Goal: Task Accomplishment & Management: Use online tool/utility

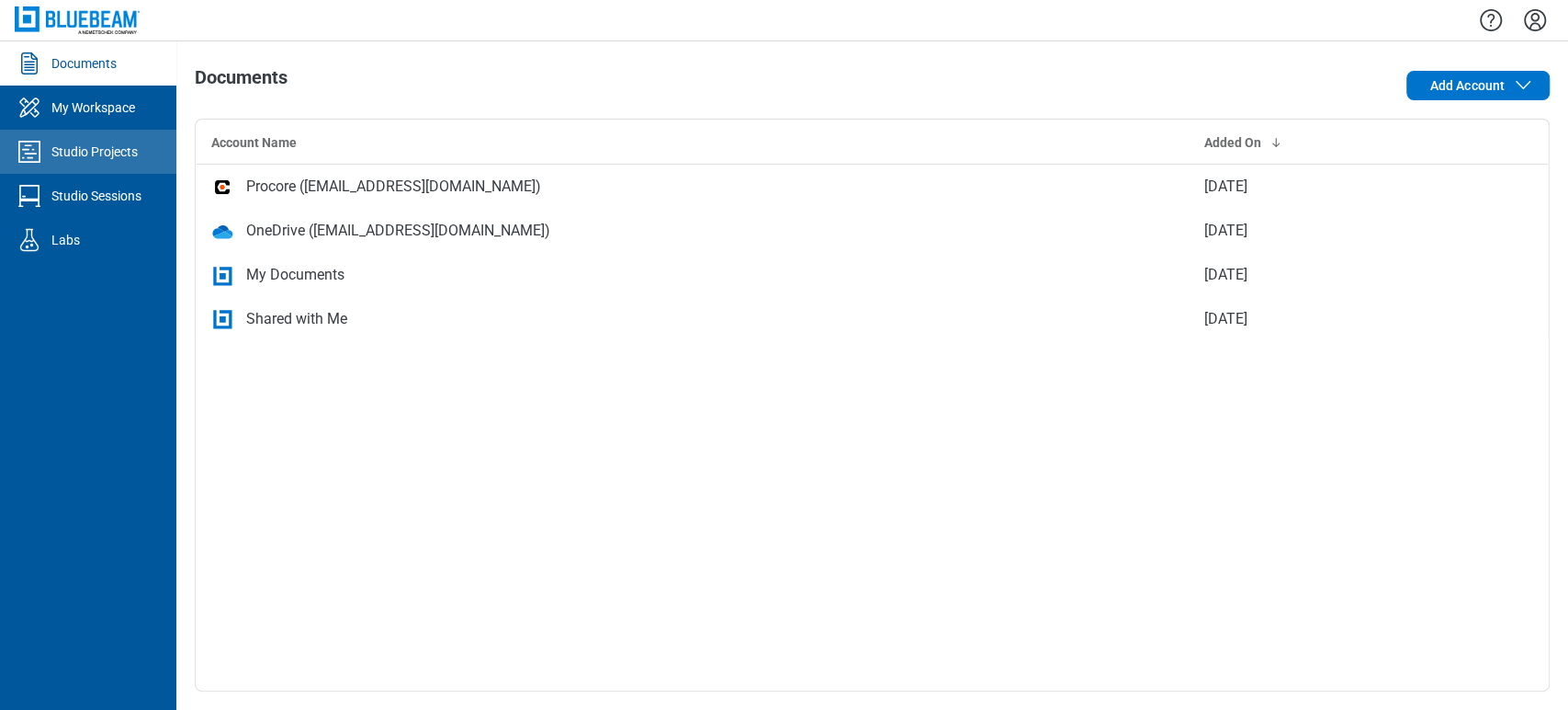
click at [107, 150] on div "Studio Projects" at bounding box center [95, 152] width 87 height 18
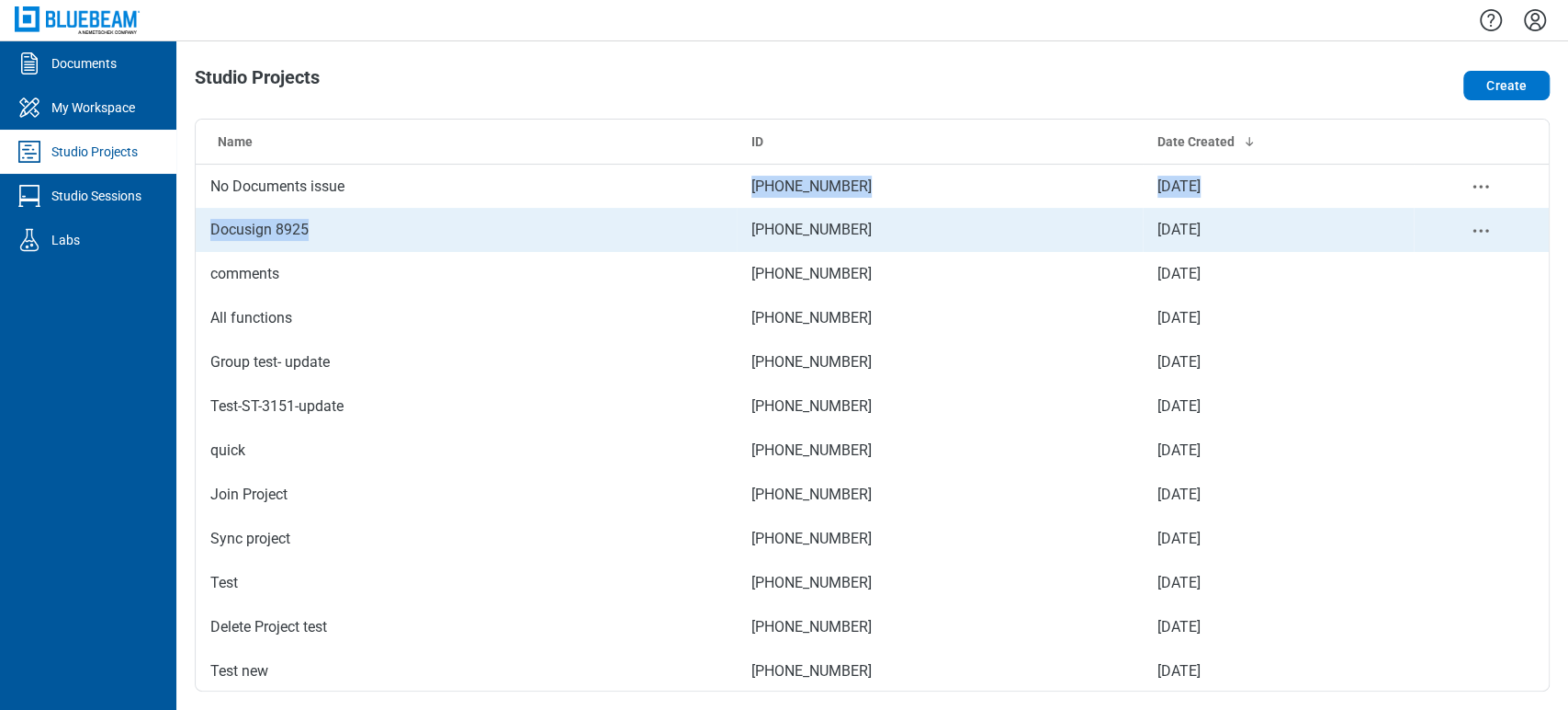
drag, startPoint x: 500, startPoint y: 178, endPoint x: 454, endPoint y: 223, distance: 64.4
click at [454, 223] on tbody "No Documents issue 166-158-867 [DATE] Docusign 8925 982-176-130 [DATE] comments…" at bounding box center [872, 582] width 1353 height 838
click at [454, 223] on td "Docusign 8925" at bounding box center [466, 230] width 541 height 44
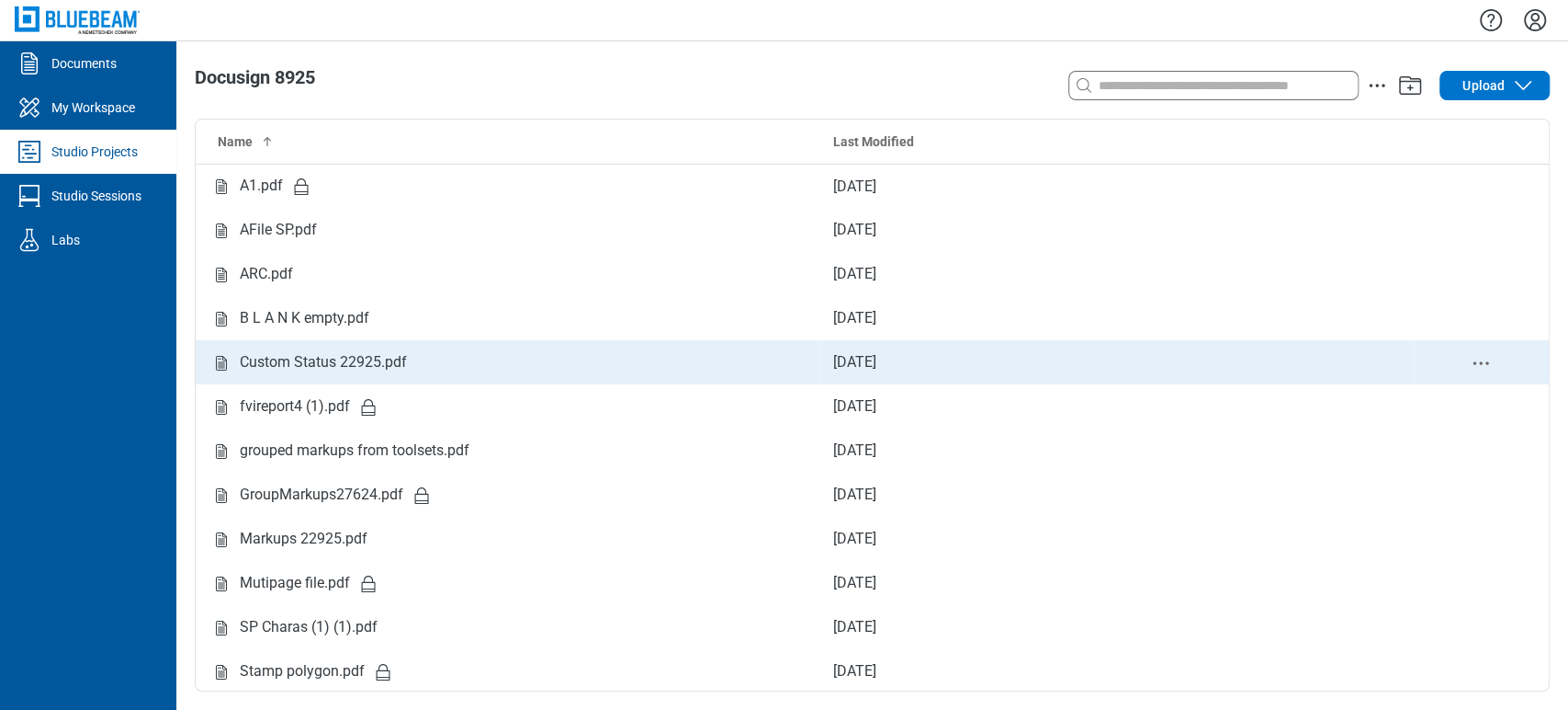
scroll to position [1, 0]
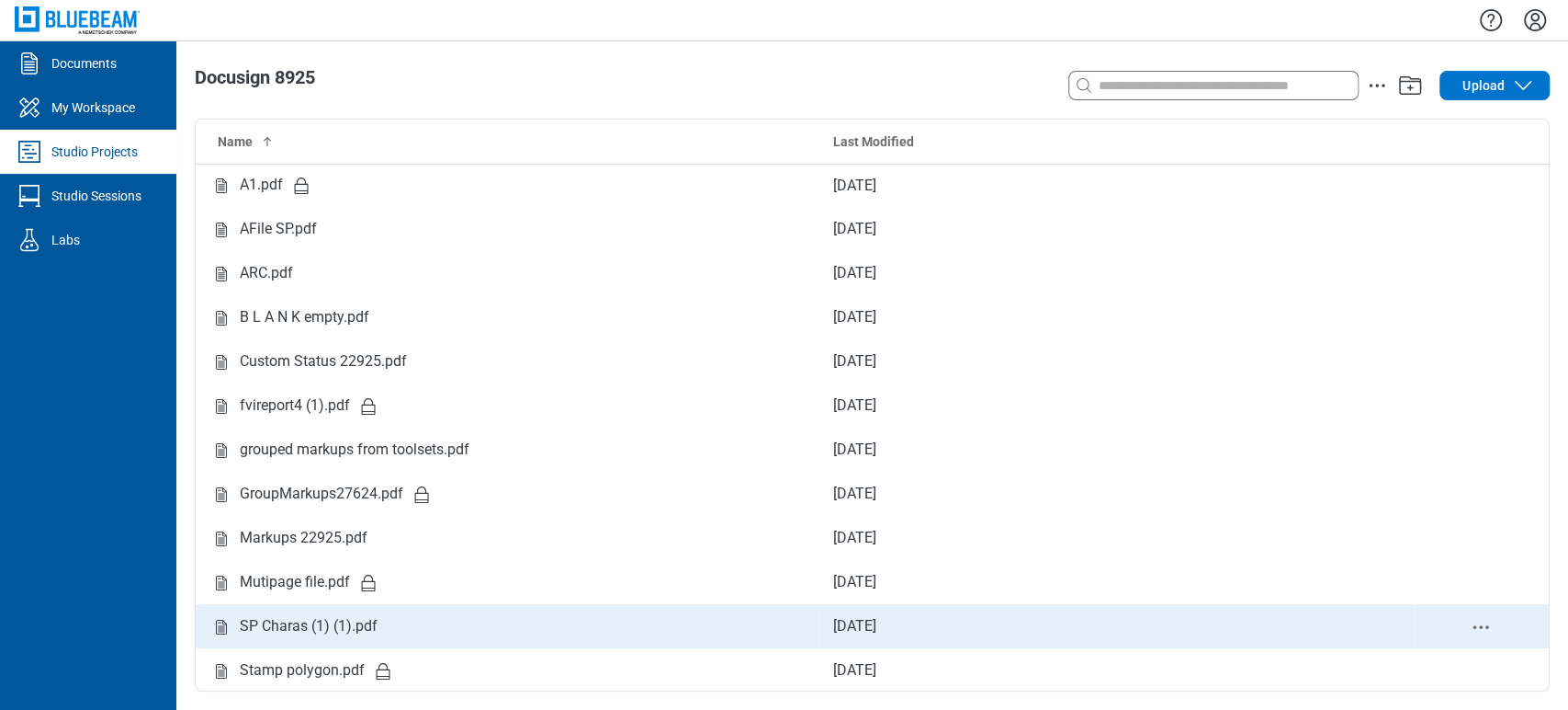
click at [1454, 620] on div "Studio items table" at bounding box center [1481, 626] width 106 height 23
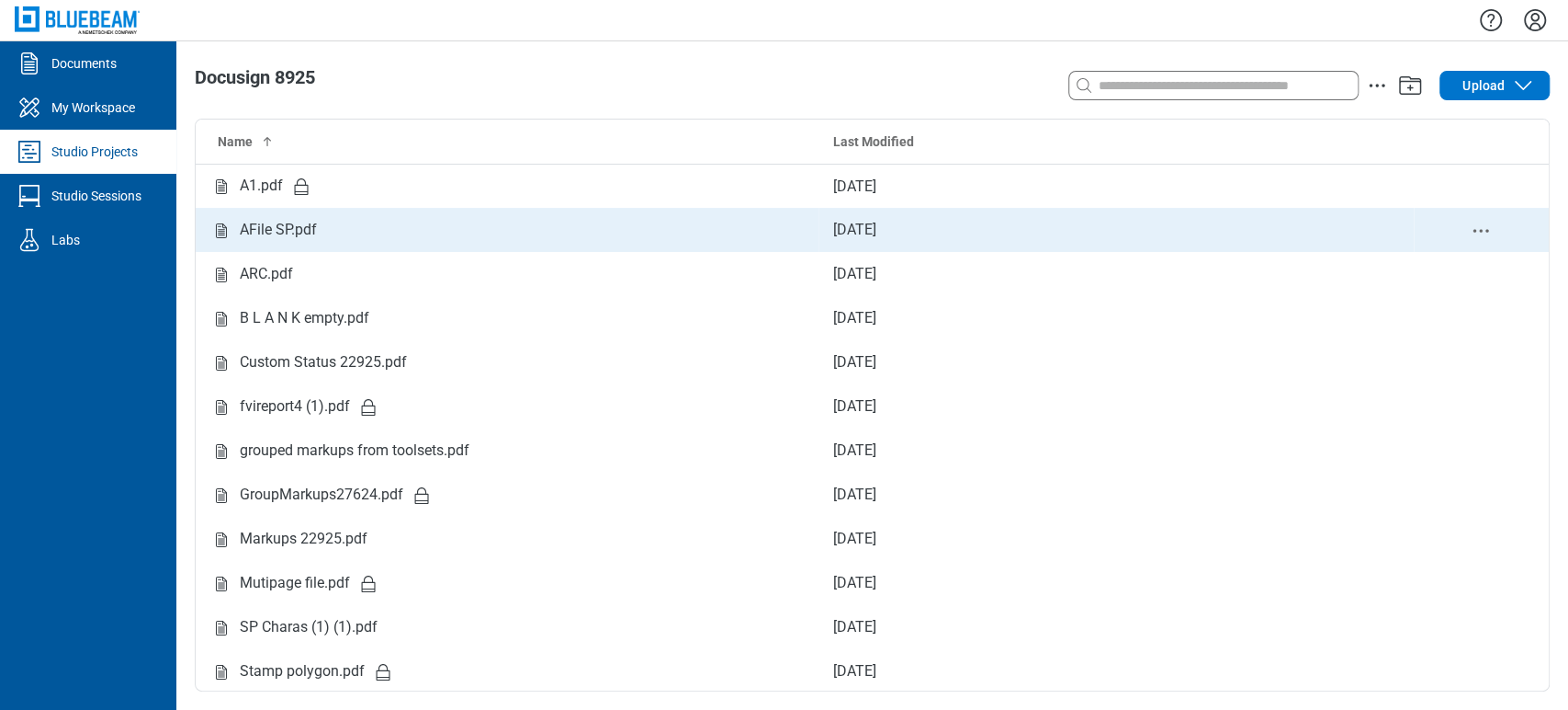
click at [260, 224] on div "AFile SP.pdf" at bounding box center [277, 230] width 77 height 23
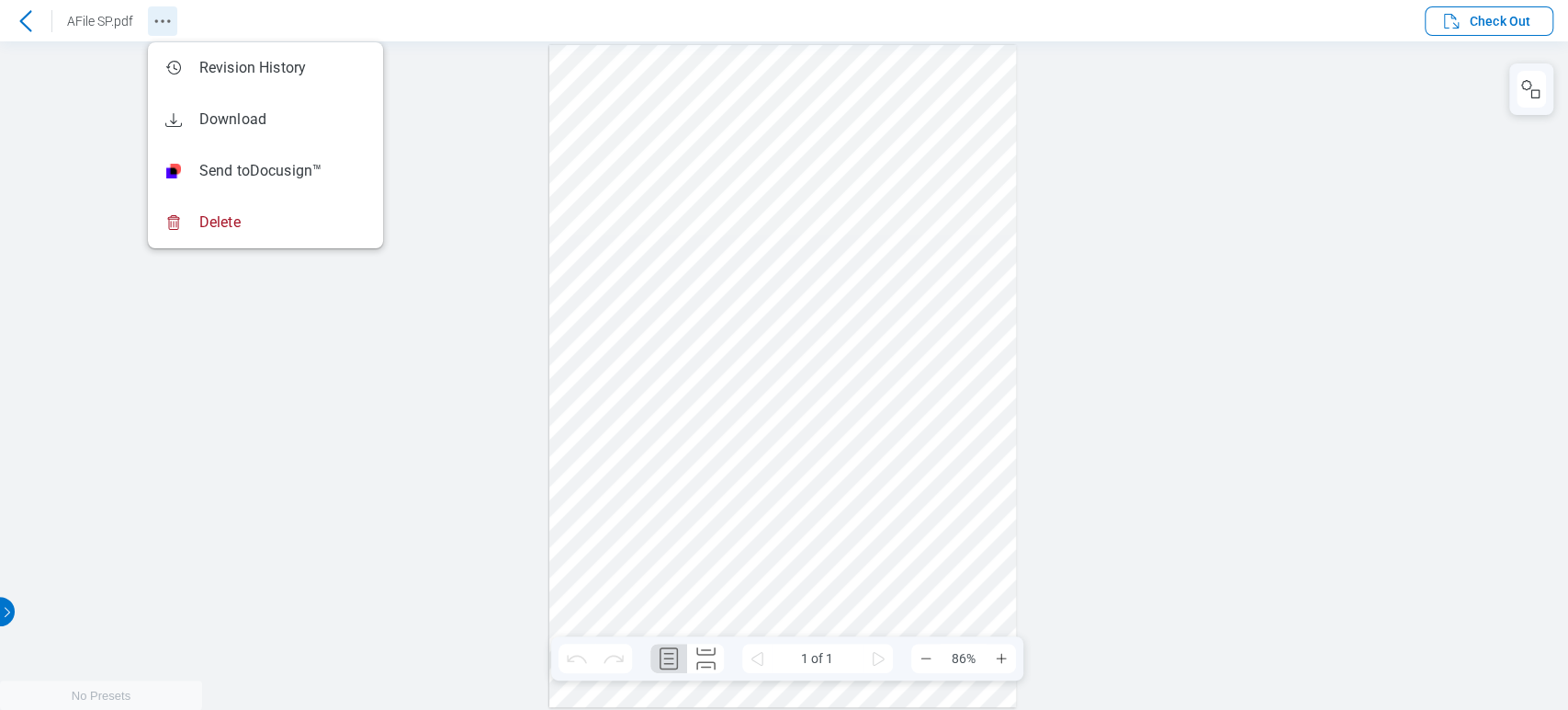
click at [160, 24] on icon "Revision History" at bounding box center [163, 21] width 22 height 22
click at [288, 324] on div at bounding box center [784, 374] width 1568 height 668
click at [974, 194] on div at bounding box center [783, 375] width 468 height 662
click at [1444, 21] on icon "button" at bounding box center [1451, 21] width 15 height 15
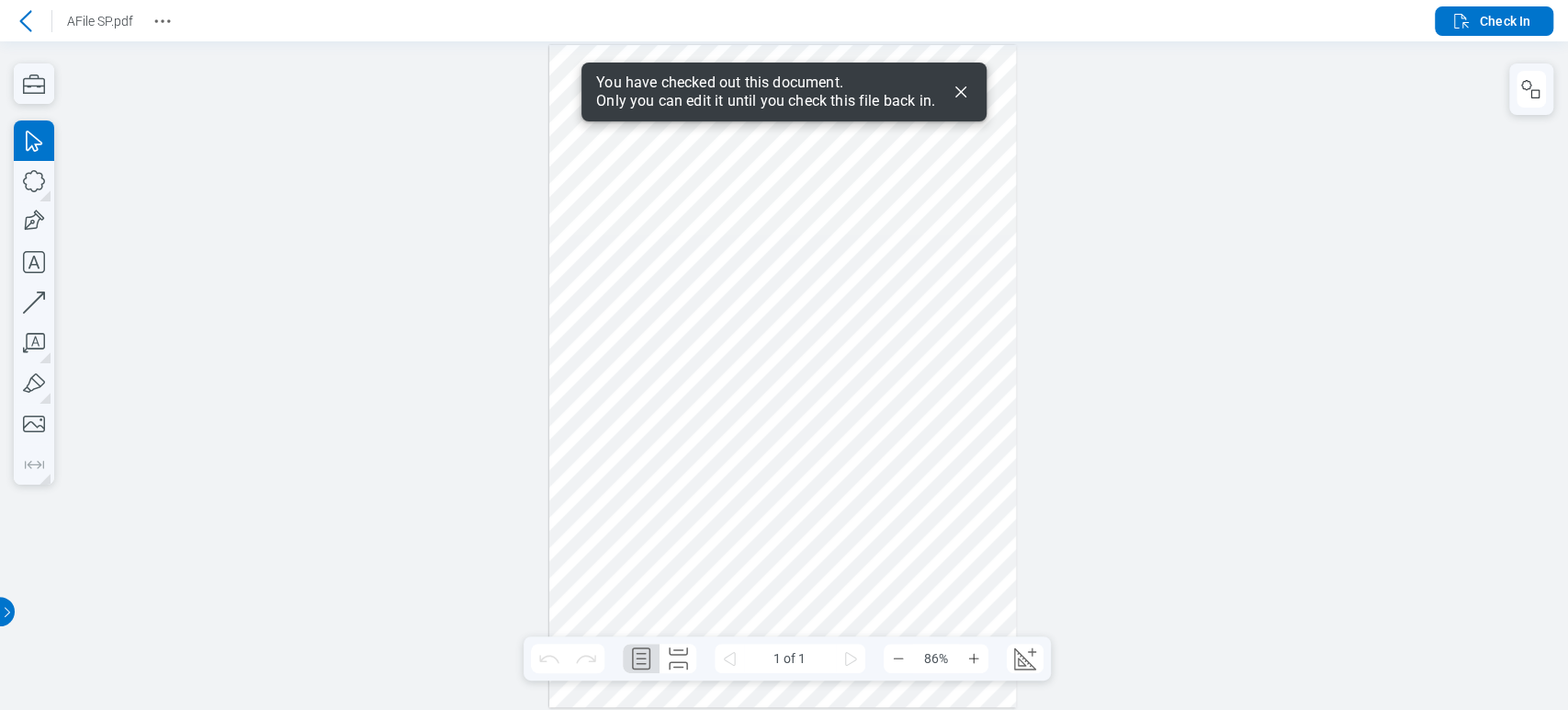
click at [969, 95] on icon "Dismiss" at bounding box center [961, 92] width 22 height 22
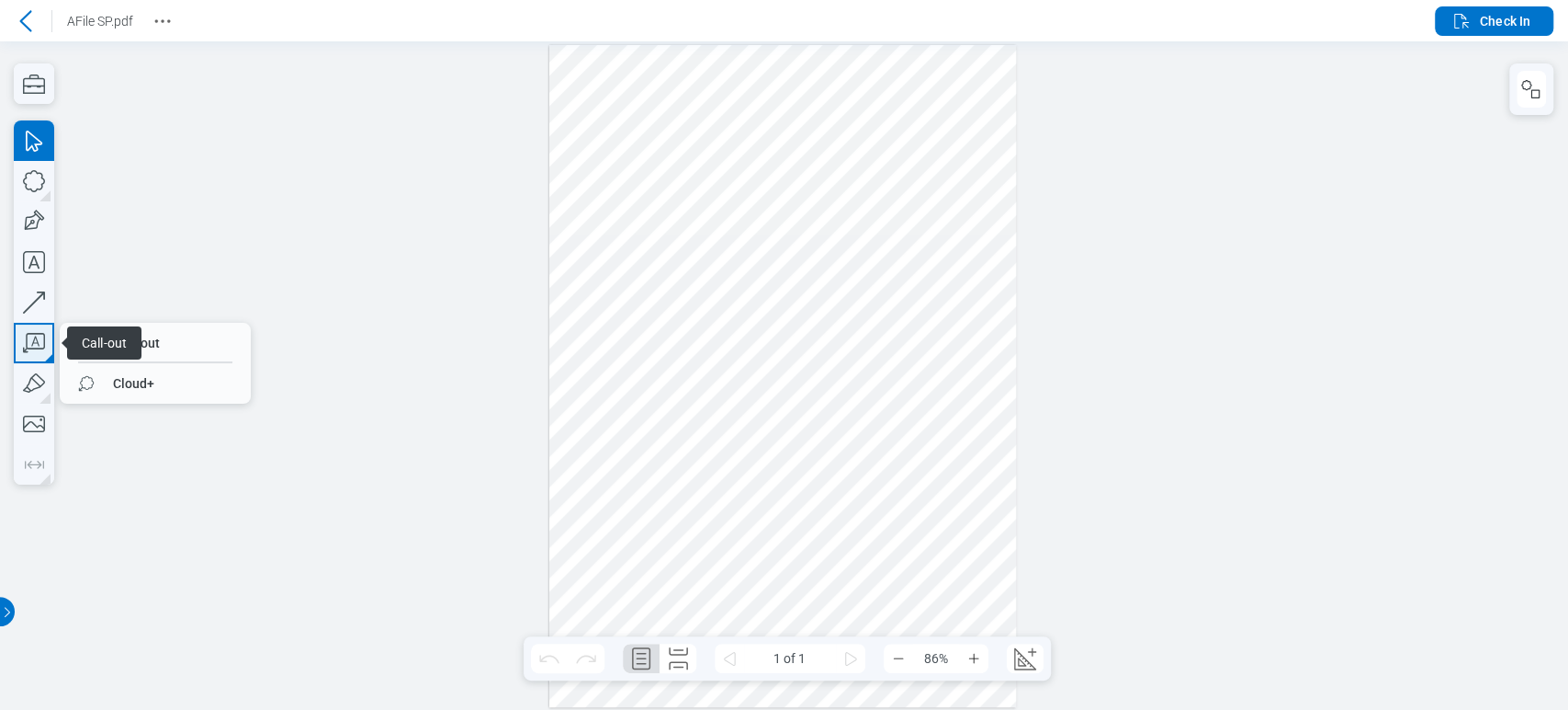
click at [41, 352] on icon "button" at bounding box center [34, 343] width 40 height 40
drag, startPoint x: 761, startPoint y: 355, endPoint x: 805, endPoint y: 415, distance: 74.4
click at [805, 415] on div at bounding box center [783, 375] width 468 height 662
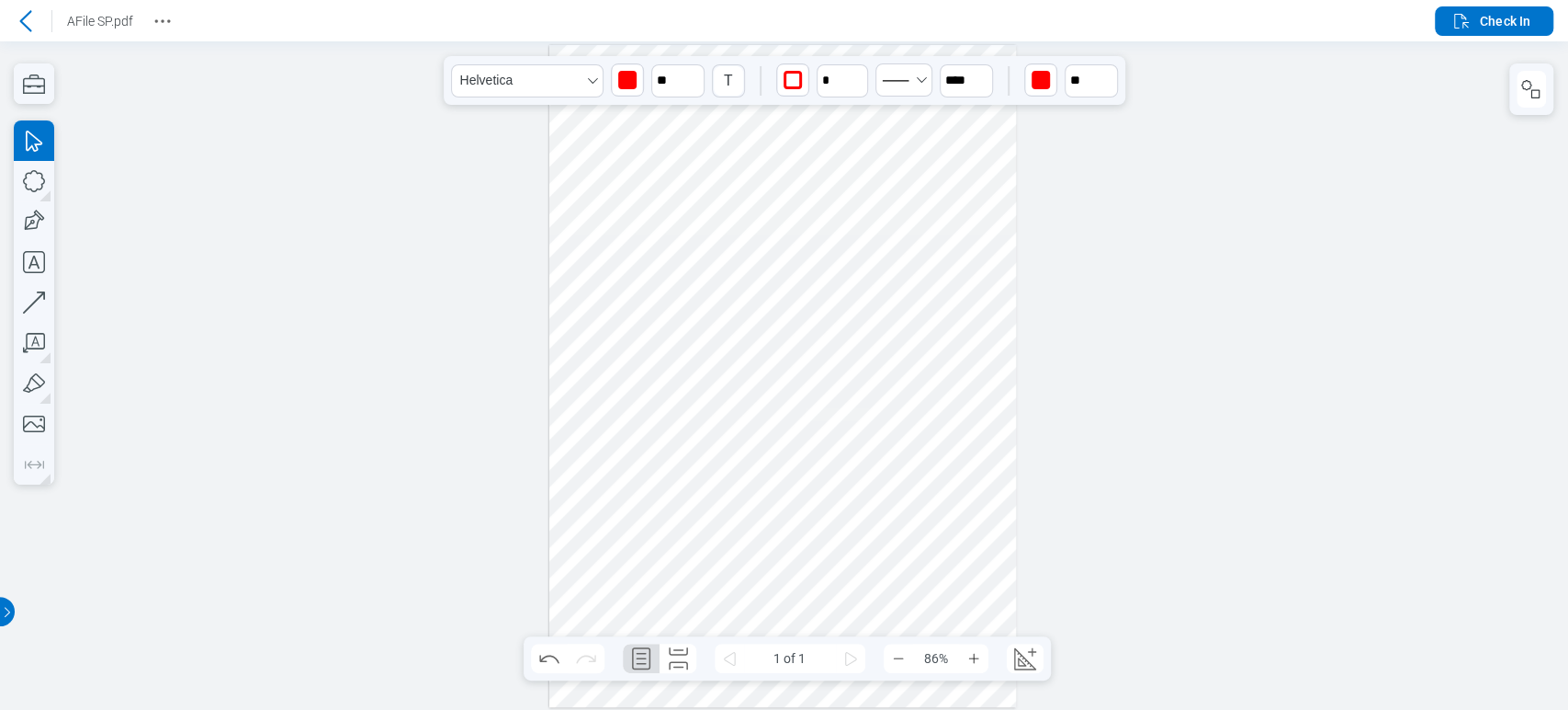
click at [996, 456] on div at bounding box center [783, 375] width 468 height 662
click at [862, 70] on icon "undefined_increment" at bounding box center [858, 72] width 15 height 15
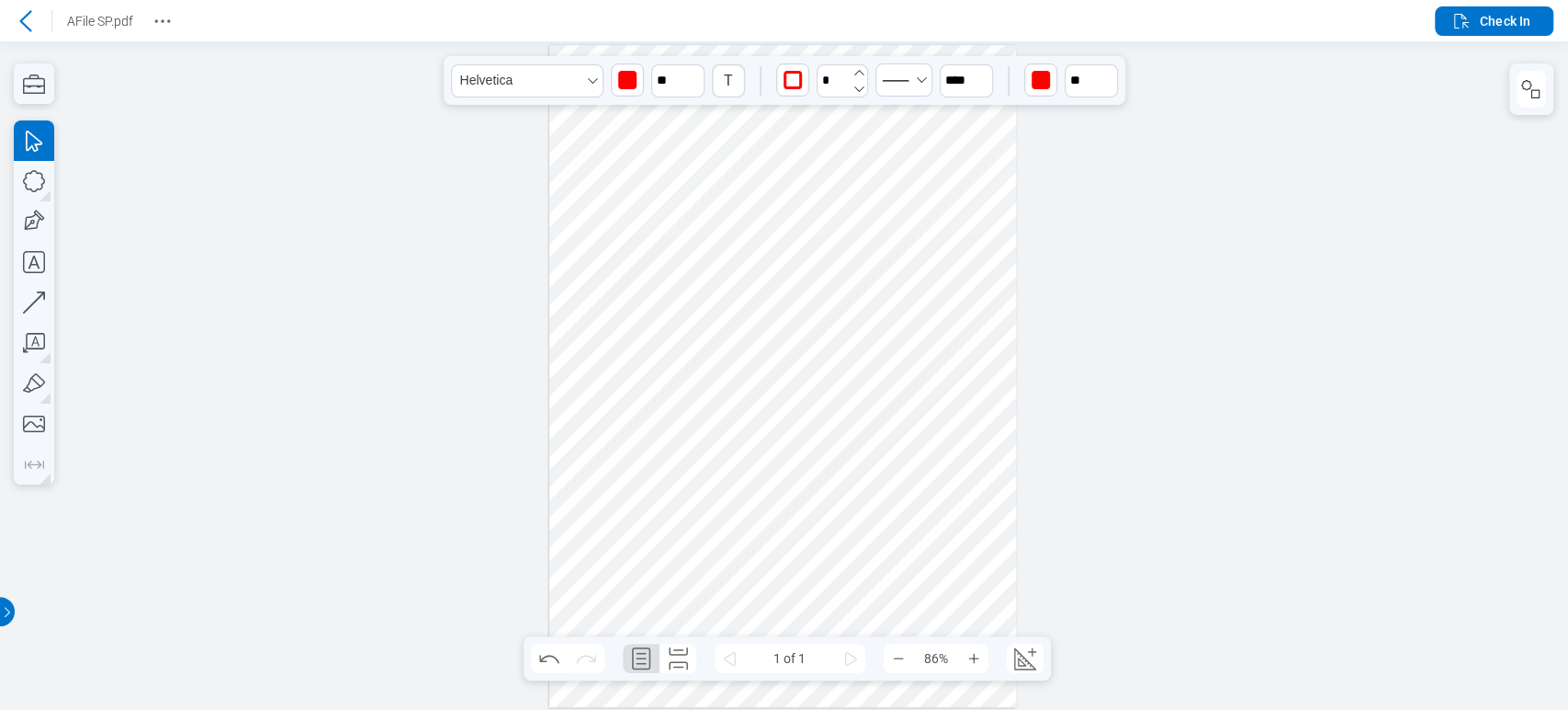
type input "*"
drag, startPoint x: 843, startPoint y: 437, endPoint x: 848, endPoint y: 460, distance: 23.5
click at [848, 460] on div at bounding box center [783, 375] width 468 height 662
click at [878, 452] on div at bounding box center [783, 375] width 468 height 662
click at [52, 349] on icon "button" at bounding box center [34, 343] width 40 height 40
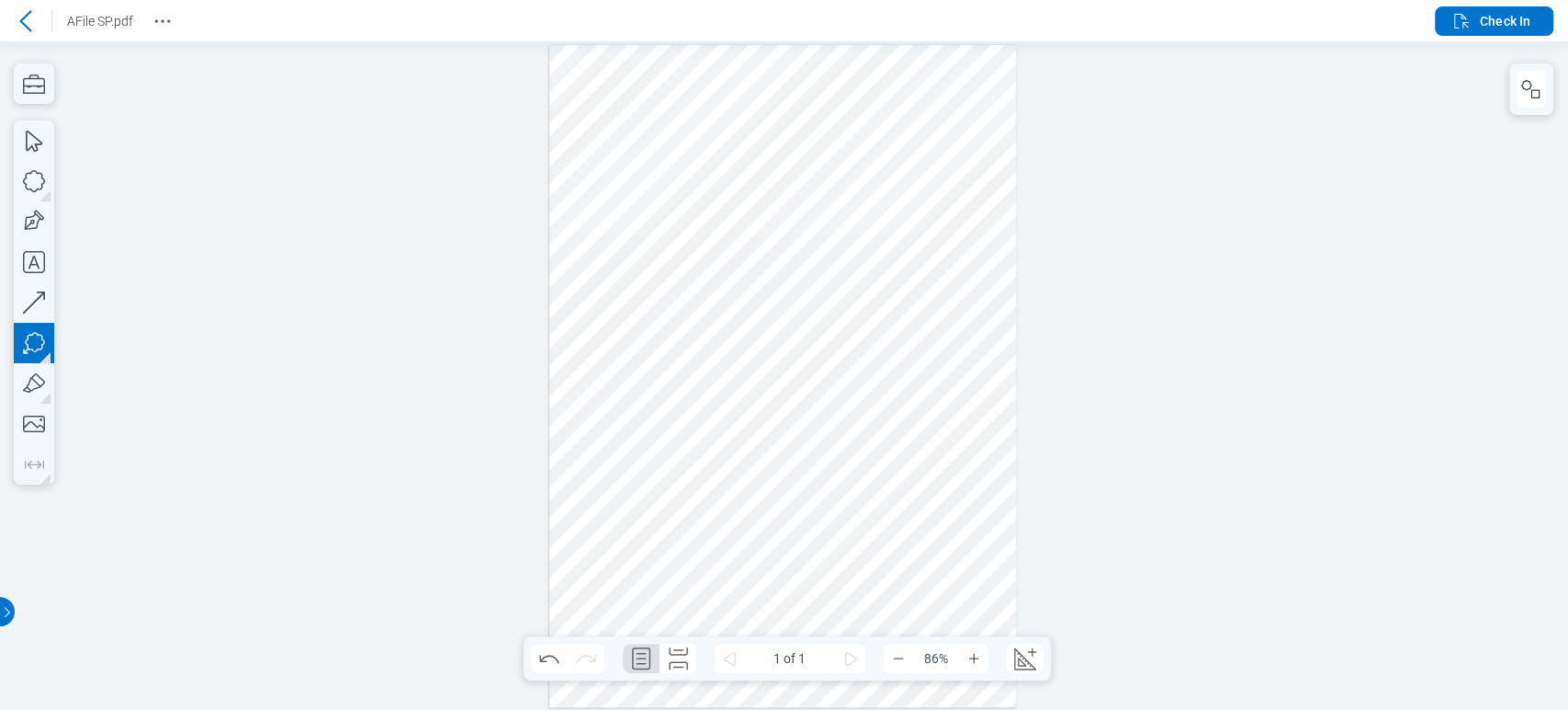
drag, startPoint x: 728, startPoint y: 482, endPoint x: 797, endPoint y: 537, distance: 88.2
click at [797, 537] on div at bounding box center [783, 375] width 468 height 662
click at [761, 580] on div at bounding box center [783, 375] width 468 height 662
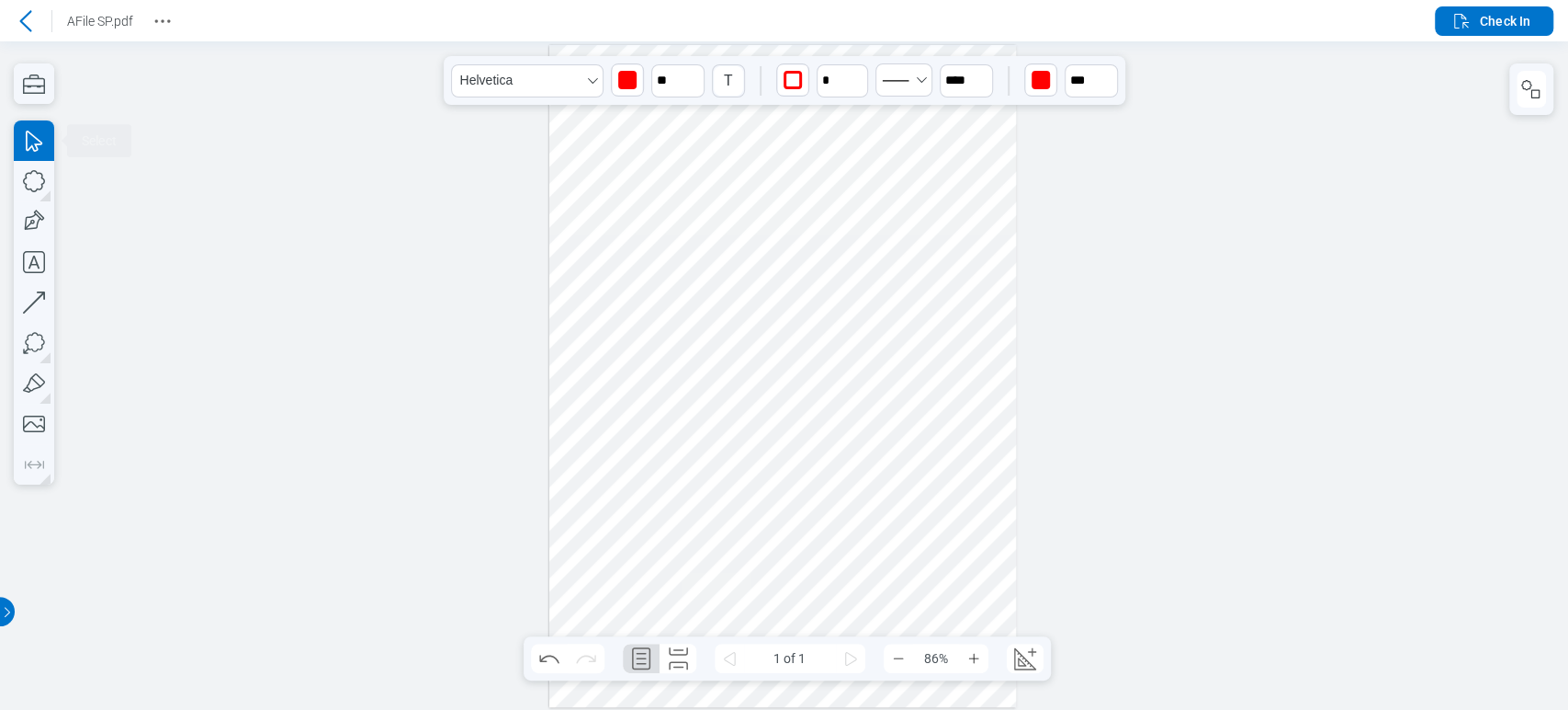
click at [842, 571] on div at bounding box center [783, 375] width 468 height 662
drag, startPoint x: 750, startPoint y: 592, endPoint x: 885, endPoint y: 532, distance: 147.7
click at [885, 532] on div at bounding box center [783, 375] width 468 height 662
click at [806, 587] on div at bounding box center [783, 375] width 468 height 662
drag, startPoint x: 760, startPoint y: 514, endPoint x: 754, endPoint y: 537, distance: 23.8
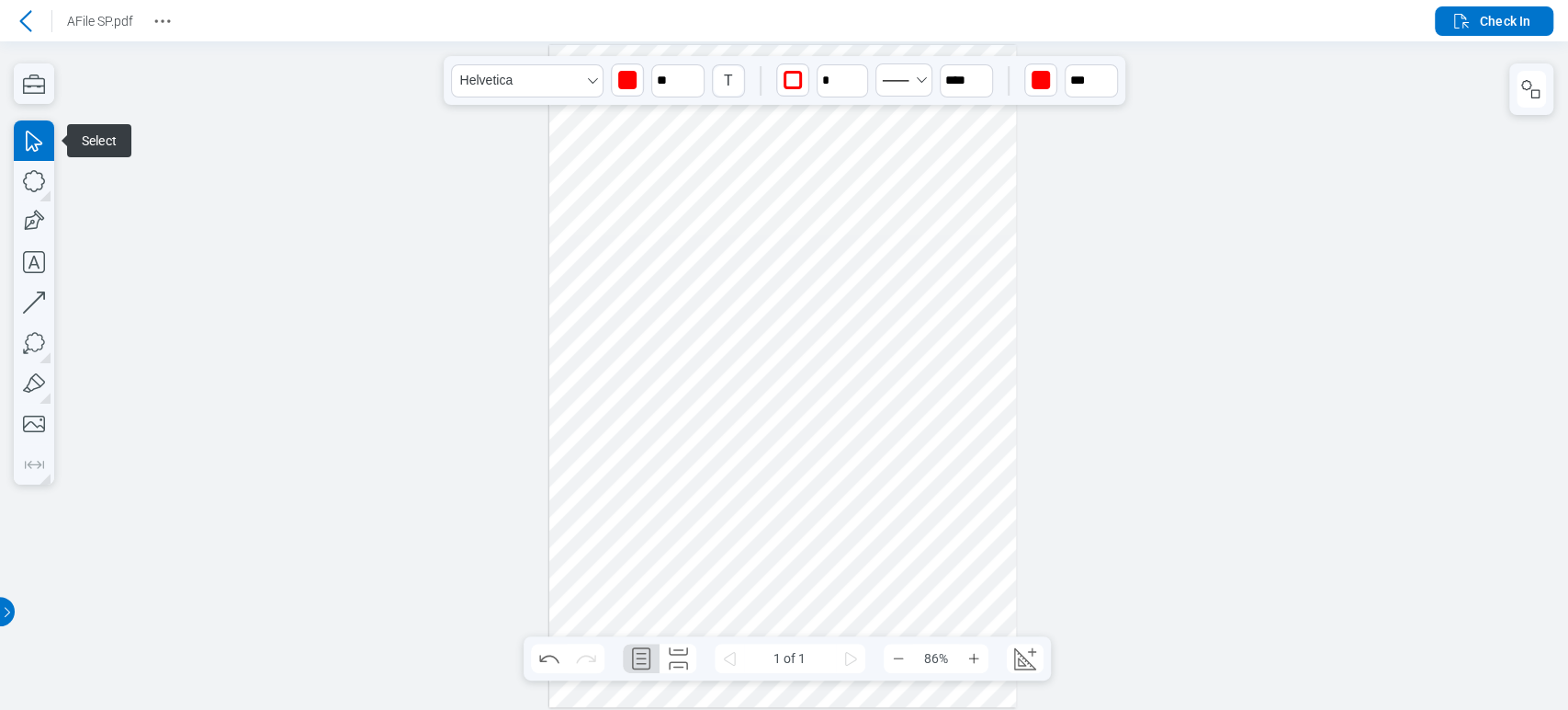
click at [754, 537] on div at bounding box center [783, 375] width 468 height 662
click at [951, 388] on div at bounding box center [783, 375] width 468 height 662
click at [33, 259] on icon "button" at bounding box center [34, 262] width 22 height 22
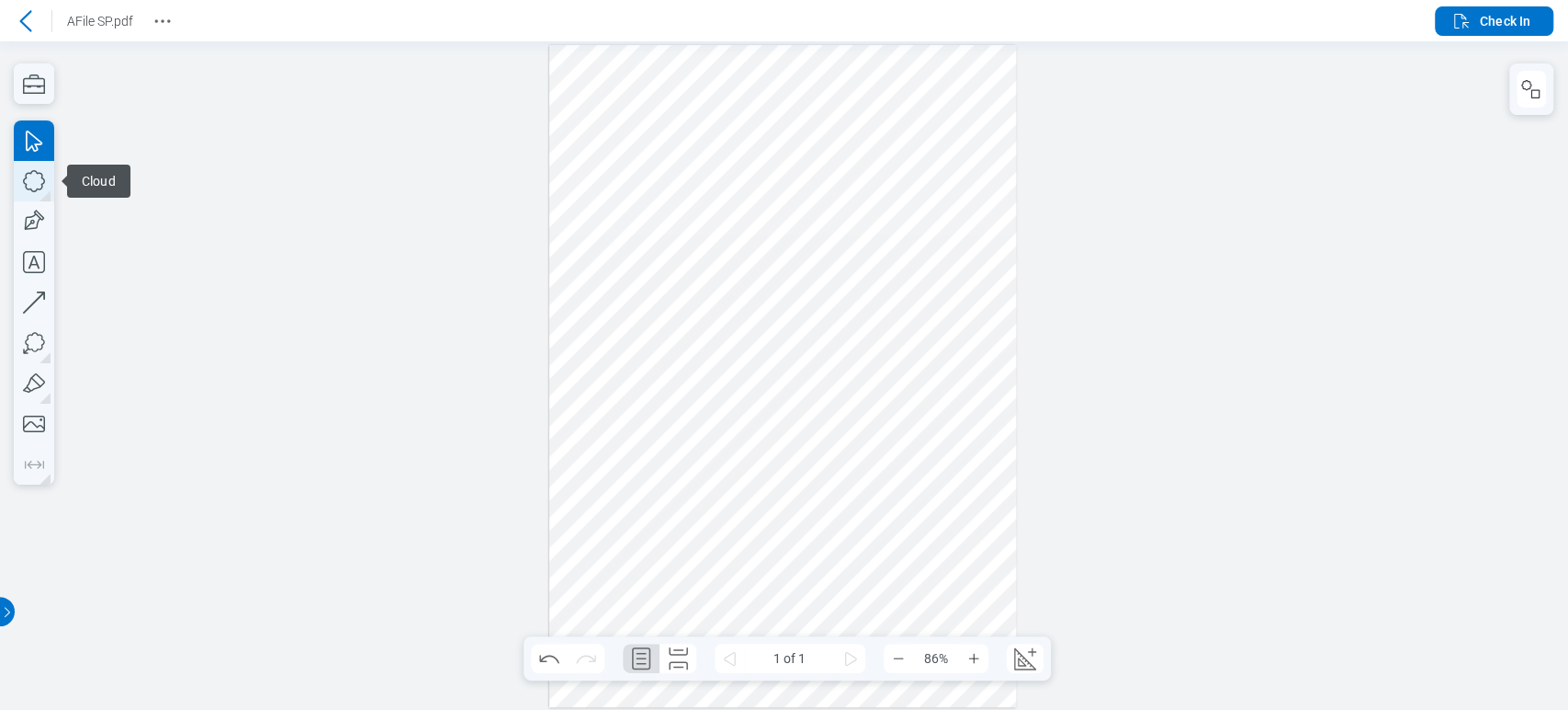
click at [43, 187] on icon "button" at bounding box center [34, 181] width 40 height 40
drag, startPoint x: 943, startPoint y: 506, endPoint x: 976, endPoint y: 565, distance: 67.6
click at [976, 565] on div at bounding box center [783, 375] width 468 height 662
click at [906, 570] on div at bounding box center [783, 375] width 468 height 662
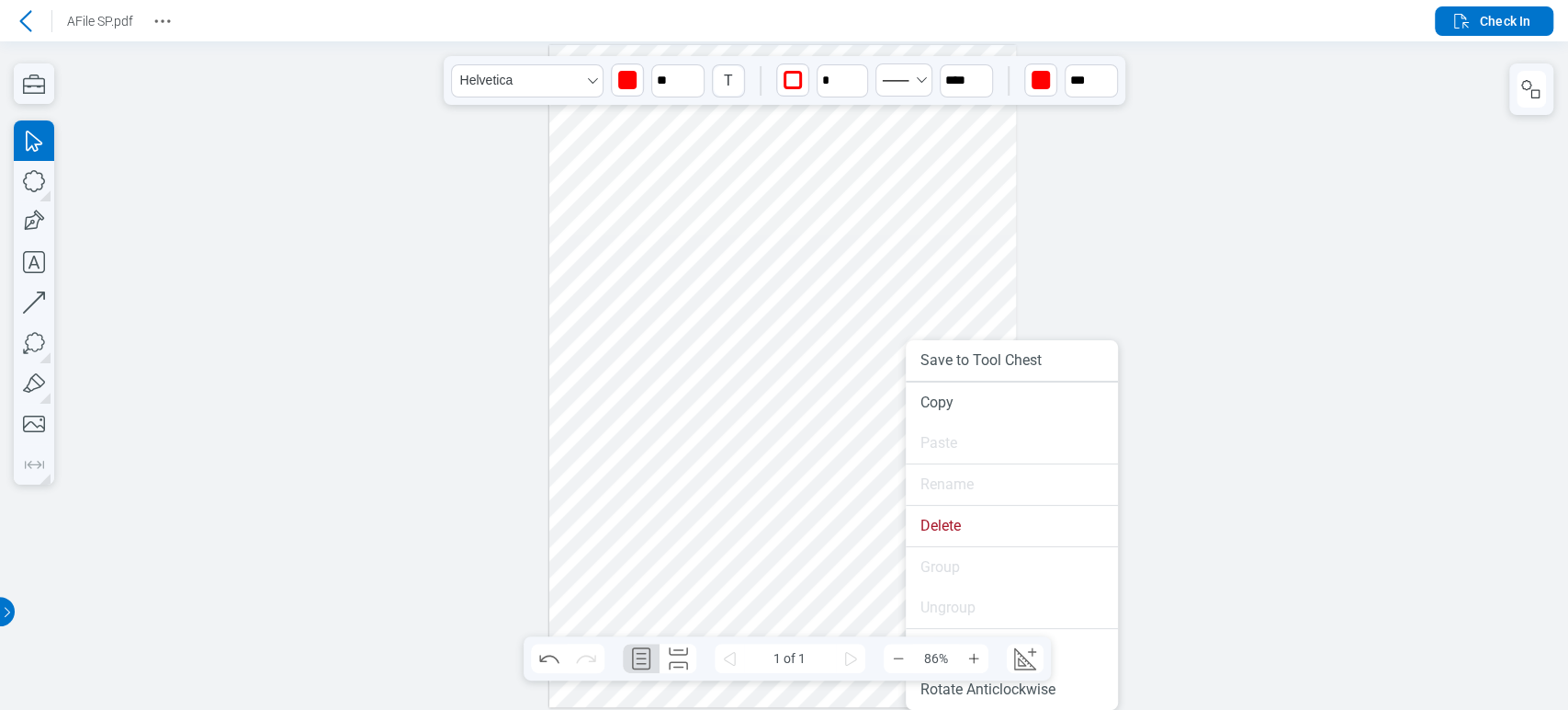
click at [1004, 265] on div at bounding box center [783, 375] width 468 height 662
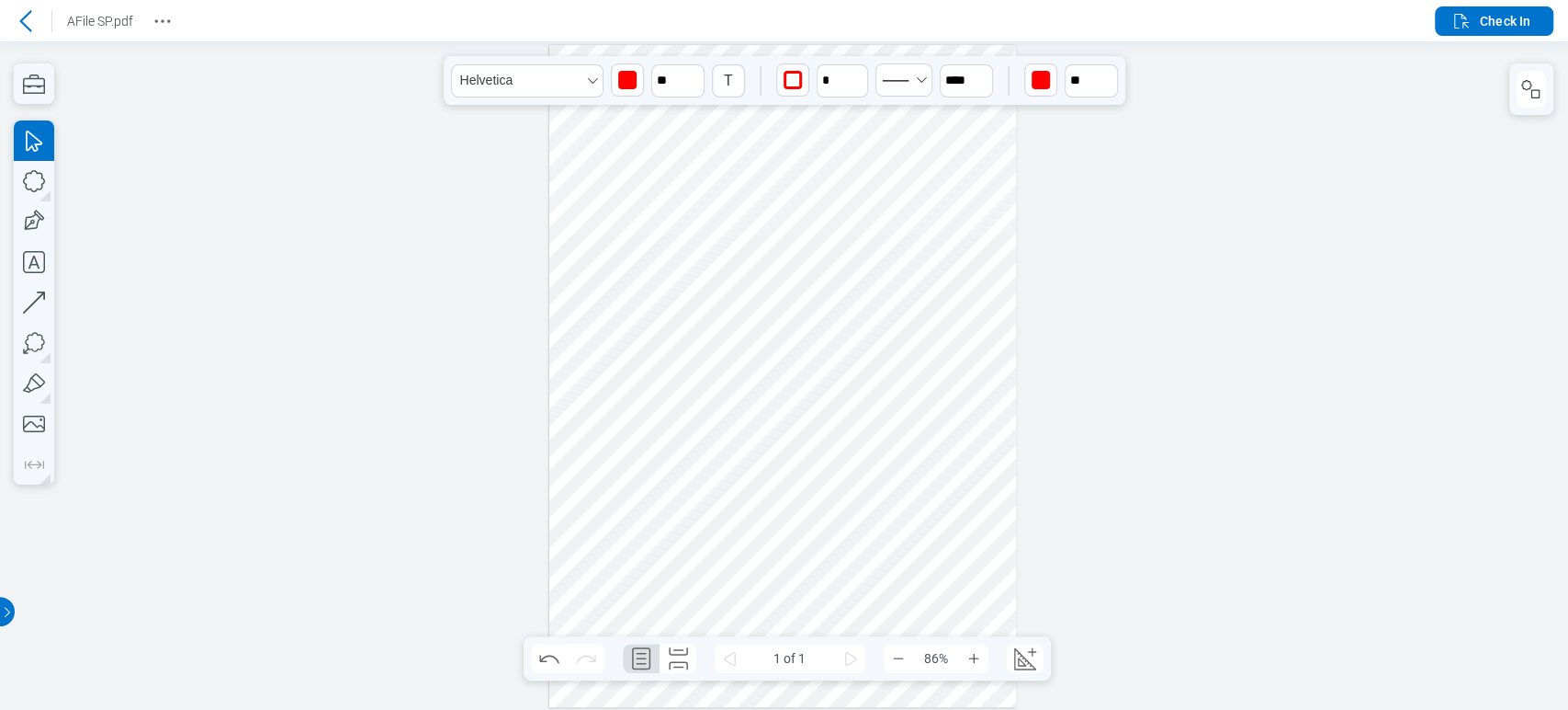
click at [852, 459] on div at bounding box center [783, 375] width 468 height 662
type input "***"
click at [966, 539] on div at bounding box center [783, 375] width 468 height 662
click at [941, 377] on div at bounding box center [783, 375] width 468 height 662
click at [882, 547] on div at bounding box center [783, 375] width 468 height 662
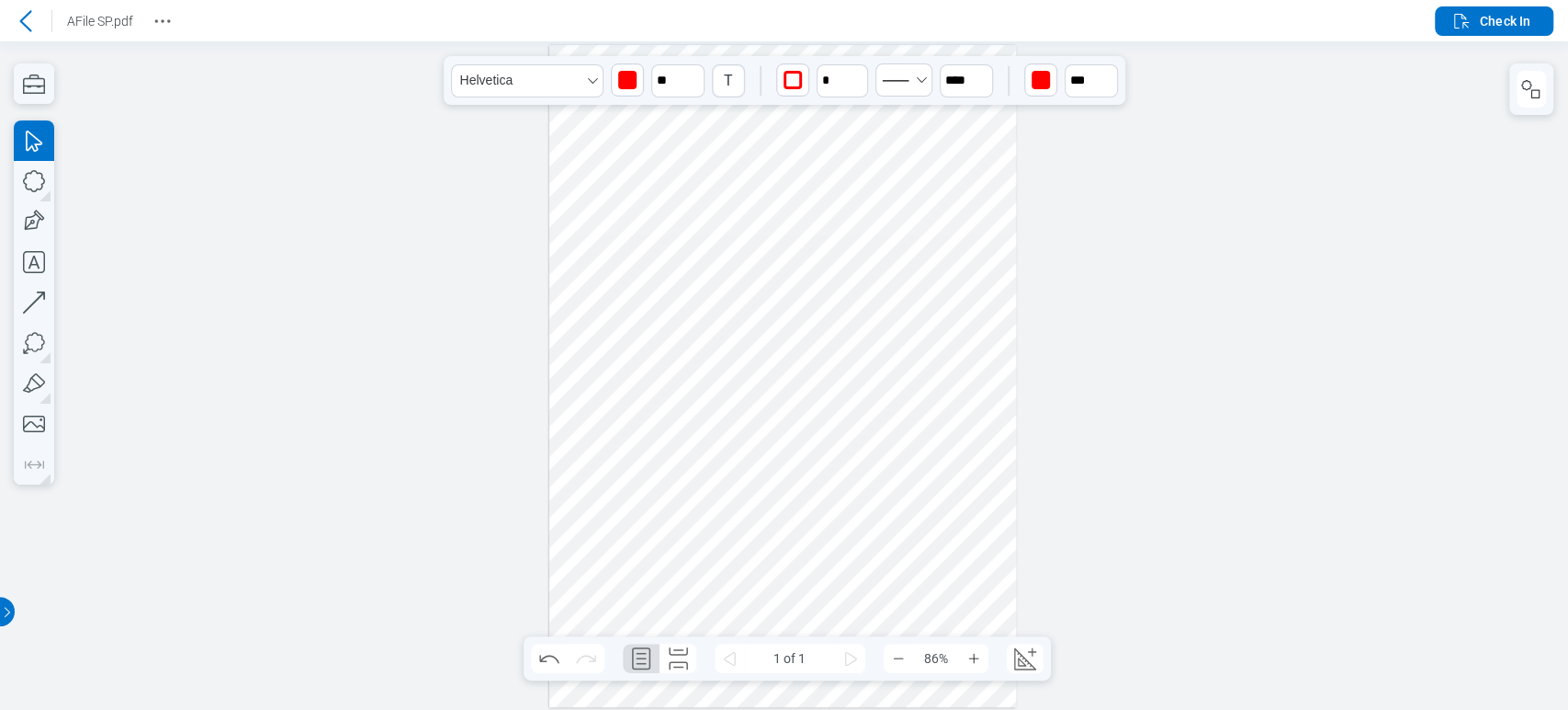
click at [964, 521] on div at bounding box center [783, 375] width 468 height 662
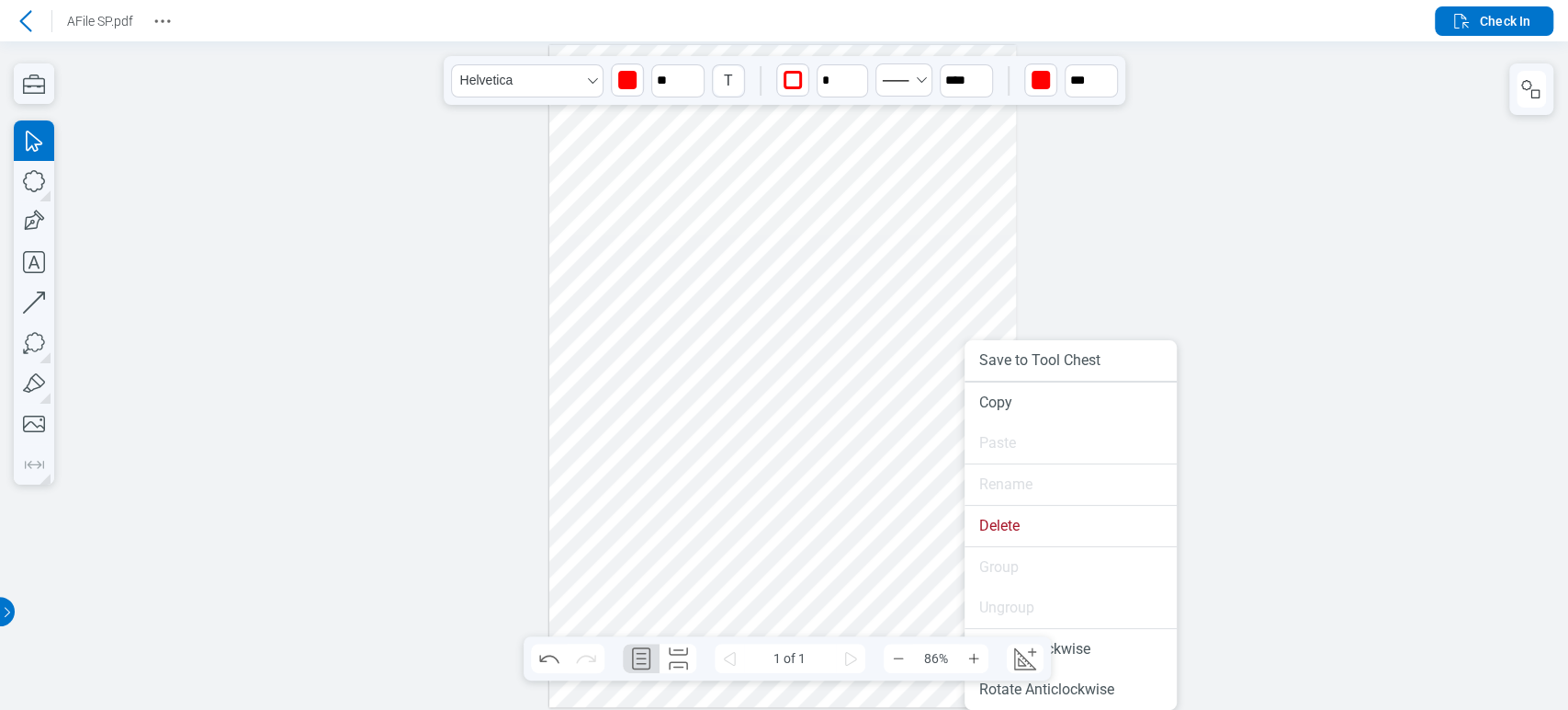
click at [985, 606] on li "Ungroup" at bounding box center [1070, 607] width 213 height 40
click at [858, 667] on icon at bounding box center [850, 658] width 22 height 22
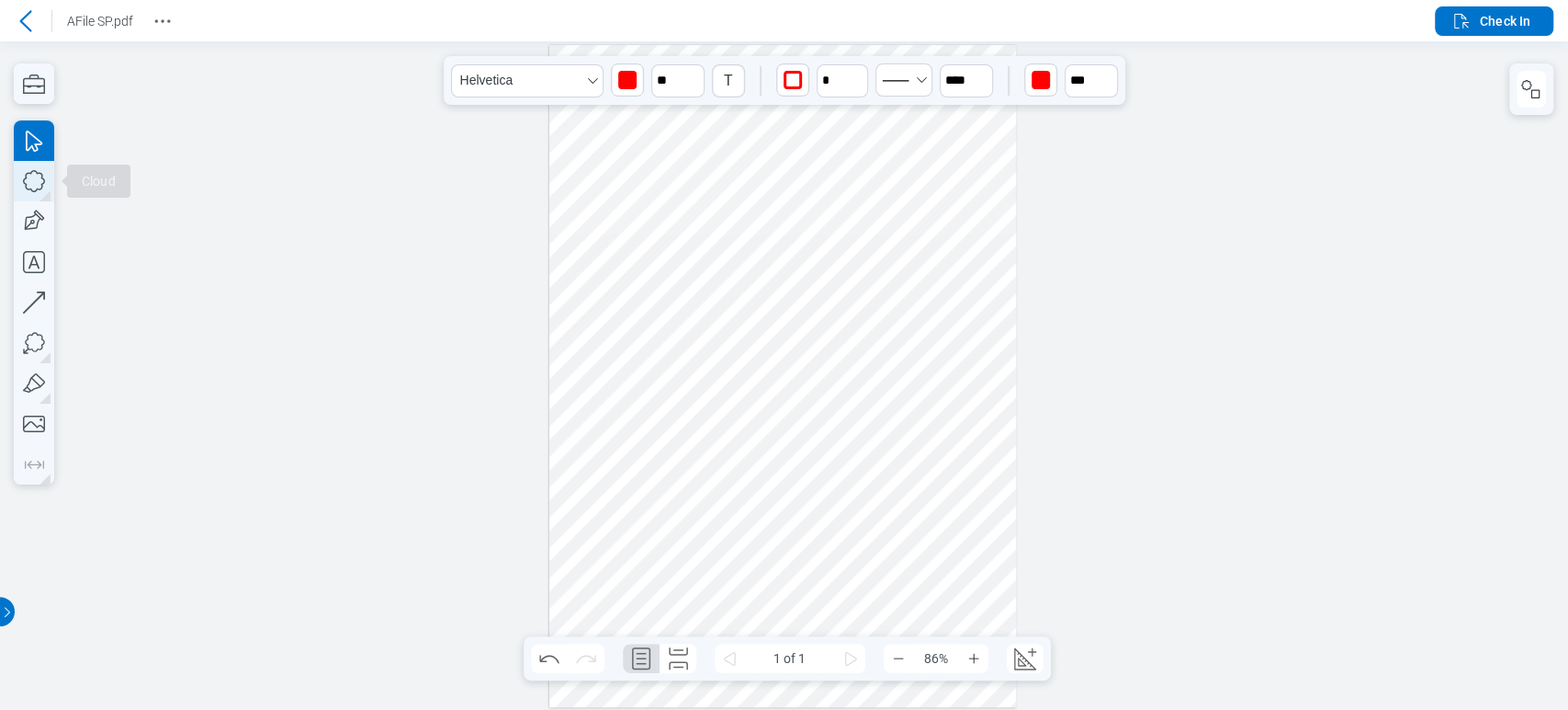
click at [26, 177] on icon "button" at bounding box center [34, 181] width 22 height 22
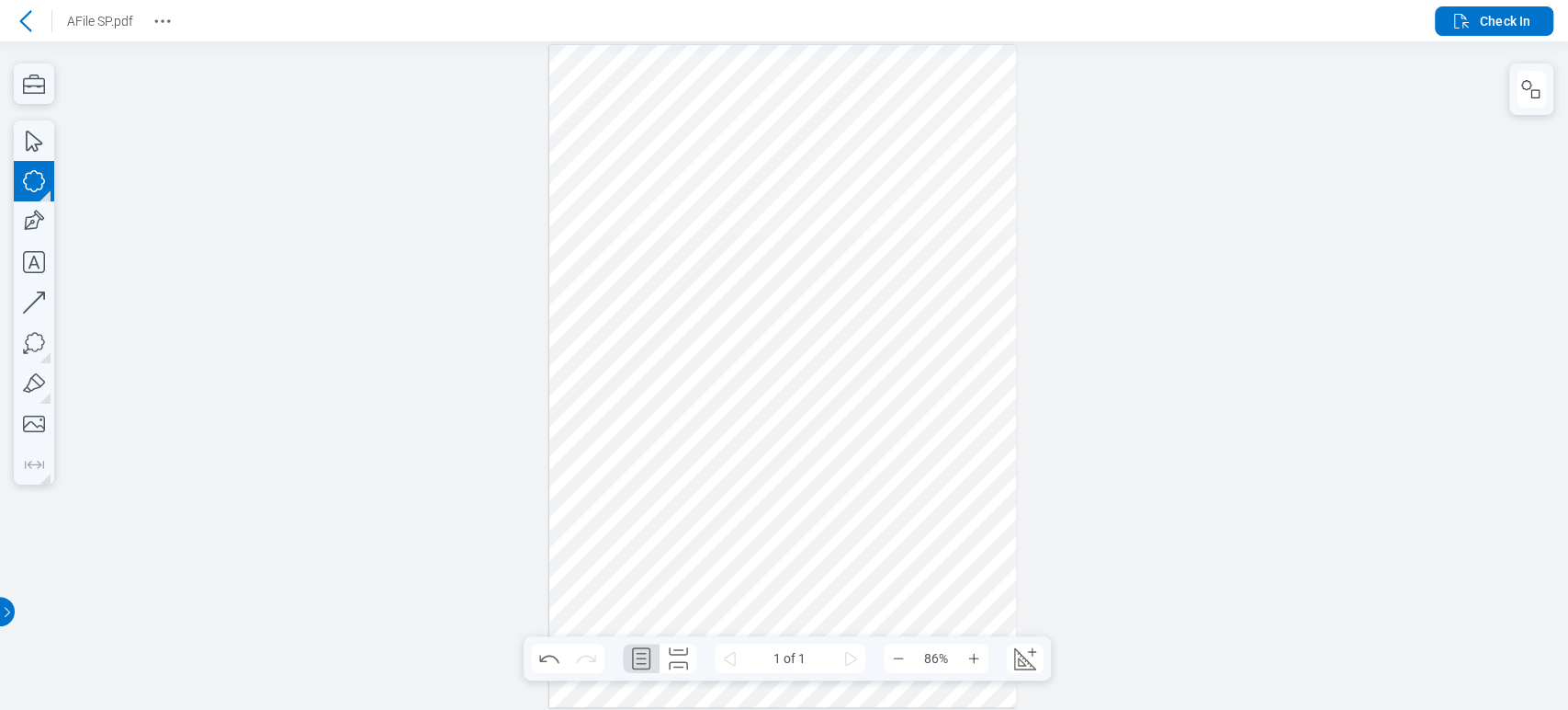
drag, startPoint x: 817, startPoint y: 236, endPoint x: 883, endPoint y: 327, distance: 112.4
click at [883, 327] on div at bounding box center [783, 375] width 468 height 662
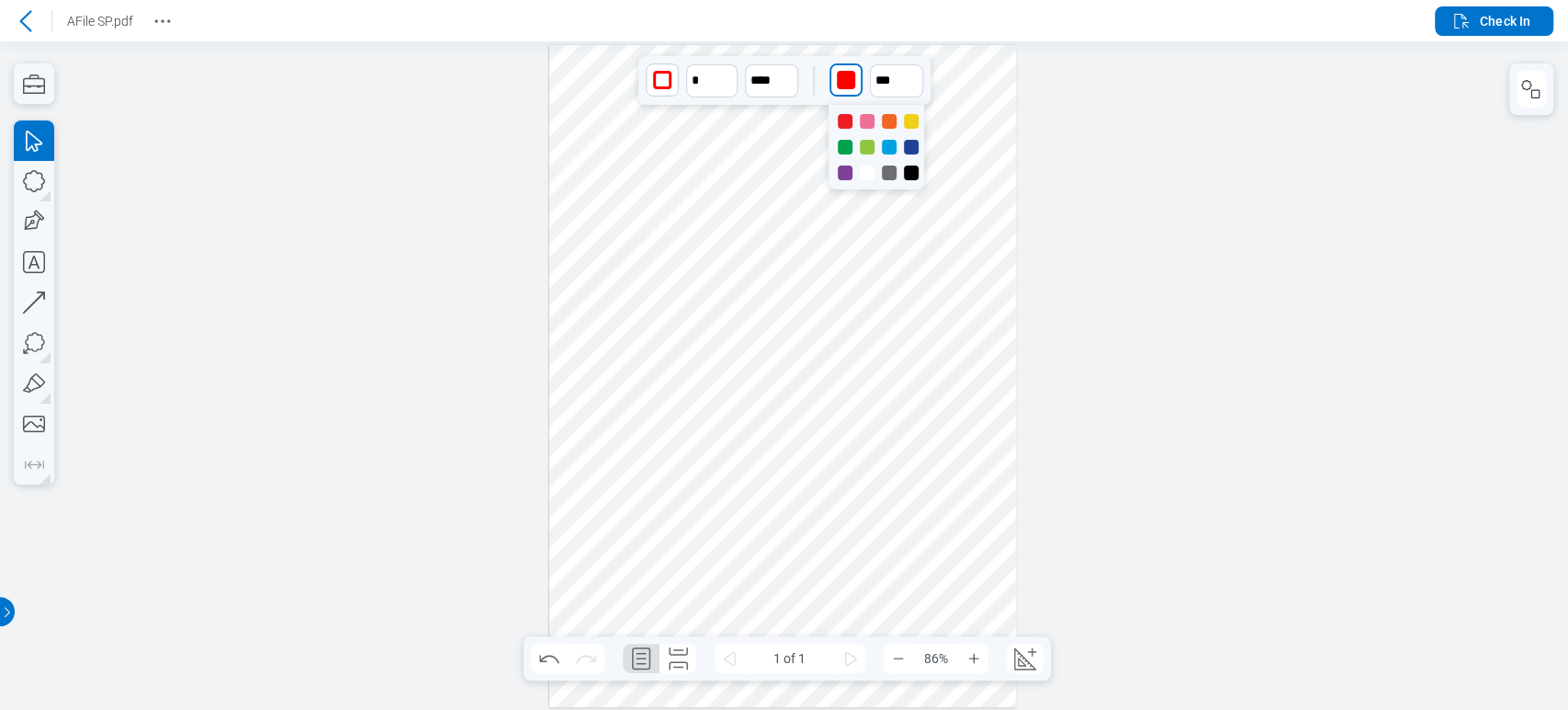
click at [850, 78] on div "button" at bounding box center [846, 80] width 18 height 18
click at [911, 166] on div at bounding box center [911, 173] width 15 height 15
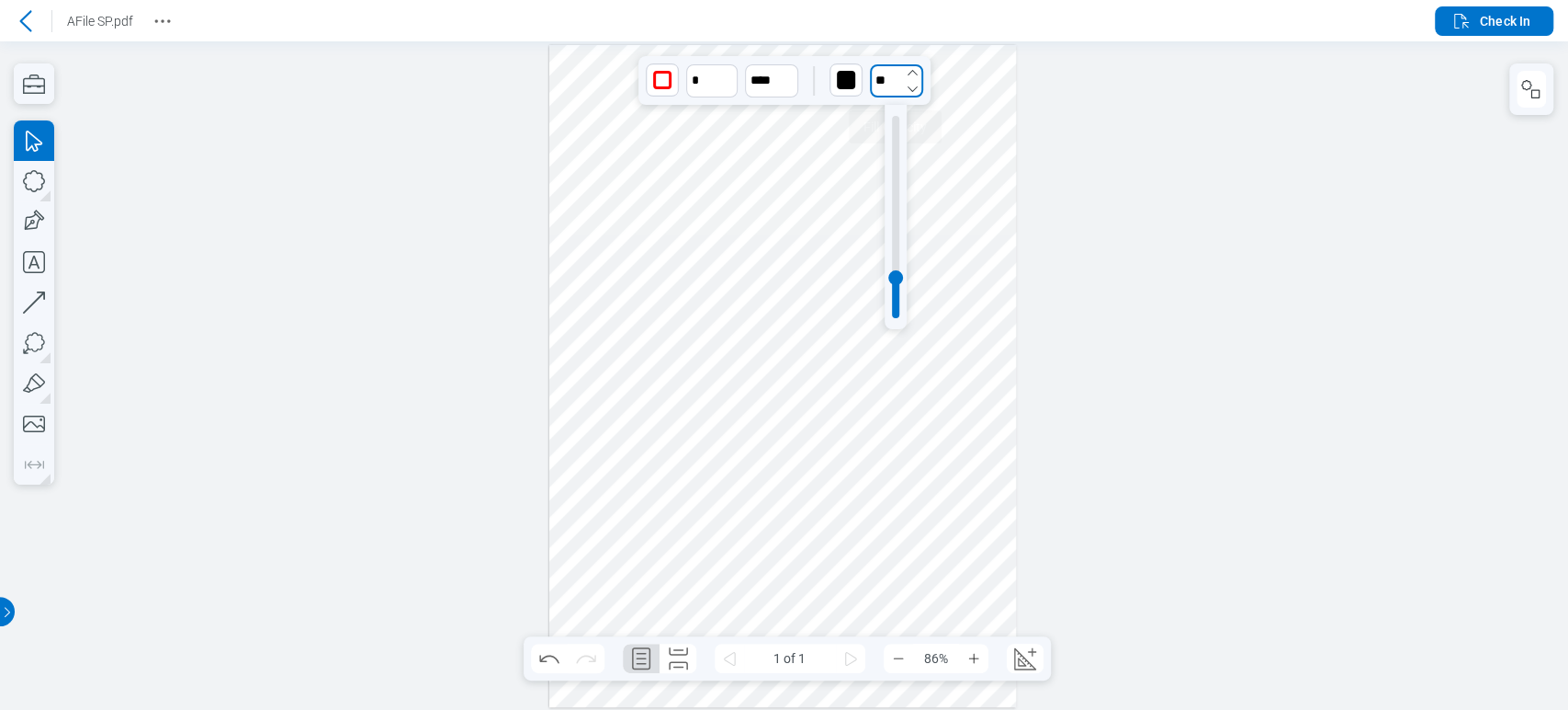
click at [882, 68] on input "**" at bounding box center [896, 80] width 53 height 33
click at [895, 130] on div at bounding box center [895, 217] width 7 height 202
type input "***"
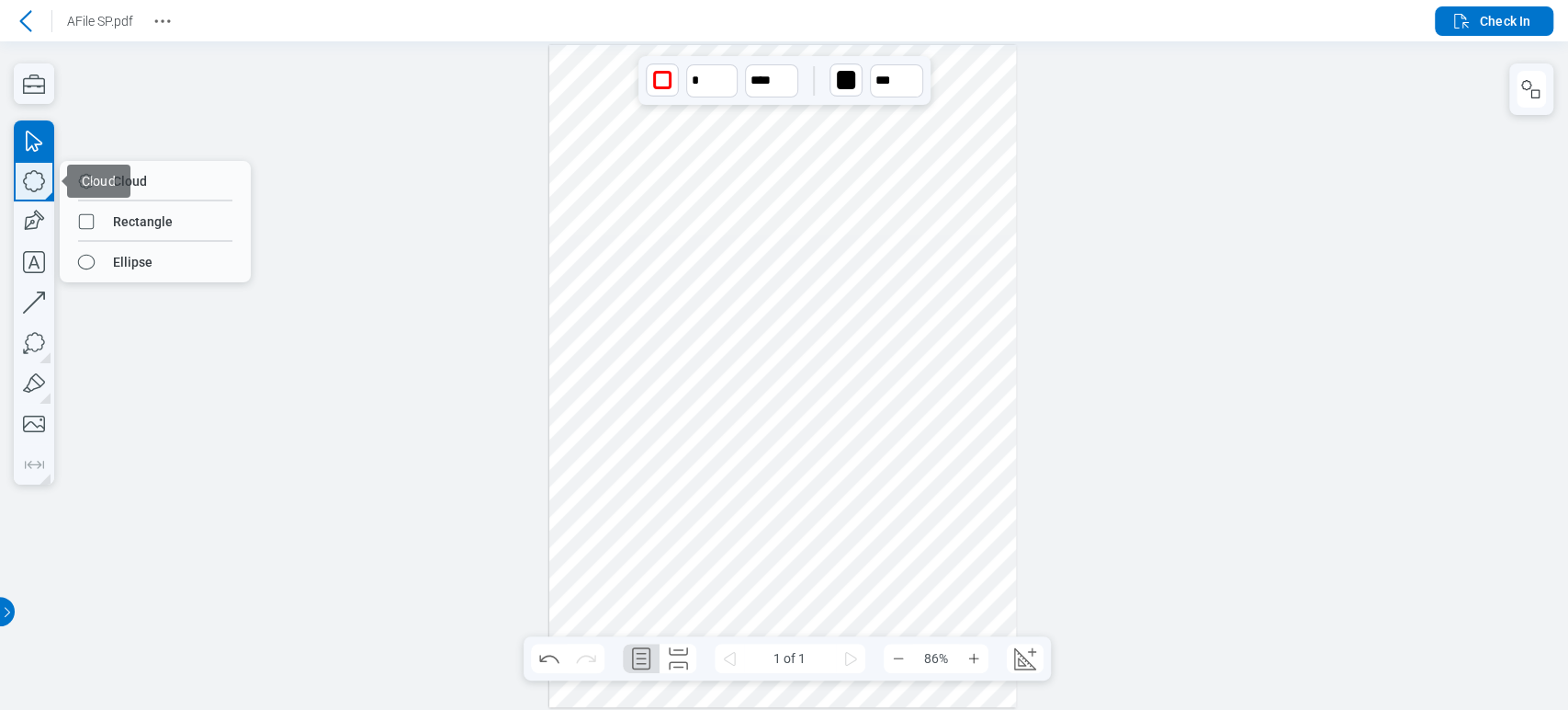
click at [29, 174] on icon "button" at bounding box center [34, 181] width 22 height 22
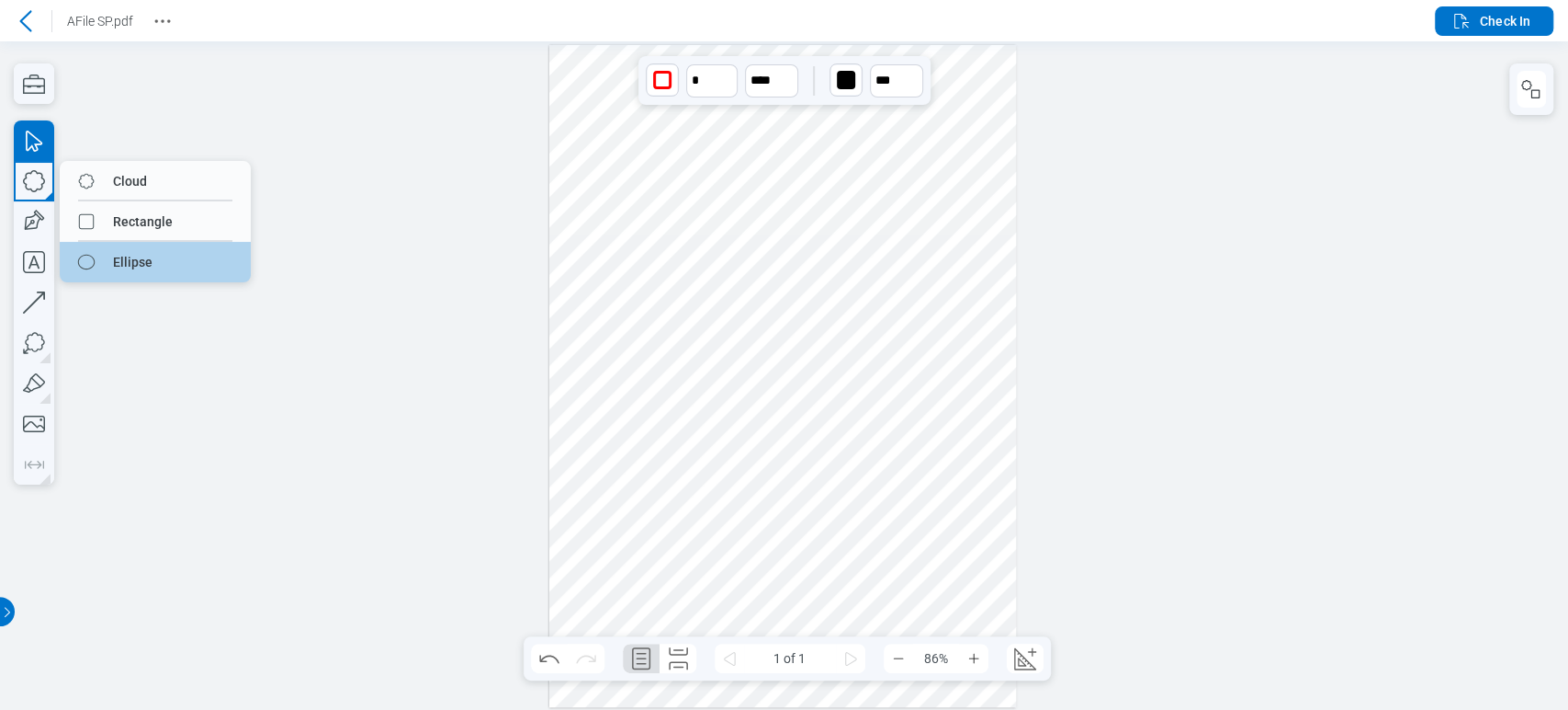
drag, startPoint x: 112, startPoint y: 249, endPoint x: 312, endPoint y: 199, distance: 206.2
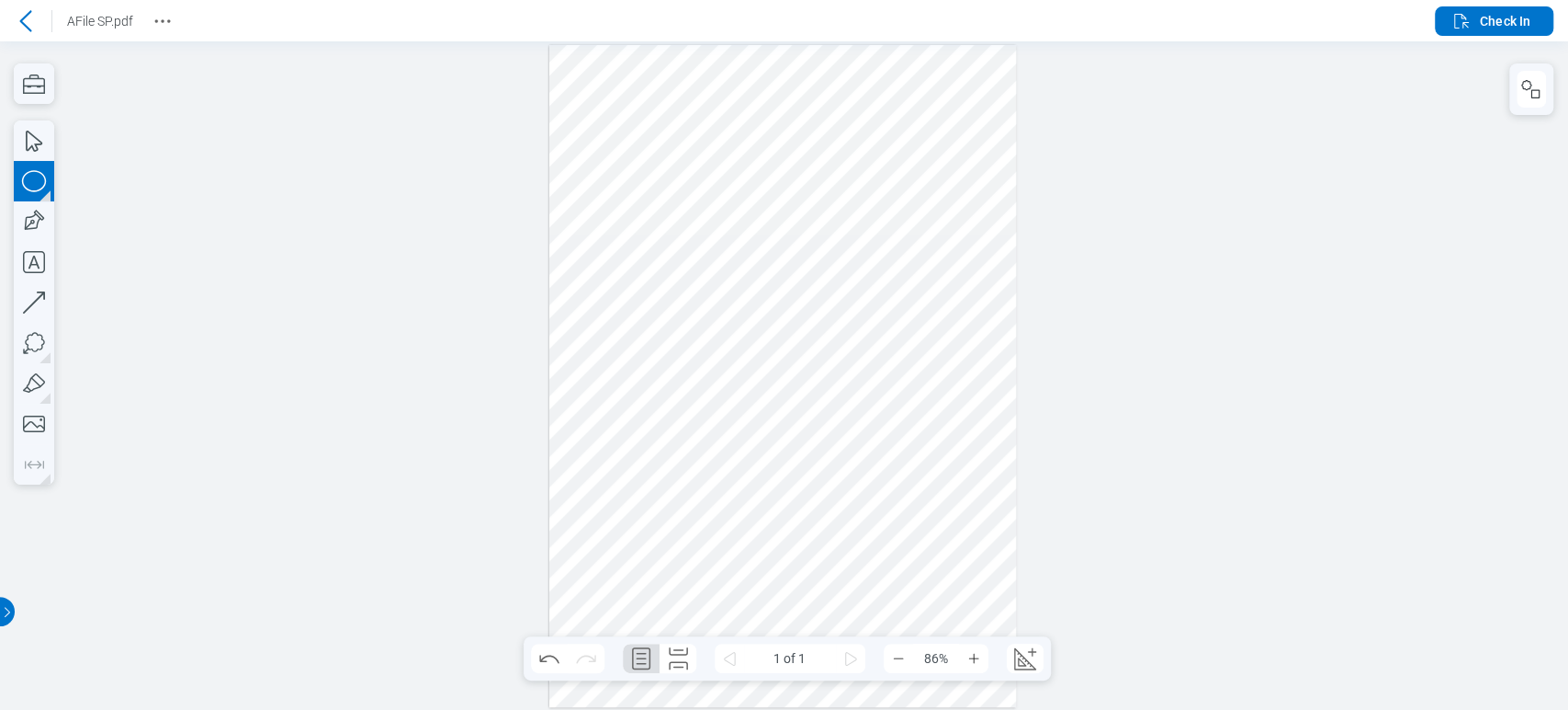
drag, startPoint x: 914, startPoint y: 223, endPoint x: 950, endPoint y: 338, distance: 120.5
click at [950, 338] on div at bounding box center [783, 375] width 468 height 662
click at [881, 81] on div "button" at bounding box center [878, 80] width 18 height 18
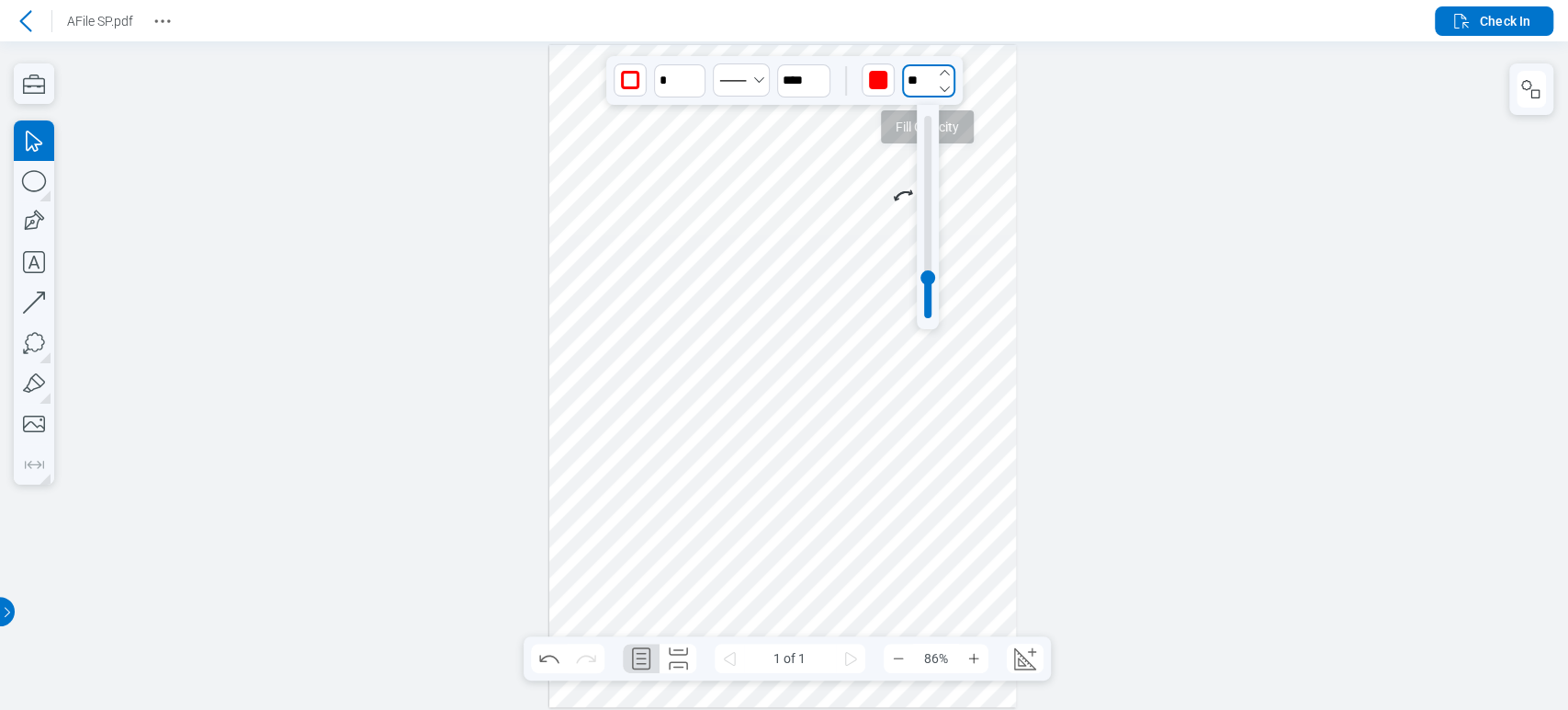
click at [916, 80] on input "**" at bounding box center [928, 80] width 53 height 33
type input "**"
click at [929, 123] on div at bounding box center [927, 217] width 7 height 202
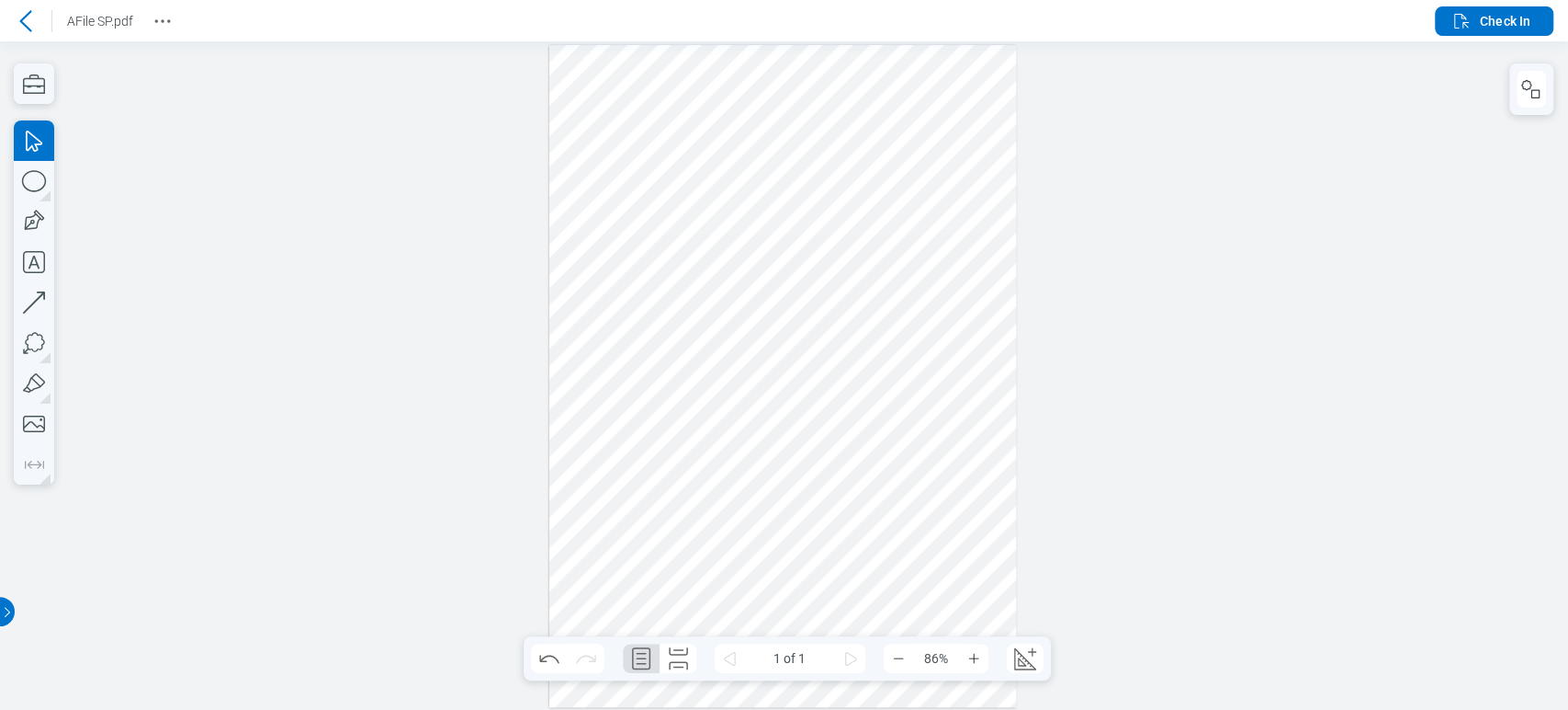
click at [985, 283] on div at bounding box center [783, 375] width 468 height 662
drag, startPoint x: 871, startPoint y: 238, endPoint x: 768, endPoint y: 244, distance: 103.2
click at [768, 244] on div at bounding box center [783, 375] width 468 height 662
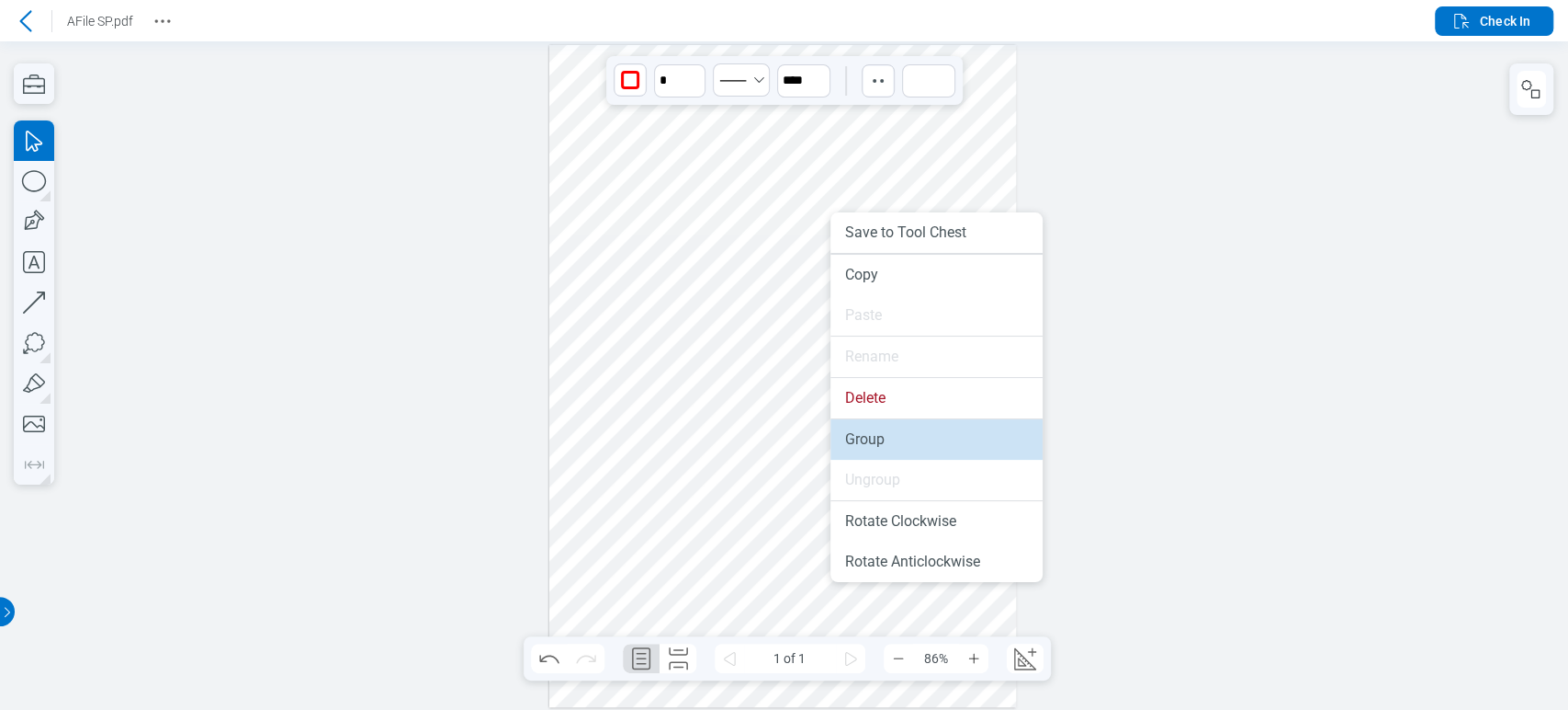
click at [862, 440] on li "Group" at bounding box center [936, 439] width 213 height 40
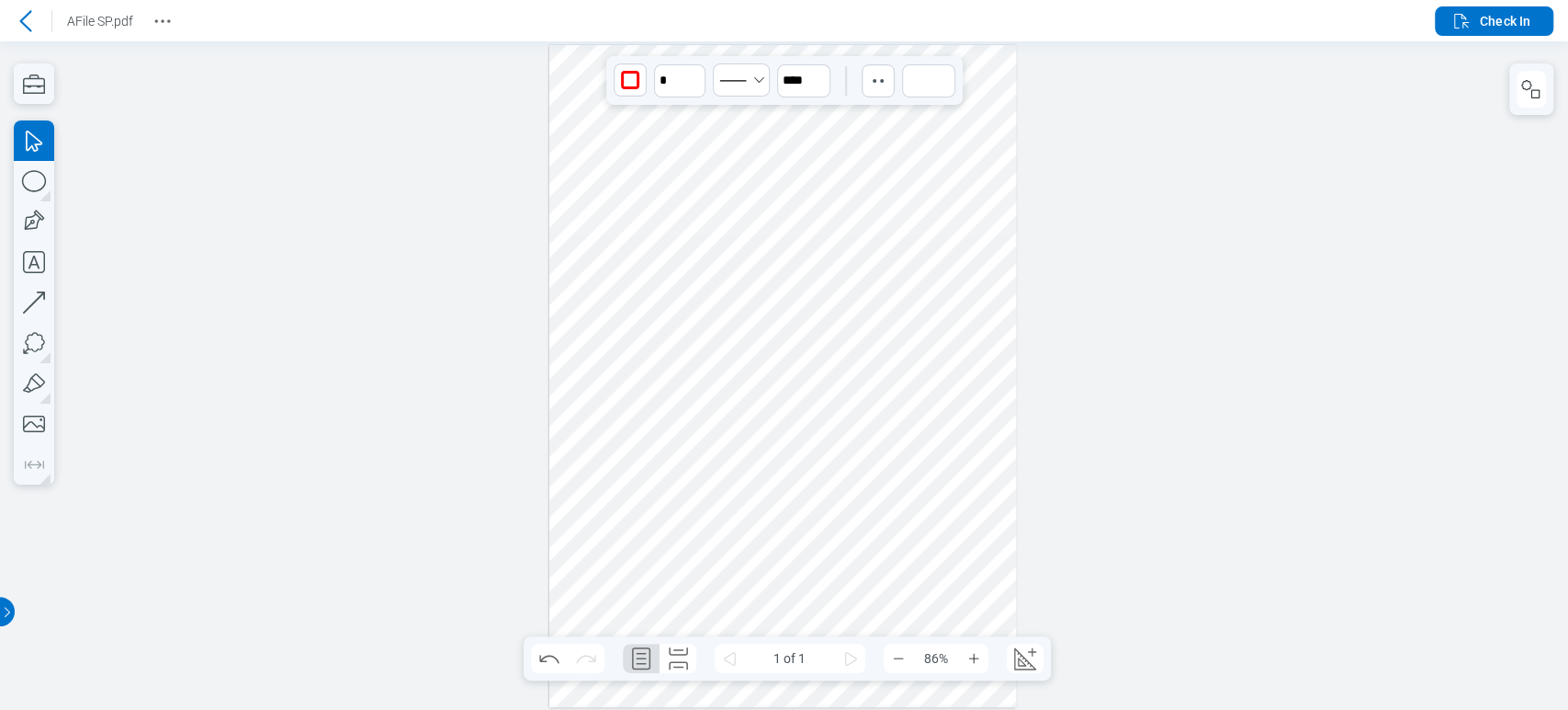
drag, startPoint x: 876, startPoint y: 260, endPoint x: 888, endPoint y: 285, distance: 27.7
click at [888, 285] on div at bounding box center [783, 375] width 468 height 662
click at [875, 88] on icon "button" at bounding box center [878, 81] width 18 height 18
click at [899, 153] on div at bounding box center [899, 148] width 15 height 15
click at [930, 75] on input at bounding box center [928, 80] width 53 height 33
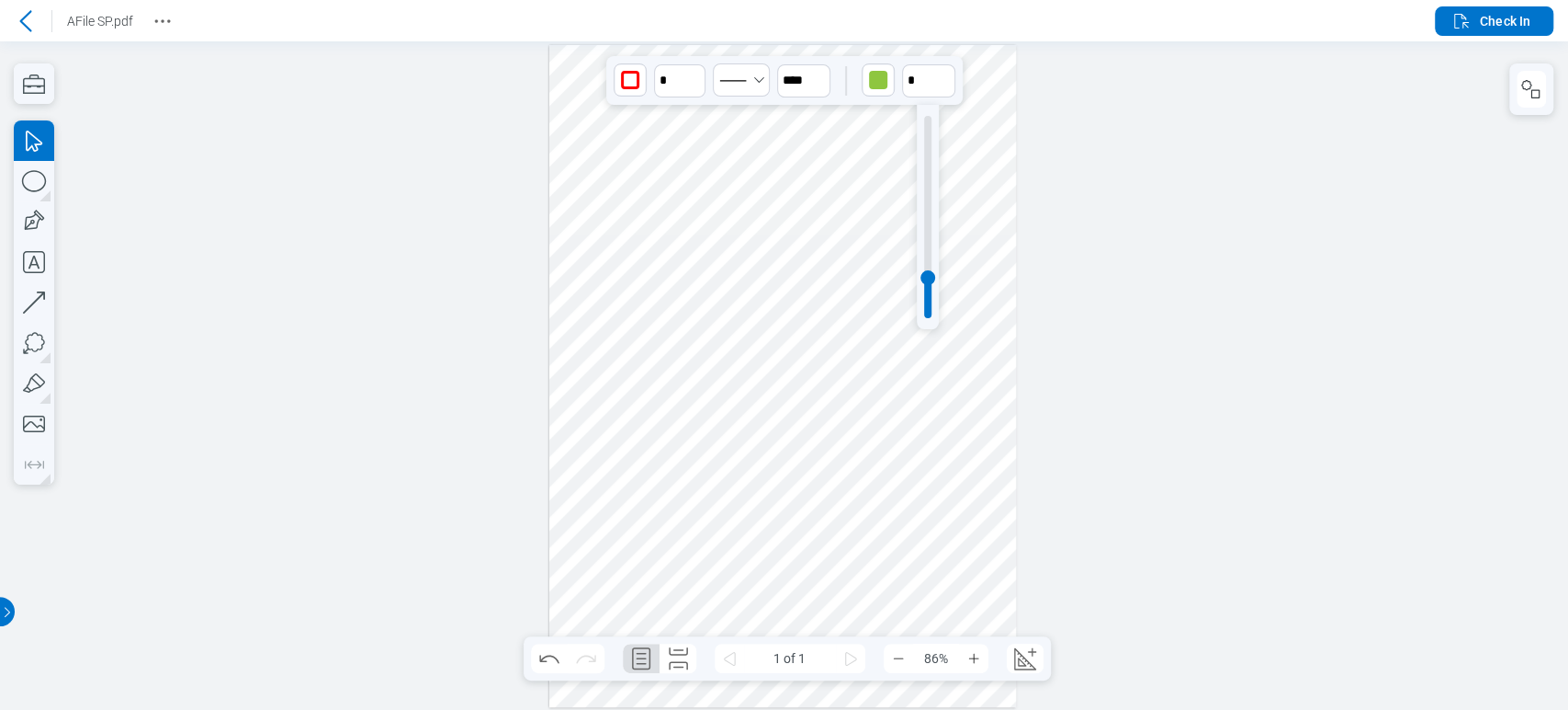
drag, startPoint x: 918, startPoint y: 131, endPoint x: 932, endPoint y: 126, distance: 14.9
click at [932, 126] on div at bounding box center [928, 217] width 22 height 225
type input "**"
click at [926, 129] on div at bounding box center [927, 217] width 7 height 202
click at [962, 159] on div at bounding box center [783, 375] width 468 height 662
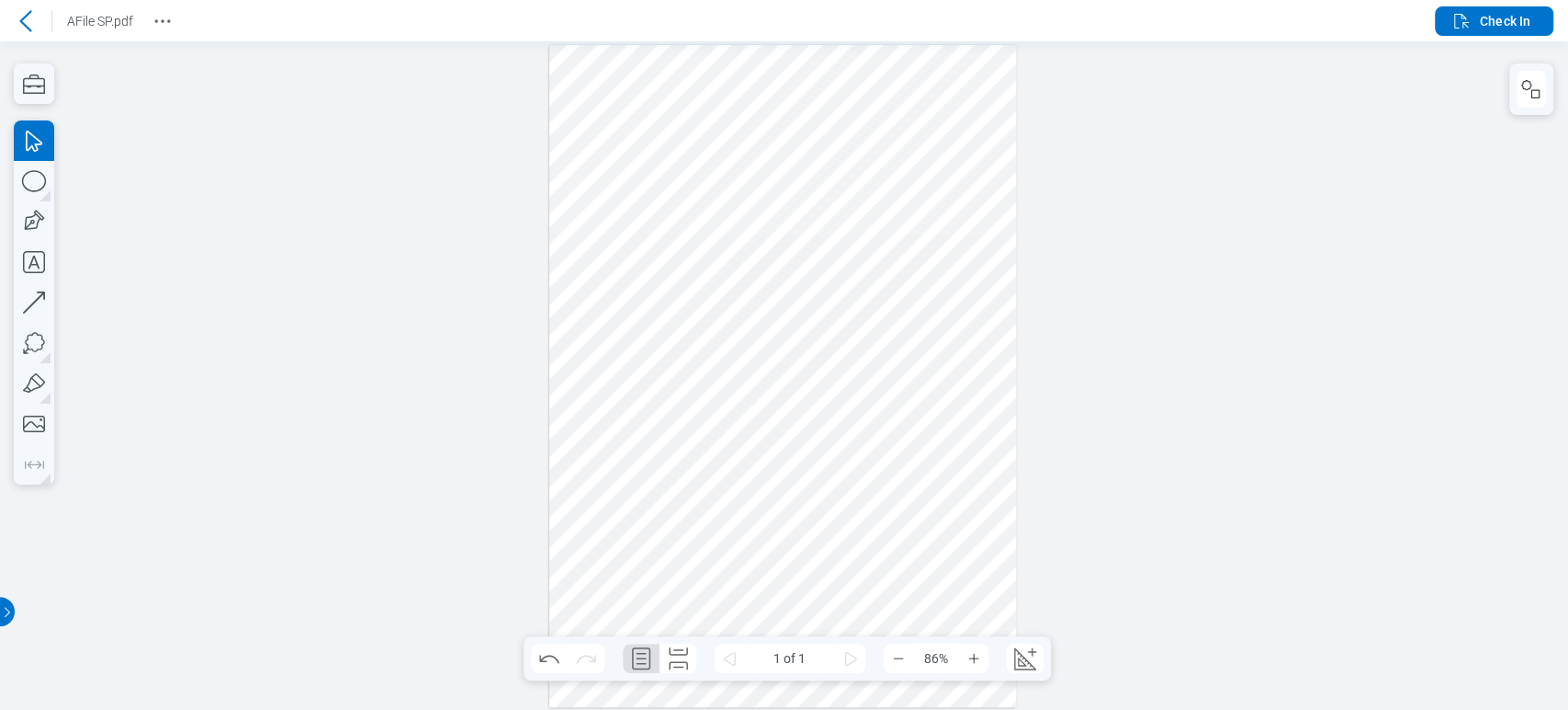
click at [882, 298] on div at bounding box center [783, 375] width 468 height 662
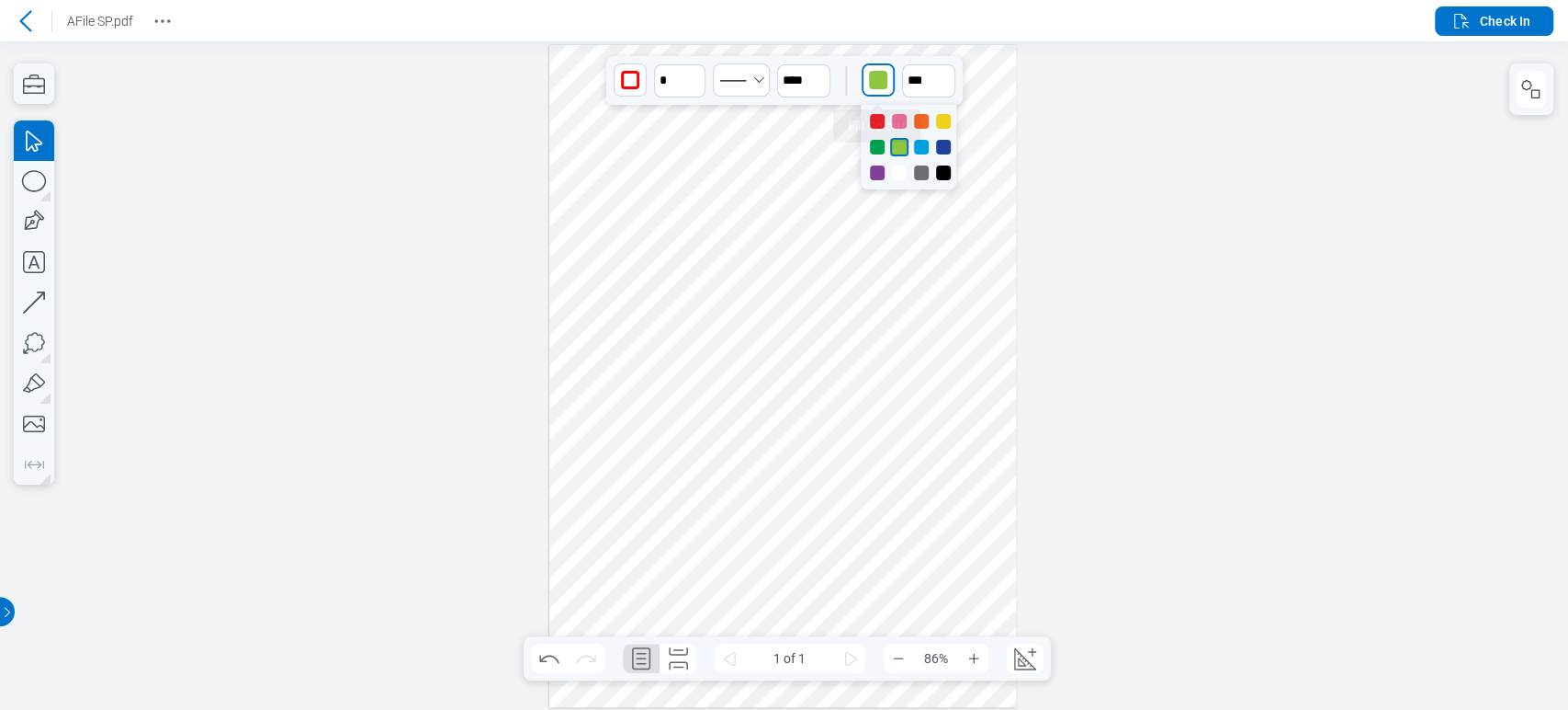
click at [882, 73] on div "button" at bounding box center [878, 80] width 18 height 18
click at [919, 118] on div at bounding box center [921, 121] width 15 height 15
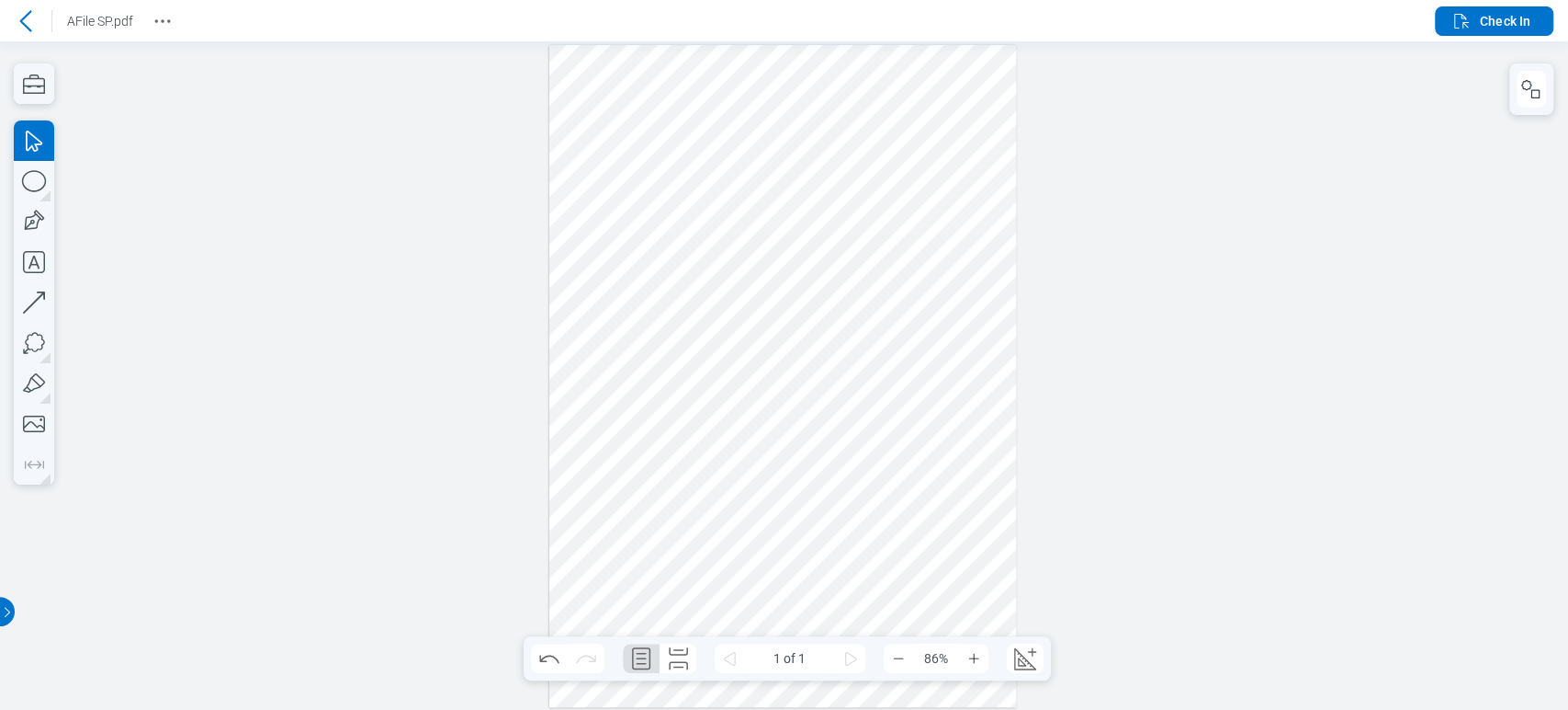
click at [952, 474] on div at bounding box center [783, 375] width 468 height 662
click at [841, 269] on div at bounding box center [783, 375] width 468 height 662
click at [750, 79] on icon "Select Solid" at bounding box center [733, 80] width 37 height 29
click at [740, 154] on icon at bounding box center [733, 148] width 48 height 29
click at [1198, 320] on div at bounding box center [784, 374] width 1568 height 668
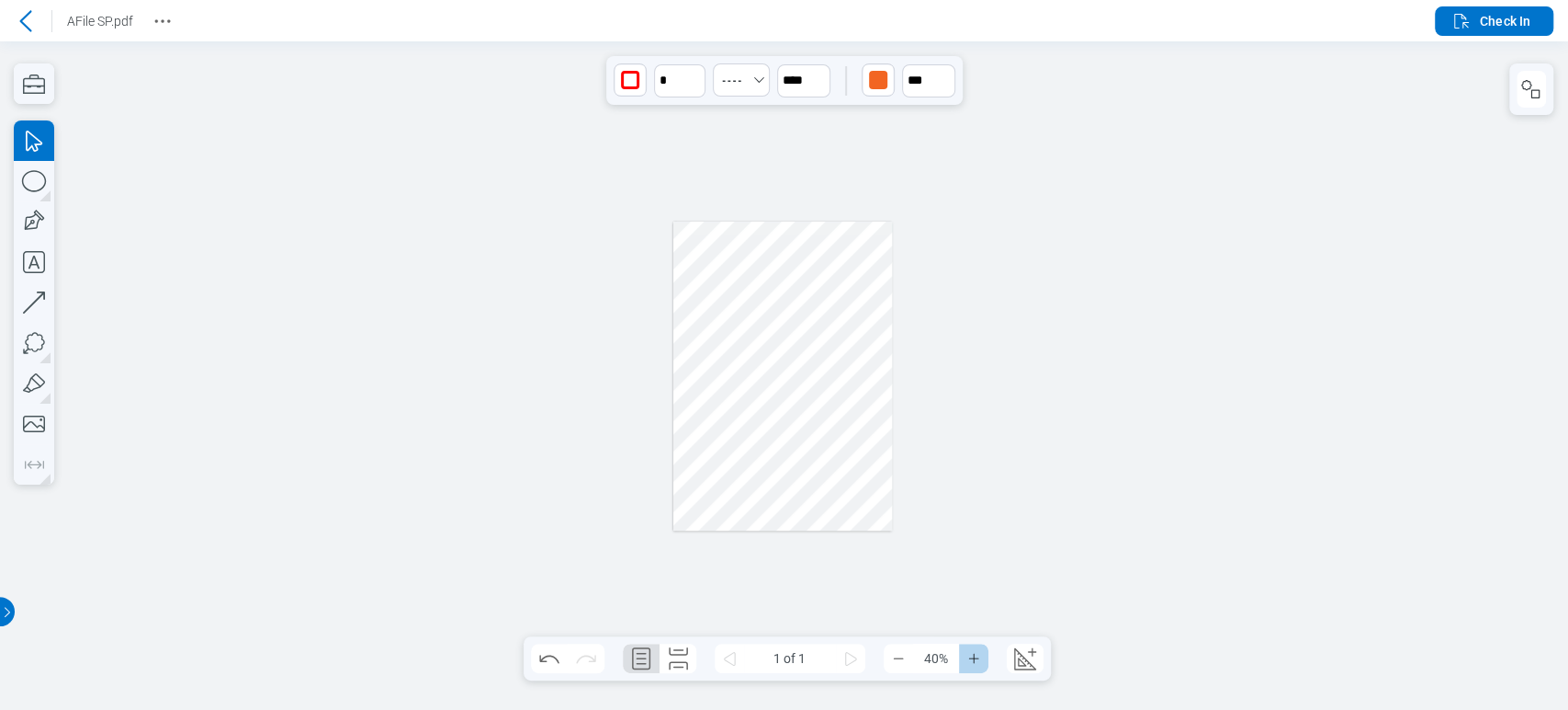
click at [983, 668] on button "Zoom In" at bounding box center [973, 657] width 29 height 29
click at [982, 668] on button "Zoom In" at bounding box center [973, 657] width 29 height 29
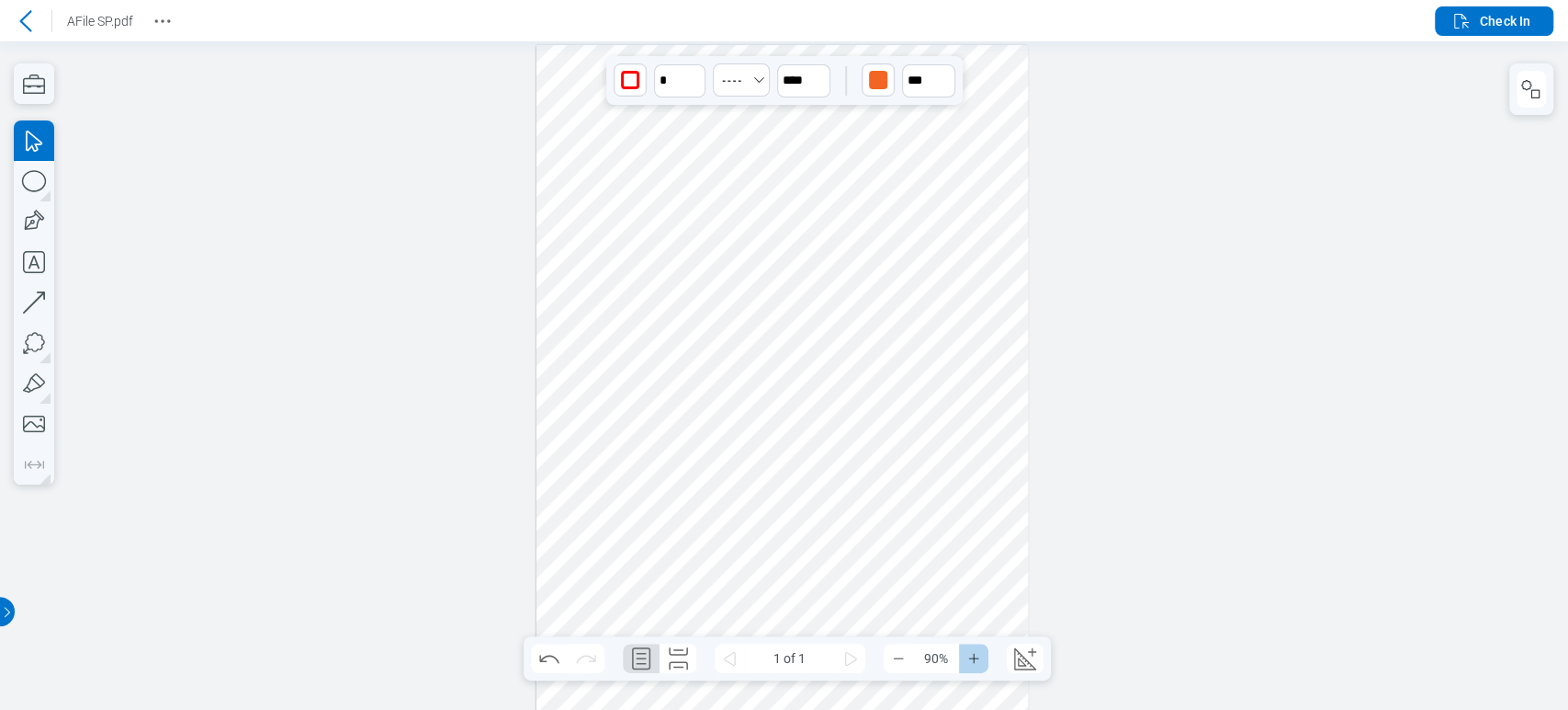
click at [982, 668] on button "Zoom In" at bounding box center [973, 657] width 29 height 29
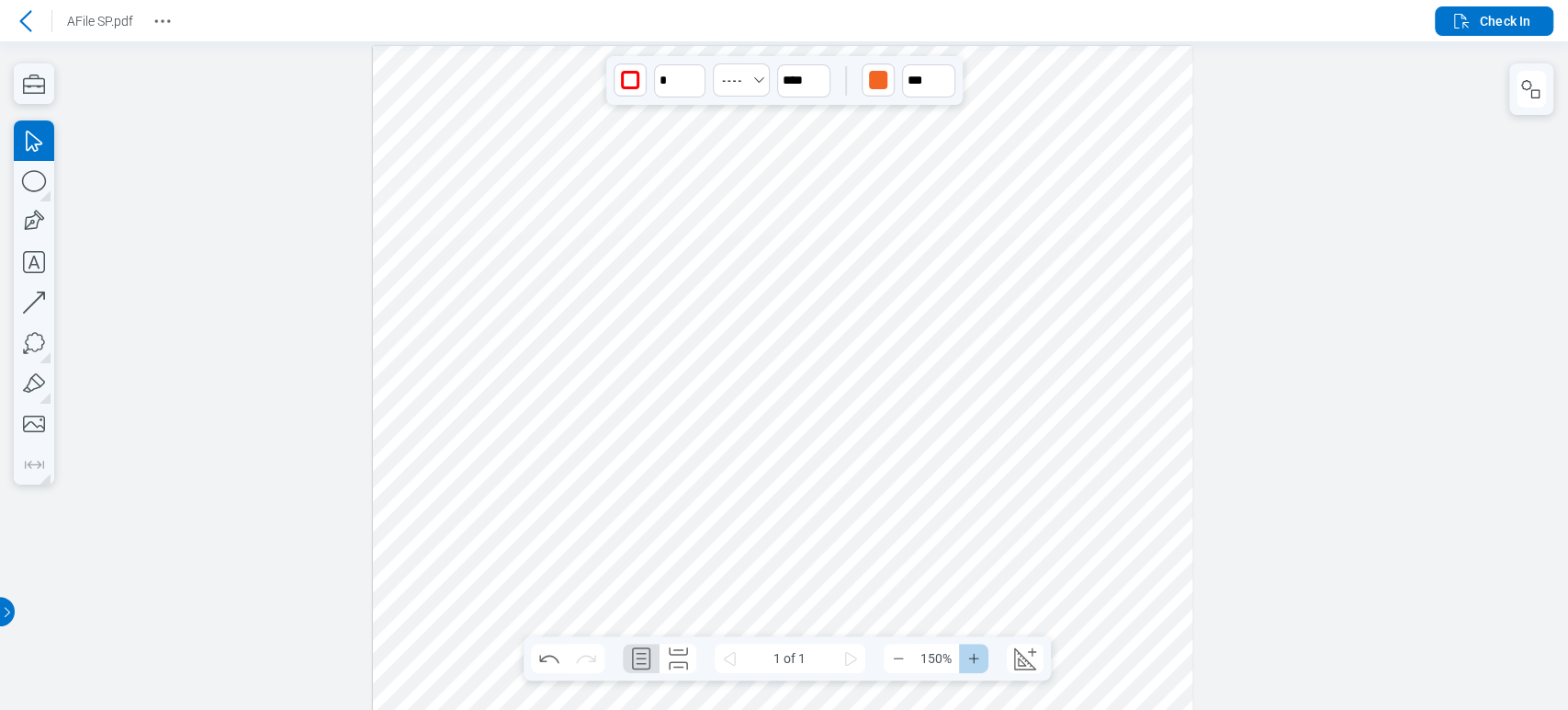
scroll to position [2, 0]
drag, startPoint x: 981, startPoint y: 525, endPoint x: 970, endPoint y: 514, distance: 15.6
click at [970, 514] on div at bounding box center [783, 723] width 956 height 1355
drag, startPoint x: 970, startPoint y: 514, endPoint x: 973, endPoint y: 467, distance: 47.1
click at [973, 467] on div at bounding box center [783, 723] width 956 height 1355
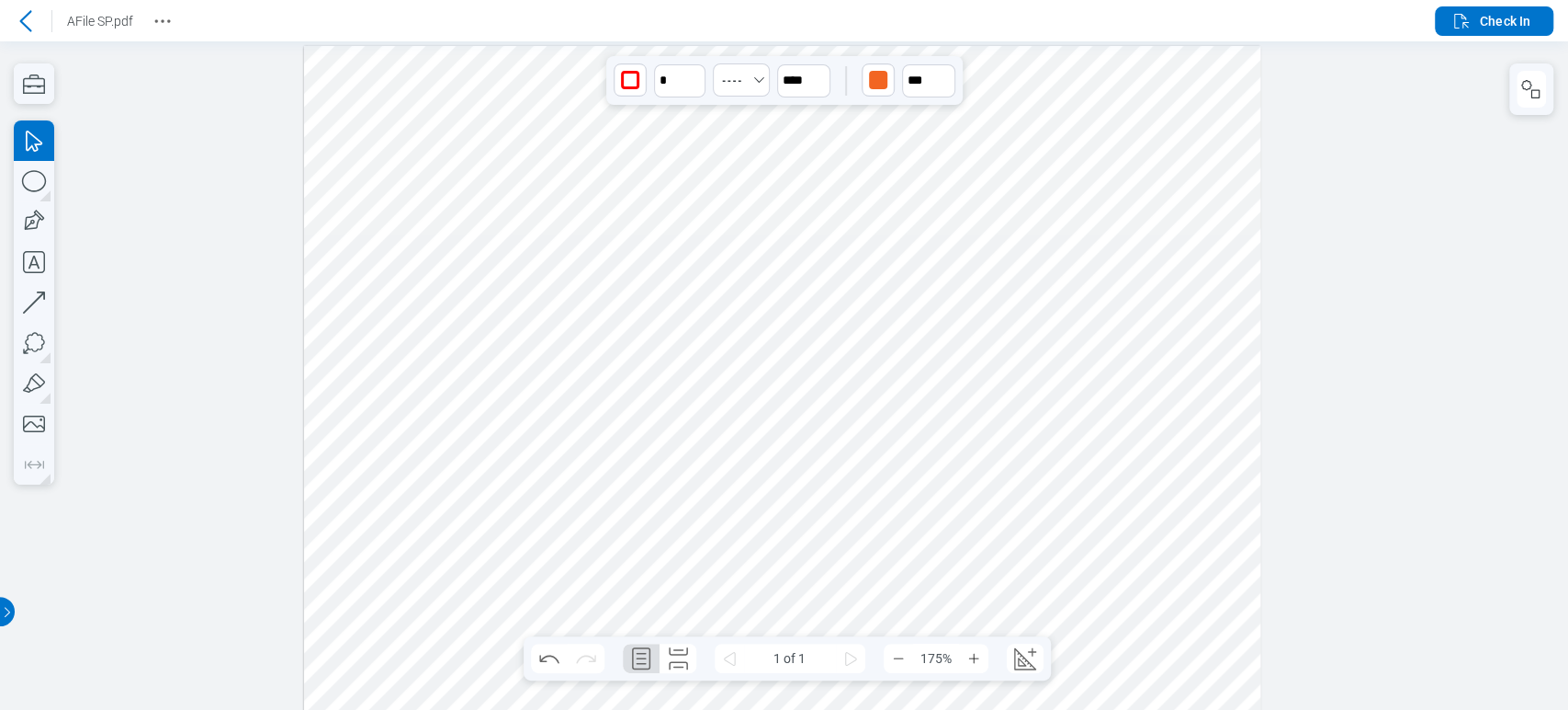
click at [728, 55] on div at bounding box center [783, 723] width 956 height 1355
drag, startPoint x: 746, startPoint y: 77, endPoint x: 759, endPoint y: 103, distance: 29.1
click at [748, 77] on div at bounding box center [783, 723] width 956 height 1355
drag, startPoint x: 963, startPoint y: 553, endPoint x: 948, endPoint y: 503, distance: 52.2
click at [959, 548] on div at bounding box center [783, 723] width 956 height 1355
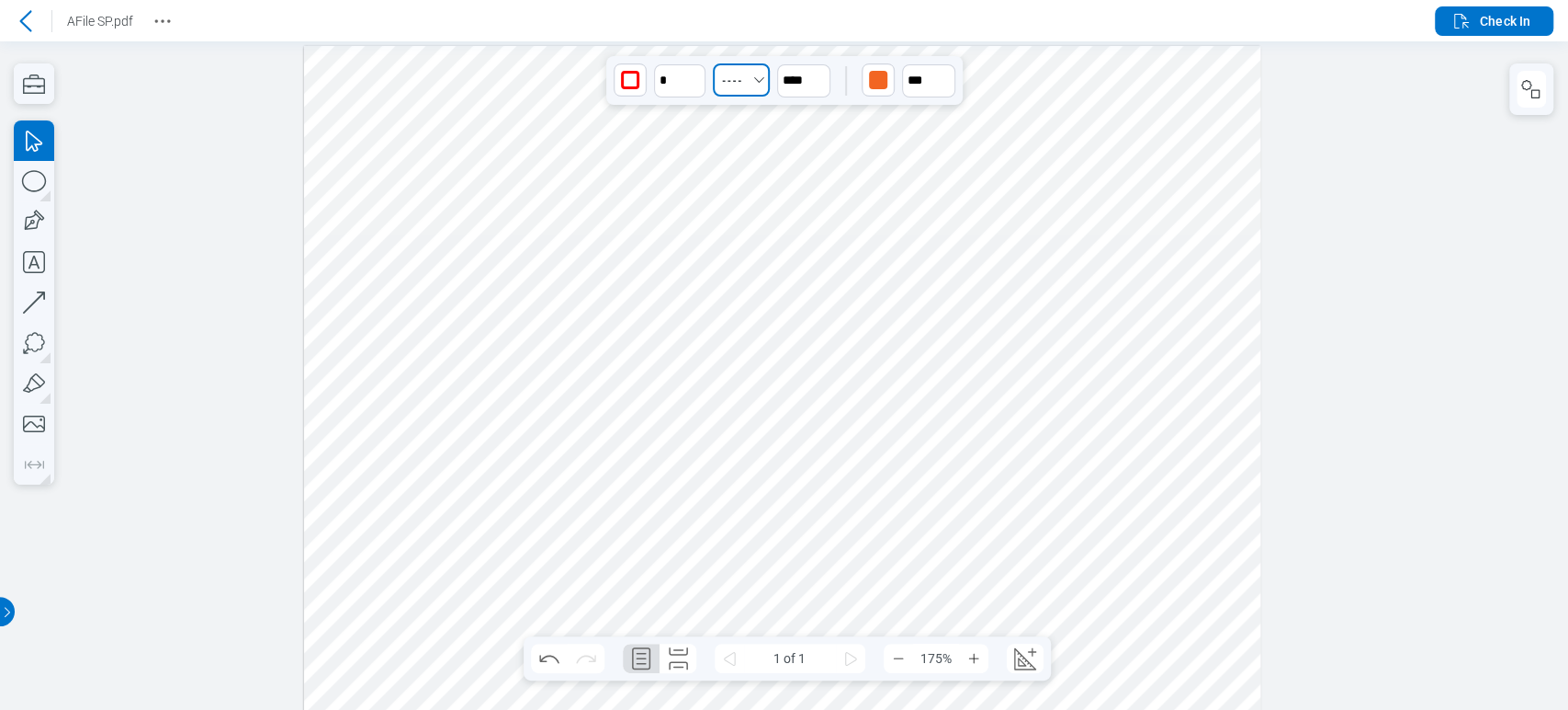
click at [752, 79] on icon "Select DashedSmall" at bounding box center [759, 80] width 15 height 15
click at [751, 177] on icon at bounding box center [733, 178] width 48 height 29
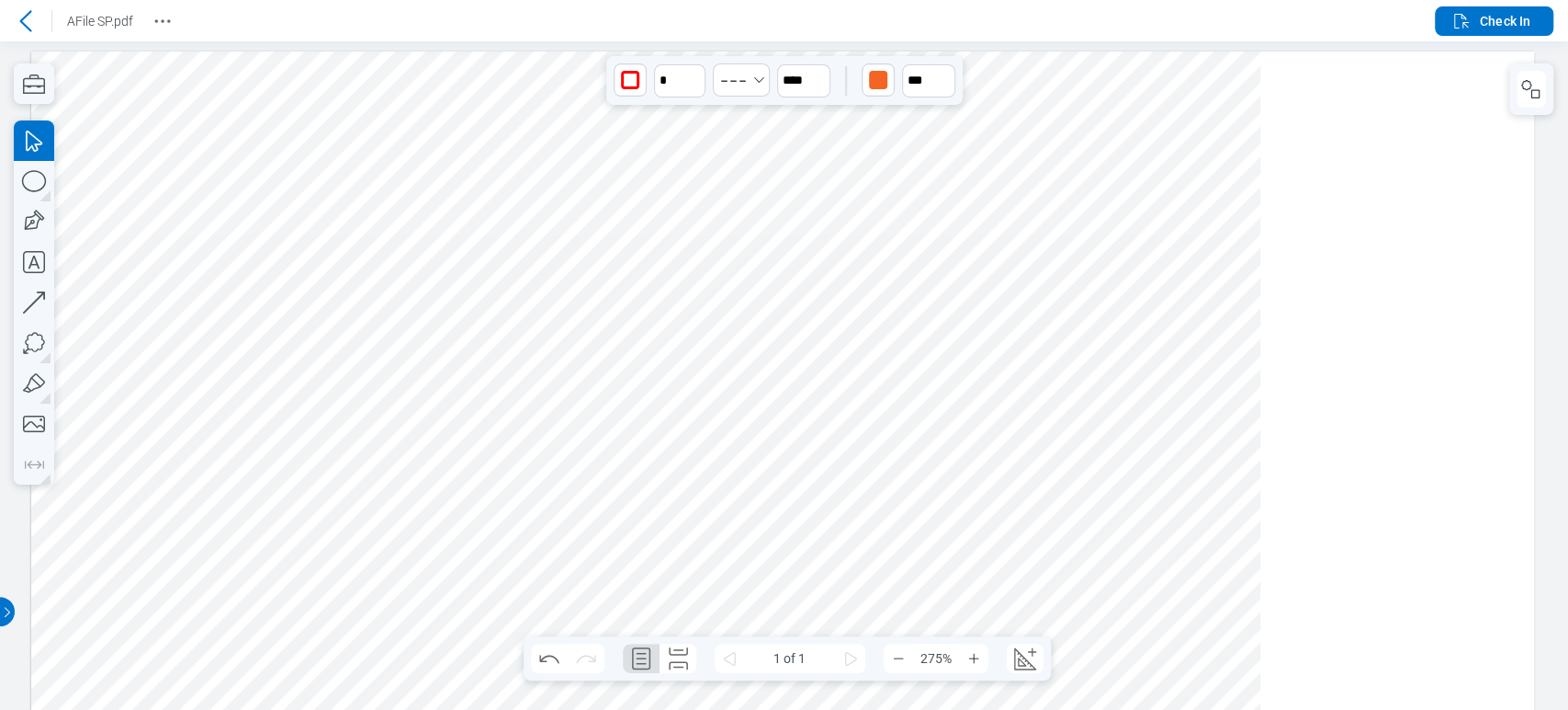
scroll to position [251, 0]
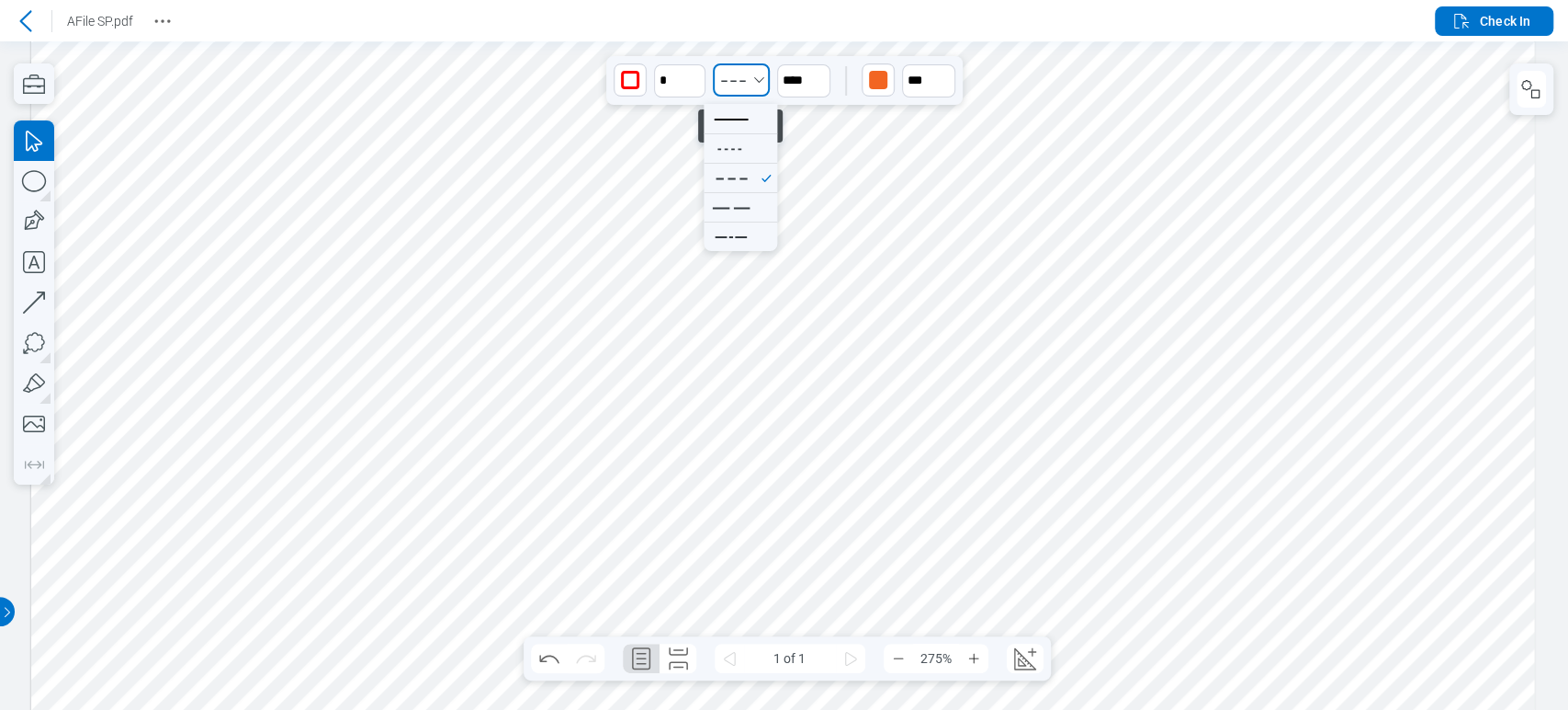
click at [745, 71] on icon "Select DashedMedium" at bounding box center [733, 80] width 37 height 29
drag, startPoint x: 975, startPoint y: 482, endPoint x: 1029, endPoint y: 330, distance: 161.3
drag, startPoint x: 1030, startPoint y: 328, endPoint x: 992, endPoint y: 239, distance: 96.8
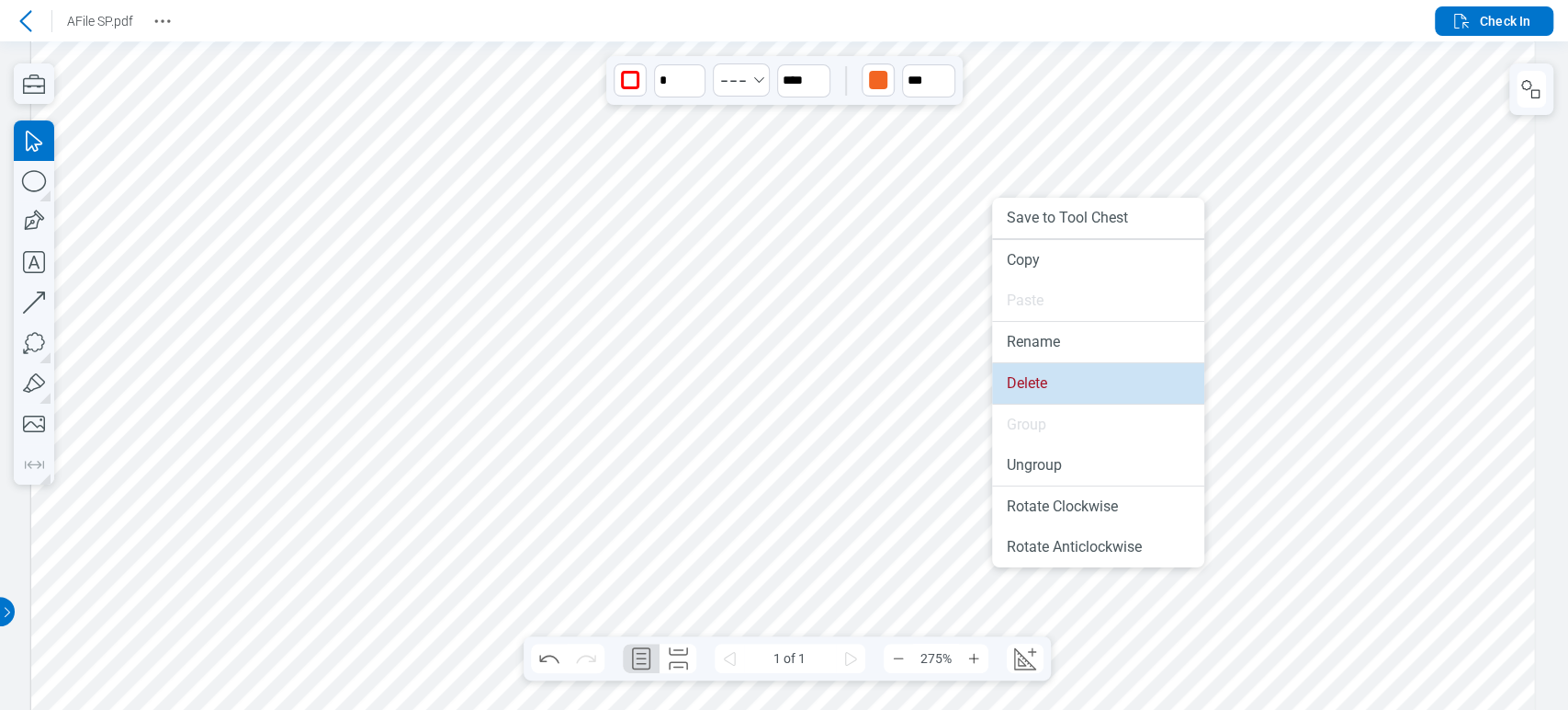
click at [1059, 393] on li "Delete" at bounding box center [1098, 383] width 213 height 40
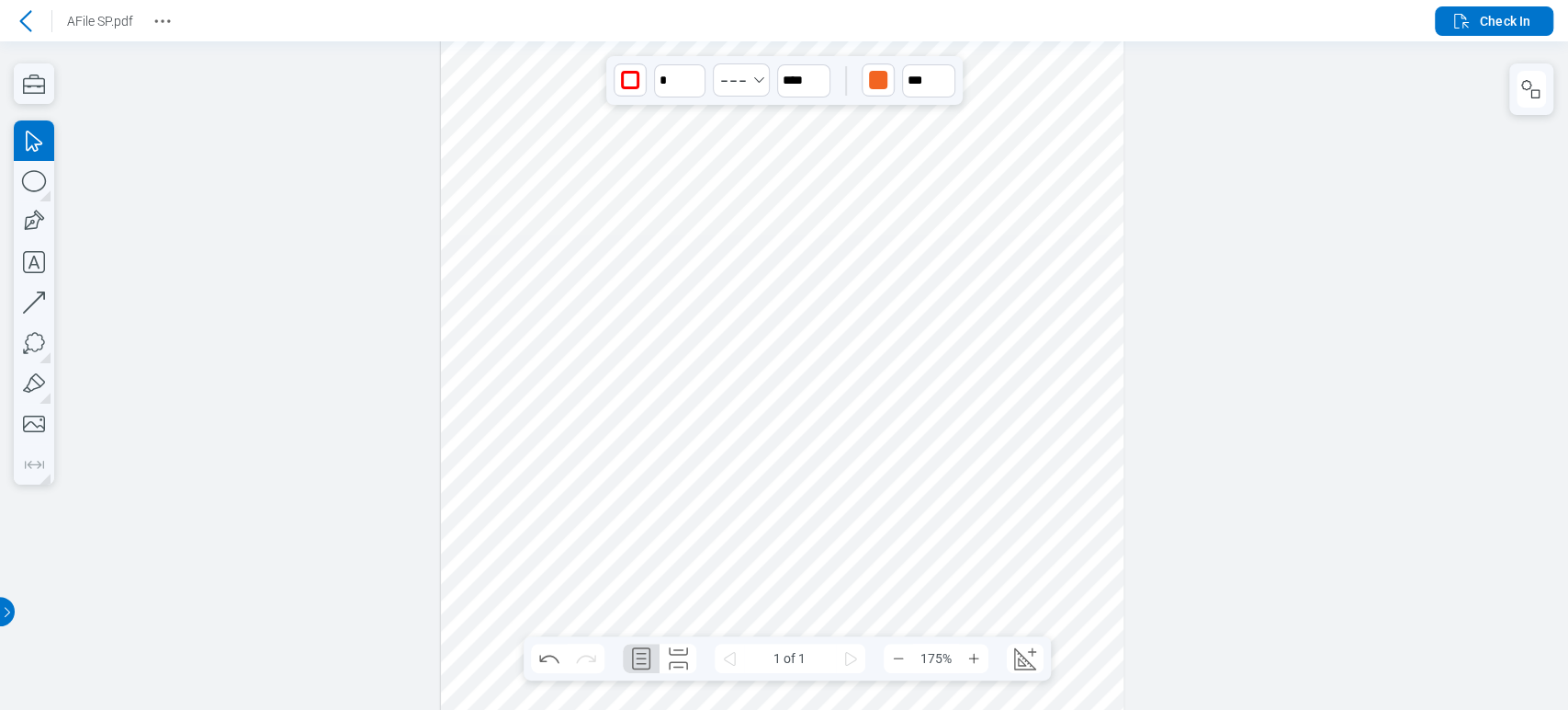
scroll to position [0, 0]
click at [17, 172] on icon "button" at bounding box center [34, 181] width 40 height 40
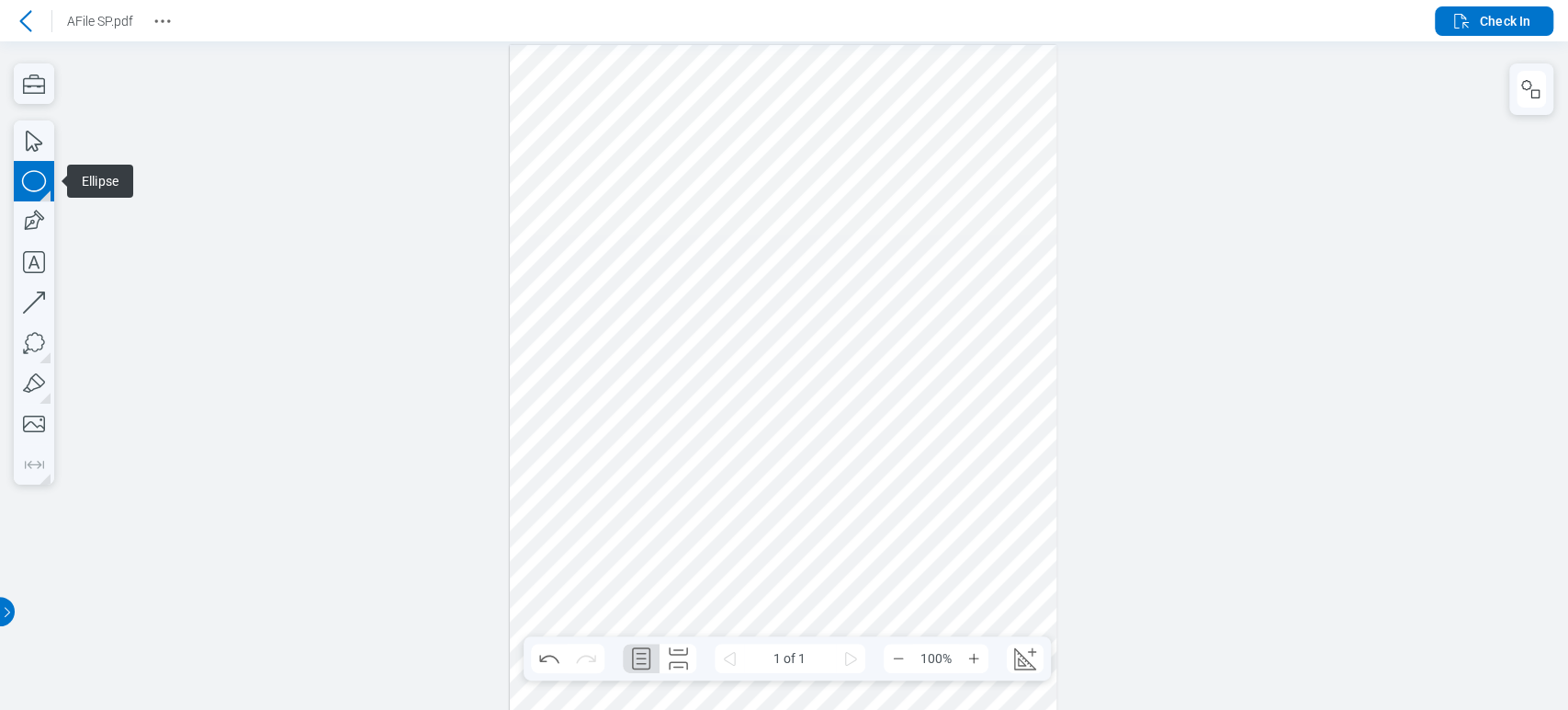
click at [48, 177] on icon "button" at bounding box center [34, 181] width 40 height 40
drag, startPoint x: 965, startPoint y: 194, endPoint x: 989, endPoint y: 231, distance: 44.1
click at [989, 231] on div at bounding box center [784, 431] width 547 height 774
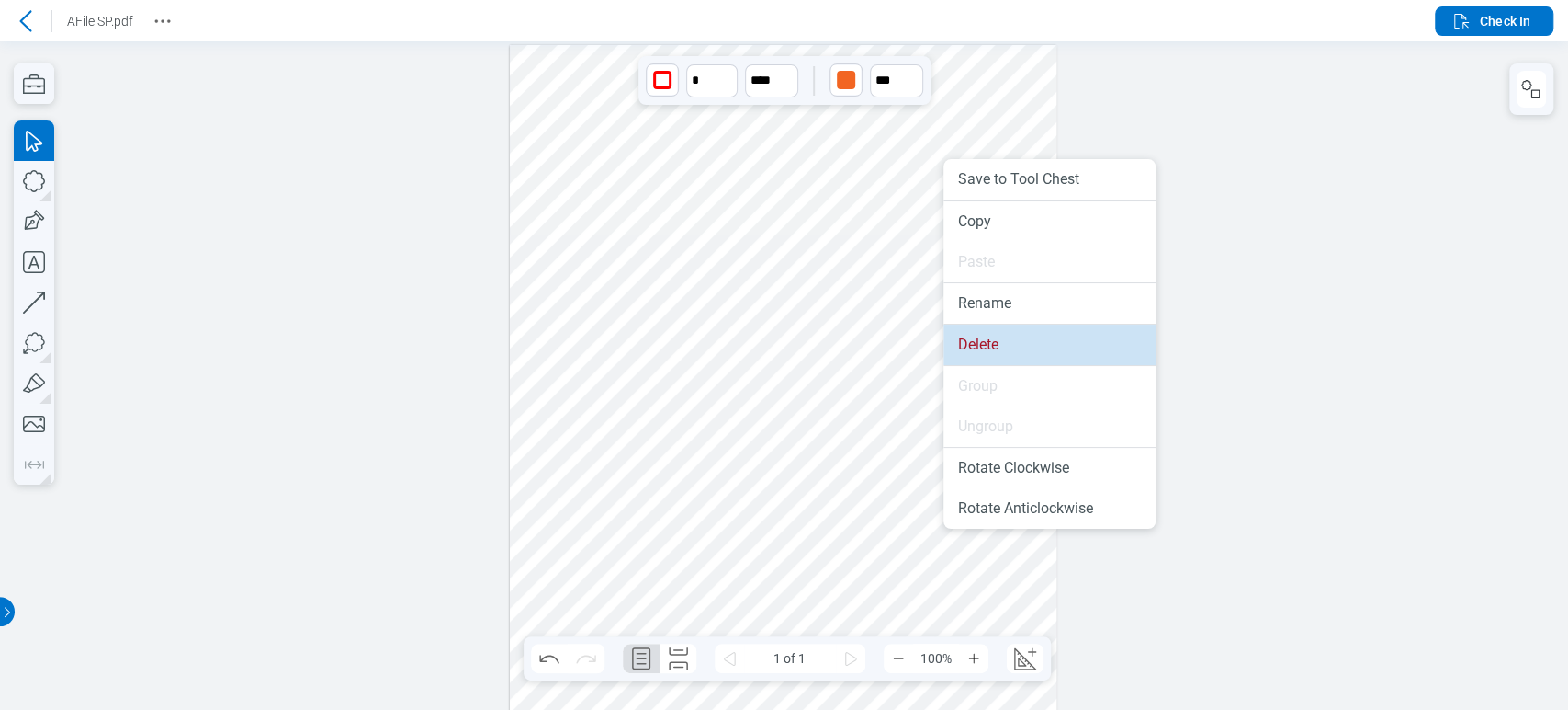
drag, startPoint x: 988, startPoint y: 359, endPoint x: 971, endPoint y: 358, distance: 17.0
click at [987, 364] on ul "Save to Tool Chest Copy Paste Rename Delete Group Ungroup Rotate Clockwise Rota…" at bounding box center [1049, 344] width 213 height 369
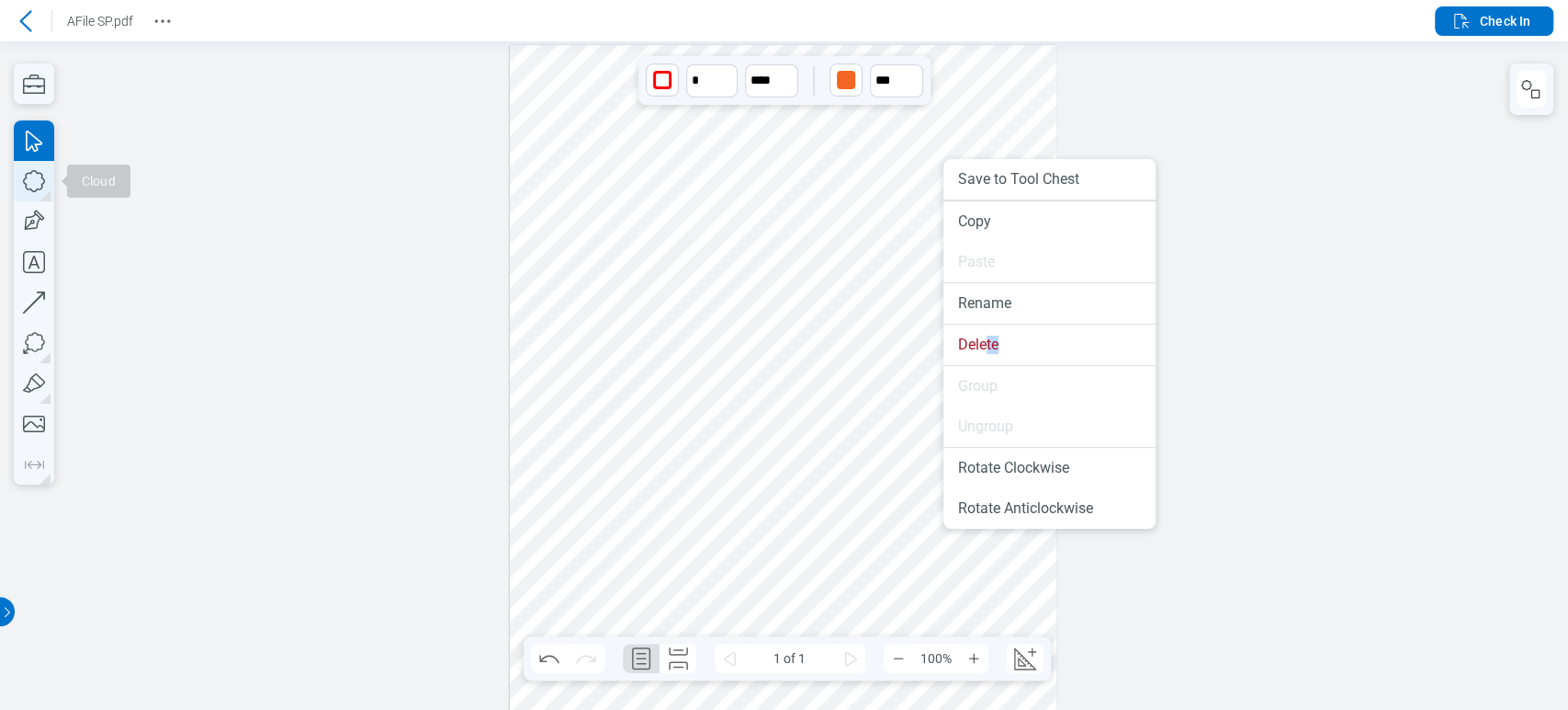
click at [19, 173] on icon "button" at bounding box center [34, 181] width 40 height 40
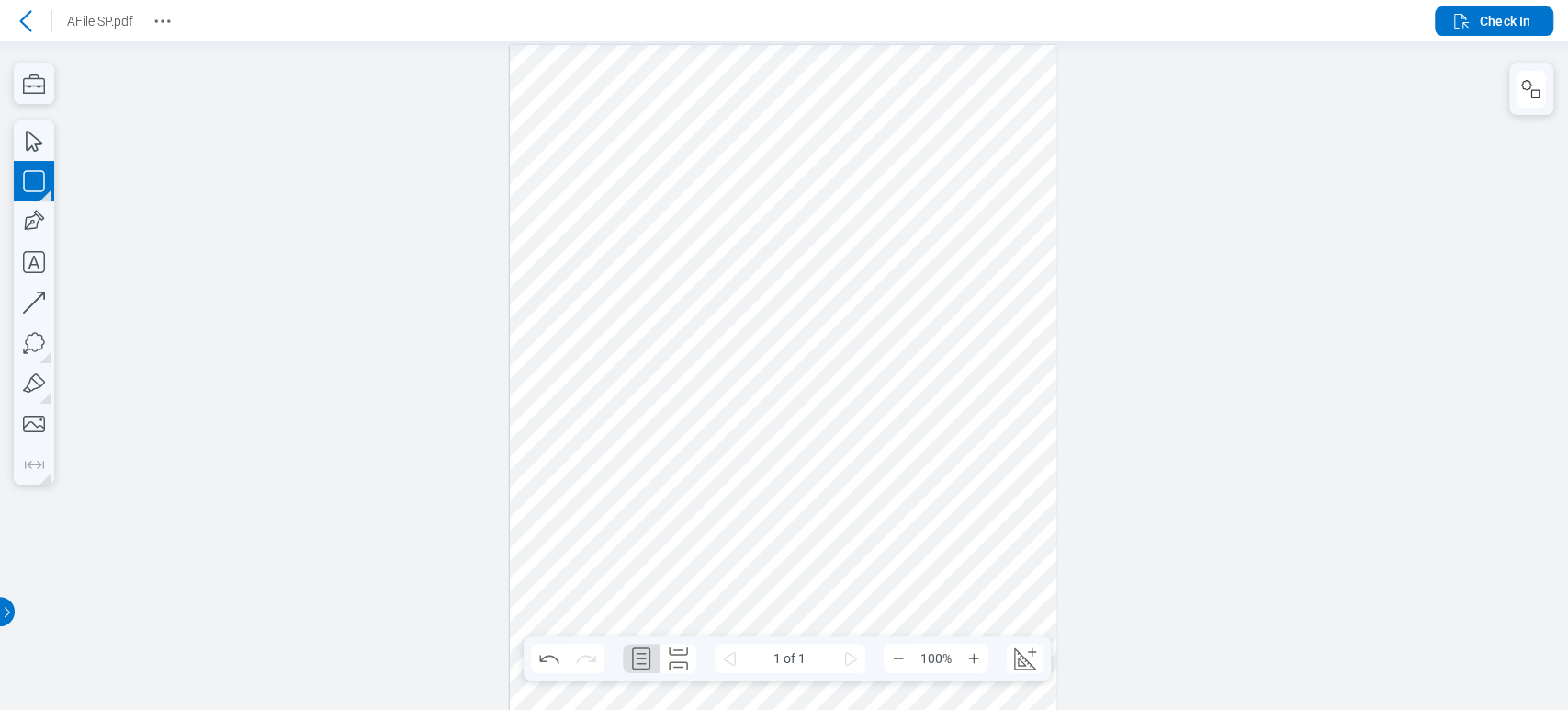
drag, startPoint x: 823, startPoint y: 296, endPoint x: 887, endPoint y: 355, distance: 87.0
click at [887, 355] on div at bounding box center [784, 431] width 547 height 774
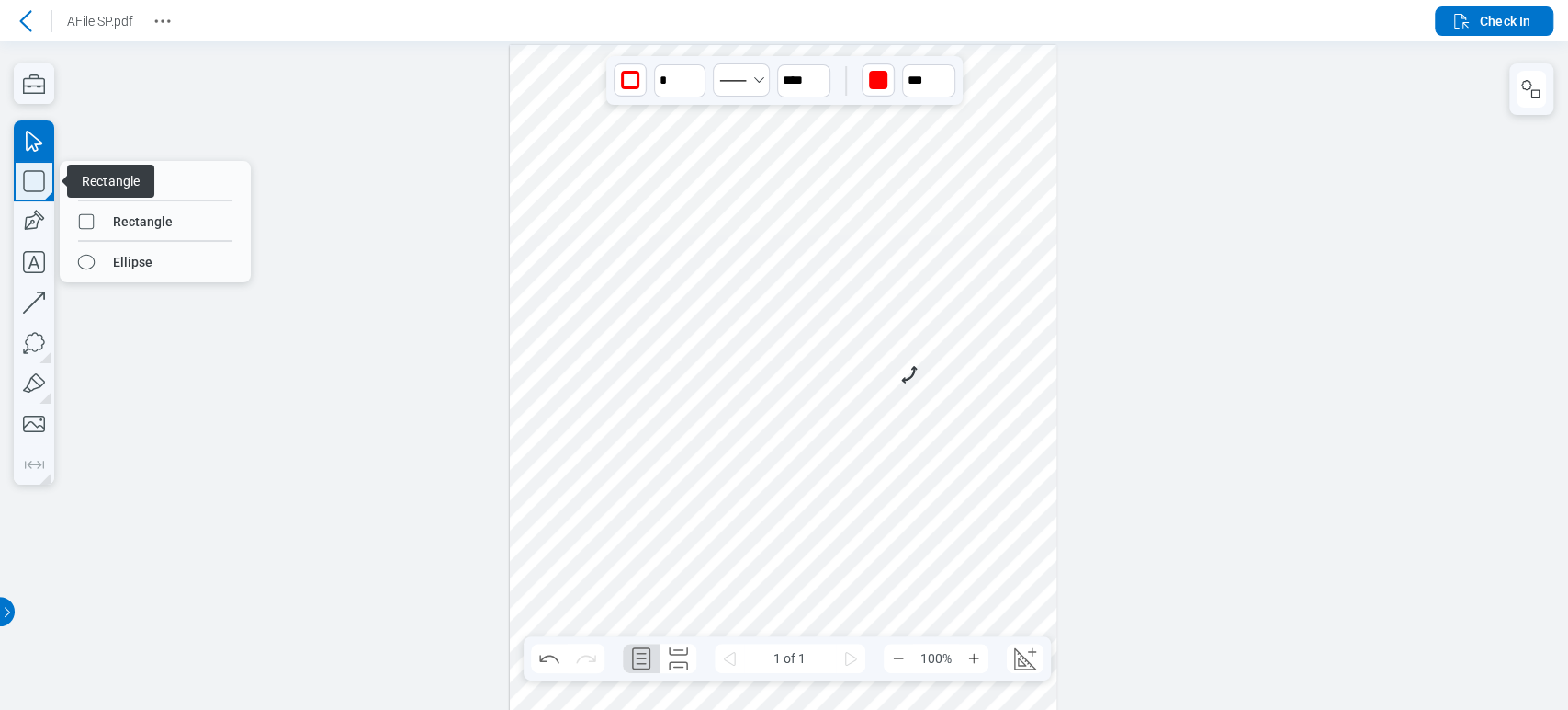
click at [37, 182] on icon "button" at bounding box center [34, 181] width 40 height 40
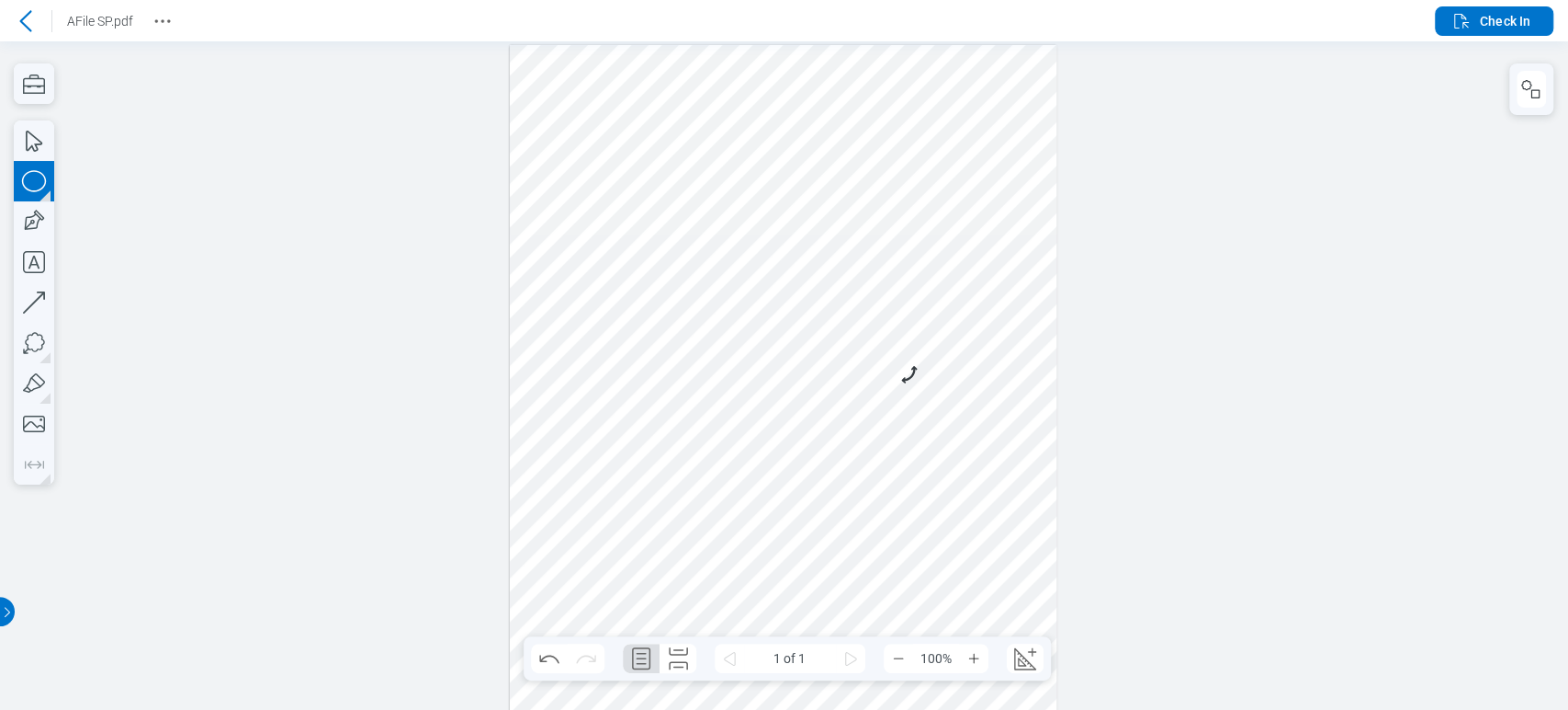
drag, startPoint x: 905, startPoint y: 277, endPoint x: 942, endPoint y: 363, distance: 93.6
click at [942, 363] on div at bounding box center [784, 431] width 547 height 774
drag, startPoint x: 979, startPoint y: 349, endPoint x: 829, endPoint y: 304, distance: 156.6
click at [829, 304] on div at bounding box center [784, 431] width 547 height 774
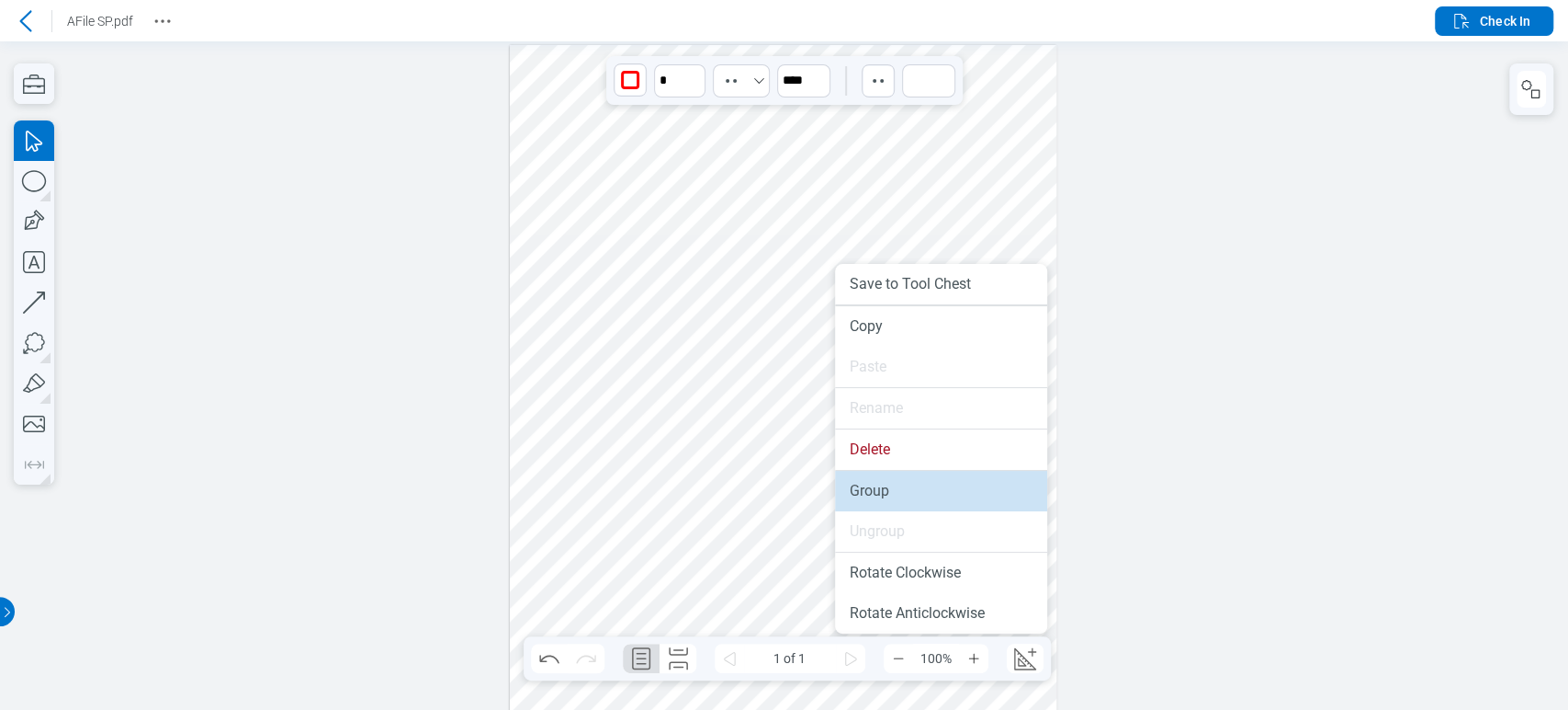
click at [866, 487] on li "Group" at bounding box center [941, 490] width 213 height 40
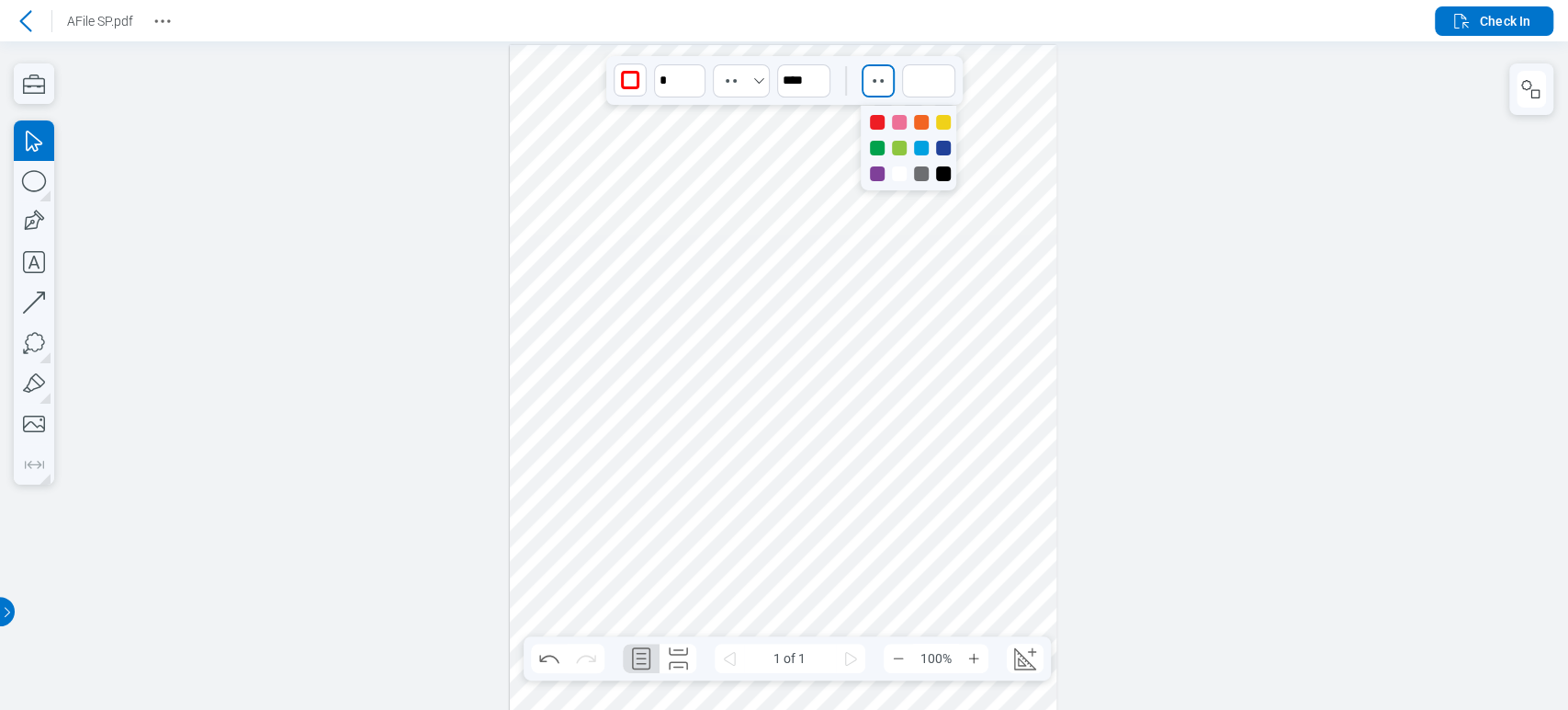
click at [888, 82] on div "button" at bounding box center [877, 80] width 29 height 29
click at [896, 169] on div at bounding box center [899, 174] width 15 height 15
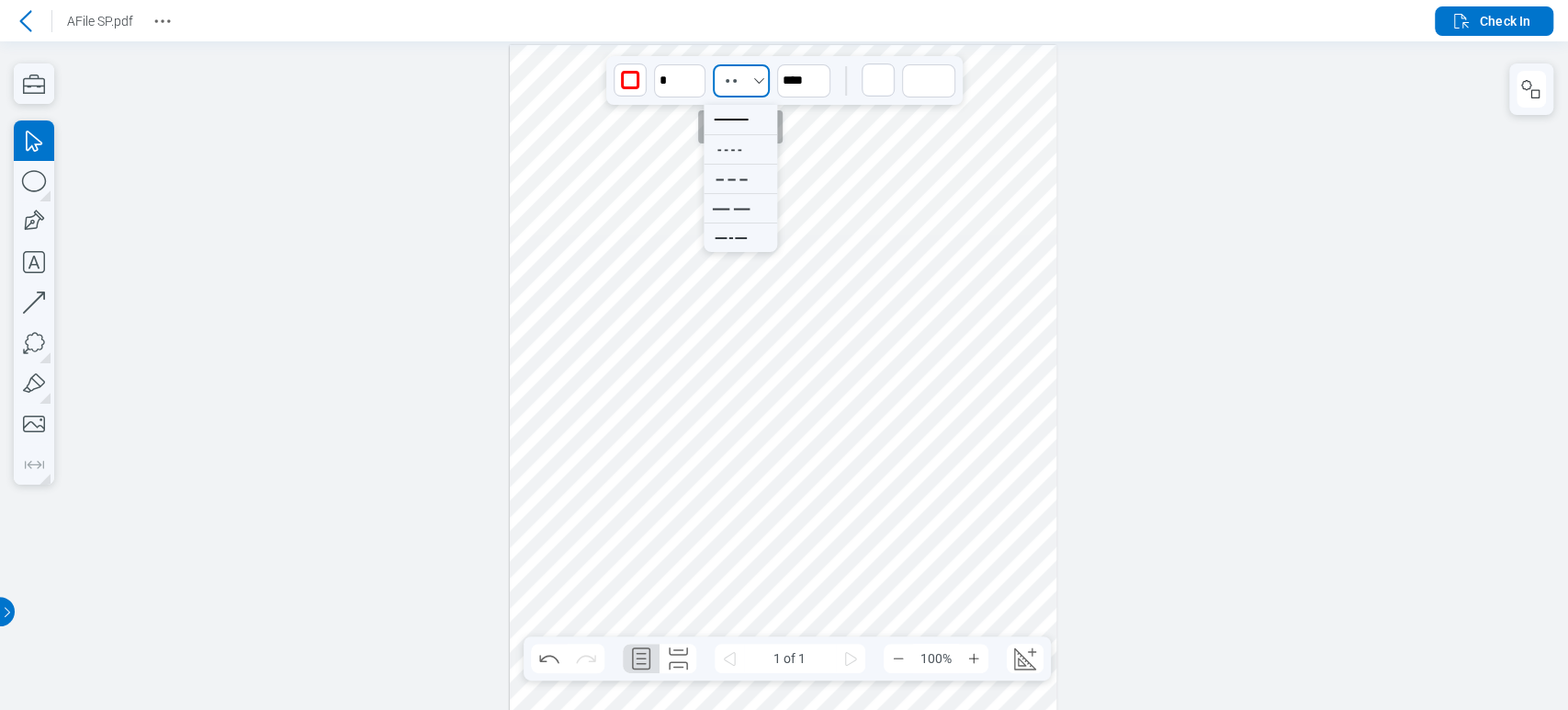
click at [758, 74] on icon "Select undefined" at bounding box center [759, 81] width 15 height 15
click at [748, 145] on icon at bounding box center [733, 149] width 48 height 29
click at [996, 366] on div at bounding box center [784, 431] width 547 height 774
click at [31, 8] on div at bounding box center [25, 20] width 29 height 29
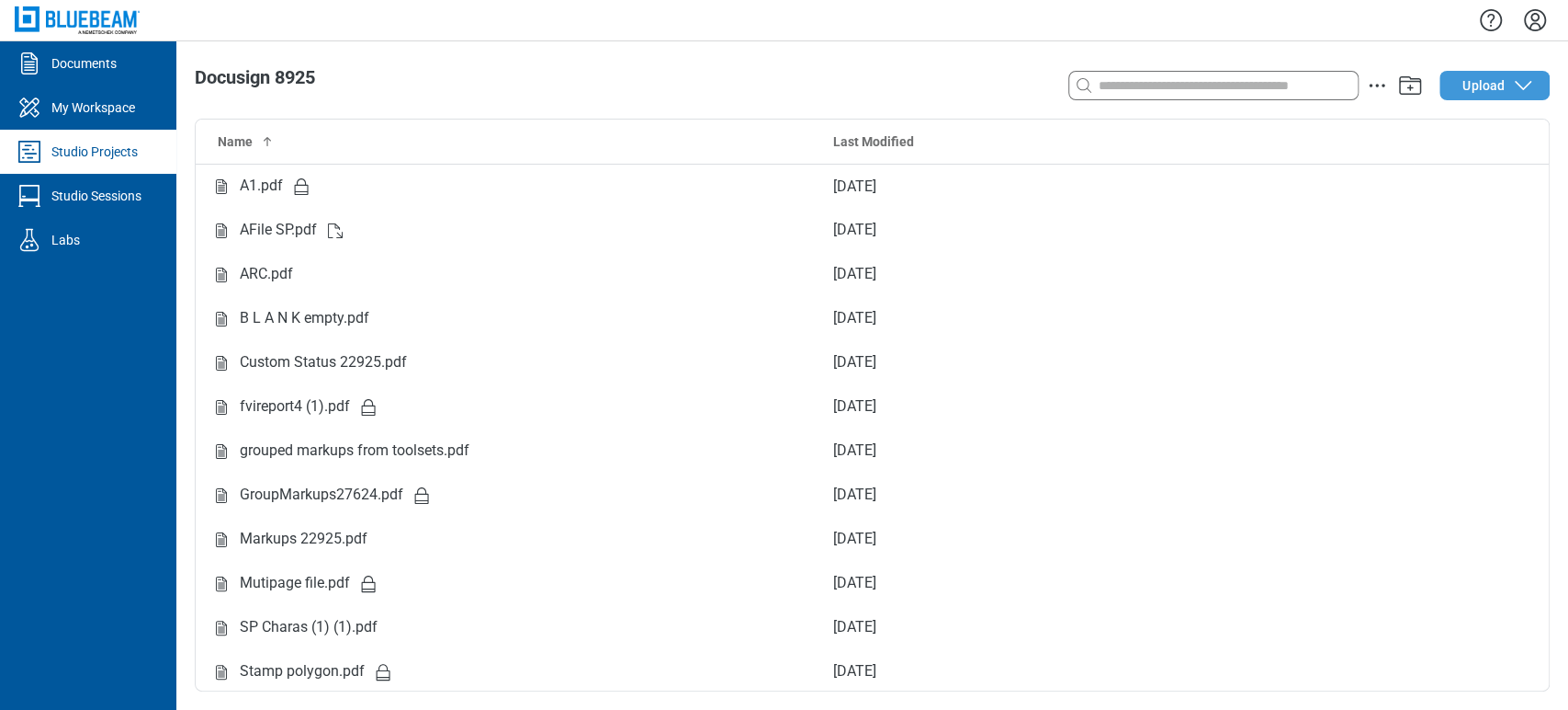
click at [1499, 91] on span "Upload" at bounding box center [1483, 85] width 42 height 18
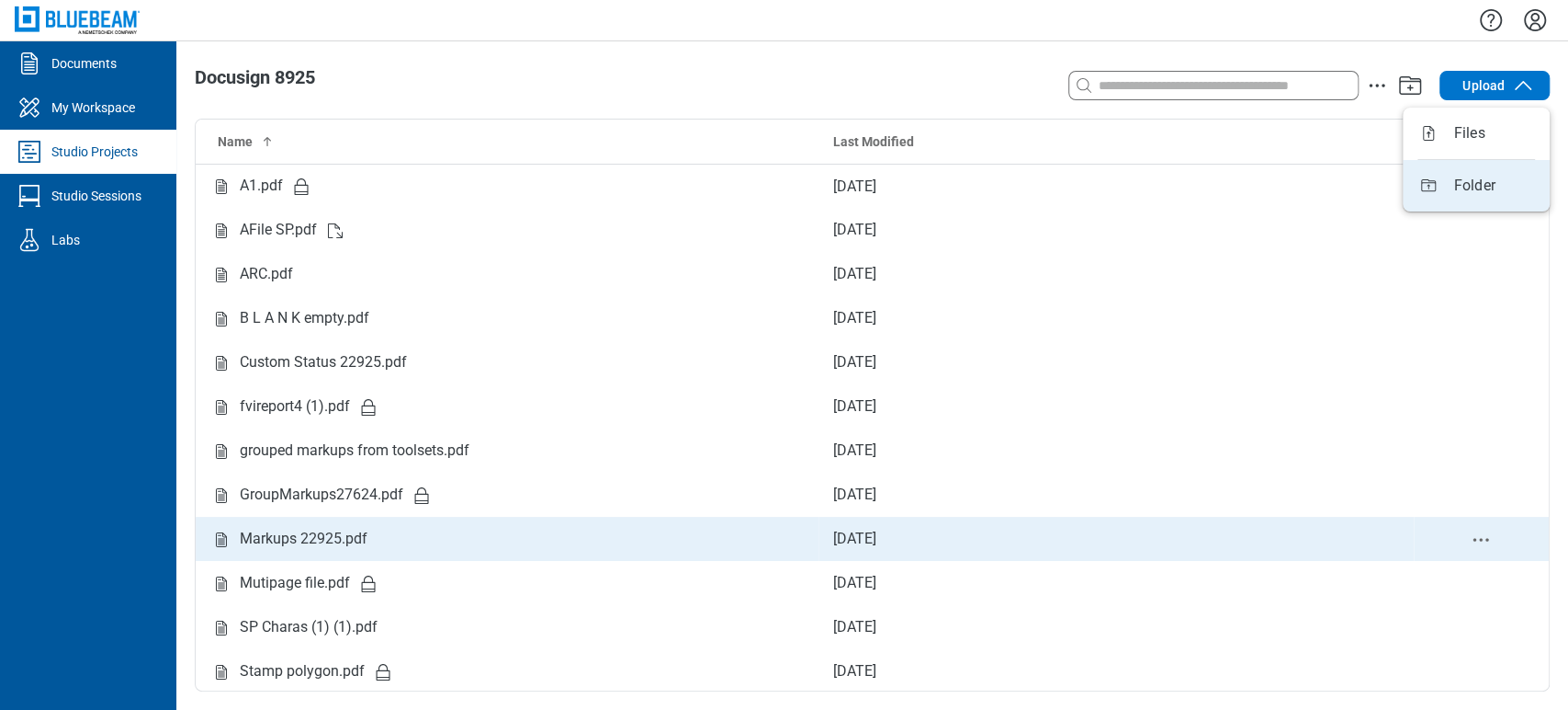
scroll to position [1, 0]
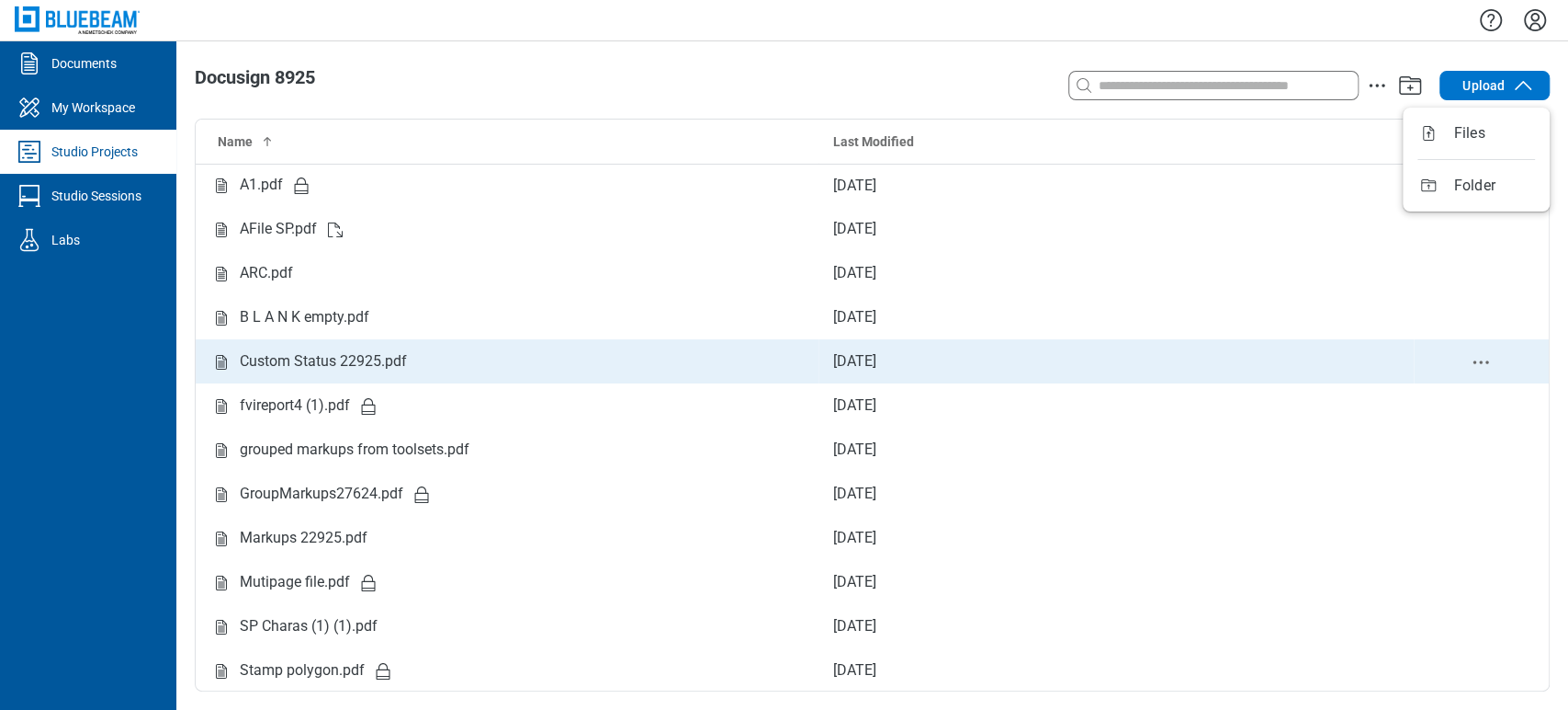
click at [1128, 341] on td "[DATE]" at bounding box center [1116, 361] width 595 height 44
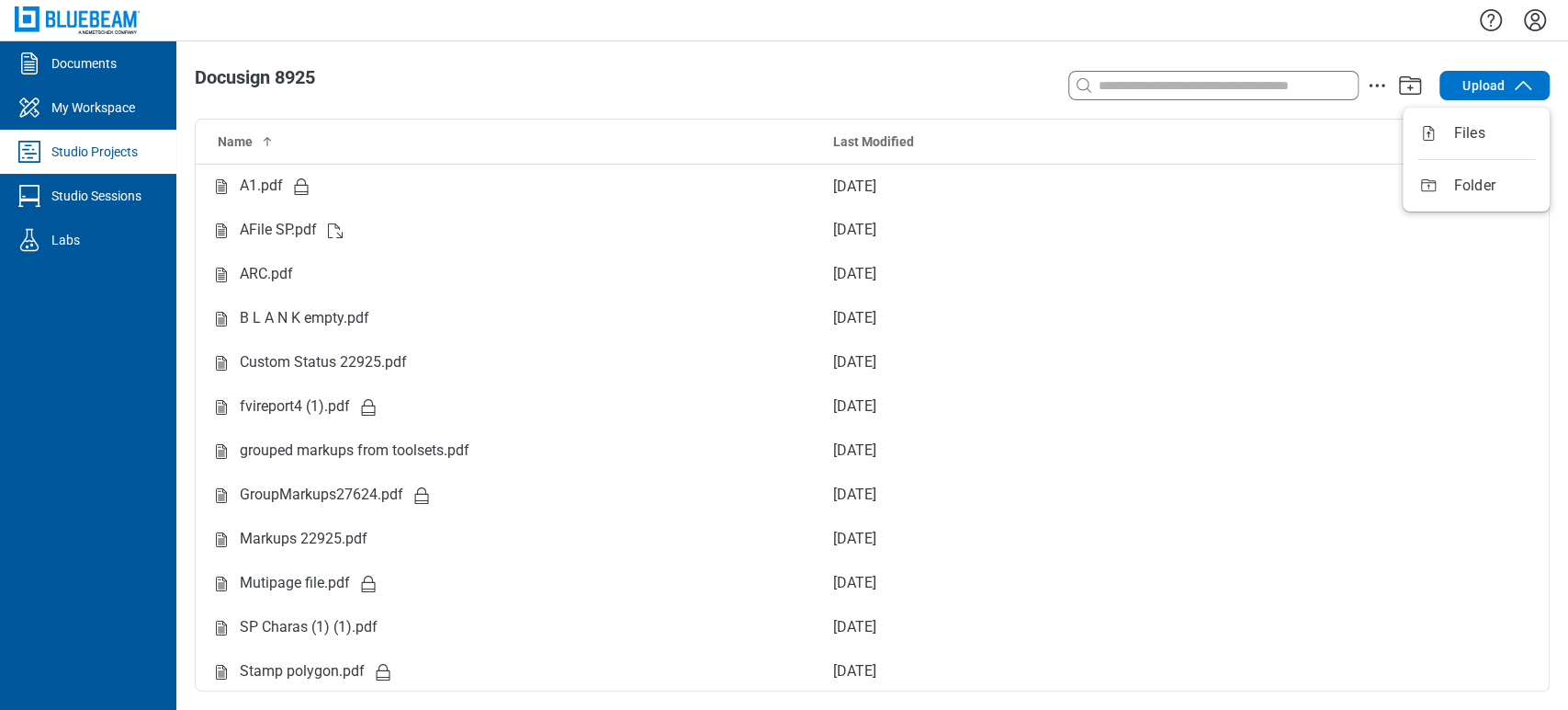
click at [1518, 84] on icon "button" at bounding box center [1523, 86] width 22 height 22
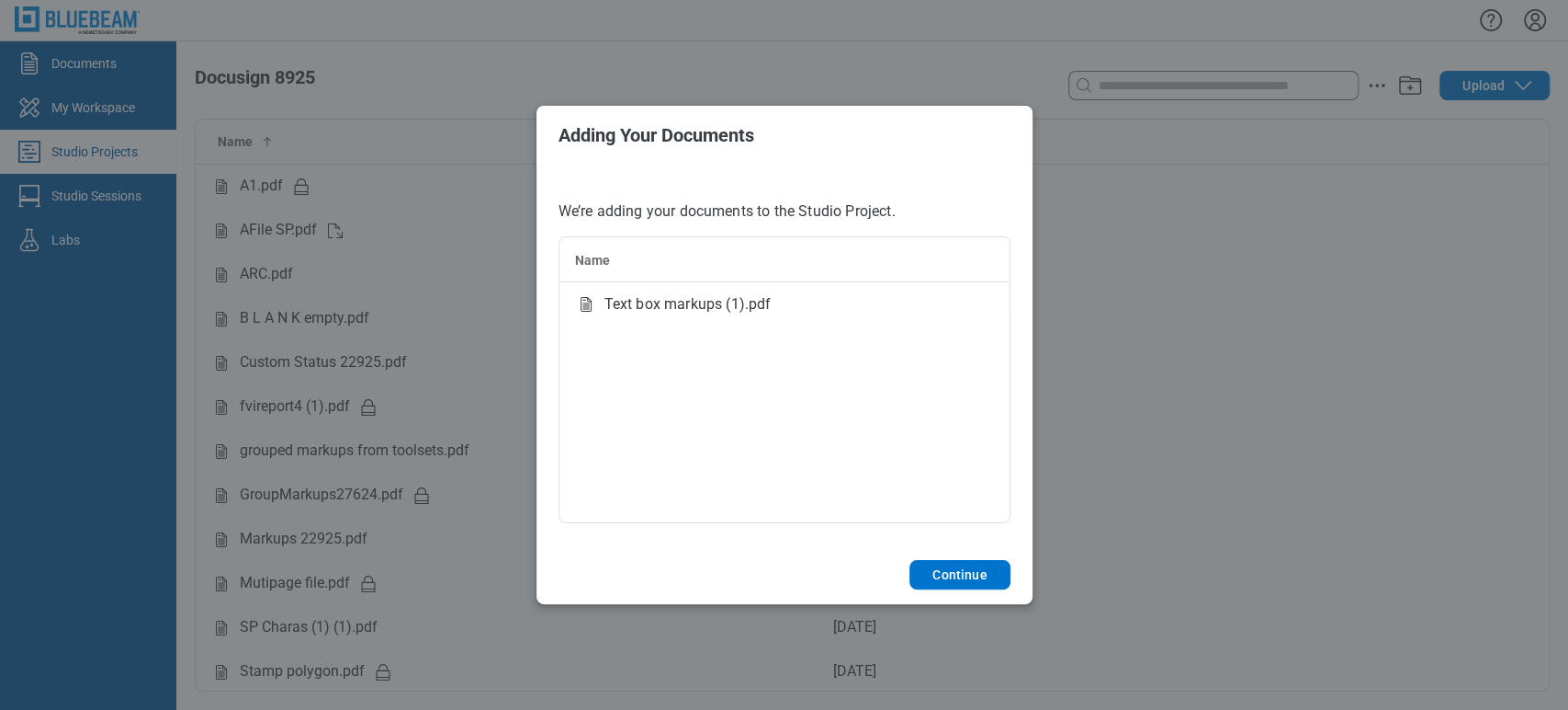
click at [941, 558] on footer "Continue" at bounding box center [784, 574] width 496 height 59
click at [946, 575] on button "Continue" at bounding box center [959, 574] width 100 height 29
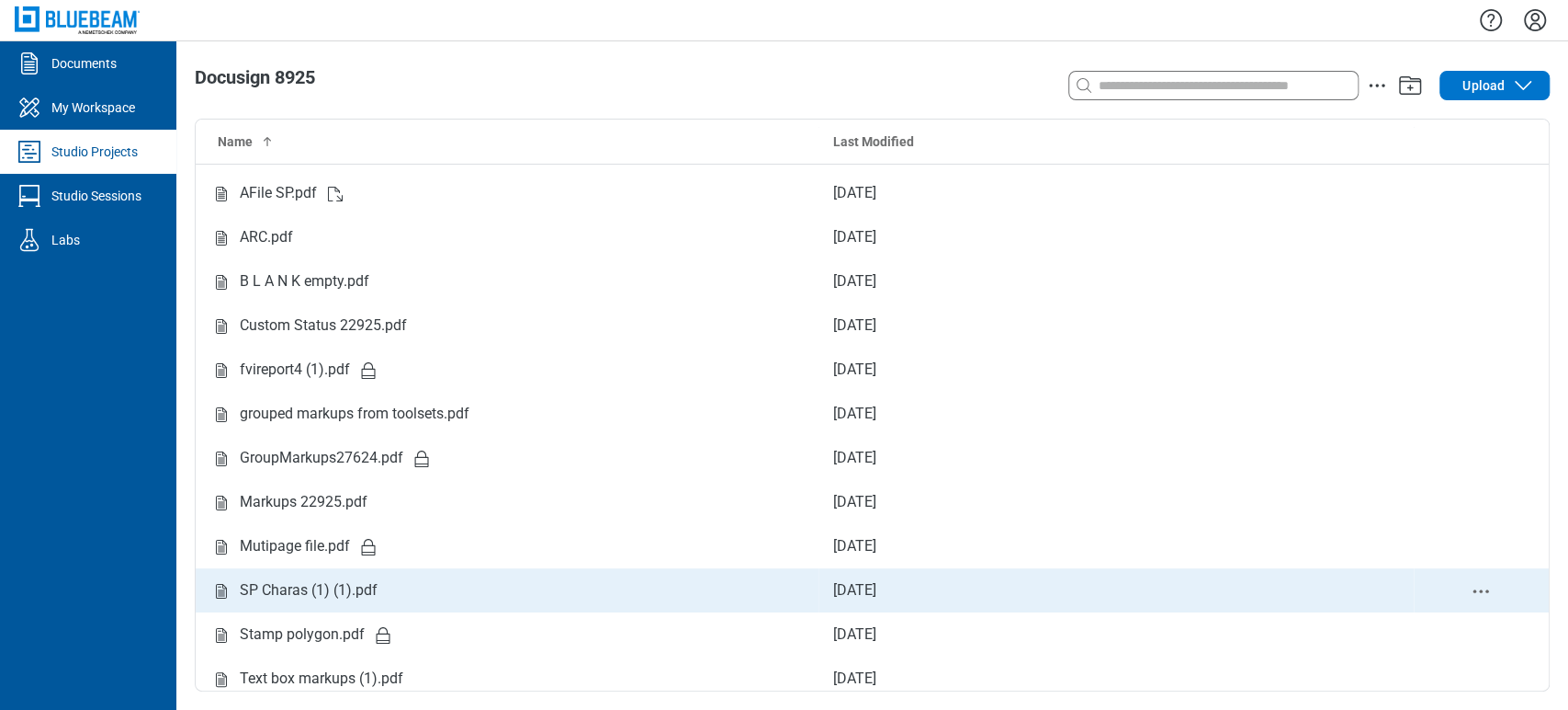
scroll to position [45, 0]
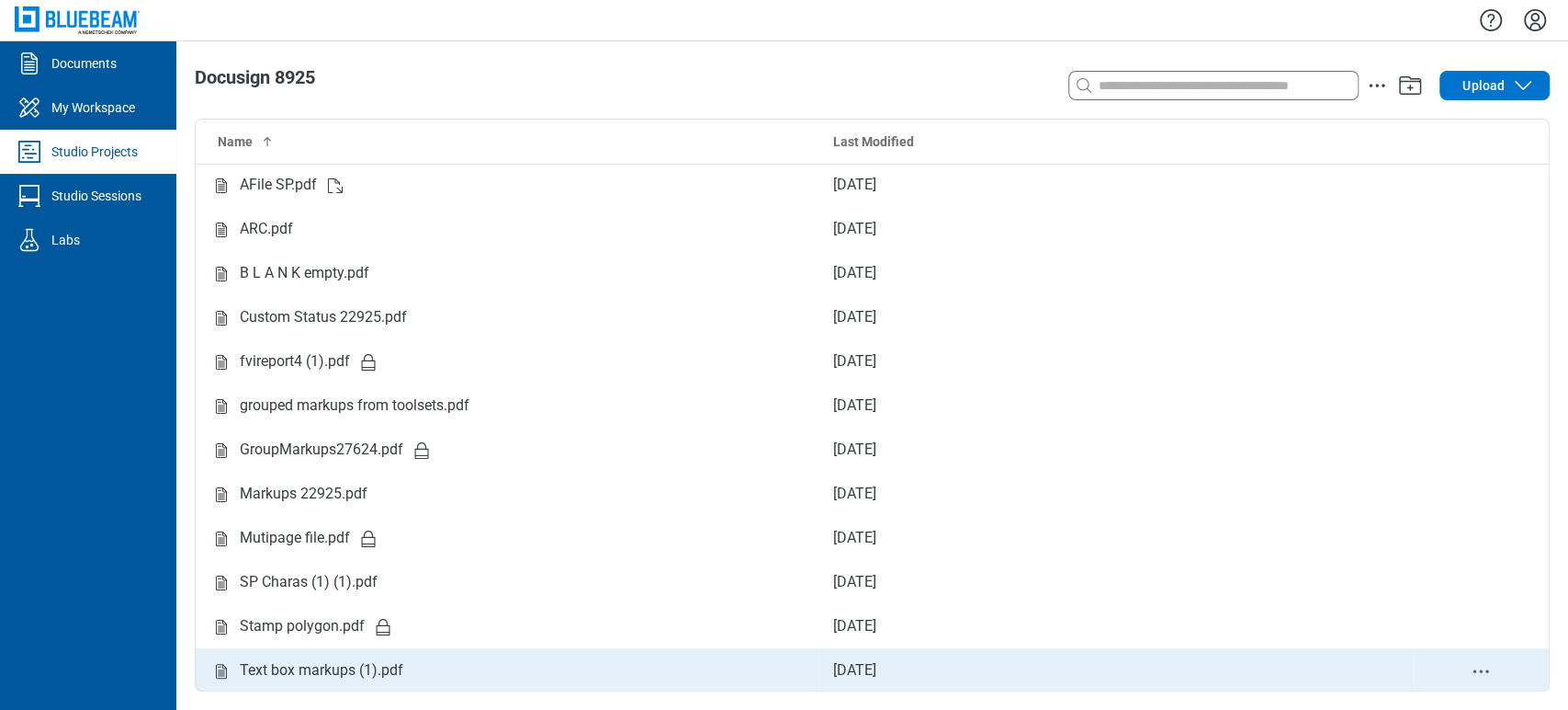
click at [316, 648] on td "Text box markups (1).pdf" at bounding box center [507, 670] width 623 height 44
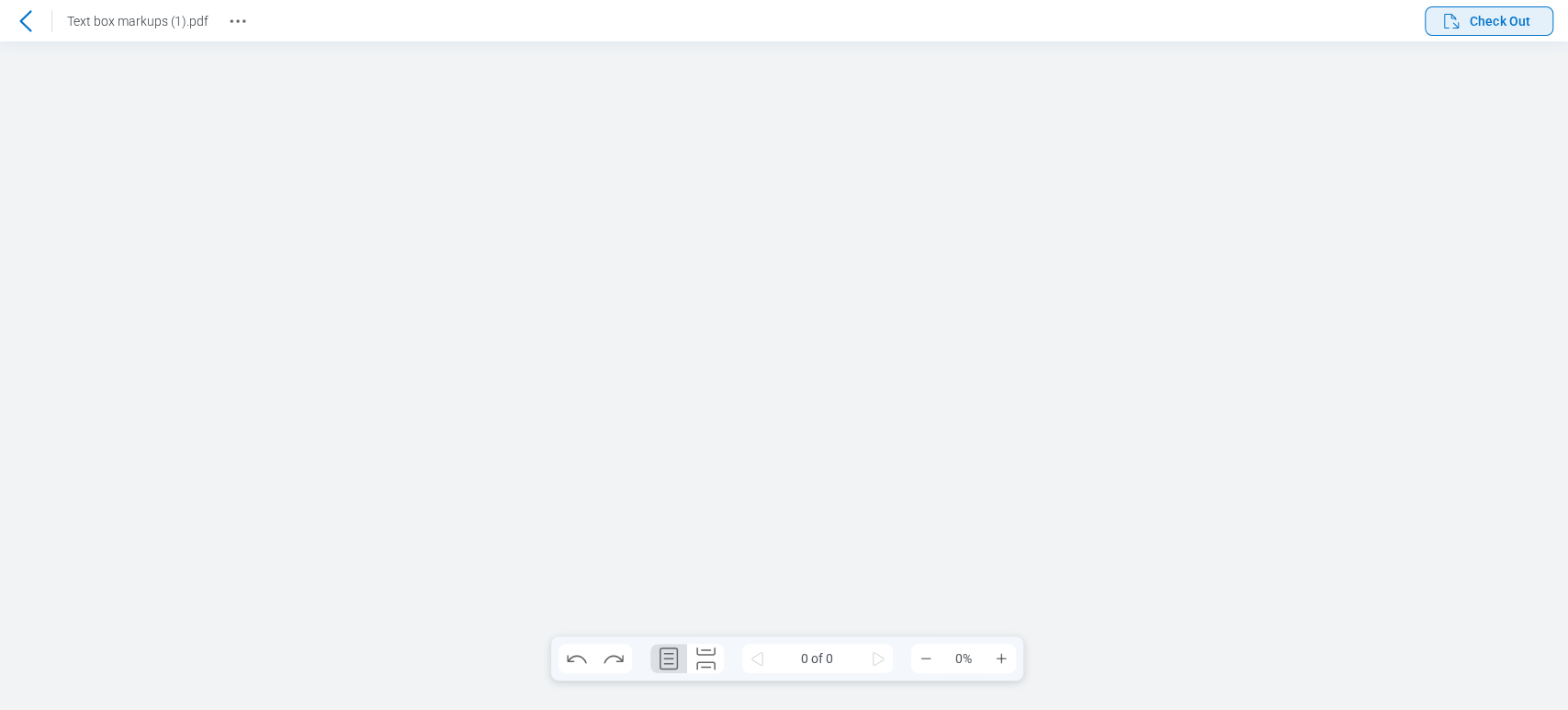
click at [1492, 15] on span "Check Out" at bounding box center [1500, 21] width 61 height 18
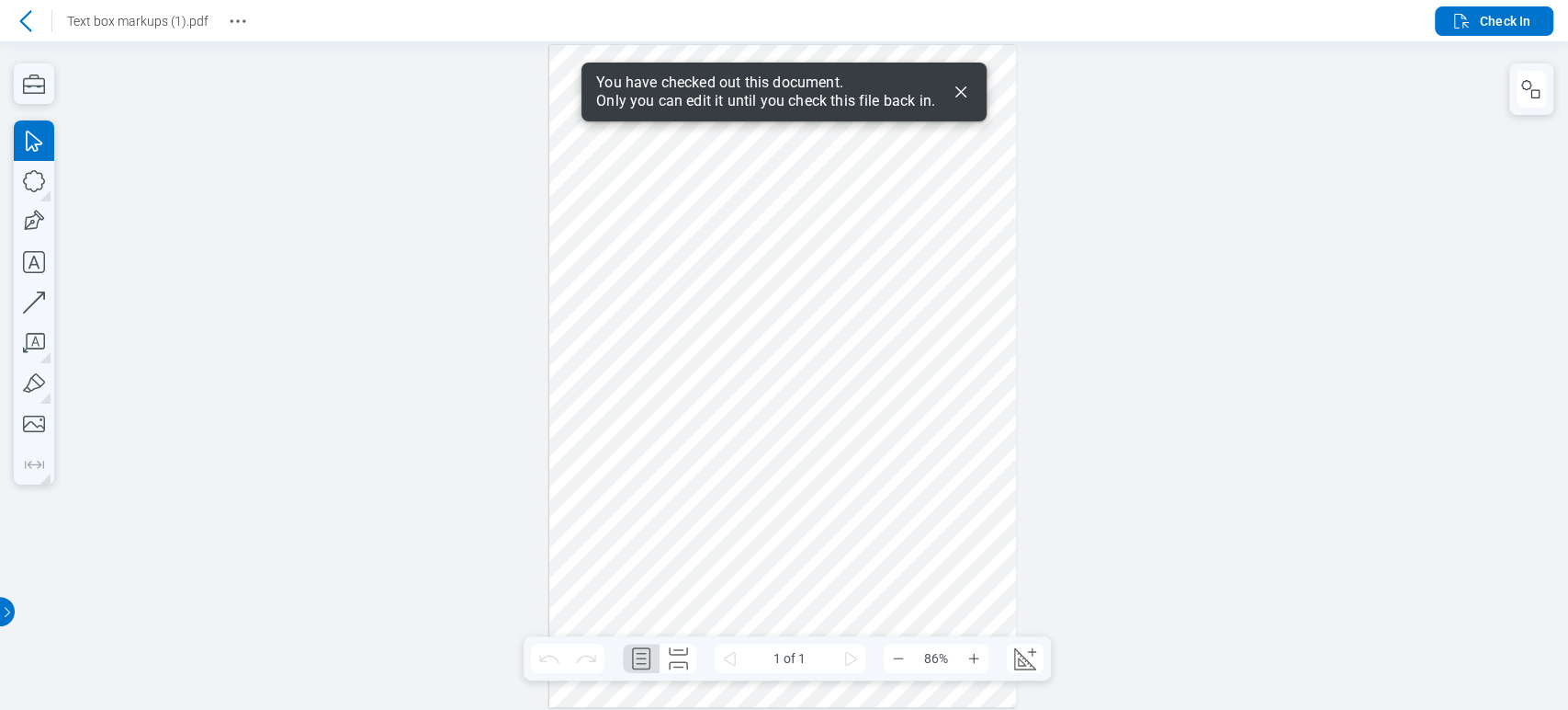
click at [963, 90] on icon "Dismiss" at bounding box center [961, 92] width 22 height 22
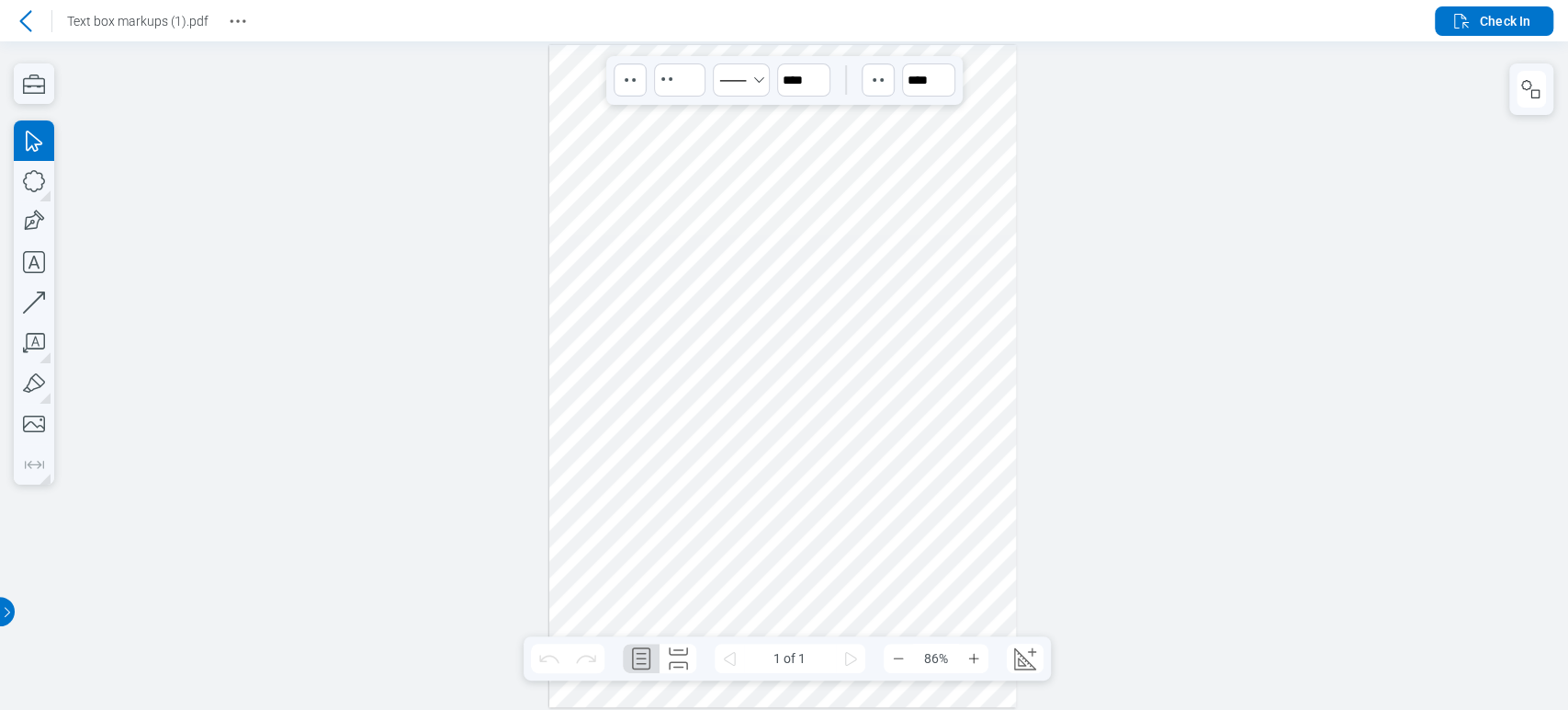
click at [924, 241] on div at bounding box center [783, 375] width 468 height 662
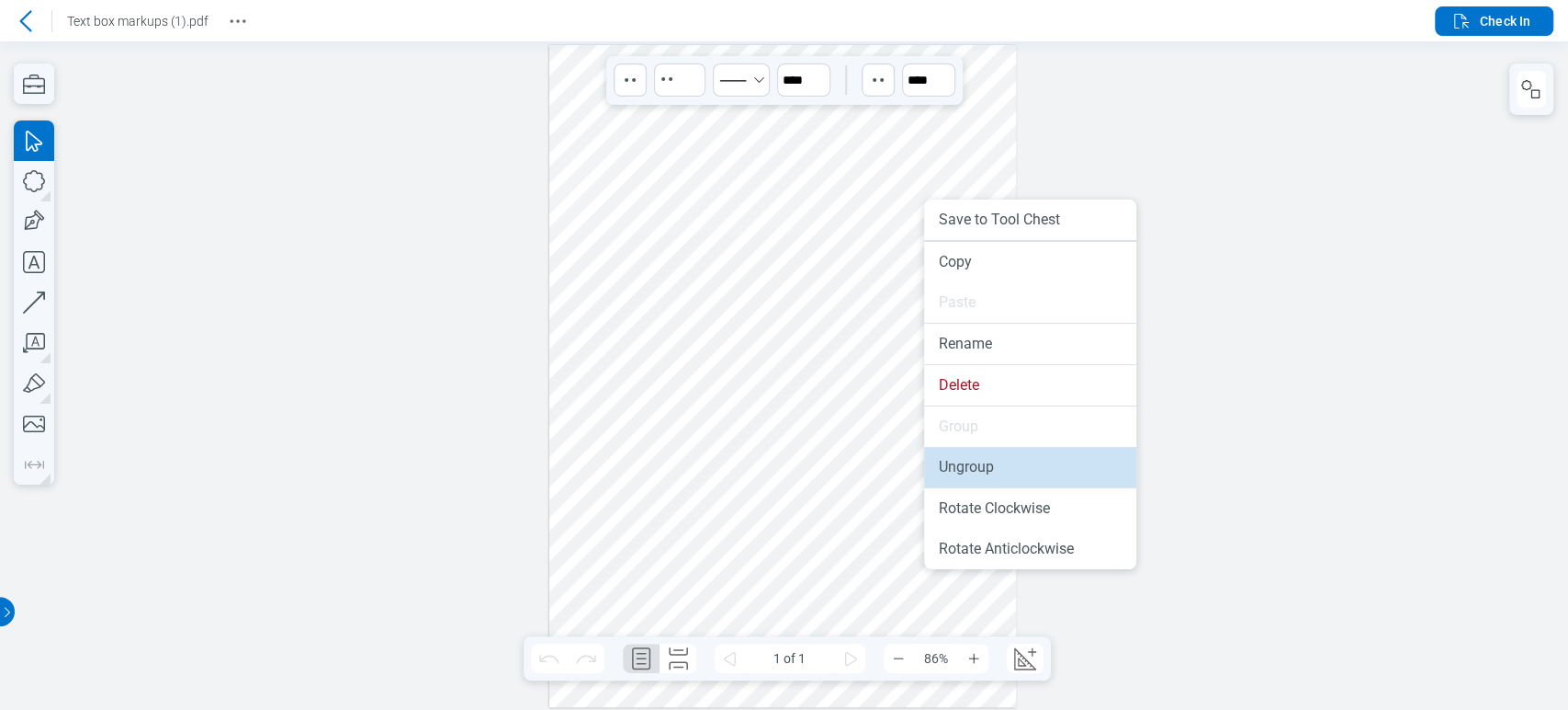
click at [941, 473] on li "Ungroup" at bounding box center [1030, 466] width 213 height 40
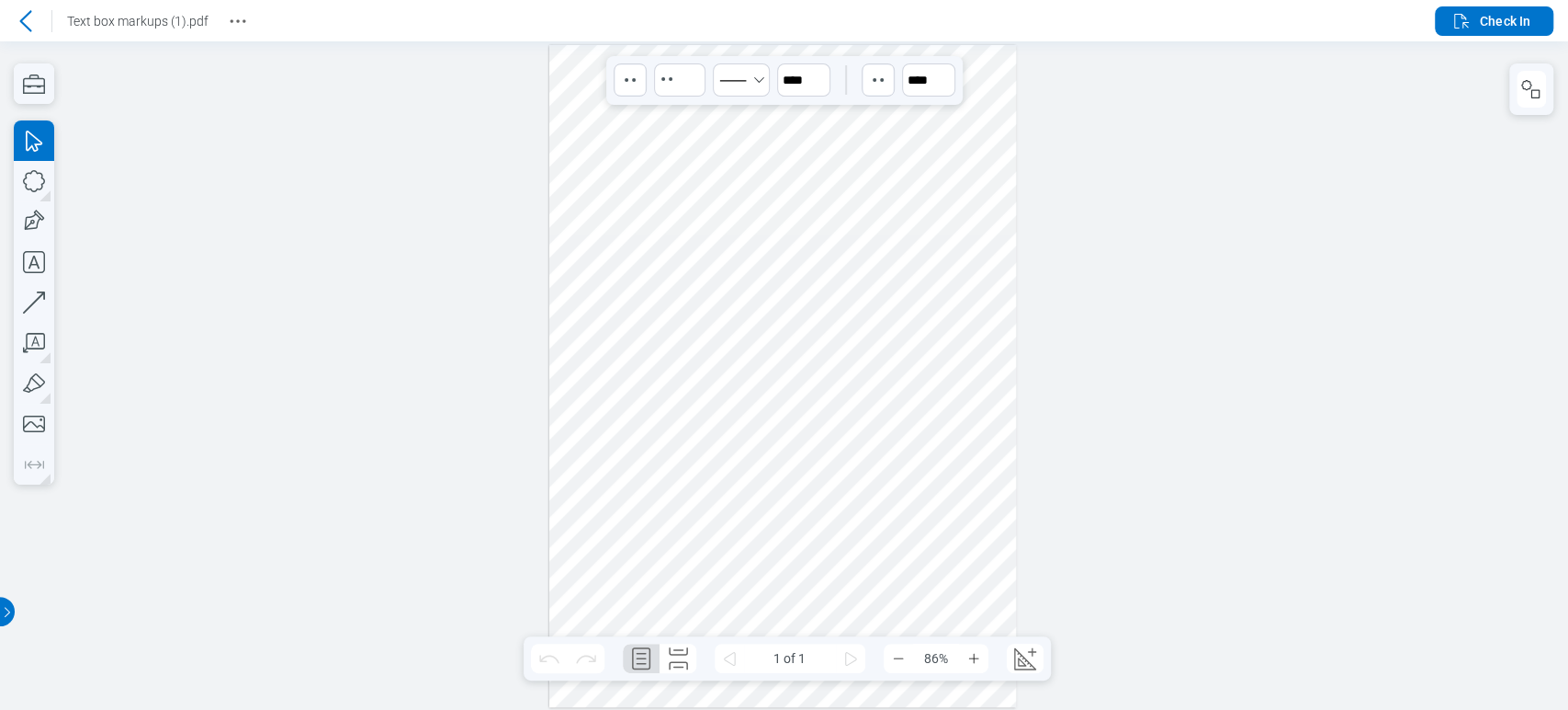
click at [1014, 116] on div at bounding box center [783, 375] width 468 height 662
click at [924, 265] on div at bounding box center [783, 375] width 468 height 662
click at [970, 244] on div at bounding box center [783, 375] width 468 height 662
click at [958, 306] on div at bounding box center [783, 375] width 468 height 662
click at [21, 20] on icon at bounding box center [25, 20] width 12 height 21
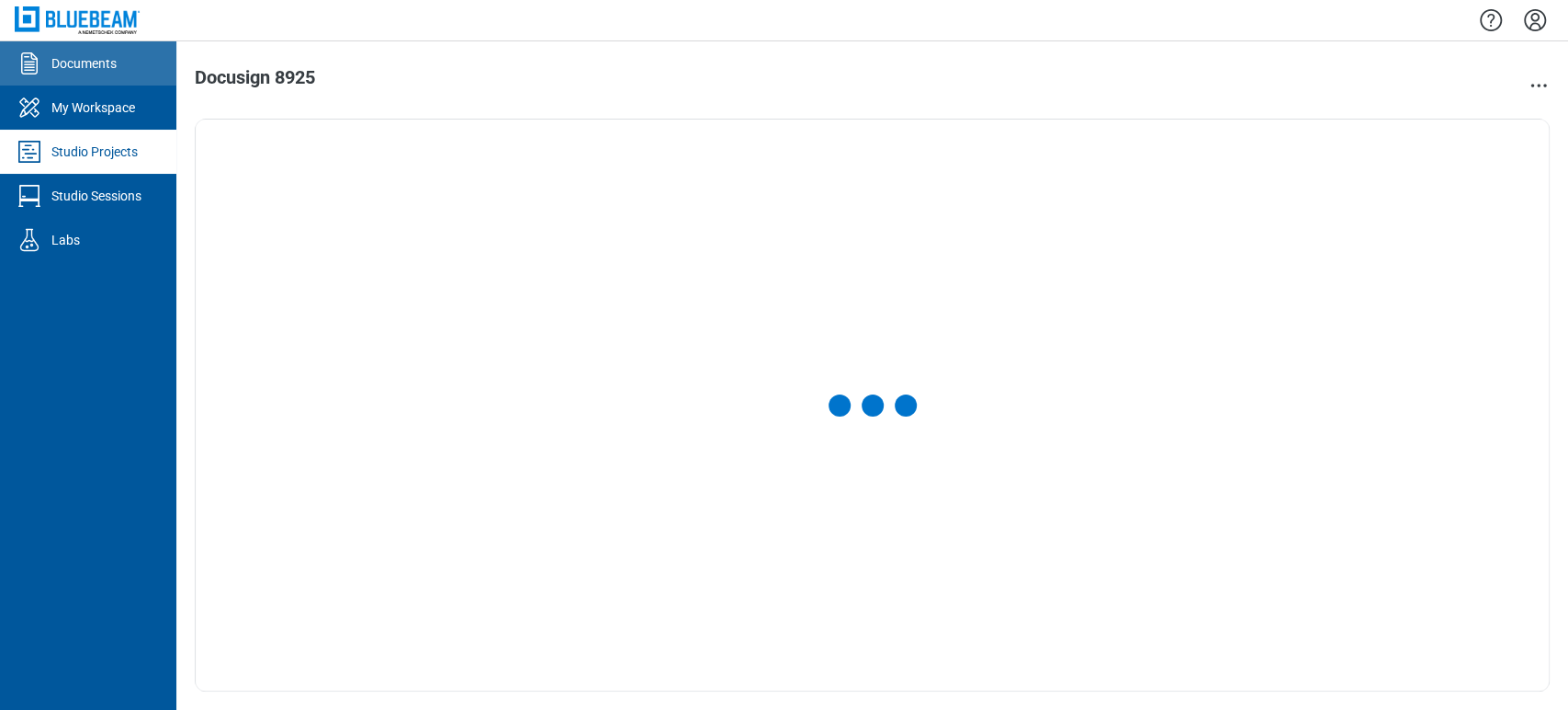
click at [87, 78] on link "Documents" at bounding box center [88, 63] width 177 height 44
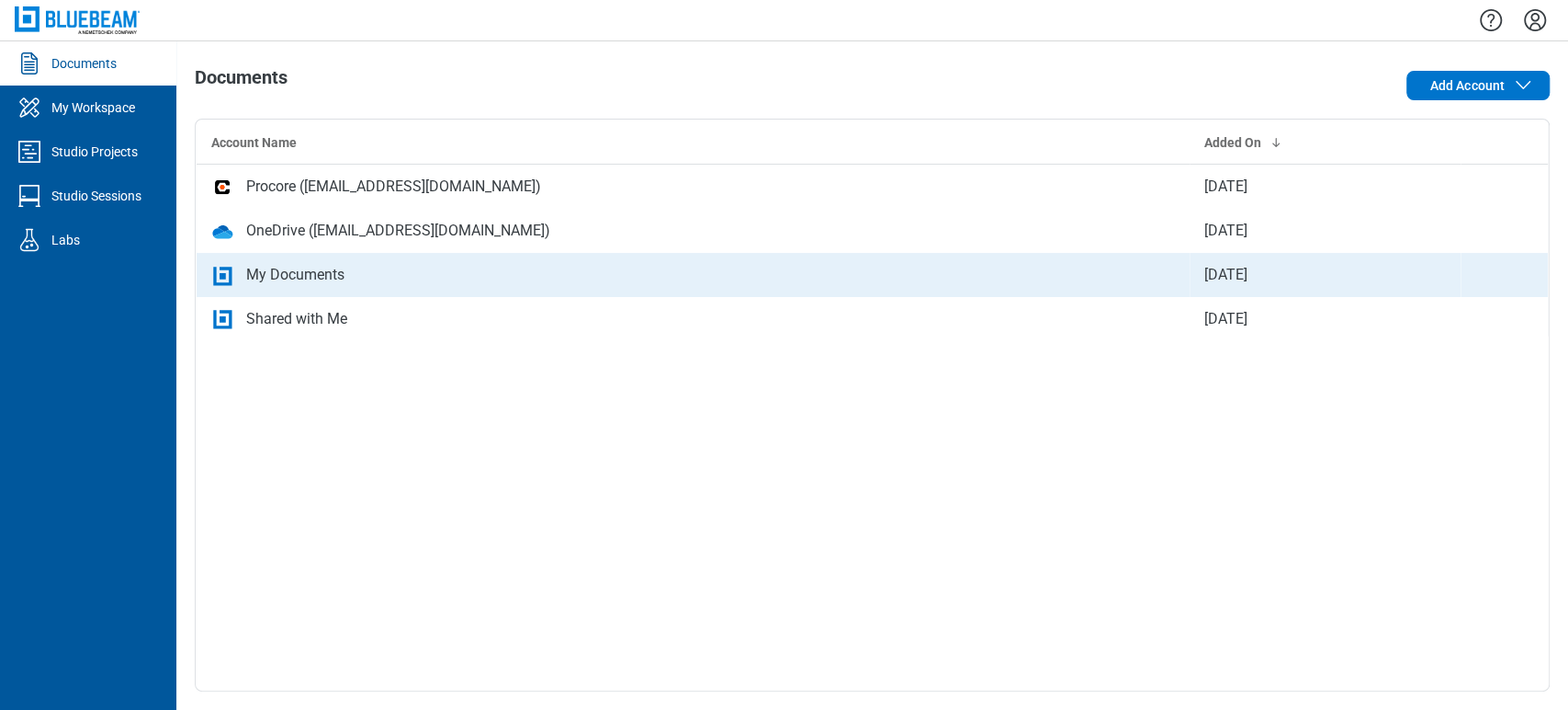
click at [309, 279] on div "My Documents" at bounding box center [295, 275] width 98 height 22
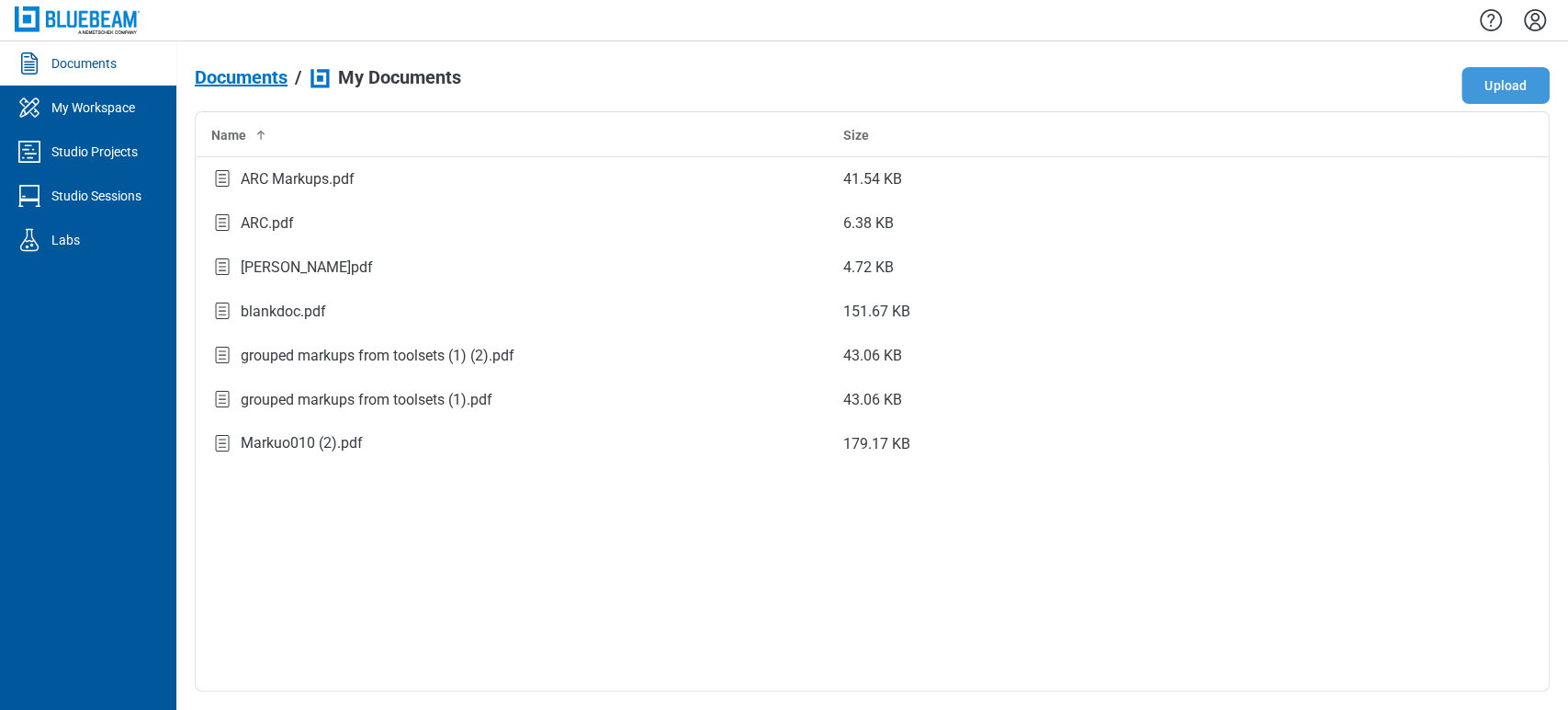
click at [1488, 86] on button "Upload" at bounding box center [1505, 85] width 88 height 37
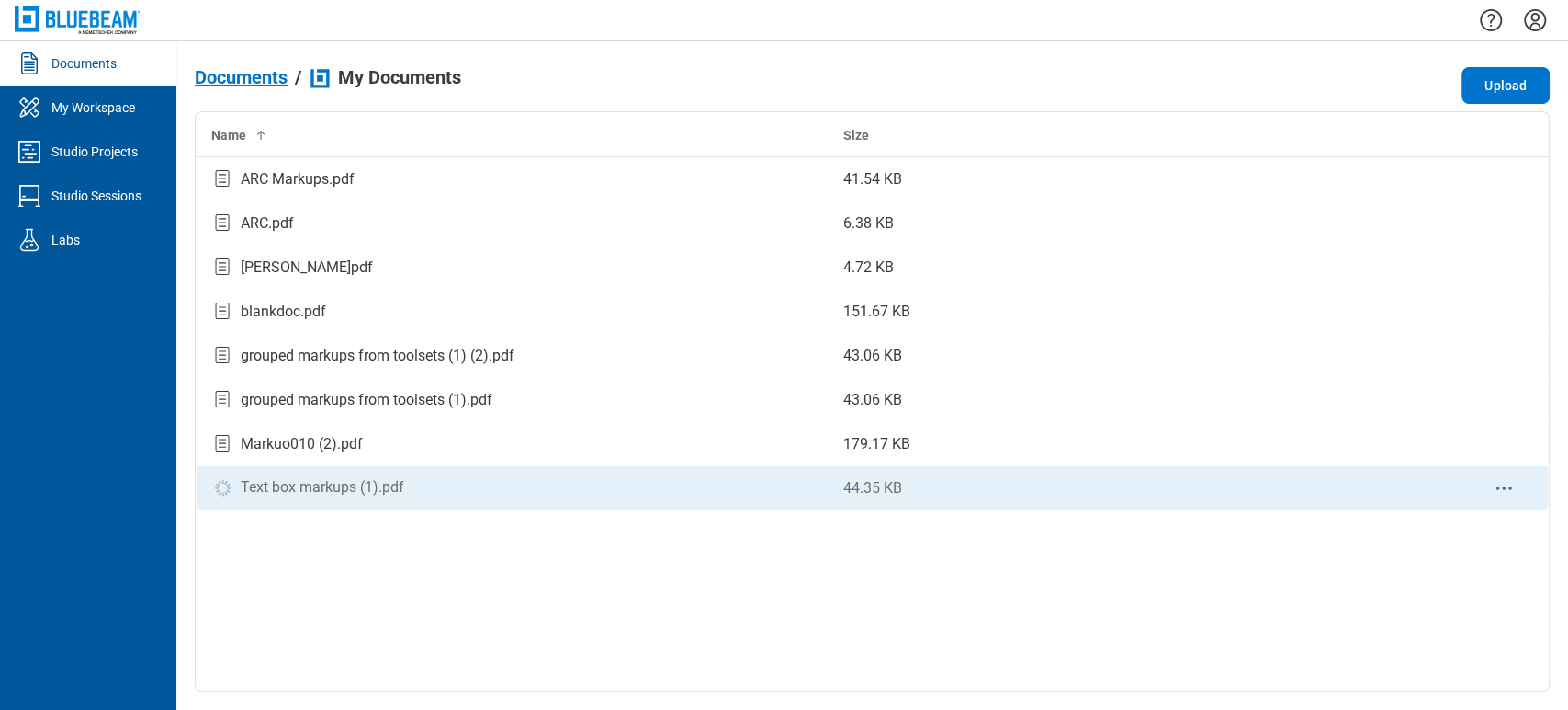
drag, startPoint x: 333, startPoint y: 495, endPoint x: 313, endPoint y: 492, distance: 20.2
click at [313, 492] on div "Text box markups (1).pdf" at bounding box center [322, 487] width 164 height 22
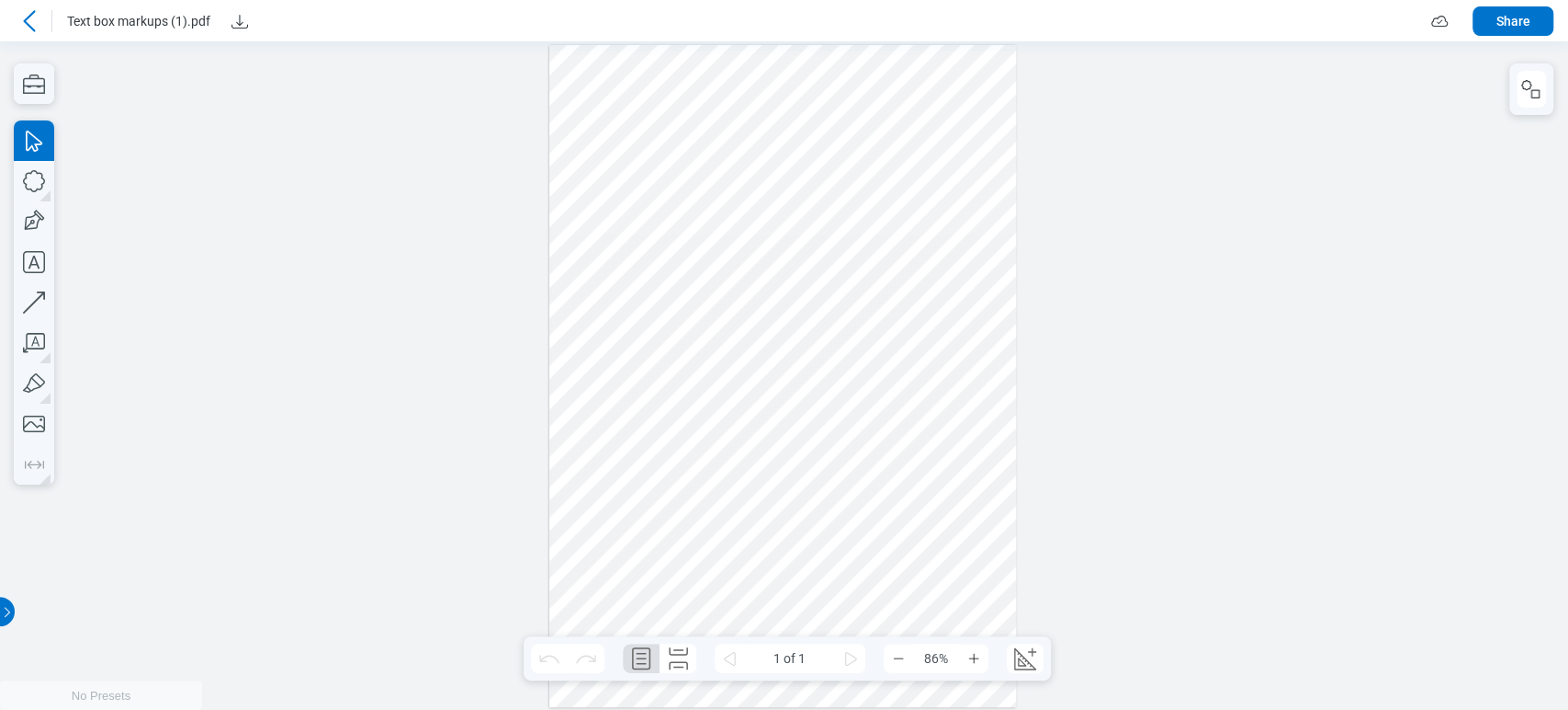
click at [929, 257] on div at bounding box center [783, 375] width 468 height 662
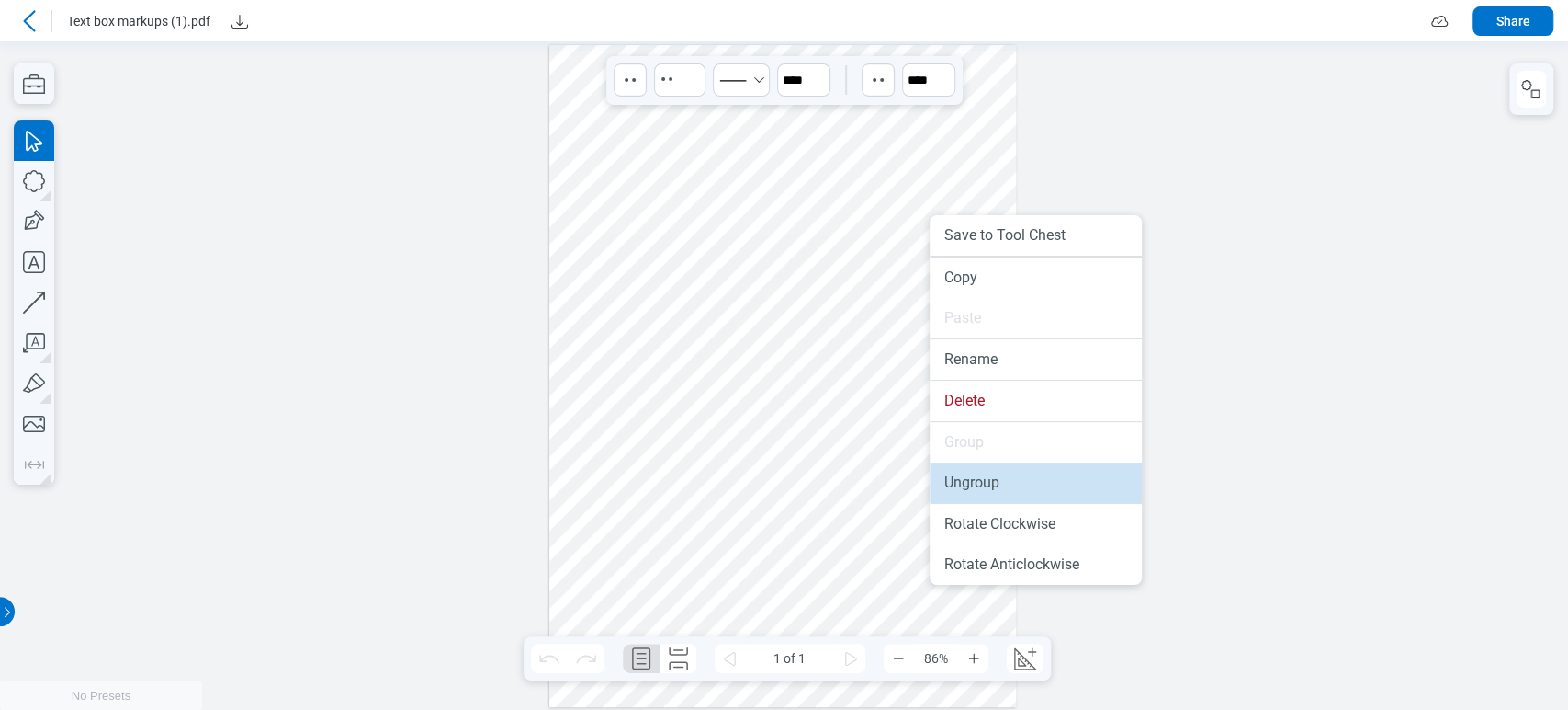
click at [978, 467] on li "Ungroup" at bounding box center [1035, 482] width 213 height 40
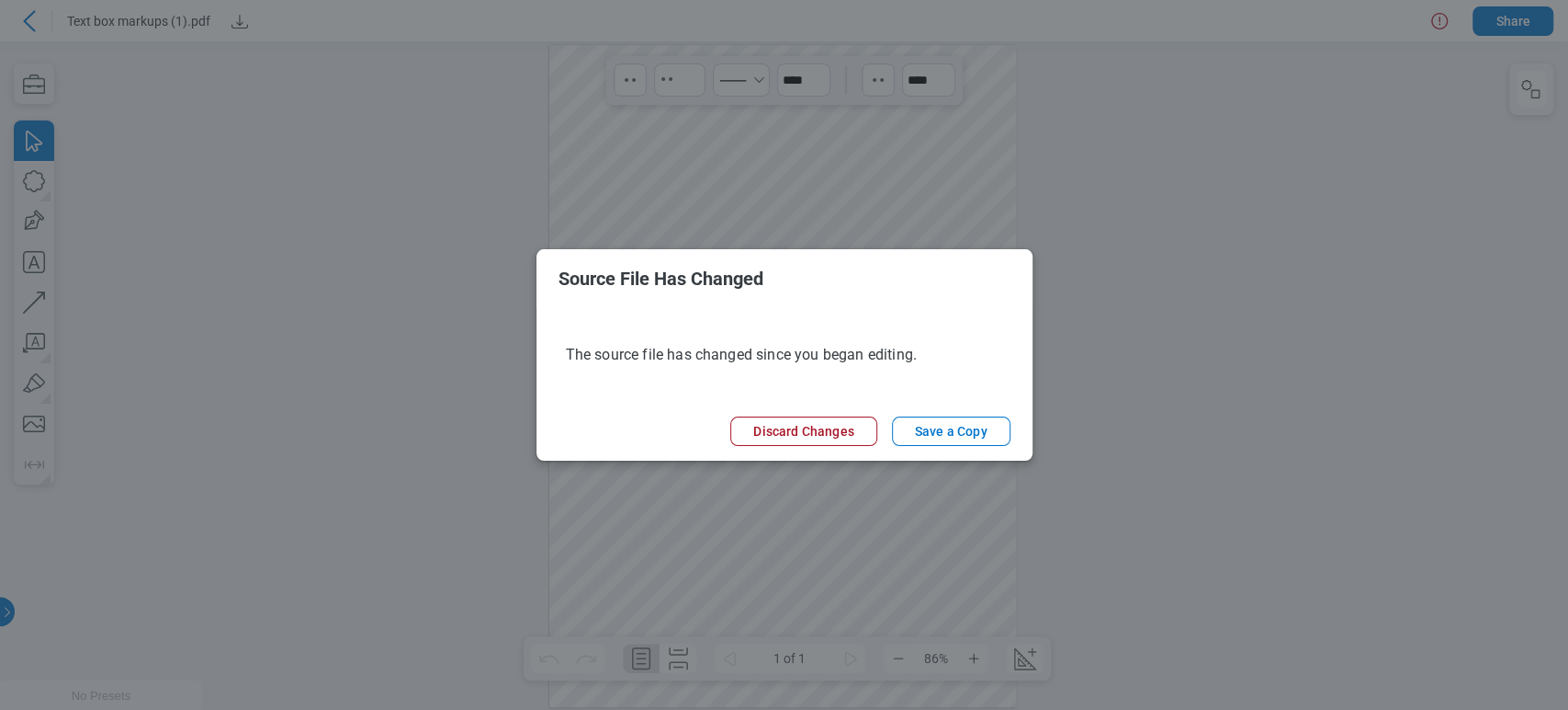
click at [935, 153] on div "Source File Has Changed The source file has changed since you began editing. Di…" at bounding box center [784, 355] width 1568 height 710
click at [828, 427] on button "Discard Changes" at bounding box center [803, 430] width 146 height 29
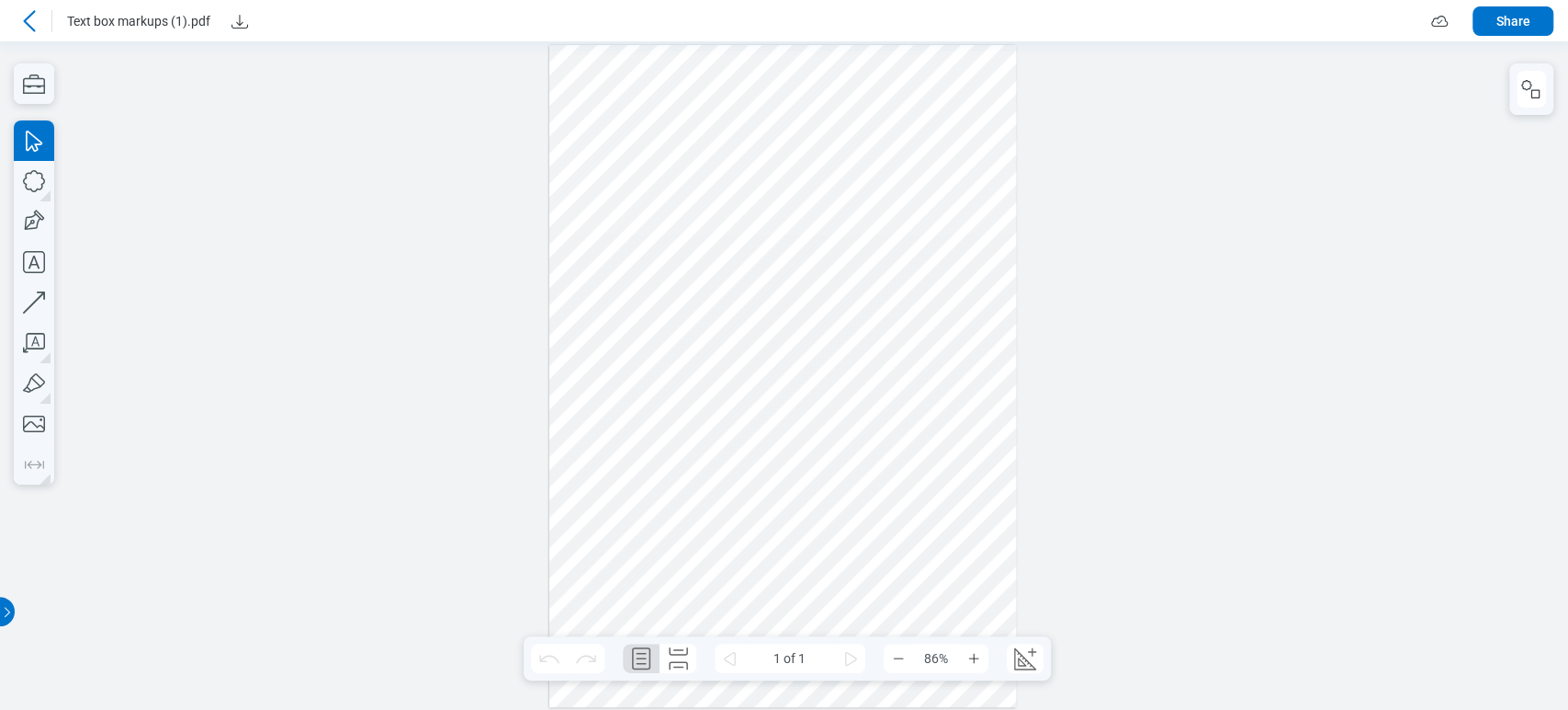
click at [899, 245] on div at bounding box center [783, 375] width 468 height 662
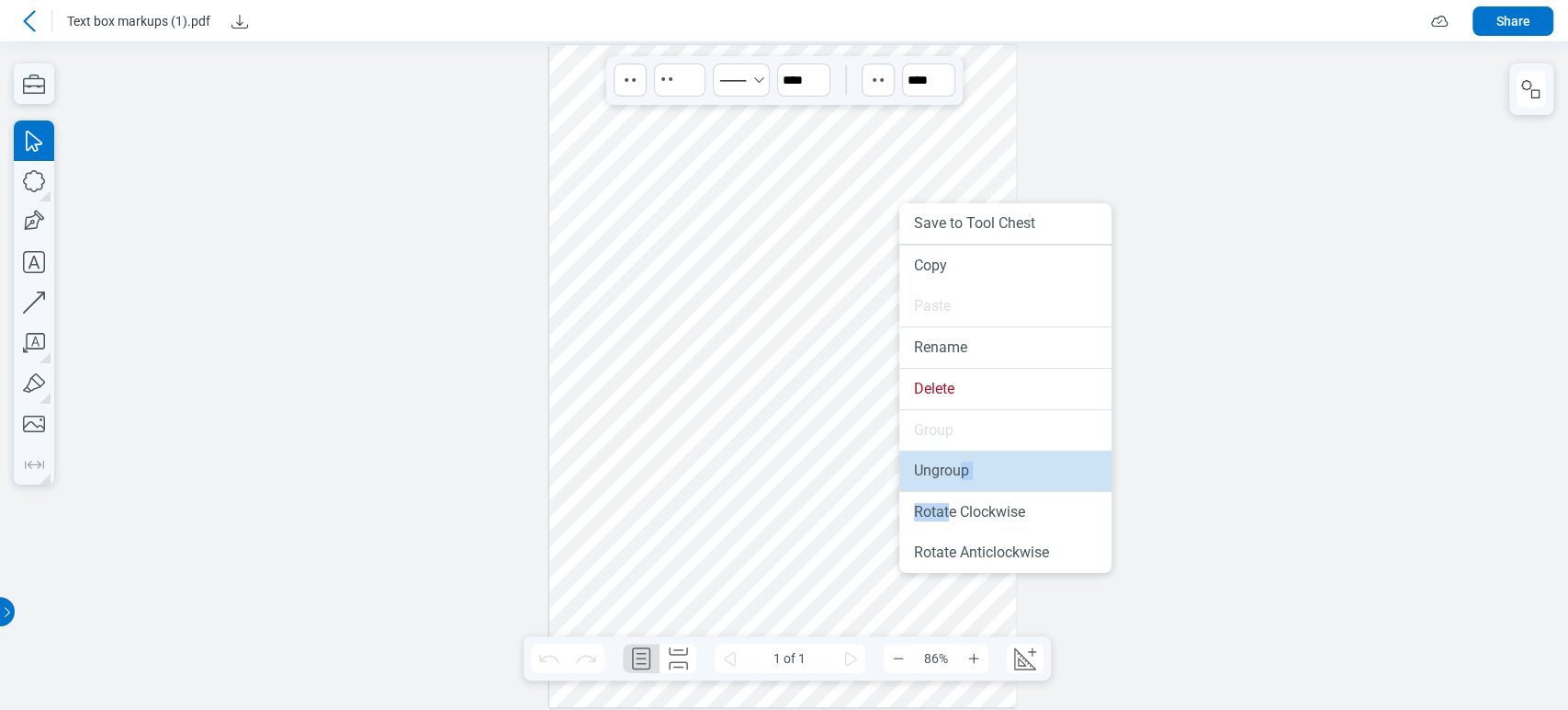
drag, startPoint x: 950, startPoint y: 494, endPoint x: 964, endPoint y: 490, distance: 14.6
click at [964, 490] on ul "Save to Tool Chest Copy Paste Rename Delete Group Ungroup Rotate Clockwise Rota…" at bounding box center [1005, 387] width 213 height 369
click at [974, 471] on li "Ungroup" at bounding box center [1005, 470] width 213 height 40
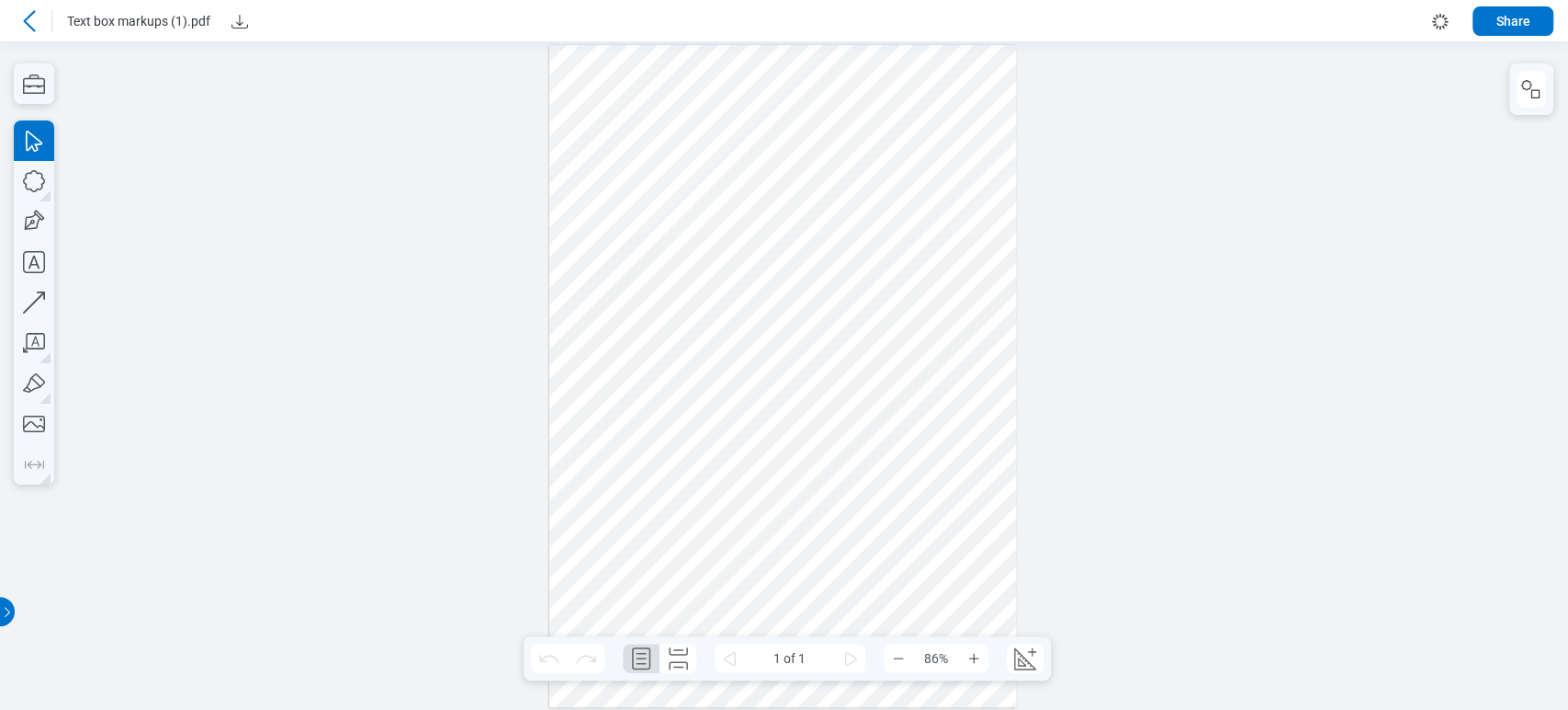
click at [955, 467] on div at bounding box center [783, 375] width 468 height 662
click at [922, 254] on div at bounding box center [783, 375] width 468 height 662
click at [24, 18] on icon at bounding box center [29, 21] width 22 height 22
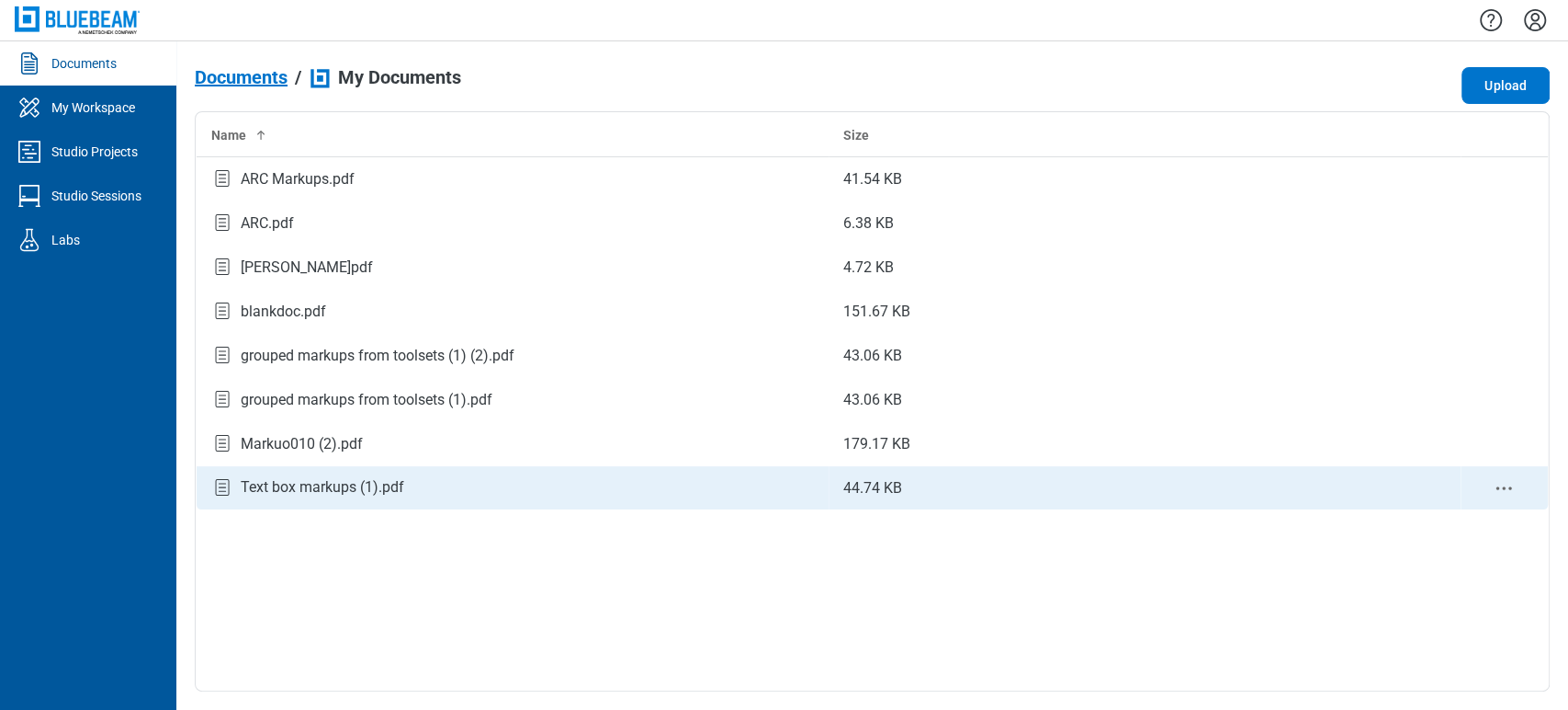
click at [330, 491] on div "Text box markups (1).pdf" at bounding box center [322, 487] width 164 height 22
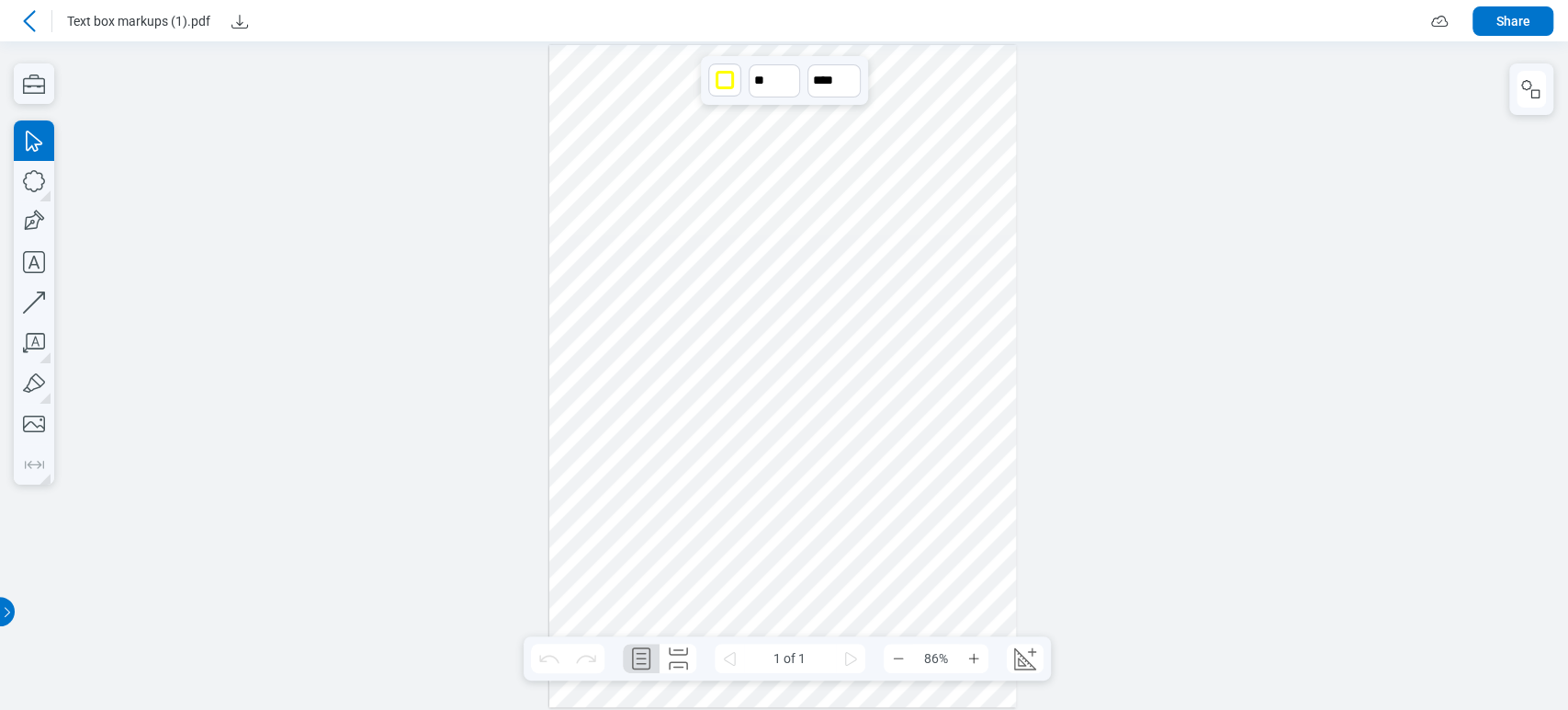
click at [950, 254] on div at bounding box center [783, 375] width 468 height 662
click at [24, 16] on icon at bounding box center [29, 21] width 22 height 22
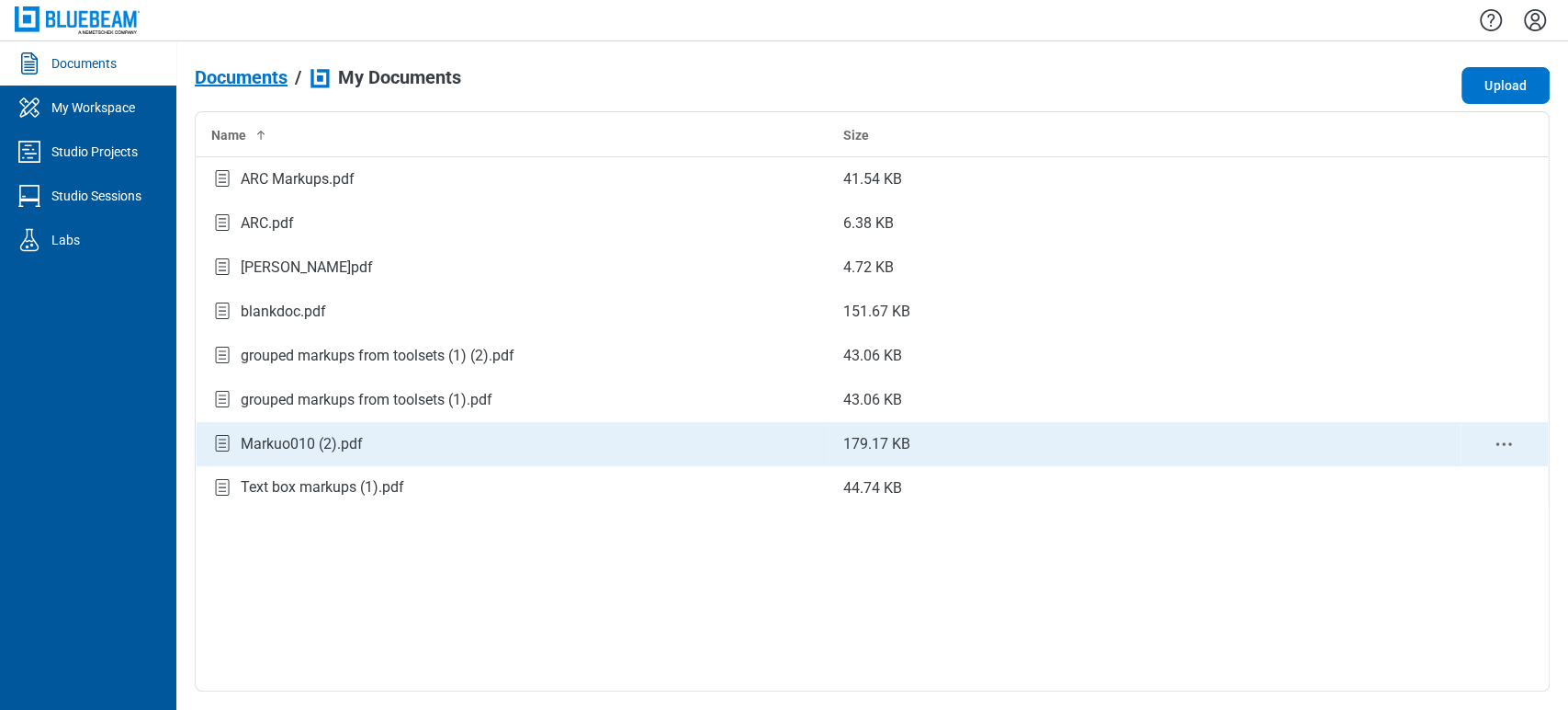
click at [301, 433] on div "Markuo010 (2).pdf" at bounding box center [301, 444] width 122 height 22
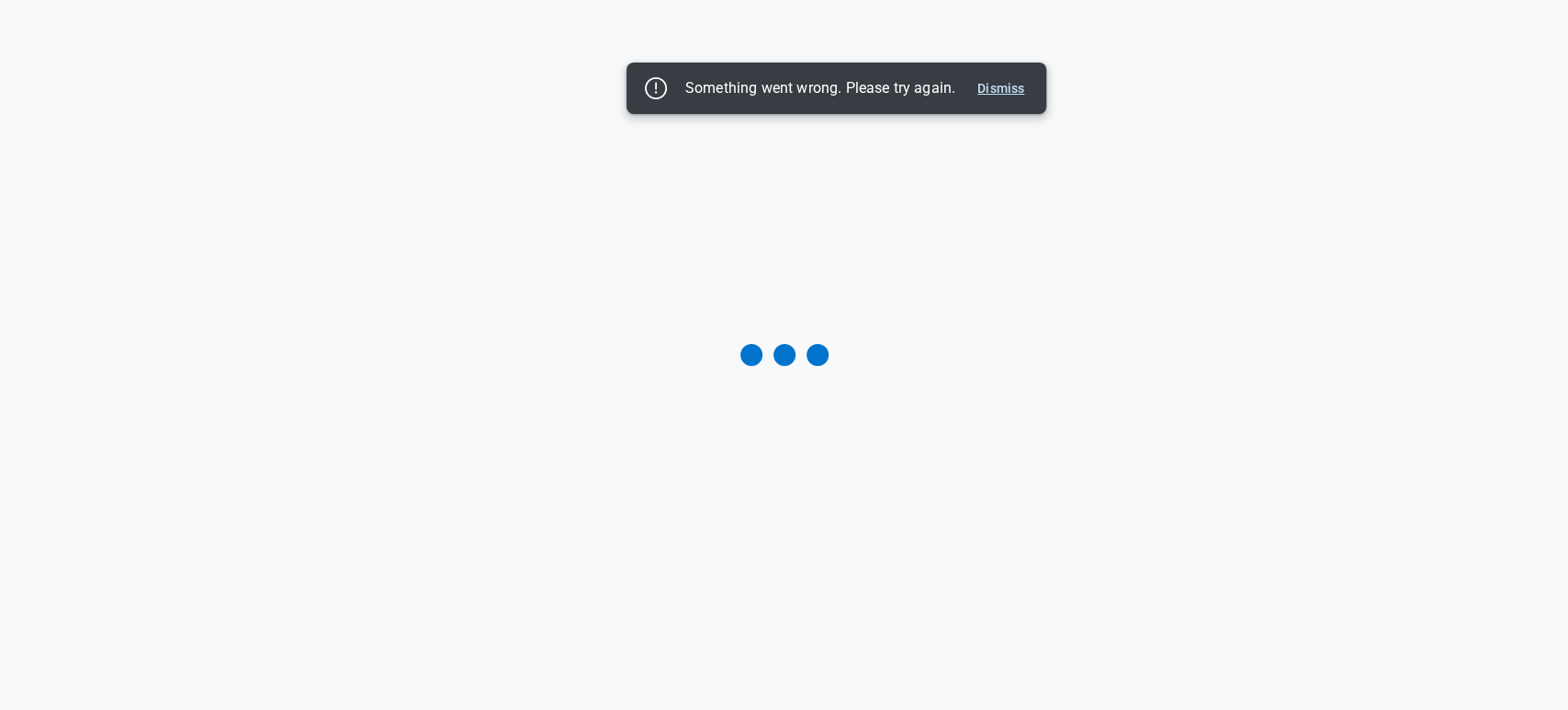
click at [1001, 91] on button "Dismiss" at bounding box center [1001, 88] width 62 height 22
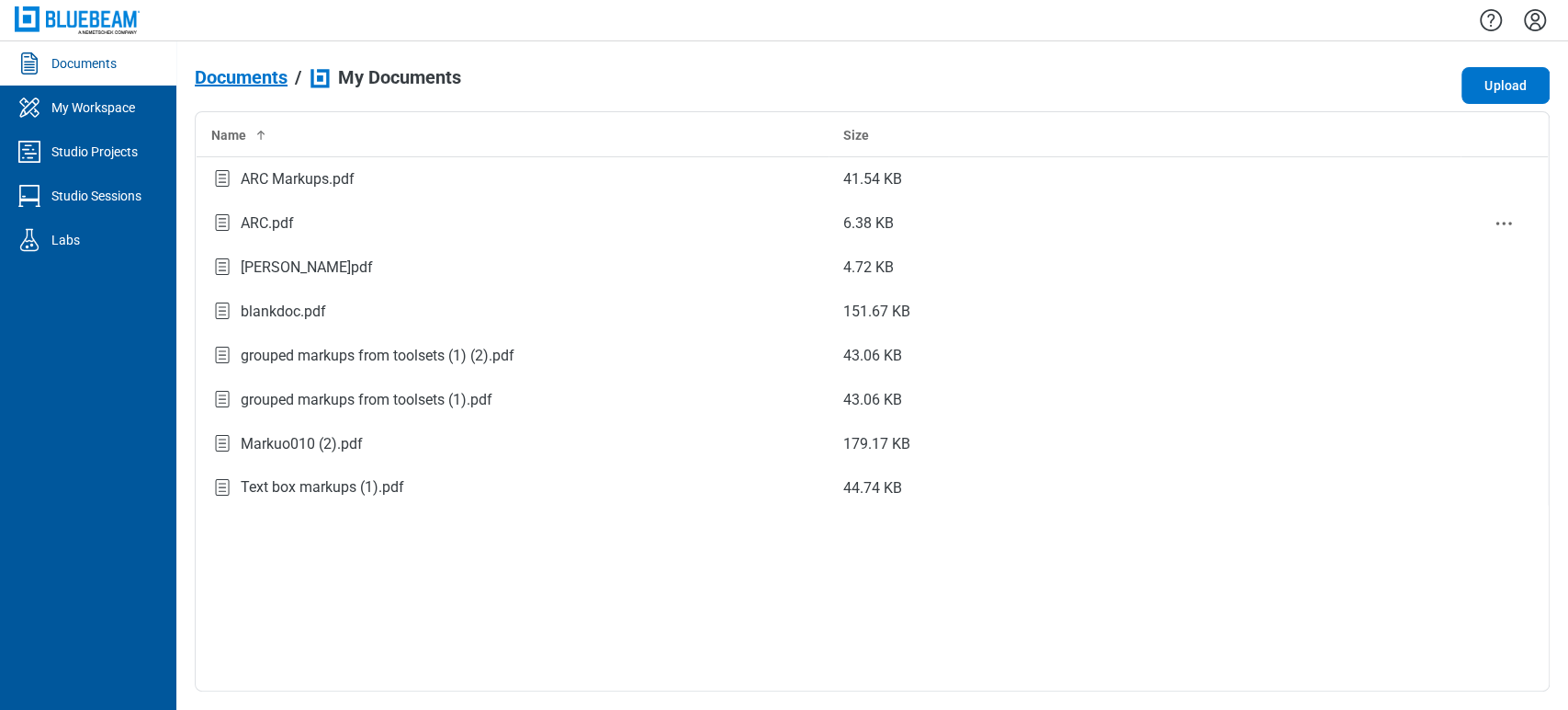
click at [411, 228] on div "ARC.pdf" at bounding box center [513, 223] width 603 height 25
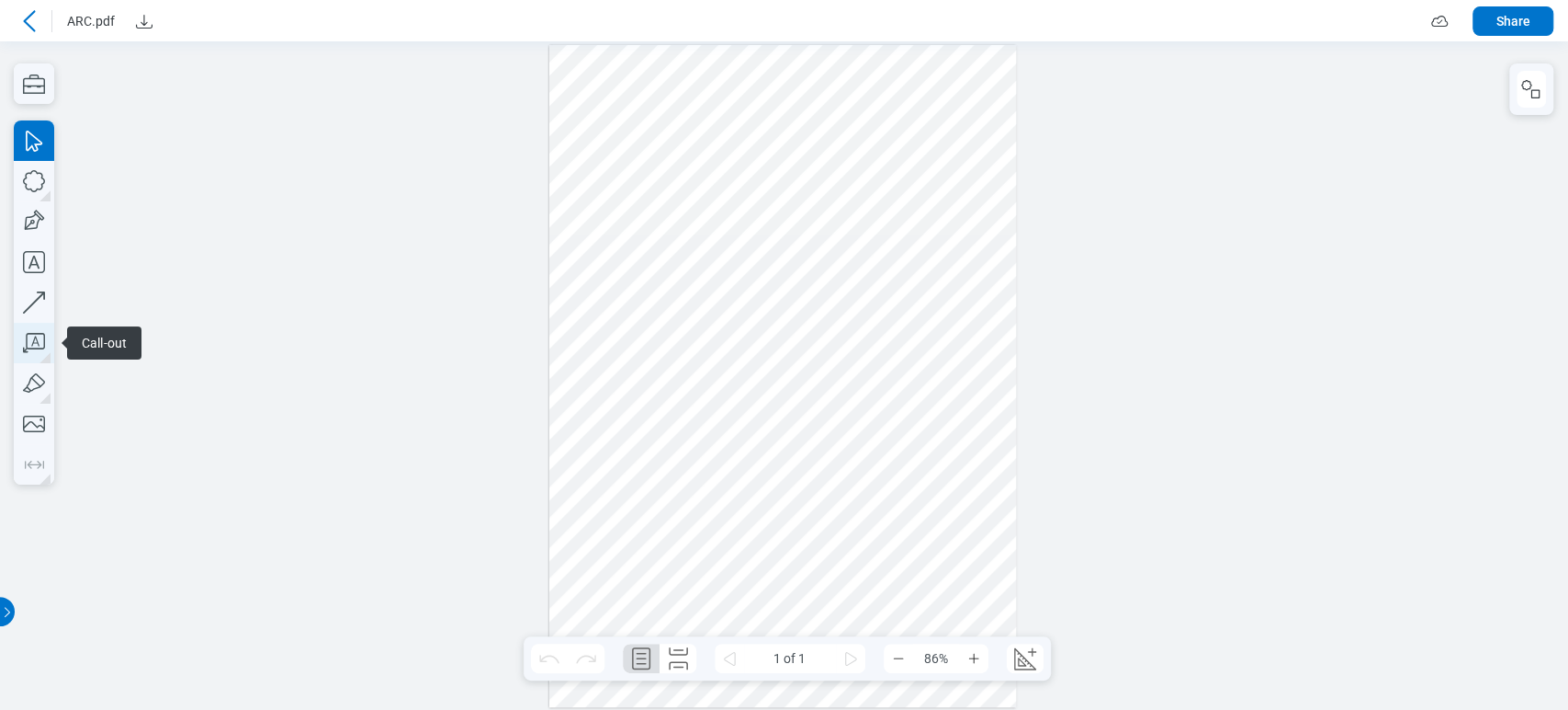
click at [41, 324] on icon "button" at bounding box center [34, 343] width 40 height 40
drag, startPoint x: 578, startPoint y: 236, endPoint x: 632, endPoint y: 307, distance: 89.2
click at [632, 307] on div at bounding box center [783, 375] width 468 height 662
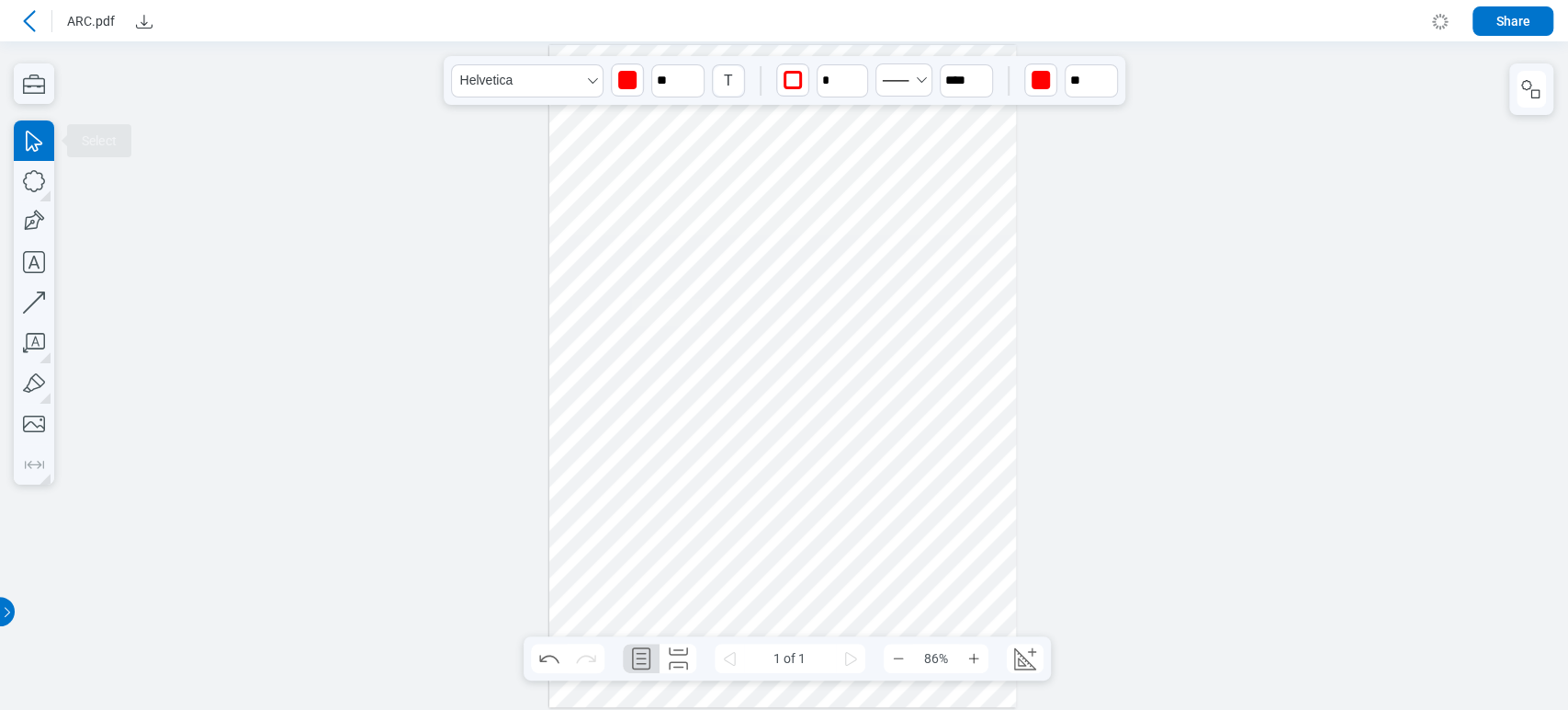
click at [654, 606] on div at bounding box center [783, 375] width 468 height 662
drag, startPoint x: 673, startPoint y: 325, endPoint x: 674, endPoint y: 346, distance: 21.0
click at [674, 346] on div at bounding box center [783, 375] width 468 height 662
click at [734, 388] on div at bounding box center [783, 375] width 468 height 662
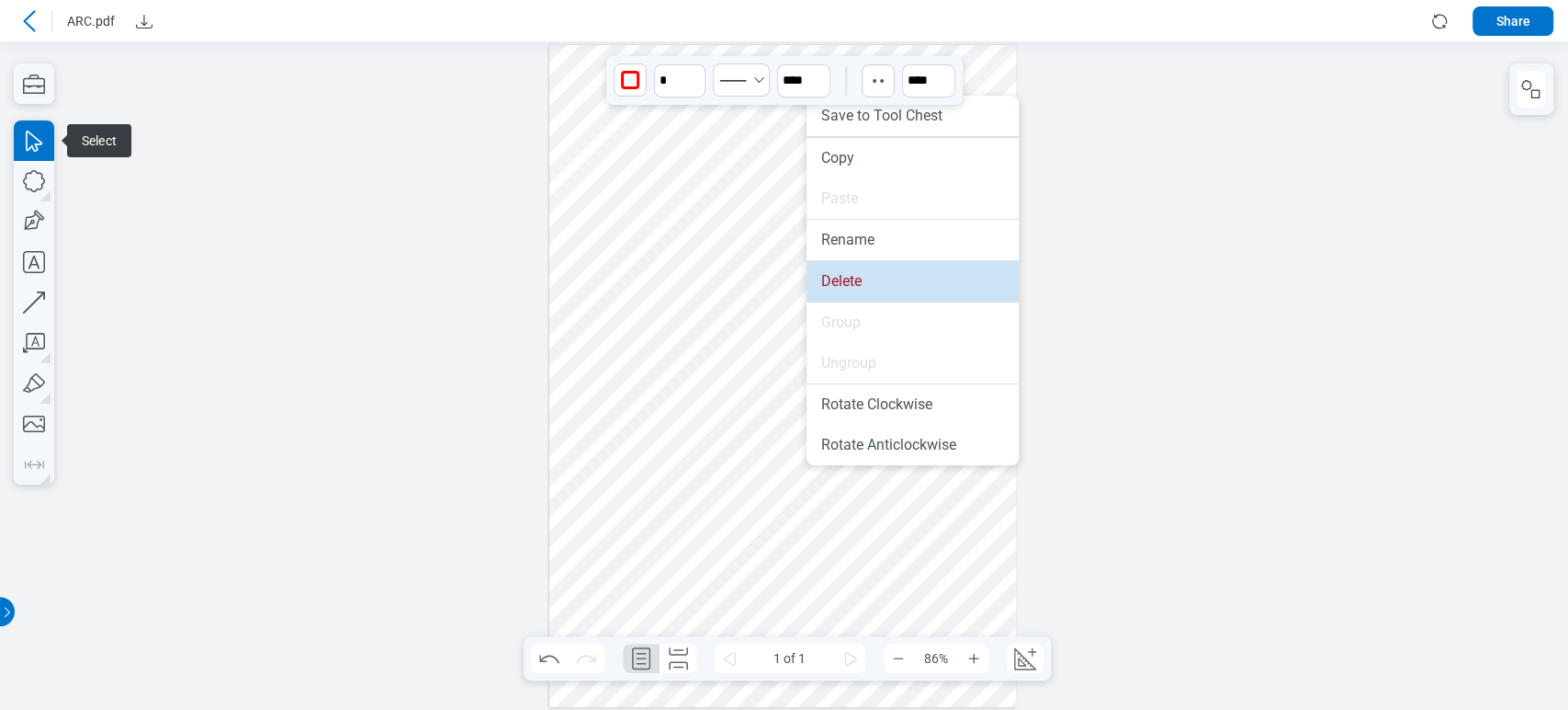
click at [854, 277] on li "Delete" at bounding box center [912, 281] width 213 height 40
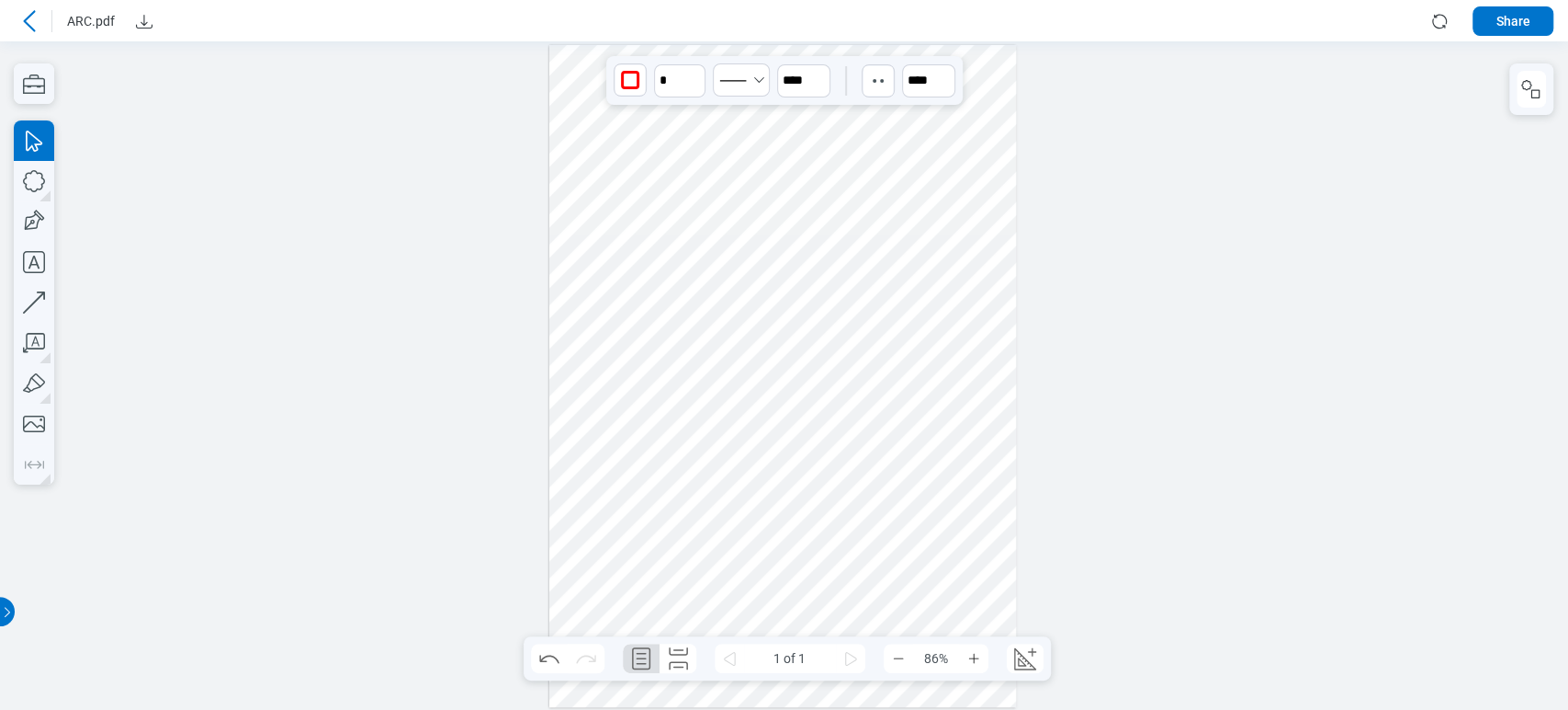
drag, startPoint x: 744, startPoint y: 327, endPoint x: 941, endPoint y: 325, distance: 197.0
click at [941, 325] on div at bounding box center [783, 375] width 468 height 662
click at [681, 338] on div at bounding box center [783, 375] width 468 height 662
click at [37, 293] on icon "button" at bounding box center [34, 303] width 22 height 22
drag, startPoint x: 721, startPoint y: 282, endPoint x: 722, endPoint y: 378, distance: 96.0
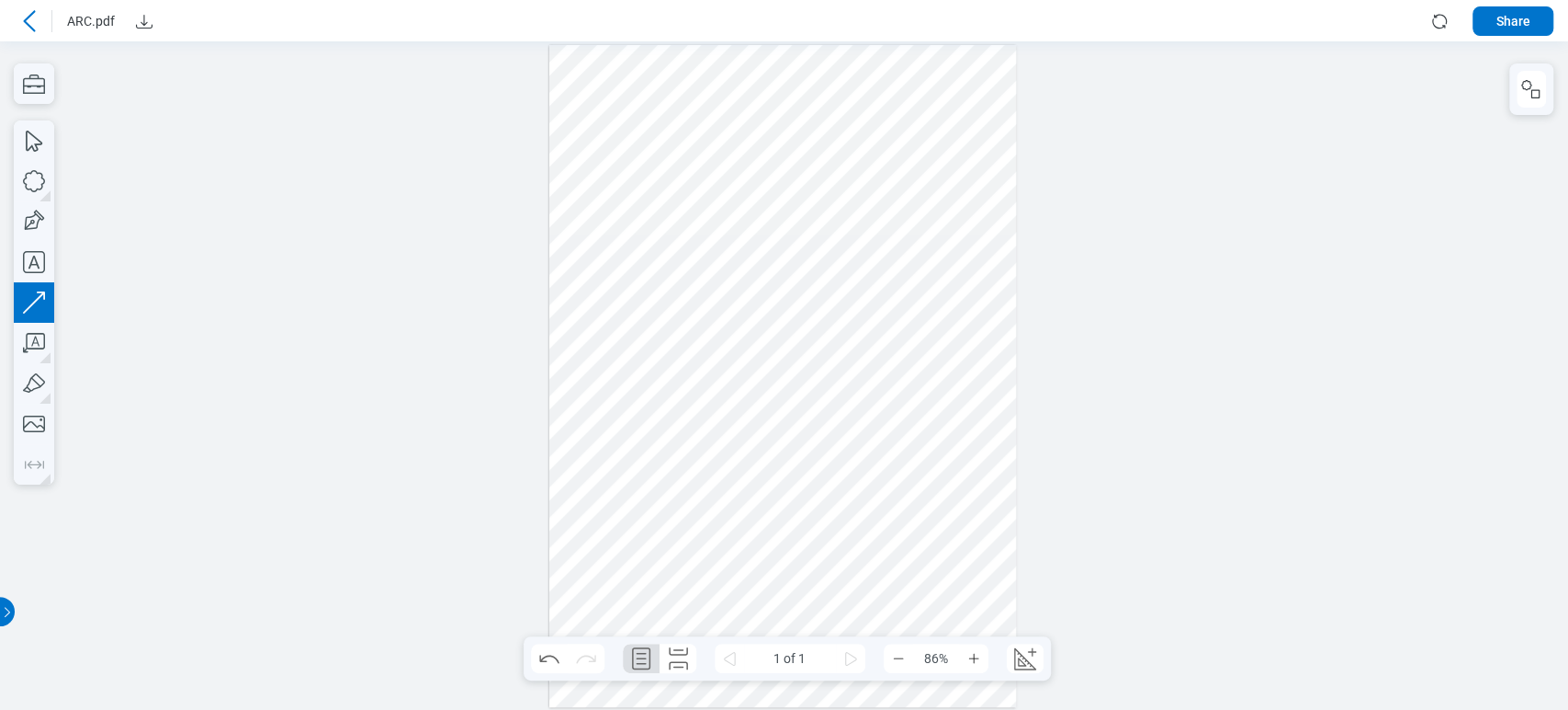
click at [722, 378] on div at bounding box center [783, 375] width 468 height 662
drag, startPoint x: 773, startPoint y: 353, endPoint x: 646, endPoint y: 295, distance: 139.6
click at [646, 295] on div at bounding box center [783, 375] width 468 height 662
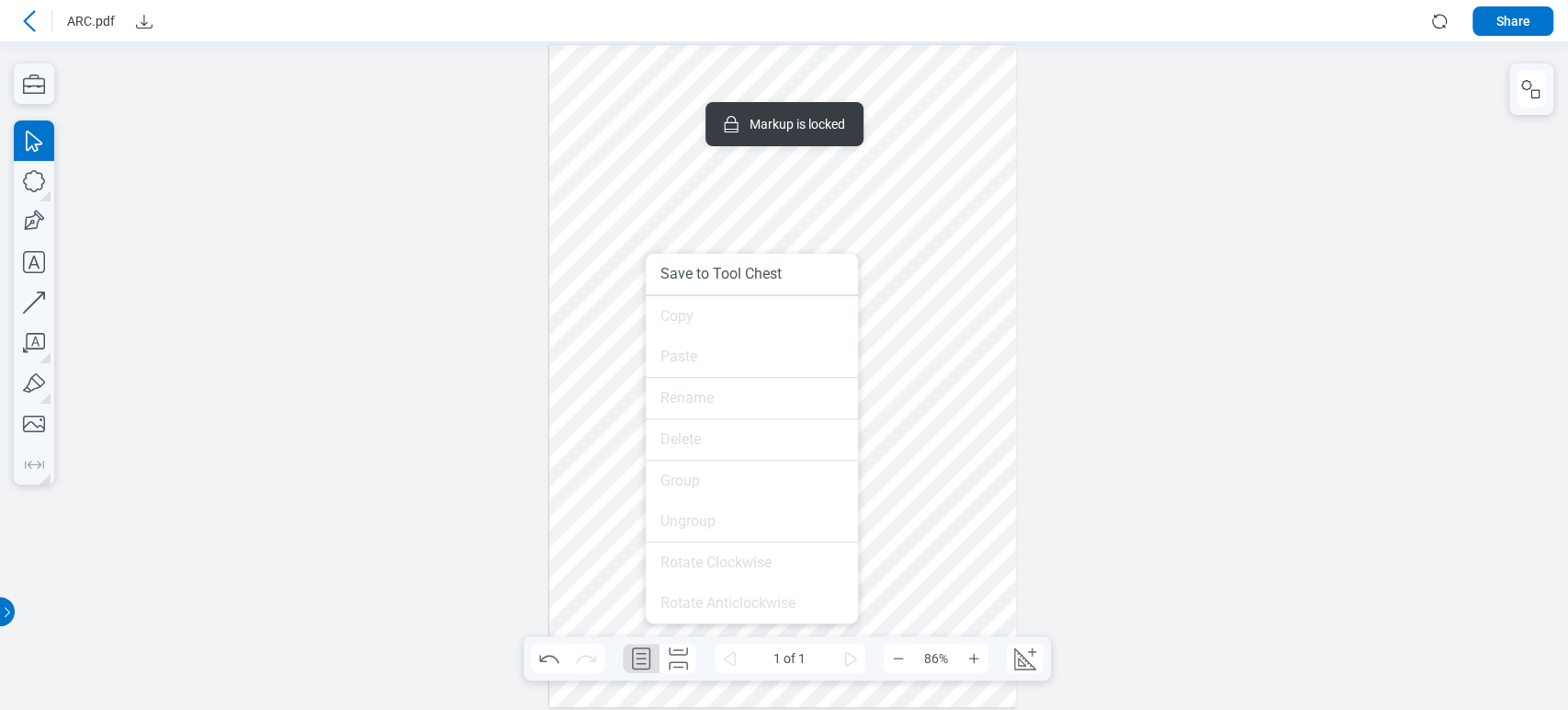
click at [619, 372] on div at bounding box center [783, 375] width 468 height 662
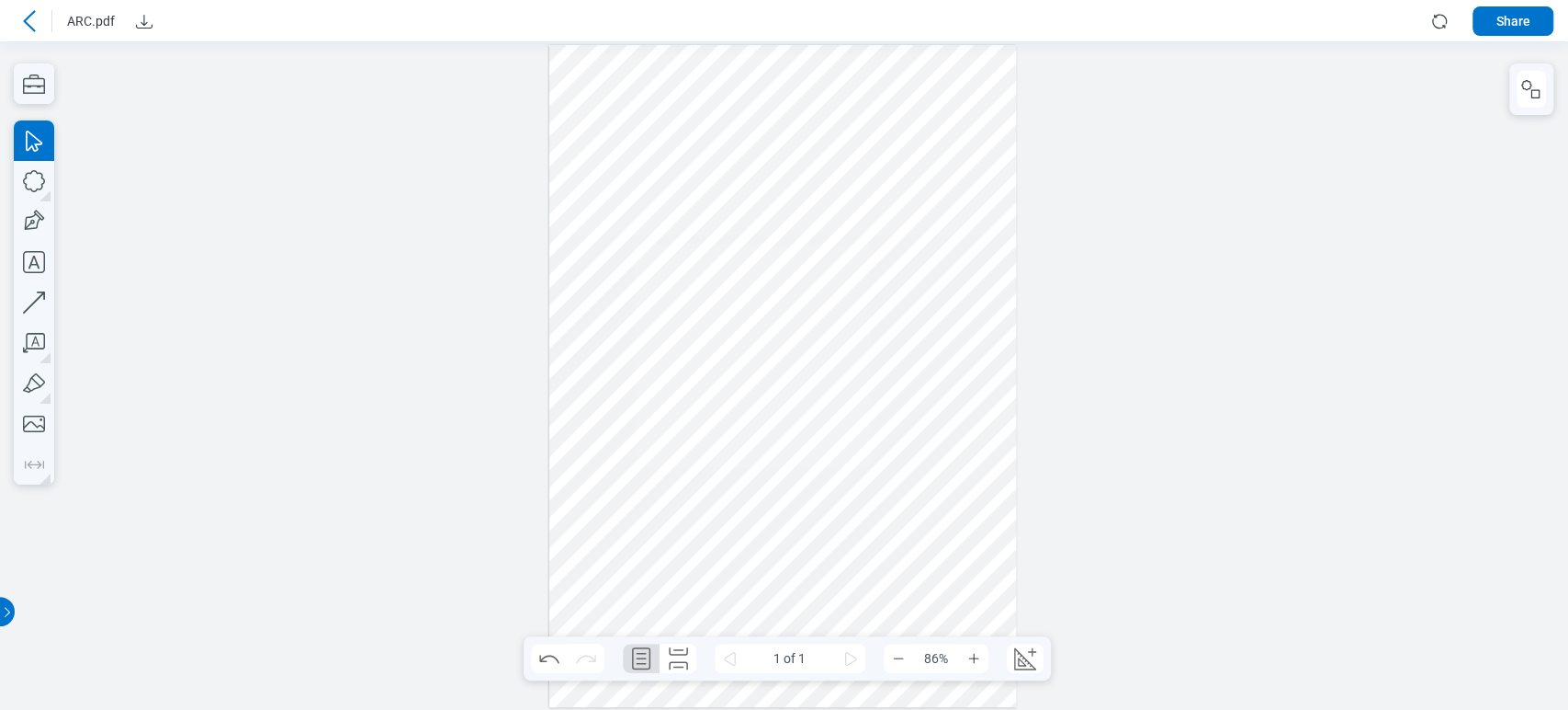
click at [655, 300] on div at bounding box center [783, 375] width 468 height 662
click at [722, 343] on div at bounding box center [783, 375] width 468 height 662
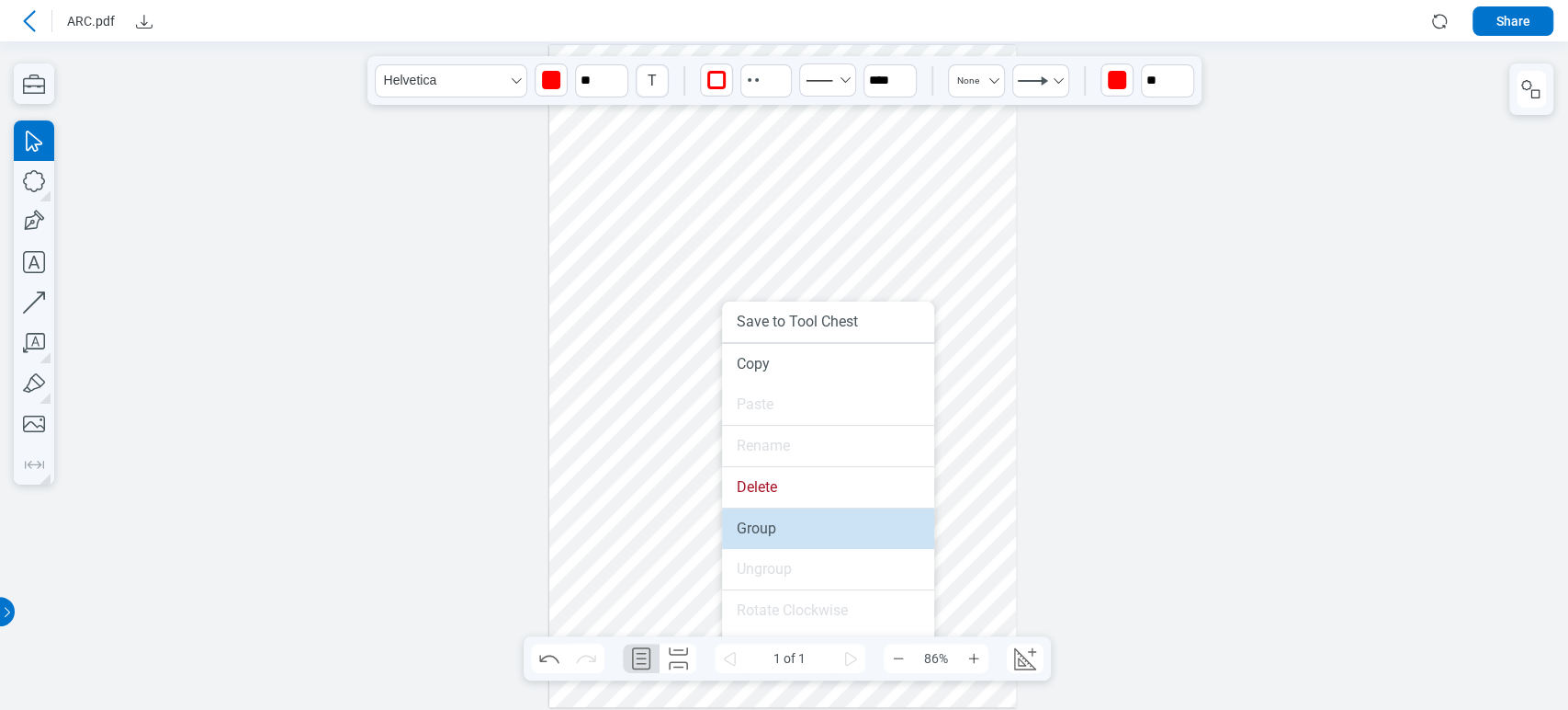
click at [824, 531] on li "Group" at bounding box center [827, 528] width 213 height 40
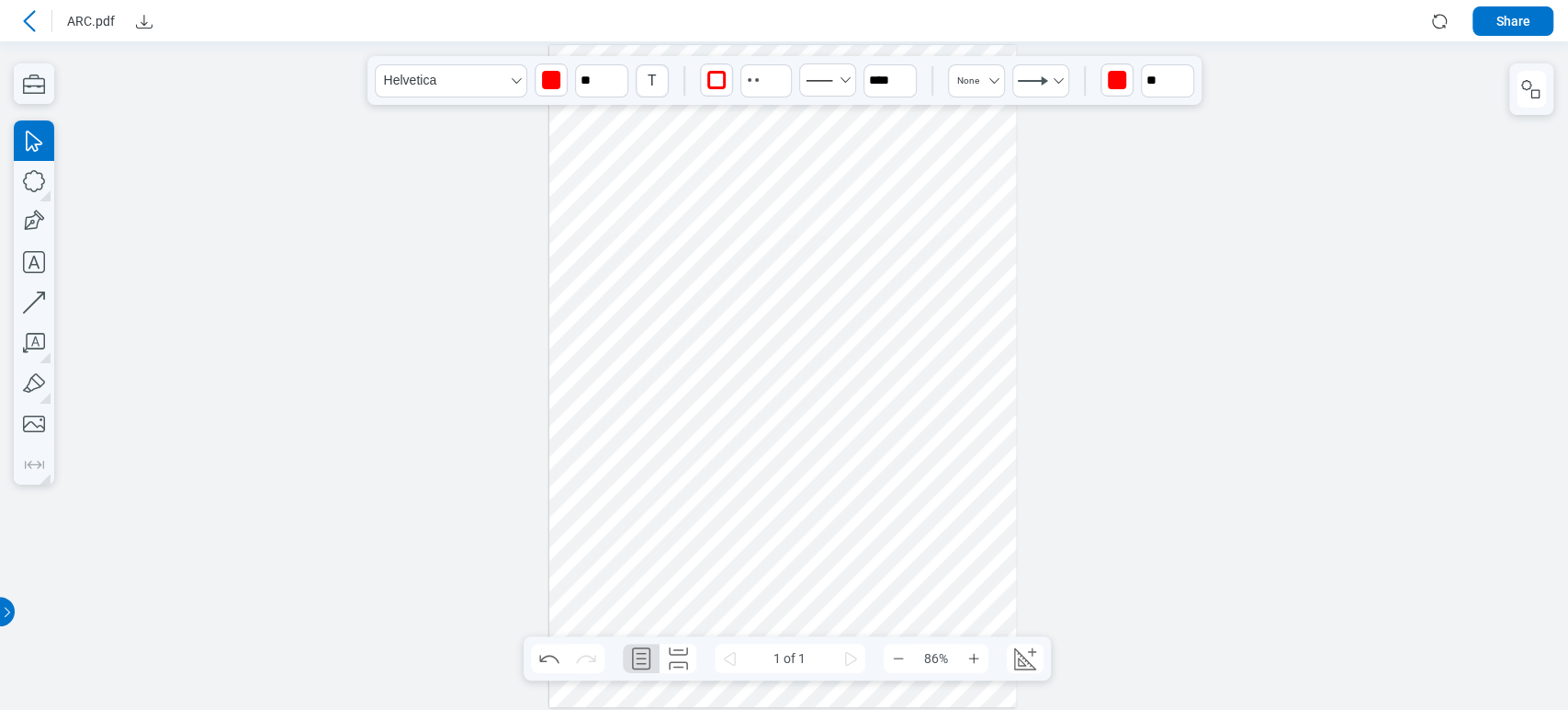
drag, startPoint x: 688, startPoint y: 335, endPoint x: 686, endPoint y: 378, distance: 43.0
click at [686, 378] on div at bounding box center [783, 375] width 468 height 662
click at [1181, 76] on icon "button" at bounding box center [1183, 72] width 15 height 15
type input "*"
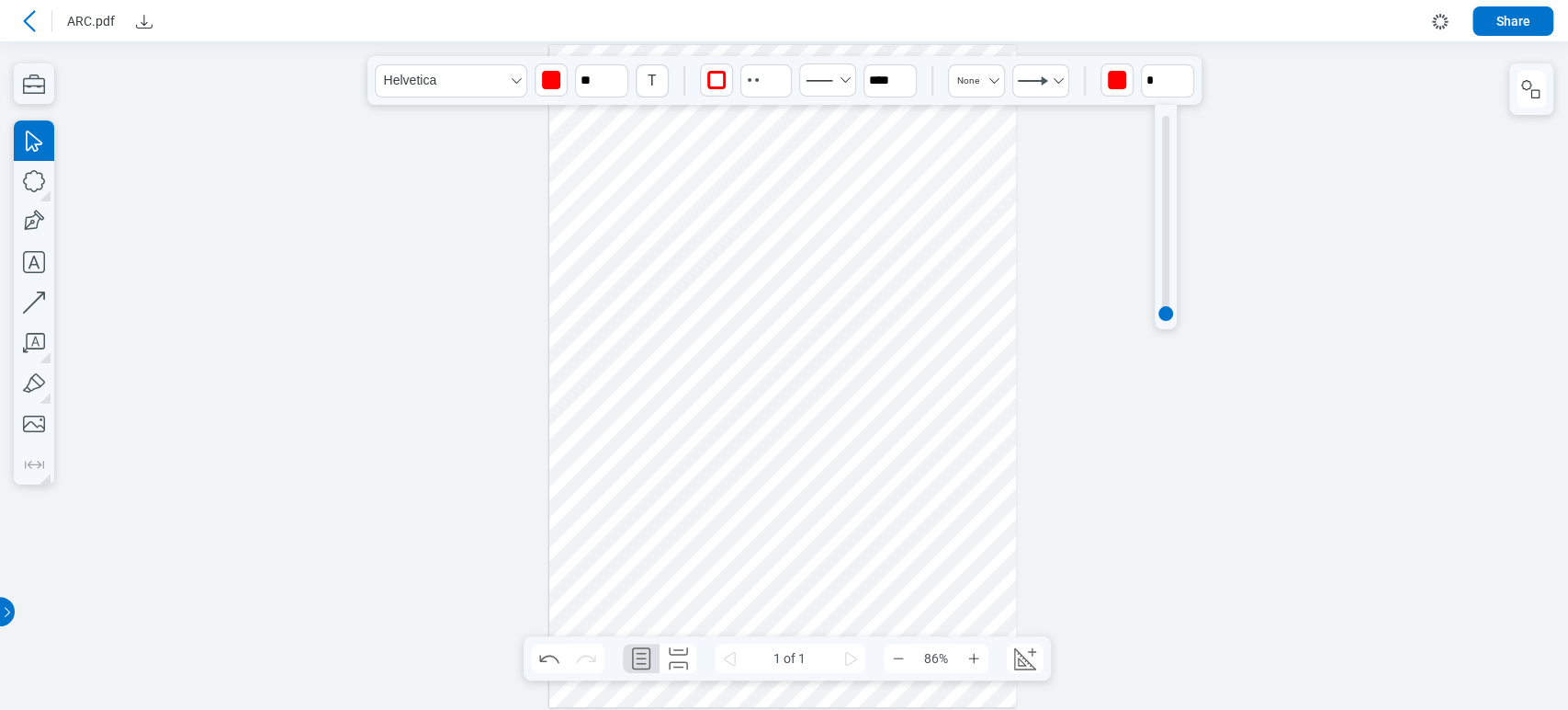
drag, startPoint x: 1097, startPoint y: 157, endPoint x: 1145, endPoint y: 121, distance: 60.0
click at [1099, 158] on div at bounding box center [784, 374] width 1568 height 668
click at [728, 502] on div at bounding box center [783, 375] width 468 height 662
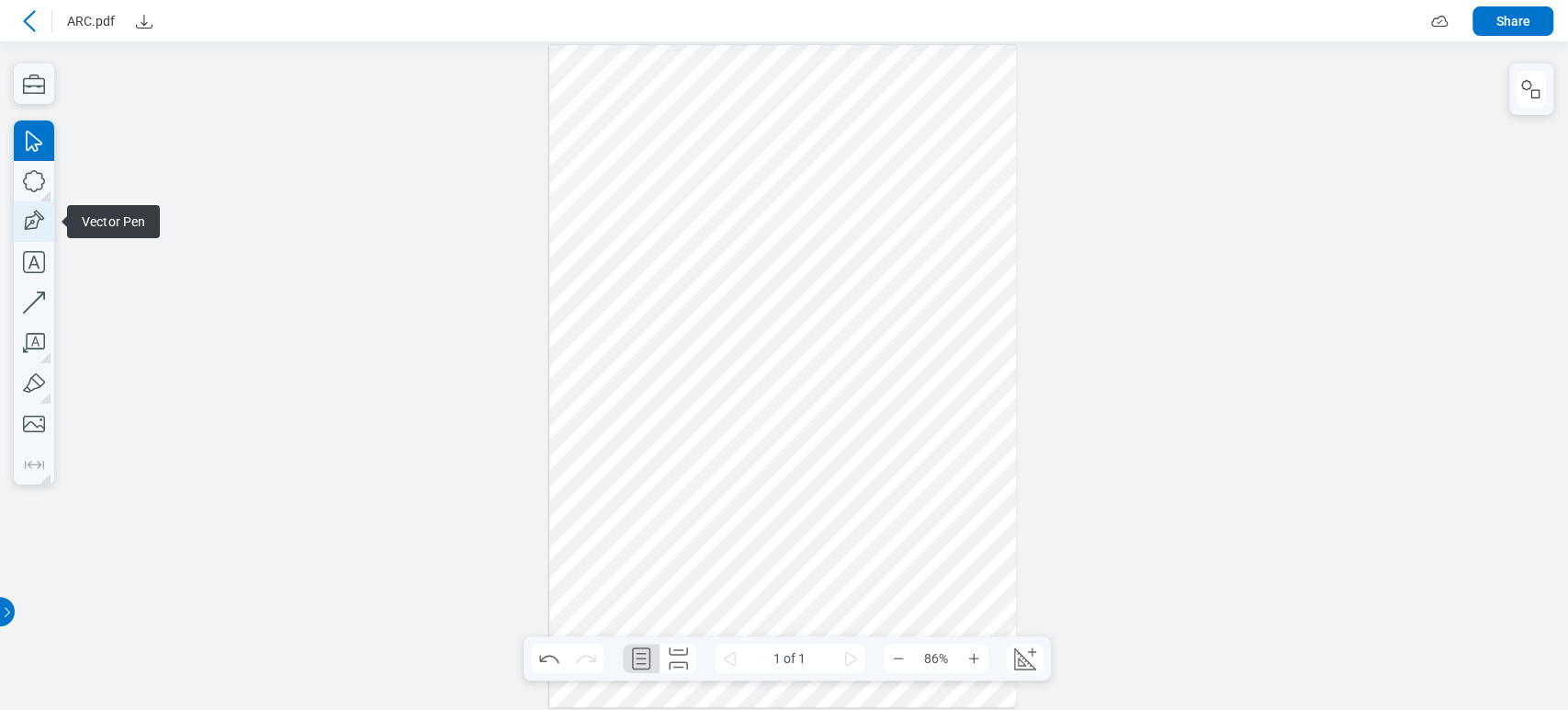
click at [39, 224] on icon "button" at bounding box center [34, 222] width 40 height 40
drag, startPoint x: 618, startPoint y: 109, endPoint x: 652, endPoint y: 162, distance: 63.0
click at [652, 162] on div at bounding box center [783, 375] width 468 height 662
click at [42, 183] on icon "button" at bounding box center [34, 181] width 22 height 22
drag, startPoint x: 692, startPoint y: 110, endPoint x: 734, endPoint y: 228, distance: 125.3
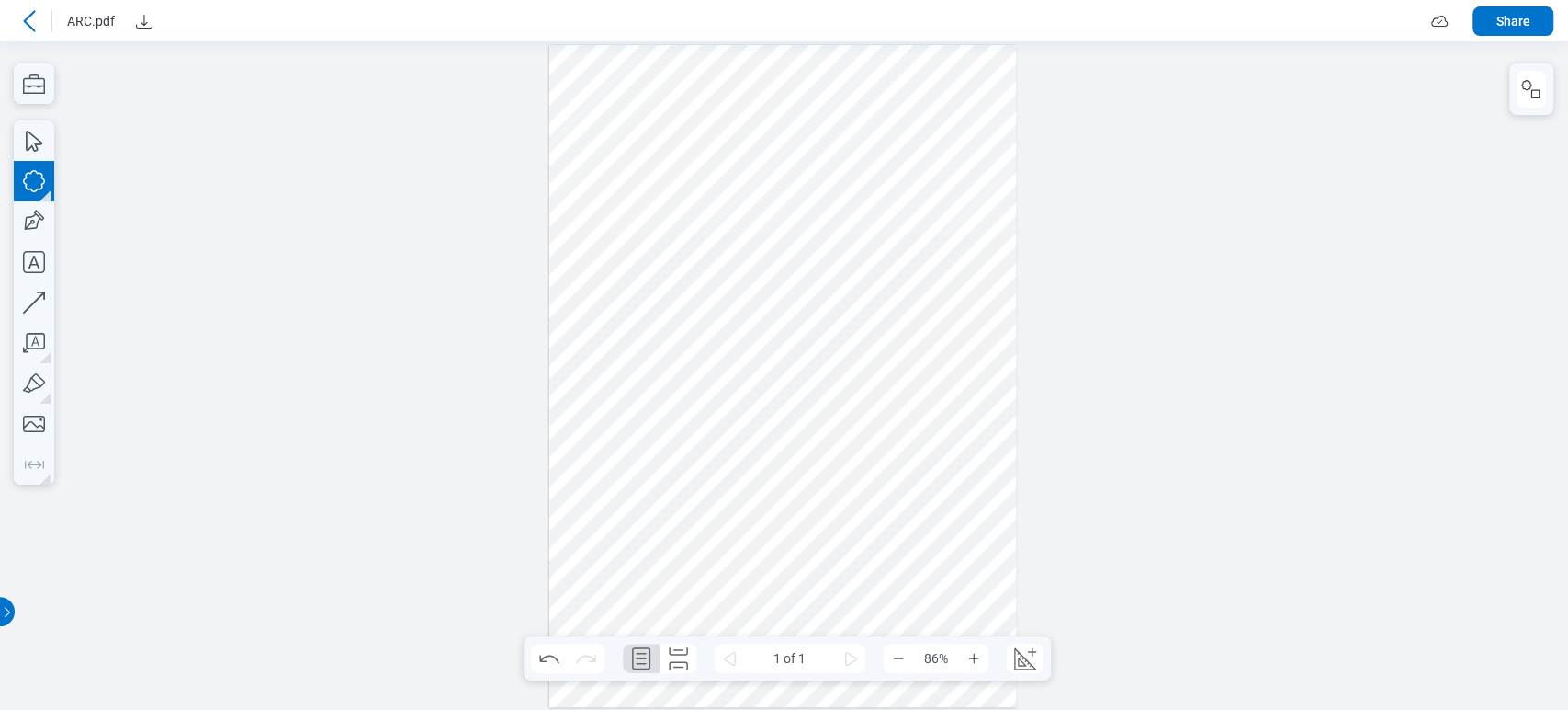
click at [734, 228] on div at bounding box center [783, 375] width 468 height 662
drag, startPoint x: 668, startPoint y: 133, endPoint x: 689, endPoint y: 155, distance: 30.4
click at [689, 155] on div at bounding box center [783, 375] width 468 height 662
click at [751, 182] on div at bounding box center [783, 375] width 468 height 662
drag, startPoint x: 745, startPoint y: 195, endPoint x: 612, endPoint y: 129, distance: 148.5
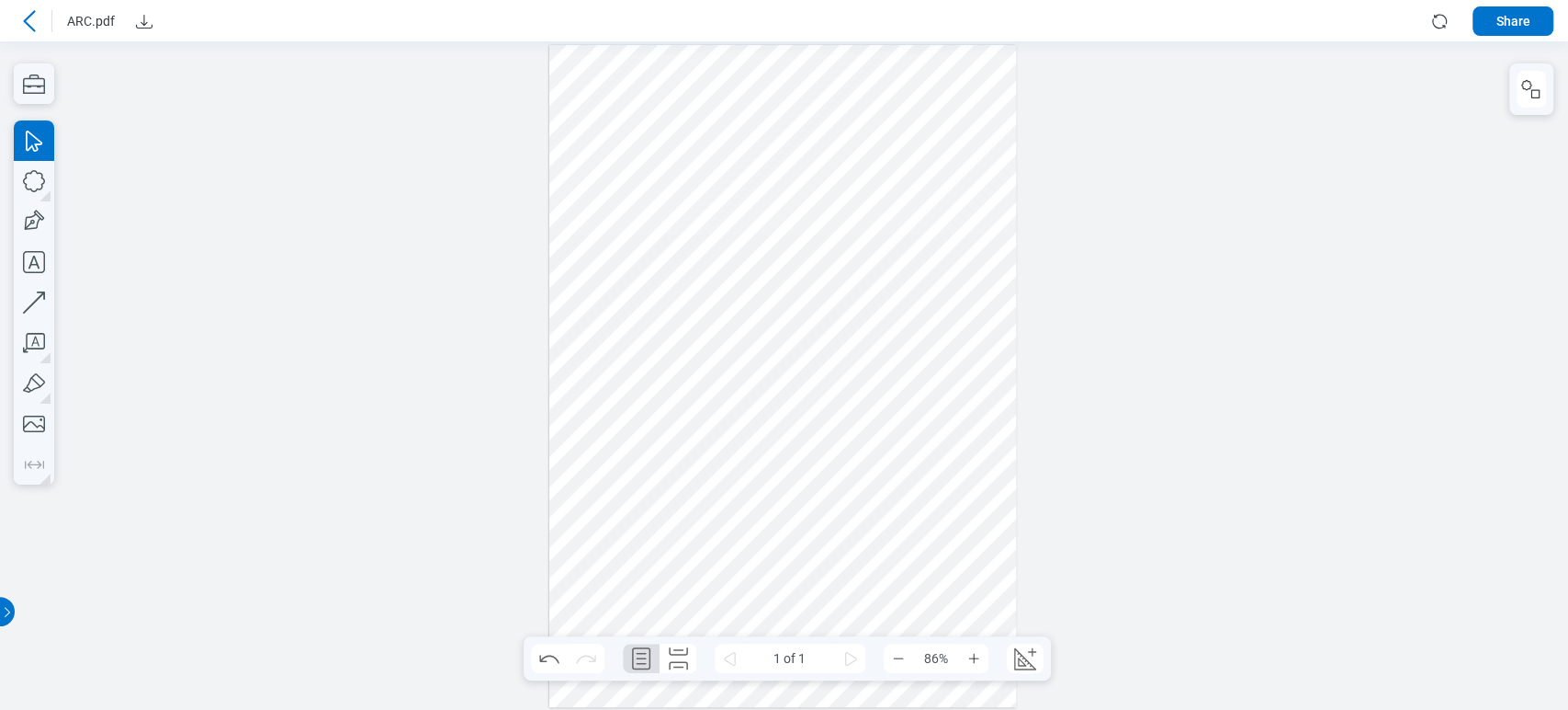
click at [612, 129] on div at bounding box center [783, 375] width 468 height 662
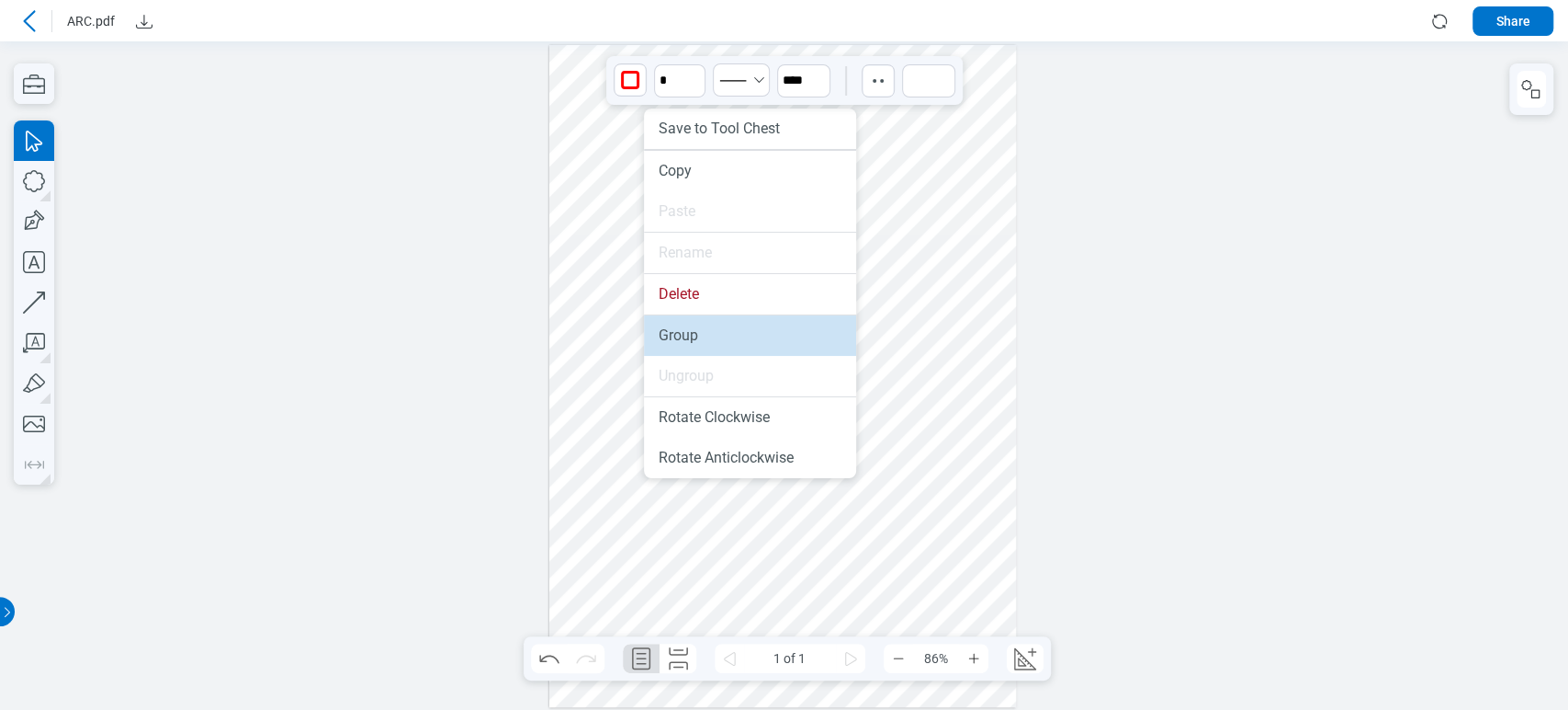
click at [679, 343] on li "Group" at bounding box center [750, 336] width 213 height 40
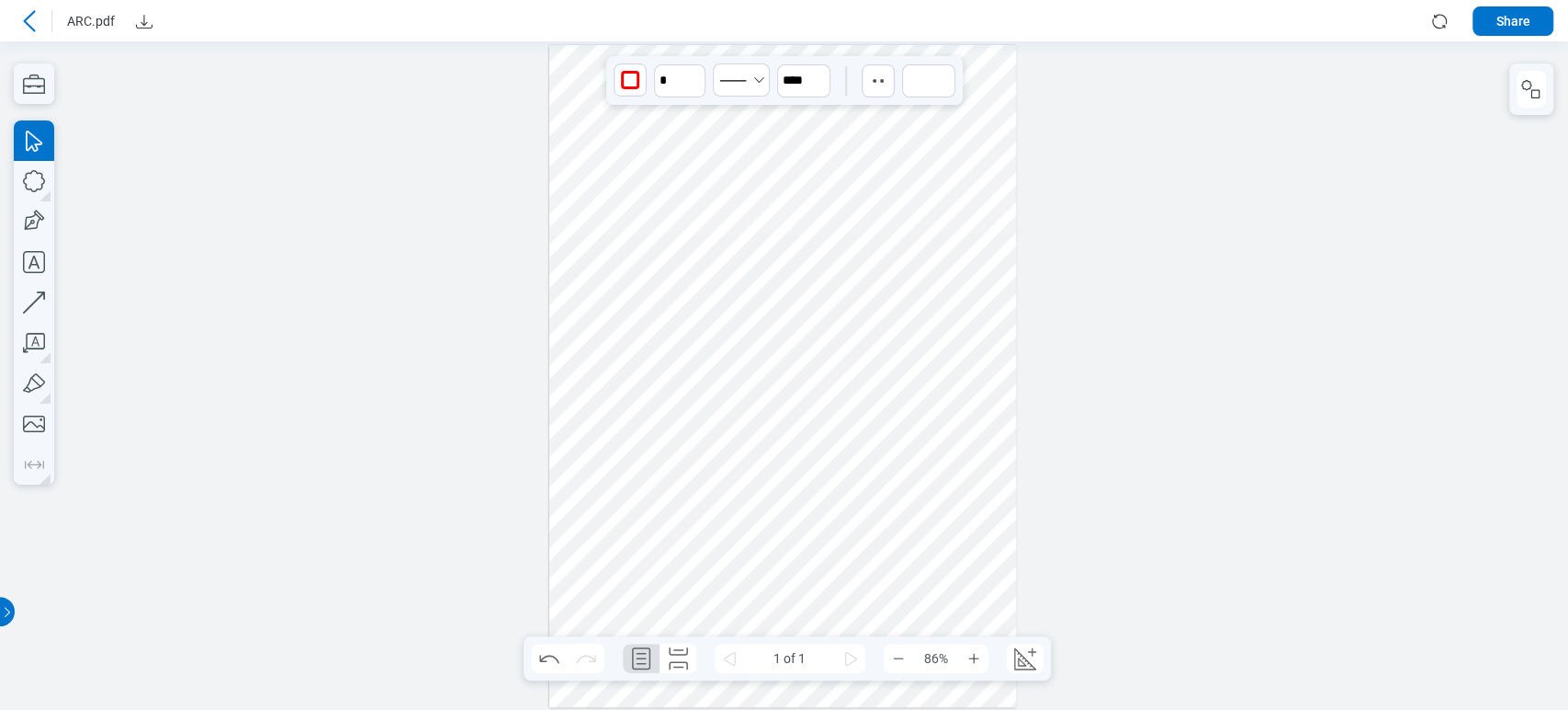
drag, startPoint x: 637, startPoint y: 134, endPoint x: 641, endPoint y: 186, distance: 52.2
click at [640, 196] on div at bounding box center [783, 375] width 468 height 662
click at [923, 83] on input at bounding box center [928, 80] width 53 height 33
click at [923, 84] on input at bounding box center [928, 80] width 53 height 33
click at [926, 122] on div at bounding box center [928, 217] width 22 height 225
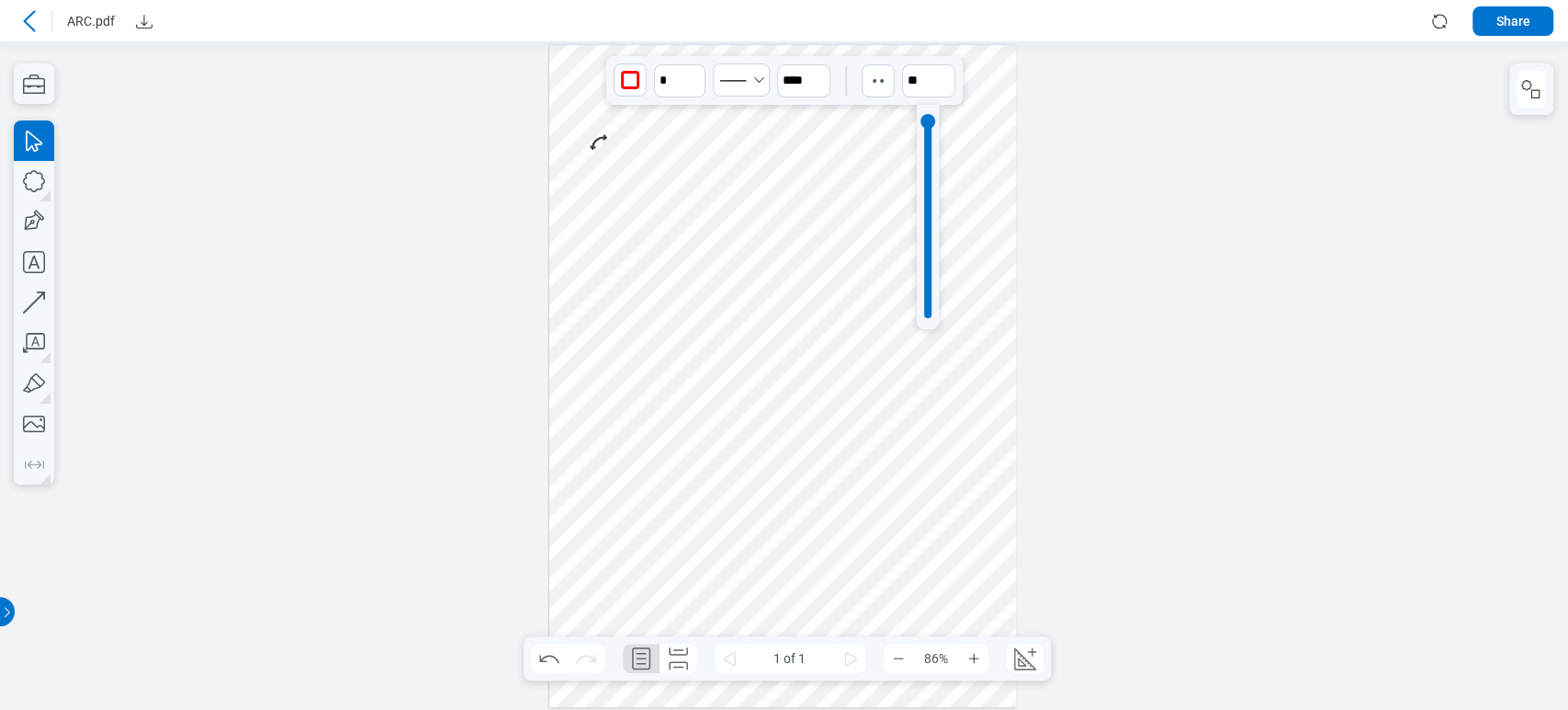
click at [926, 123] on div at bounding box center [927, 217] width 7 height 202
type input "***"
click at [951, 105] on div "* **** ***" at bounding box center [784, 80] width 356 height 49
click at [41, 91] on icon "button" at bounding box center [34, 84] width 40 height 40
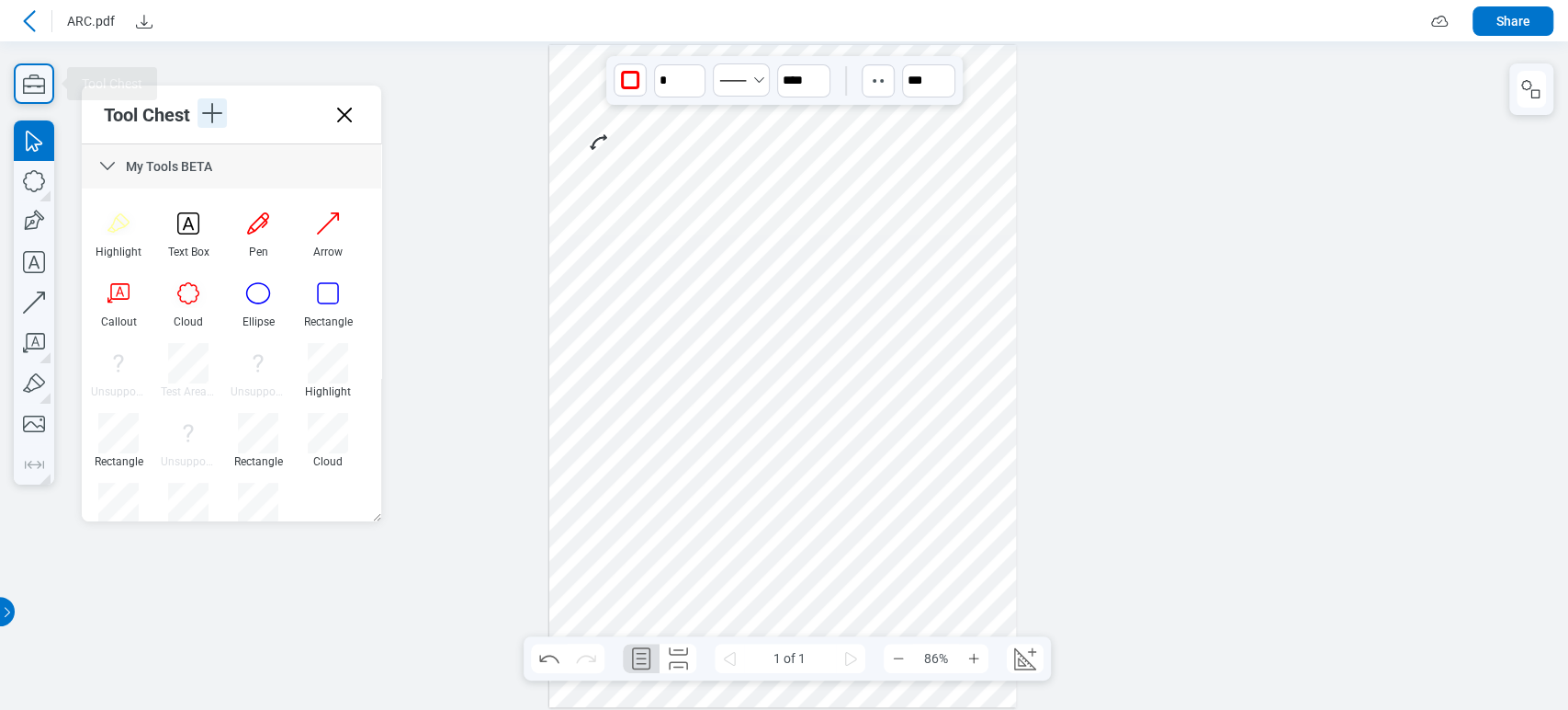
click at [214, 121] on icon "button" at bounding box center [212, 112] width 29 height 29
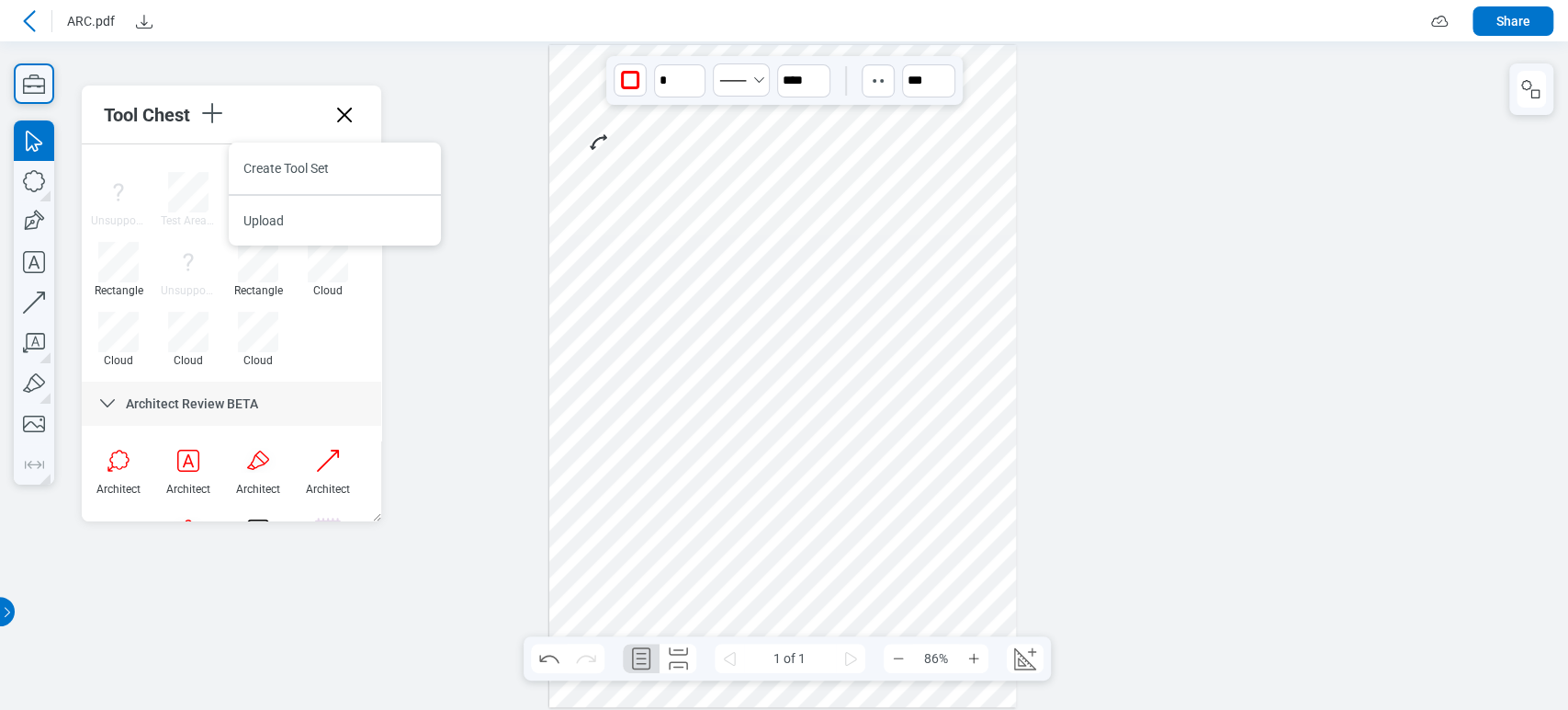
scroll to position [229, 0]
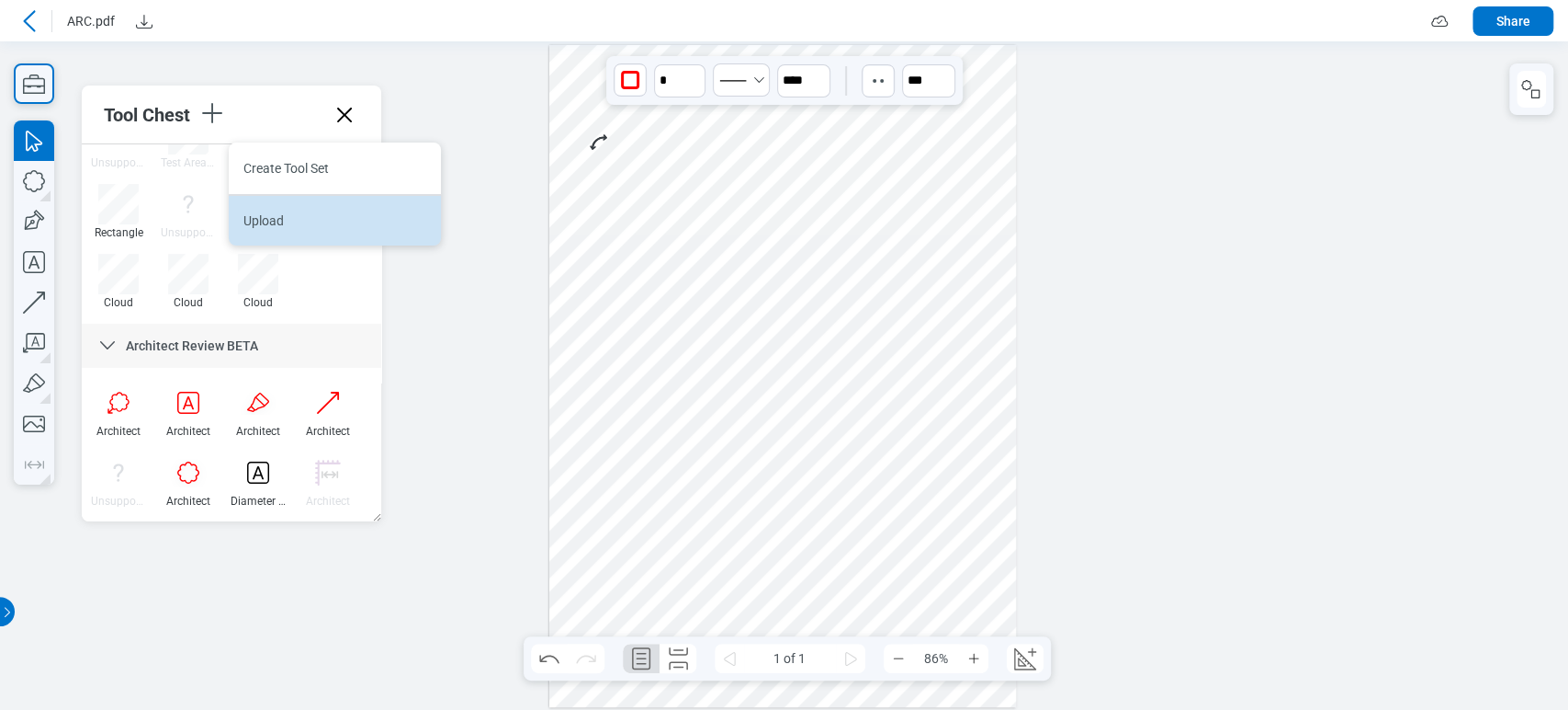
click at [258, 214] on li "Upload" at bounding box center [334, 220] width 213 height 52
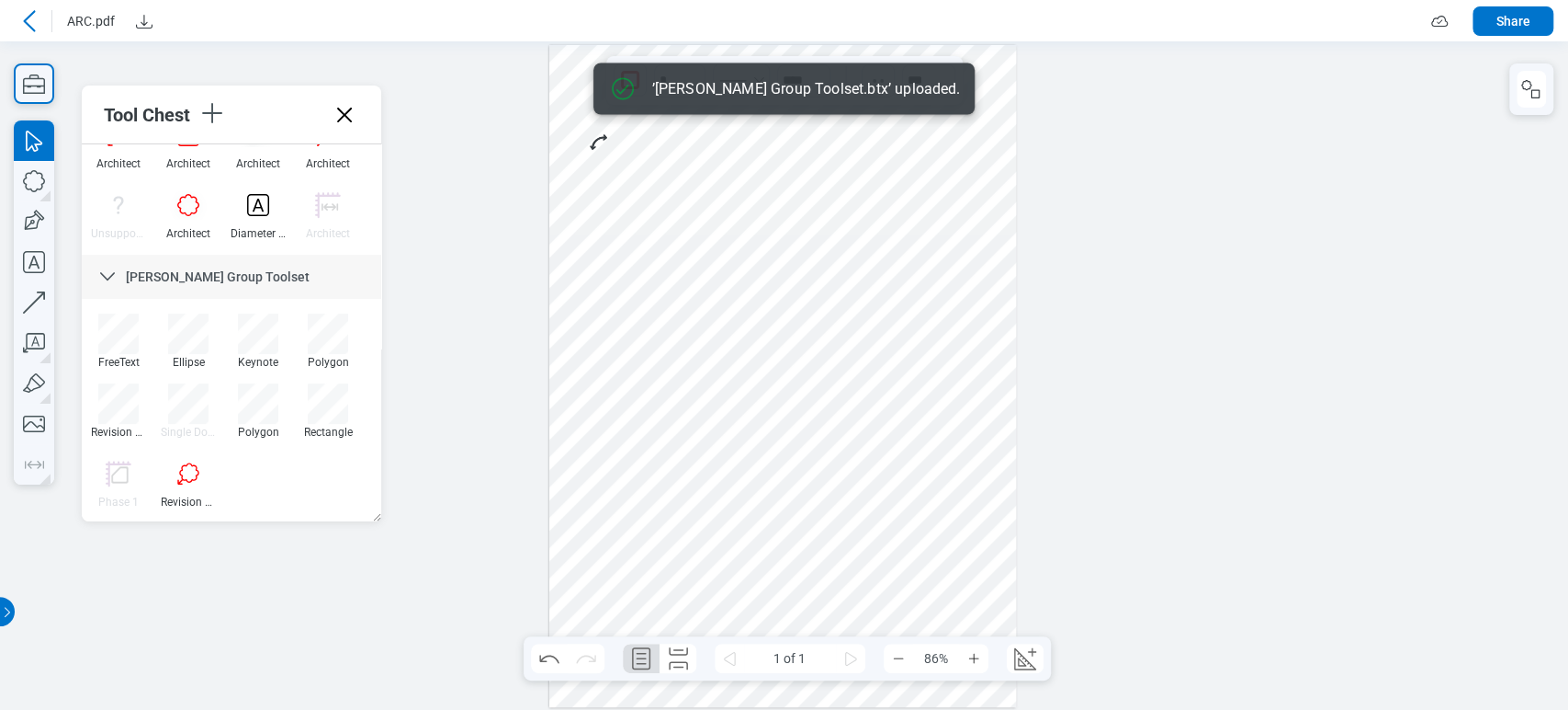
scroll to position [498, 0]
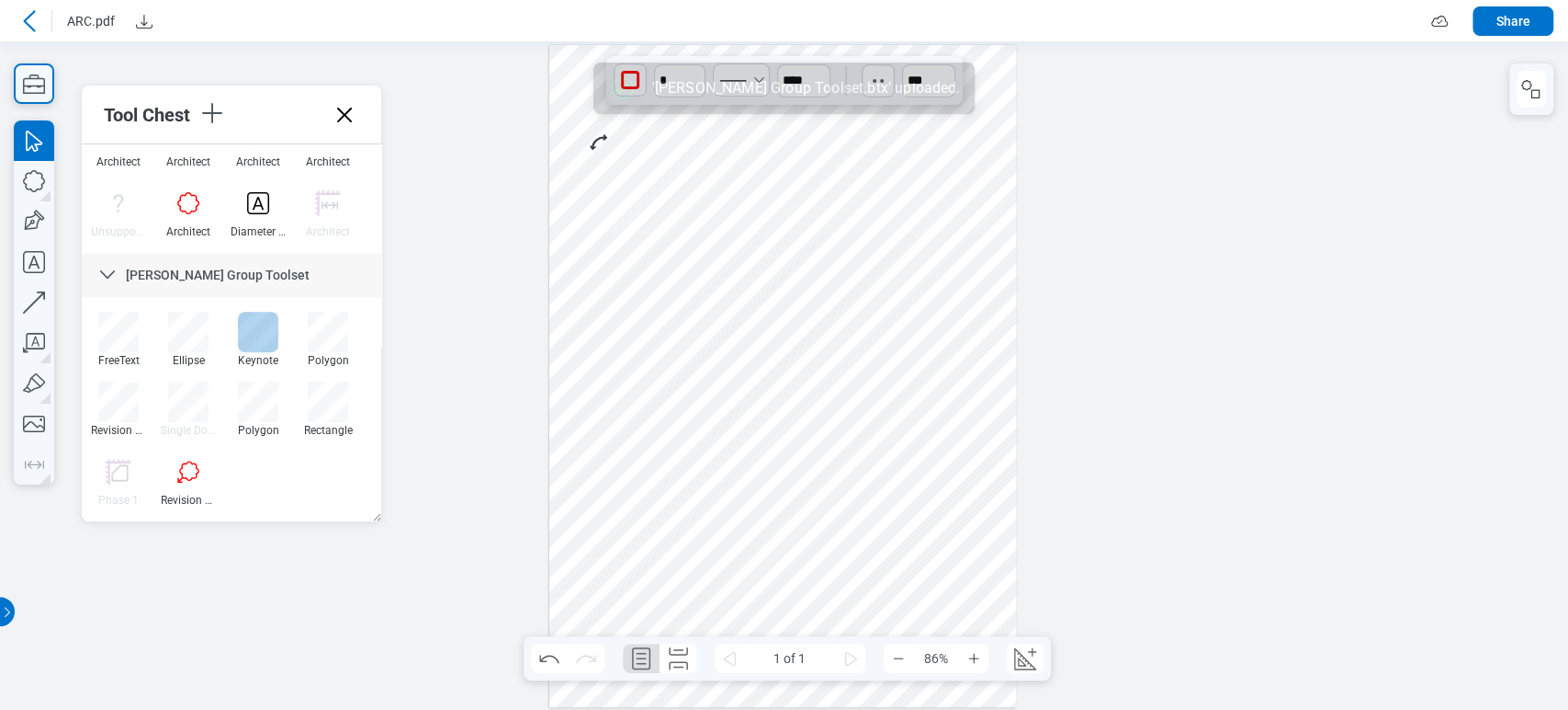
click at [246, 334] on div at bounding box center [258, 332] width 40 height 40
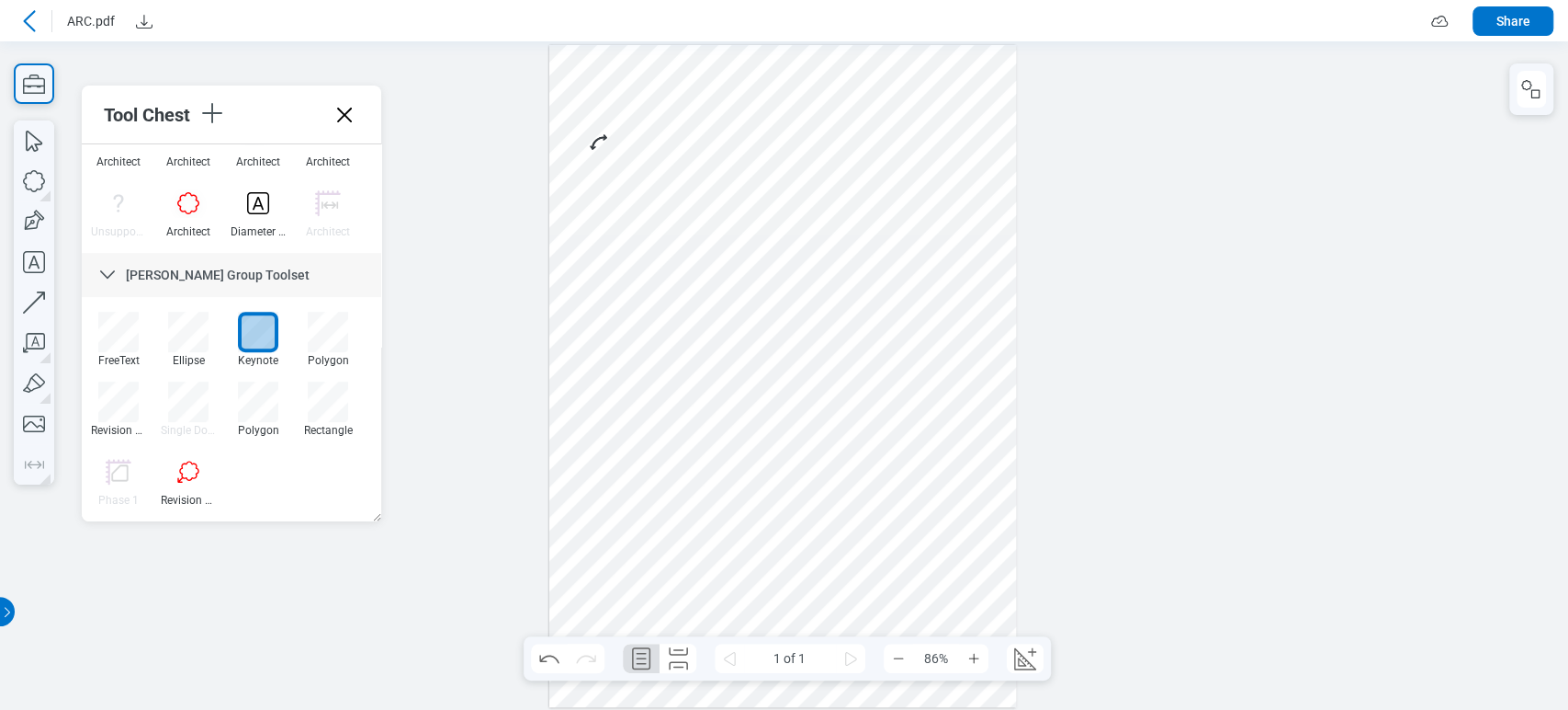
drag, startPoint x: 676, startPoint y: 521, endPoint x: 757, endPoint y: 591, distance: 107.1
click at [757, 591] on div at bounding box center [783, 375] width 468 height 662
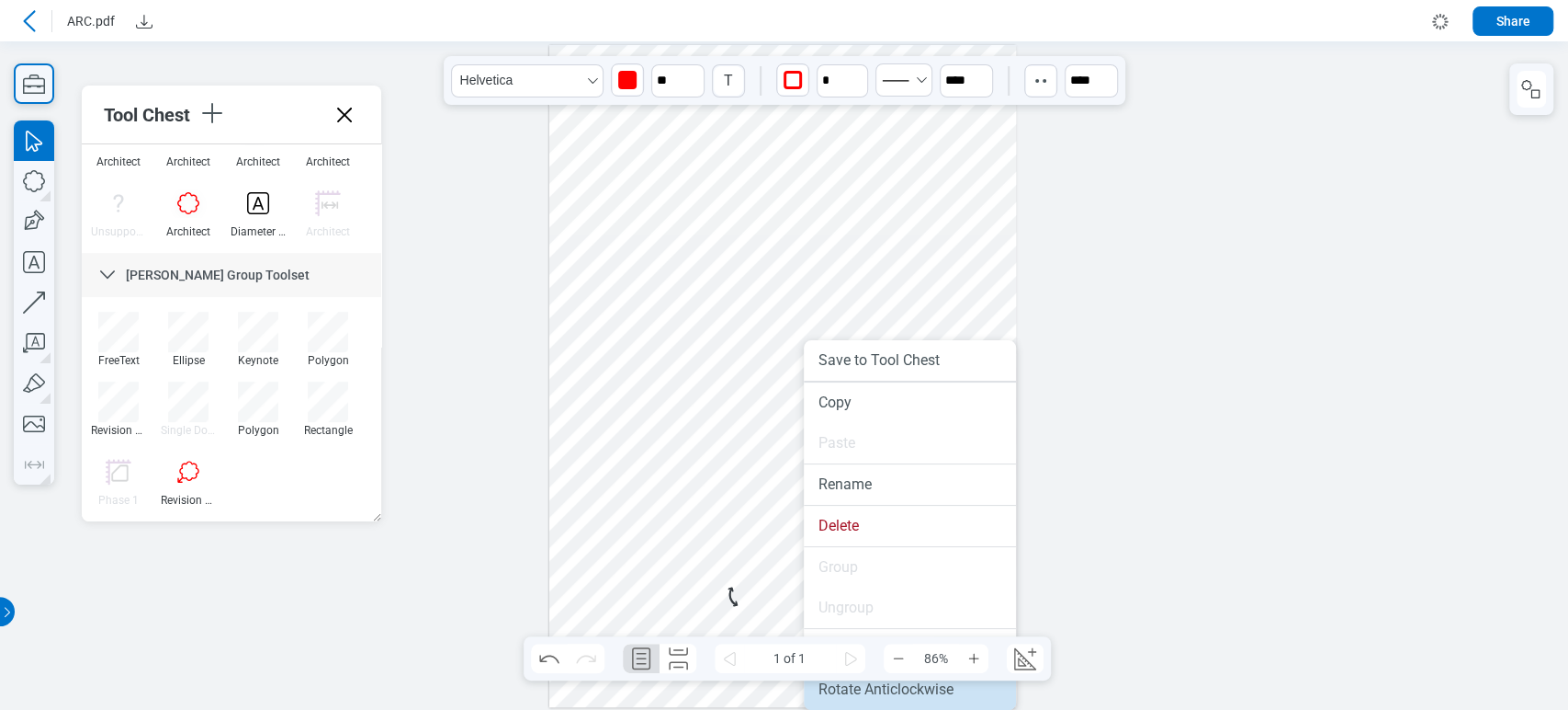
drag, startPoint x: 900, startPoint y: 688, endPoint x: 896, endPoint y: 640, distance: 48.2
click at [900, 688] on li "Rotate Anticlockwise" at bounding box center [909, 689] width 213 height 40
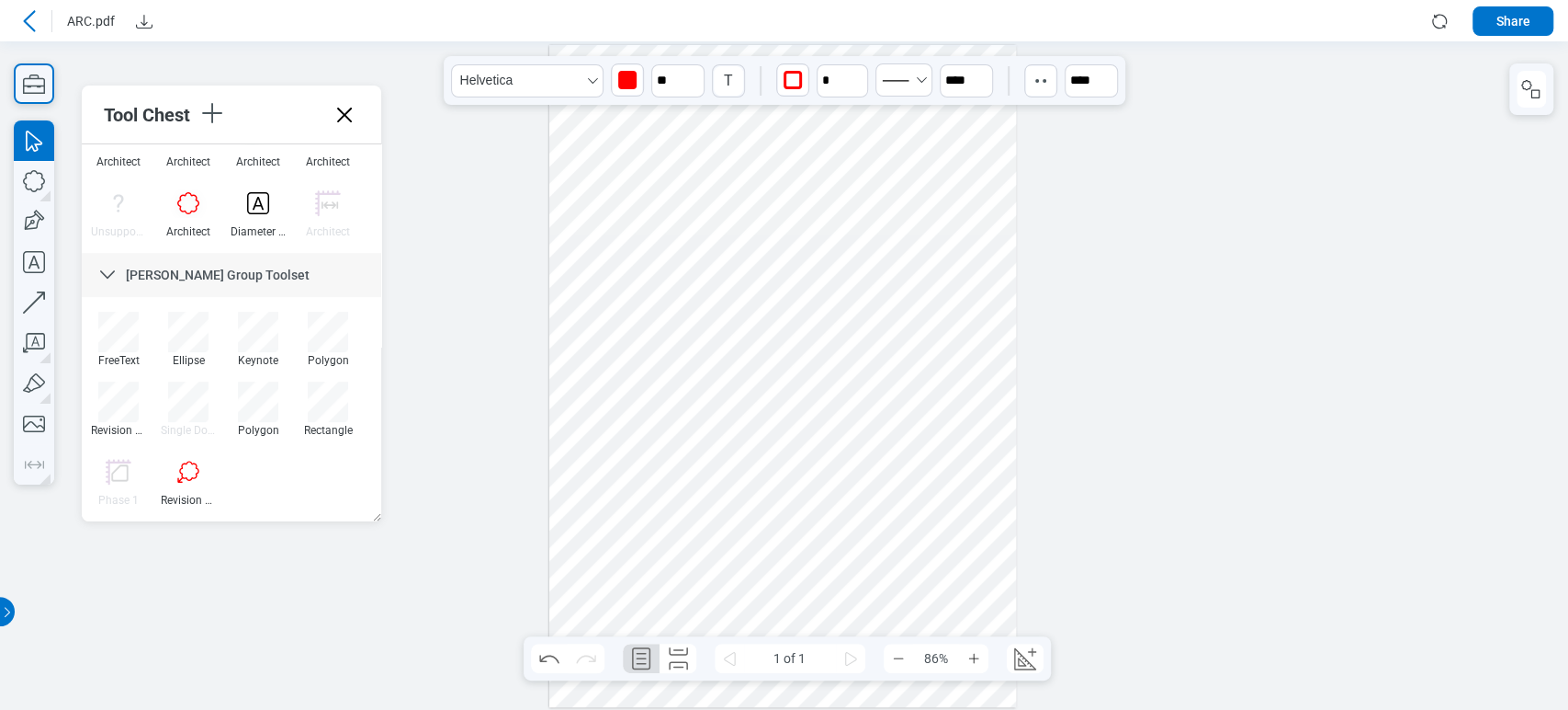
drag, startPoint x: 773, startPoint y: 558, endPoint x: 620, endPoint y: 479, distance: 172.2
click at [620, 479] on div at bounding box center [783, 375] width 468 height 662
click at [97, 328] on div "FreeText" at bounding box center [118, 339] width 55 height 55
click at [105, 331] on div at bounding box center [118, 332] width 40 height 40
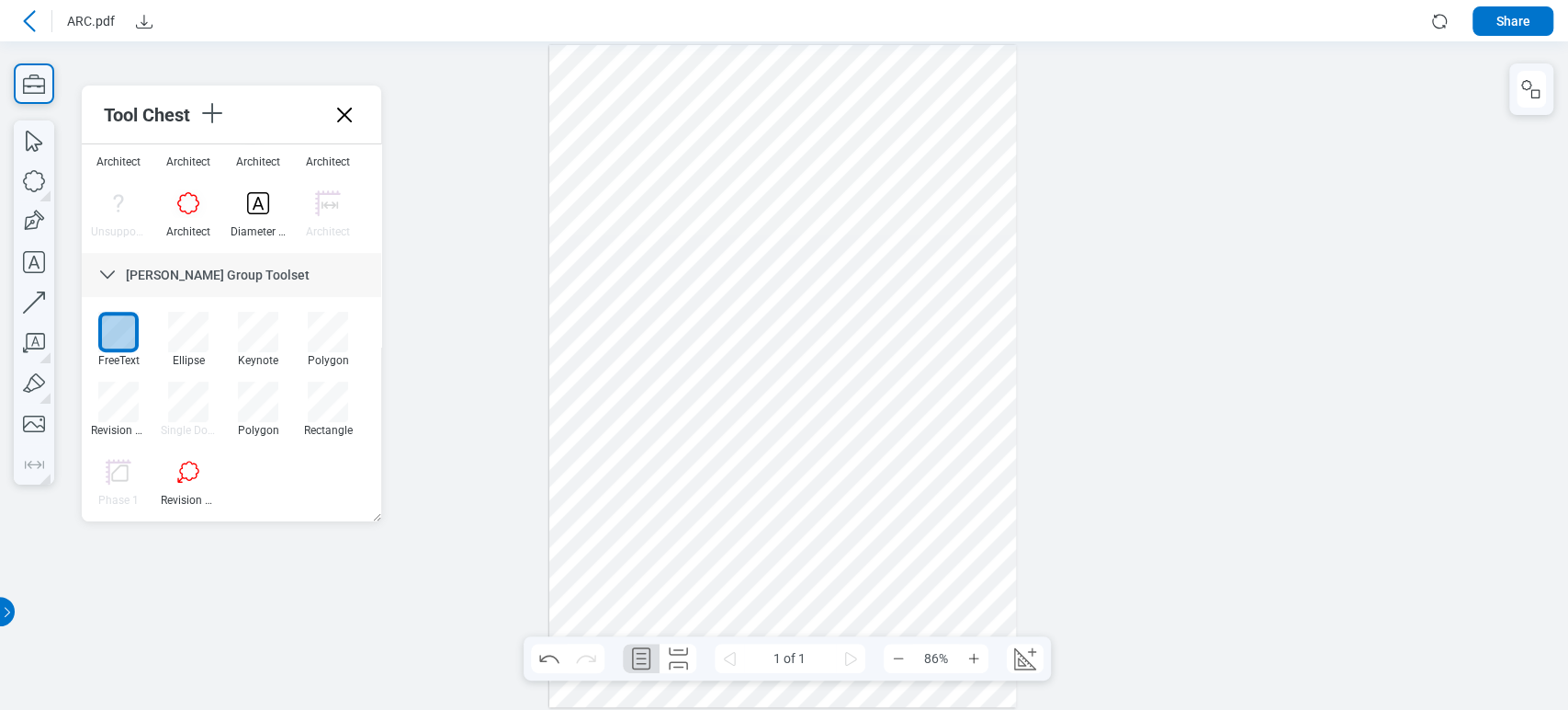
drag, startPoint x: 699, startPoint y: 481, endPoint x: 798, endPoint y: 489, distance: 99.3
click at [798, 489] on div at bounding box center [783, 375] width 468 height 662
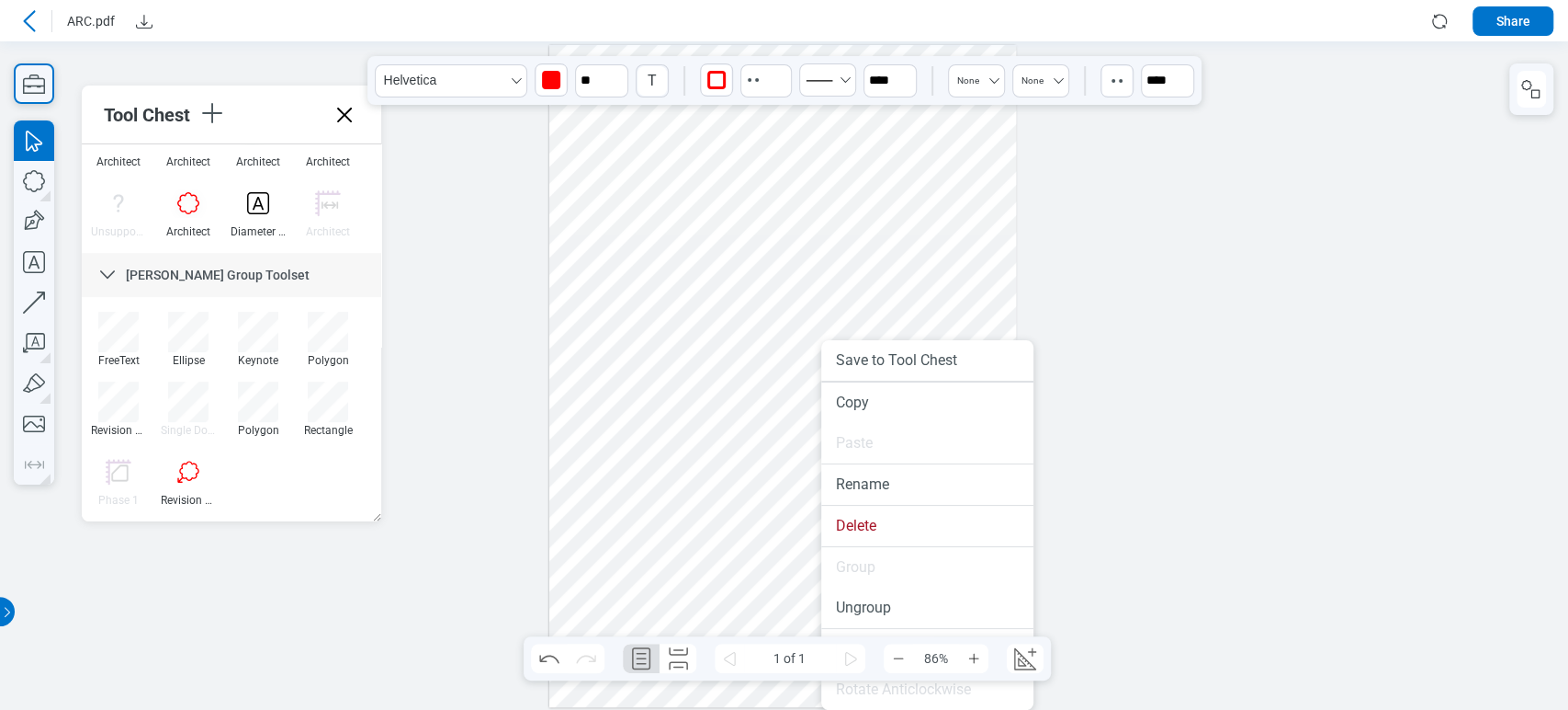
click at [918, 688] on li "Rotate Anticlockwise" at bounding box center [927, 689] width 213 height 40
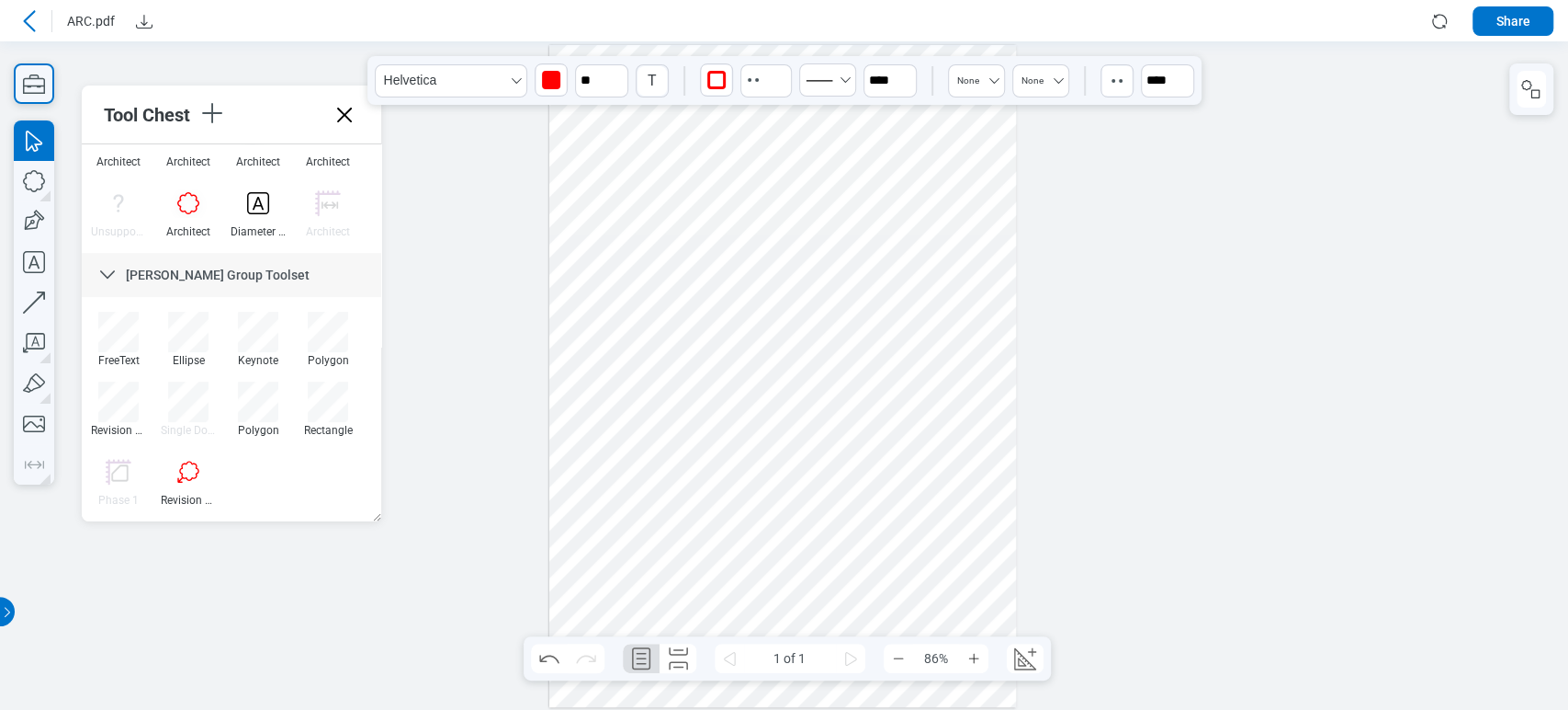
drag, startPoint x: 801, startPoint y: 468, endPoint x: 680, endPoint y: 463, distance: 121.1
click at [680, 463] on div at bounding box center [783, 375] width 468 height 662
click at [258, 391] on div at bounding box center [258, 401] width 40 height 40
drag, startPoint x: 720, startPoint y: 518, endPoint x: 744, endPoint y: 548, distance: 38.4
click at [744, 548] on div at bounding box center [783, 375] width 468 height 662
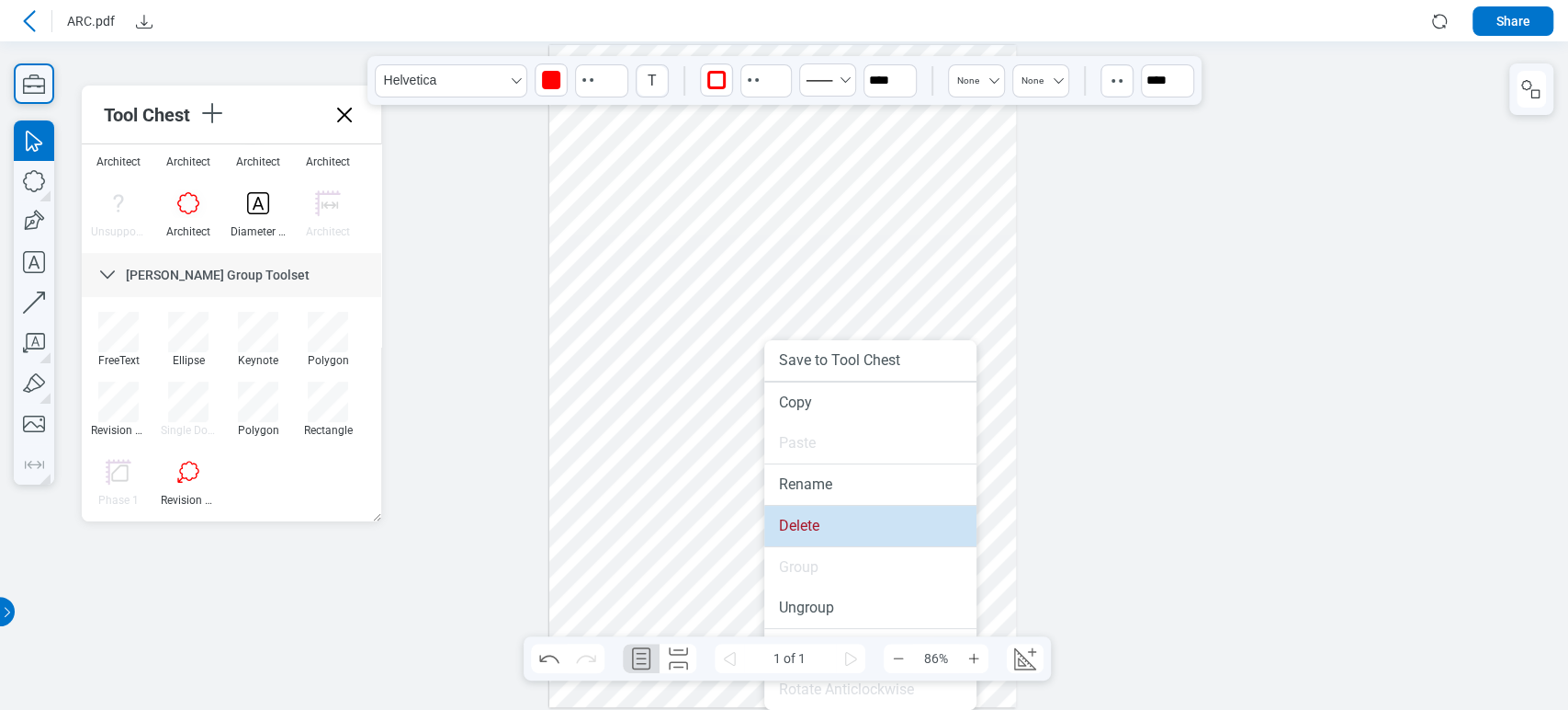
drag, startPoint x: 802, startPoint y: 506, endPoint x: 593, endPoint y: 436, distance: 220.4
click at [802, 506] on li "Delete" at bounding box center [870, 525] width 213 height 40
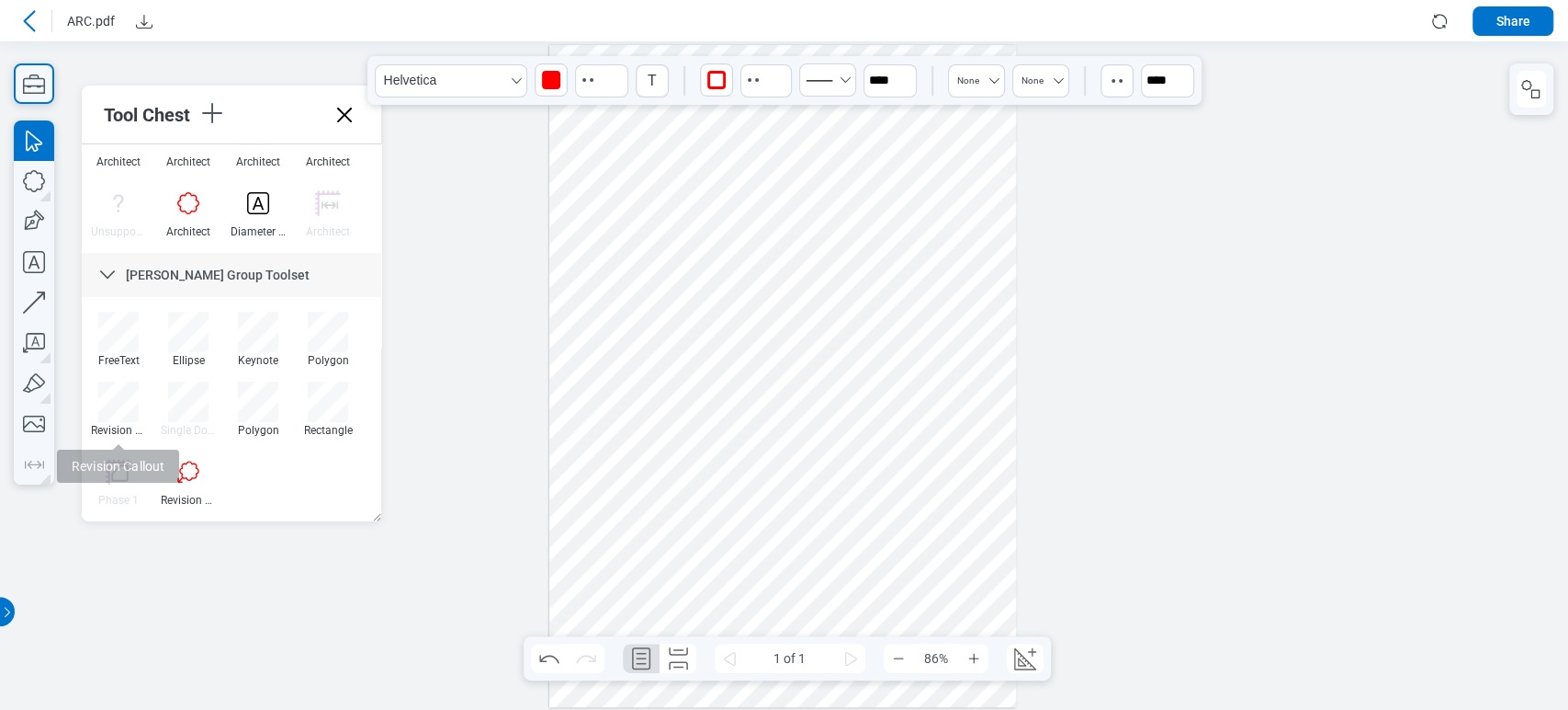
click at [125, 423] on div "Revision Callout" at bounding box center [118, 429] width 55 height 13
click at [124, 416] on div at bounding box center [118, 401] width 40 height 40
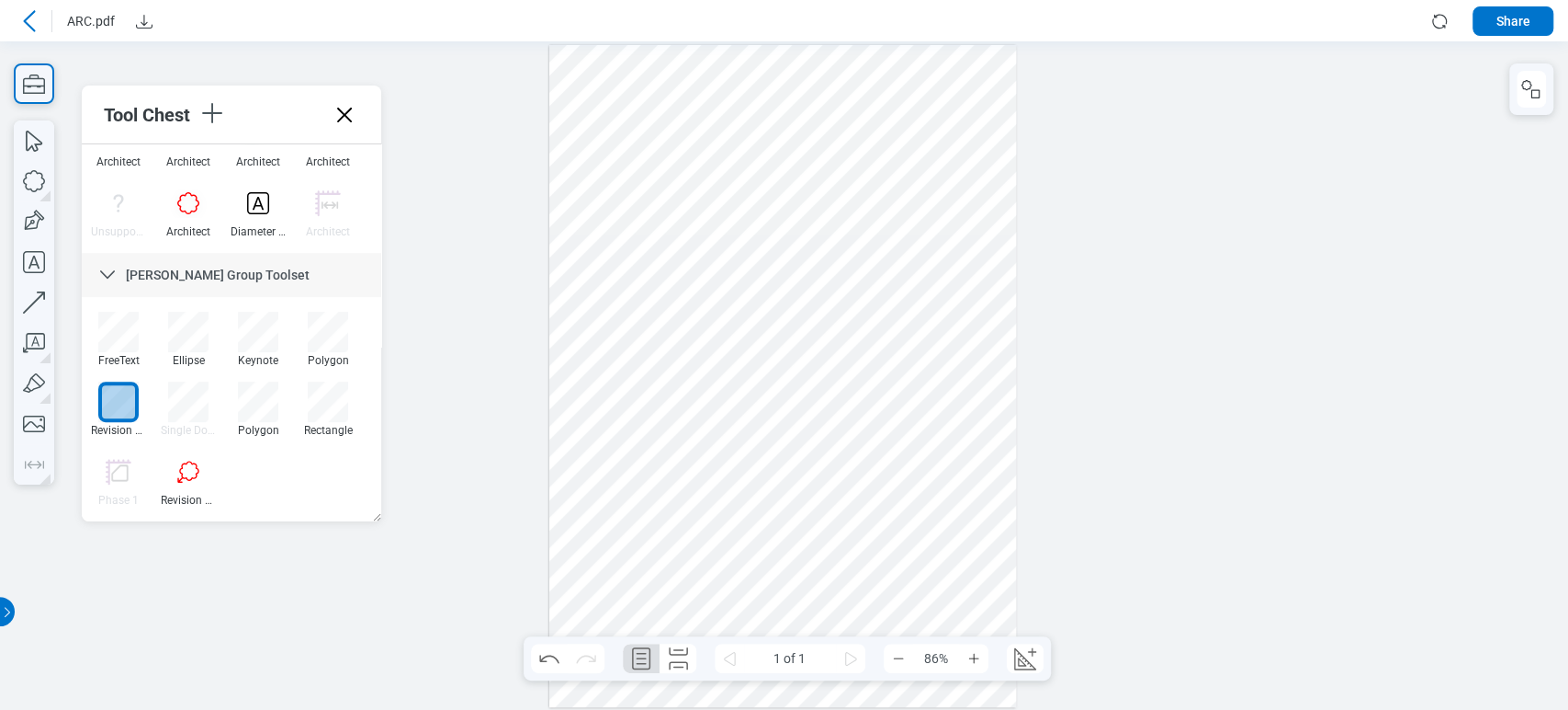
drag, startPoint x: 915, startPoint y: 247, endPoint x: 950, endPoint y: 289, distance: 54.7
click at [950, 289] on div at bounding box center [783, 375] width 468 height 662
drag, startPoint x: 930, startPoint y: 273, endPoint x: 848, endPoint y: 294, distance: 84.6
click at [848, 294] on div at bounding box center [783, 375] width 468 height 662
drag, startPoint x: 843, startPoint y: 304, endPoint x: 458, endPoint y: 523, distance: 442.9
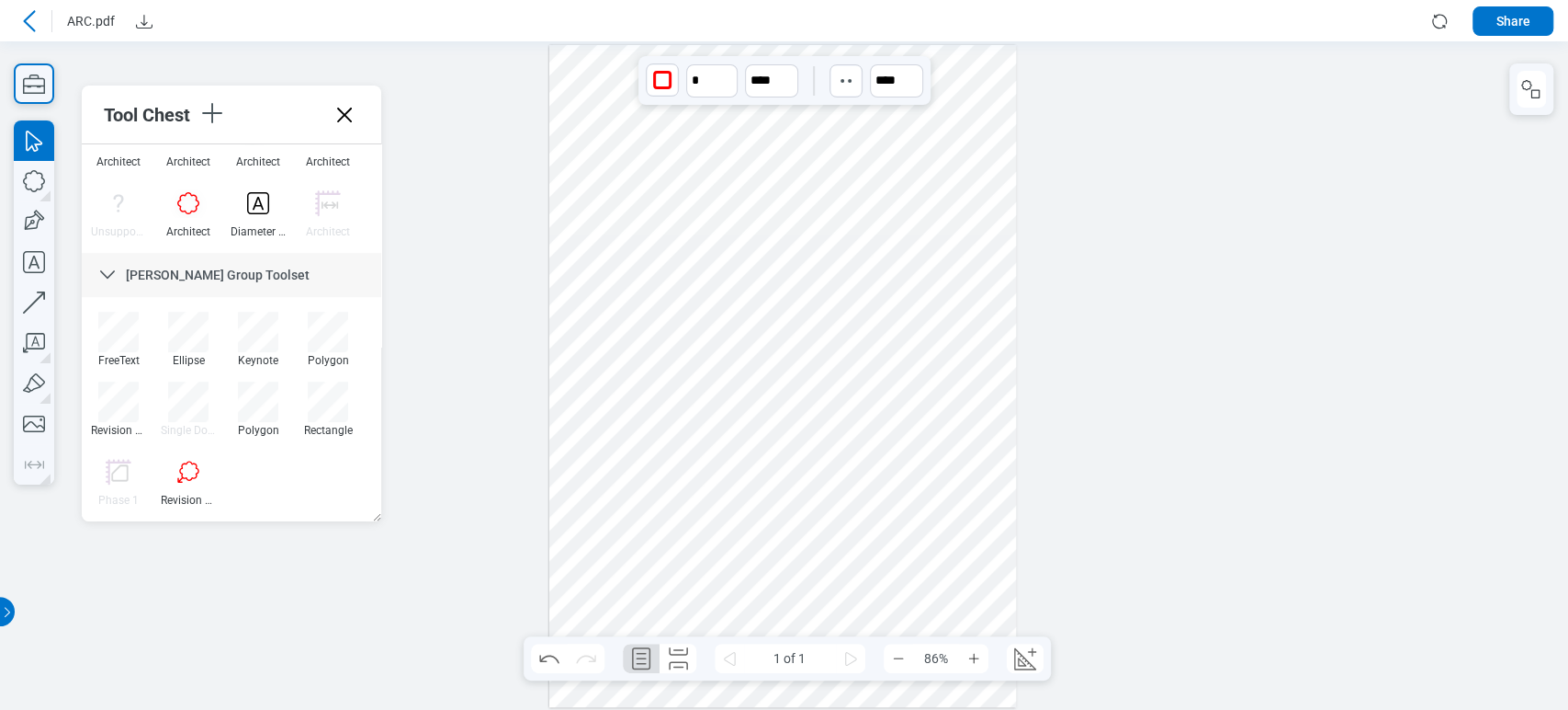
click at [665, 539] on div at bounding box center [783, 375] width 468 height 662
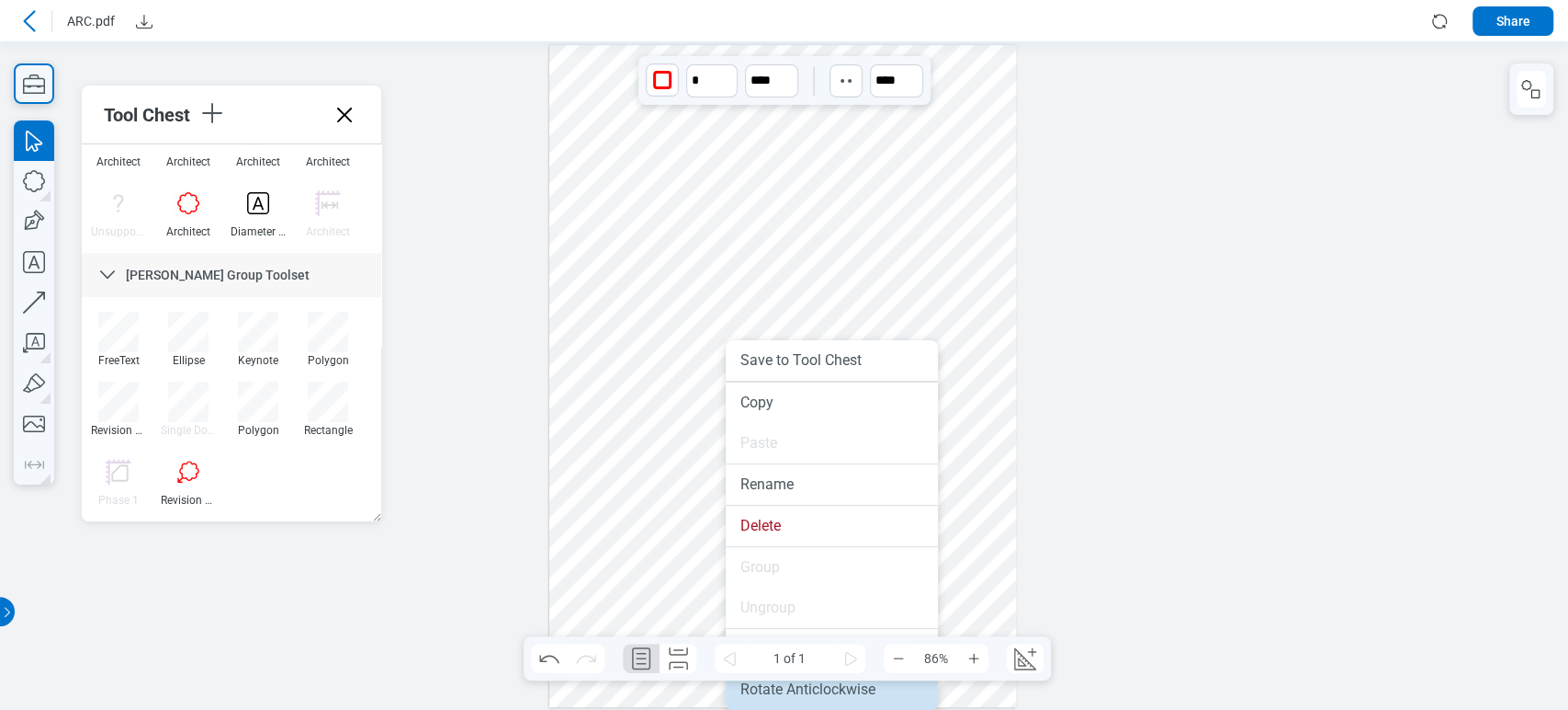
click at [804, 695] on li "Rotate Anticlockwise" at bounding box center [831, 689] width 213 height 40
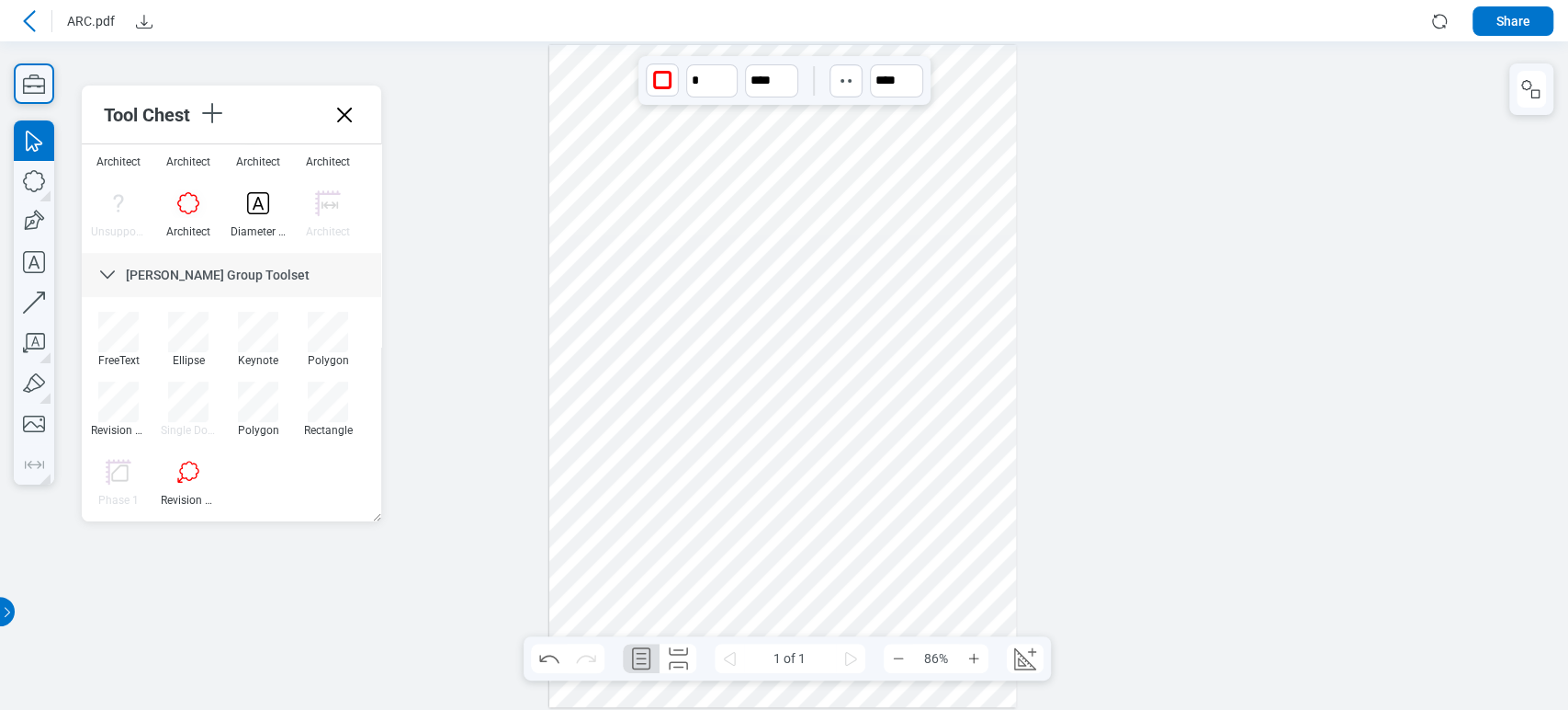
drag, startPoint x: 718, startPoint y: 525, endPoint x: 688, endPoint y: 574, distance: 57.5
click at [688, 574] on div at bounding box center [783, 375] width 468 height 662
click at [103, 410] on div at bounding box center [118, 401] width 40 height 40
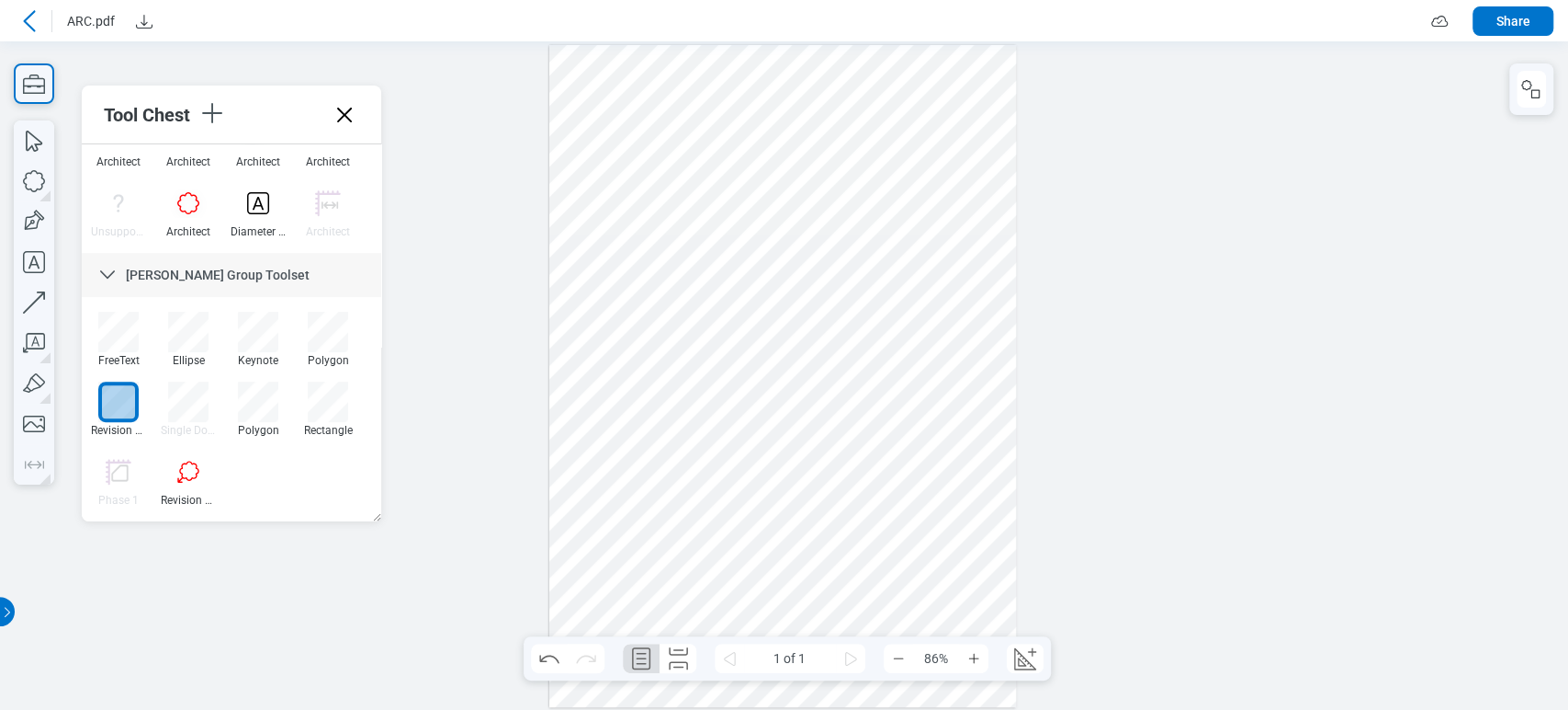
click at [28, 20] on icon at bounding box center [29, 21] width 22 height 22
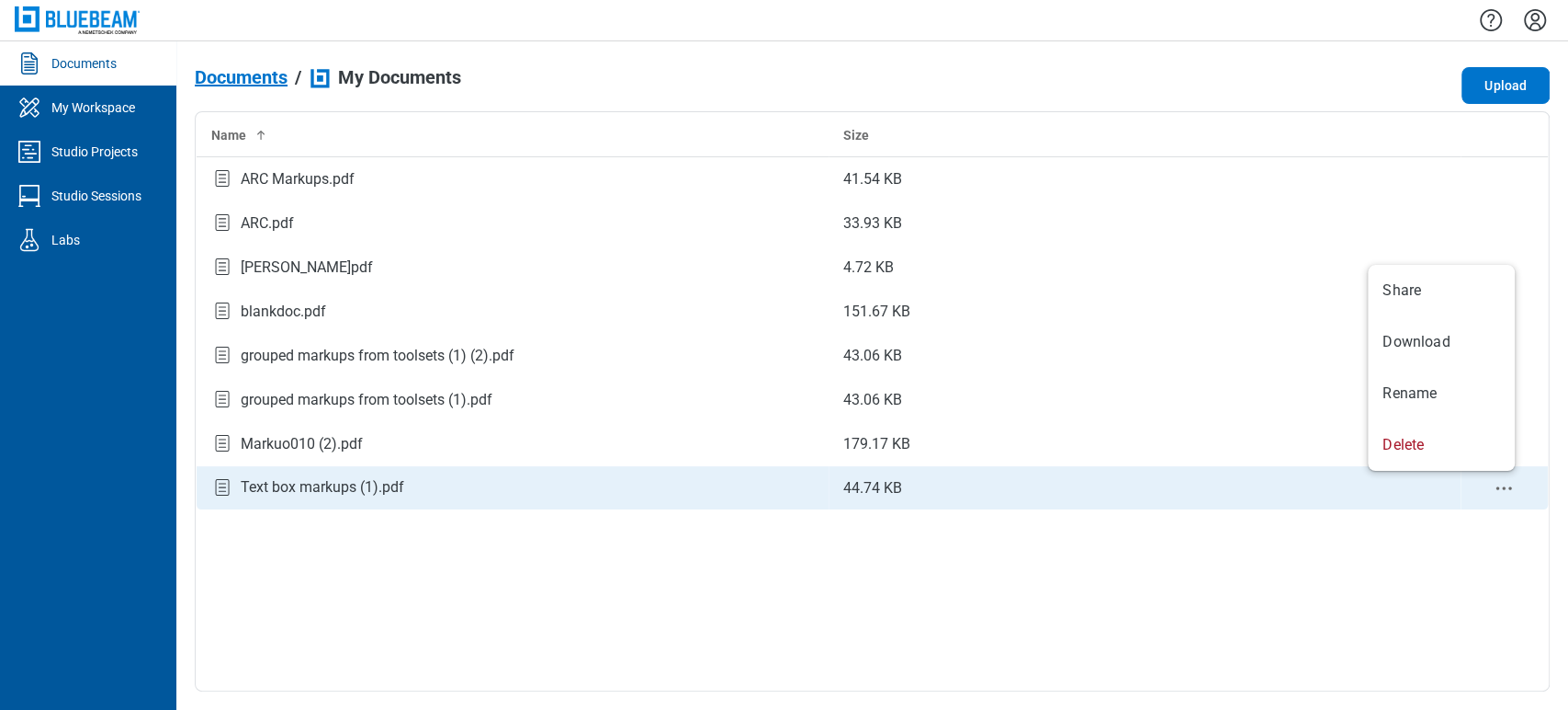
click at [1496, 488] on circle "context-menu" at bounding box center [1497, 488] width 3 height 3
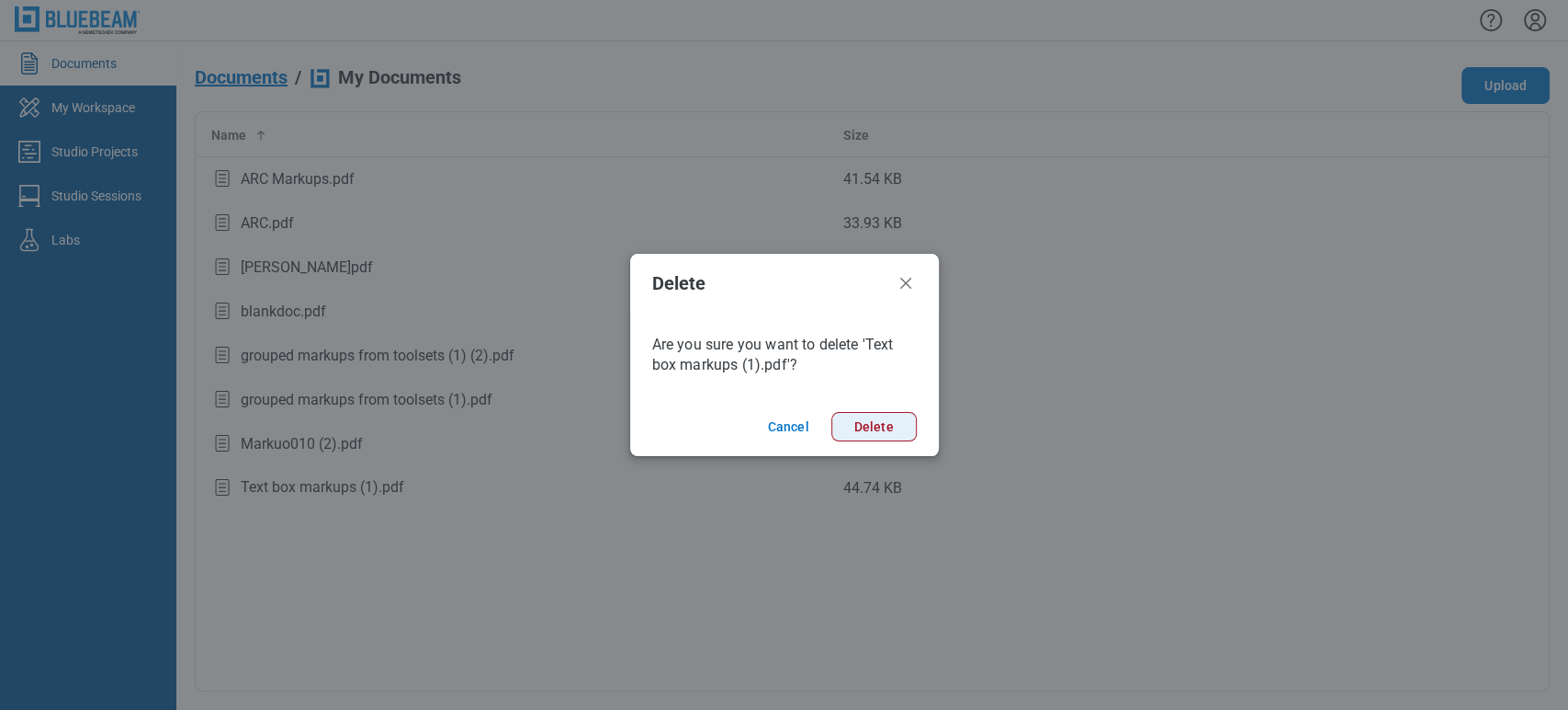
click at [886, 424] on button "Delete" at bounding box center [874, 425] width 86 height 29
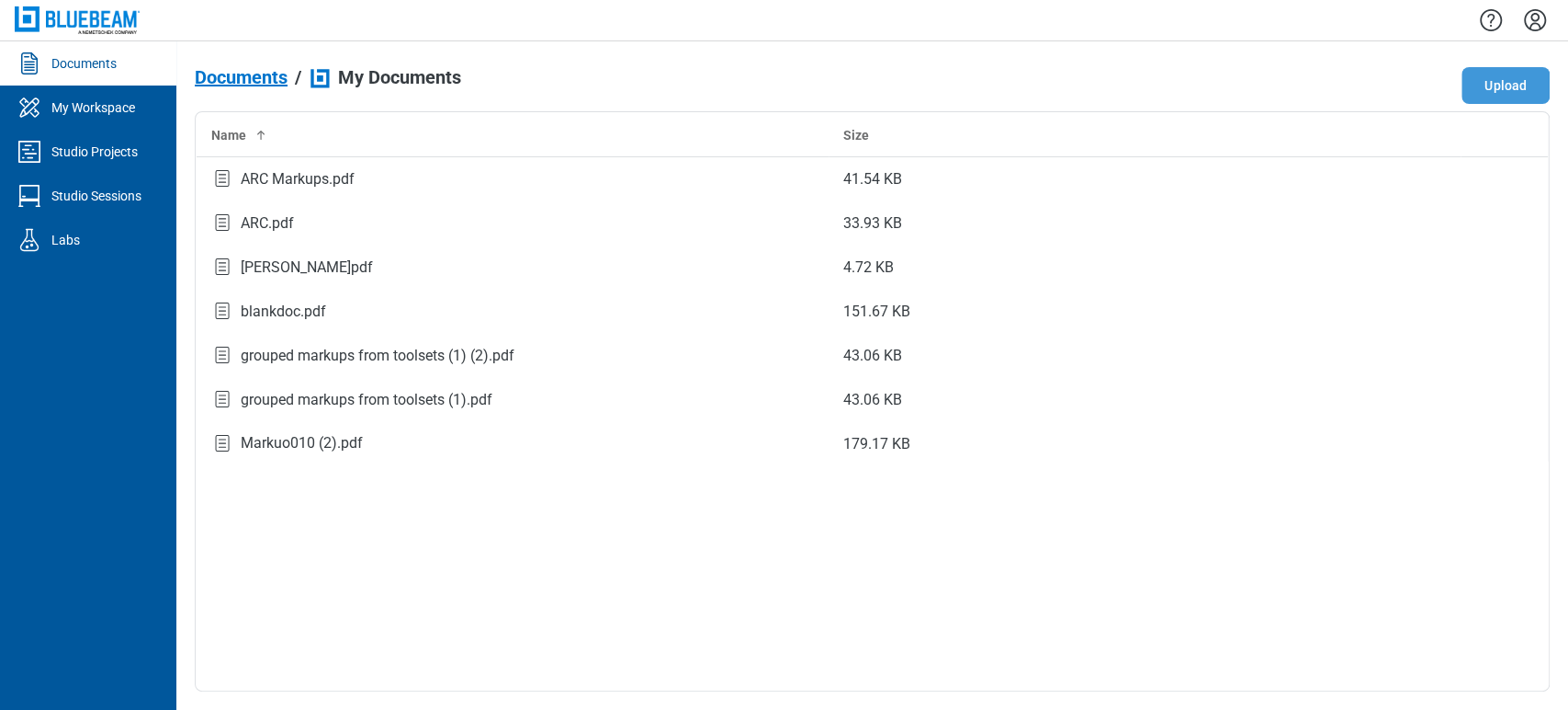
click at [1505, 79] on button "Upload" at bounding box center [1505, 85] width 88 height 37
click at [344, 500] on td "Text box markups (1).pdf" at bounding box center [512, 488] width 632 height 44
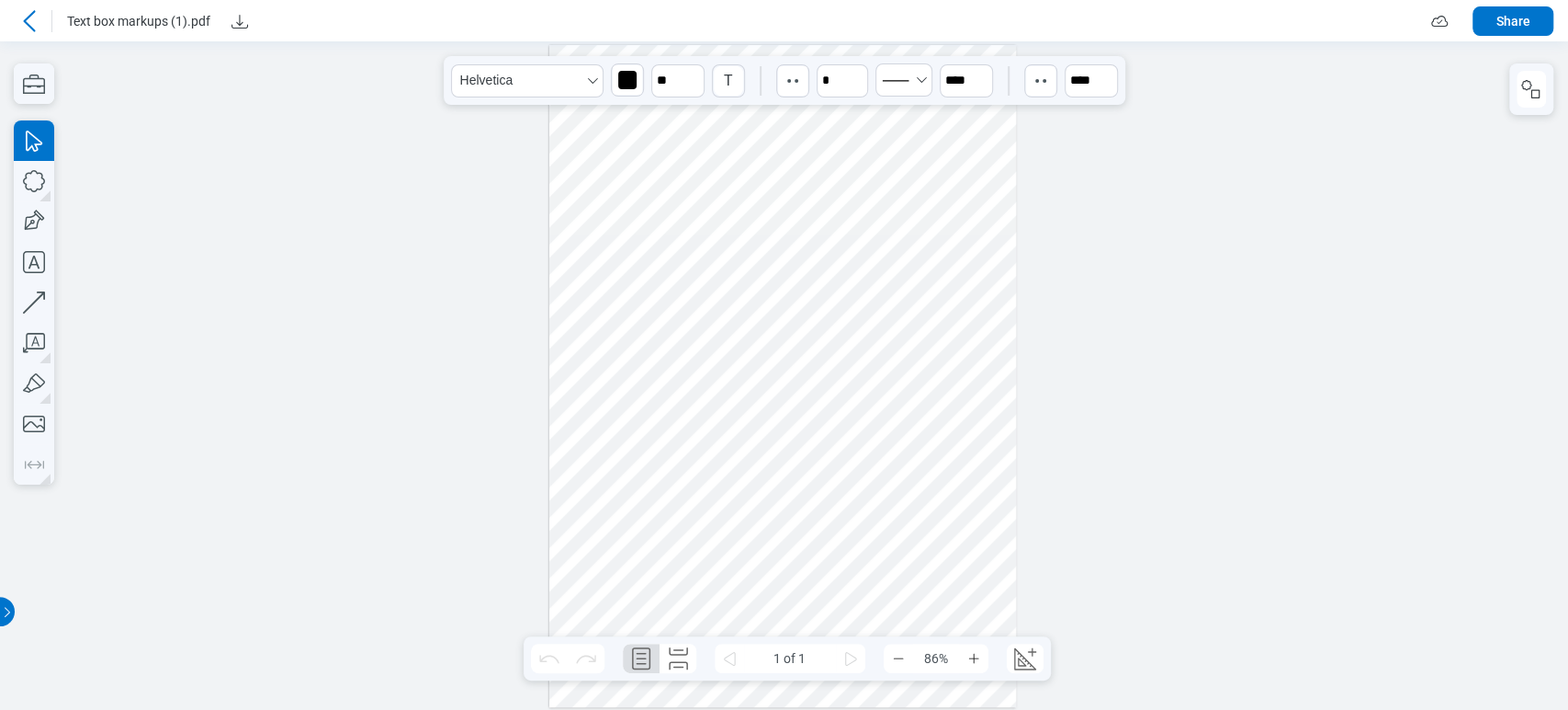
click at [925, 99] on div at bounding box center [783, 375] width 468 height 662
click at [1557, 96] on div at bounding box center [784, 374] width 1568 height 668
click at [1536, 94] on icon "button" at bounding box center [1531, 89] width 22 height 22
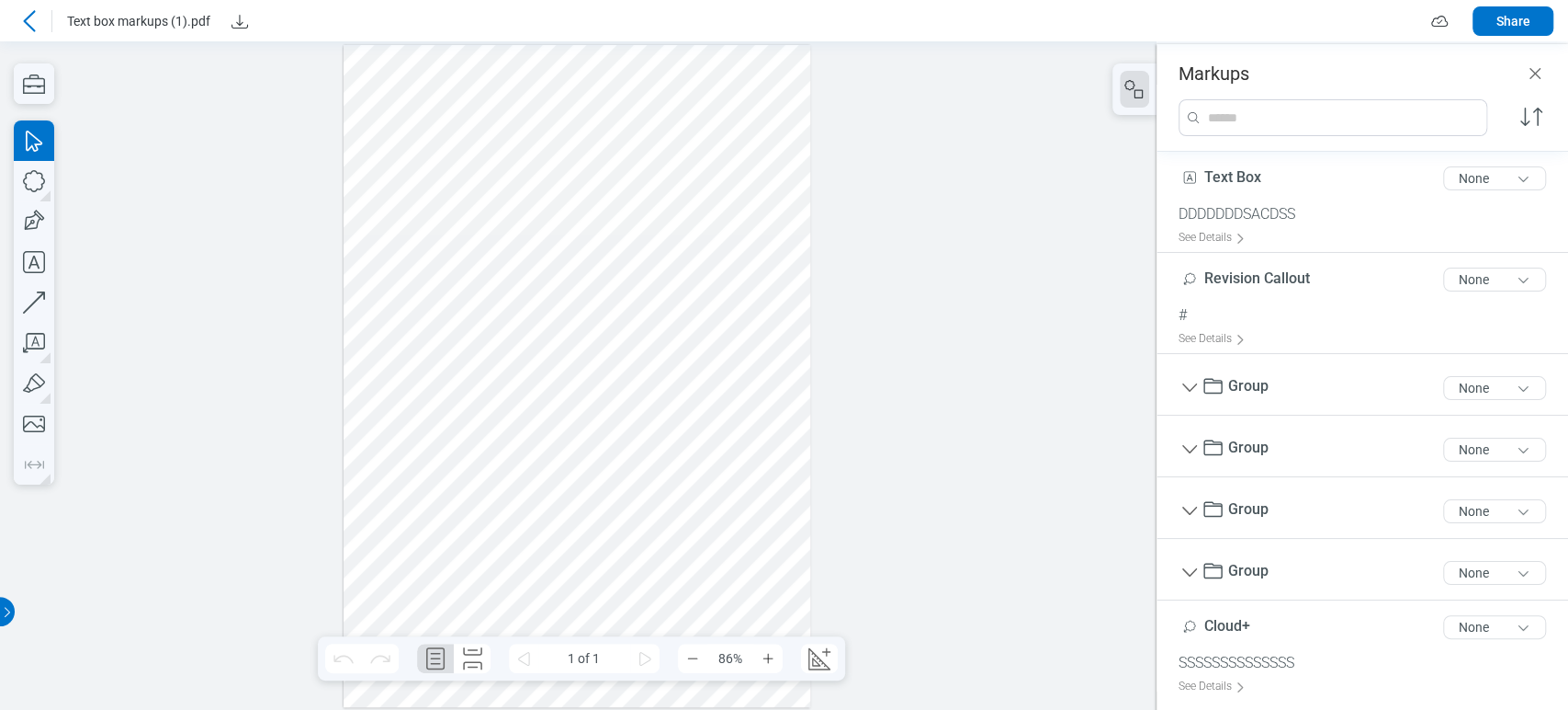
click at [748, 122] on div at bounding box center [577, 375] width 468 height 662
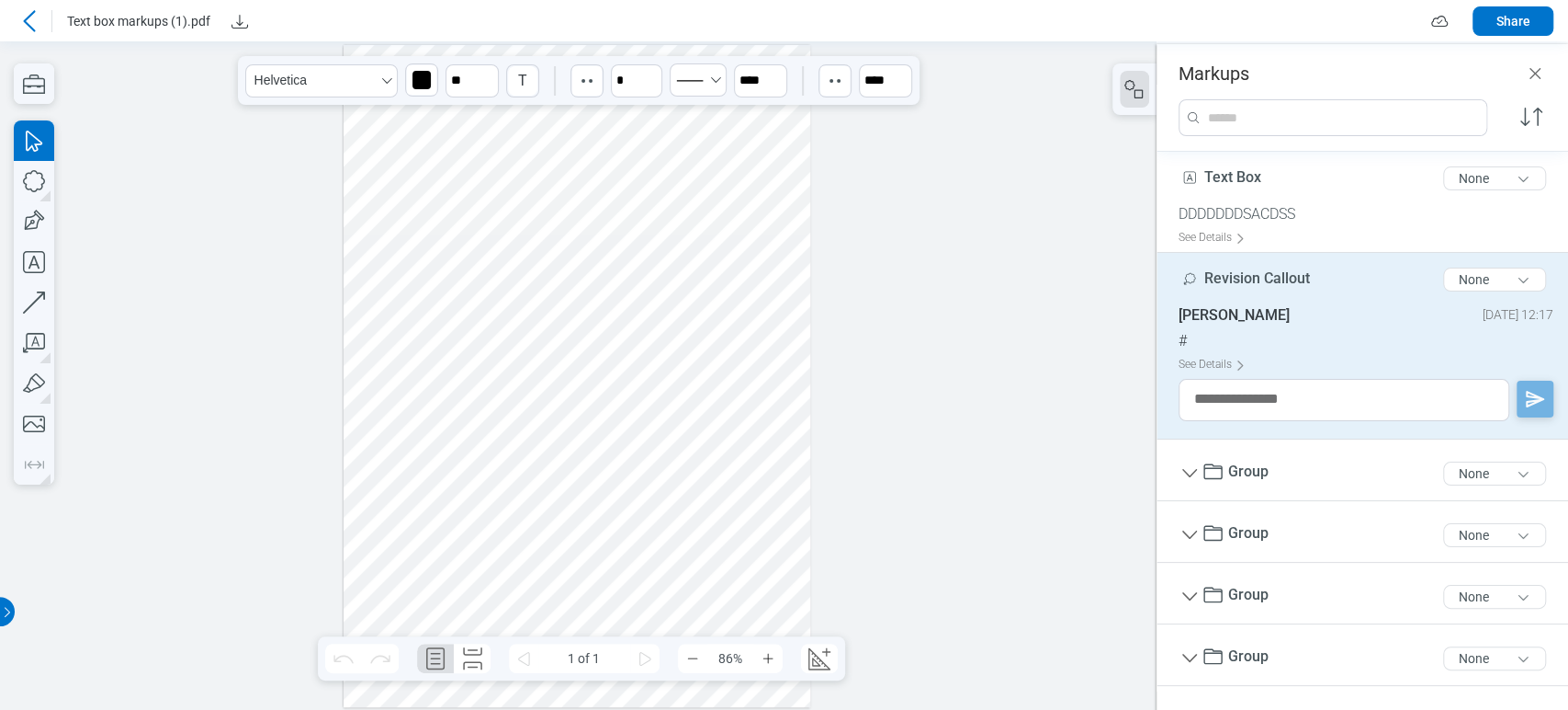
click at [920, 237] on div at bounding box center [578, 374] width 1157 height 668
click at [1538, 75] on icon "Close" at bounding box center [1535, 74] width 22 height 22
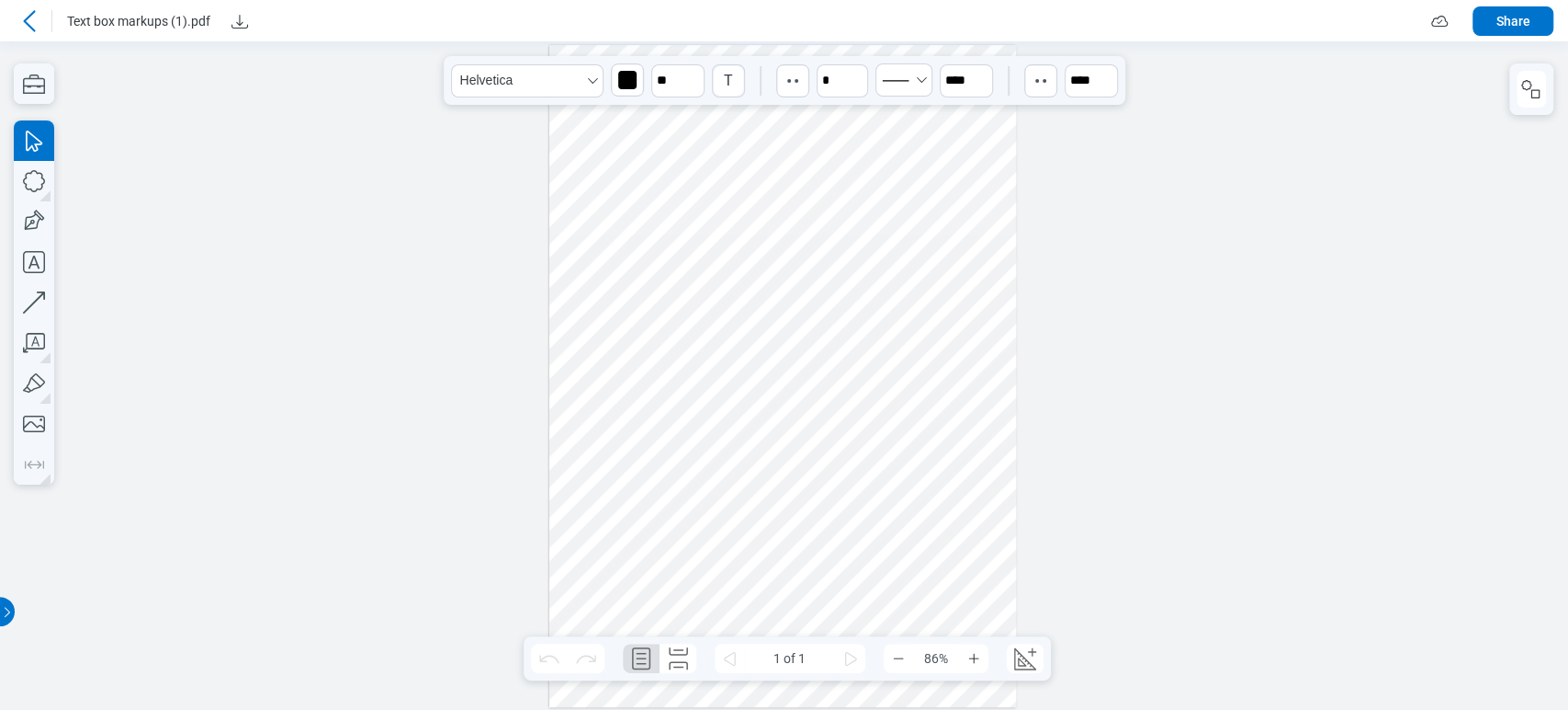
click at [35, 14] on icon at bounding box center [29, 21] width 22 height 22
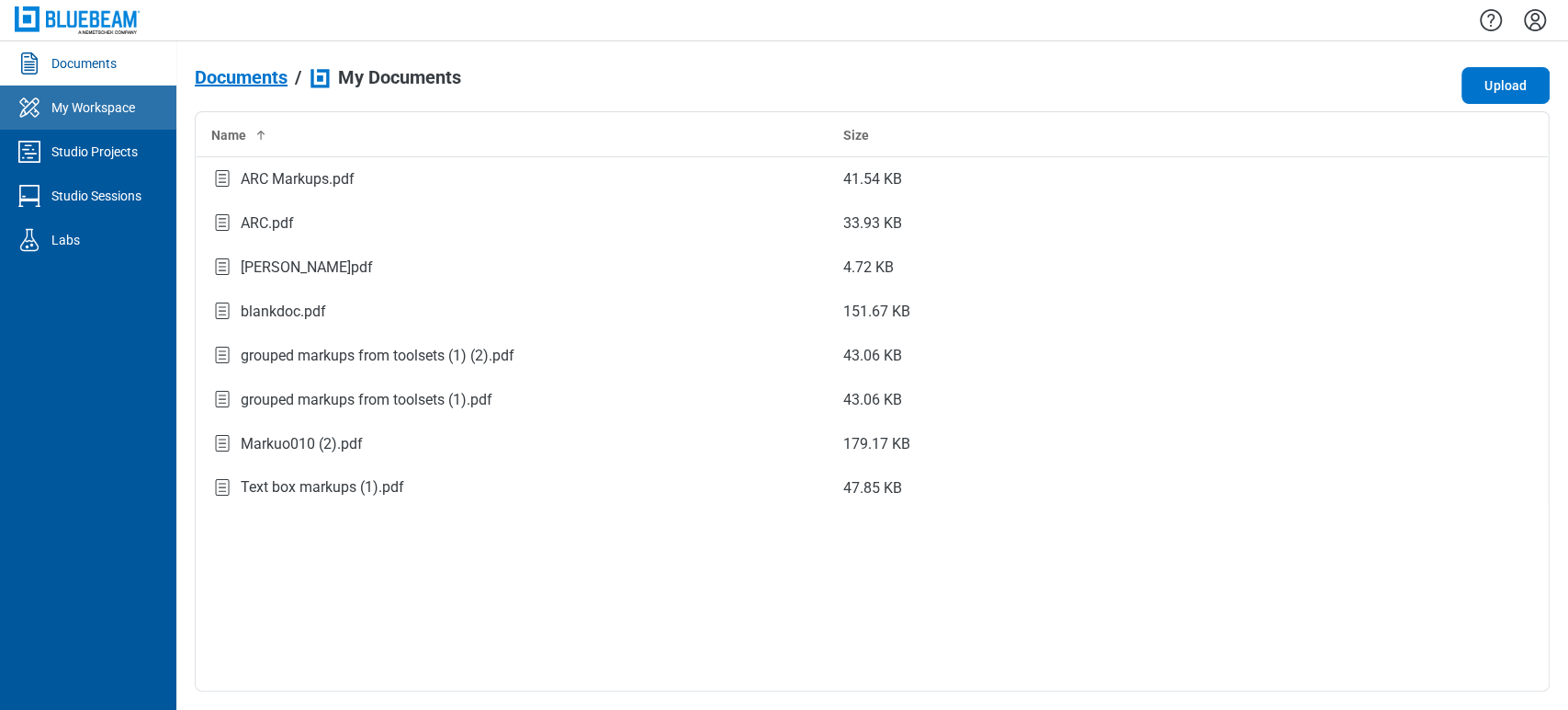
click at [104, 105] on div "My Workspace" at bounding box center [94, 107] width 84 height 18
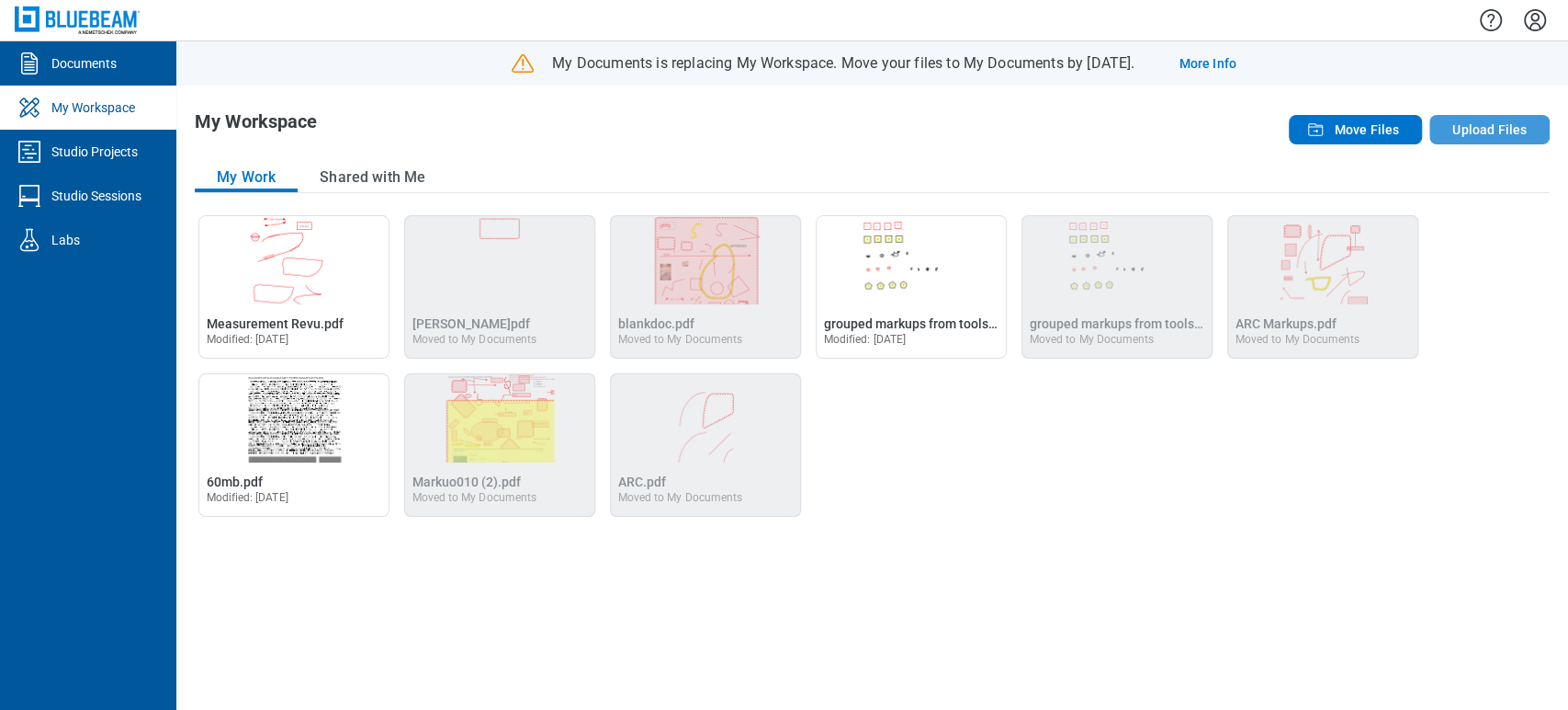
click at [1483, 123] on button "Upload Files" at bounding box center [1489, 129] width 121 height 29
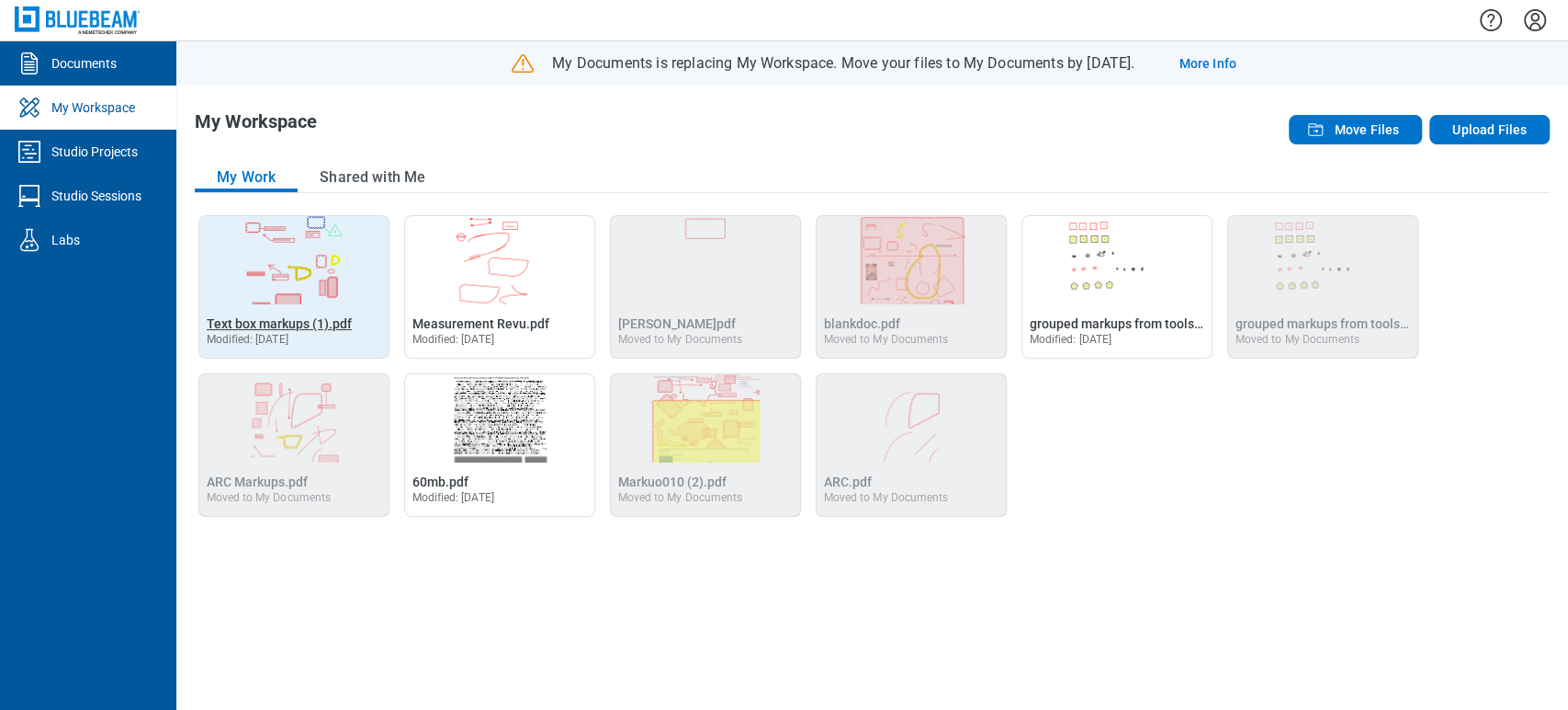
click at [315, 322] on span "Text box markups (1).pdf" at bounding box center [278, 324] width 145 height 15
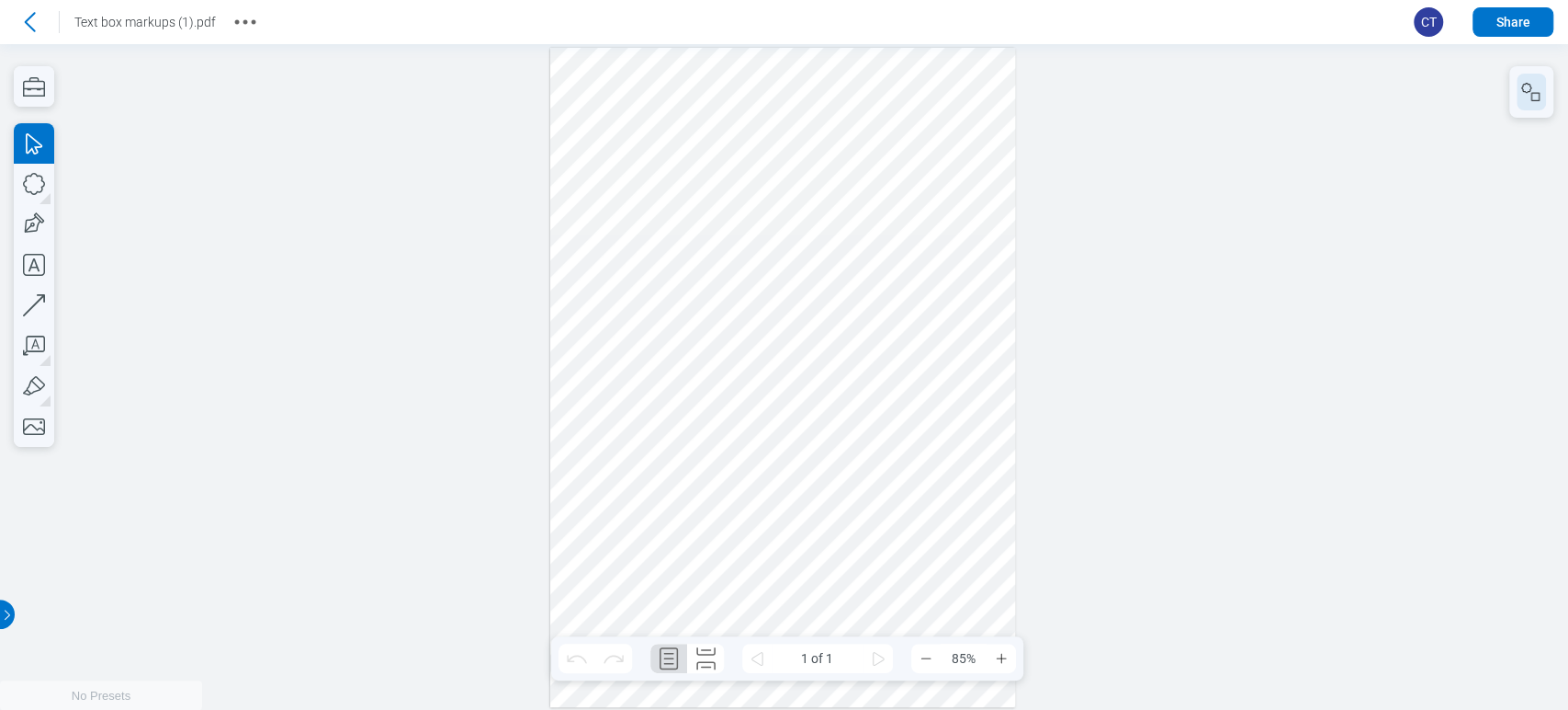
click at [1521, 95] on icon "button" at bounding box center [1531, 92] width 22 height 22
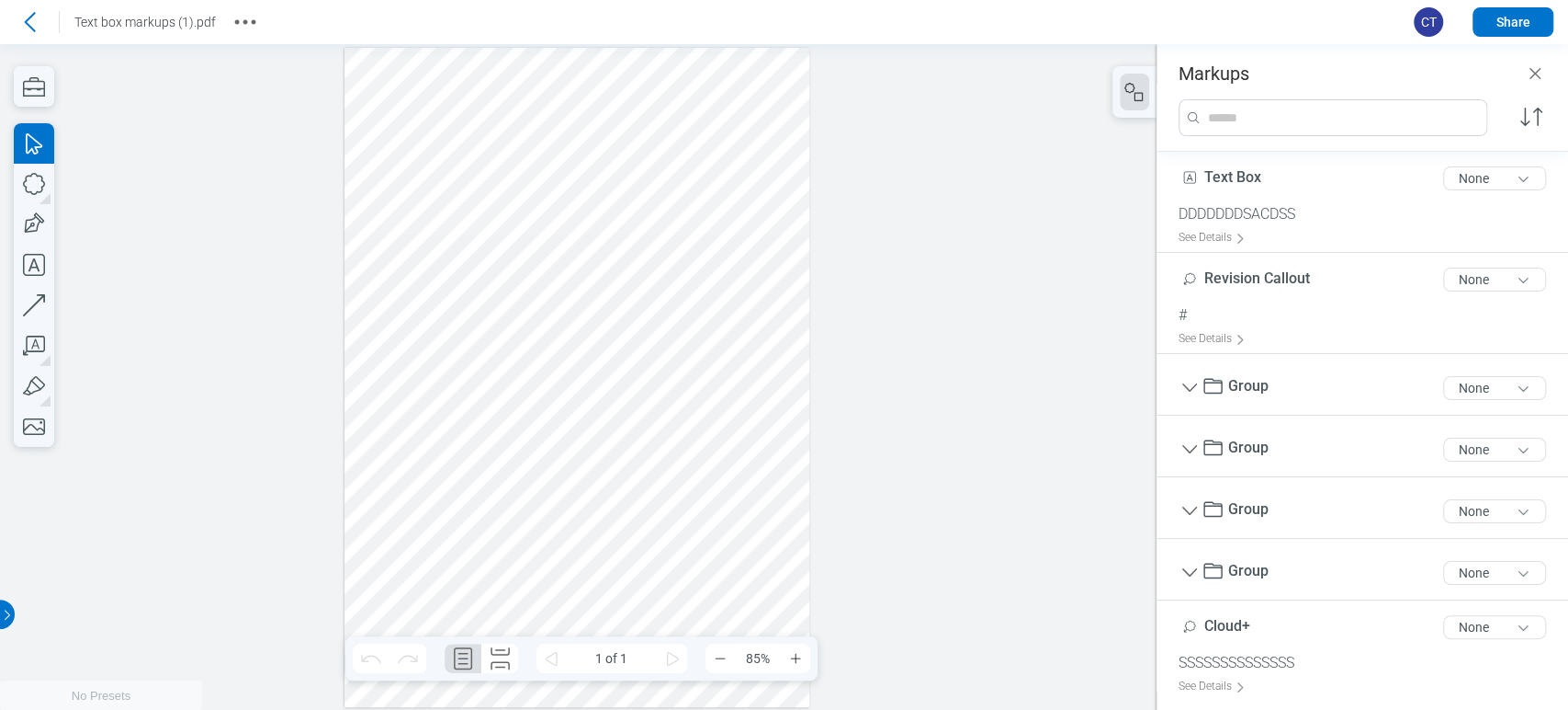
click at [684, 75] on div at bounding box center [577, 377] width 466 height 659
click at [714, 107] on div at bounding box center [577, 377] width 466 height 659
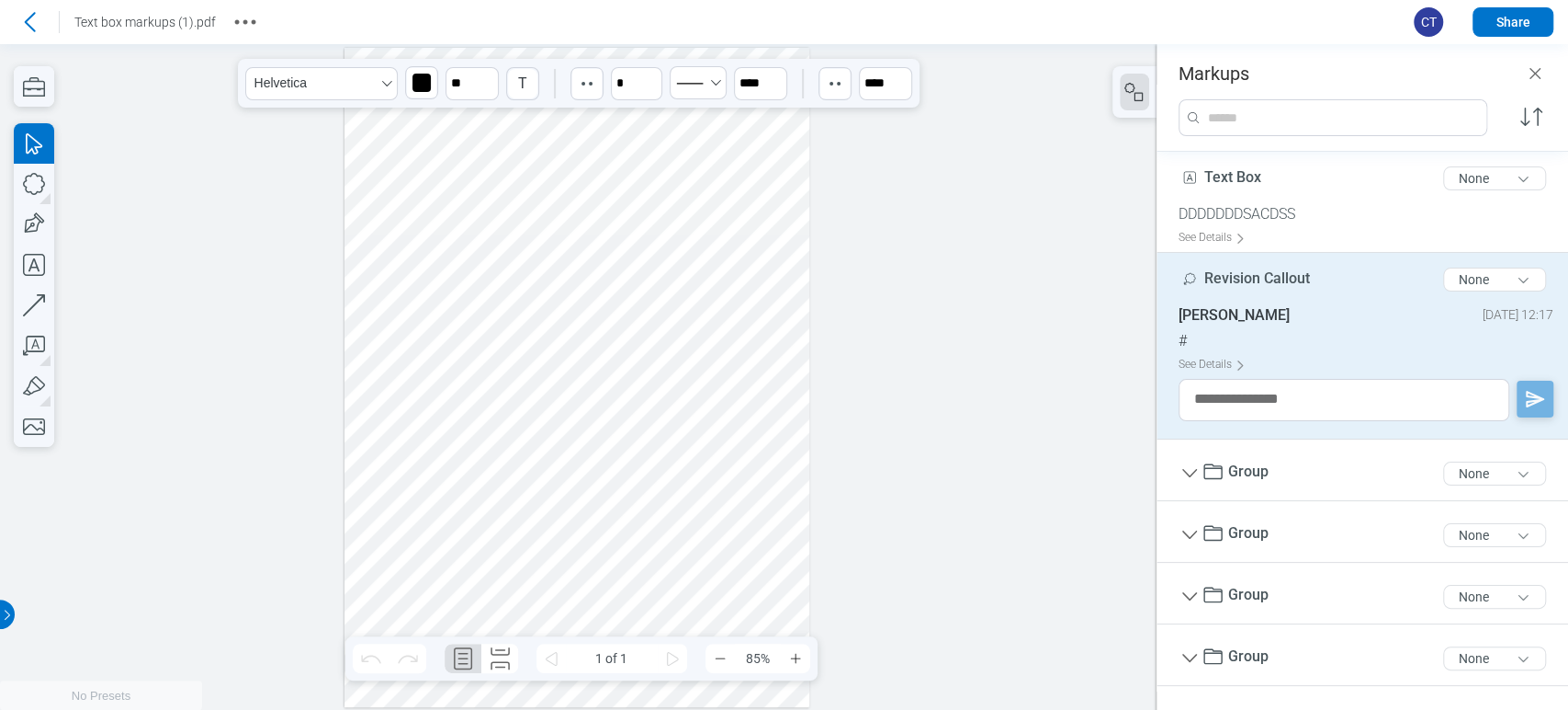
click at [713, 93] on div at bounding box center [577, 377] width 466 height 659
drag, startPoint x: 656, startPoint y: 203, endPoint x: 303, endPoint y: 173, distance: 354.3
click at [655, 204] on div at bounding box center [577, 377] width 466 height 659
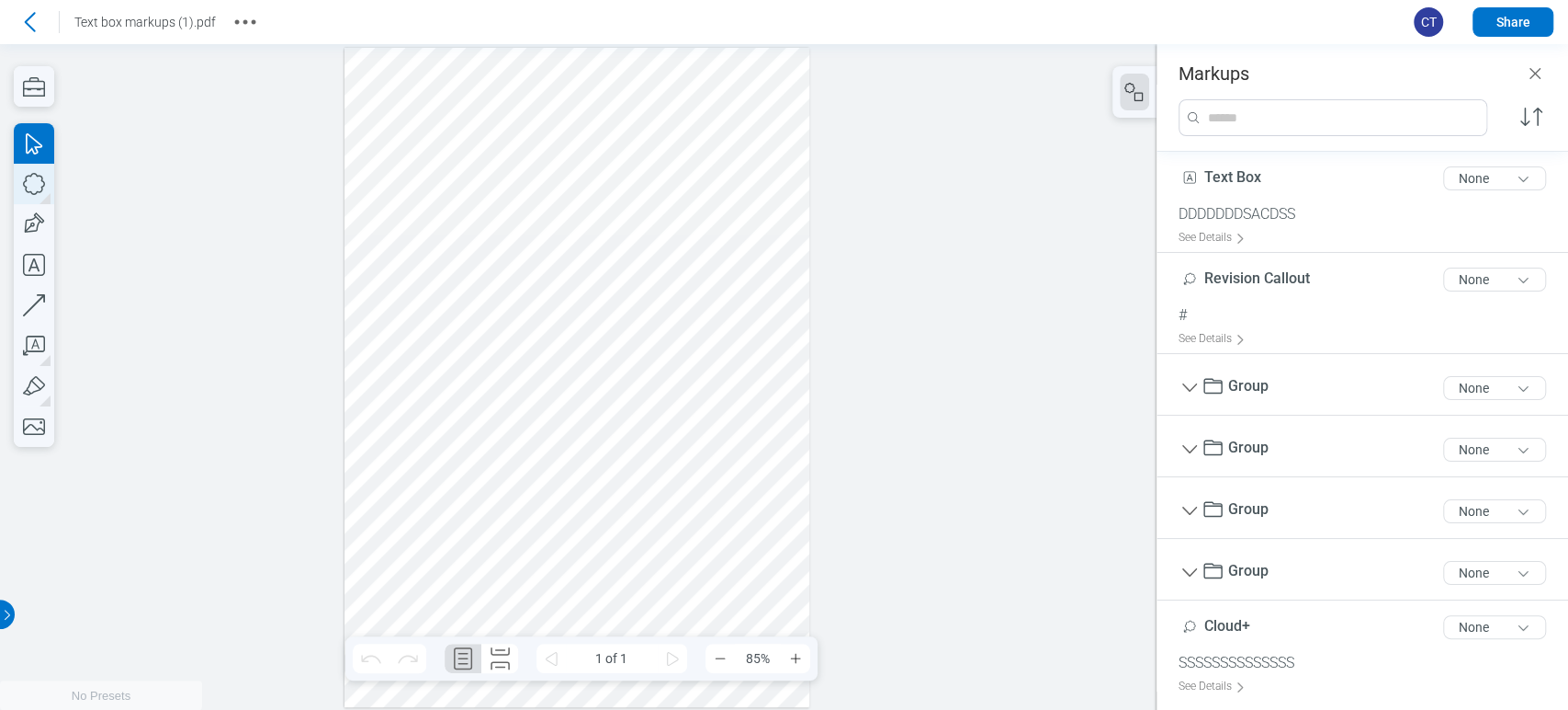
click at [17, 194] on icon "button" at bounding box center [34, 184] width 40 height 40
click at [715, 255] on div at bounding box center [577, 377] width 466 height 659
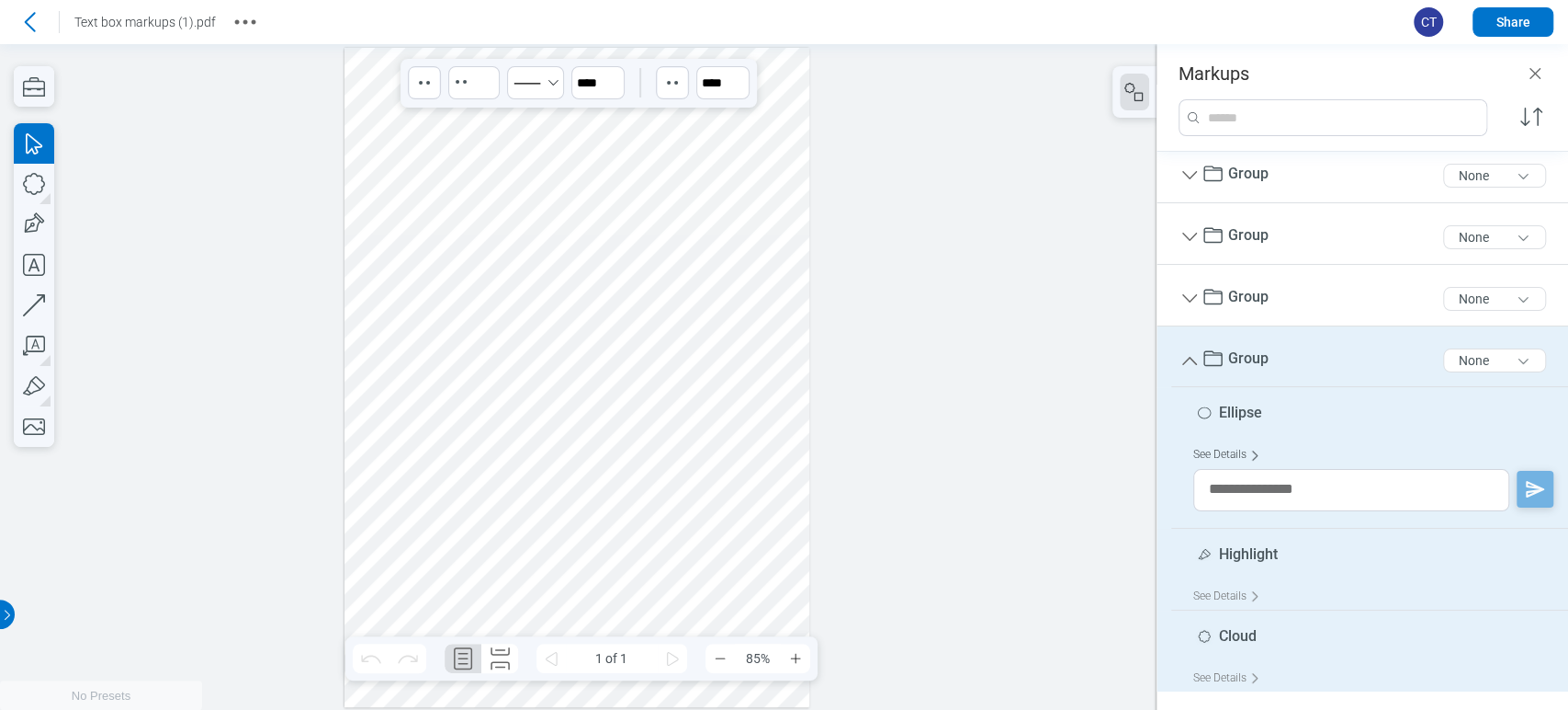
scroll to position [315, 0]
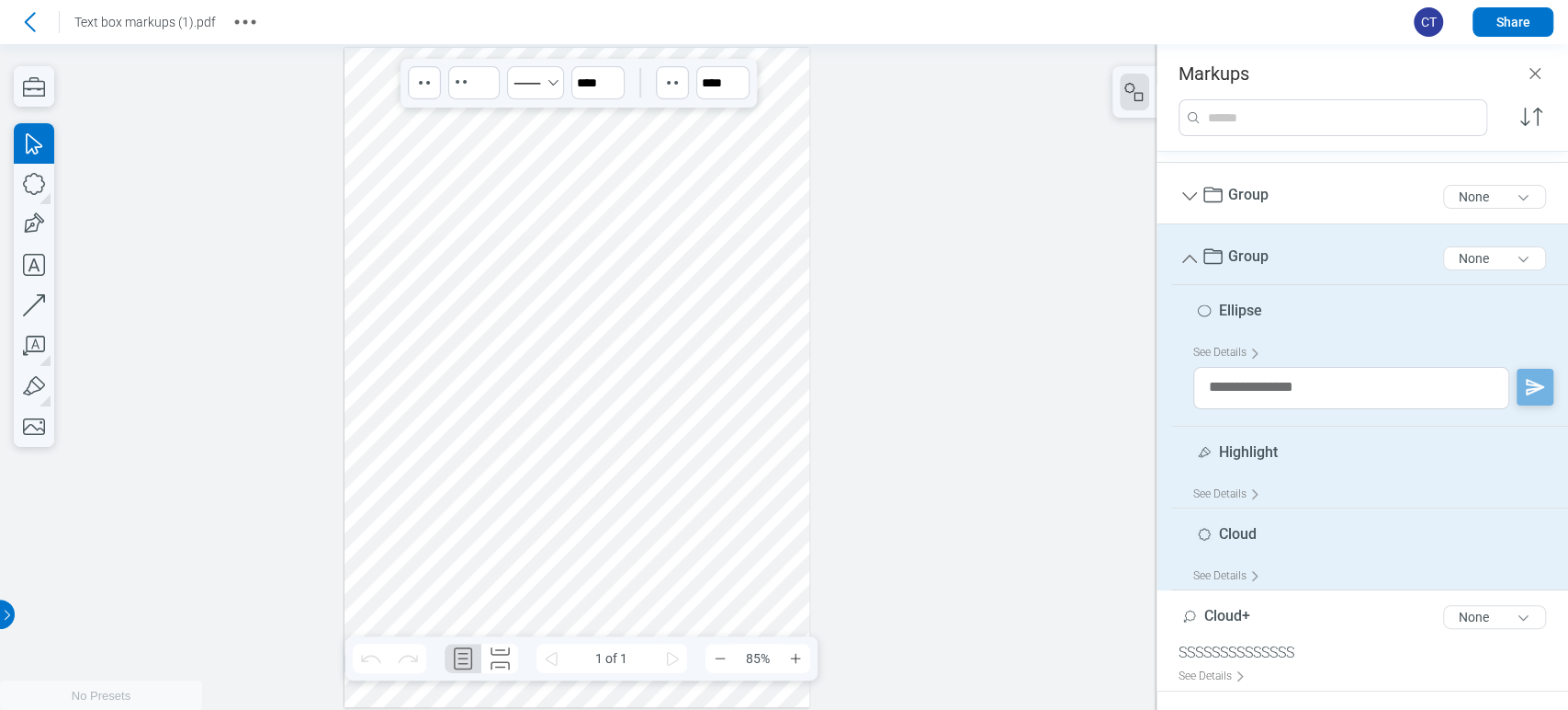
click at [530, 330] on div at bounding box center [577, 377] width 466 height 659
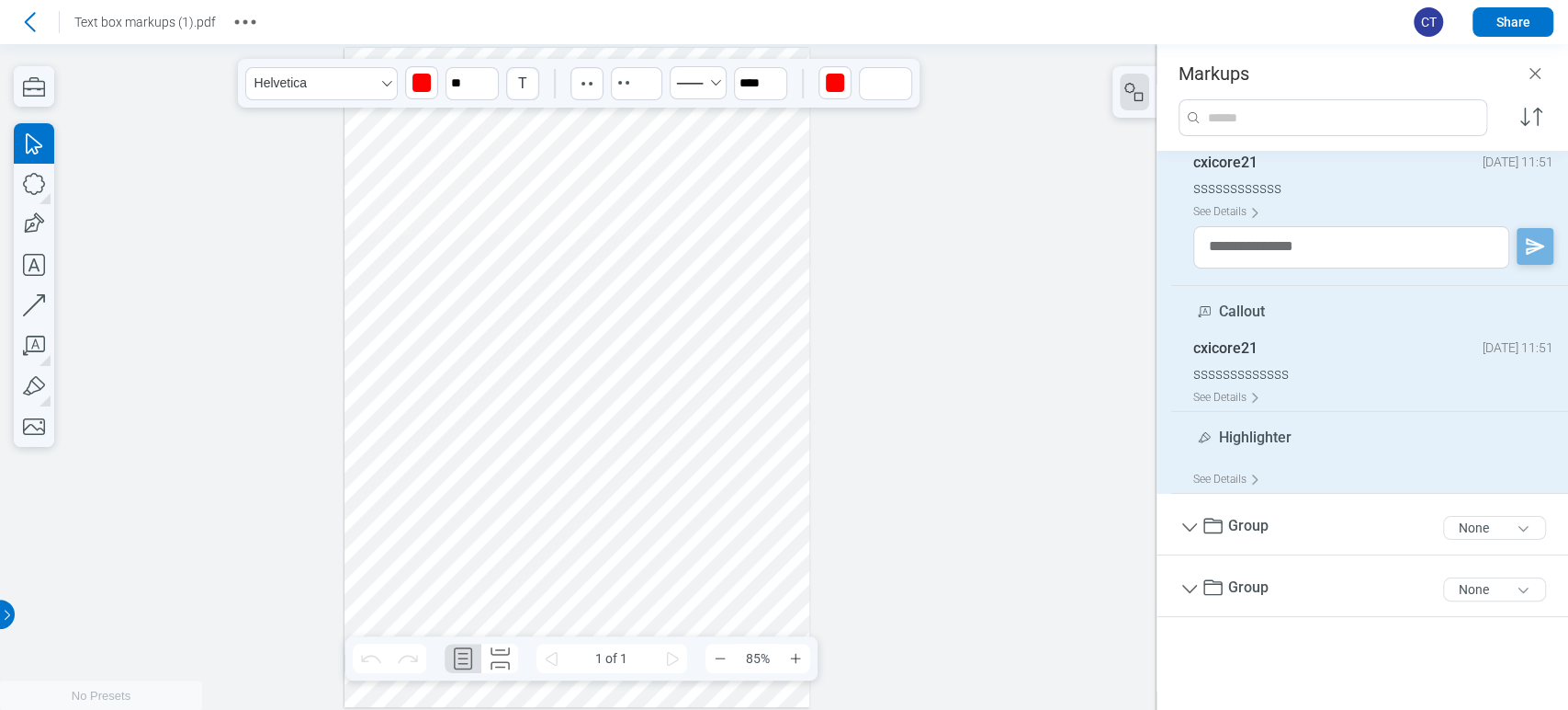
scroll to position [202, 0]
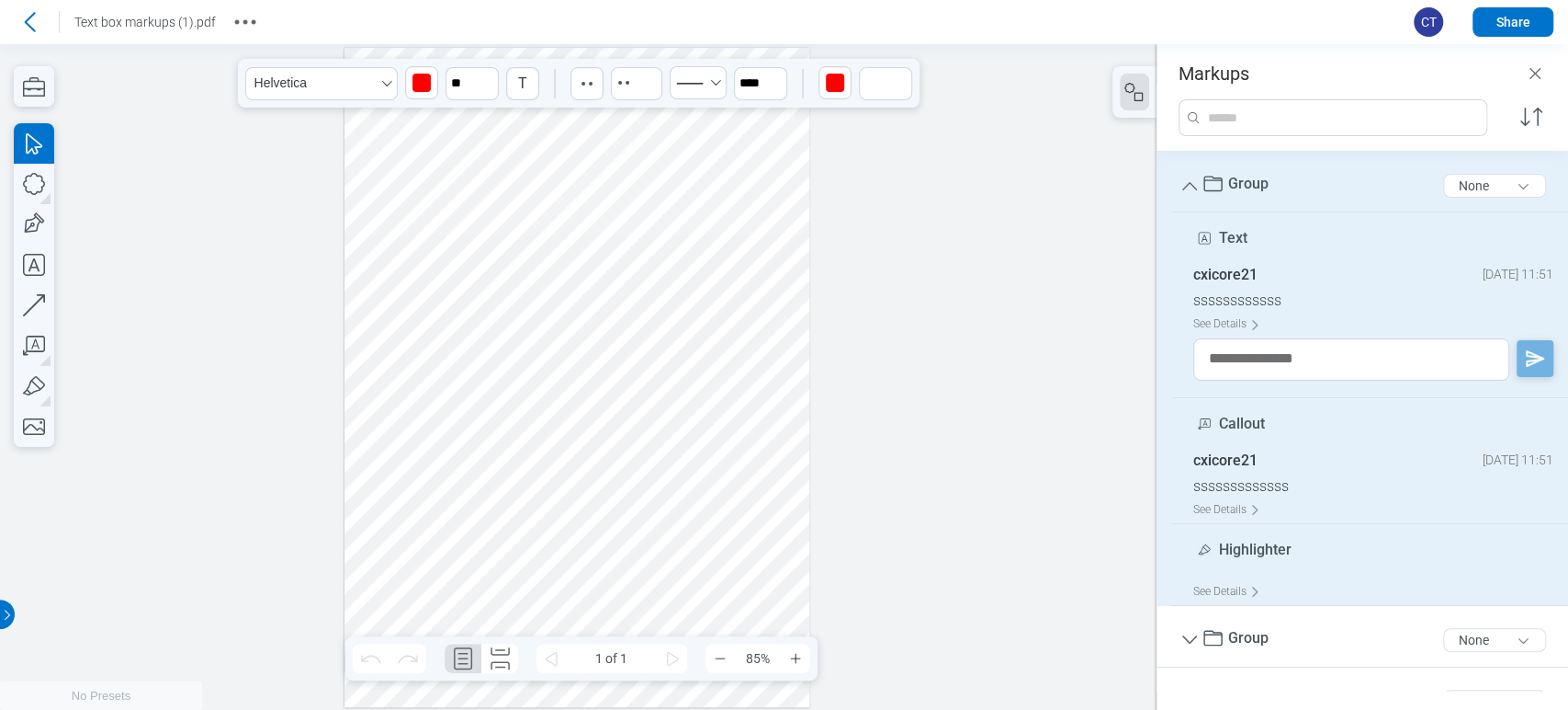
click at [561, 442] on div at bounding box center [577, 377] width 466 height 659
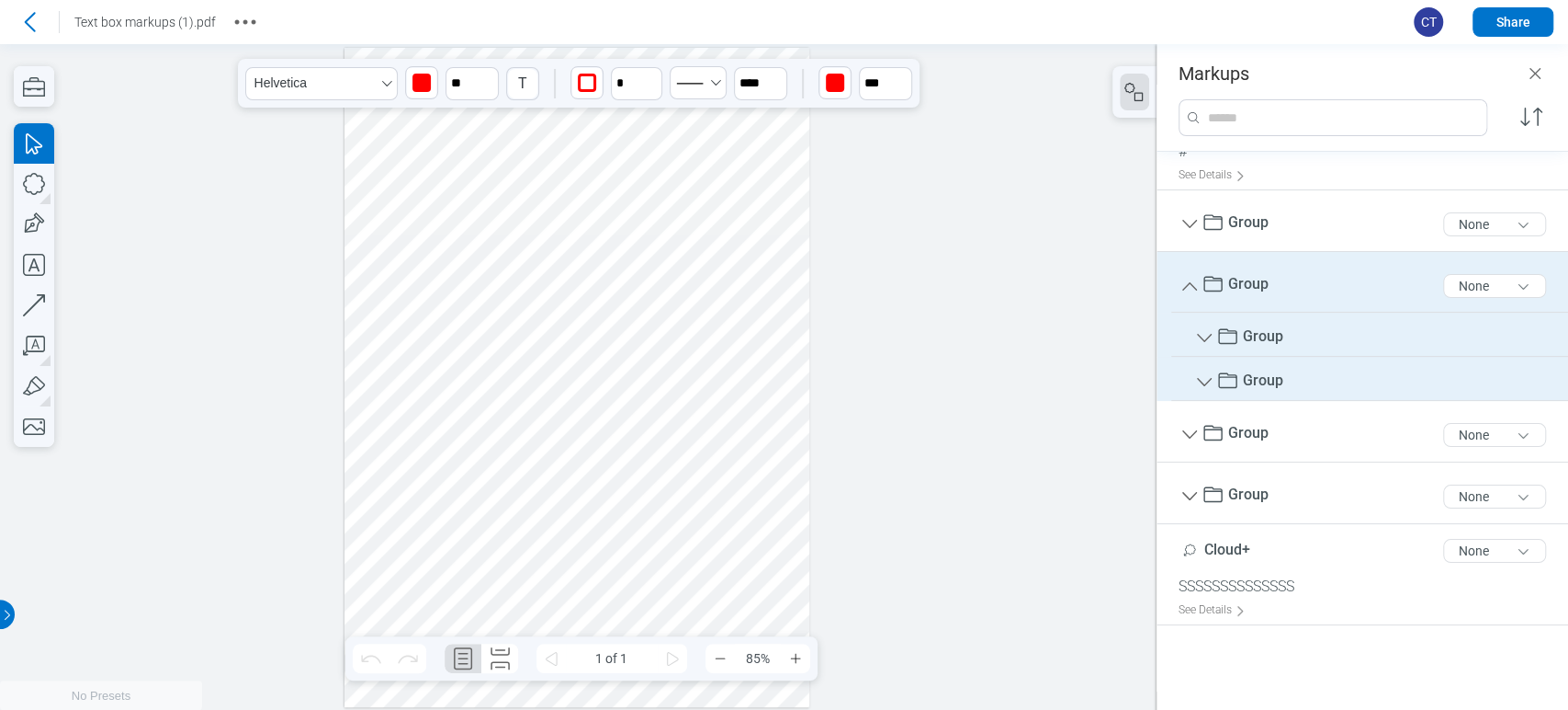
scroll to position [200, 0]
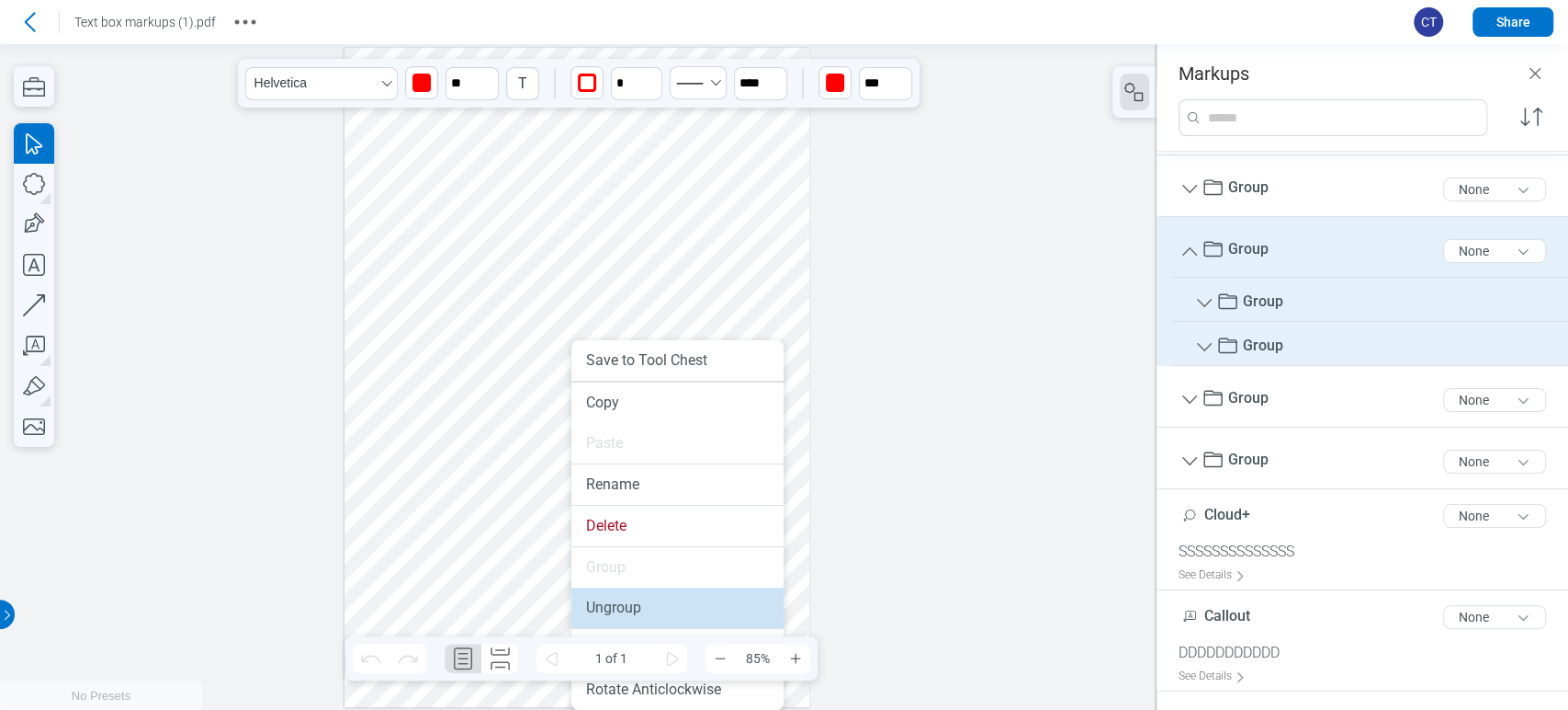
drag, startPoint x: 629, startPoint y: 600, endPoint x: 620, endPoint y: 541, distance: 59.7
click at [629, 600] on li "Ungroup" at bounding box center [678, 607] width 213 height 40
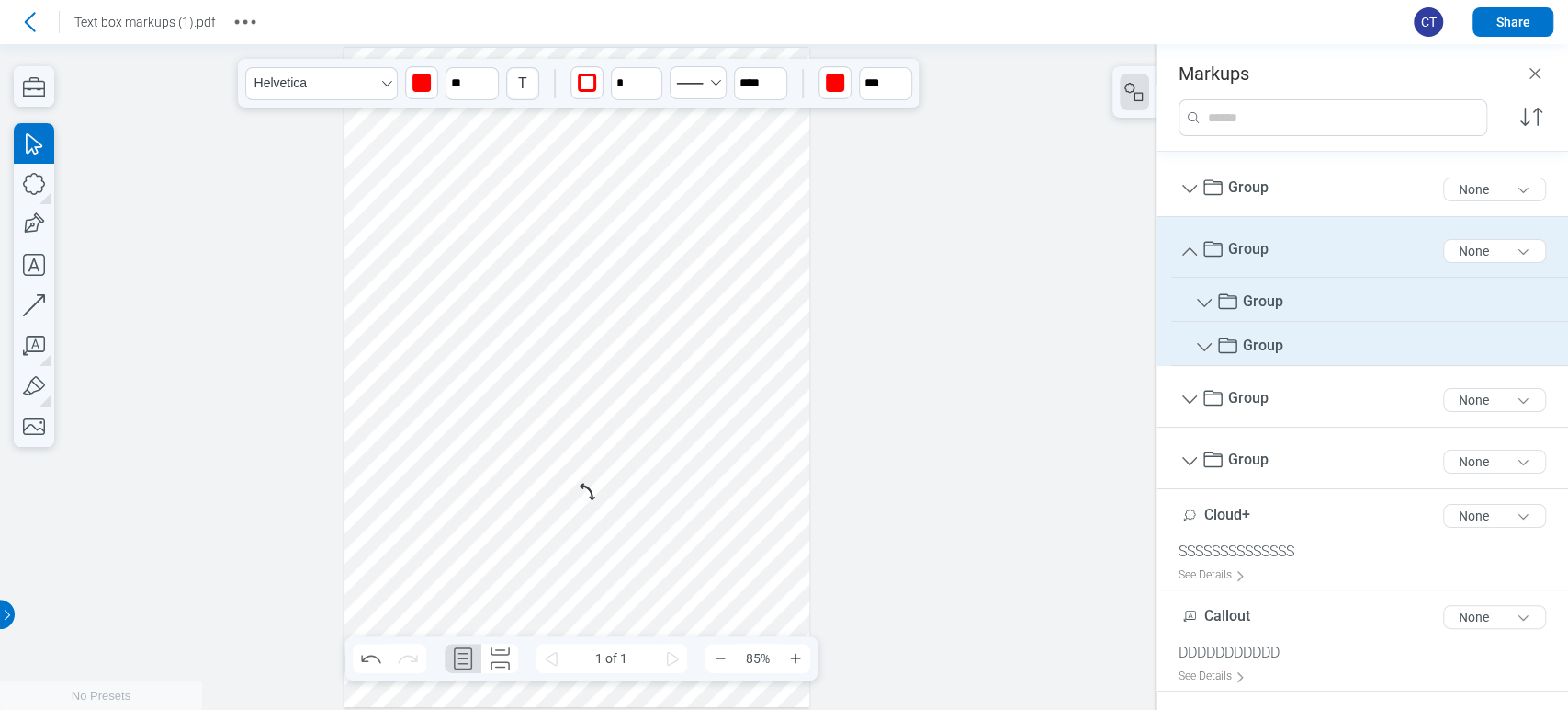
click at [537, 432] on div at bounding box center [577, 377] width 466 height 659
click at [726, 552] on div at bounding box center [577, 377] width 466 height 659
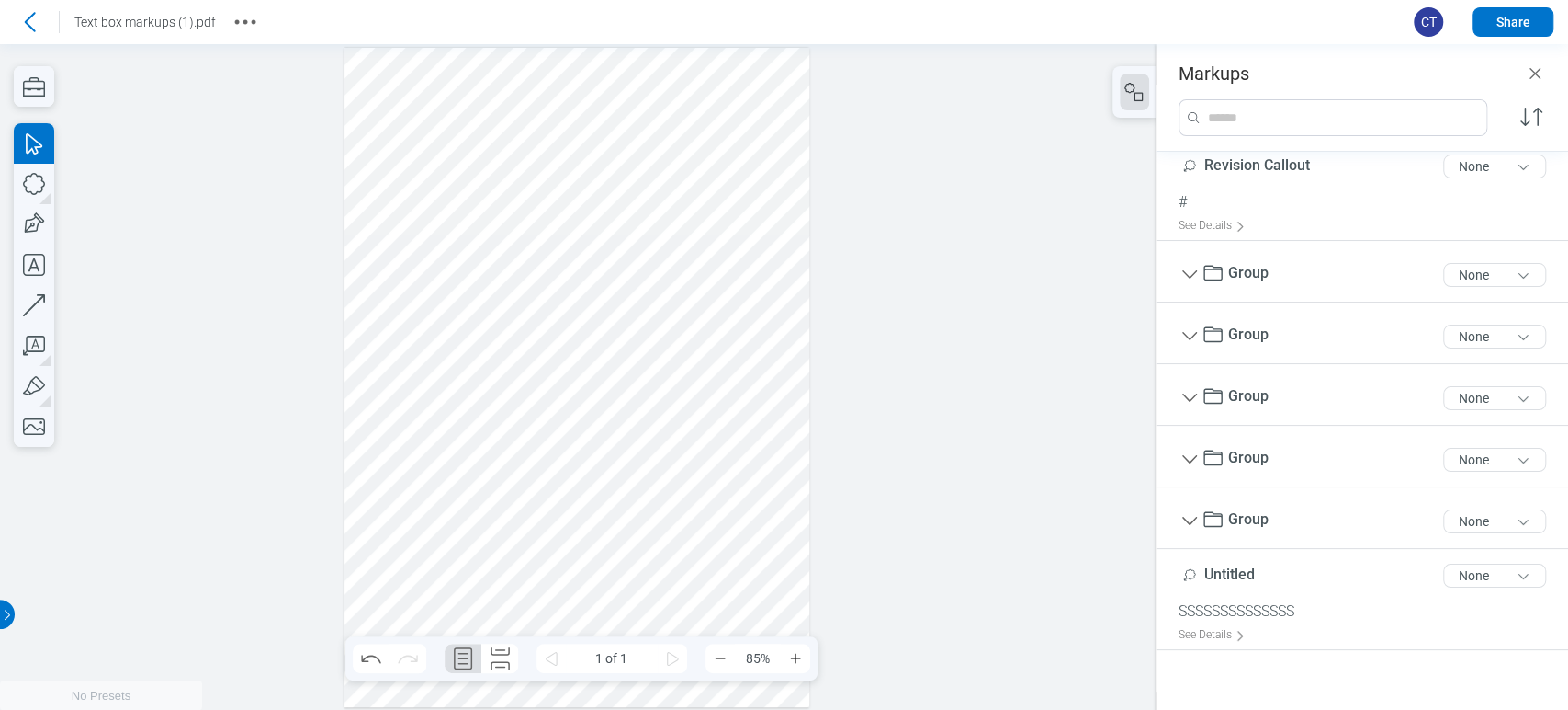
scroll to position [0, 0]
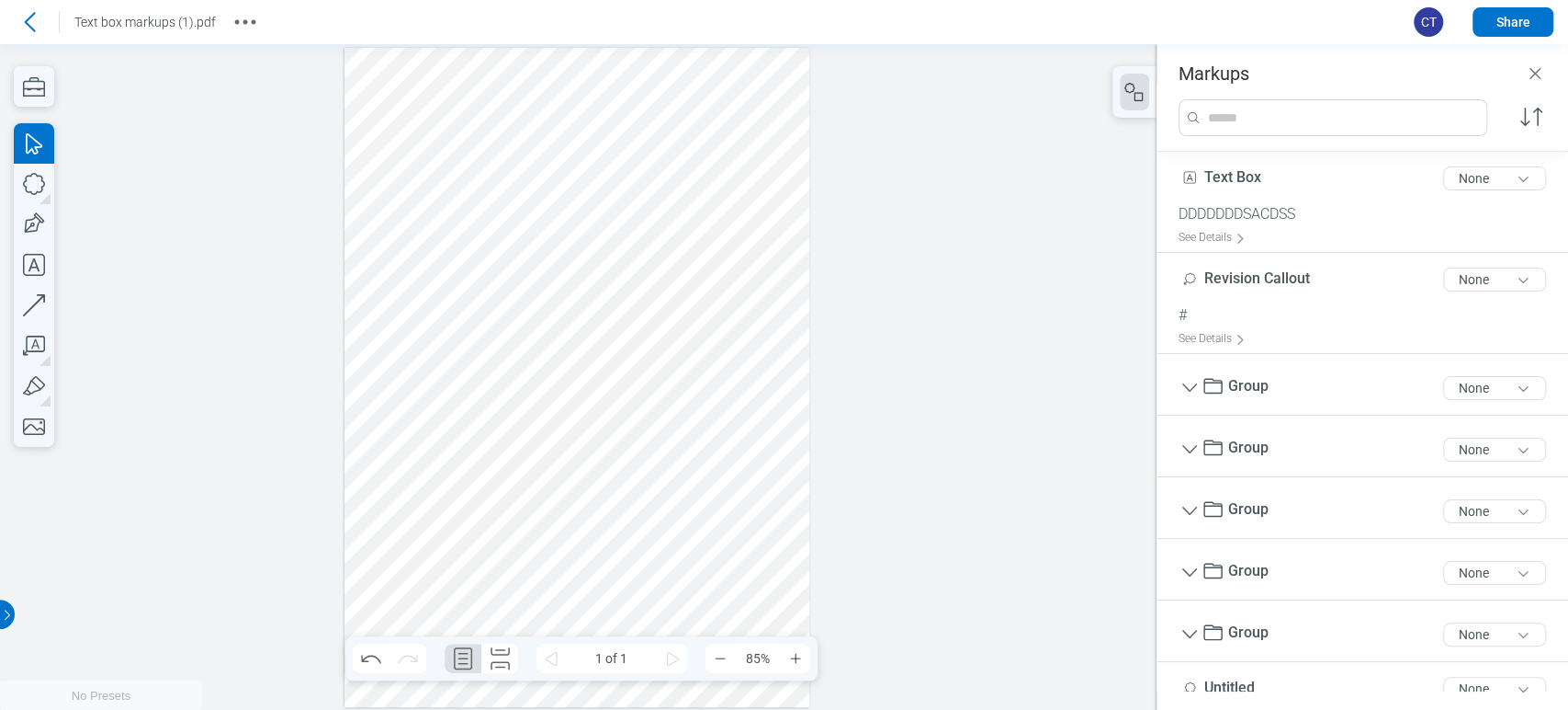
click at [557, 468] on div at bounding box center [577, 377] width 466 height 659
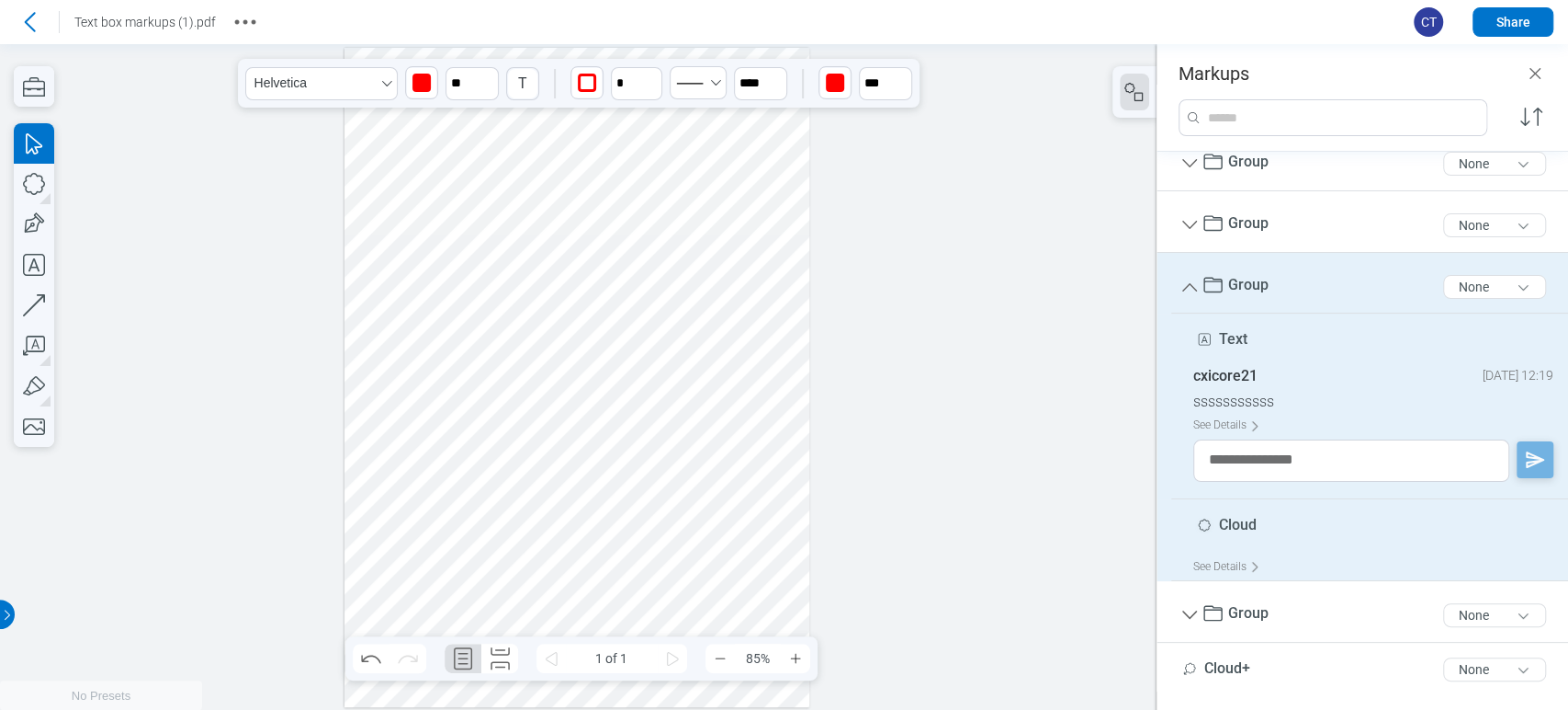
scroll to position [307, 0]
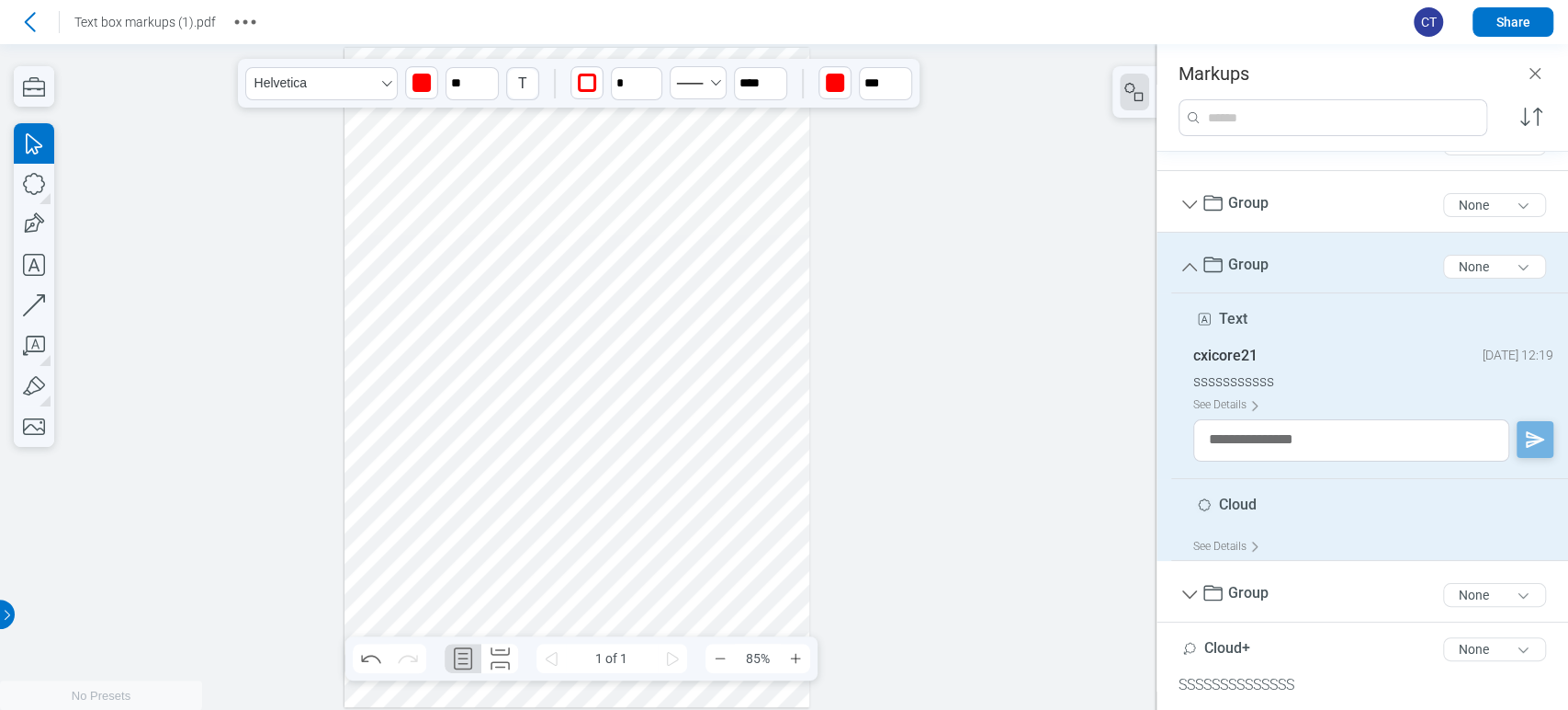
click at [548, 567] on div at bounding box center [577, 377] width 466 height 659
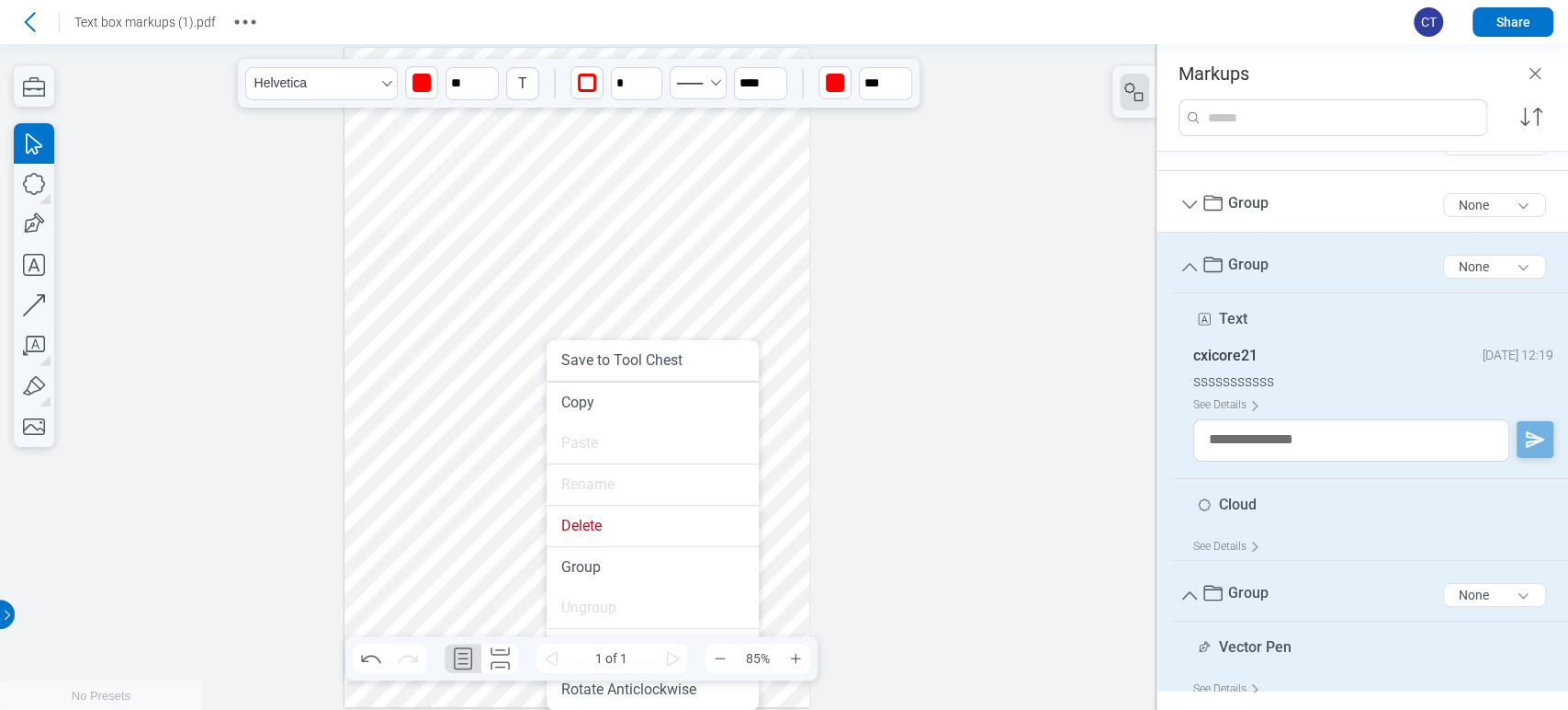
drag, startPoint x: 547, startPoint y: 569, endPoint x: 547, endPoint y: 612, distance: 43.0
click at [588, 526] on li "Delete" at bounding box center [653, 525] width 213 height 40
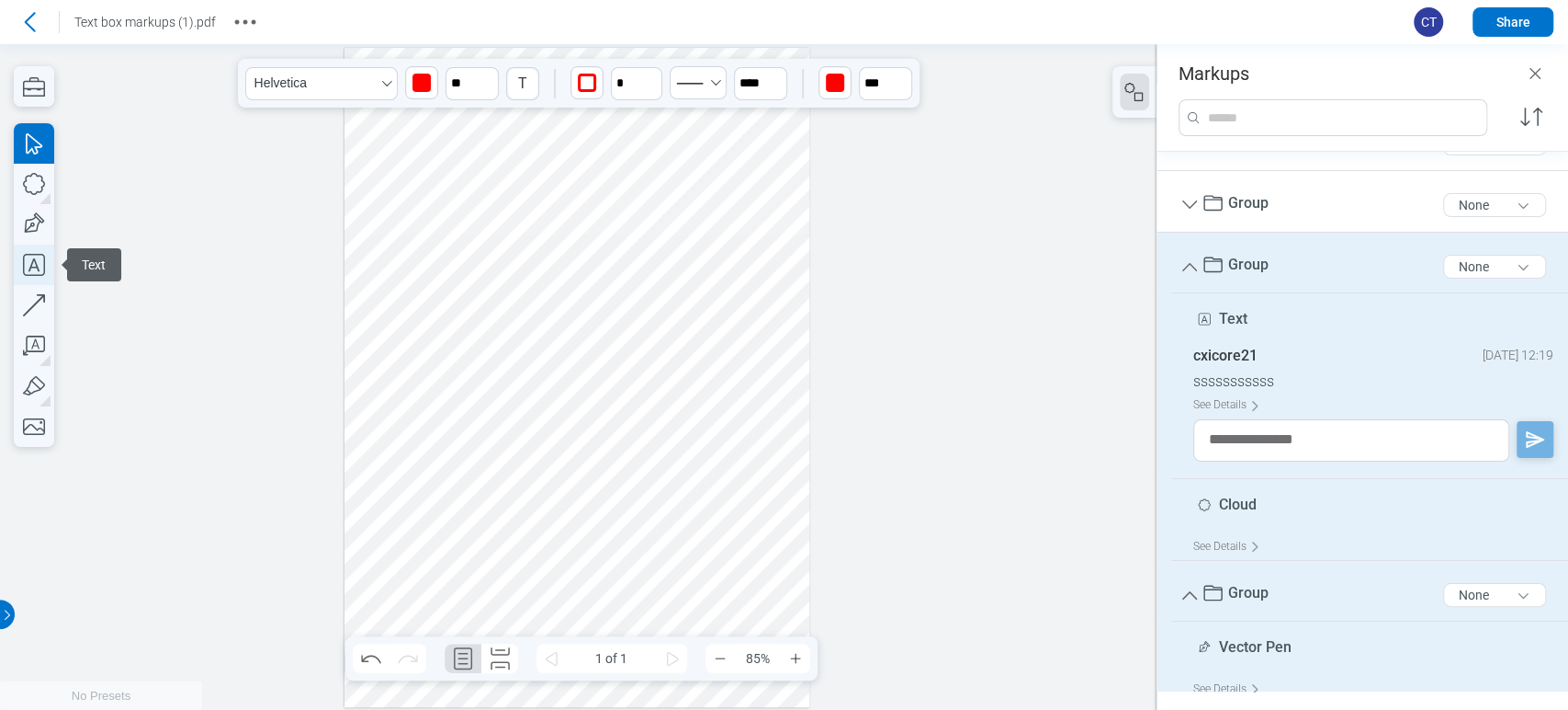
click at [37, 247] on icon "button" at bounding box center [34, 265] width 40 height 40
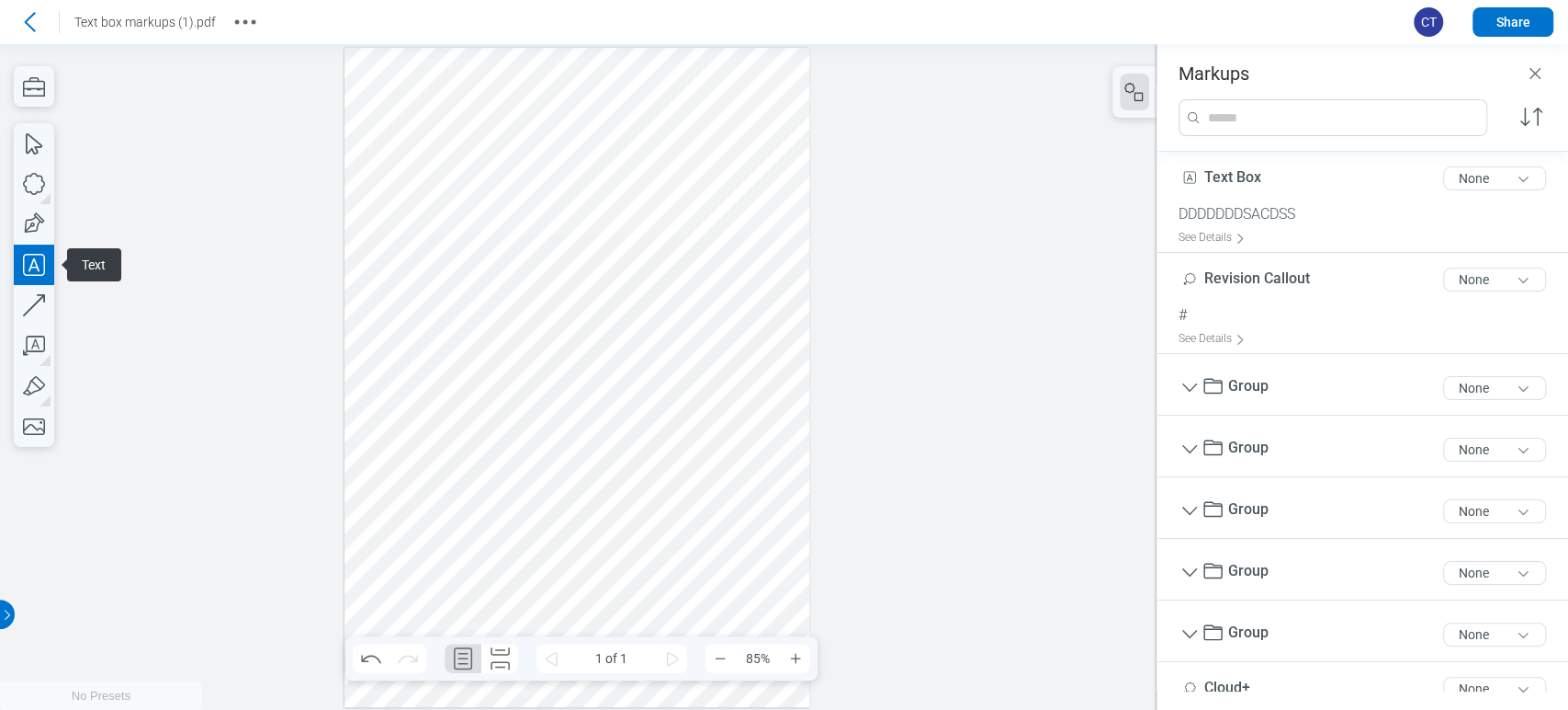
click at [397, 414] on div at bounding box center [577, 377] width 466 height 659
click at [557, 455] on div at bounding box center [577, 377] width 466 height 659
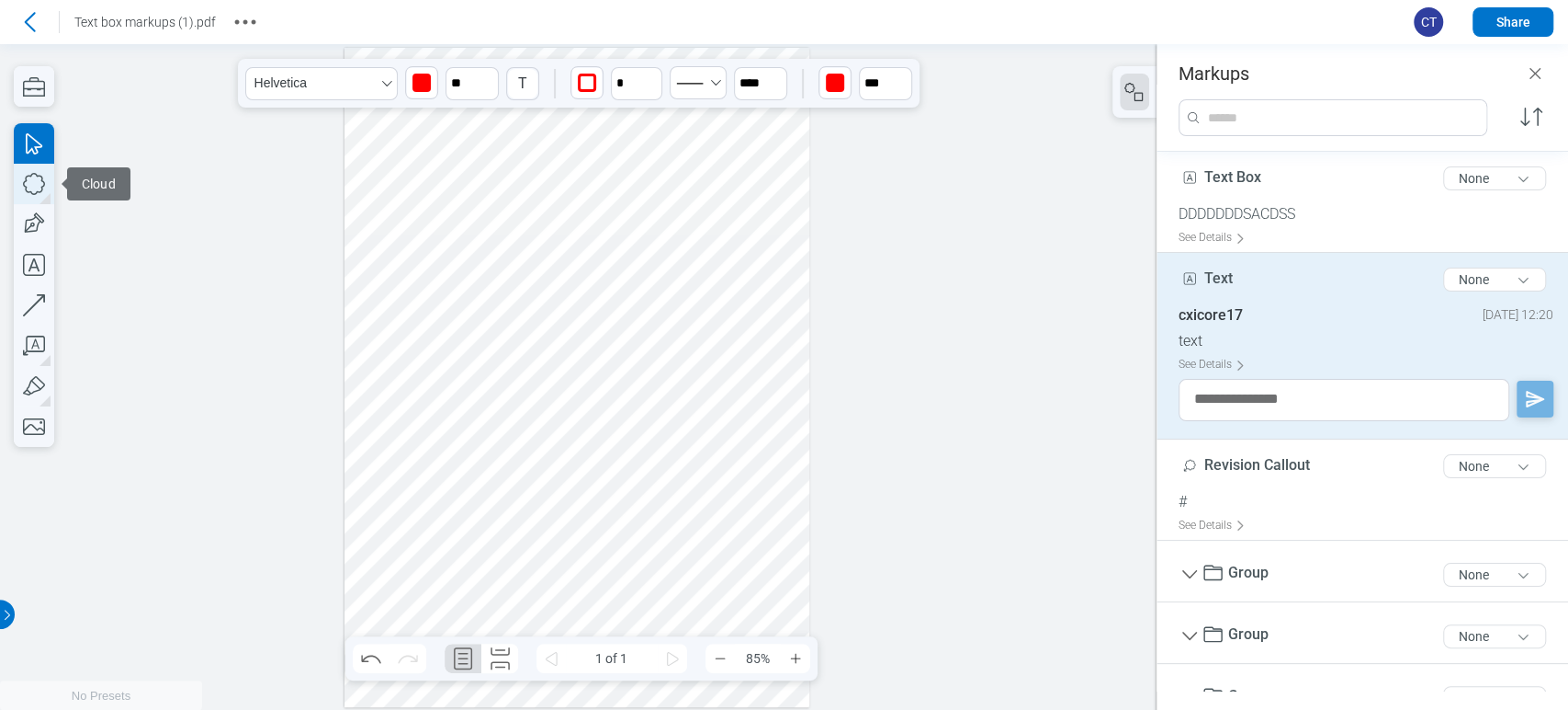
click at [47, 190] on icon "button" at bounding box center [34, 184] width 40 height 40
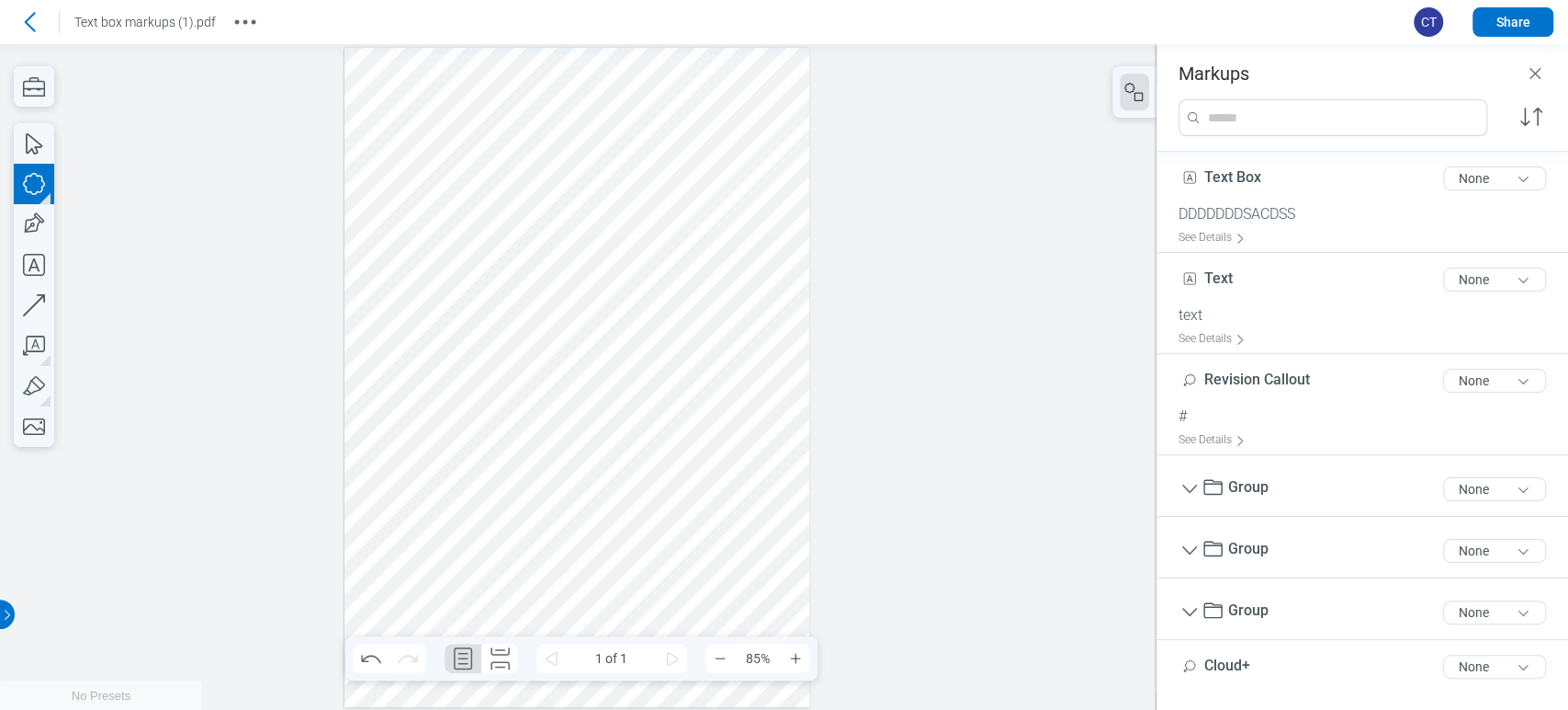
drag, startPoint x: 456, startPoint y: 414, endPoint x: 485, endPoint y: 476, distance: 68.4
click at [485, 476] on div at bounding box center [577, 377] width 466 height 659
click at [37, 177] on icon "button" at bounding box center [34, 184] width 40 height 40
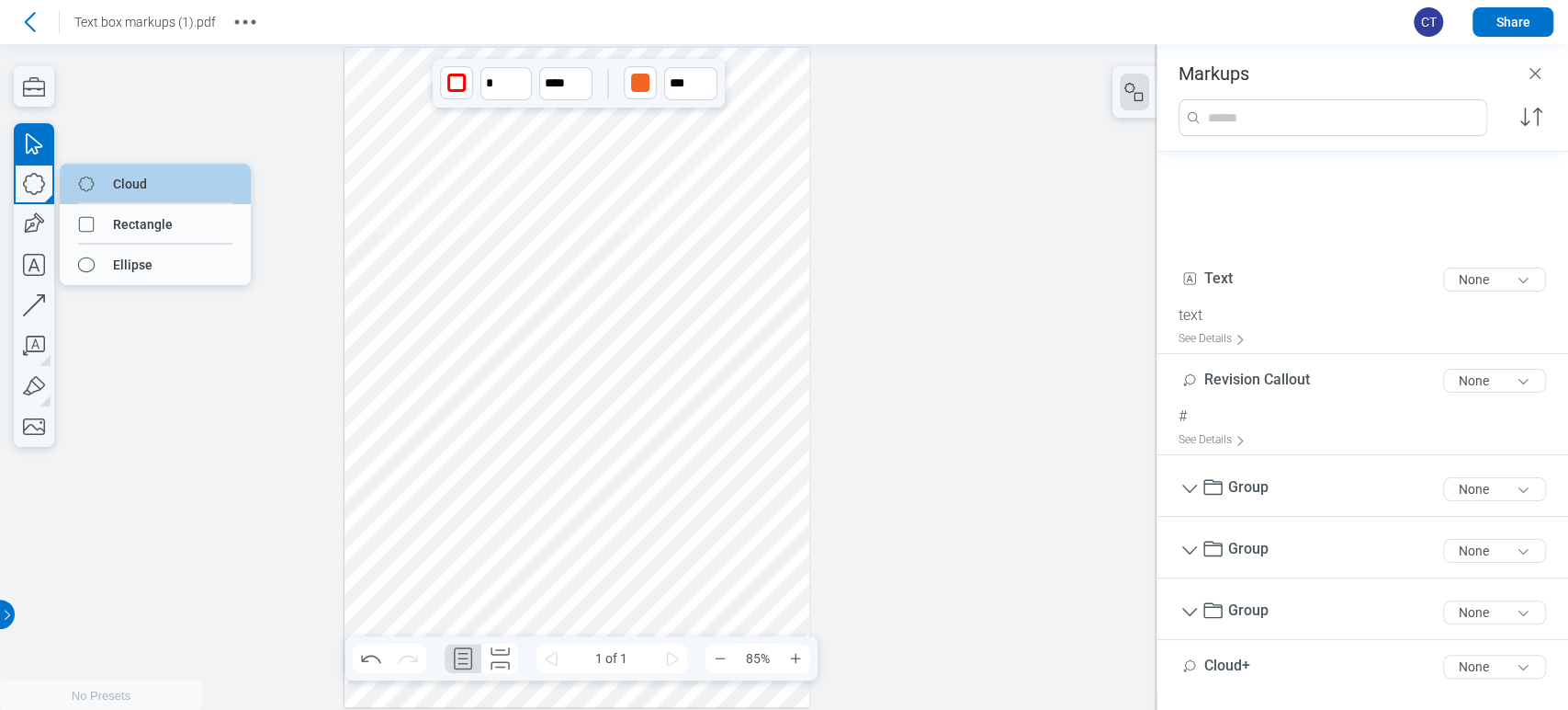
scroll to position [193, 0]
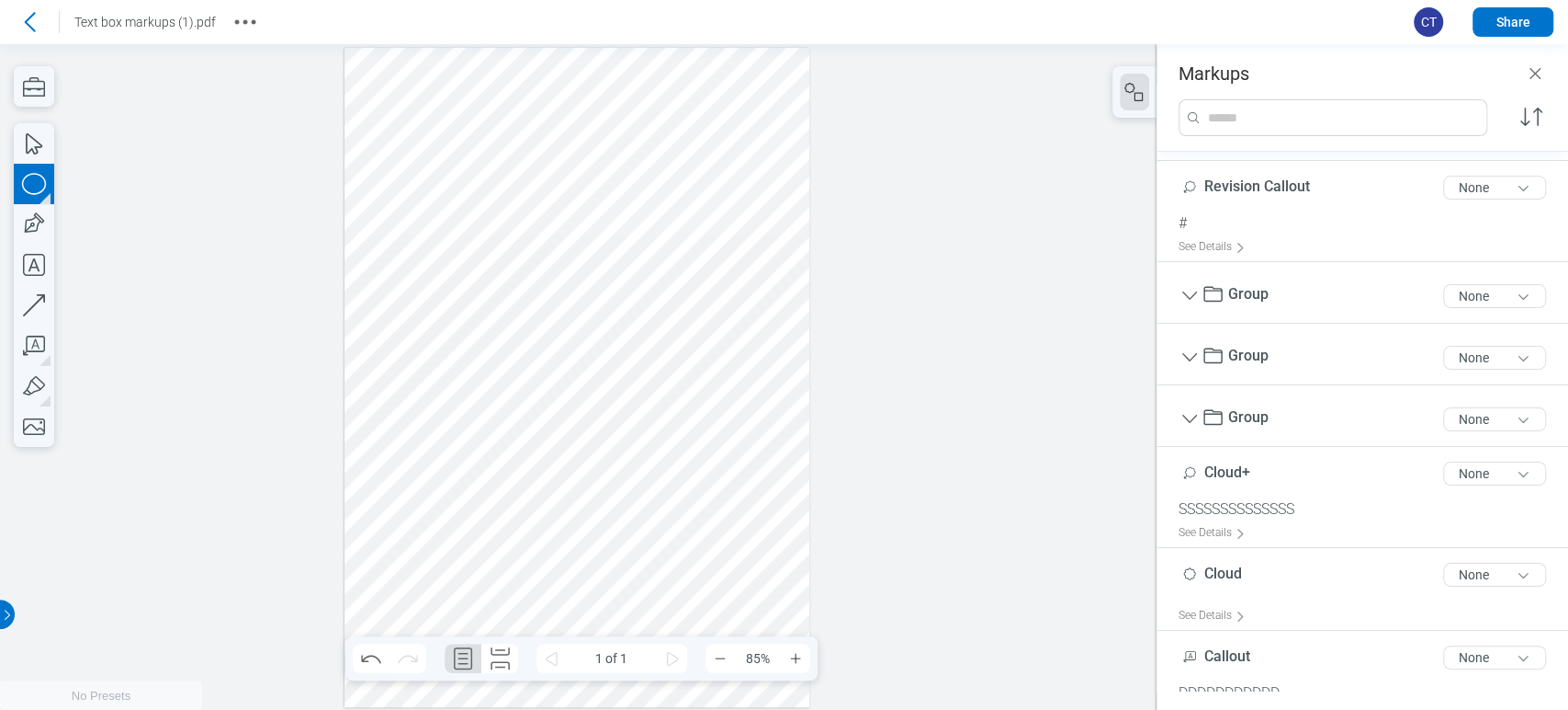
drag, startPoint x: 516, startPoint y: 419, endPoint x: 540, endPoint y: 474, distance: 60.0
click at [540, 474] on div at bounding box center [577, 377] width 466 height 659
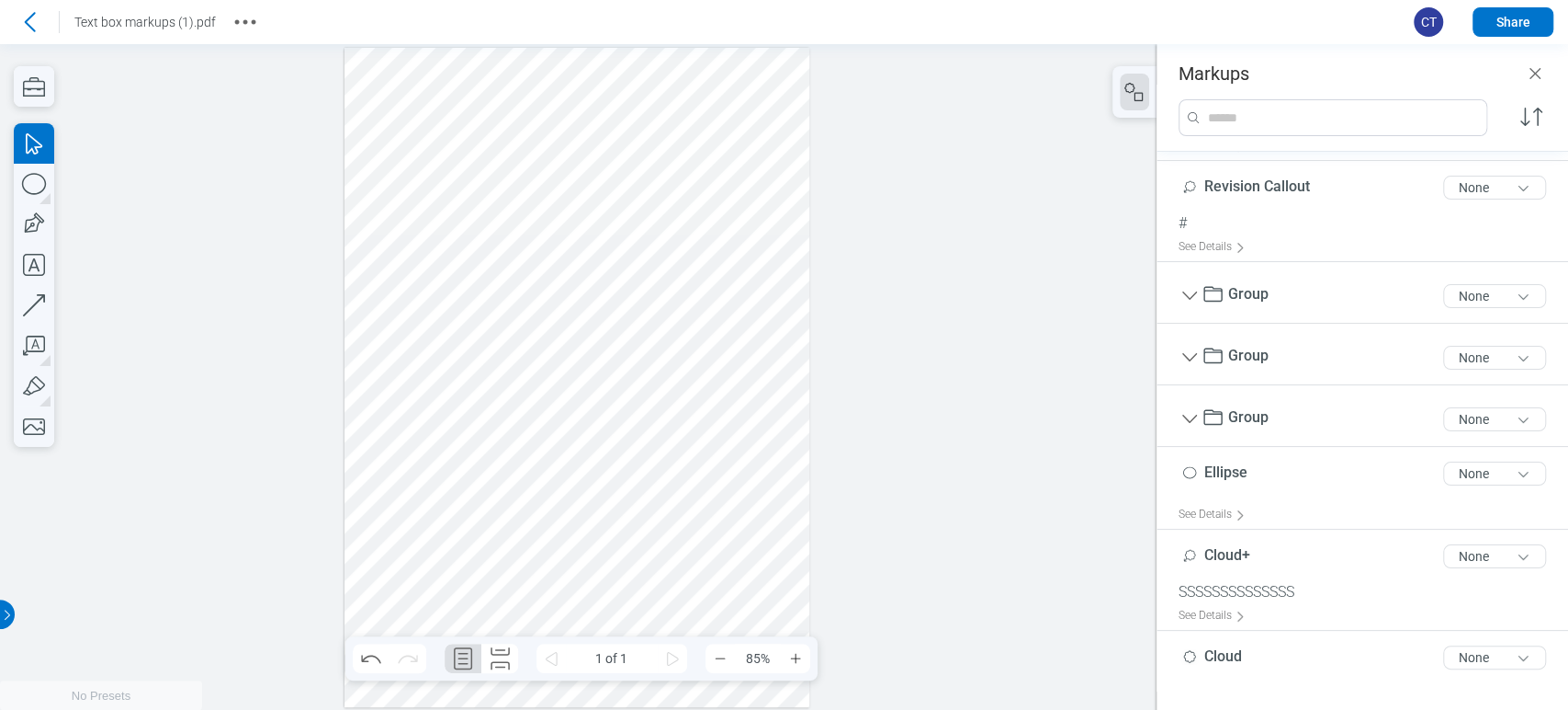
drag, startPoint x: 532, startPoint y: 450, endPoint x: 392, endPoint y: 402, distance: 148.0
click at [392, 402] on div at bounding box center [577, 377] width 466 height 659
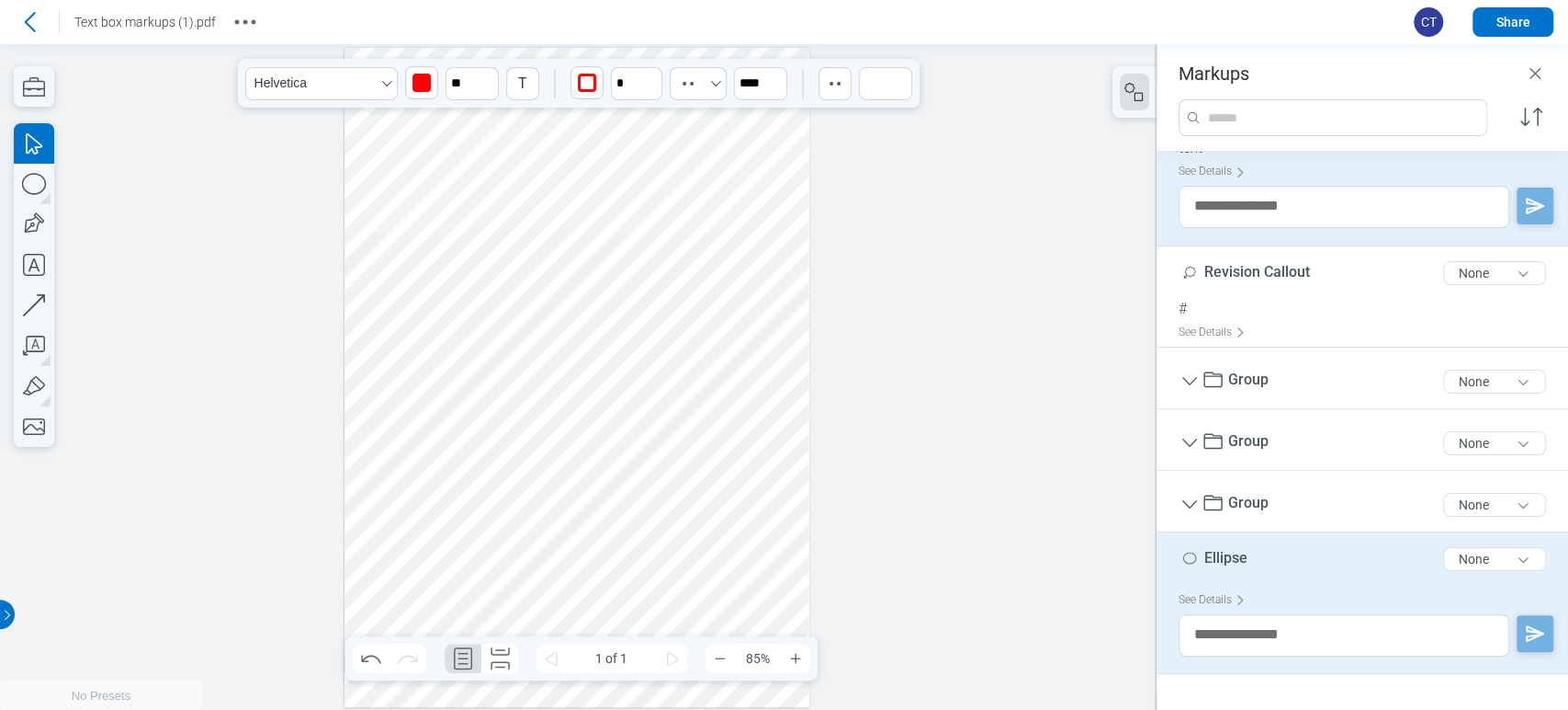
scroll to position [101, 0]
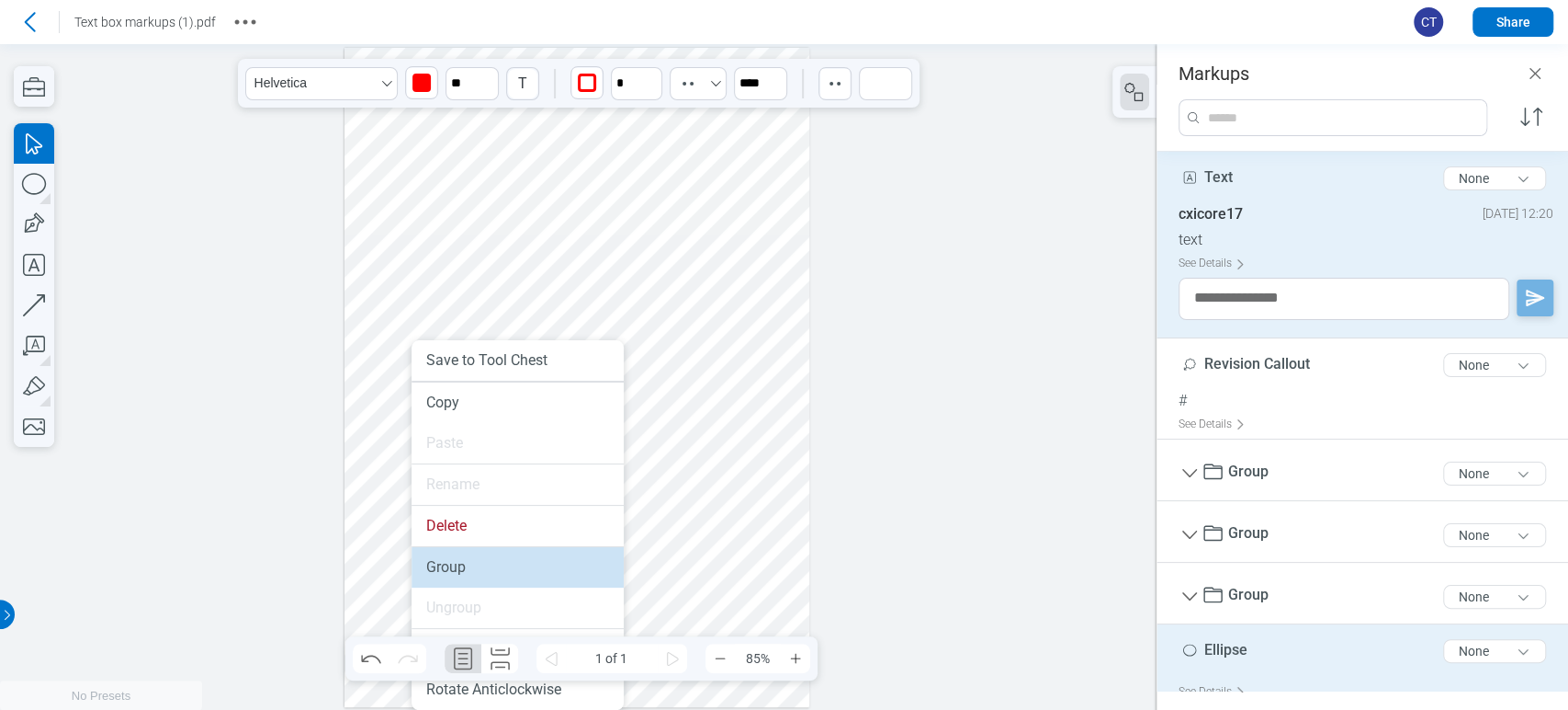
click at [461, 566] on li "Group" at bounding box center [517, 567] width 213 height 40
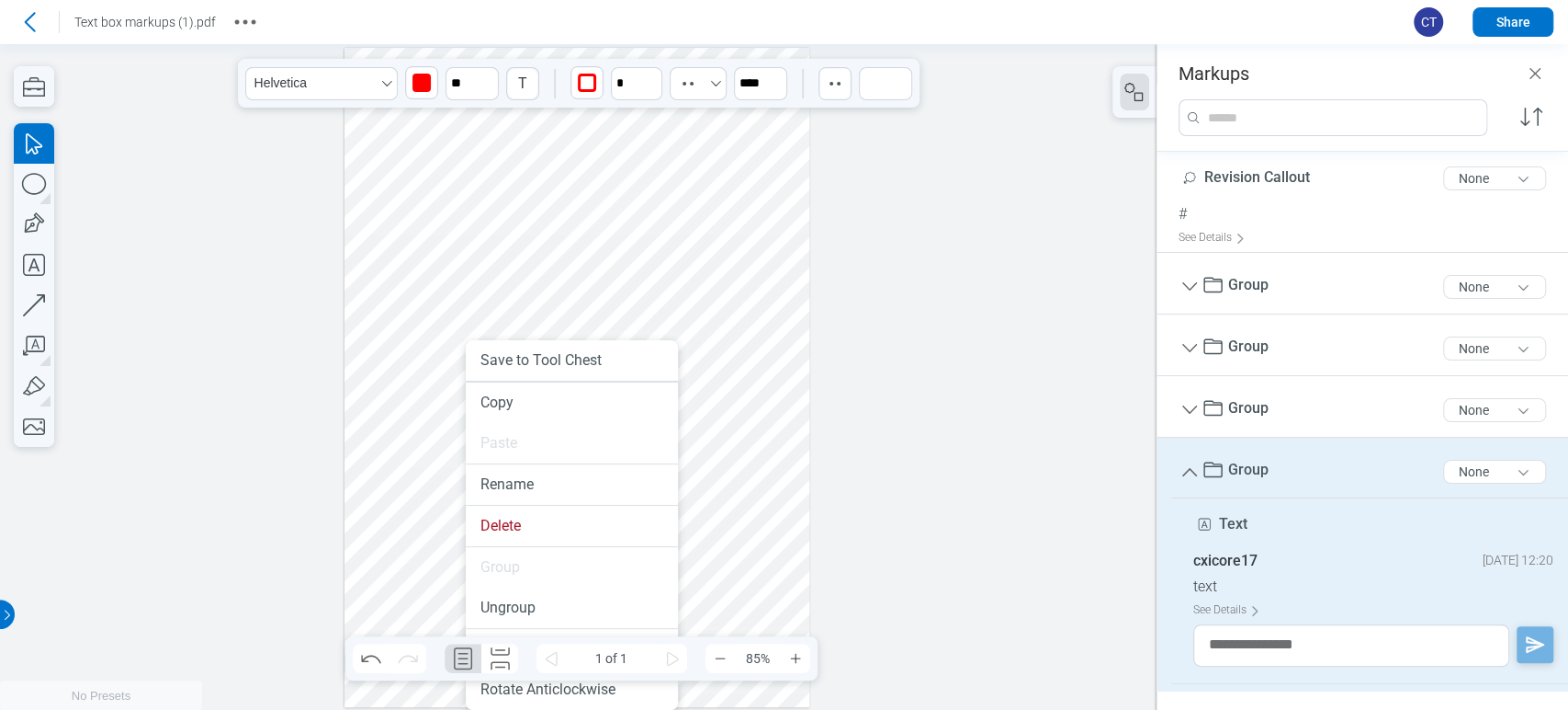
scroll to position [0, 0]
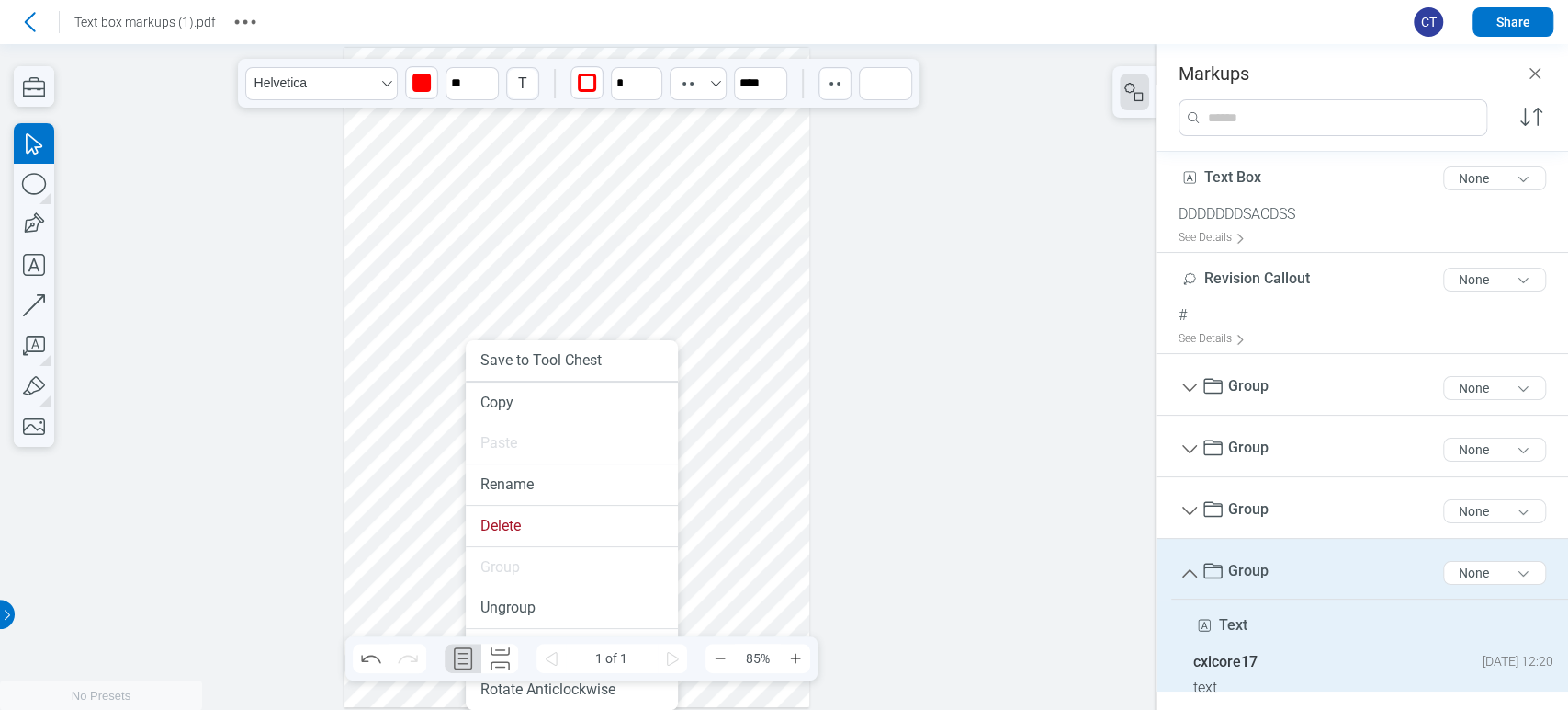
click at [765, 479] on div at bounding box center [577, 377] width 466 height 659
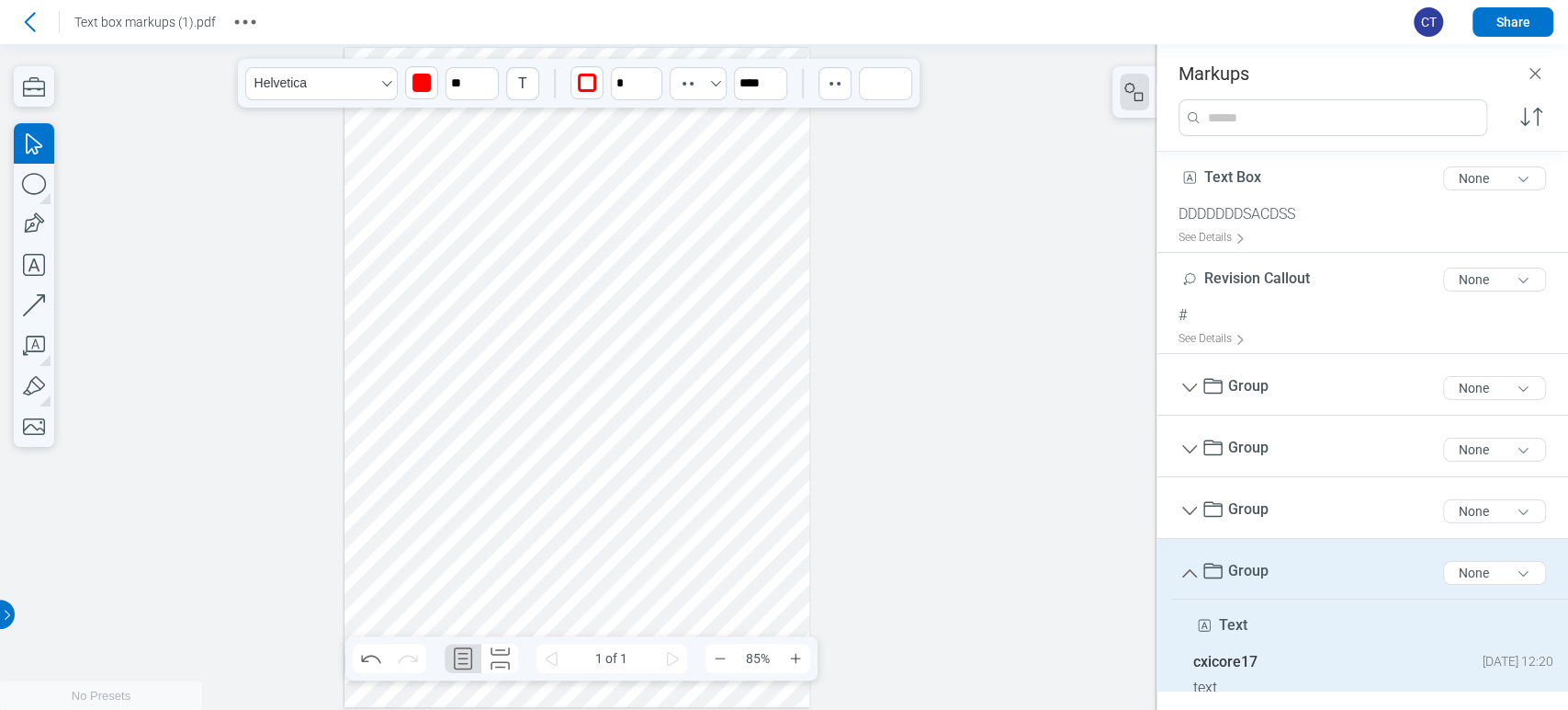
click at [472, 467] on div at bounding box center [577, 377] width 466 height 659
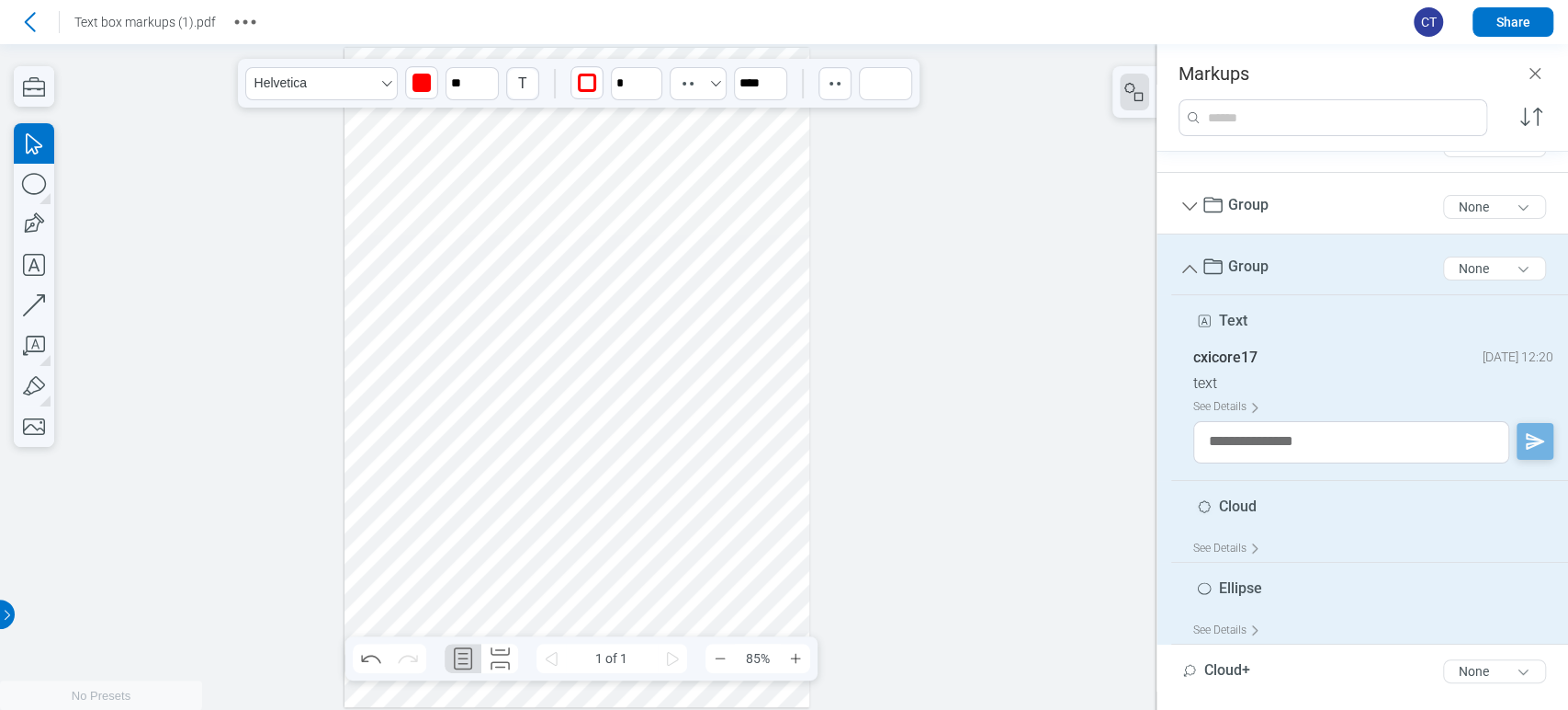
scroll to position [307, 0]
click at [28, 187] on icon "button" at bounding box center [34, 184] width 40 height 40
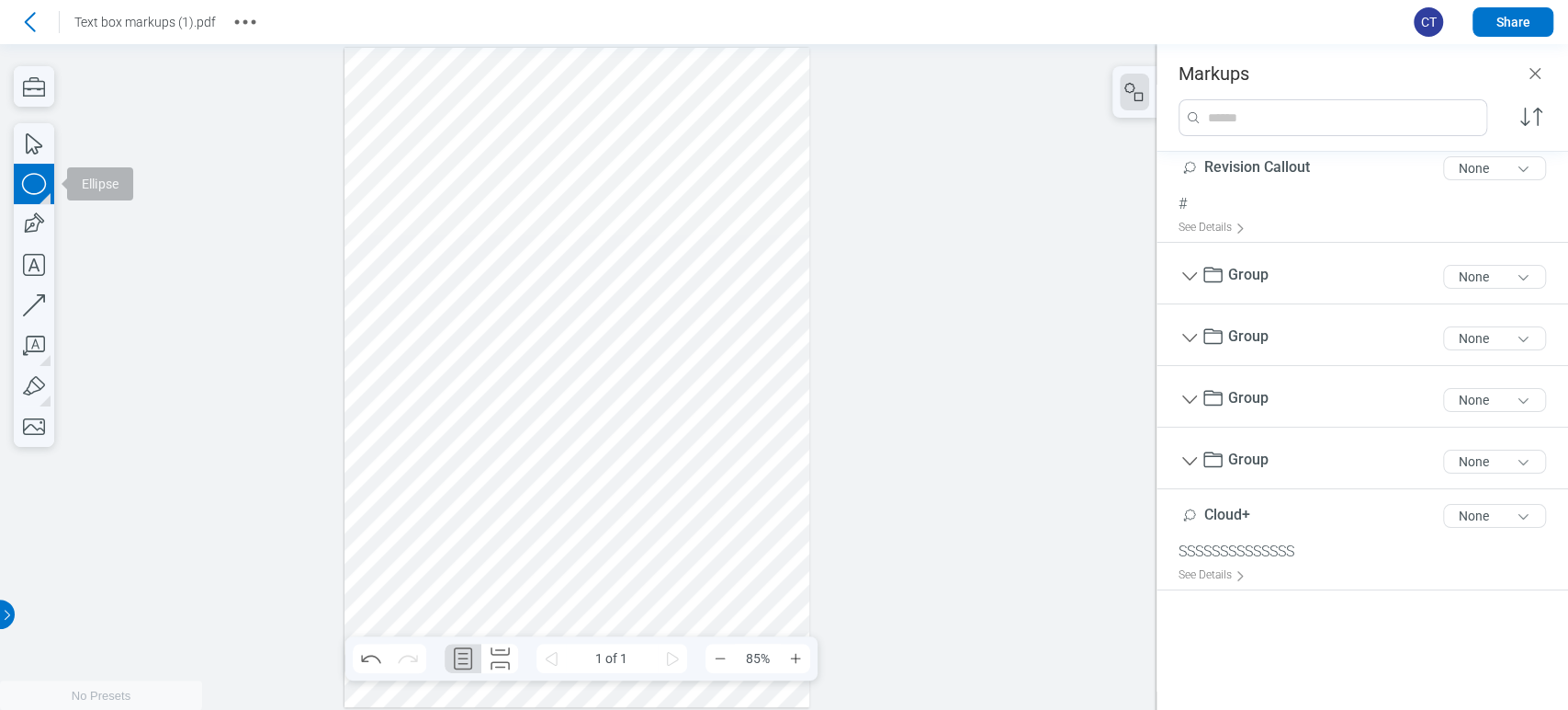
scroll to position [0, 0]
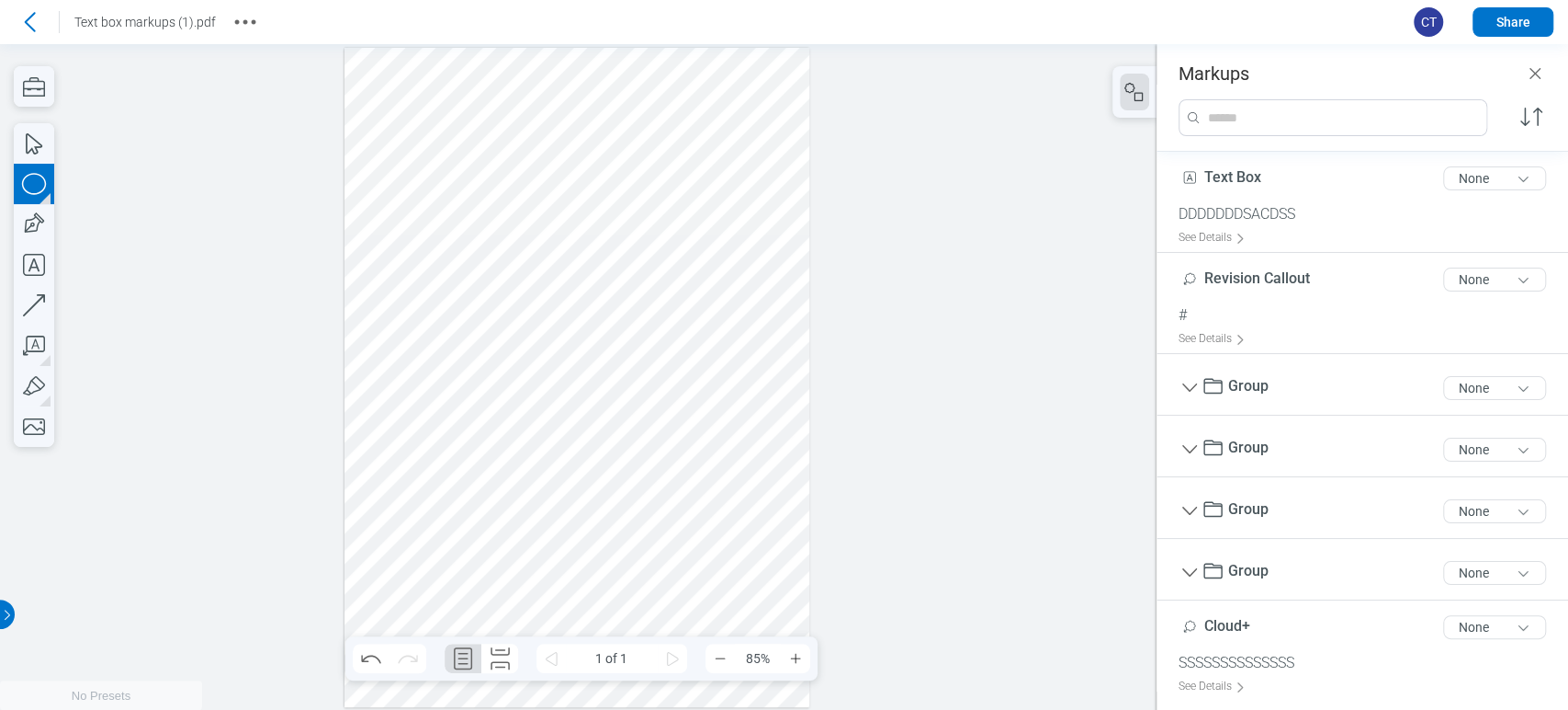
drag, startPoint x: 592, startPoint y: 415, endPoint x: 614, endPoint y: 471, distance: 60.2
click at [614, 471] on div at bounding box center [577, 377] width 466 height 659
click at [30, 219] on icon "button" at bounding box center [32, 225] width 27 height 27
drag, startPoint x: 624, startPoint y: 379, endPoint x: 665, endPoint y: 464, distance: 94.4
click at [665, 464] on div at bounding box center [577, 377] width 466 height 659
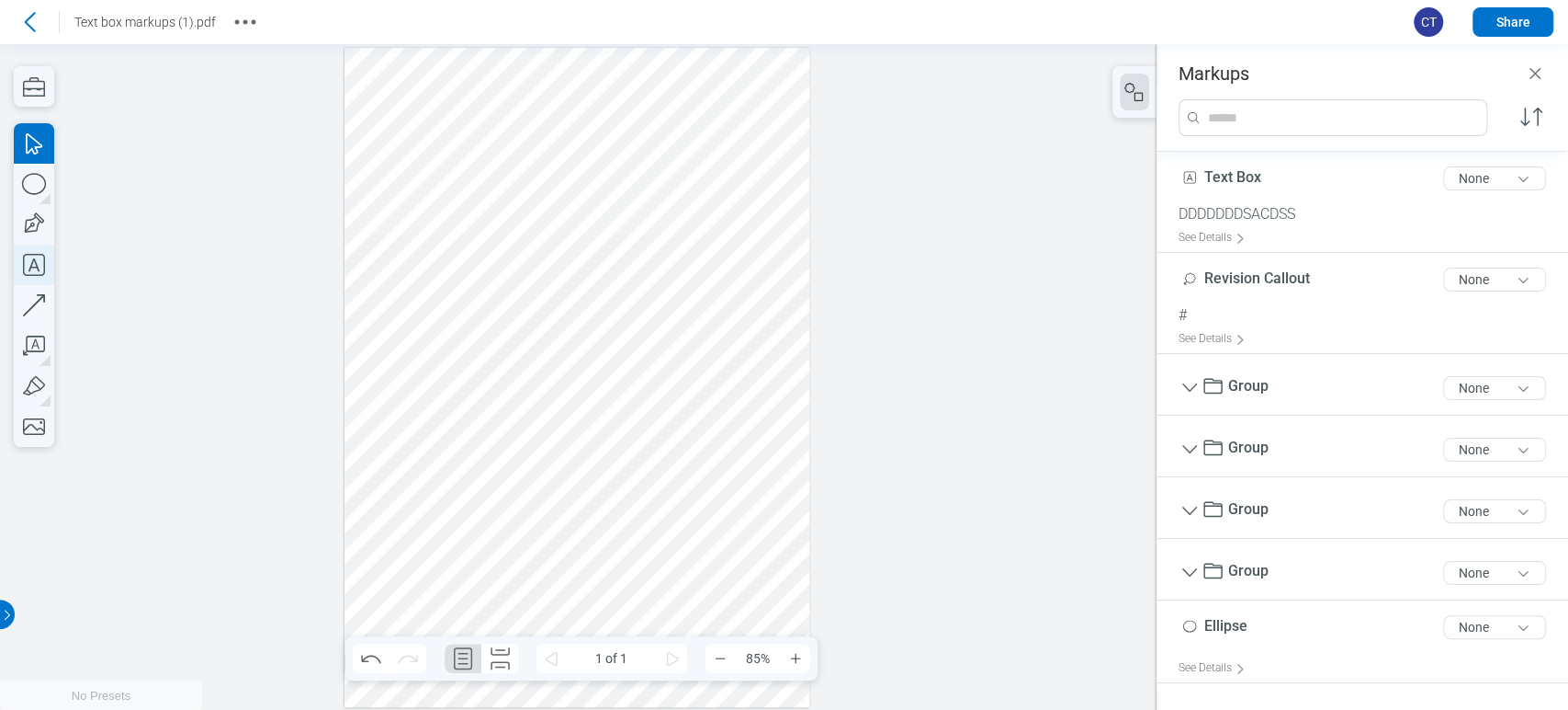
click at [52, 256] on icon "button" at bounding box center [34, 265] width 40 height 40
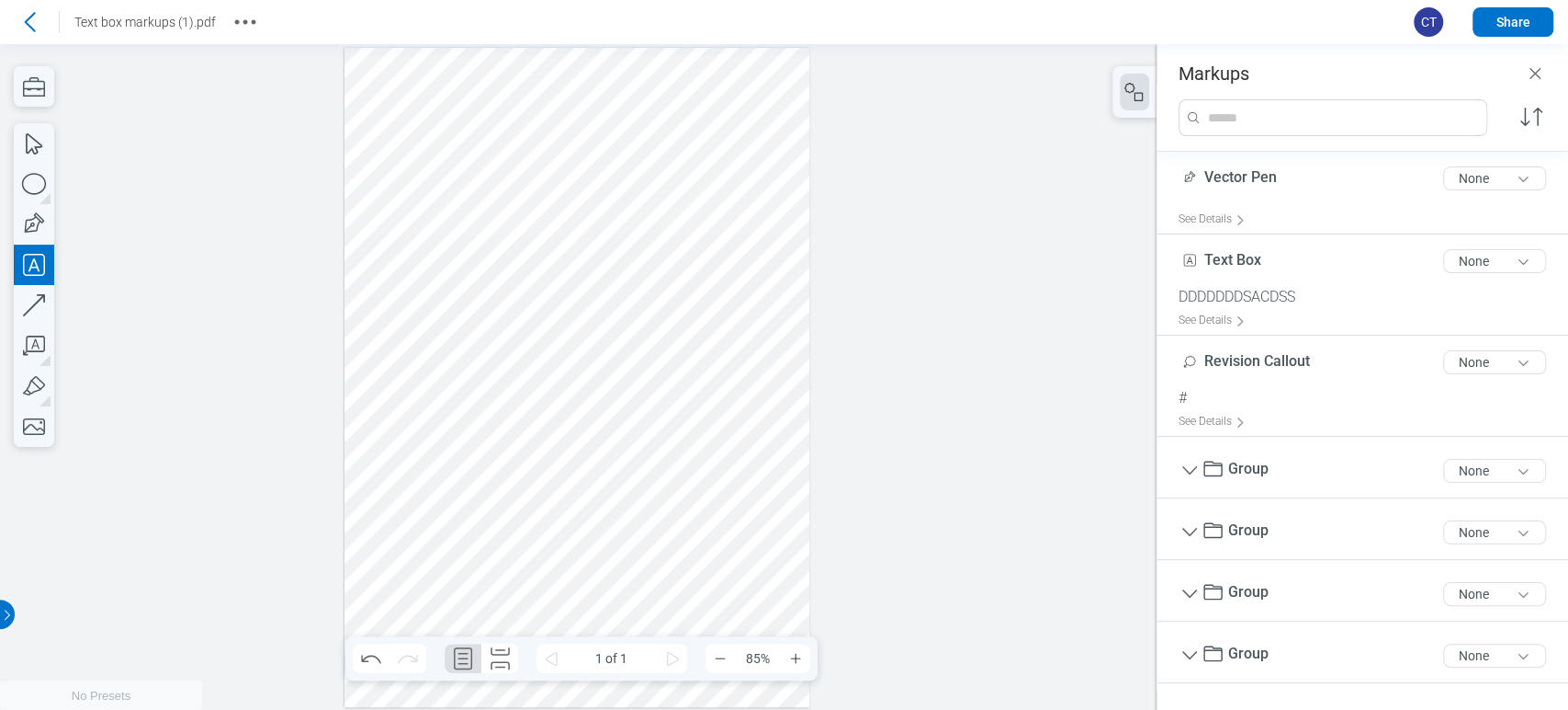
click at [663, 481] on div at bounding box center [577, 377] width 466 height 659
click at [714, 491] on div at bounding box center [577, 377] width 466 height 659
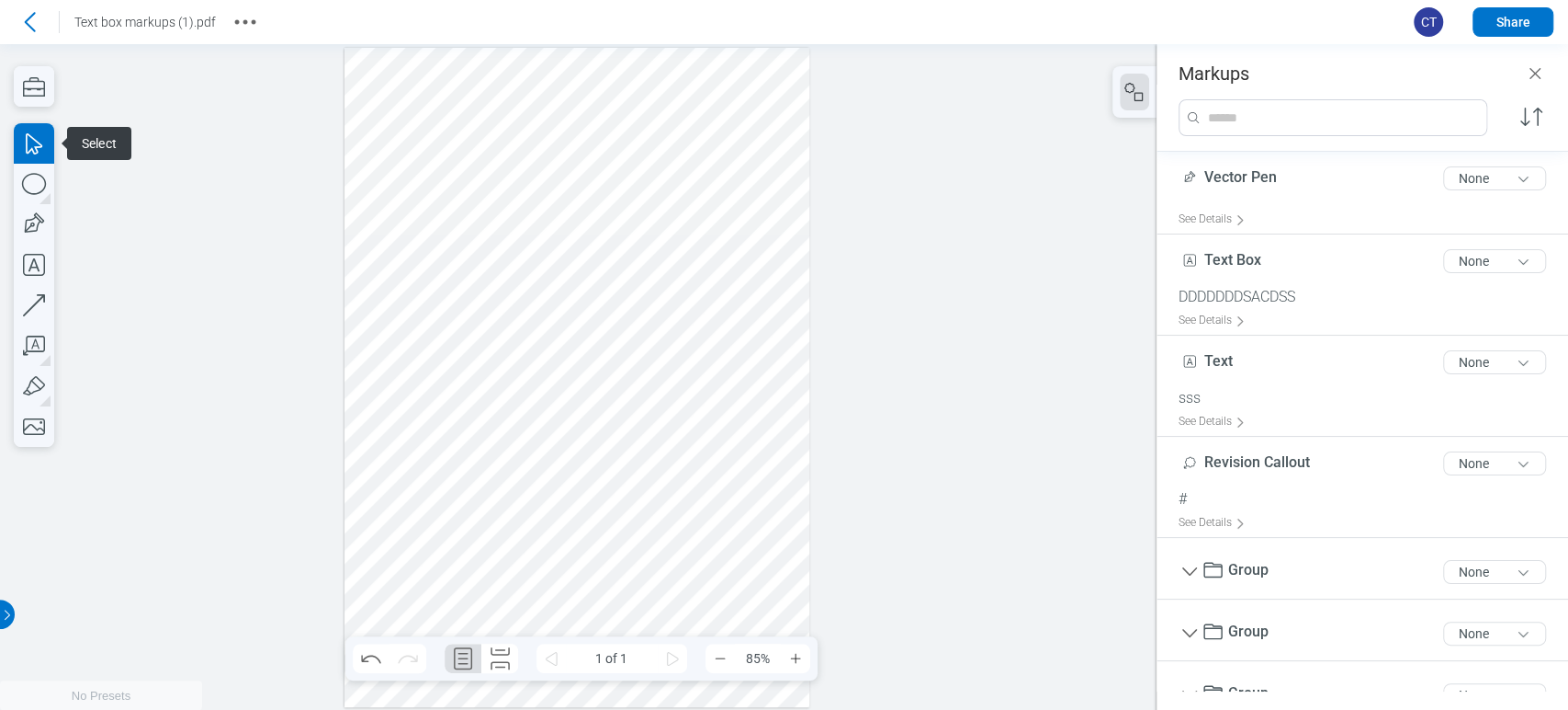
drag, startPoint x: 713, startPoint y: 494, endPoint x: 606, endPoint y: 402, distance: 141.1
click at [606, 402] on div at bounding box center [577, 377] width 466 height 659
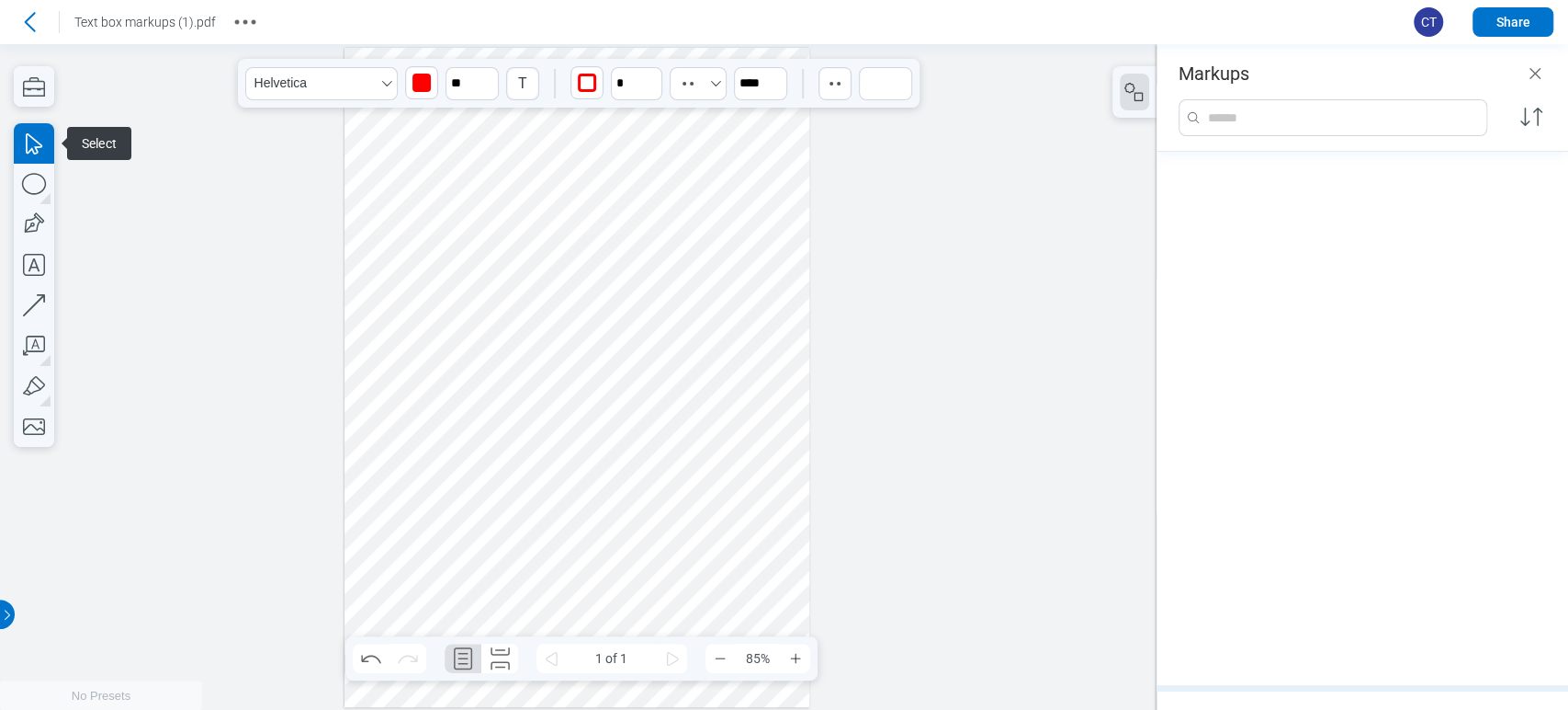
scroll to position [544, 0]
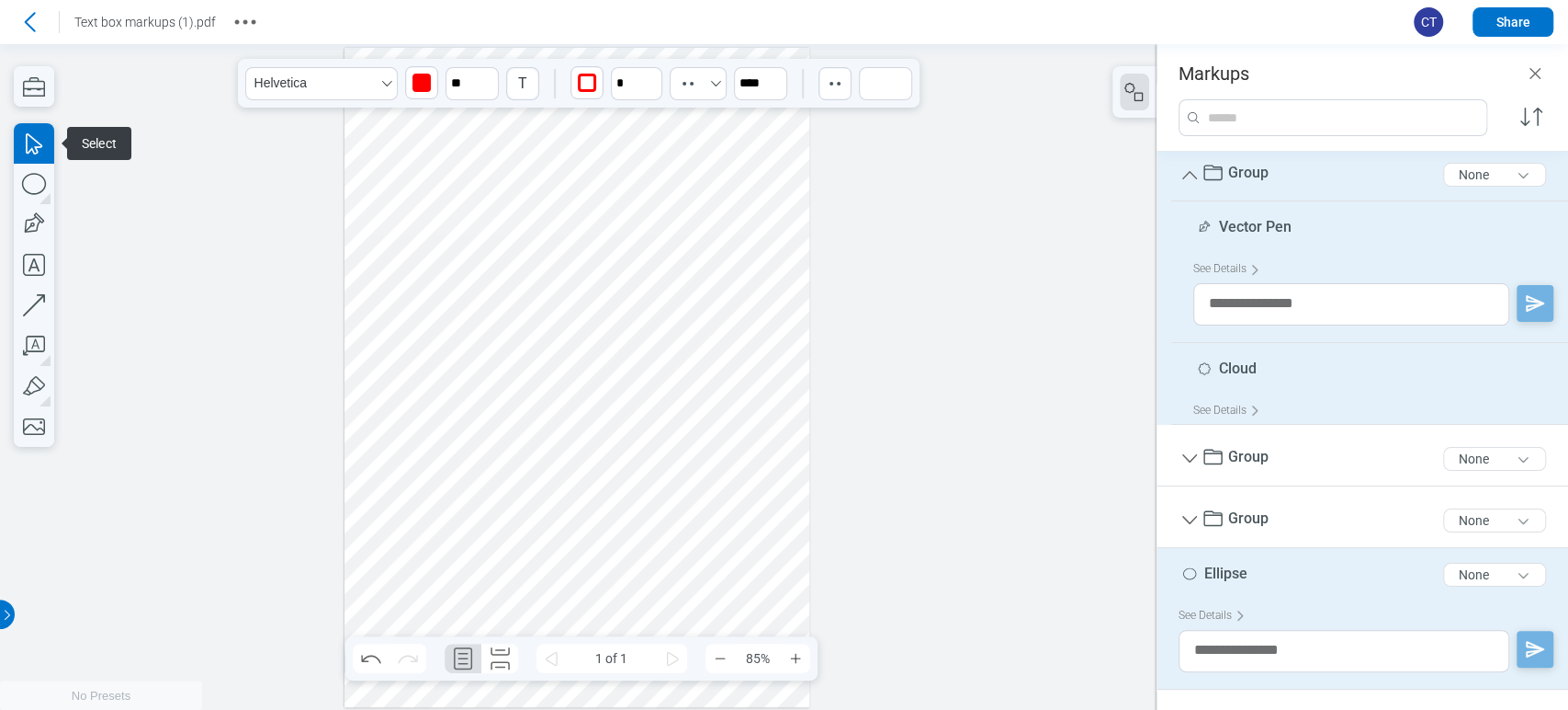
click at [611, 431] on div at bounding box center [577, 377] width 466 height 659
click at [593, 523] on div at bounding box center [577, 377] width 466 height 659
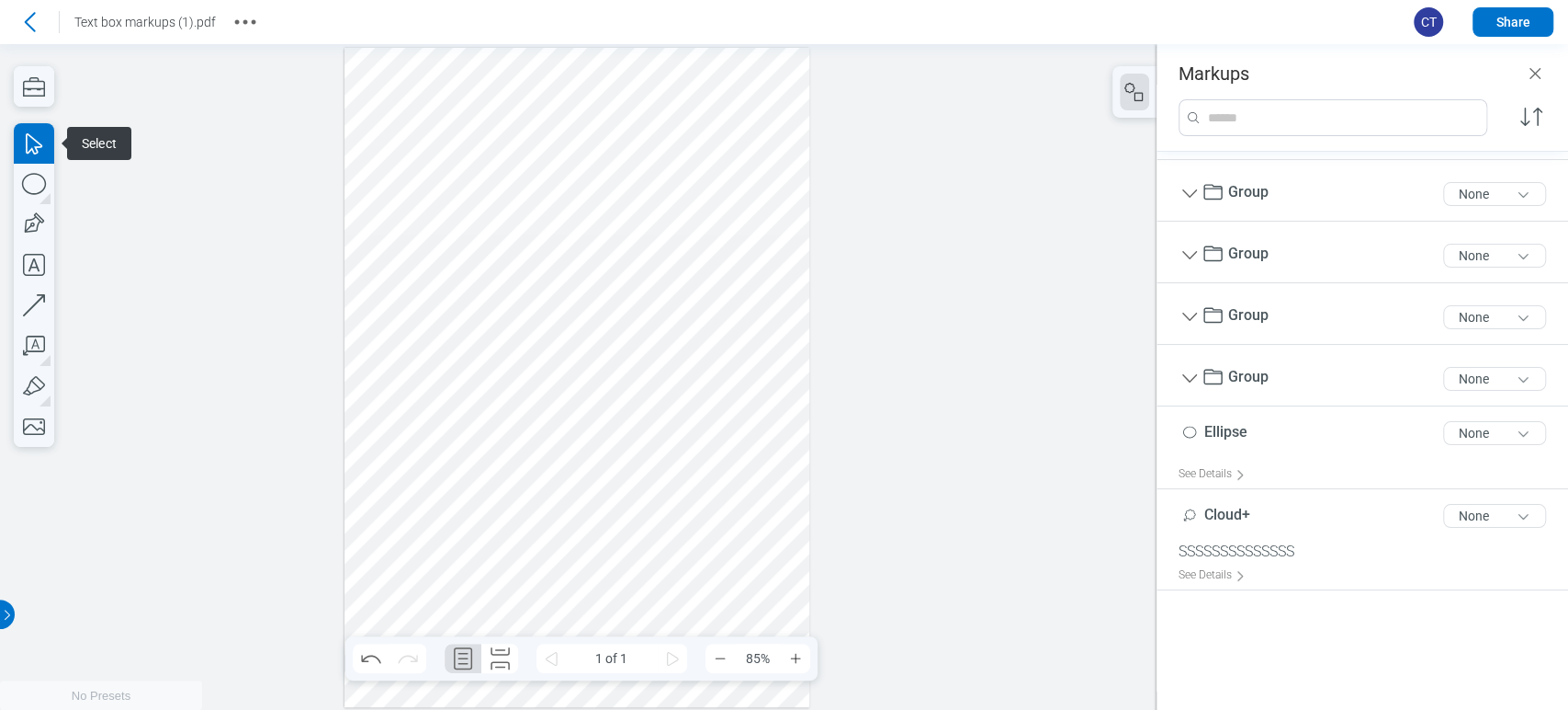
scroll to position [179, 0]
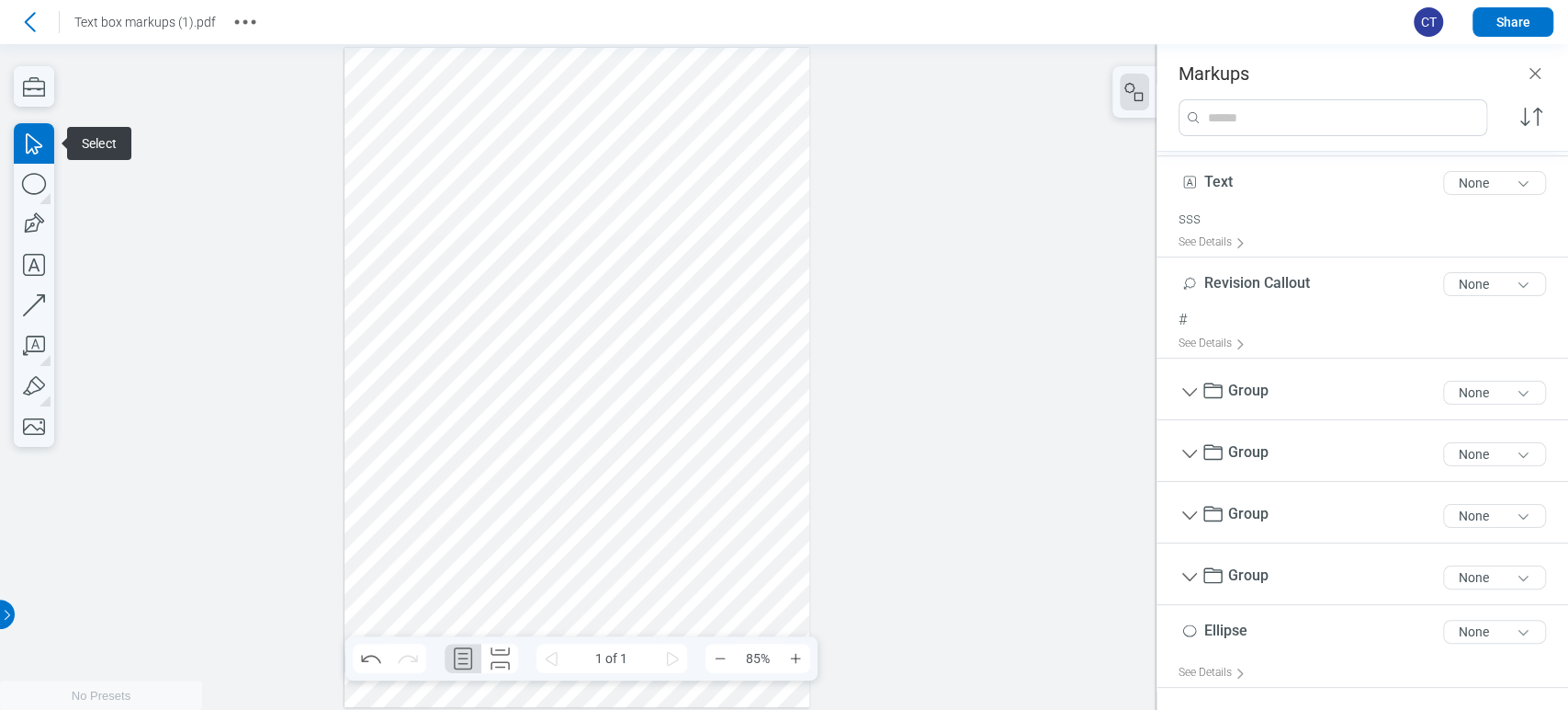
click at [595, 448] on div at bounding box center [577, 377] width 466 height 659
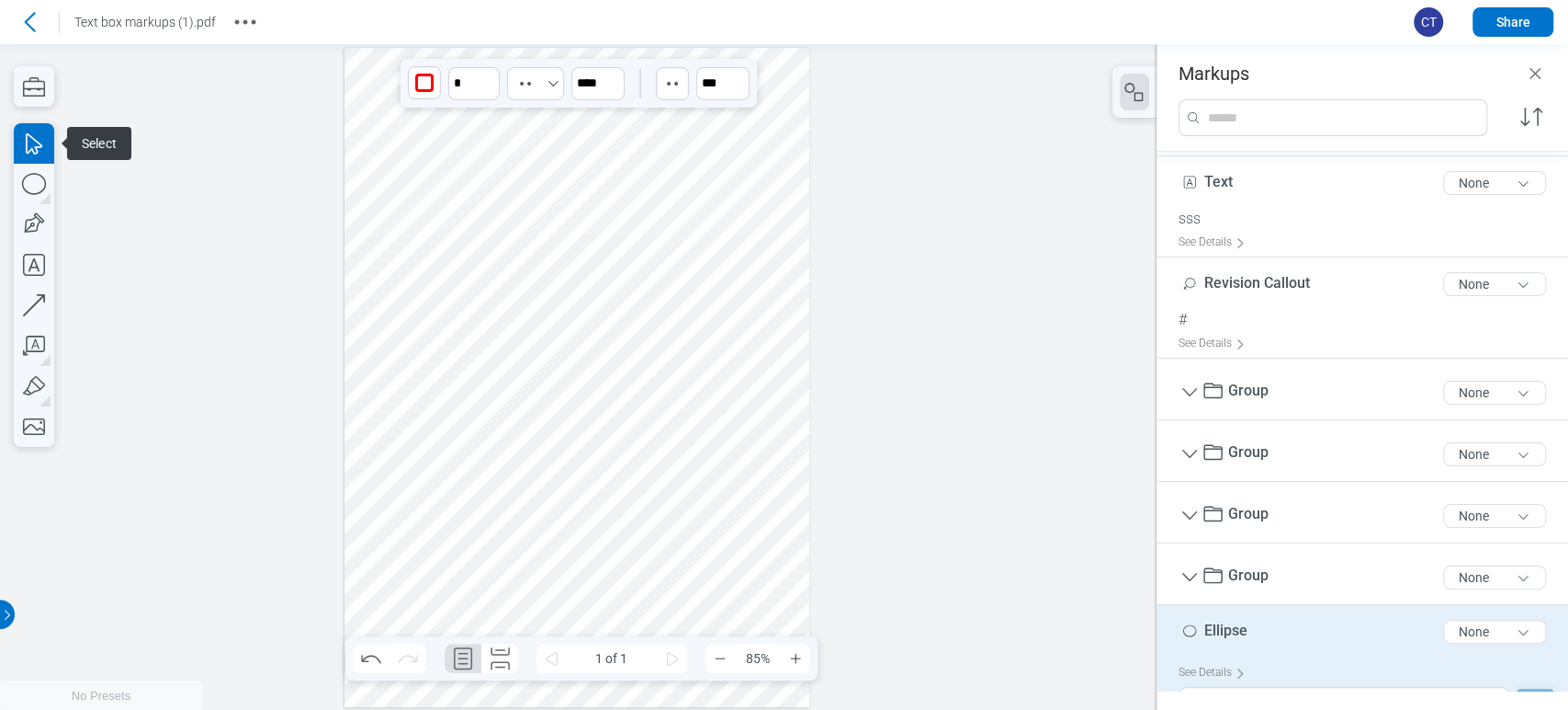
click at [621, 436] on div at bounding box center [577, 377] width 466 height 659
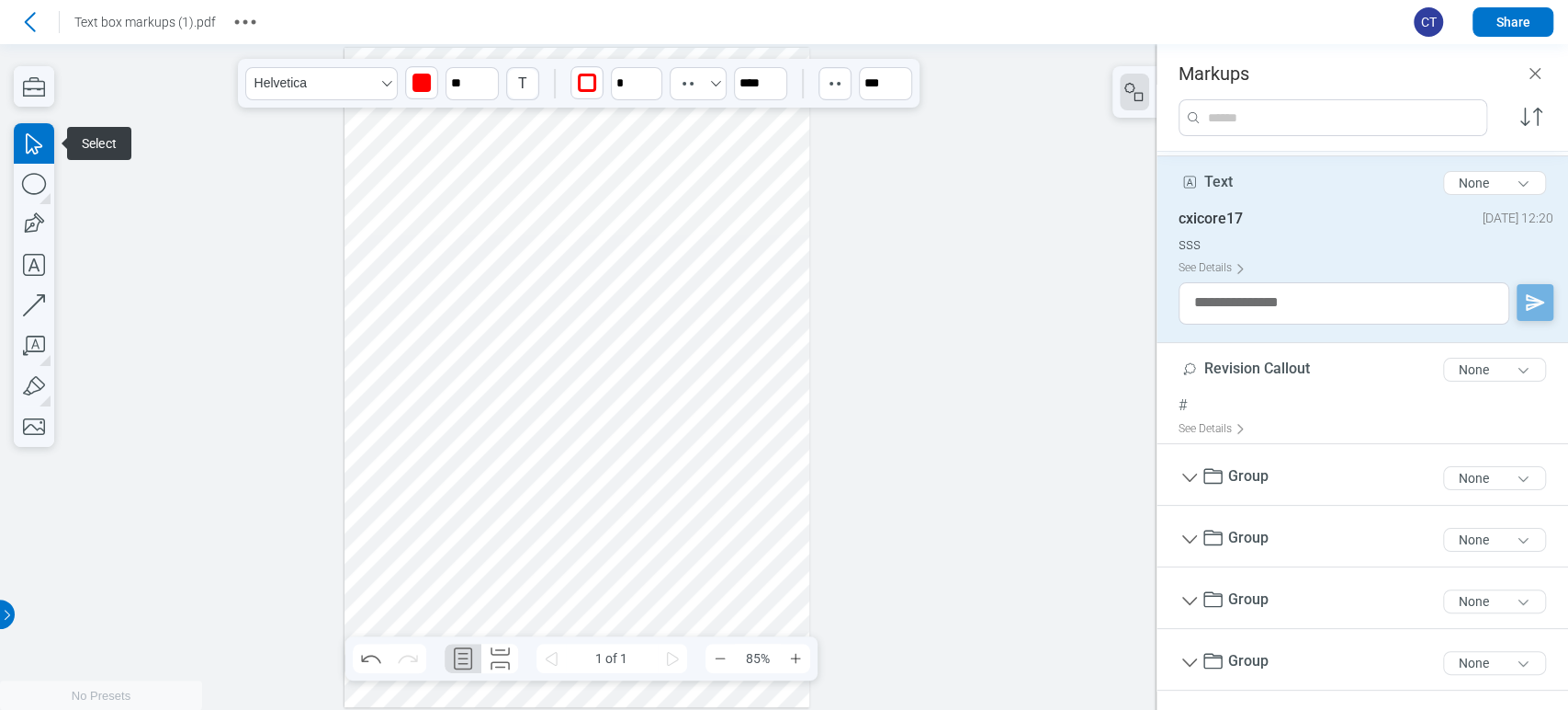
click at [680, 487] on div at bounding box center [577, 377] width 466 height 659
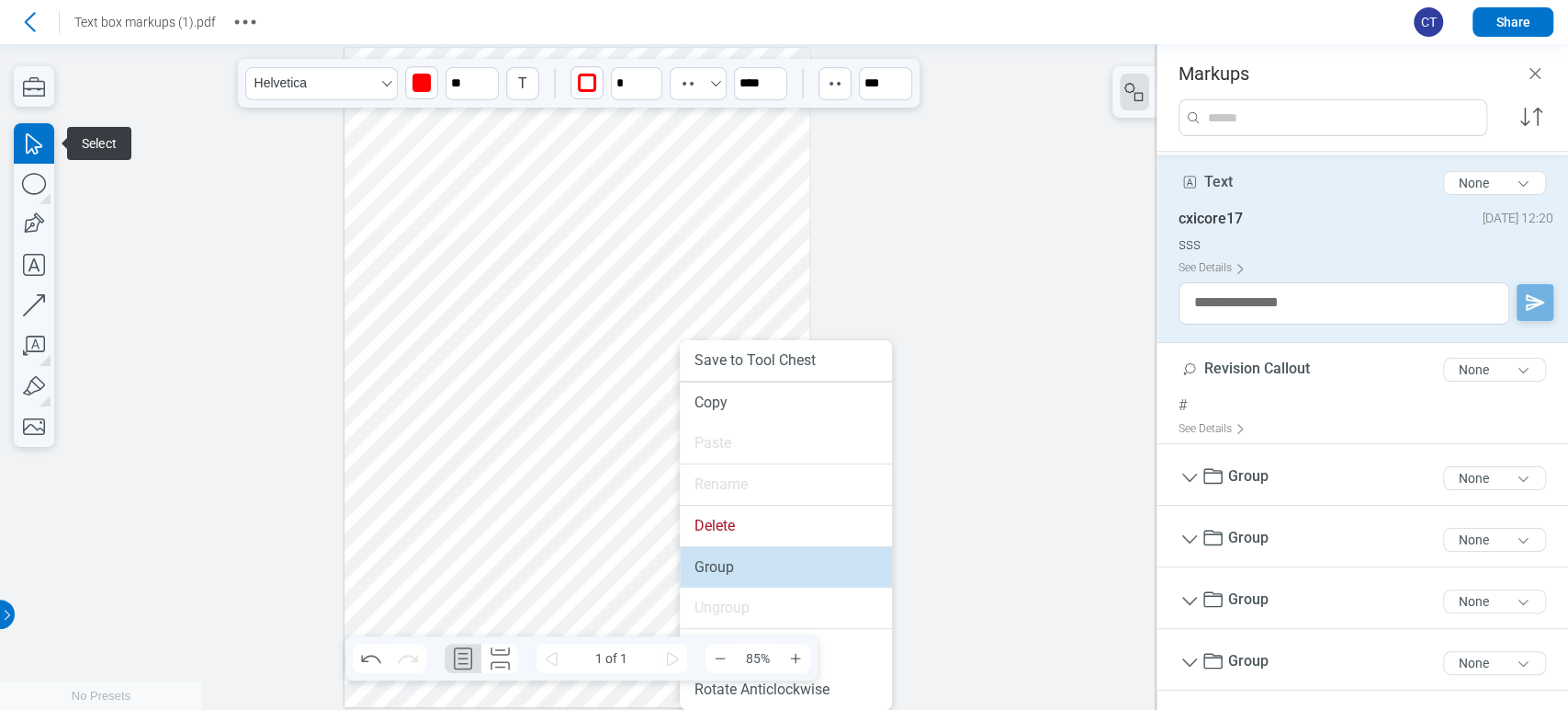
click at [718, 560] on li "Group" at bounding box center [785, 567] width 213 height 40
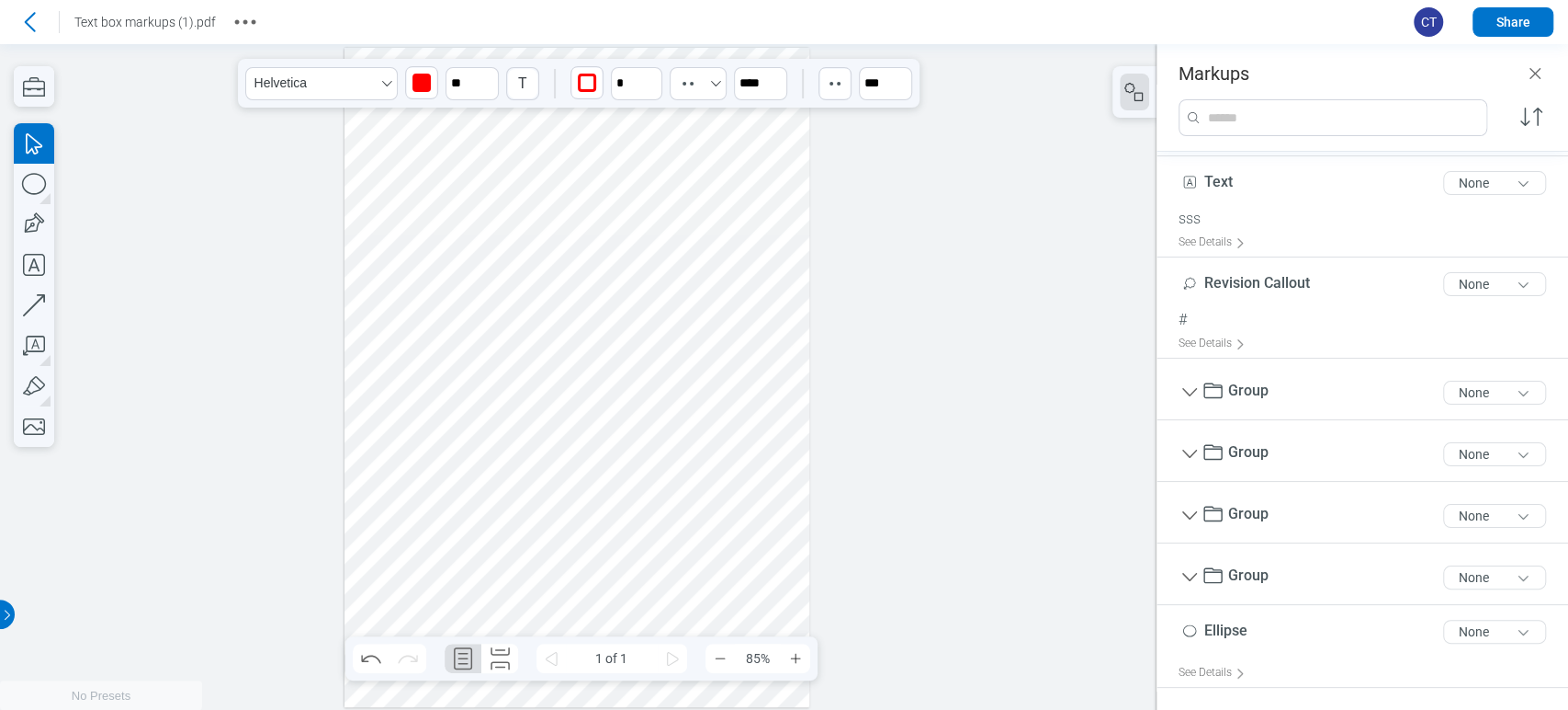
drag, startPoint x: 625, startPoint y: 433, endPoint x: 618, endPoint y: 456, distance: 24.0
click at [618, 456] on div at bounding box center [577, 377] width 466 height 659
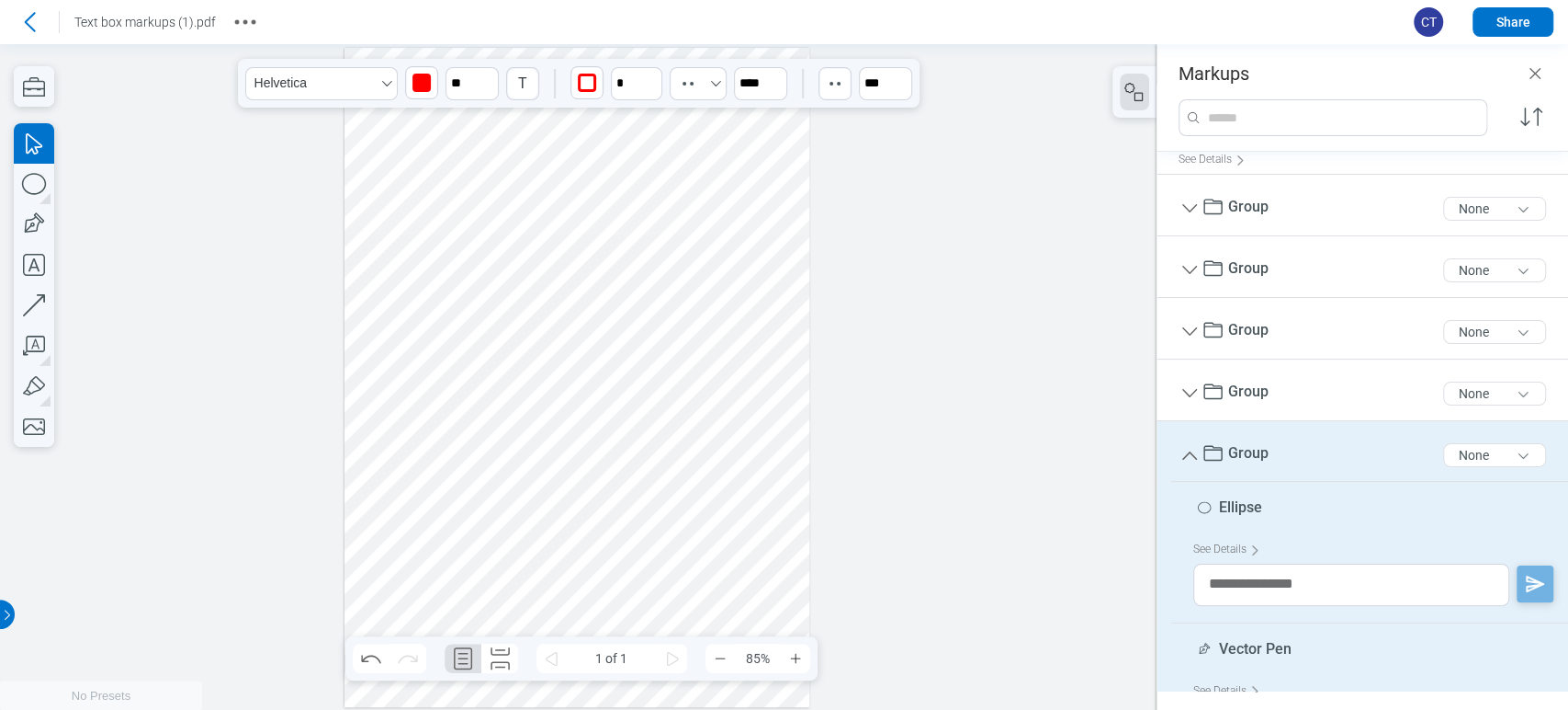
scroll to position [0, 0]
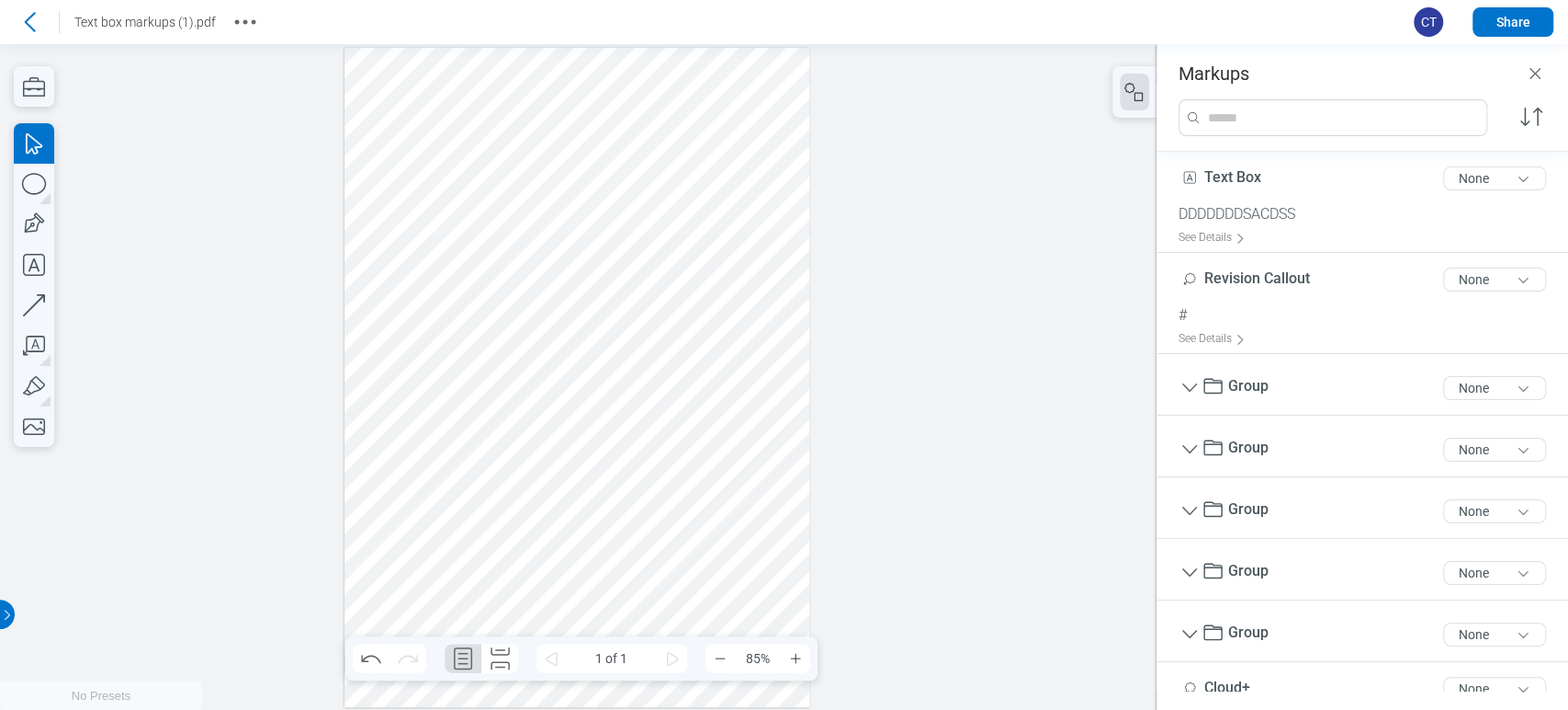
drag, startPoint x: 769, startPoint y: 447, endPoint x: 733, endPoint y: 461, distance: 38.6
click at [765, 449] on div at bounding box center [577, 377] width 466 height 659
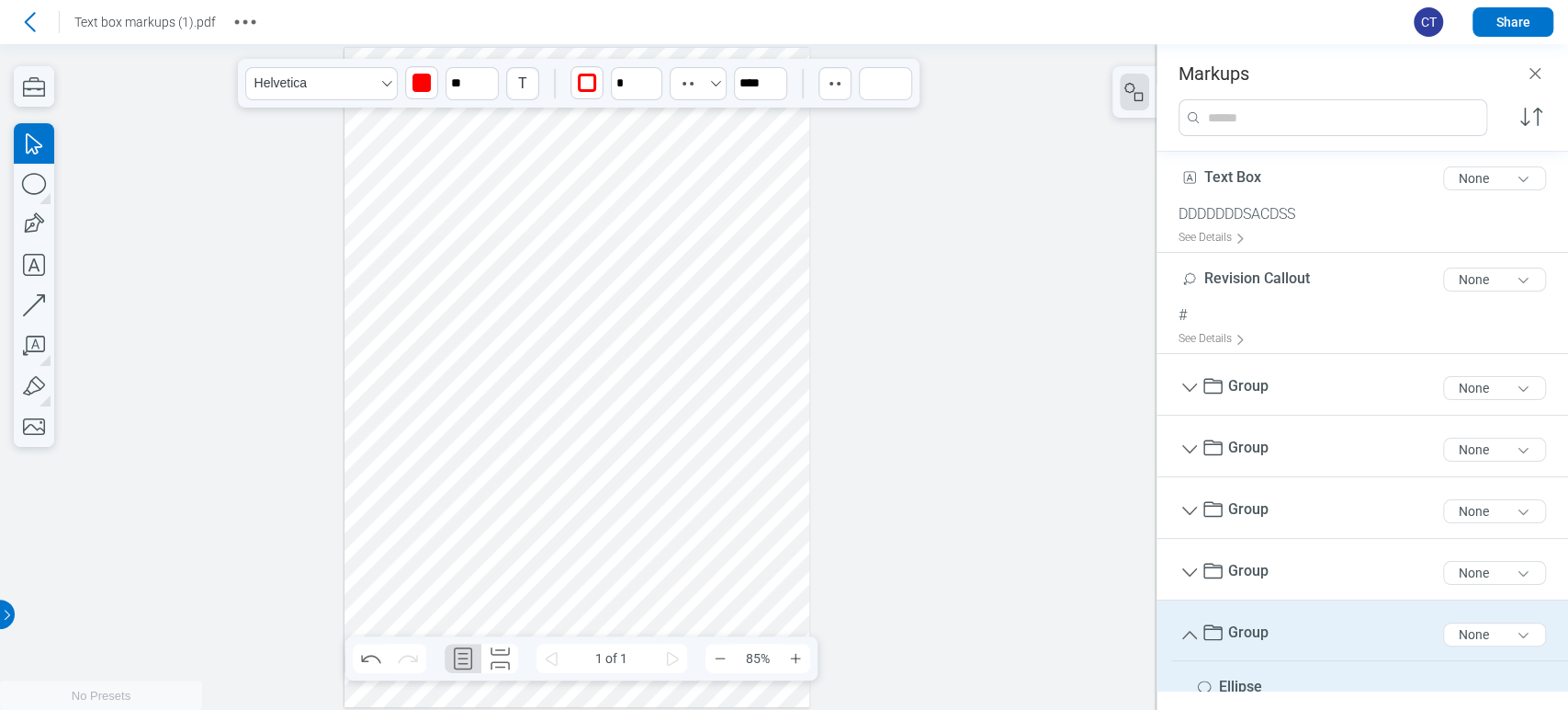
click at [635, 437] on div at bounding box center [577, 377] width 466 height 659
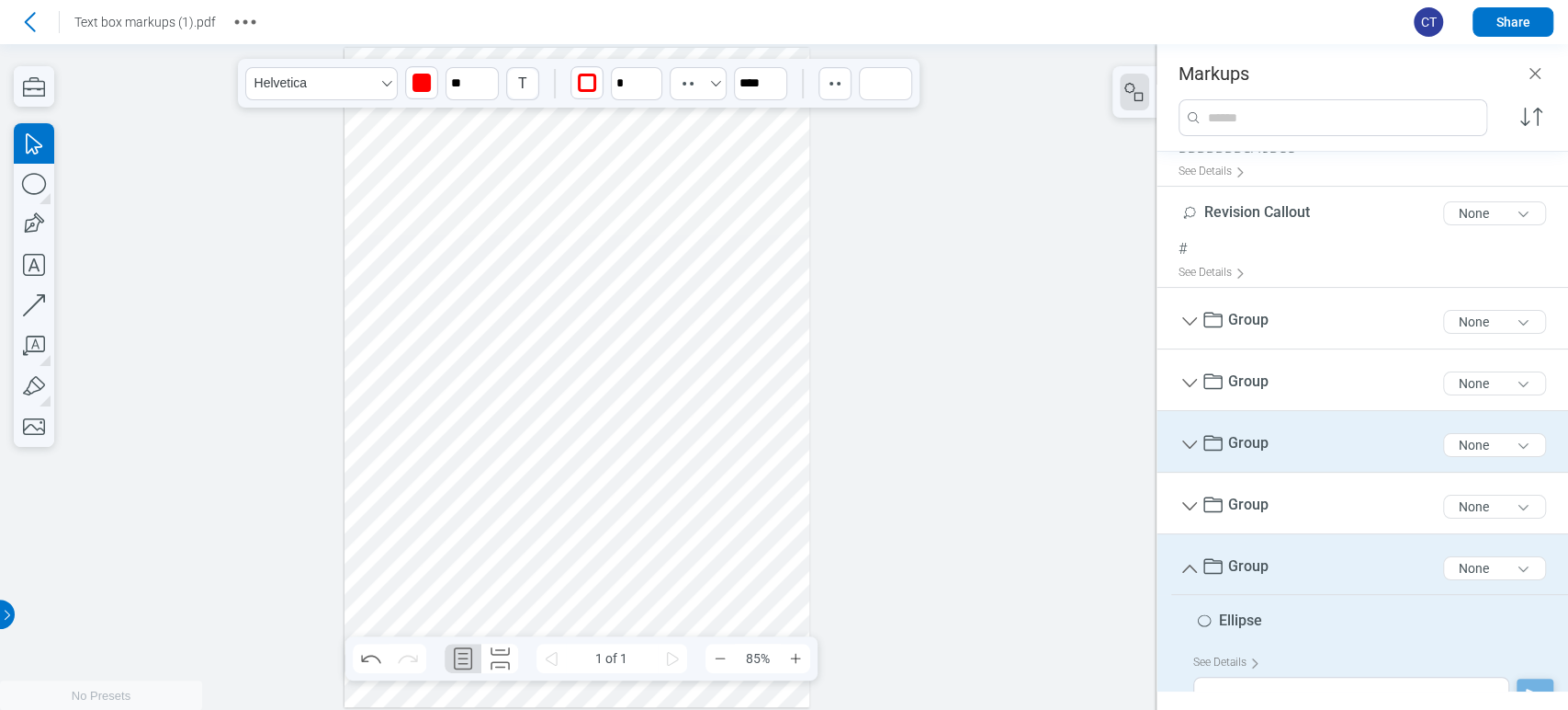
scroll to position [102, 0]
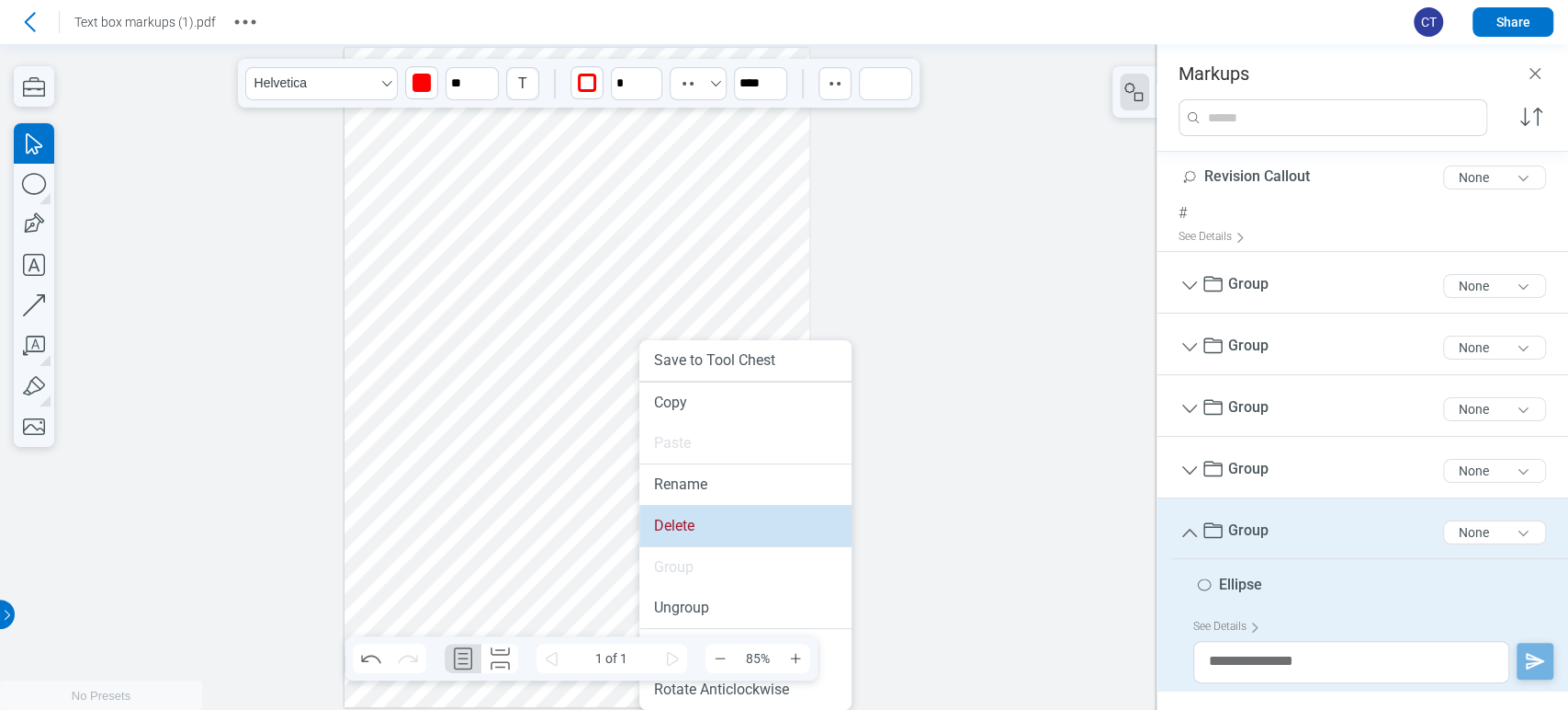
drag, startPoint x: 699, startPoint y: 530, endPoint x: 698, endPoint y: 485, distance: 45.0
click at [698, 529] on li "Delete" at bounding box center [746, 525] width 213 height 40
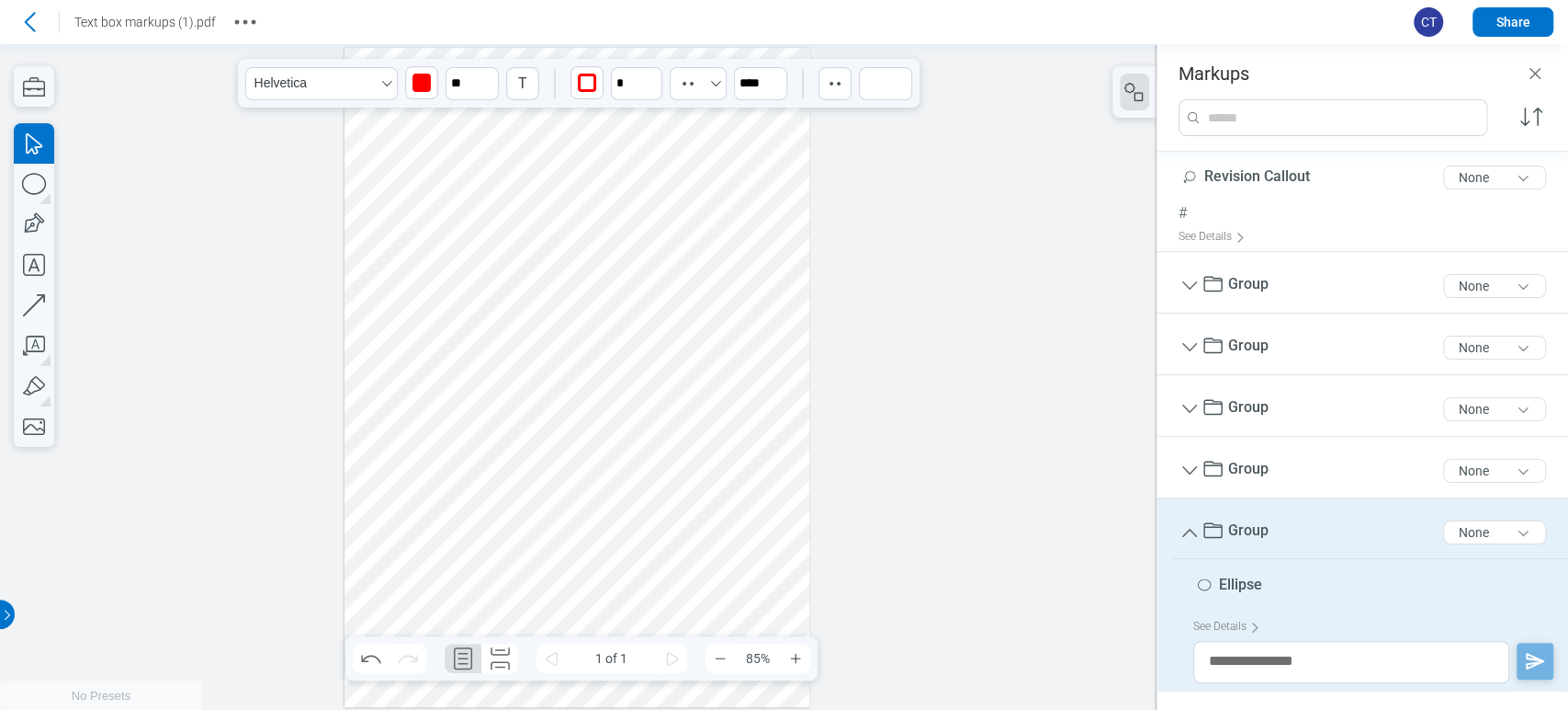
click at [478, 456] on div at bounding box center [577, 377] width 466 height 659
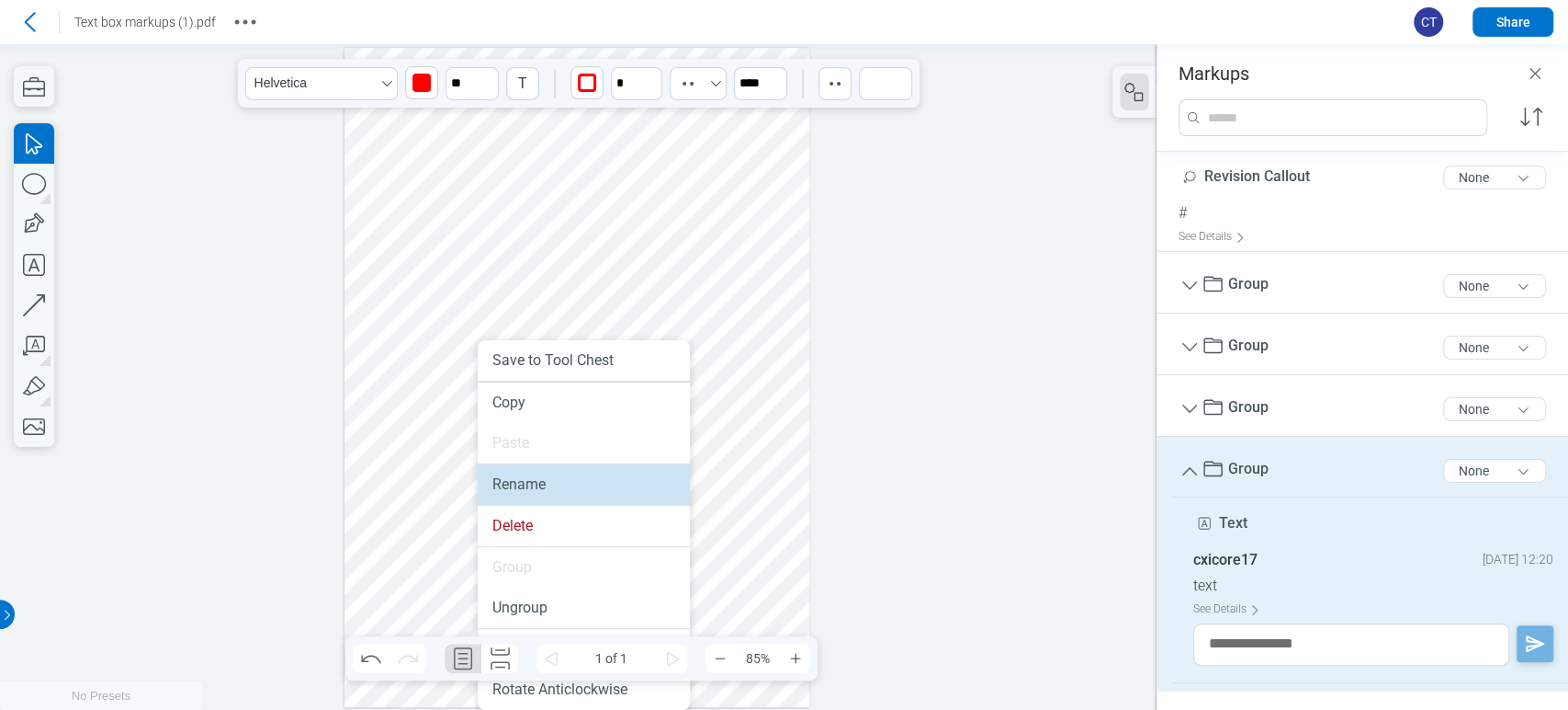
scroll to position [0, 0]
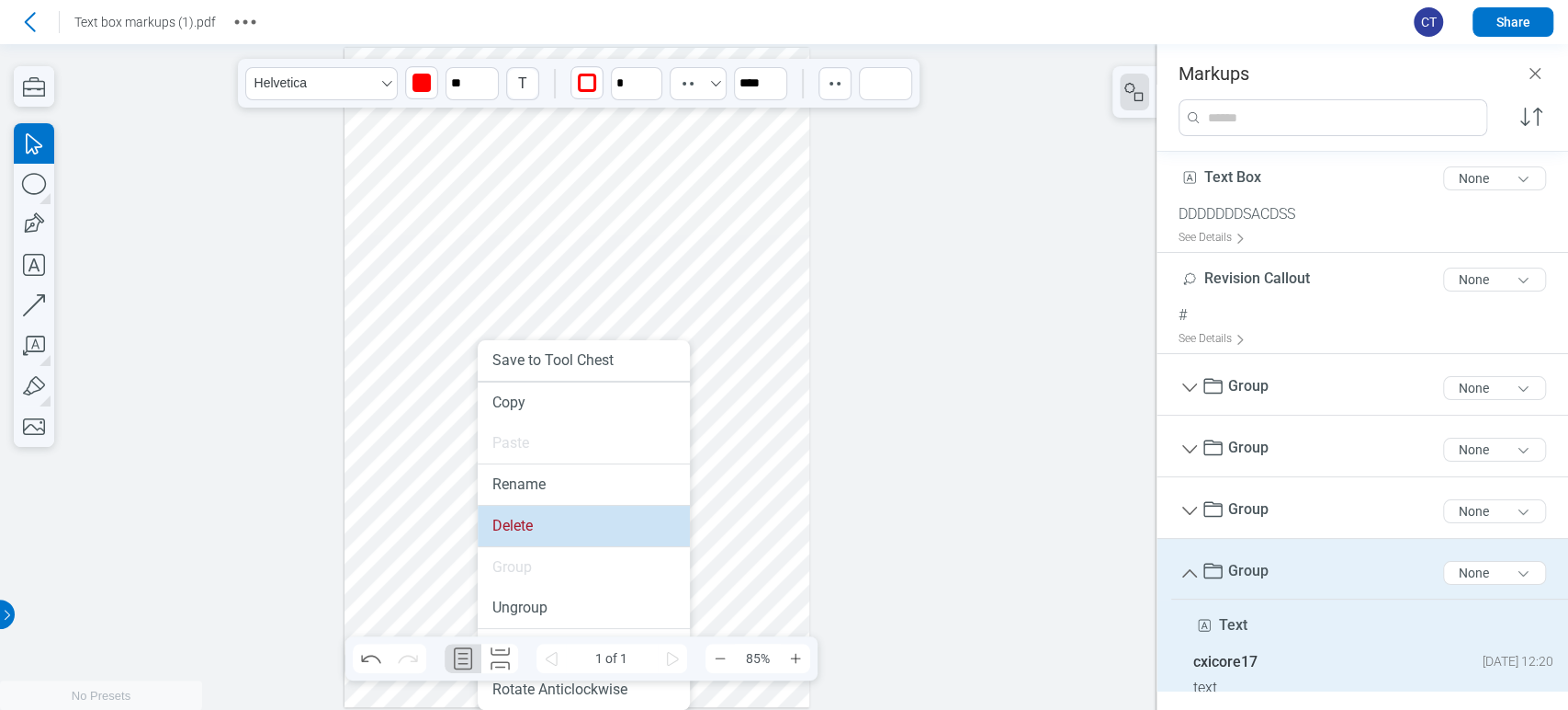
click at [511, 533] on li "Delete" at bounding box center [584, 525] width 213 height 40
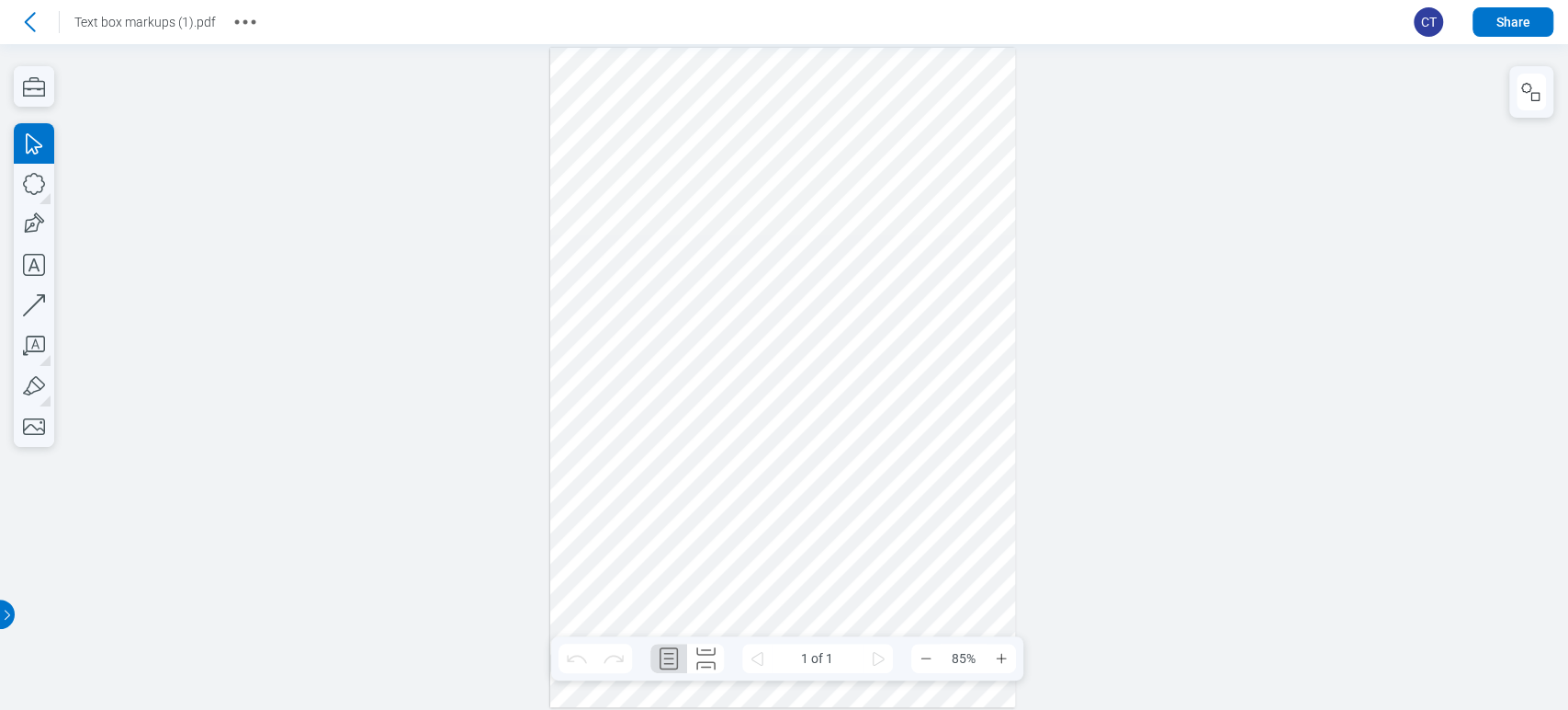
drag, startPoint x: 973, startPoint y: 428, endPoint x: 669, endPoint y: 520, distance: 317.6
click at [669, 520] on div at bounding box center [783, 377] width 466 height 659
click at [958, 372] on div at bounding box center [783, 377] width 466 height 659
drag, startPoint x: 958, startPoint y: 372, endPoint x: 794, endPoint y: 401, distance: 166.5
click at [794, 401] on div at bounding box center [783, 377] width 466 height 659
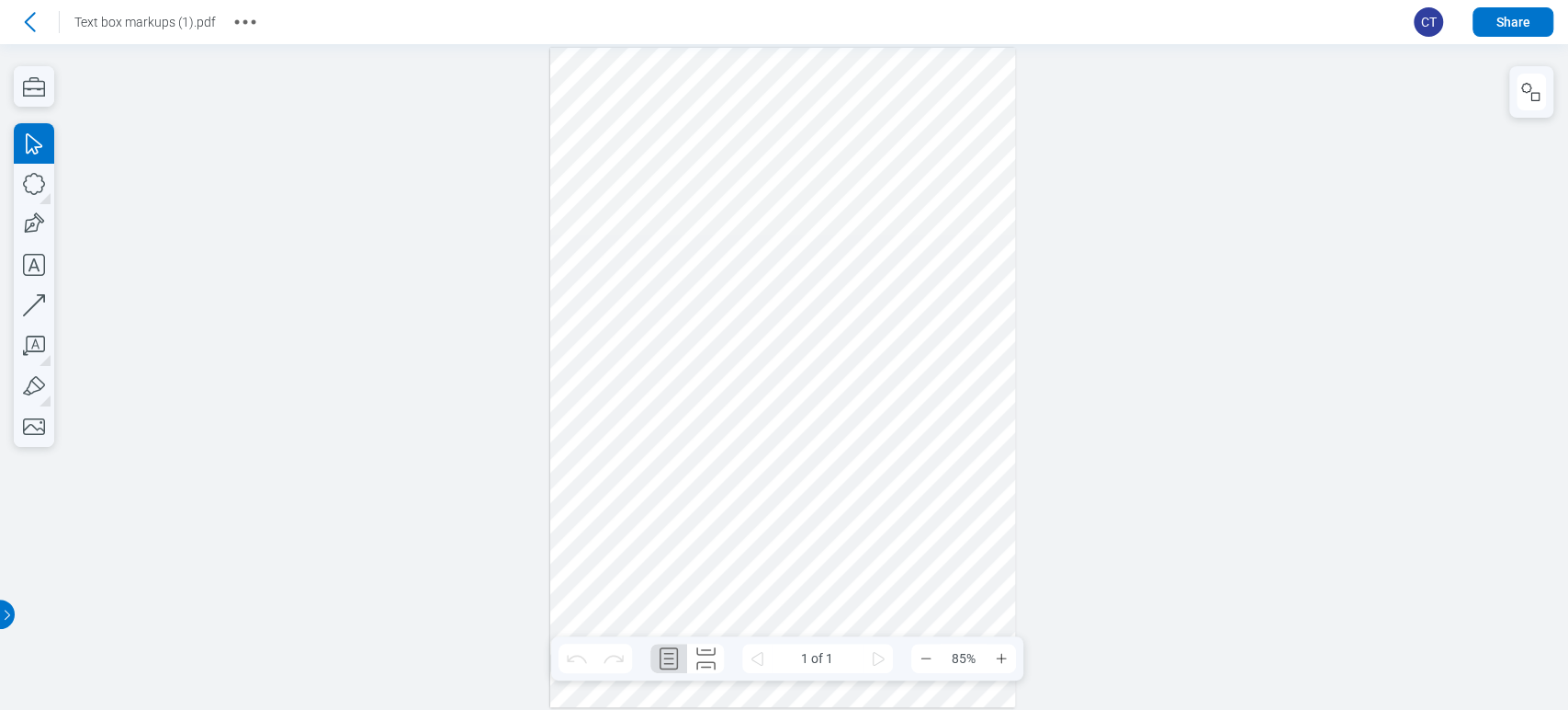
click at [967, 369] on div at bounding box center [783, 377] width 466 height 659
drag, startPoint x: 967, startPoint y: 369, endPoint x: 656, endPoint y: 430, distance: 316.9
click at [656, 430] on div at bounding box center [783, 377] width 466 height 659
click at [902, 258] on div at bounding box center [783, 377] width 466 height 659
click at [930, 249] on div at bounding box center [783, 377] width 466 height 659
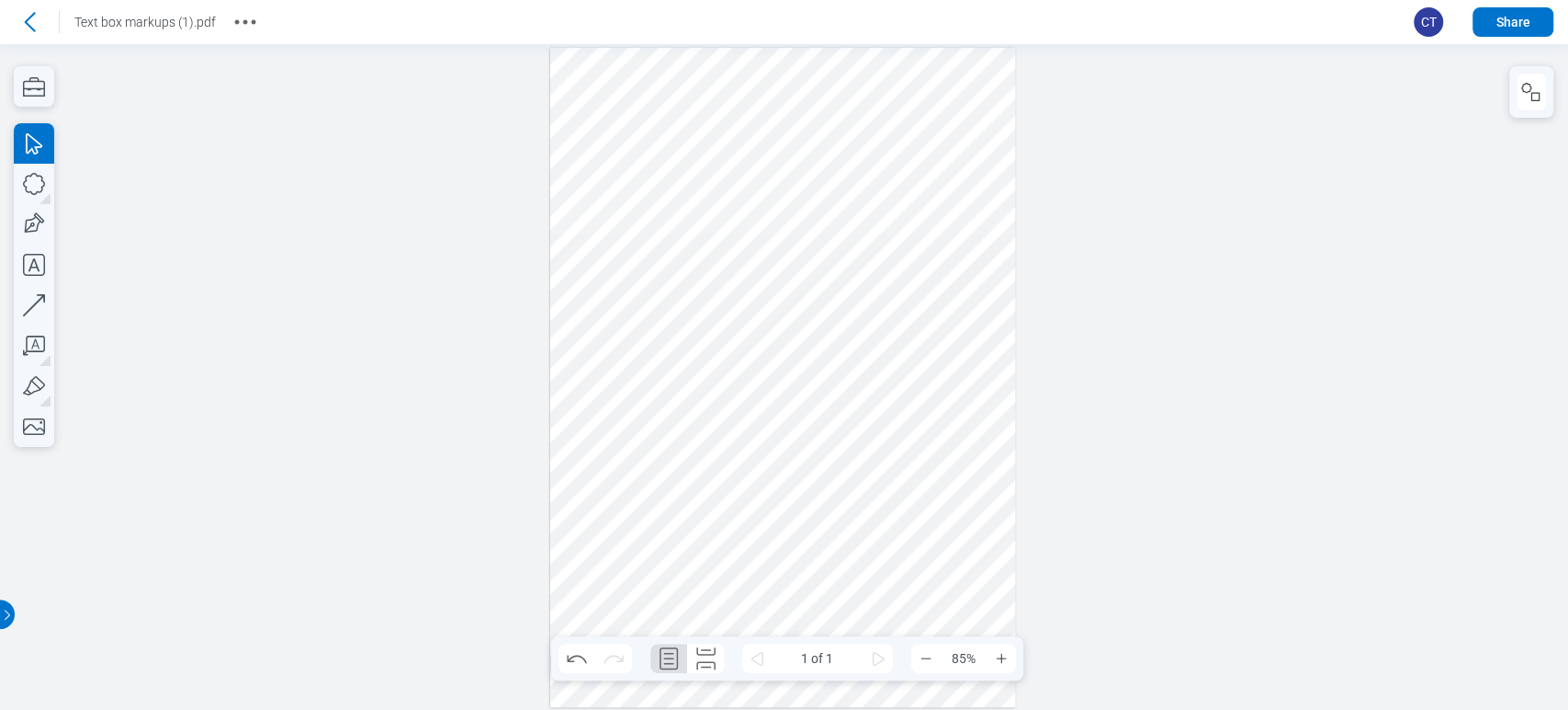
drag, startPoint x: 930, startPoint y: 249, endPoint x: 925, endPoint y: 319, distance: 70.2
click at [925, 319] on div at bounding box center [783, 377] width 466 height 659
click at [930, 239] on div at bounding box center [783, 377] width 466 height 659
drag, startPoint x: 926, startPoint y: 240, endPoint x: 777, endPoint y: 411, distance: 226.8
click at [777, 411] on div at bounding box center [783, 377] width 466 height 659
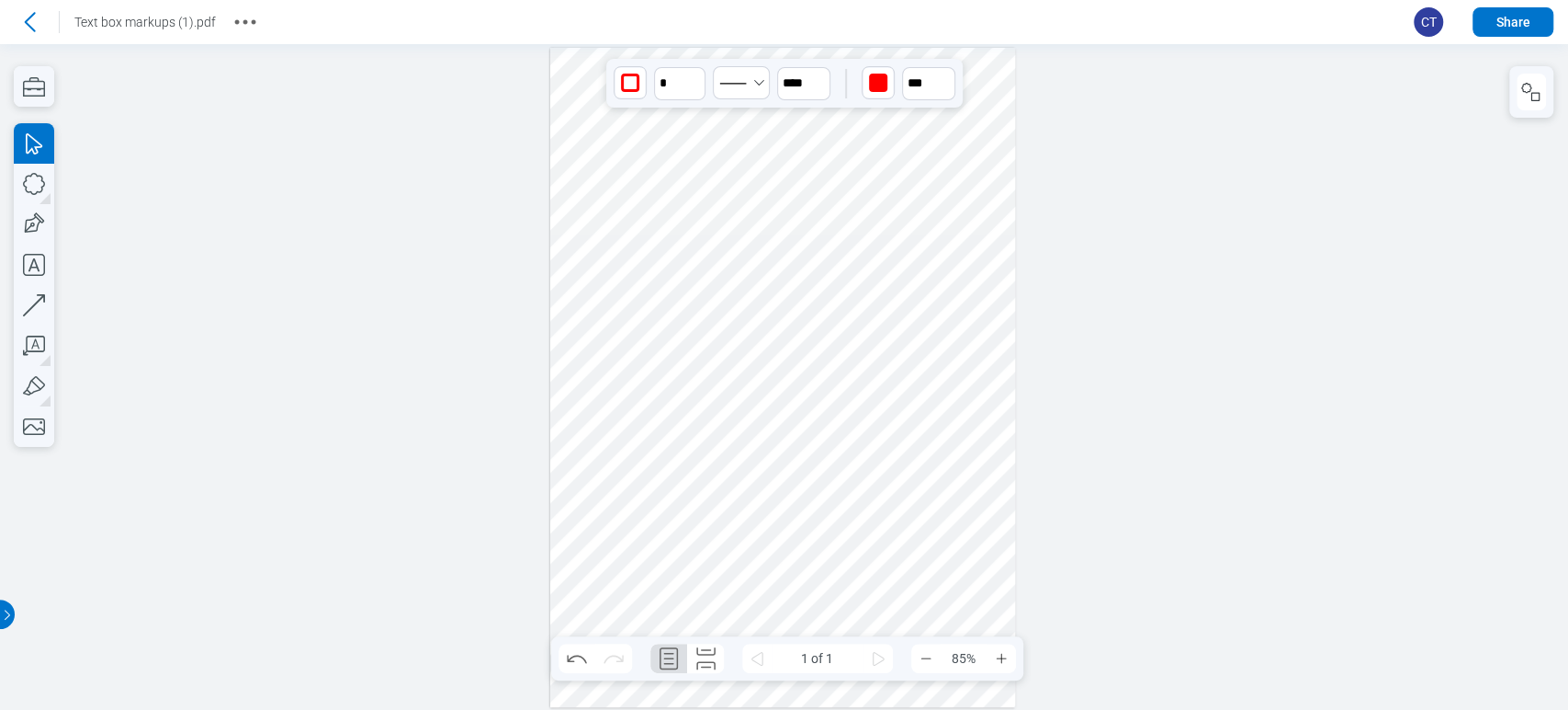
click at [662, 426] on div at bounding box center [783, 377] width 466 height 659
click at [784, 424] on div at bounding box center [783, 377] width 466 height 659
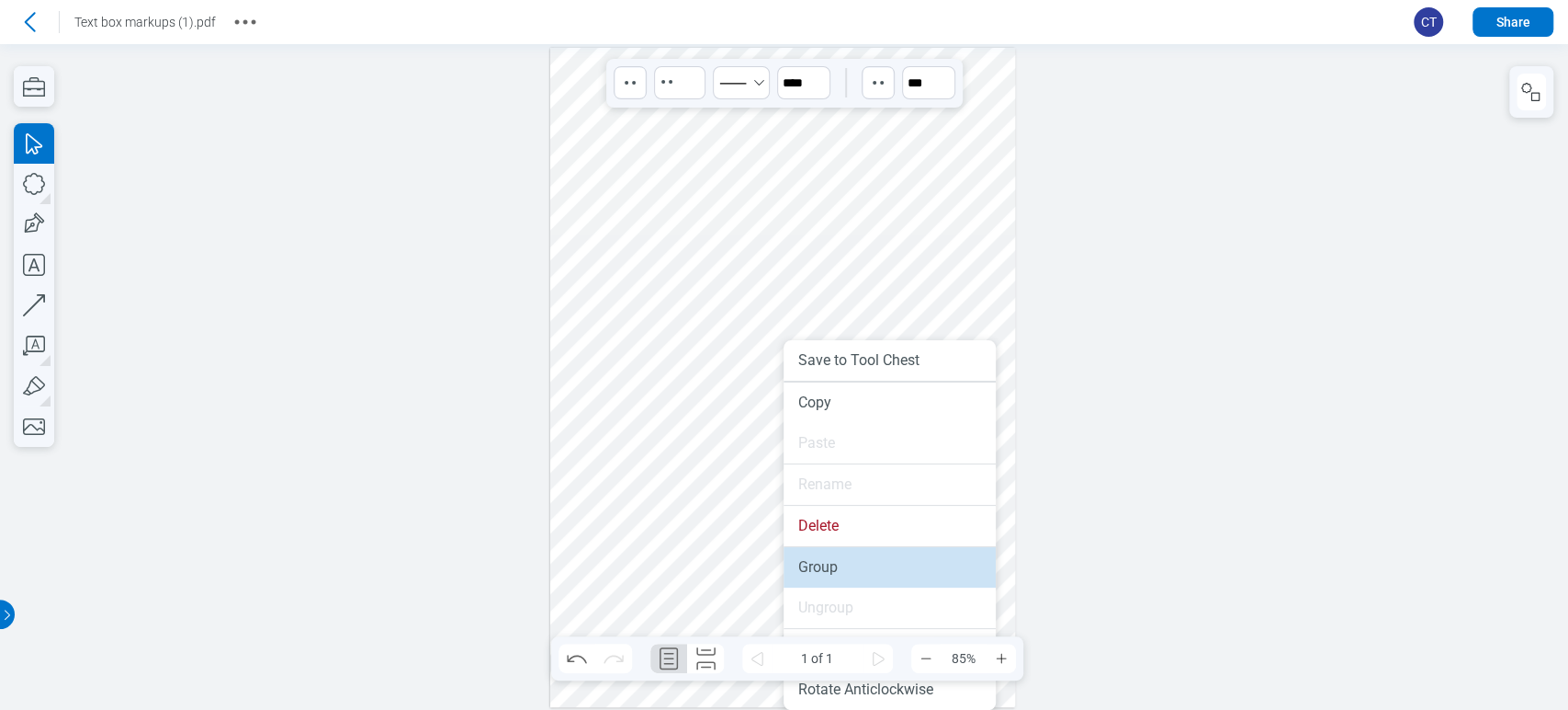
click at [837, 567] on li "Group" at bounding box center [889, 567] width 213 height 40
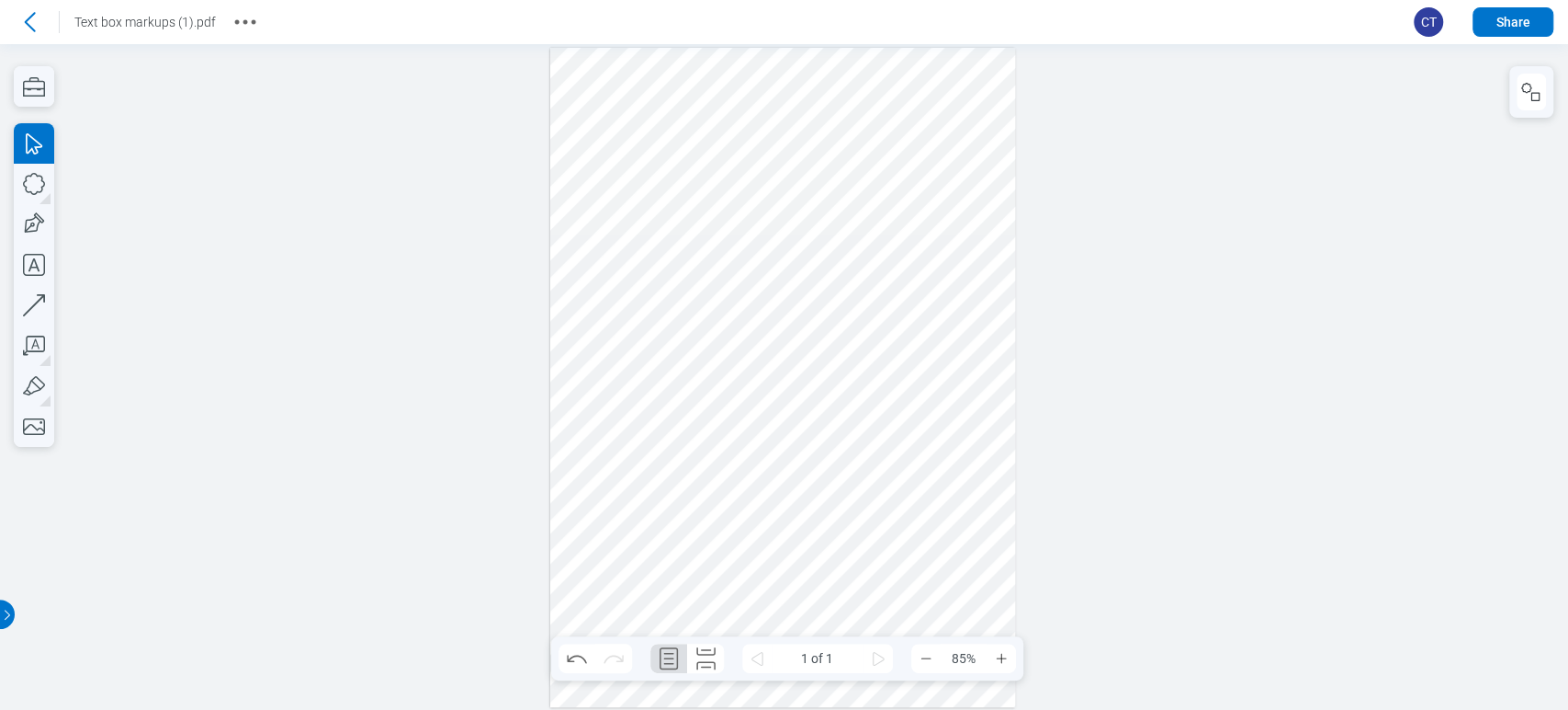
click at [935, 392] on div at bounding box center [783, 377] width 466 height 659
click at [30, 226] on icon "button" at bounding box center [32, 225] width 27 height 27
drag, startPoint x: 887, startPoint y: 387, endPoint x: 907, endPoint y: 472, distance: 87.3
click at [907, 472] on div at bounding box center [783, 377] width 466 height 659
click at [824, 432] on div at bounding box center [783, 377] width 466 height 659
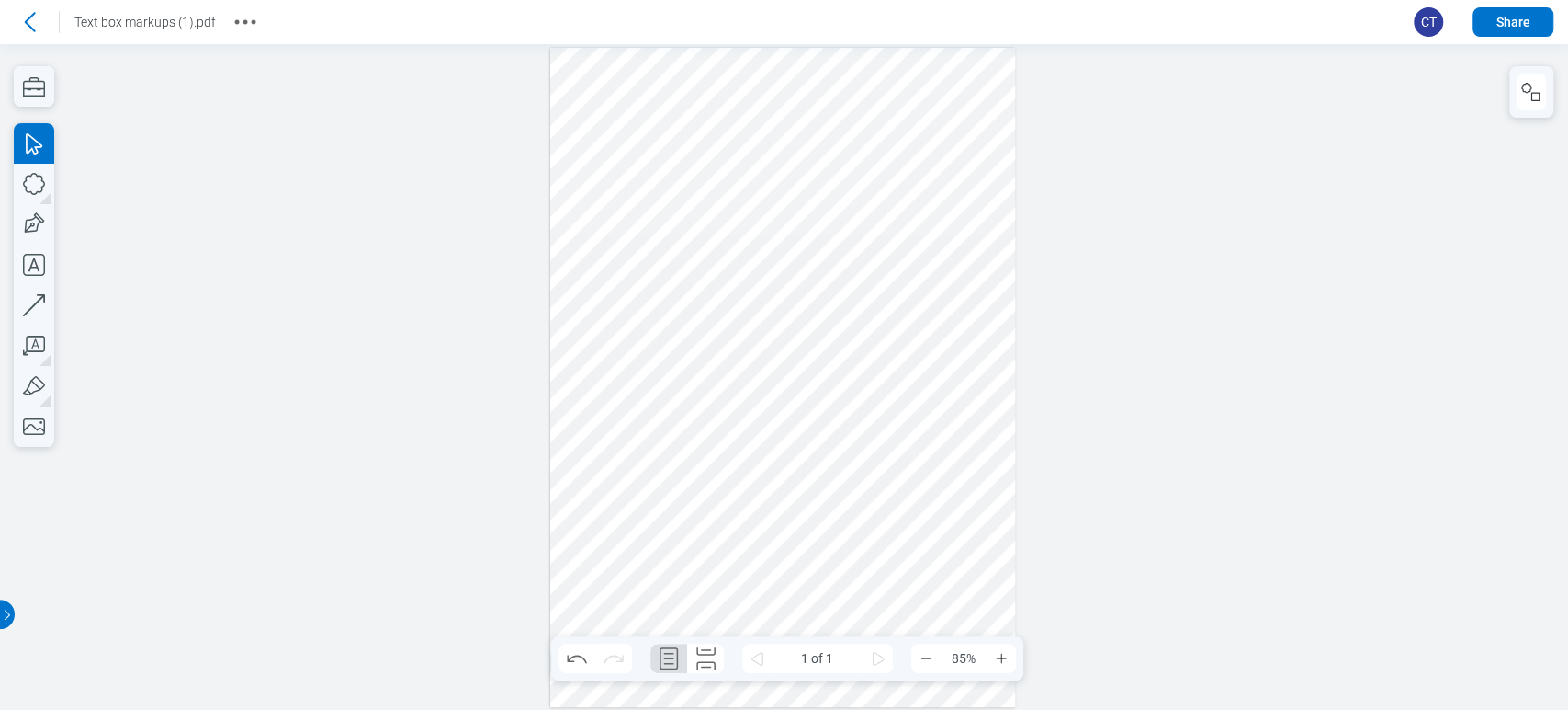
click at [893, 426] on div at bounding box center [783, 377] width 466 height 659
click at [1518, 75] on button "button" at bounding box center [1531, 92] width 29 height 37
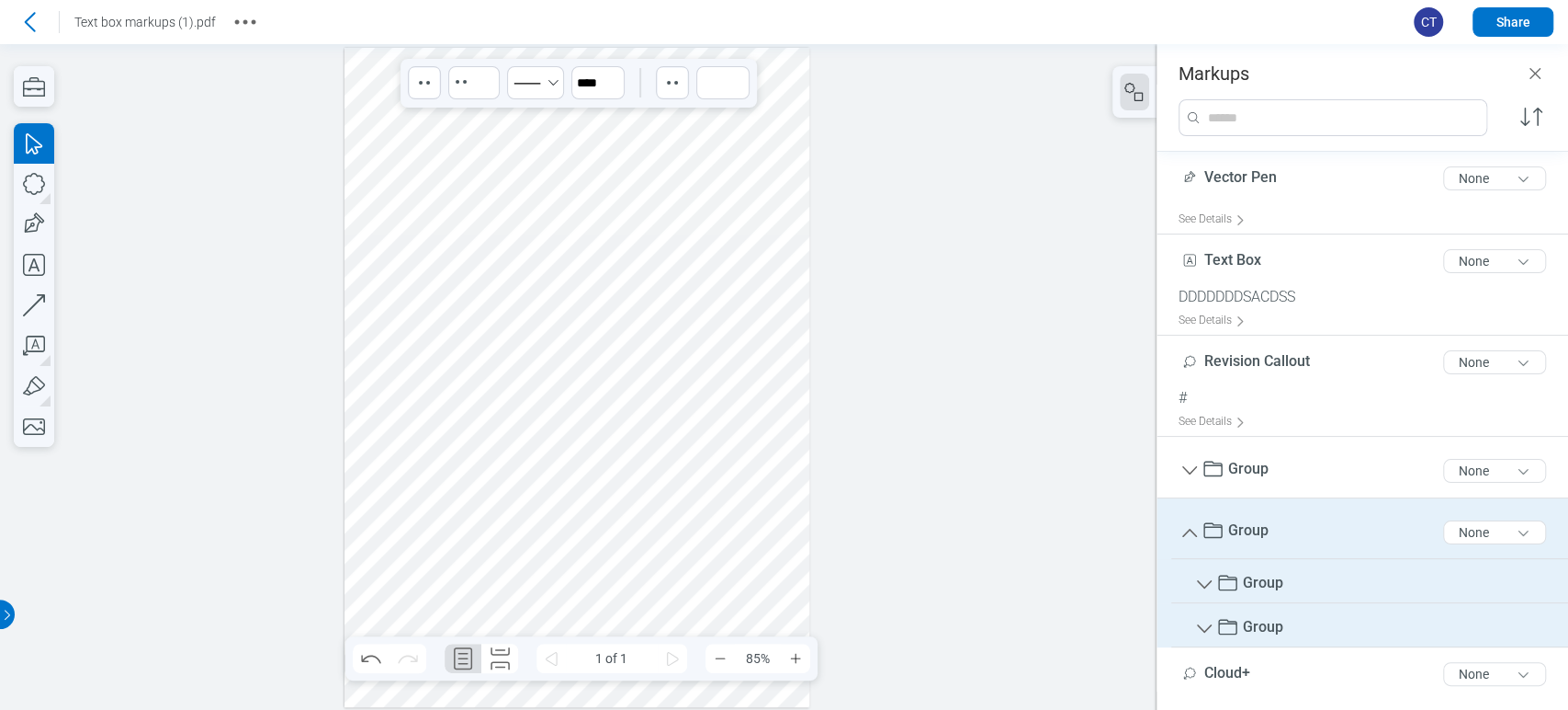
click at [429, 422] on div at bounding box center [577, 377] width 466 height 659
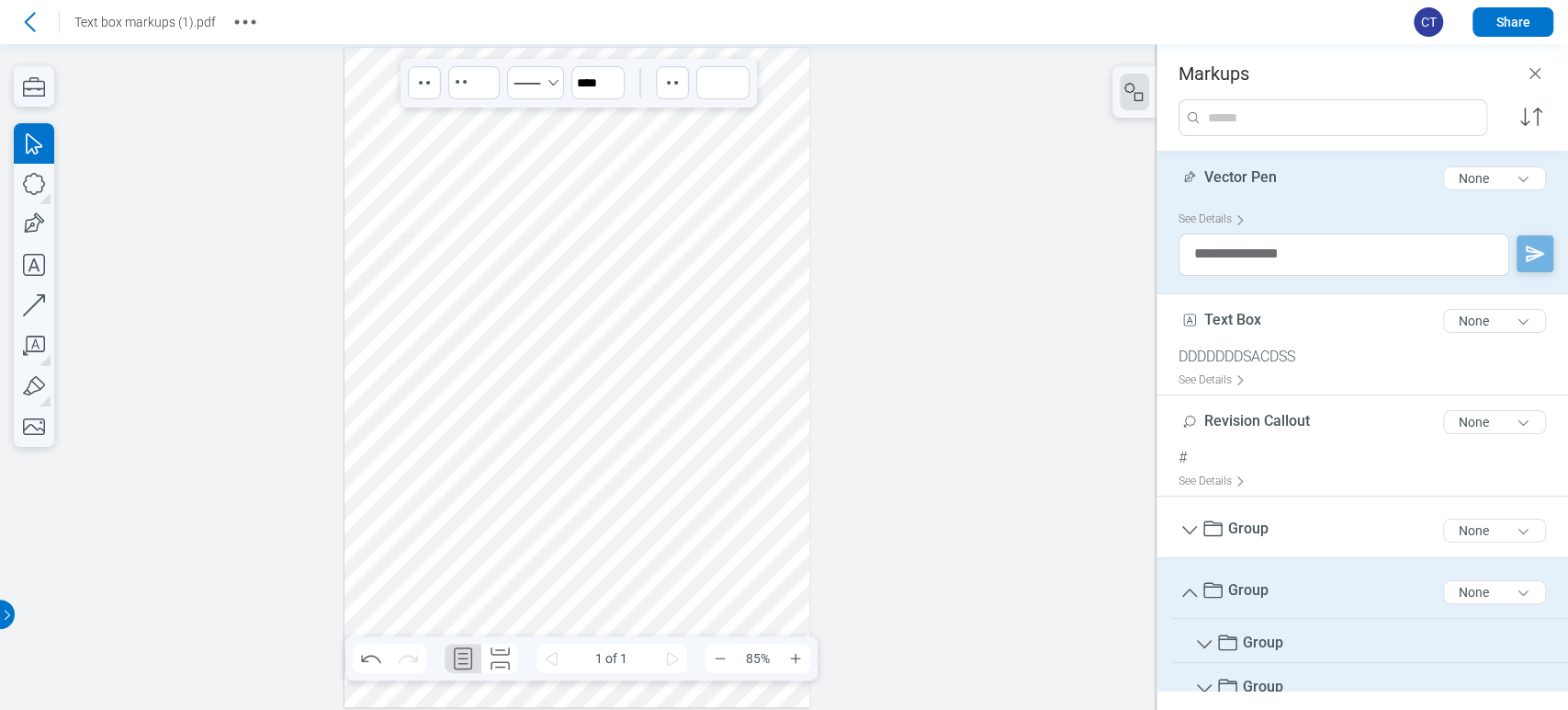
click at [692, 433] on div at bounding box center [577, 377] width 466 height 659
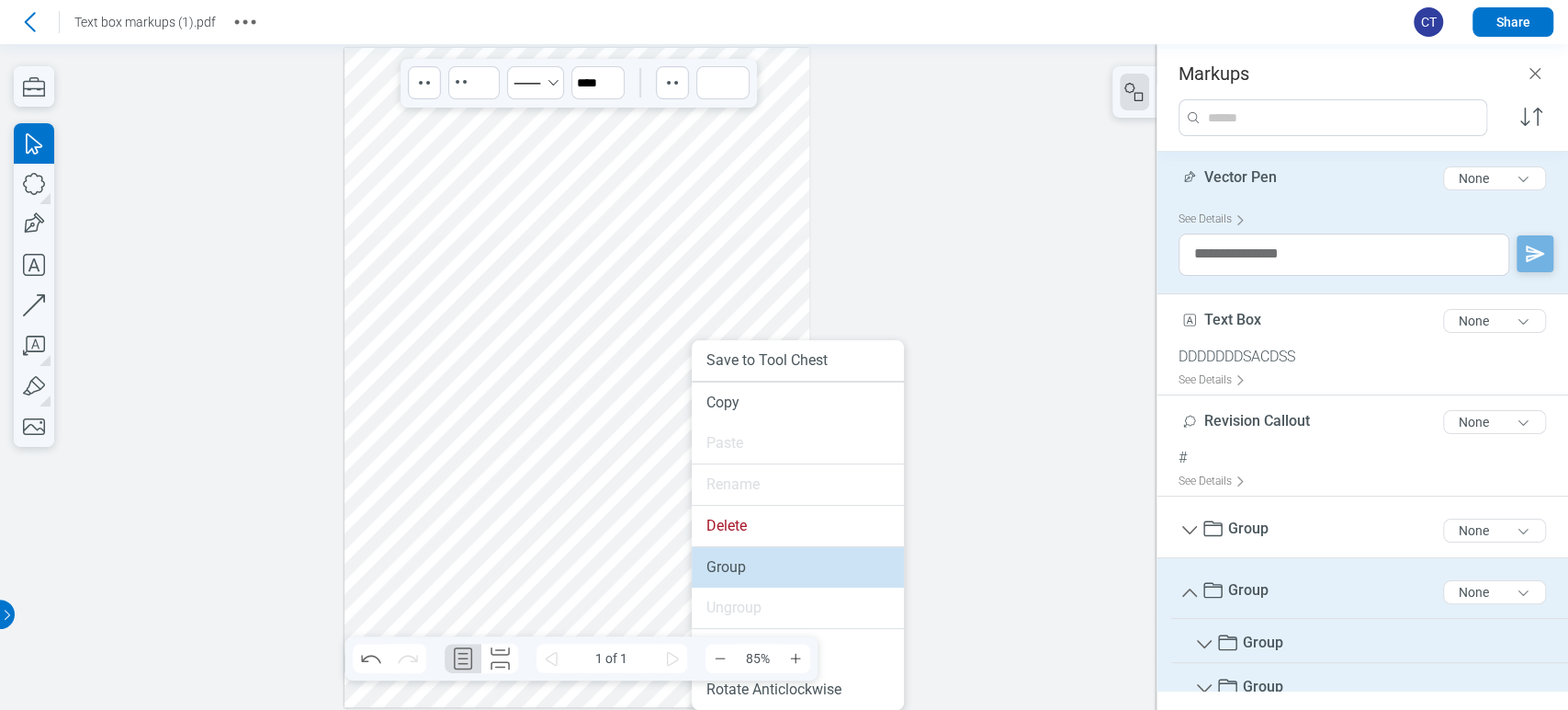
click at [726, 571] on li "Group" at bounding box center [797, 567] width 213 height 40
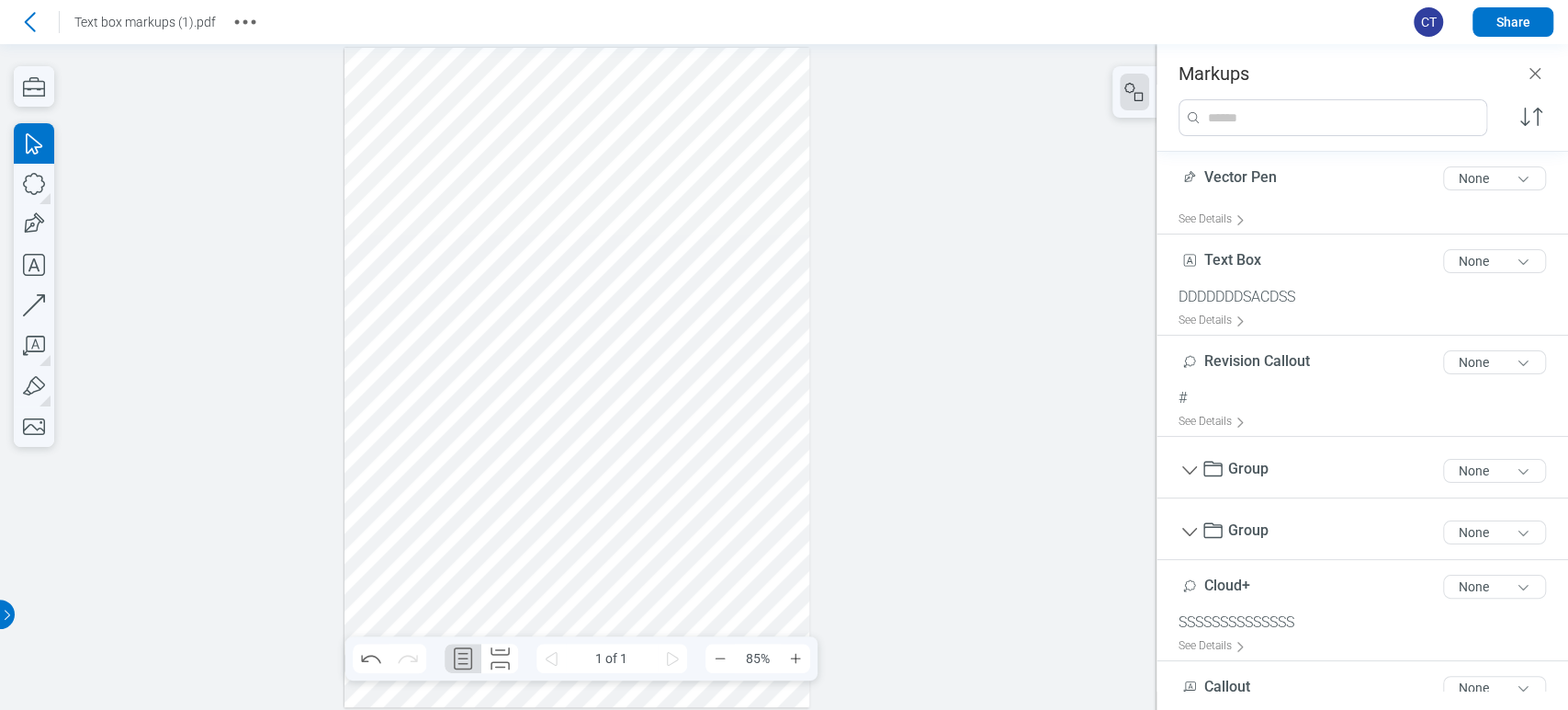
click at [790, 433] on div at bounding box center [577, 377] width 466 height 659
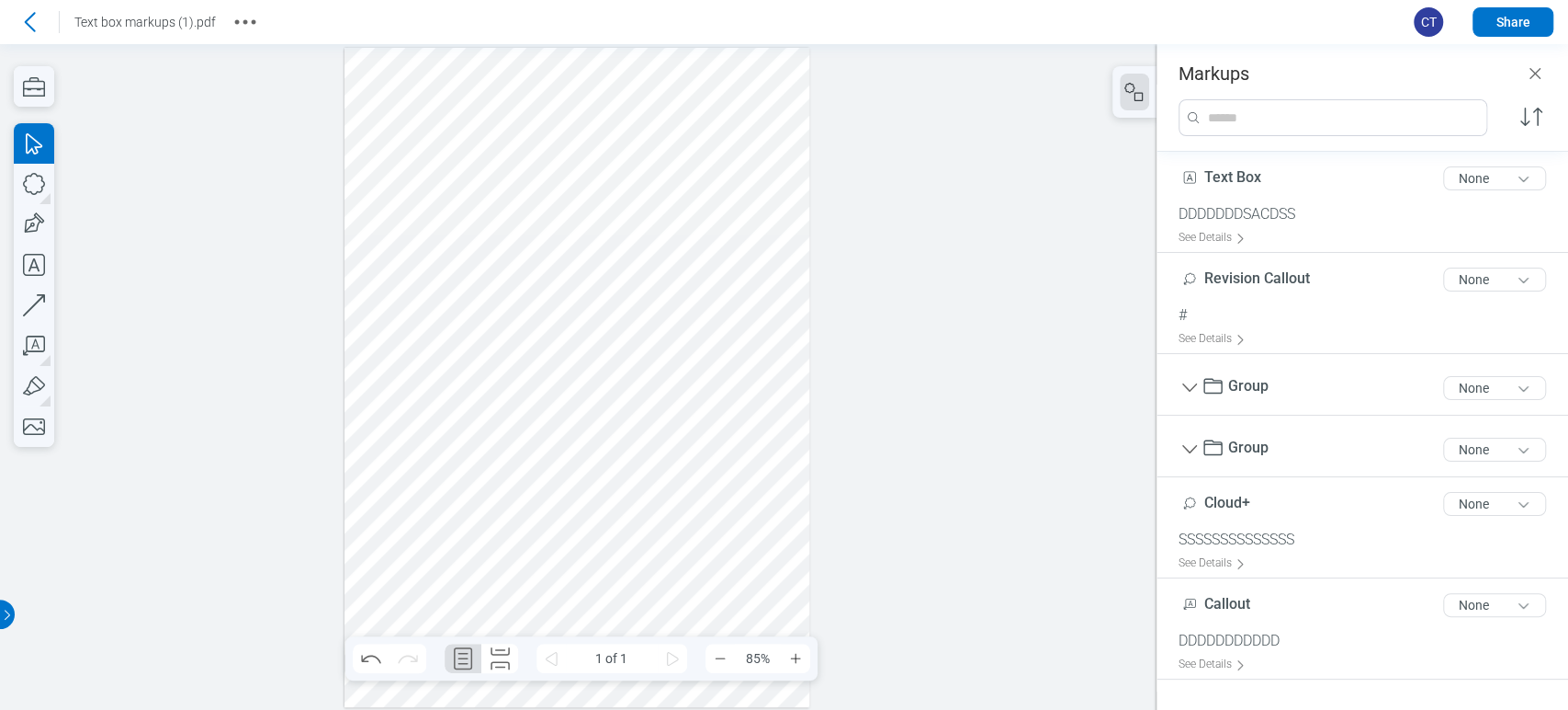
click at [549, 431] on div at bounding box center [577, 377] width 466 height 659
click at [552, 432] on div at bounding box center [577, 377] width 466 height 659
click at [581, 440] on div at bounding box center [577, 377] width 466 height 659
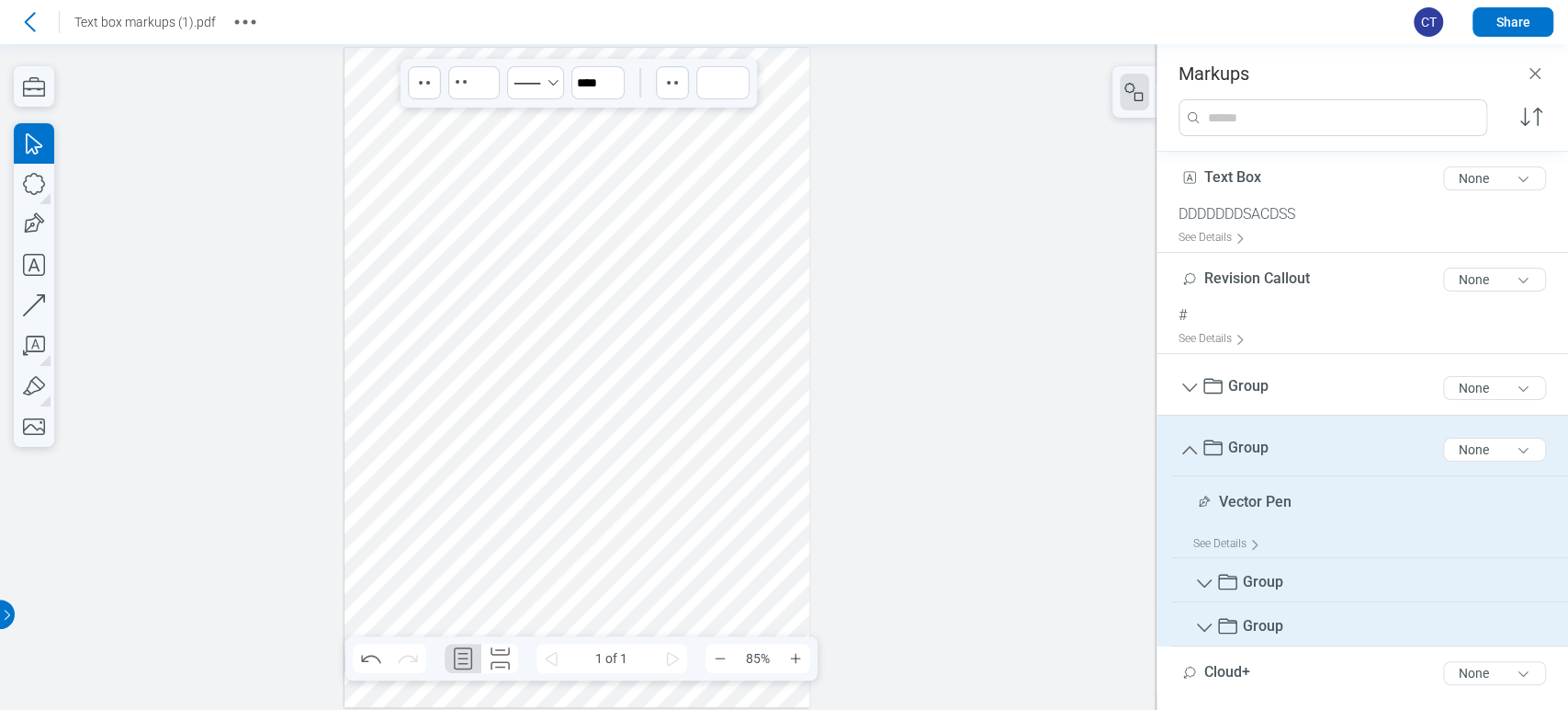
click at [570, 441] on div at bounding box center [577, 377] width 466 height 659
click at [40, 186] on icon "button" at bounding box center [34, 184] width 40 height 40
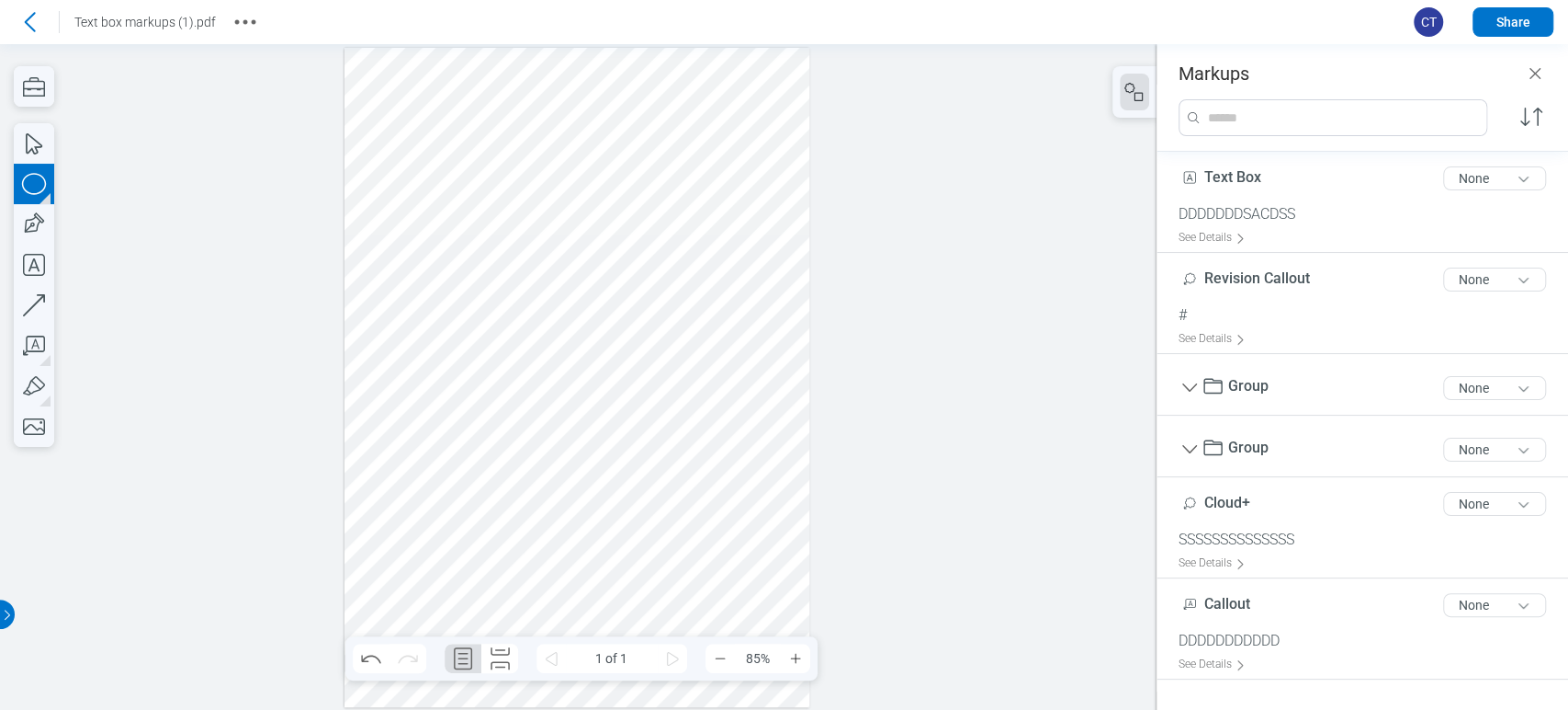
drag, startPoint x: 463, startPoint y: 515, endPoint x: 513, endPoint y: 529, distance: 51.9
click at [513, 529] on div at bounding box center [577, 377] width 466 height 659
click at [432, 438] on div at bounding box center [577, 377] width 466 height 659
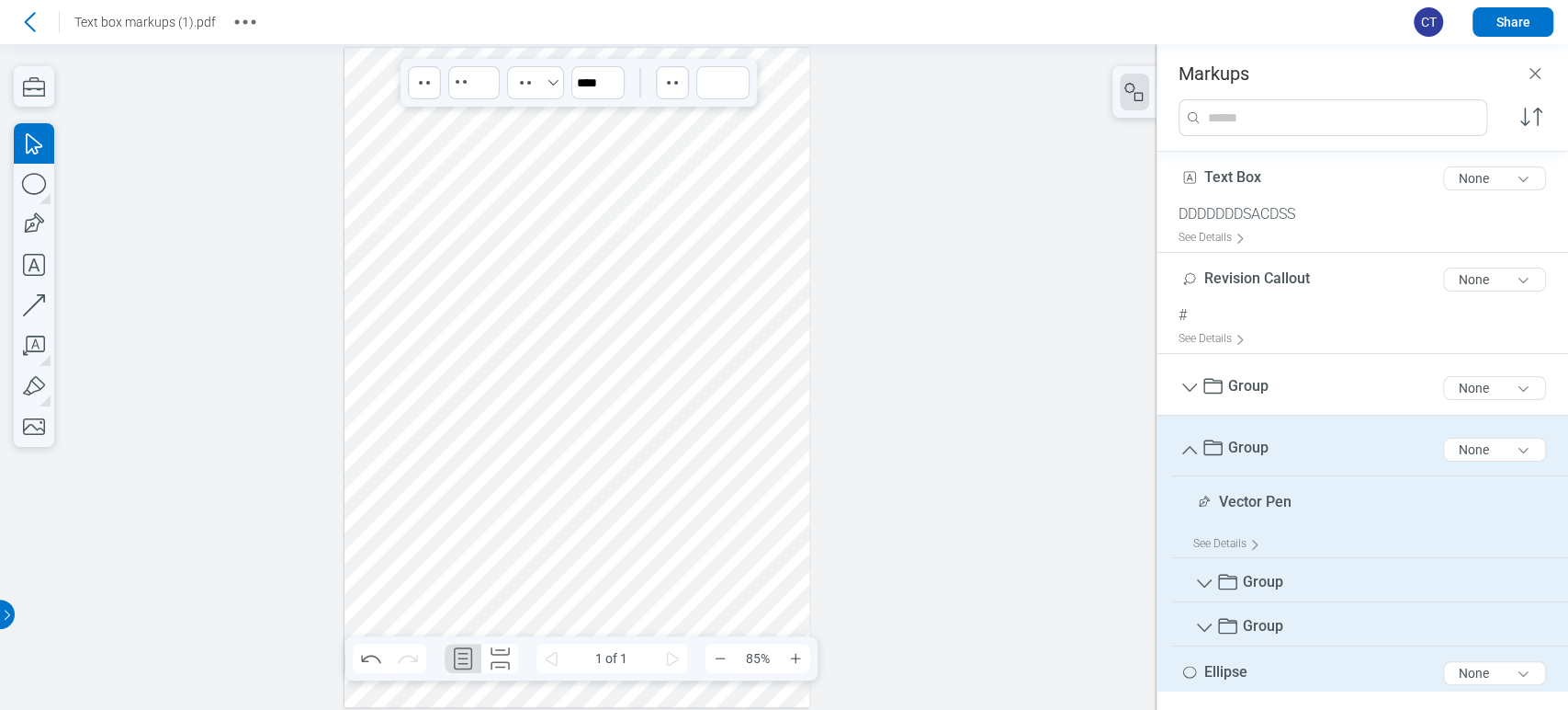
scroll to position [98, 0]
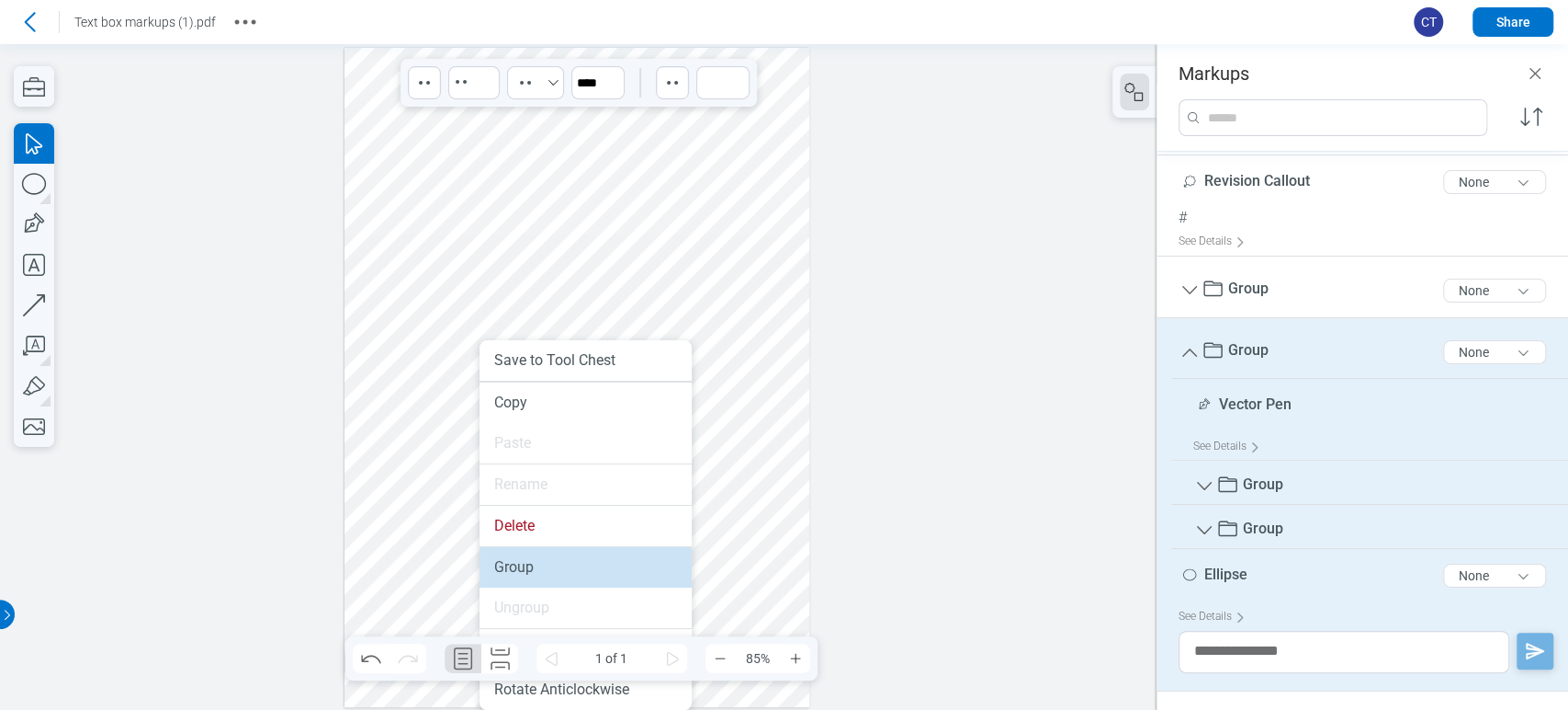
click at [510, 563] on li "Group" at bounding box center [585, 567] width 213 height 40
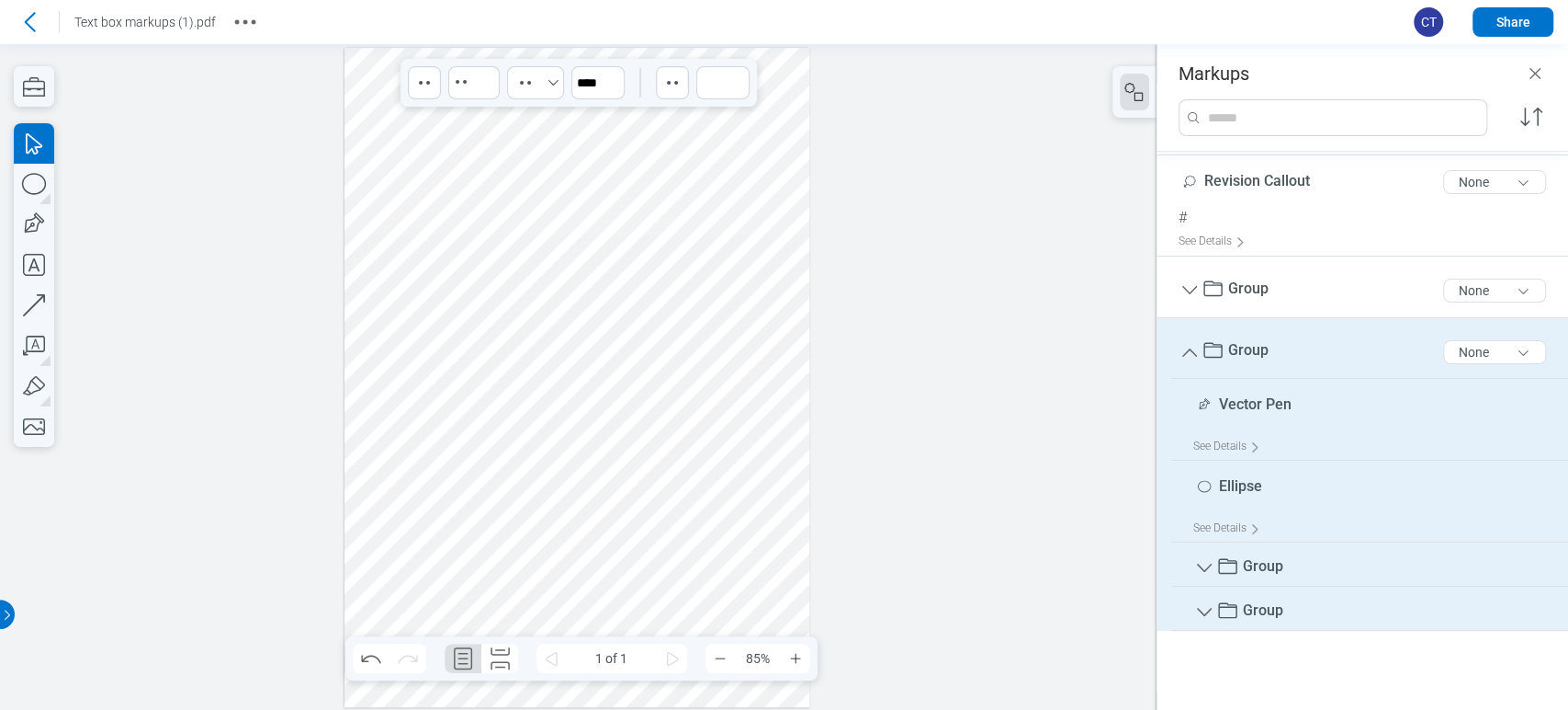
scroll to position [0, 0]
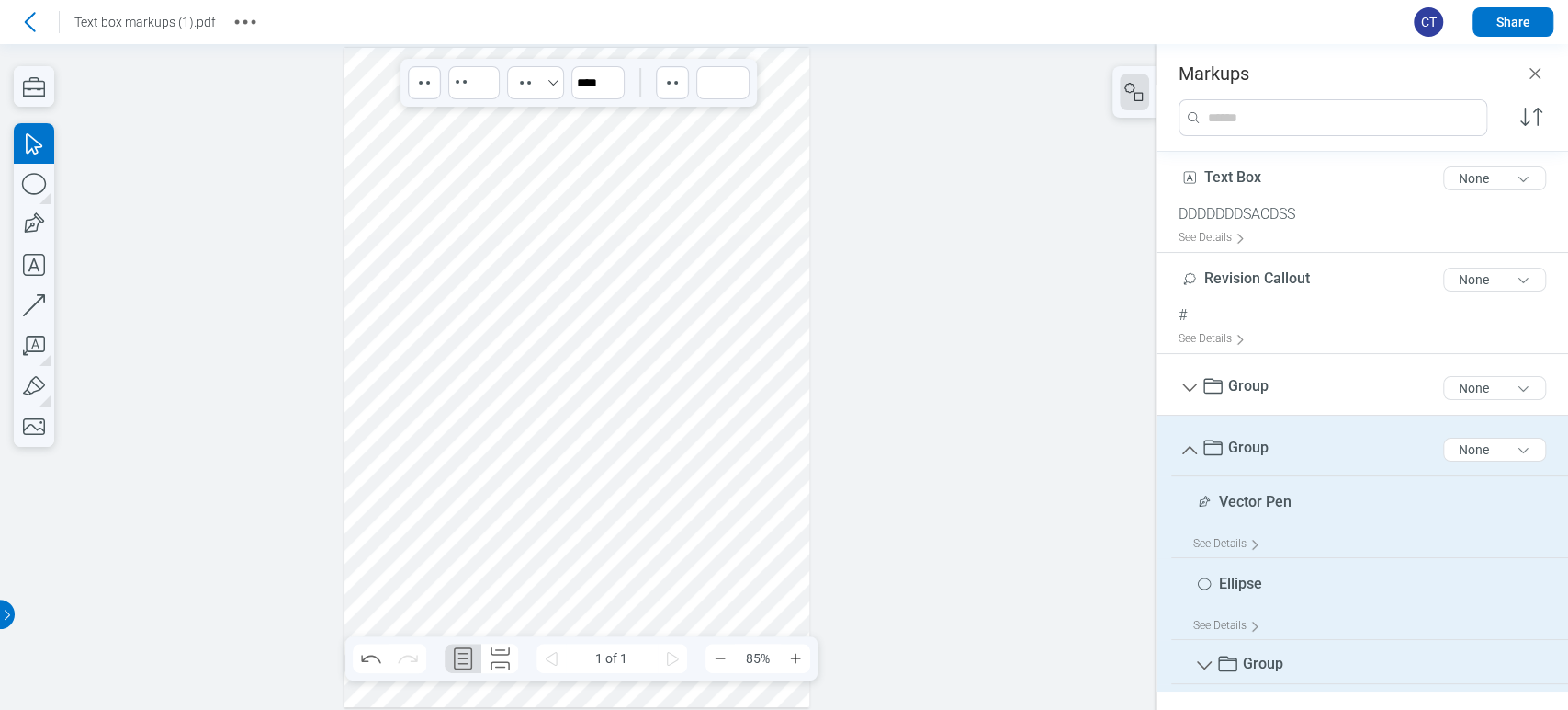
click at [780, 510] on div at bounding box center [577, 377] width 466 height 659
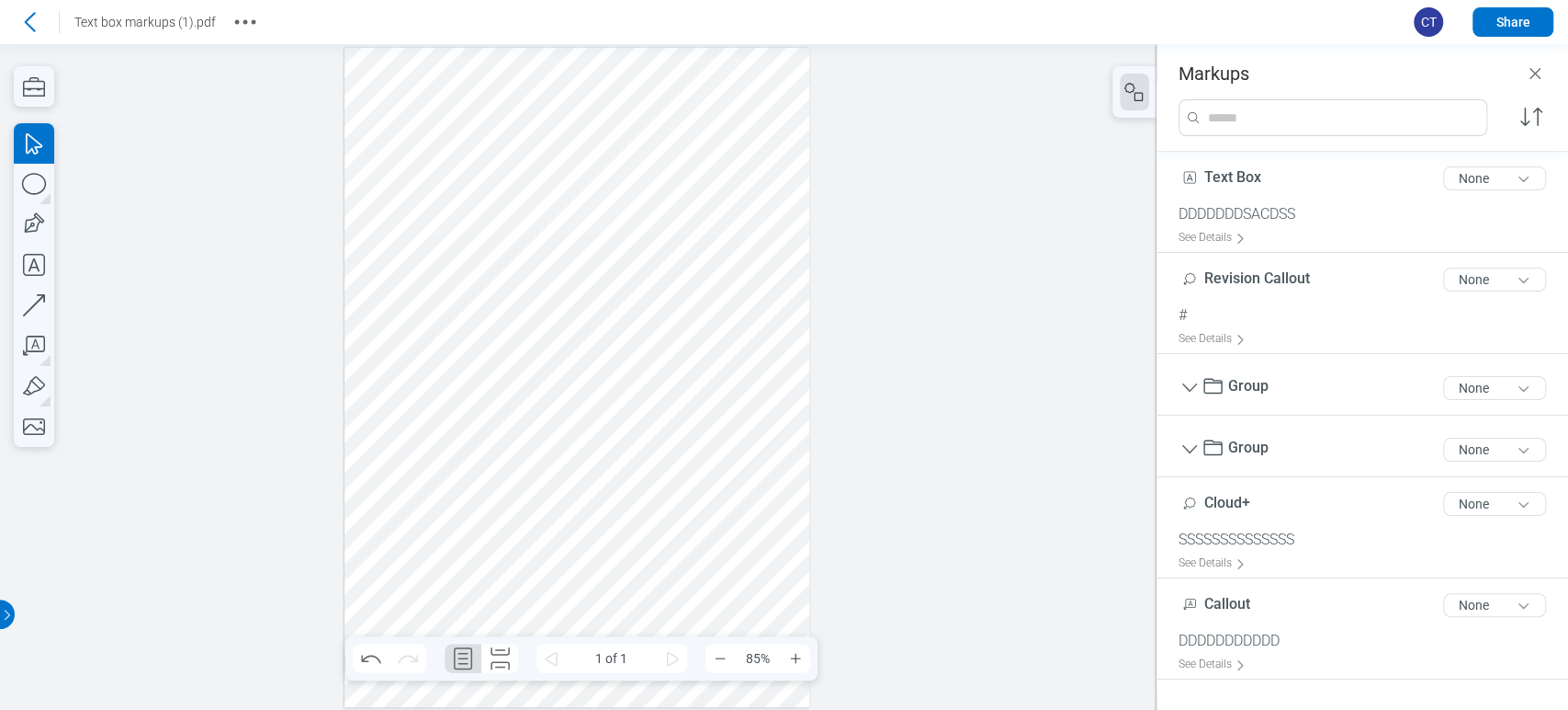
click at [559, 443] on div at bounding box center [577, 377] width 466 height 659
drag, startPoint x: 575, startPoint y: 434, endPoint x: 588, endPoint y: 410, distance: 27.3
click at [580, 432] on div at bounding box center [577, 377] width 466 height 659
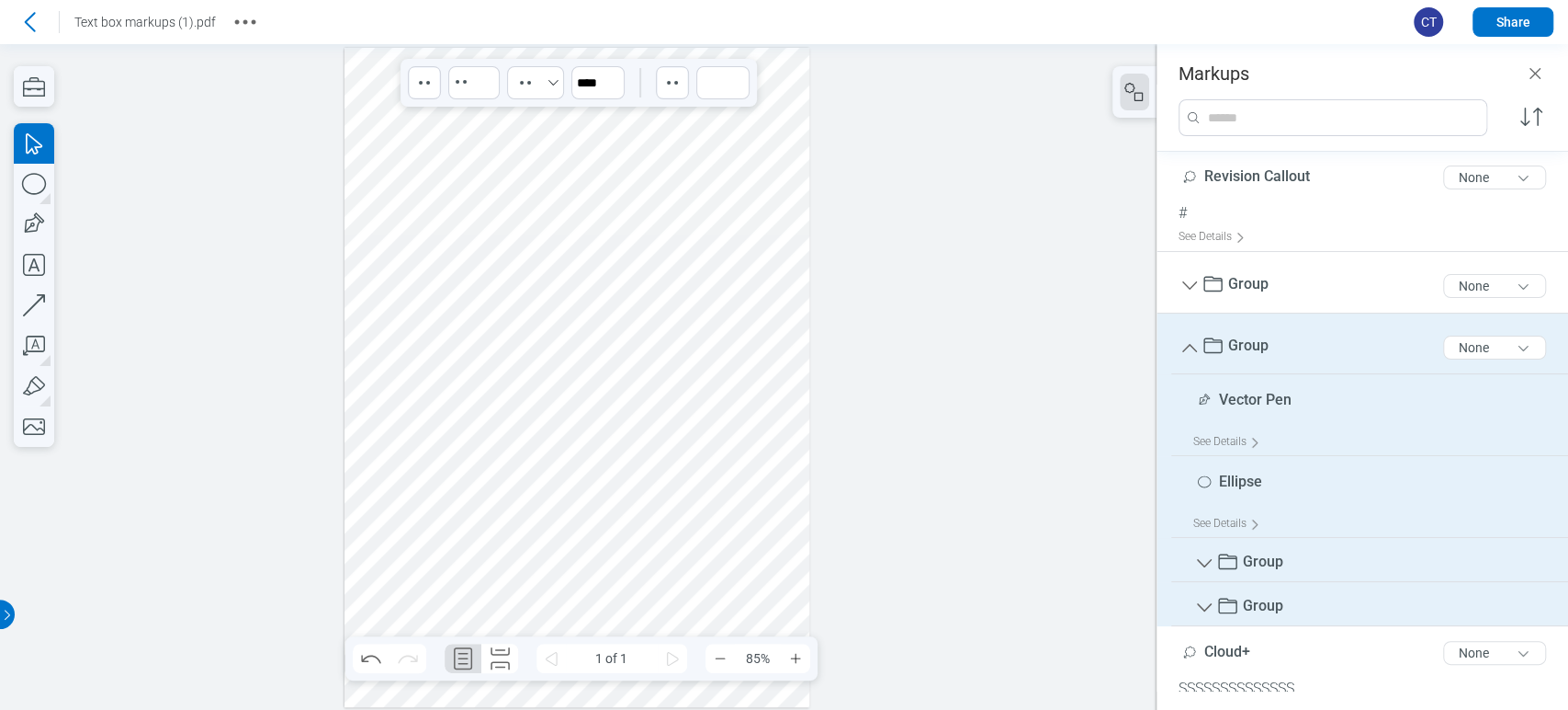
scroll to position [204, 0]
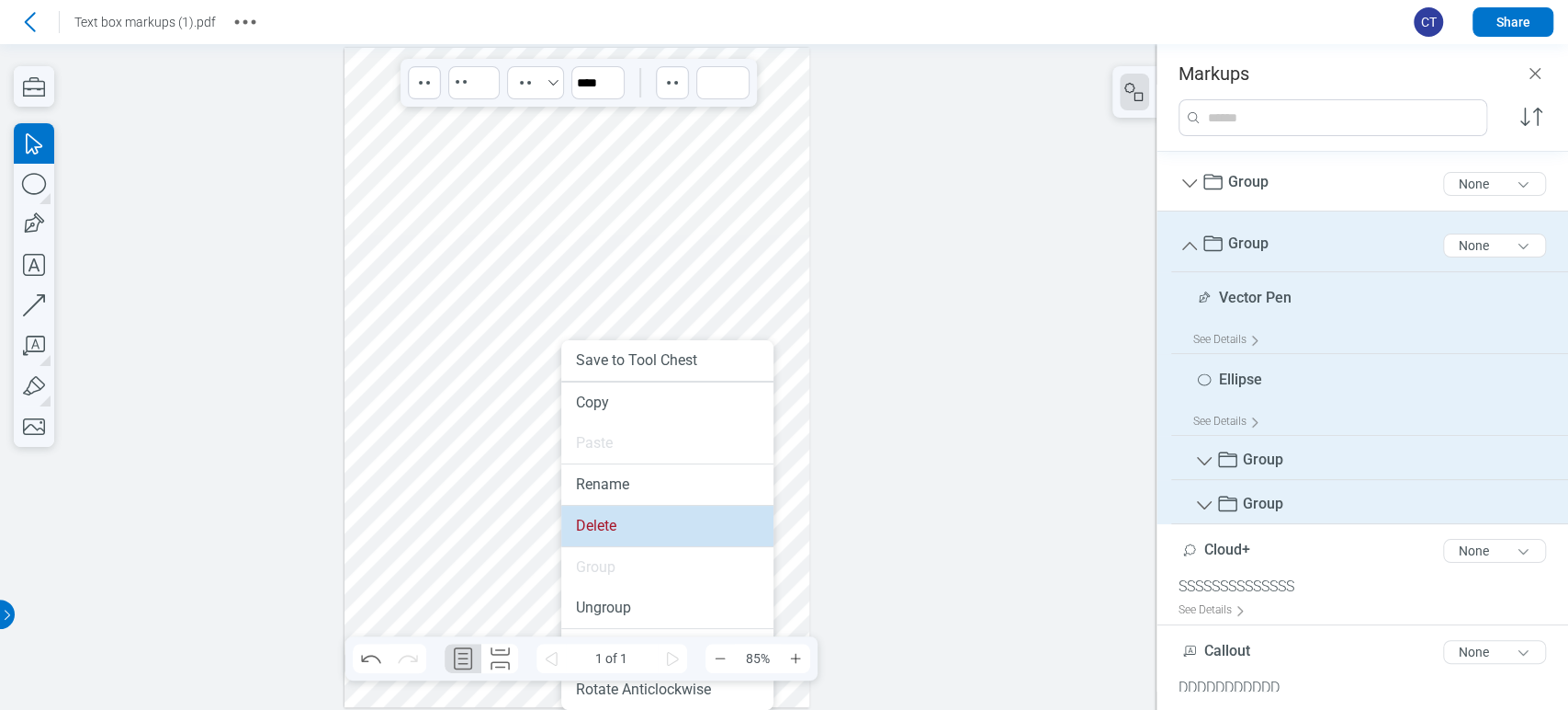
drag, startPoint x: 605, startPoint y: 514, endPoint x: 573, endPoint y: 464, distance: 59.4
click at [605, 514] on li "Delete" at bounding box center [667, 525] width 213 height 40
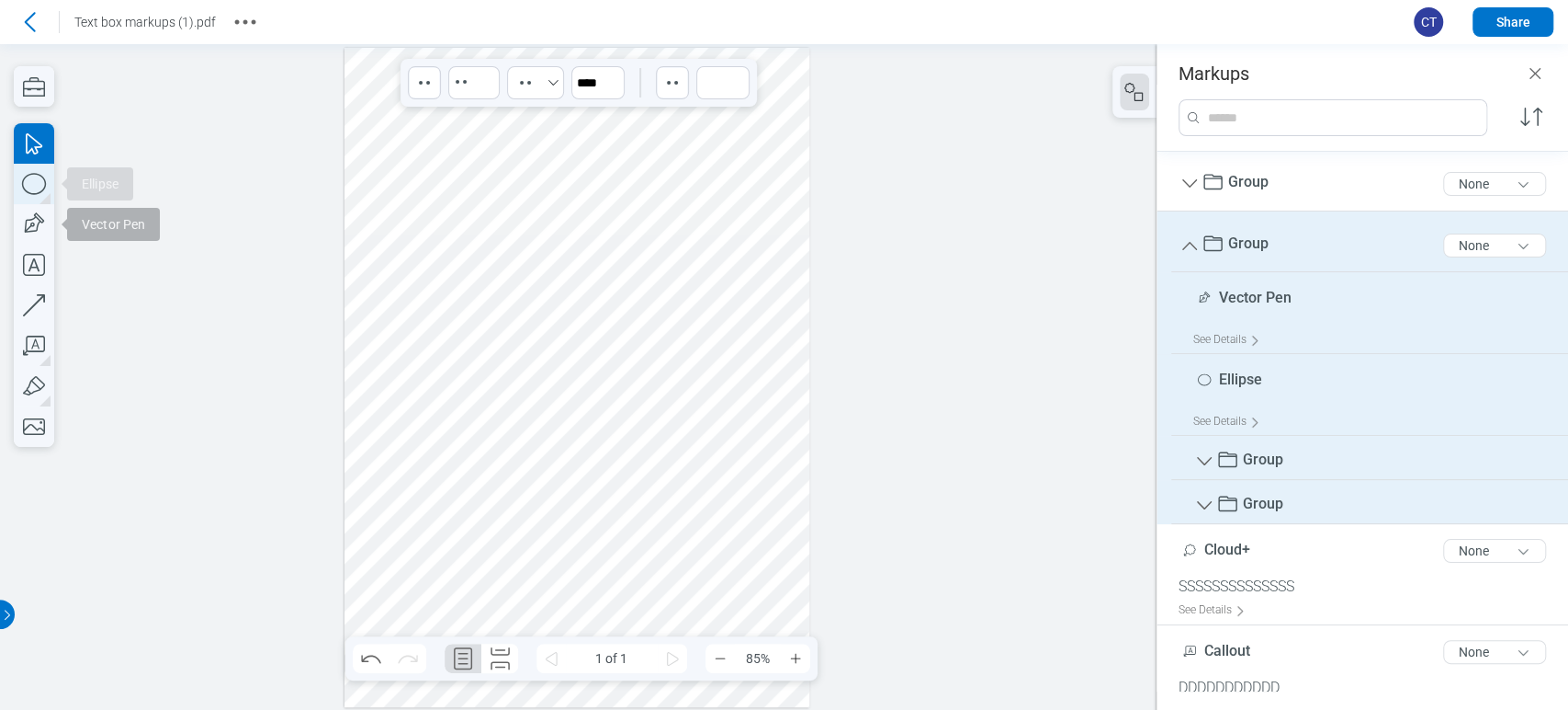
click at [29, 196] on icon "button" at bounding box center [34, 184] width 40 height 40
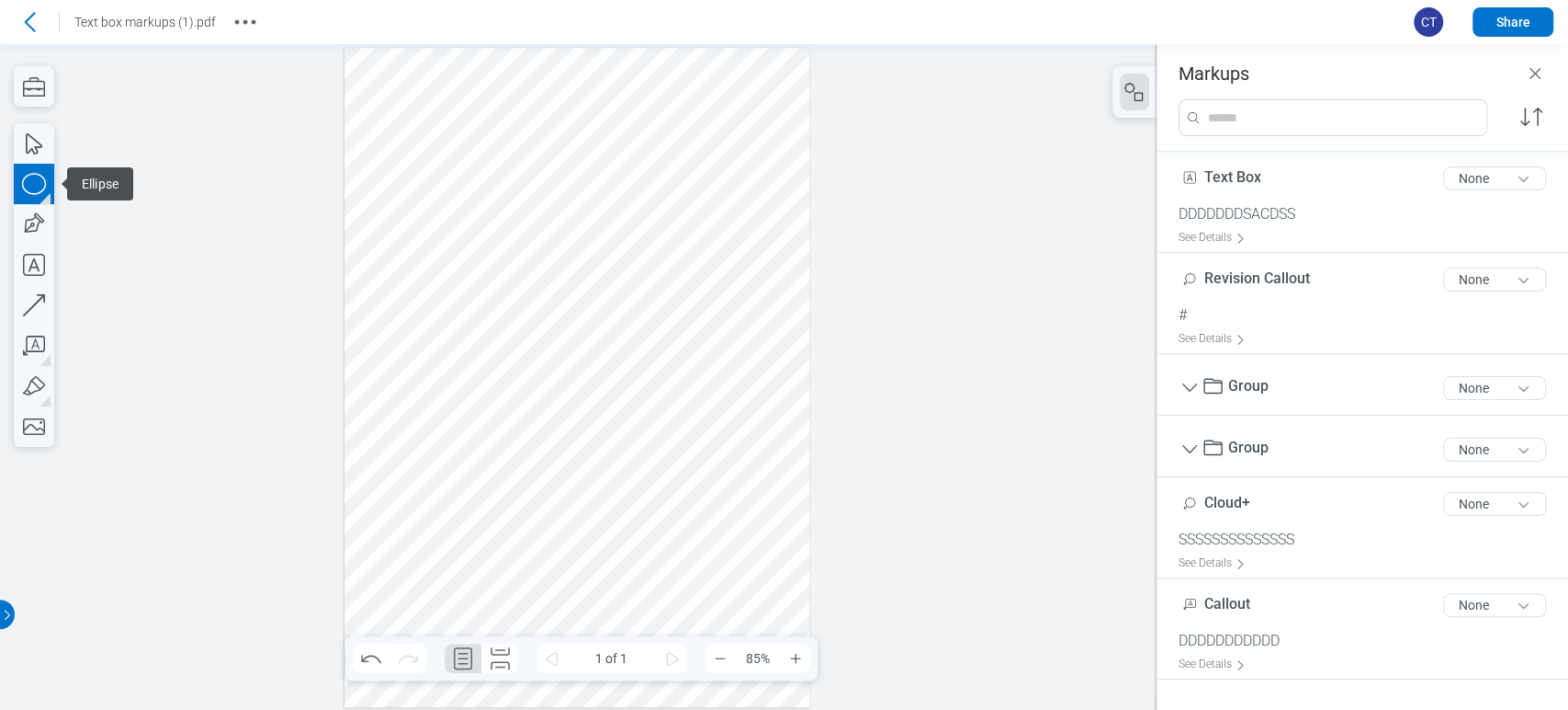
scroll to position [0, 0]
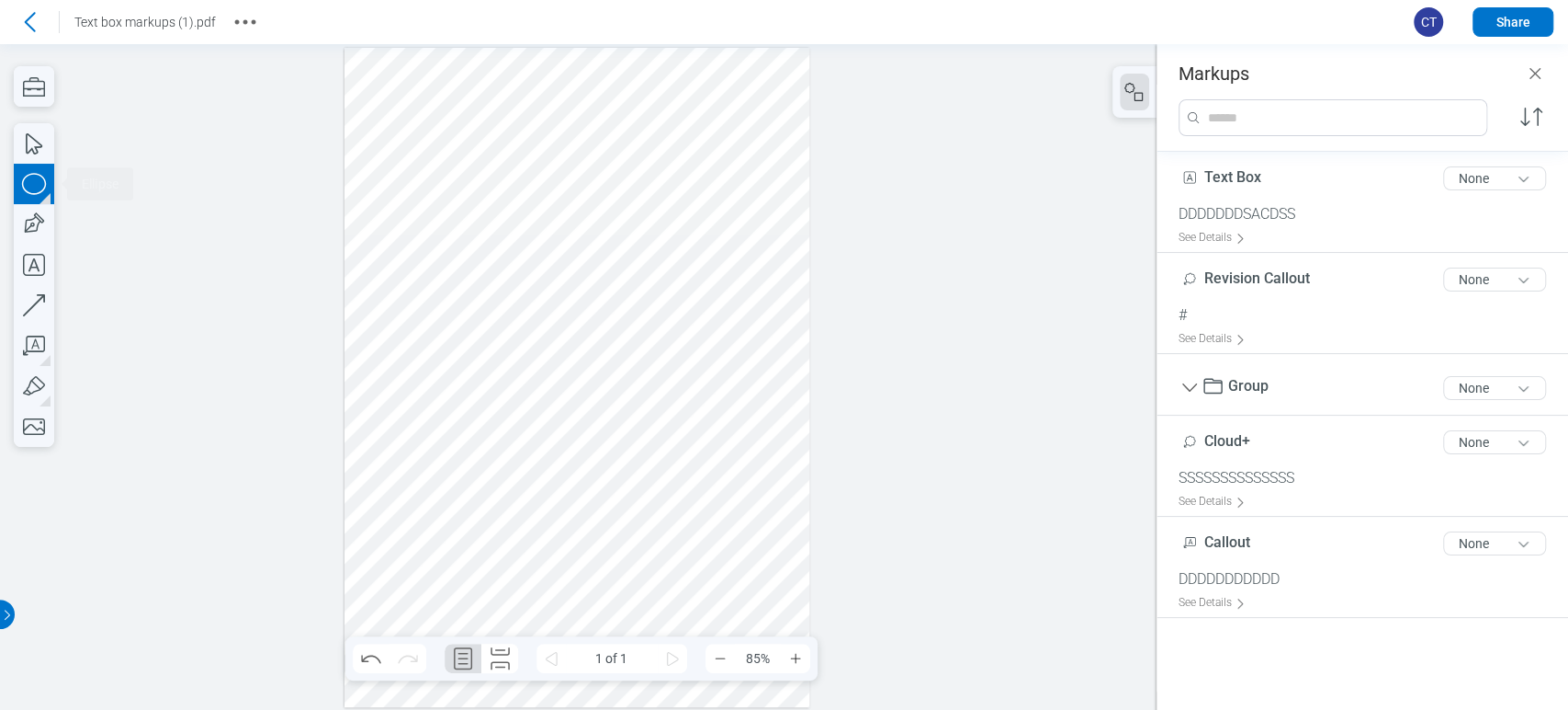
drag, startPoint x: 433, startPoint y: 409, endPoint x: 402, endPoint y: 432, distance: 38.6
click at [467, 483] on div at bounding box center [577, 377] width 466 height 659
click at [40, 191] on icon "button" at bounding box center [34, 183] width 24 height 21
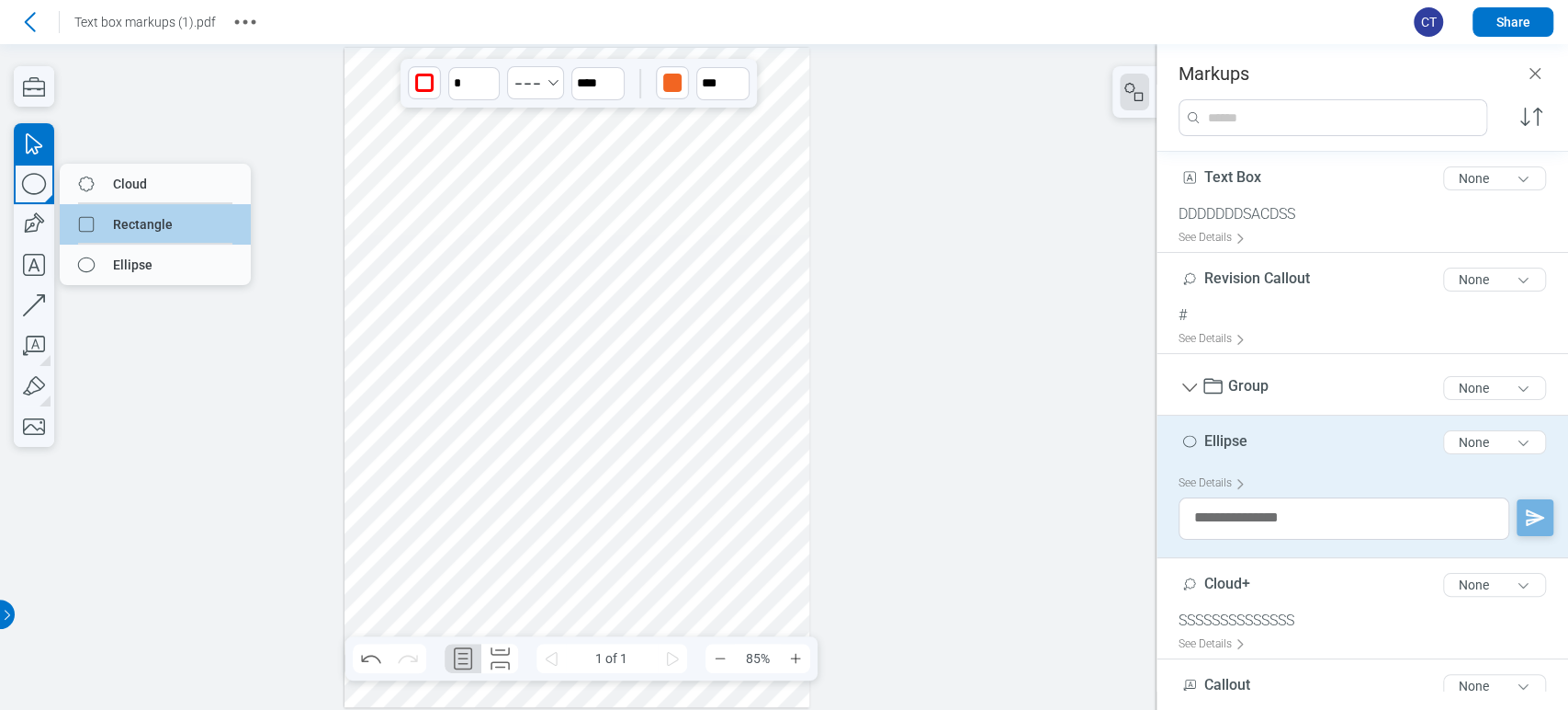
drag, startPoint x: 98, startPoint y: 235, endPoint x: 375, endPoint y: 302, distance: 285.0
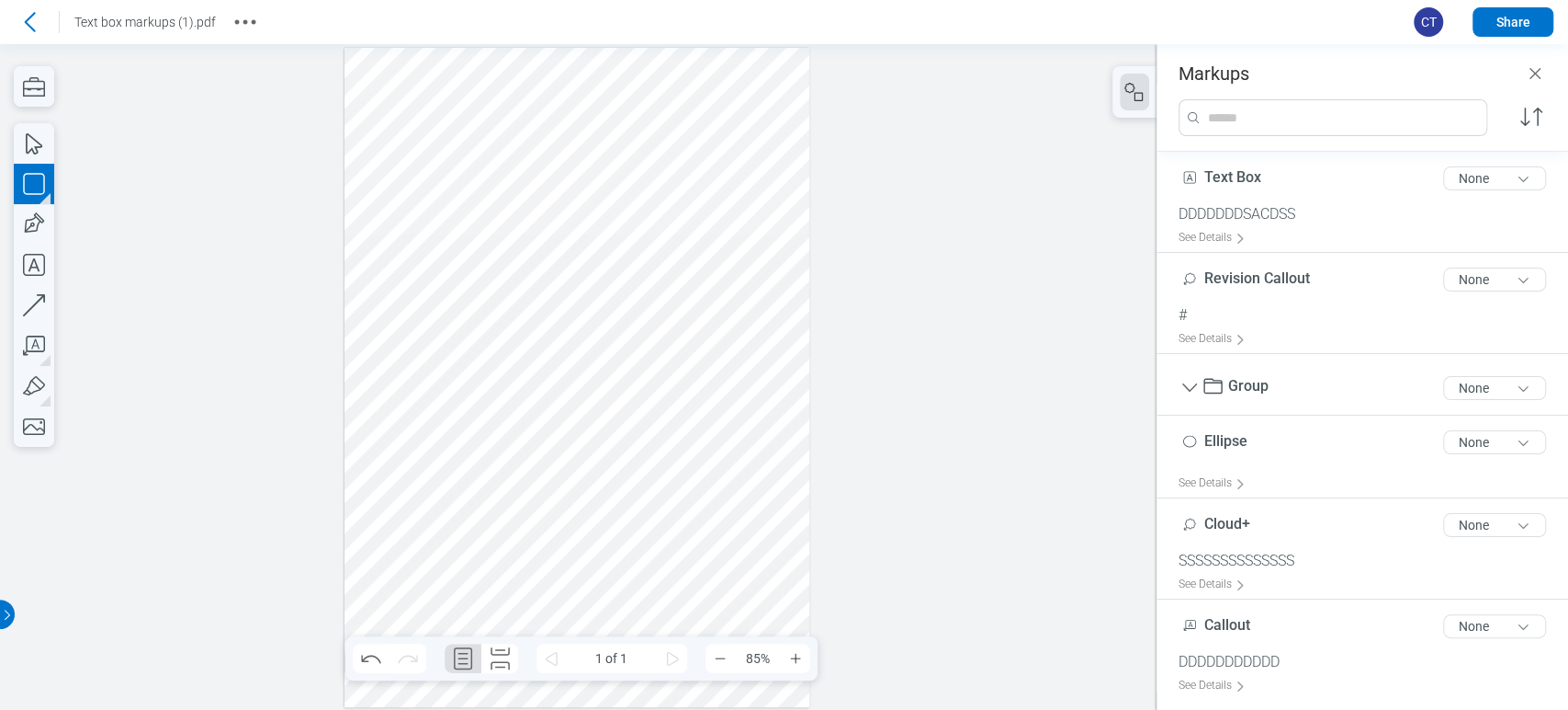
drag, startPoint x: 471, startPoint y: 386, endPoint x: 510, endPoint y: 513, distance: 132.9
click at [510, 513] on div at bounding box center [577, 377] width 466 height 659
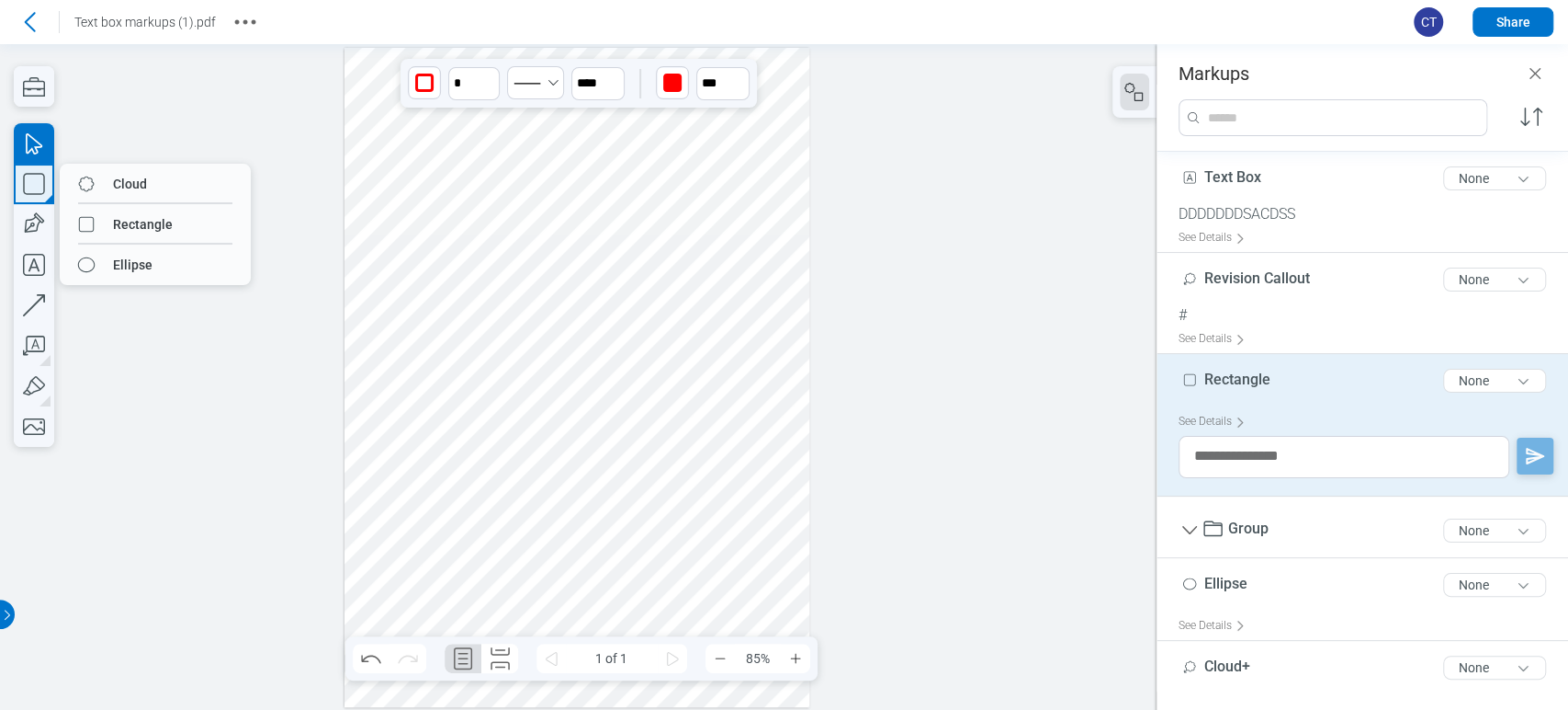
click at [15, 173] on icon "button" at bounding box center [34, 184] width 40 height 40
drag, startPoint x: 121, startPoint y: 279, endPoint x: 187, endPoint y: 145, distance: 149.4
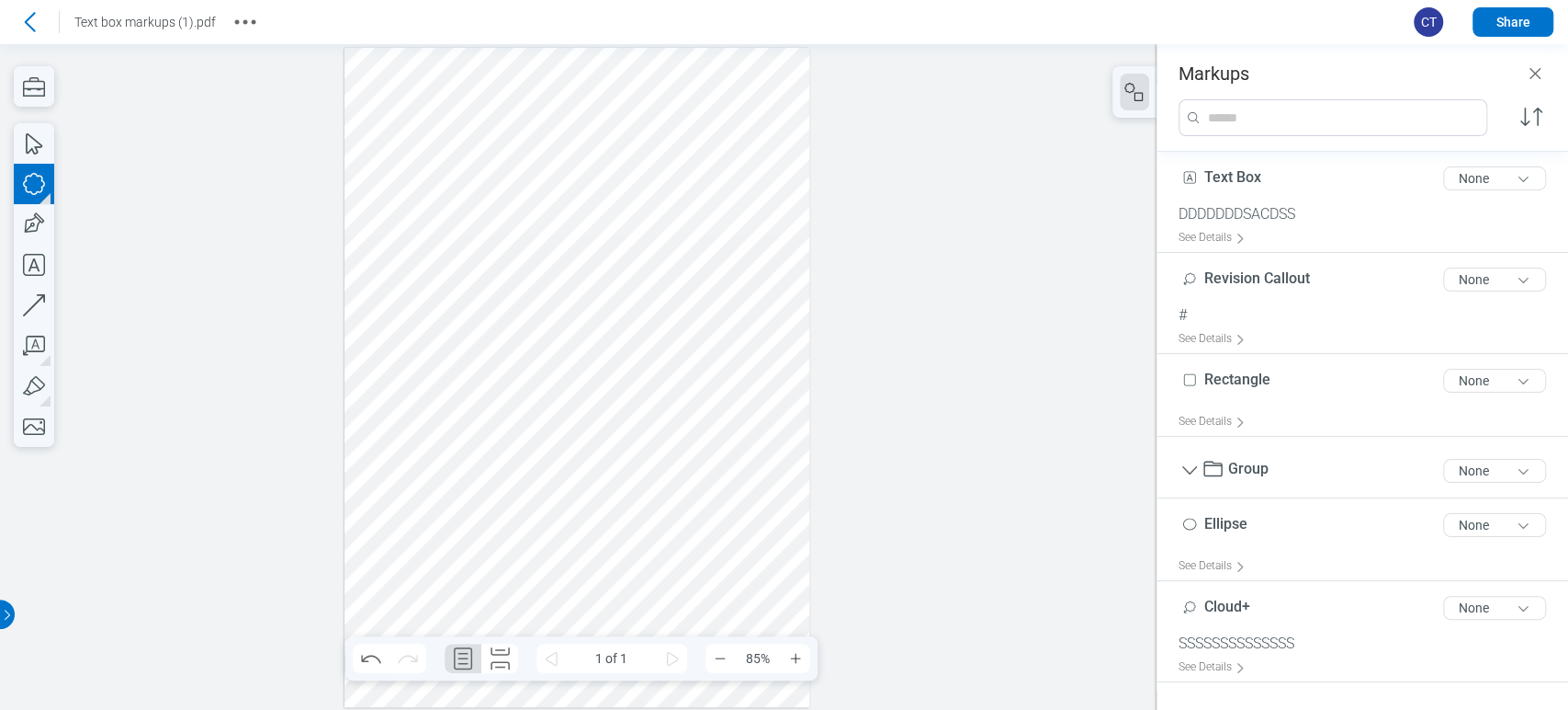
drag, startPoint x: 544, startPoint y: 412, endPoint x: 595, endPoint y: 470, distance: 77.2
click at [595, 470] on div at bounding box center [577, 377] width 466 height 659
drag, startPoint x: 634, startPoint y: 463, endPoint x: 421, endPoint y: 414, distance: 218.6
click at [421, 414] on div at bounding box center [577, 377] width 466 height 659
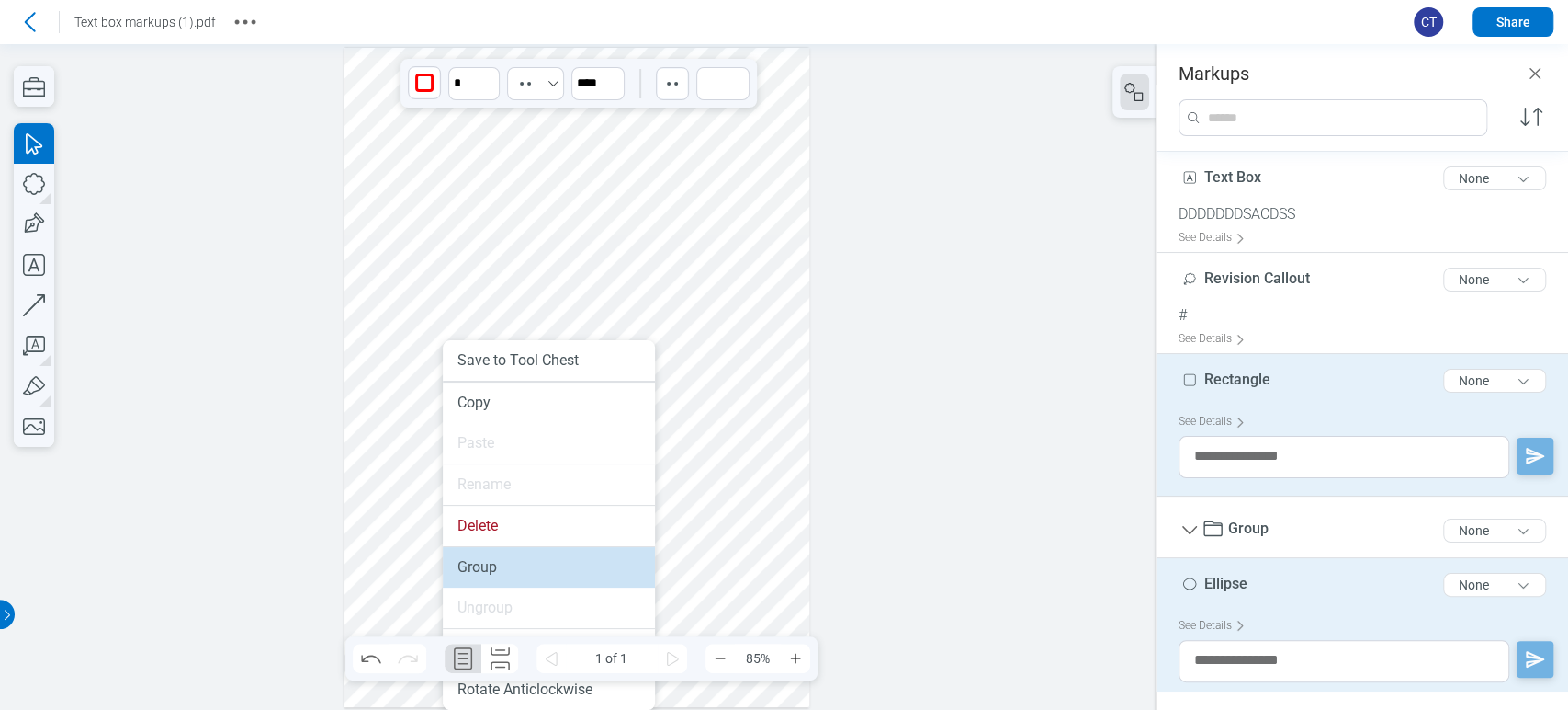
click at [491, 561] on li "Group" at bounding box center [549, 567] width 213 height 40
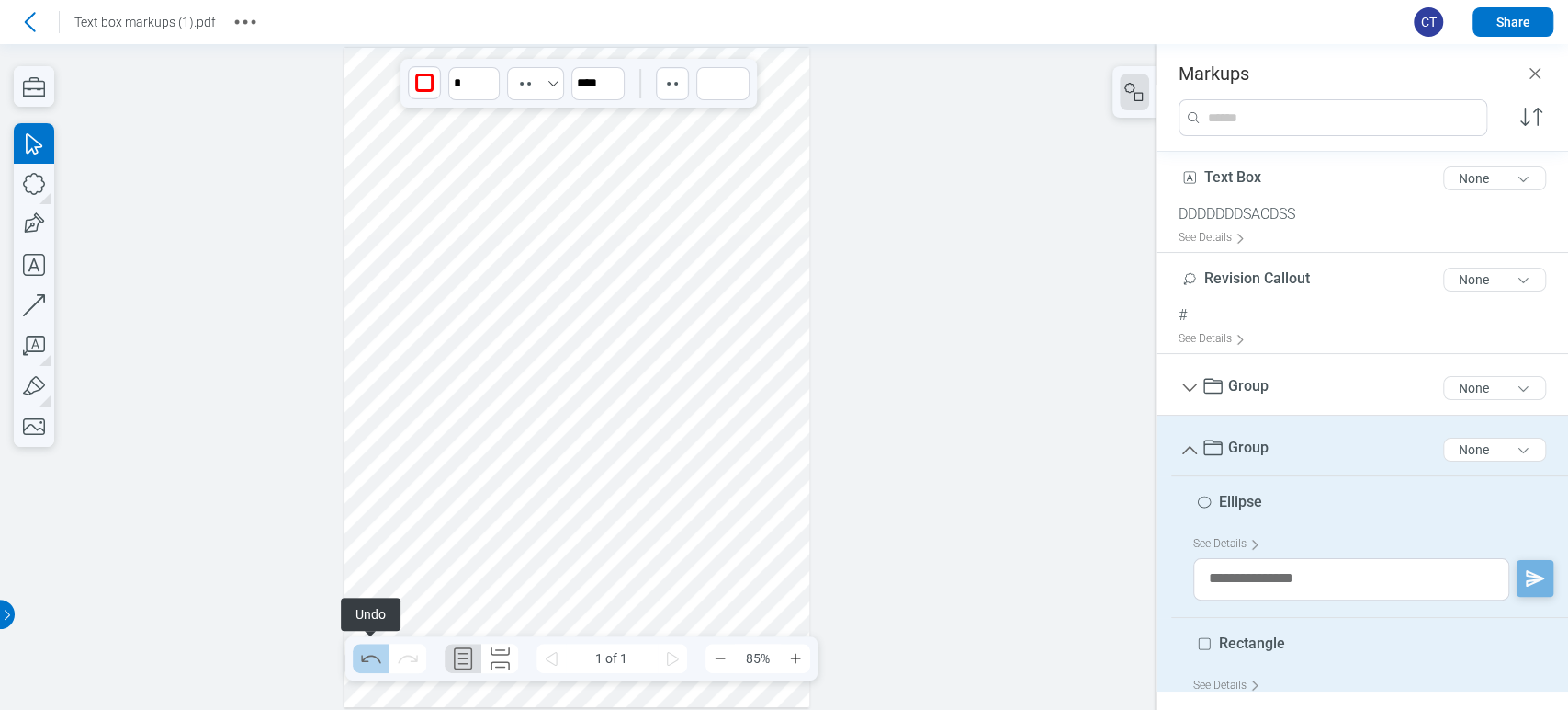
click at [375, 661] on icon "Undo" at bounding box center [370, 657] width 29 height 29
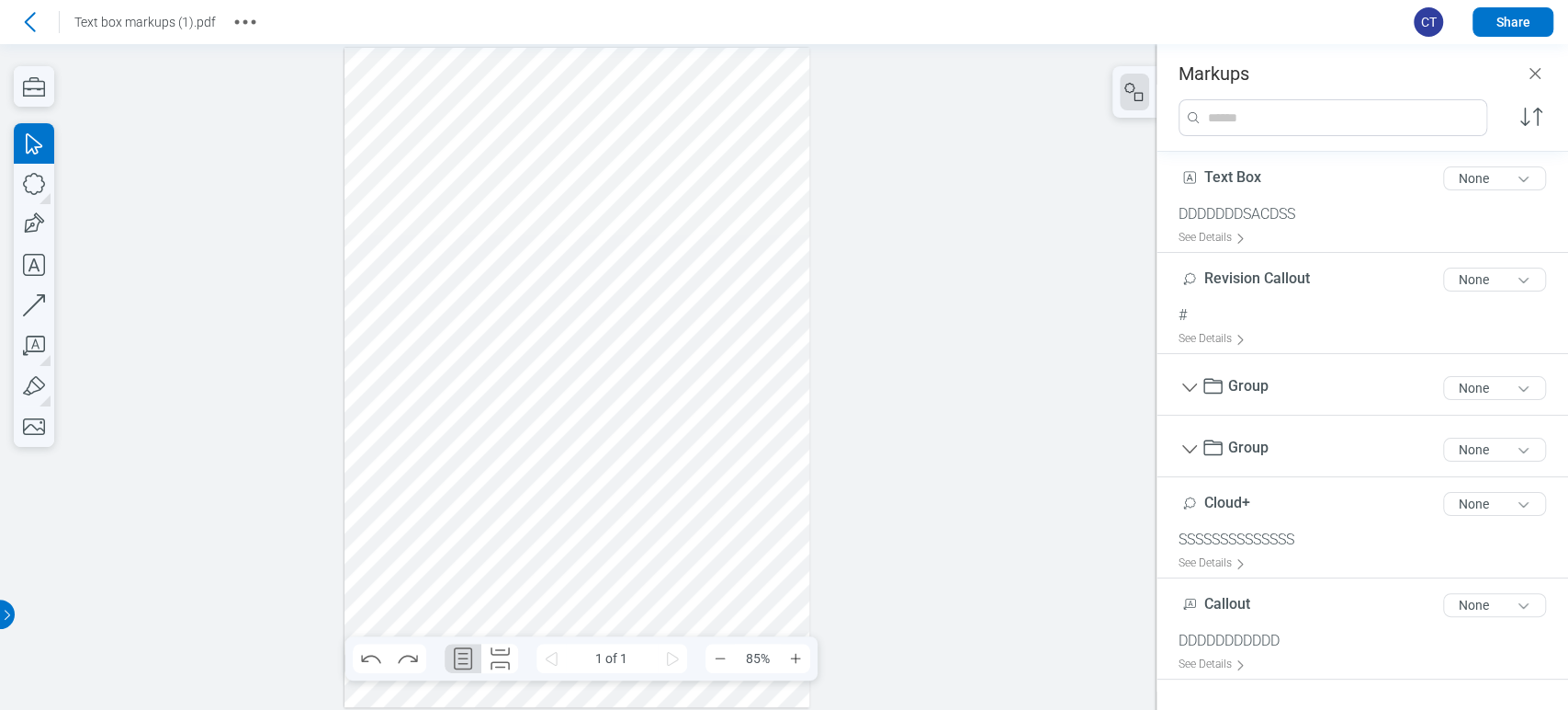
drag, startPoint x: 587, startPoint y: 582, endPoint x: 572, endPoint y: 502, distance: 81.4
click at [587, 581] on div at bounding box center [577, 377] width 466 height 659
click at [572, 479] on div at bounding box center [577, 377] width 466 height 659
click at [568, 456] on div at bounding box center [577, 377] width 466 height 659
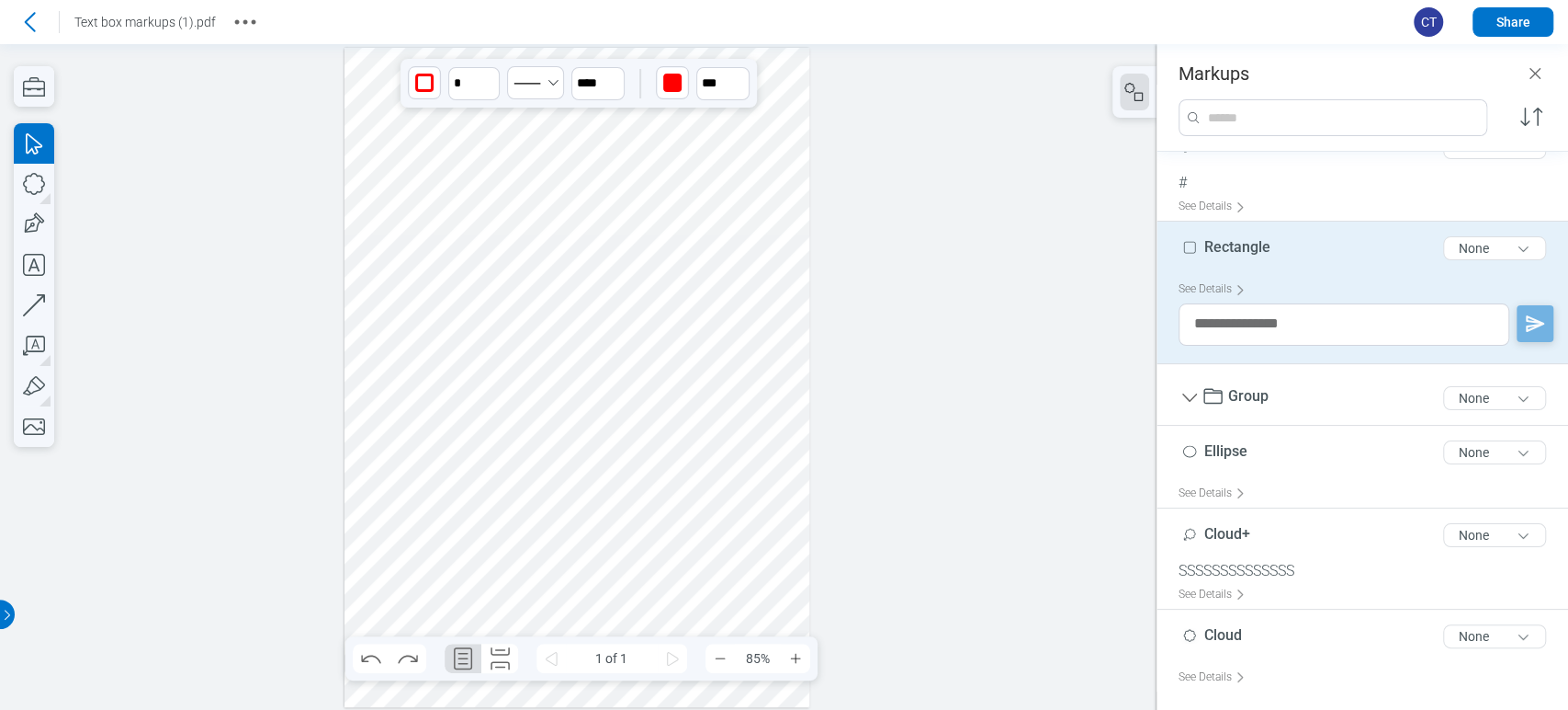
click at [500, 458] on div at bounding box center [577, 377] width 466 height 659
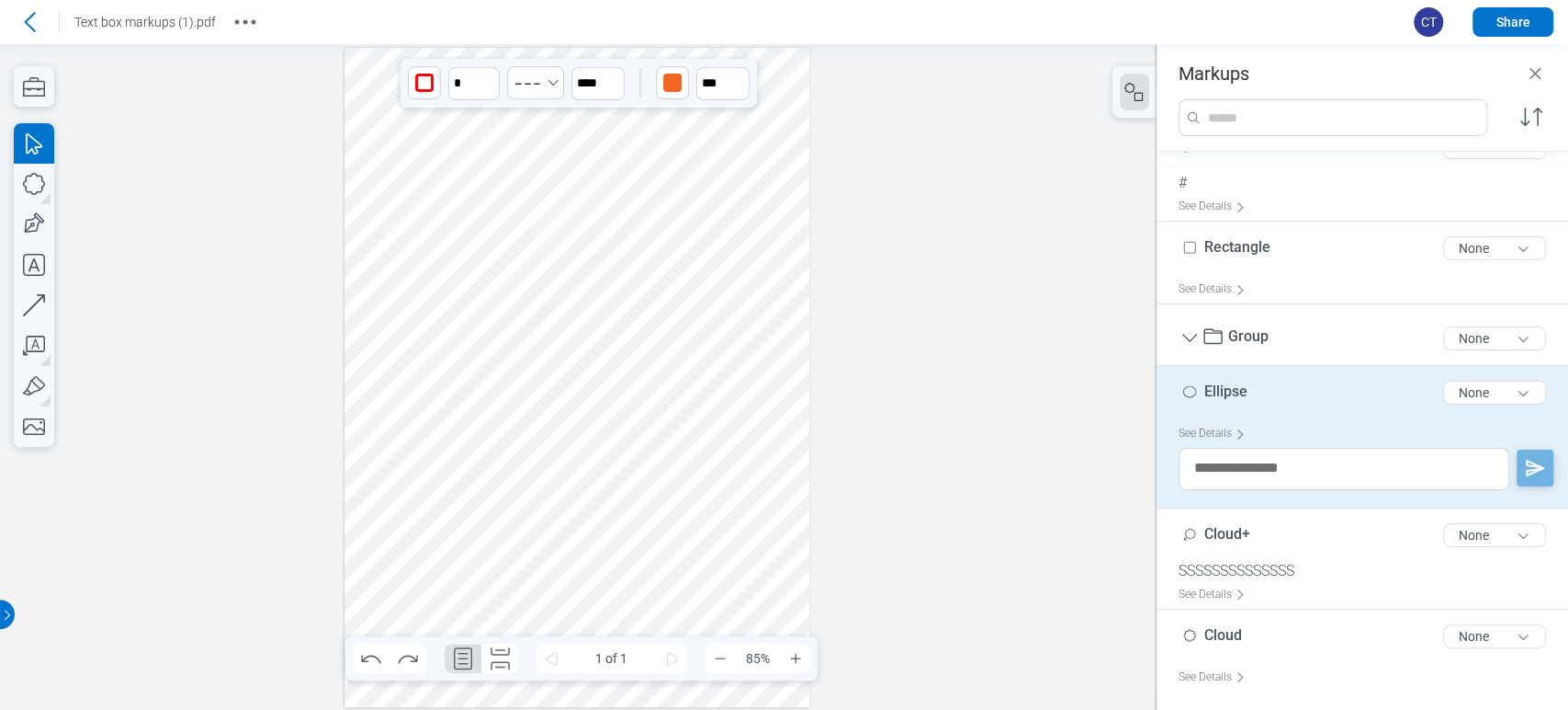
click at [437, 449] on div at bounding box center [577, 377] width 466 height 659
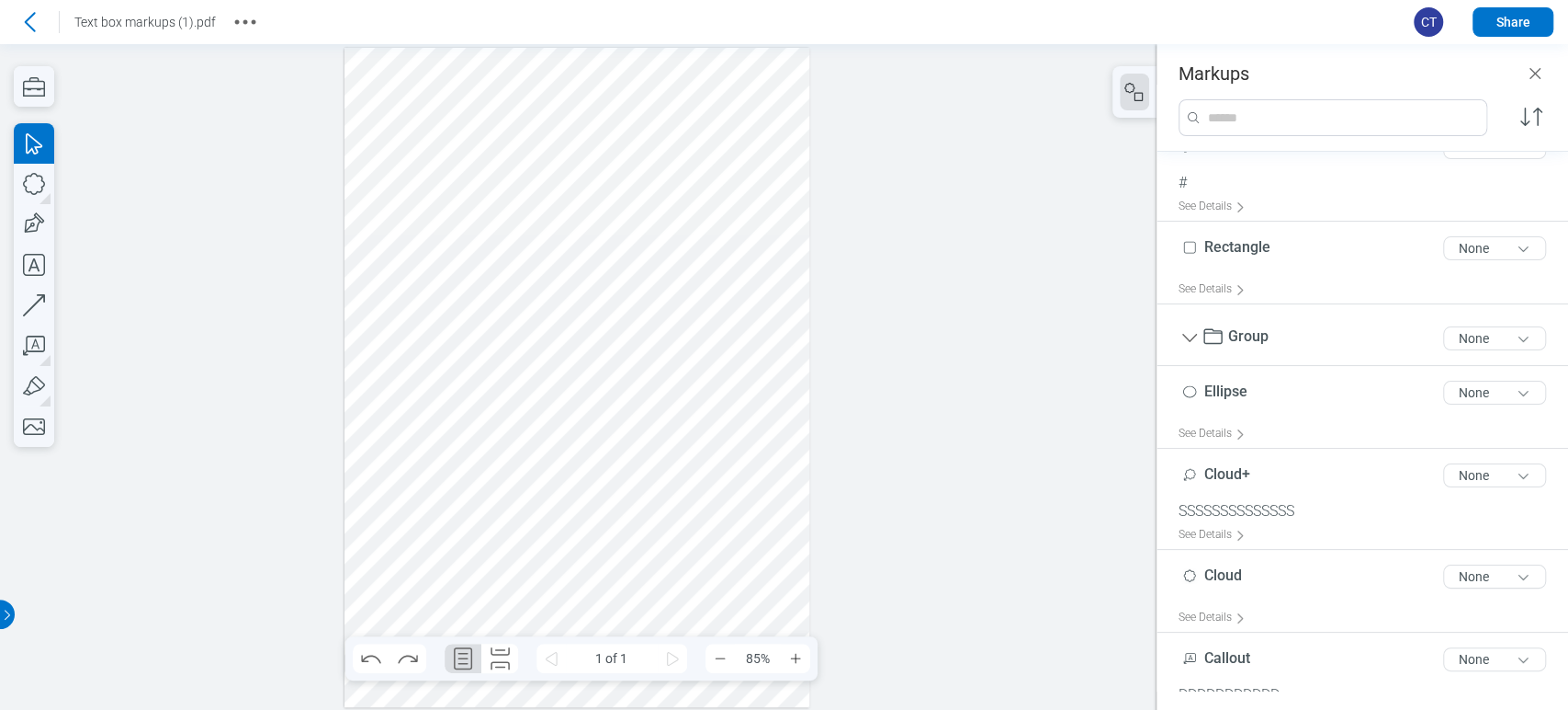
drag, startPoint x: 437, startPoint y: 449, endPoint x: 410, endPoint y: 461, distance: 29.5
click at [410, 461] on div at bounding box center [577, 377] width 466 height 659
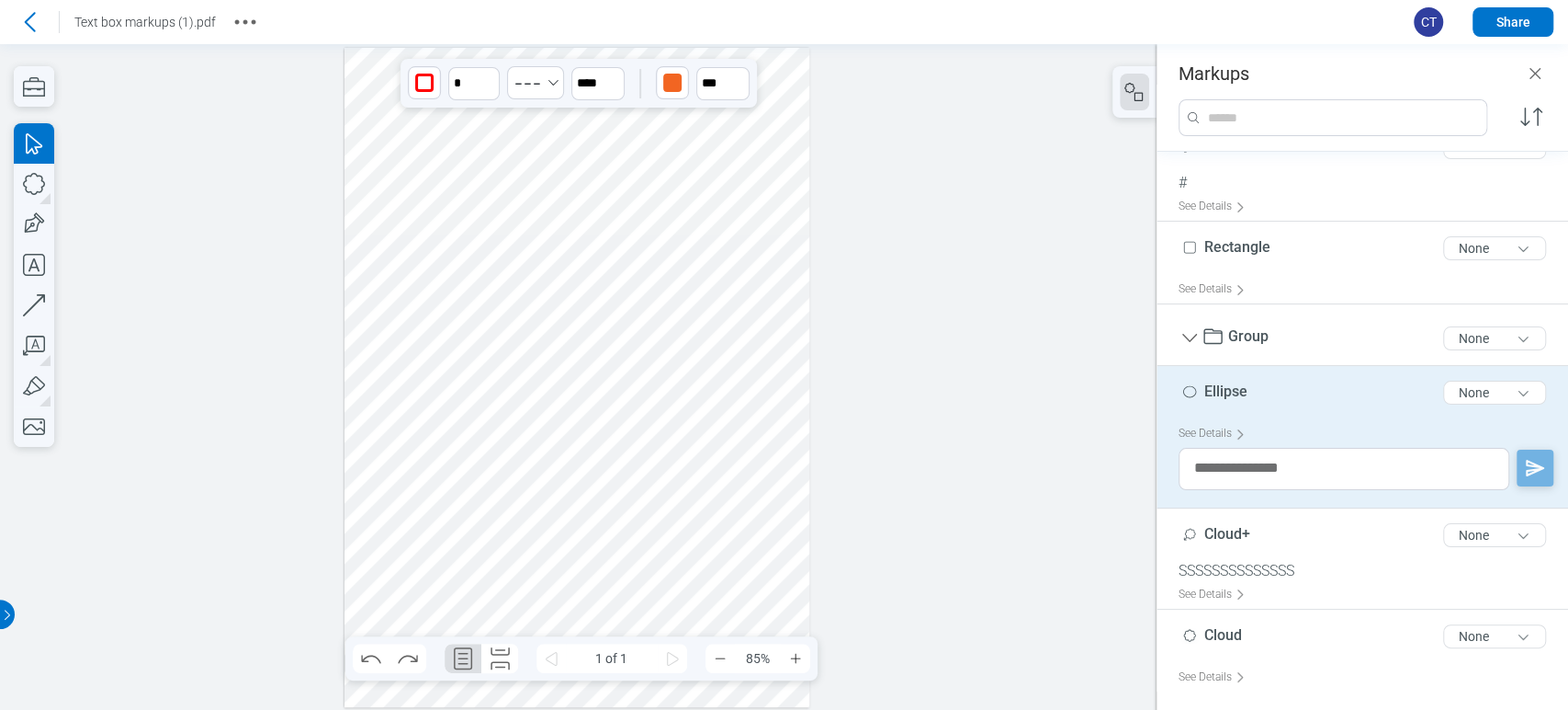
drag, startPoint x: 456, startPoint y: 439, endPoint x: 421, endPoint y: 462, distance: 41.9
click at [421, 462] on div at bounding box center [577, 377] width 466 height 659
click at [42, 179] on icon "button" at bounding box center [34, 184] width 22 height 22
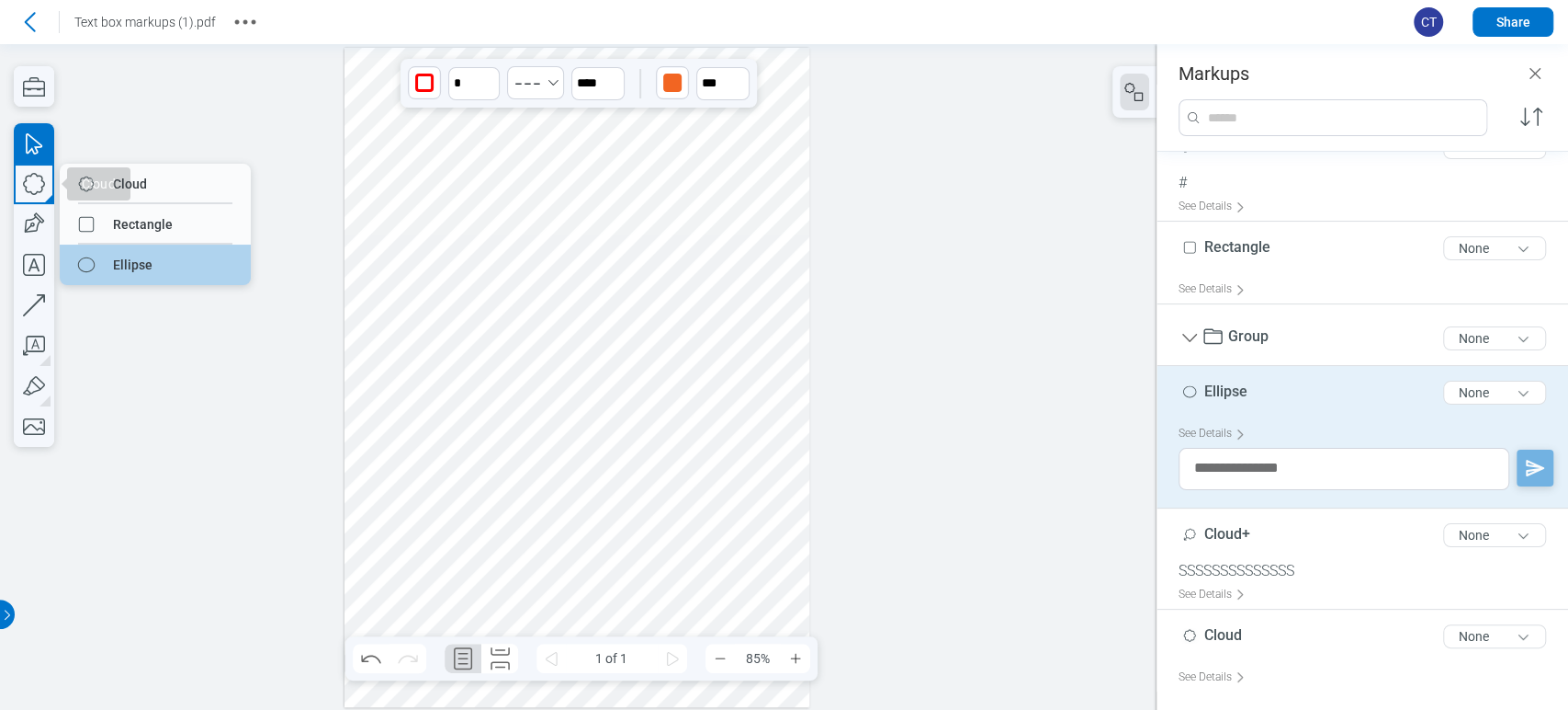
drag, startPoint x: 121, startPoint y: 271, endPoint x: 134, endPoint y: 271, distance: 13.0
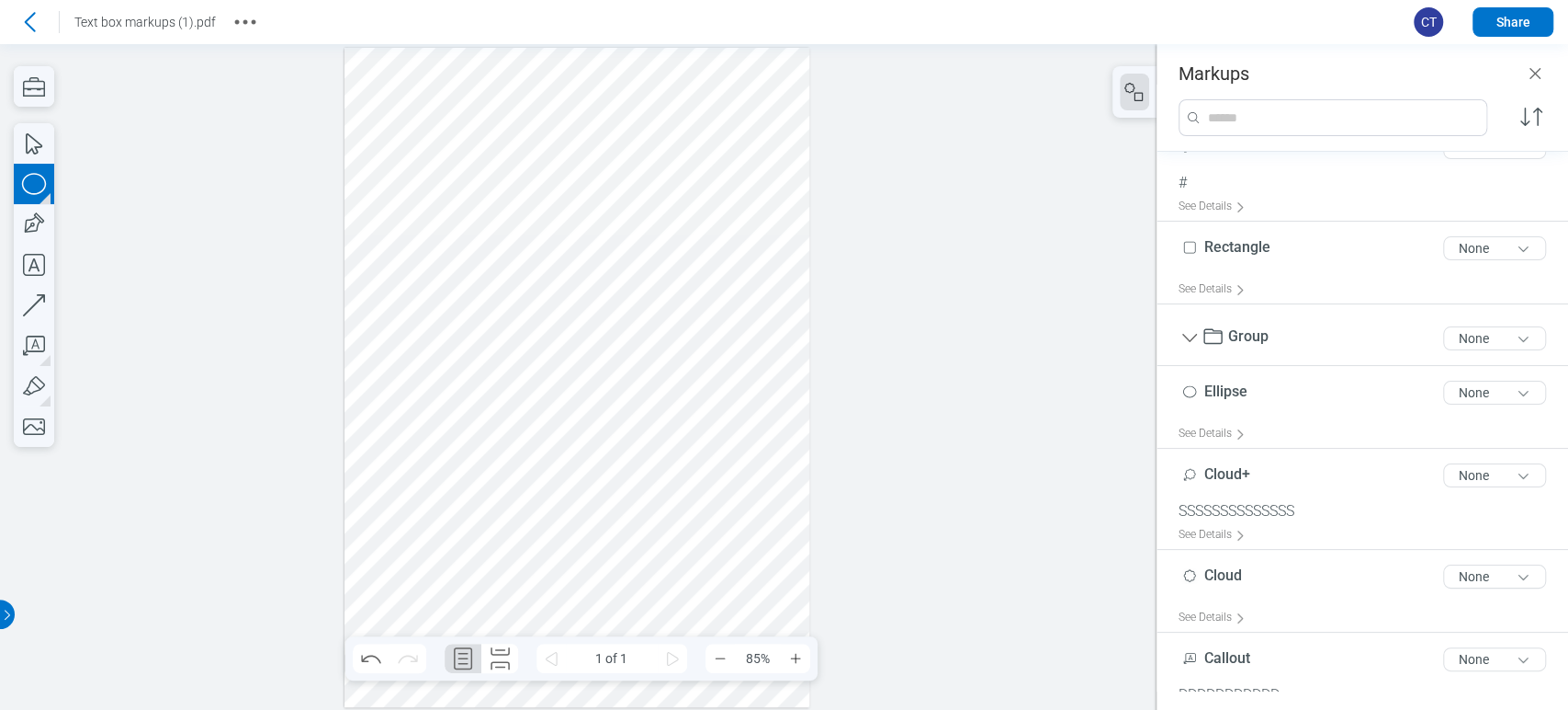
drag, startPoint x: 675, startPoint y: 364, endPoint x: 713, endPoint y: 430, distance: 76.2
click at [713, 430] on div at bounding box center [577, 377] width 466 height 659
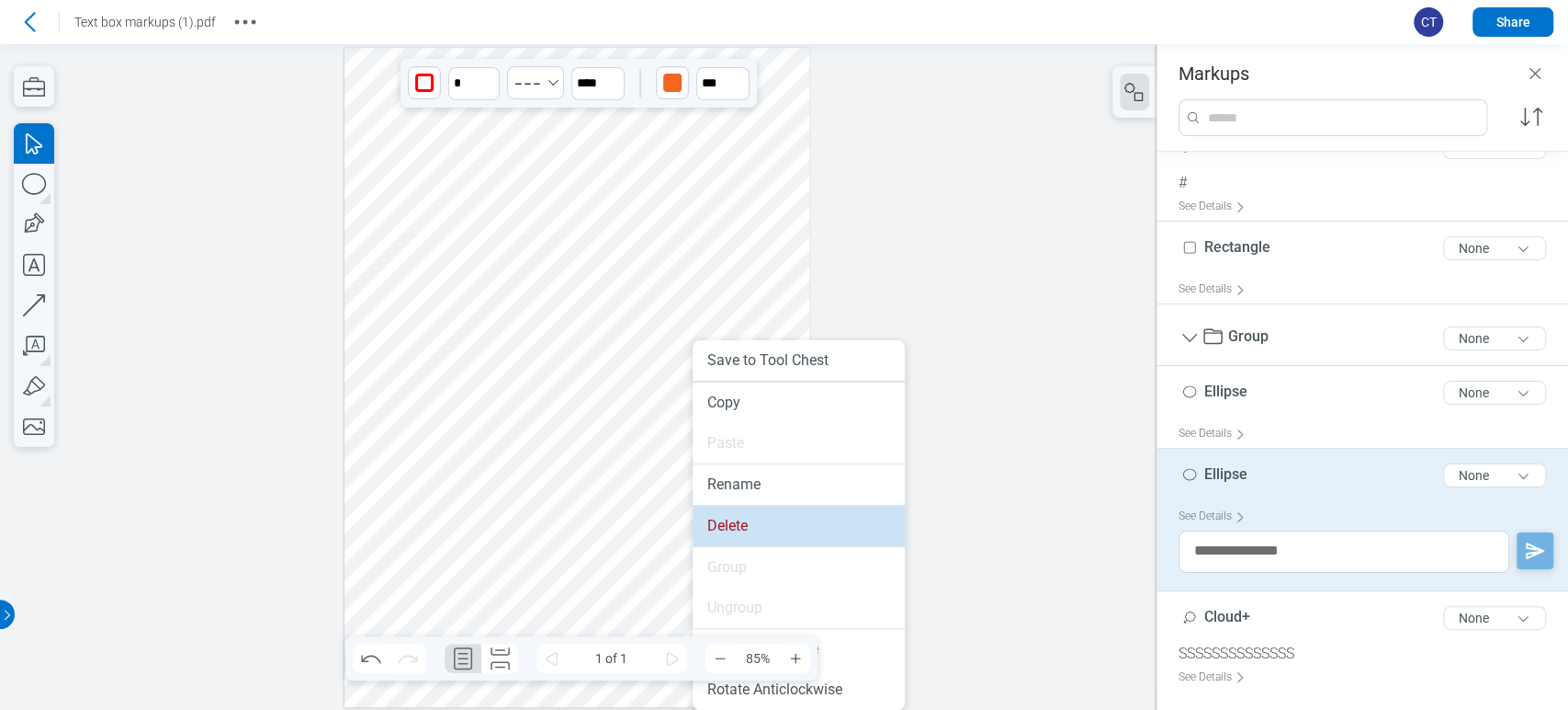
click at [723, 512] on li "Delete" at bounding box center [798, 525] width 213 height 40
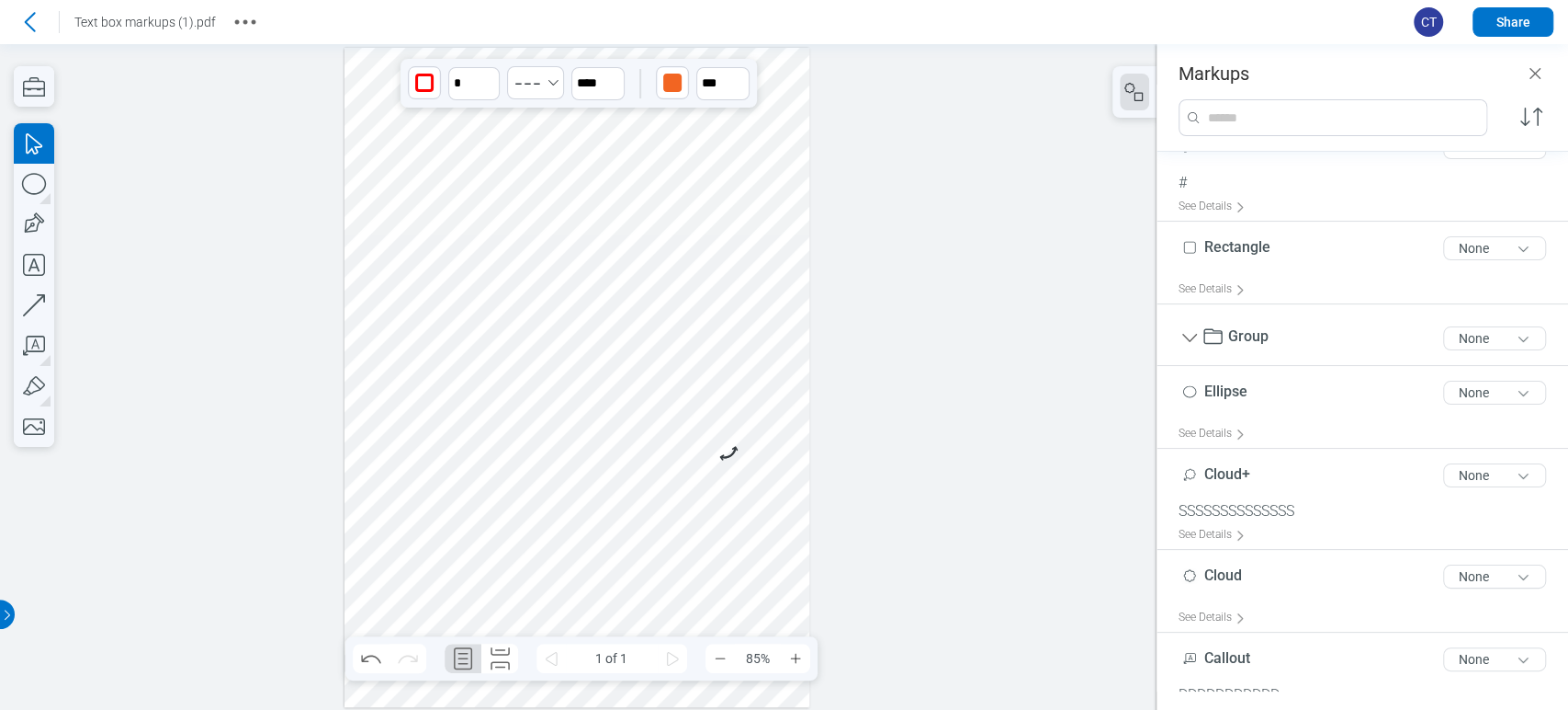
click at [551, 458] on div at bounding box center [577, 377] width 466 height 659
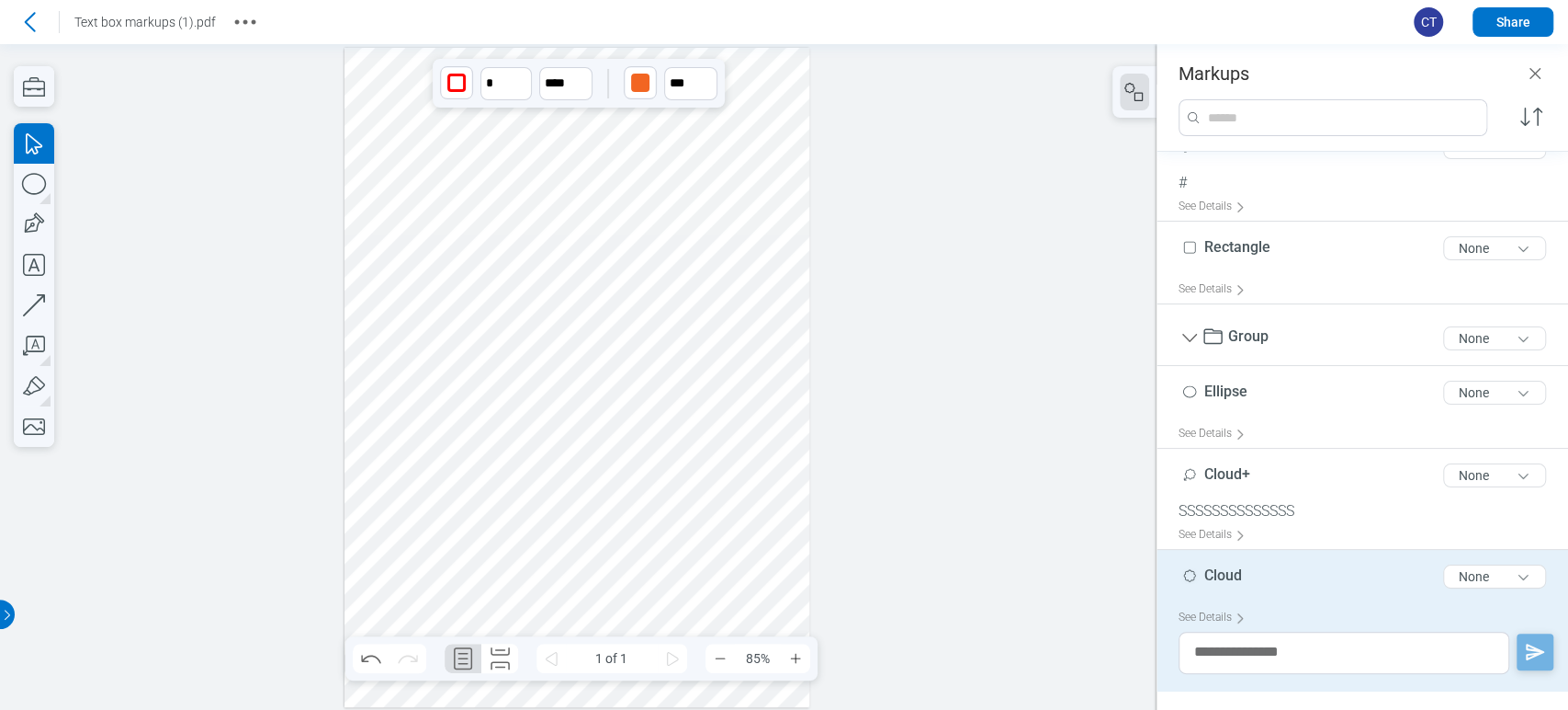
drag, startPoint x: 551, startPoint y: 458, endPoint x: 577, endPoint y: 489, distance: 40.5
click at [577, 489] on div at bounding box center [577, 377] width 466 height 659
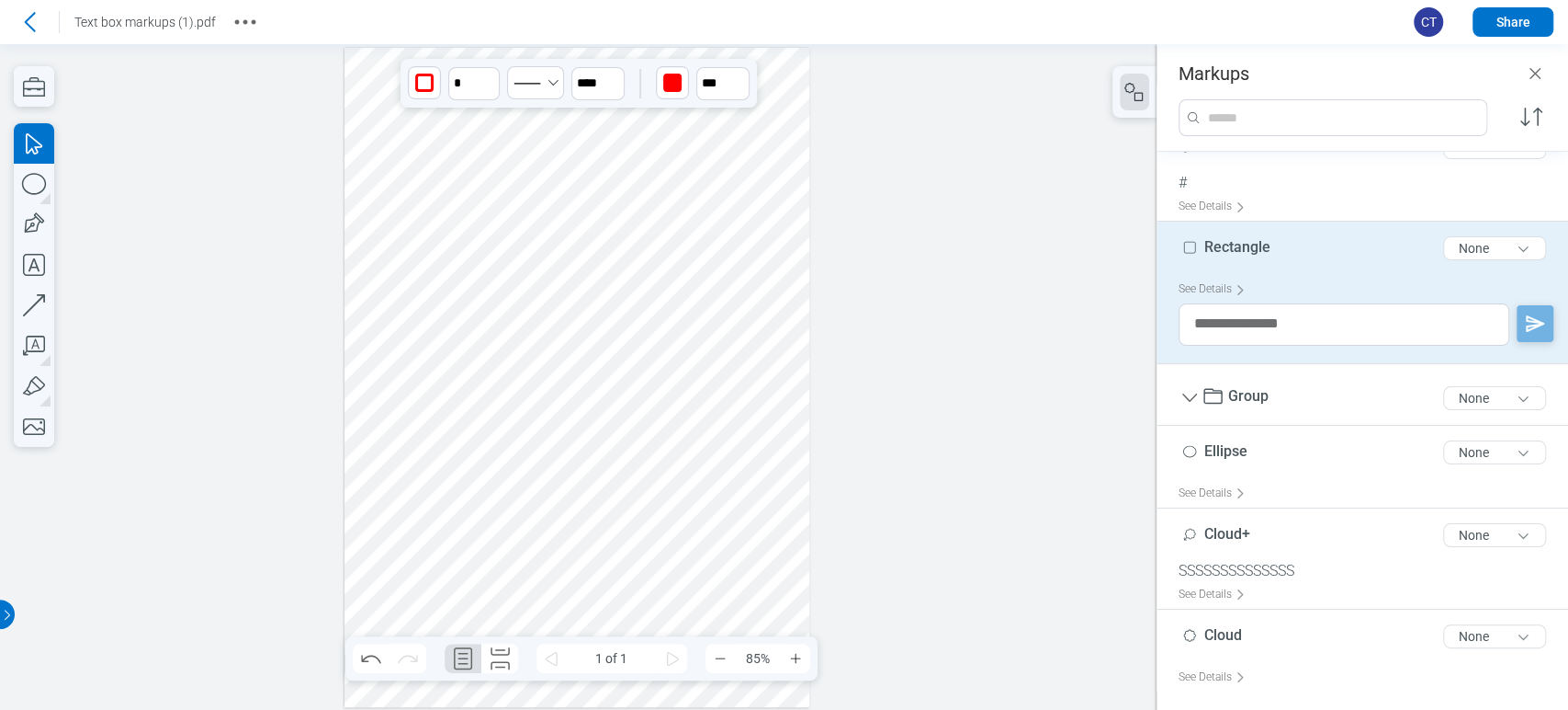
click at [474, 435] on div at bounding box center [577, 377] width 466 height 659
click at [392, 476] on div at bounding box center [577, 377] width 466 height 659
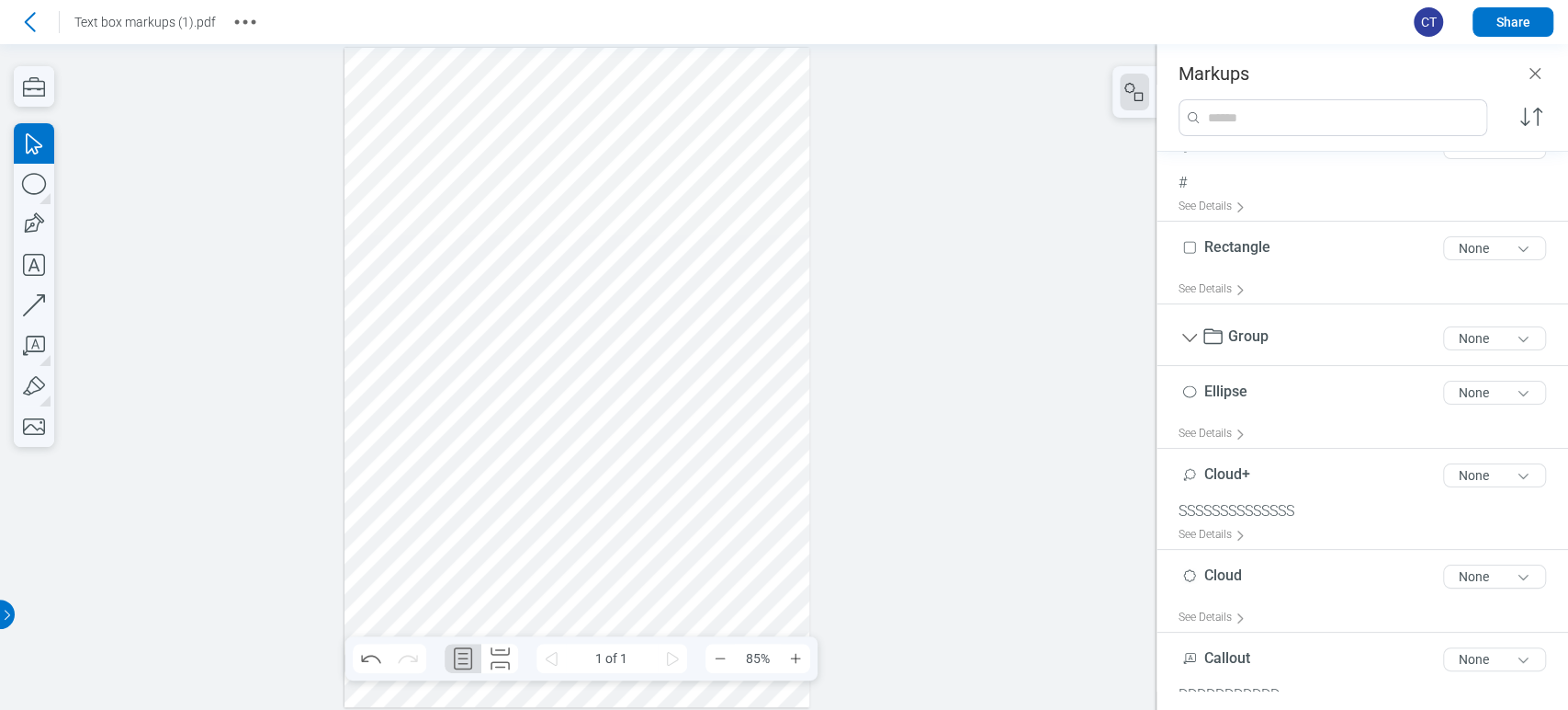
click at [395, 478] on div at bounding box center [577, 377] width 466 height 659
click at [411, 476] on div at bounding box center [577, 377] width 466 height 659
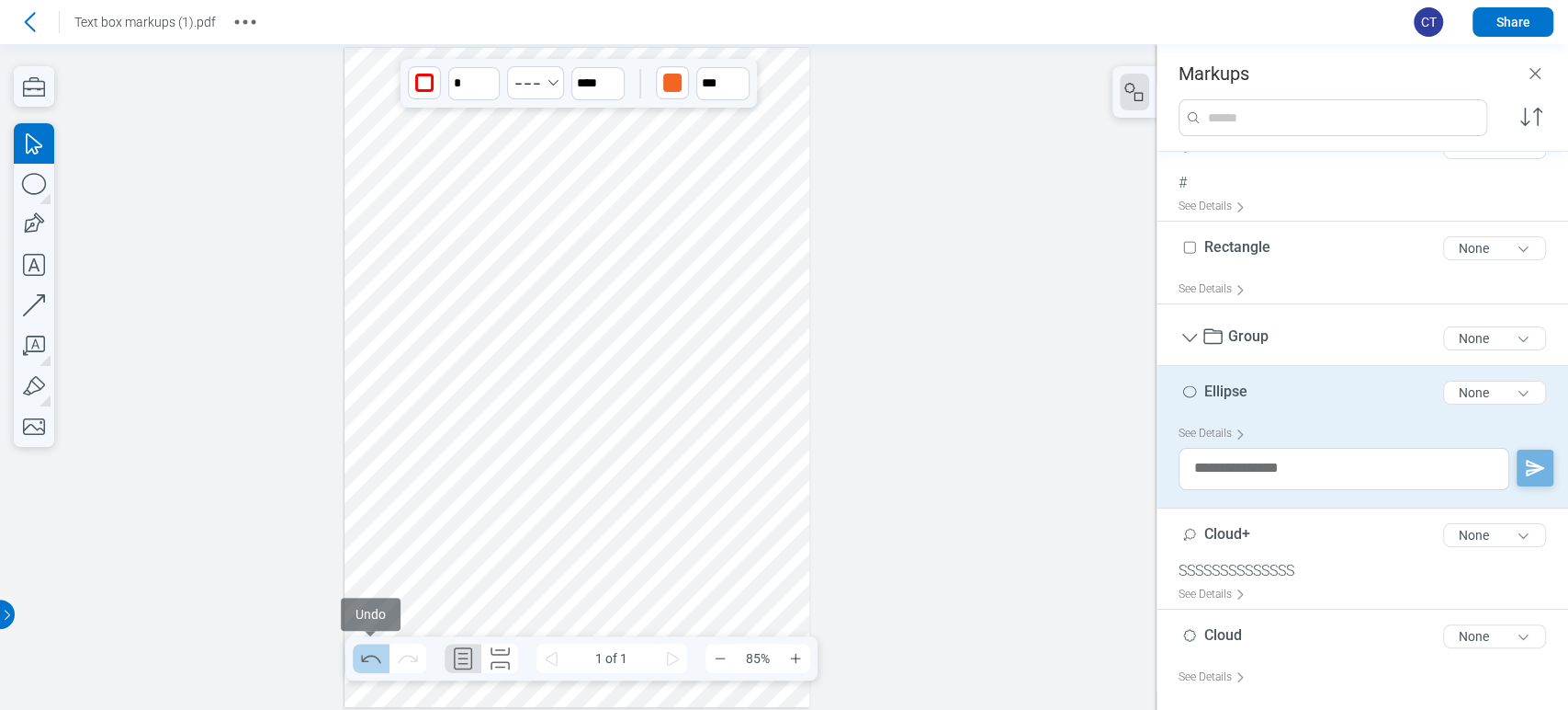
click at [365, 658] on icon "Undo" at bounding box center [370, 657] width 29 height 29
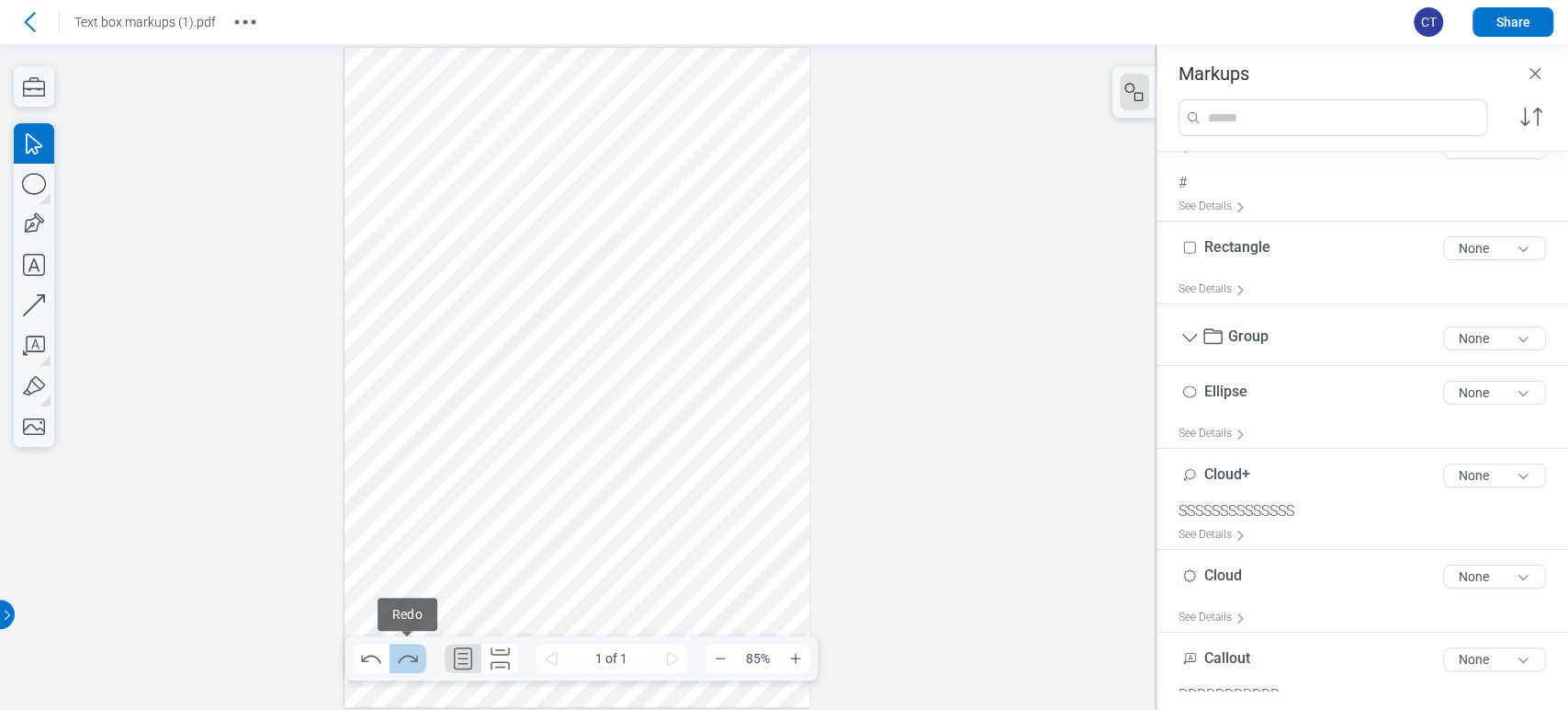
click at [411, 661] on icon "Redo" at bounding box center [407, 658] width 19 height 8
click at [356, 660] on icon "Undo" at bounding box center [370, 657] width 29 height 29
click at [353, 660] on button "Undo" at bounding box center [370, 657] width 37 height 29
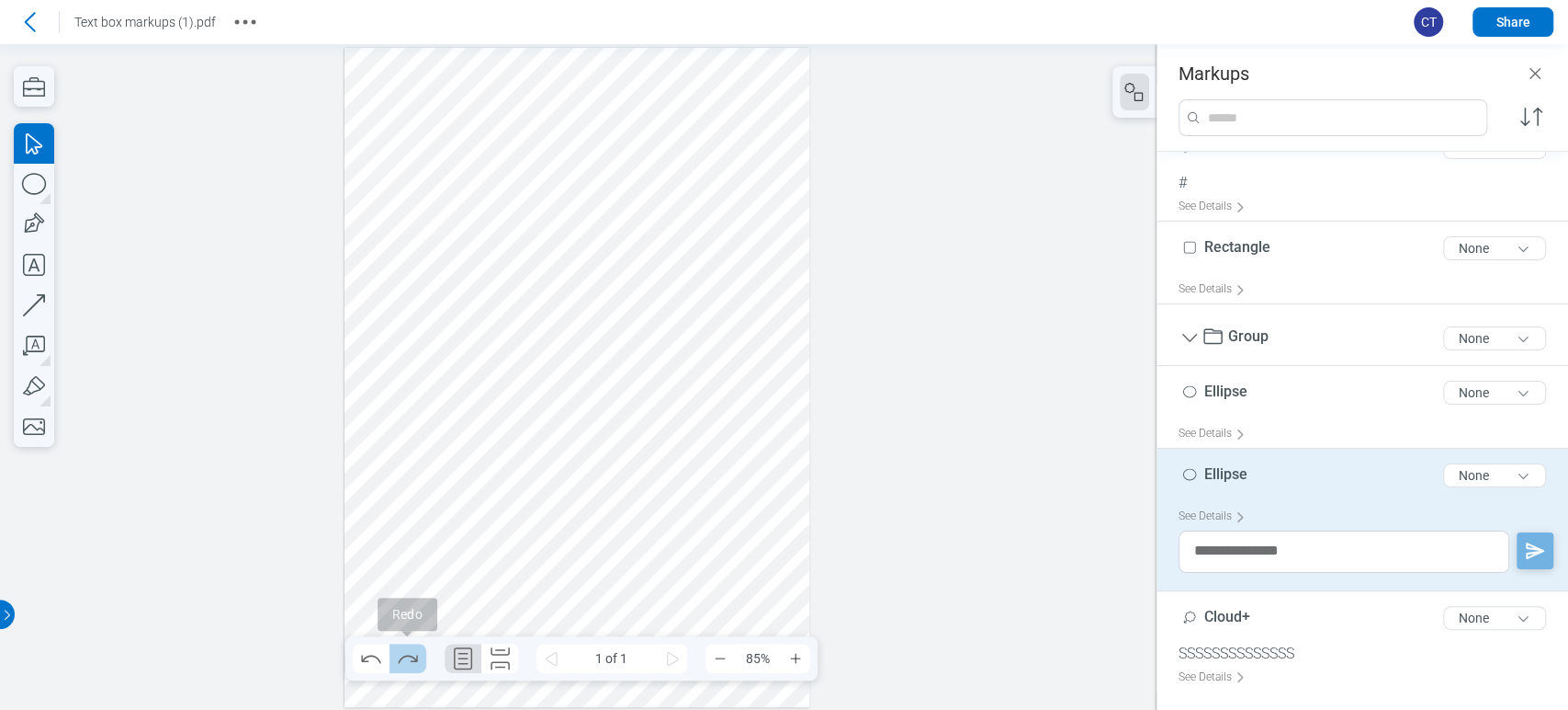
click at [411, 657] on icon "Redo" at bounding box center [407, 658] width 19 height 8
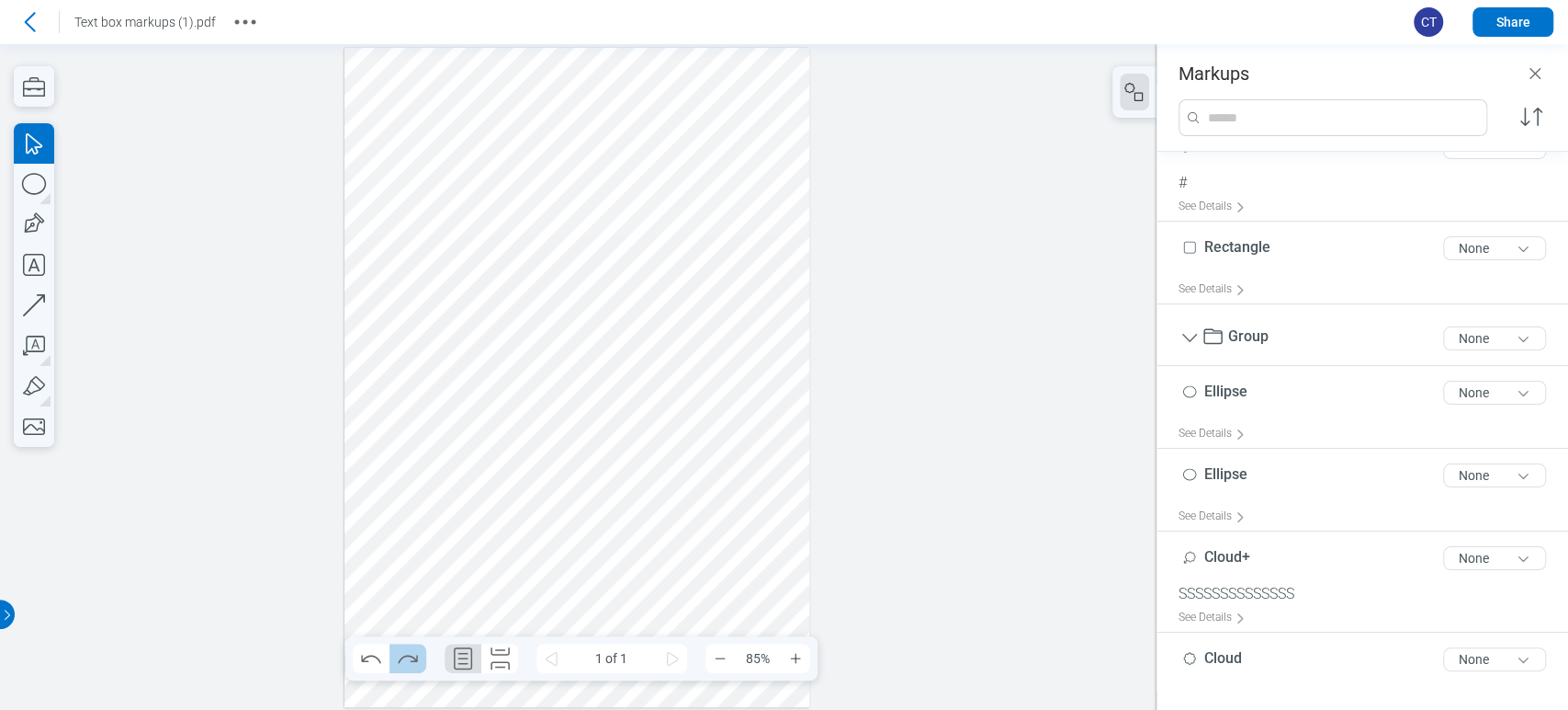
click at [411, 657] on icon "Redo" at bounding box center [407, 658] width 19 height 8
click at [483, 461] on div at bounding box center [577, 377] width 466 height 659
drag, startPoint x: 690, startPoint y: 482, endPoint x: 337, endPoint y: 442, distance: 355.3
click at [337, 442] on div at bounding box center [578, 376] width 1157 height 665
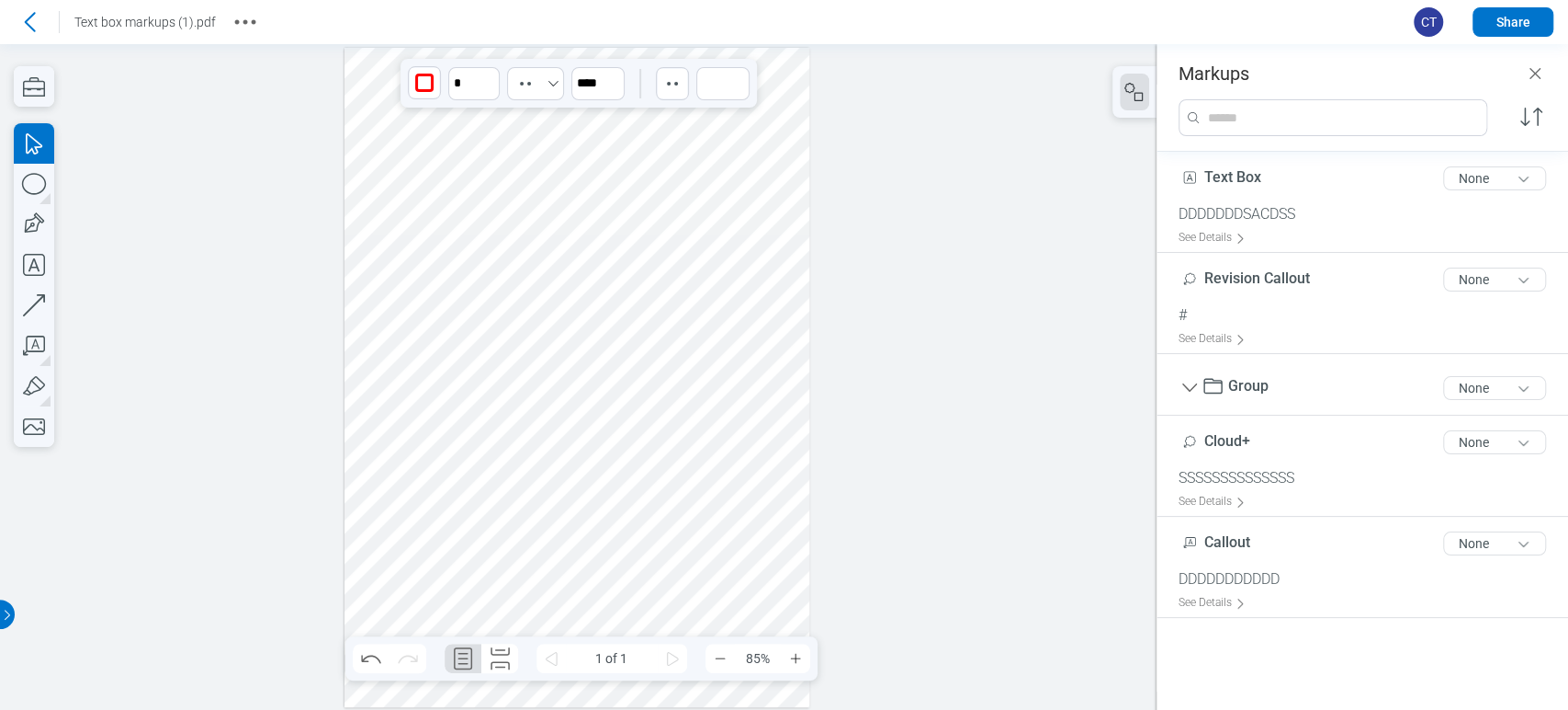
scroll to position [0, 0]
click at [52, 178] on icon "button" at bounding box center [34, 184] width 40 height 40
drag, startPoint x: 385, startPoint y: 405, endPoint x: 439, endPoint y: 468, distance: 83.0
click at [439, 468] on div at bounding box center [577, 377] width 466 height 659
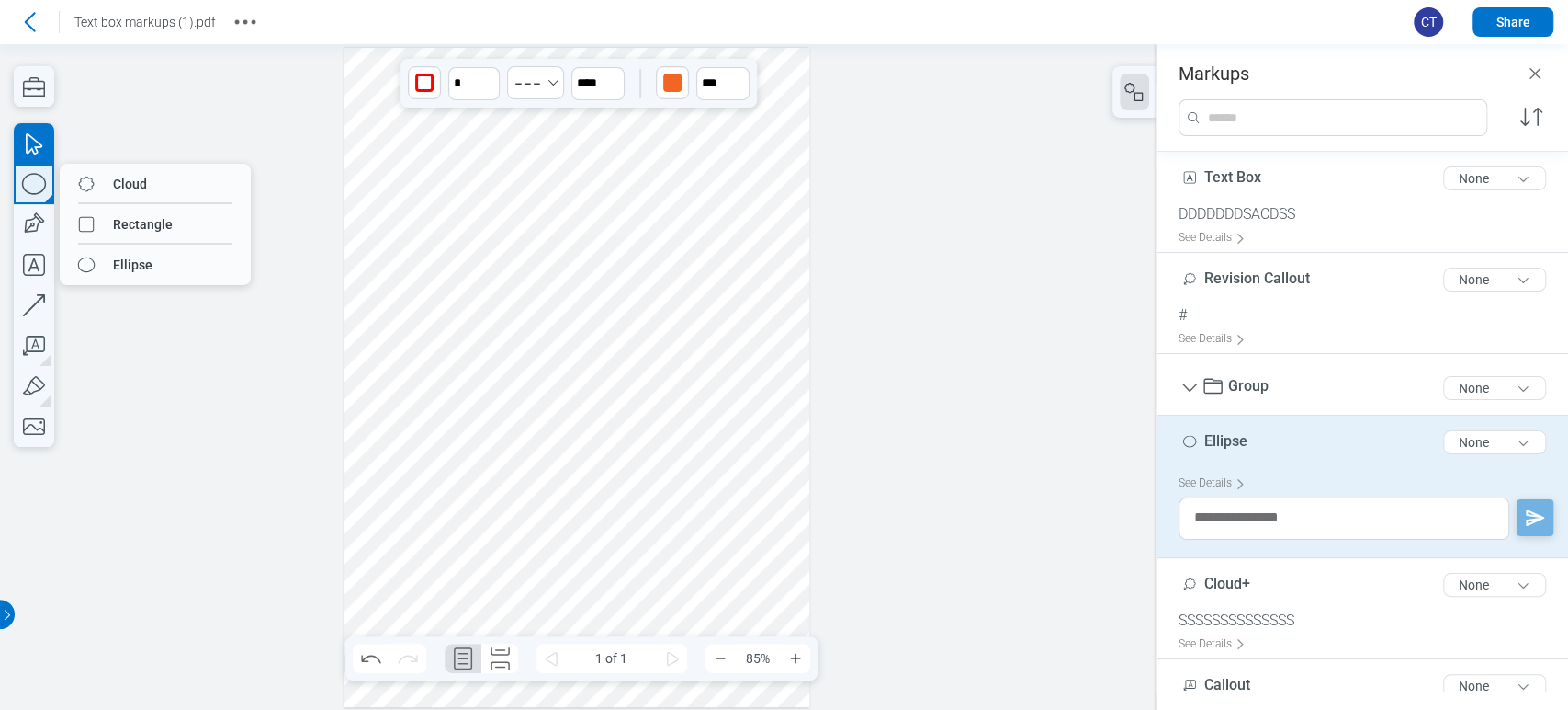
click at [52, 180] on icon "button" at bounding box center [34, 184] width 40 height 40
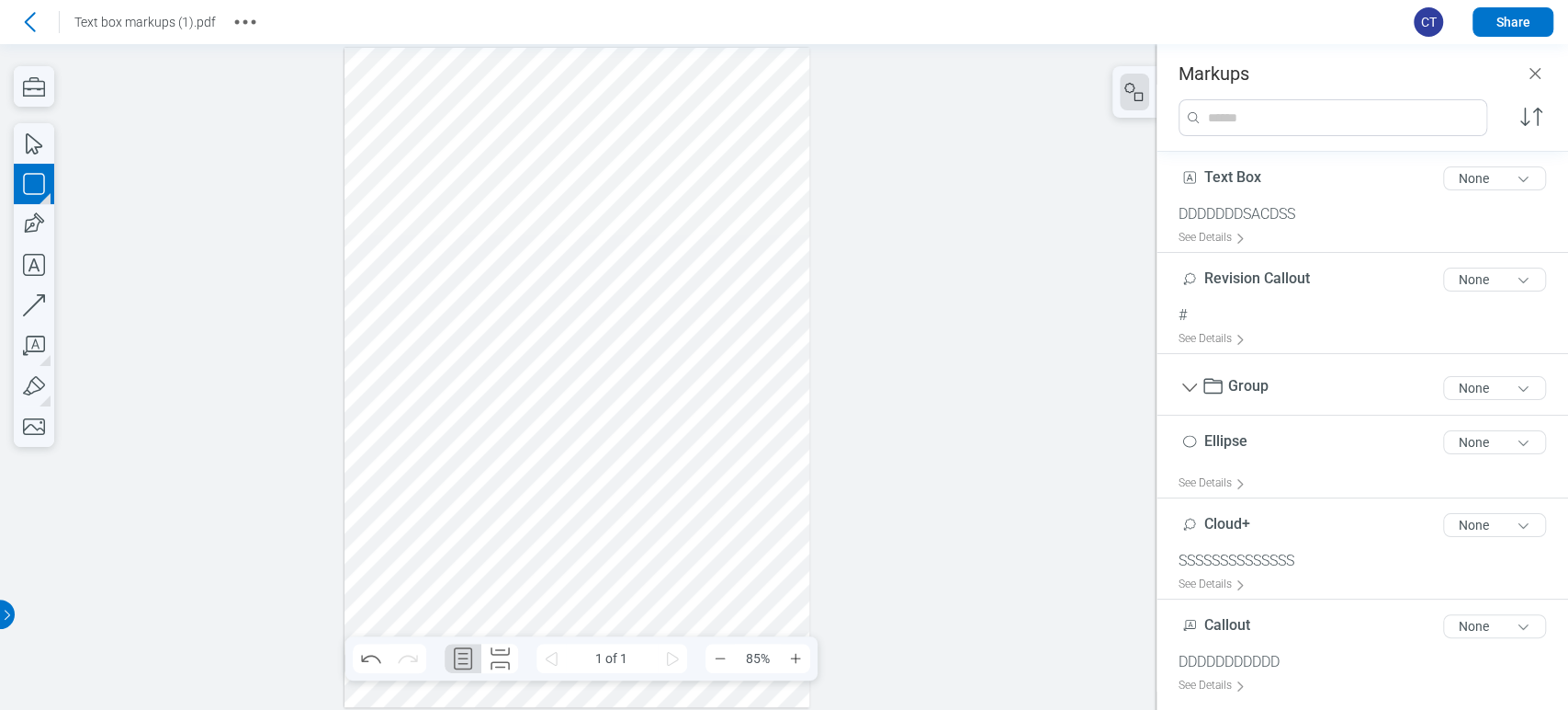
drag, startPoint x: 468, startPoint y: 399, endPoint x: 502, endPoint y: 523, distance: 128.6
click at [502, 523] on div at bounding box center [577, 377] width 466 height 659
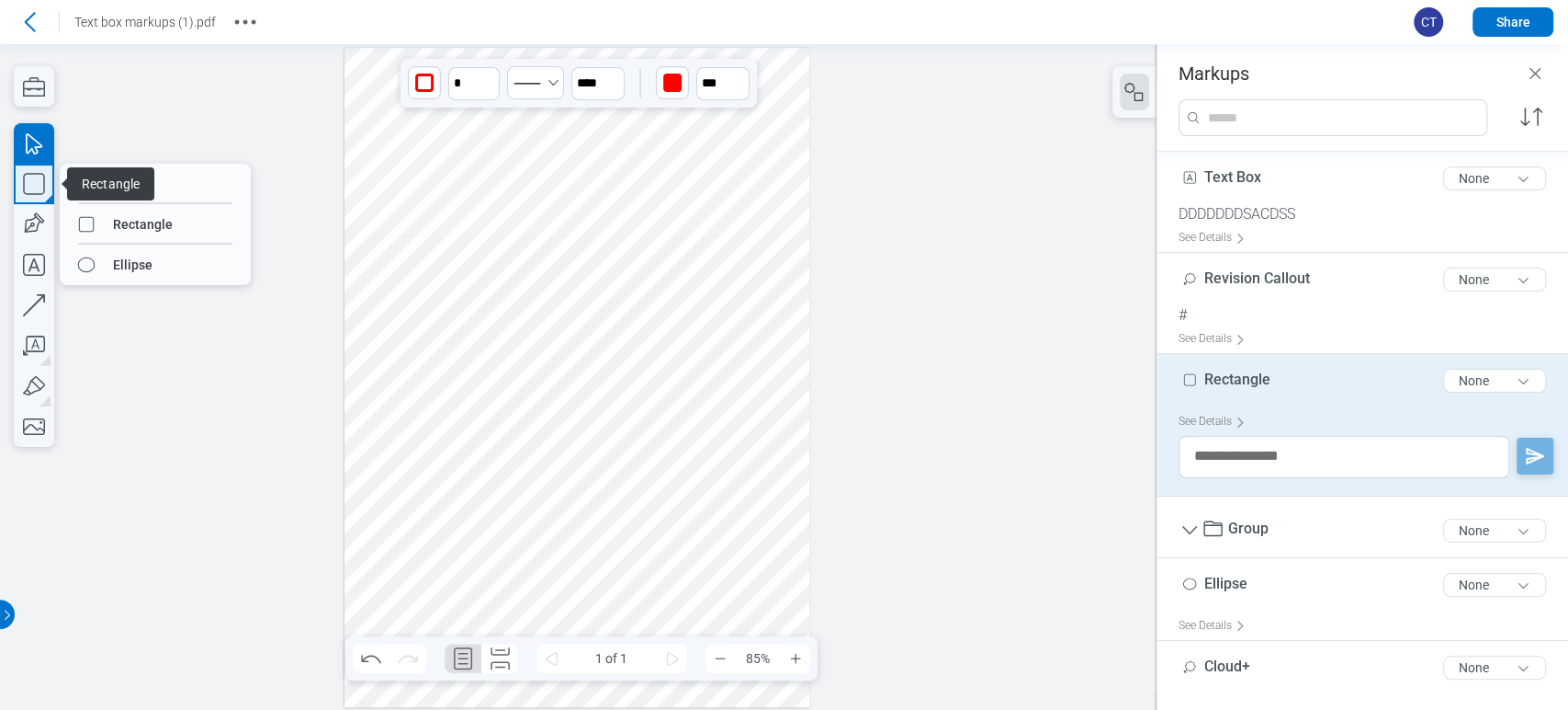
click at [29, 181] on icon "button" at bounding box center [34, 184] width 40 height 40
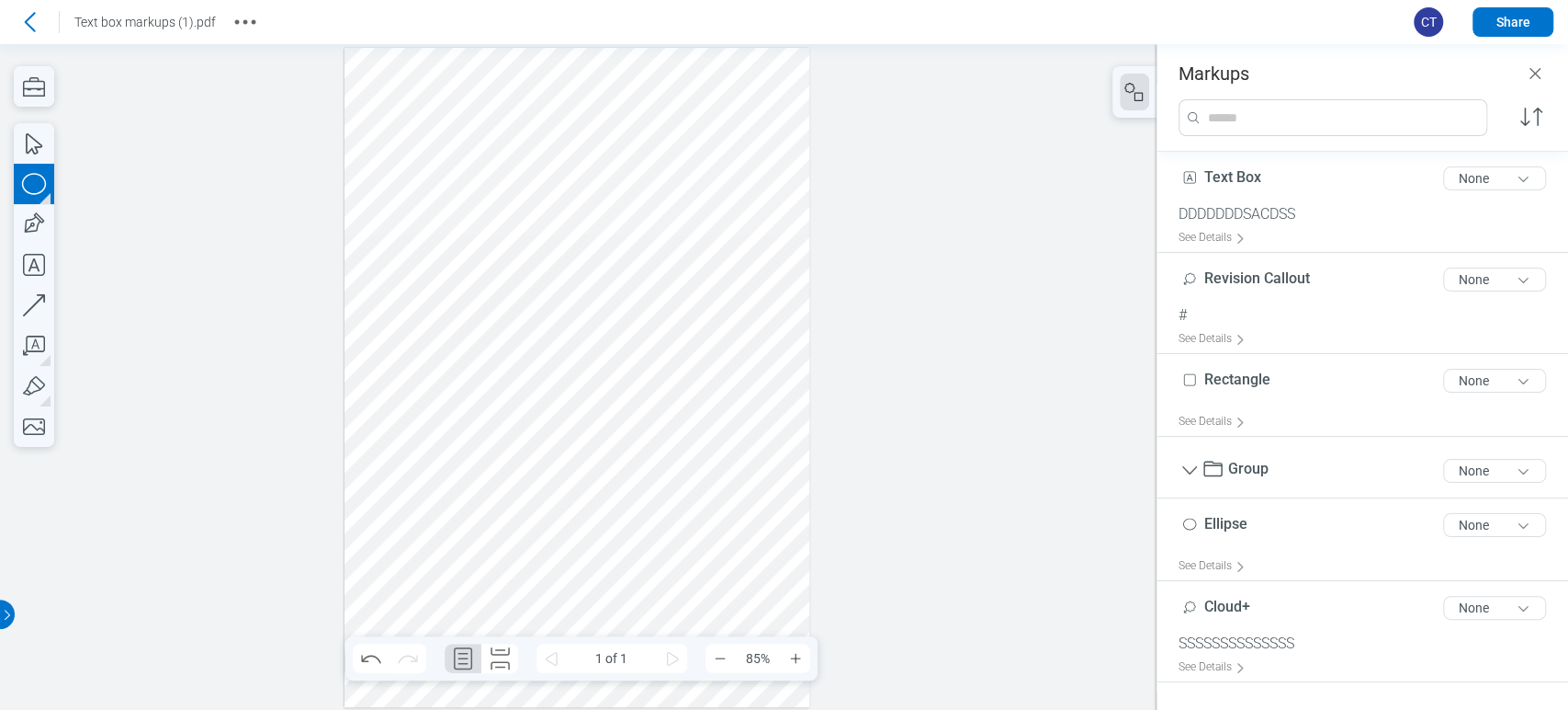
drag, startPoint x: 530, startPoint y: 413, endPoint x: 560, endPoint y: 477, distance: 70.7
click at [560, 477] on div at bounding box center [577, 377] width 466 height 659
drag, startPoint x: 606, startPoint y: 456, endPoint x: 339, endPoint y: 418, distance: 269.7
click at [329, 422] on div at bounding box center [578, 376] width 1157 height 665
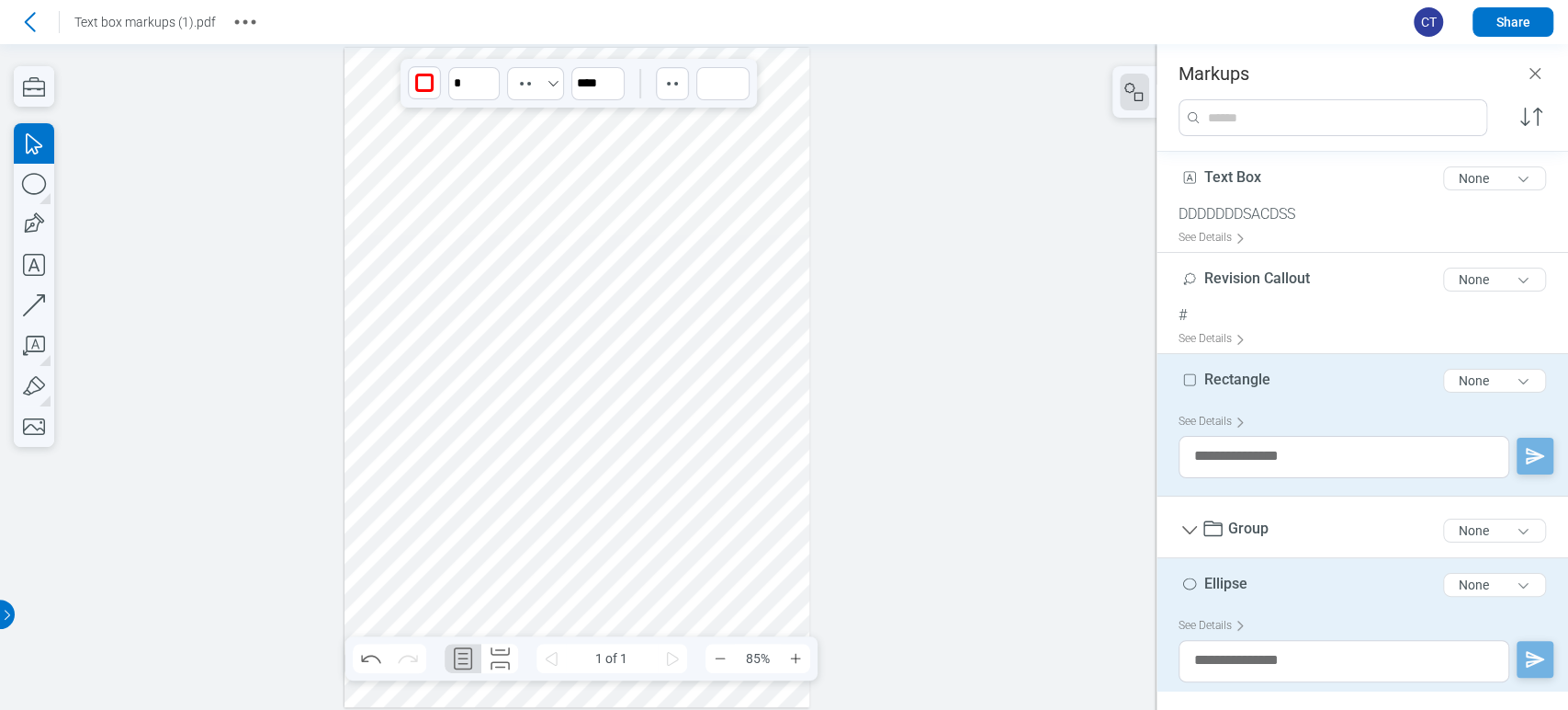
scroll to position [7, 0]
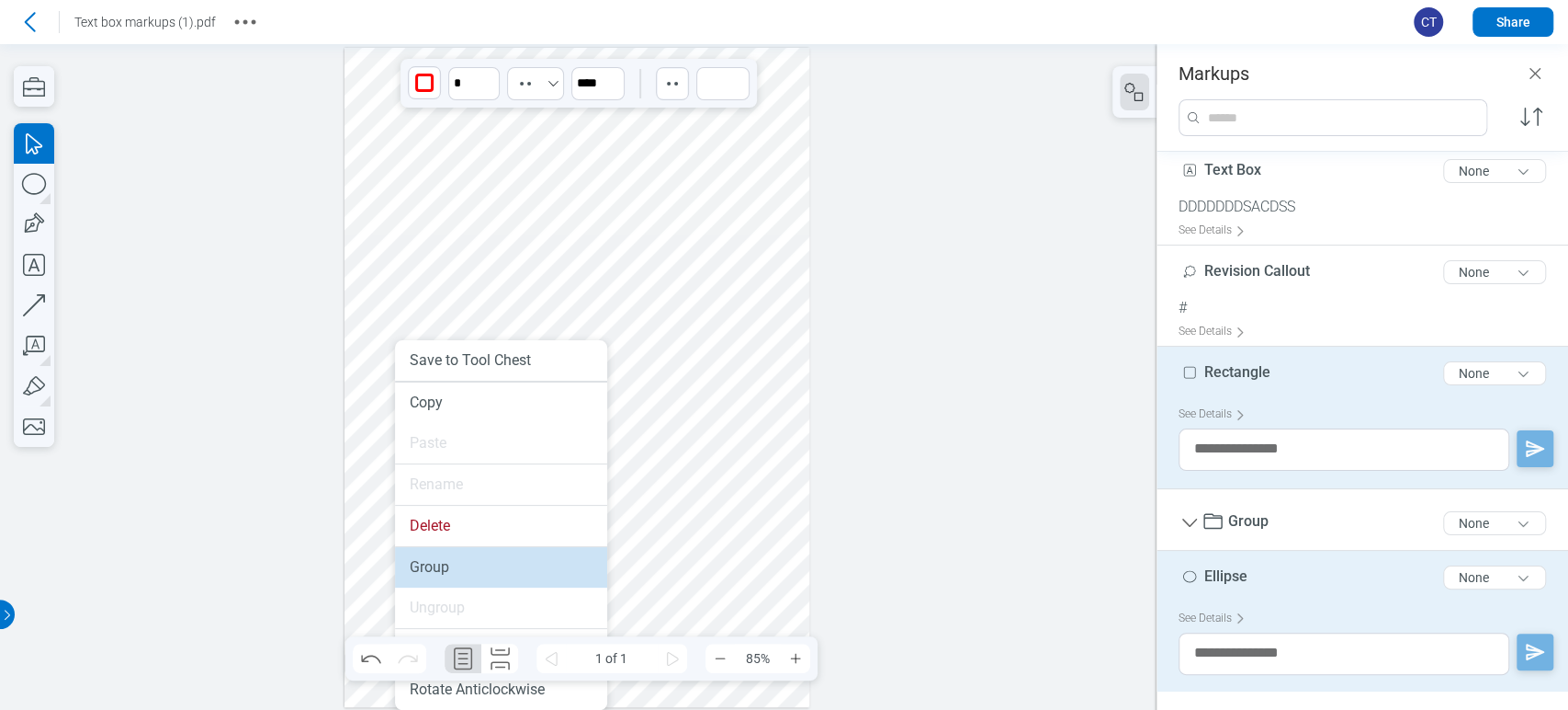
click at [424, 562] on li "Group" at bounding box center [501, 567] width 213 height 40
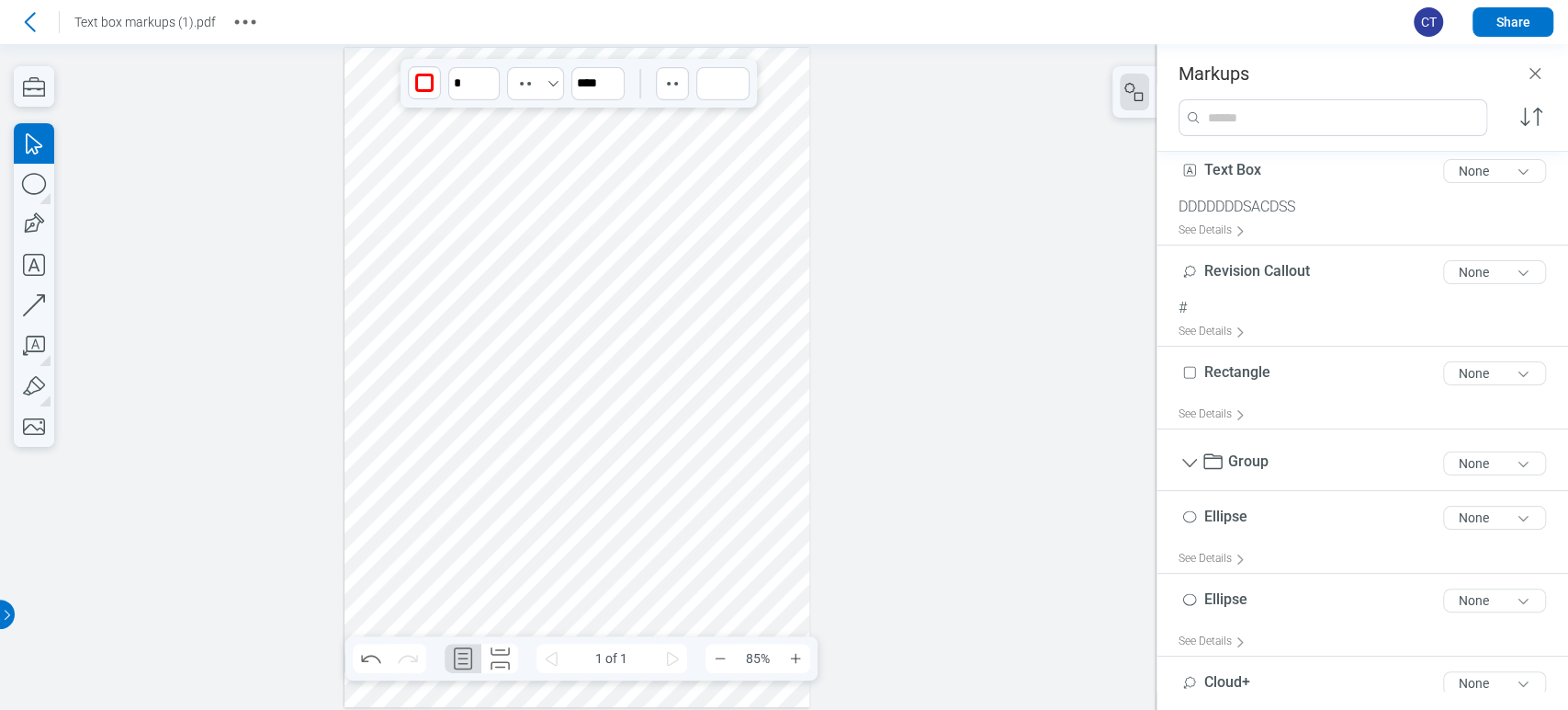
drag, startPoint x: 514, startPoint y: 579, endPoint x: 432, endPoint y: 625, distance: 94.0
click at [512, 579] on div at bounding box center [577, 377] width 466 height 659
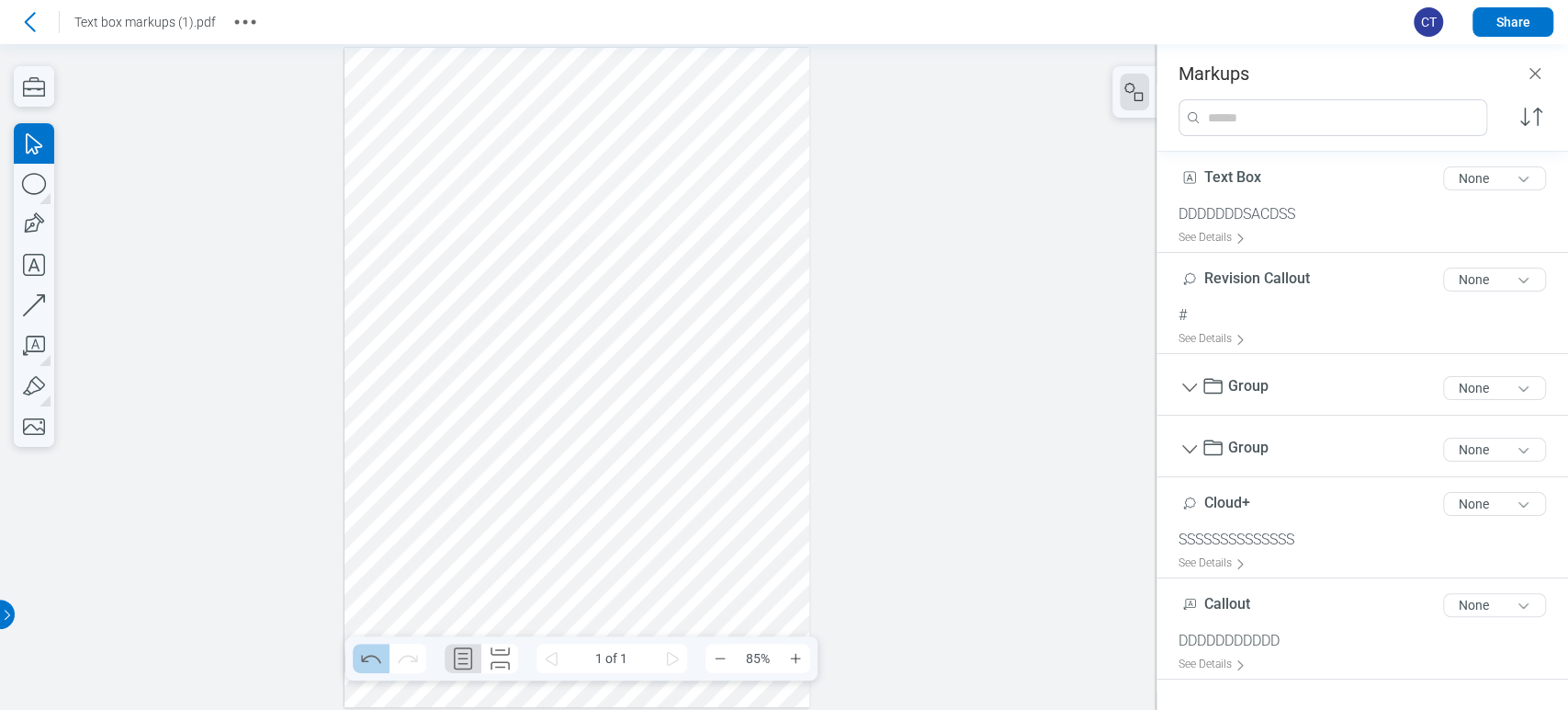
scroll to position [0, 0]
click at [361, 665] on icon "Undo" at bounding box center [370, 657] width 29 height 29
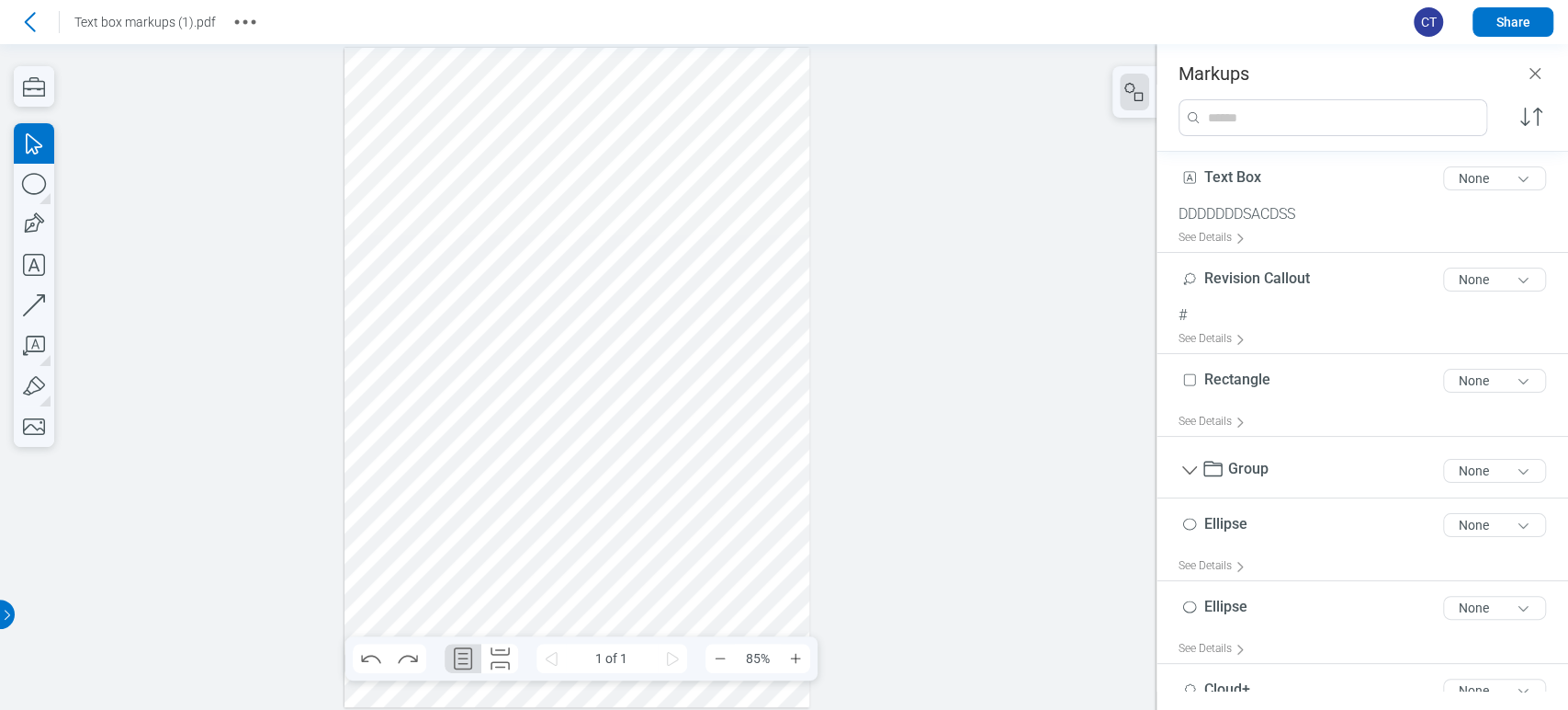
click at [406, 443] on div at bounding box center [577, 377] width 466 height 659
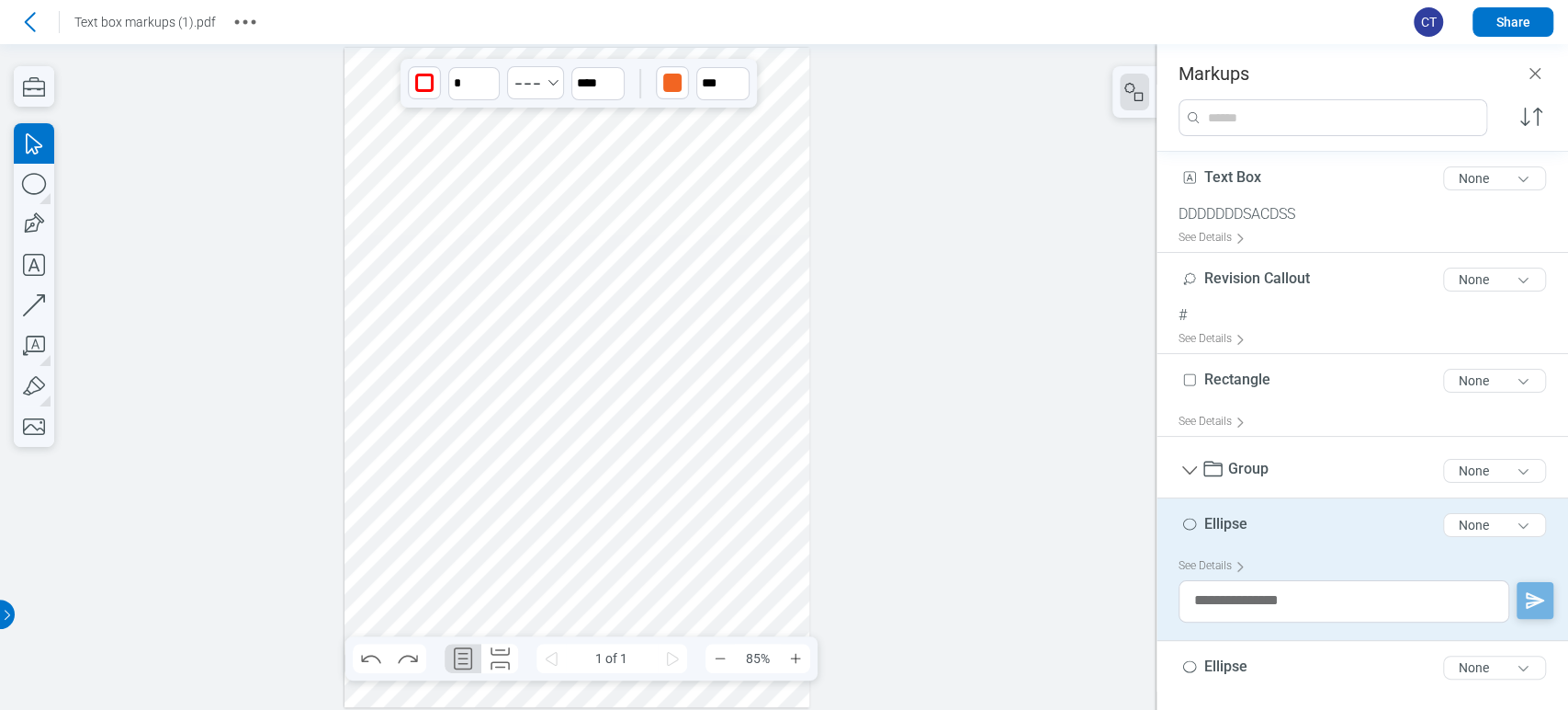
click at [498, 468] on div at bounding box center [577, 377] width 466 height 659
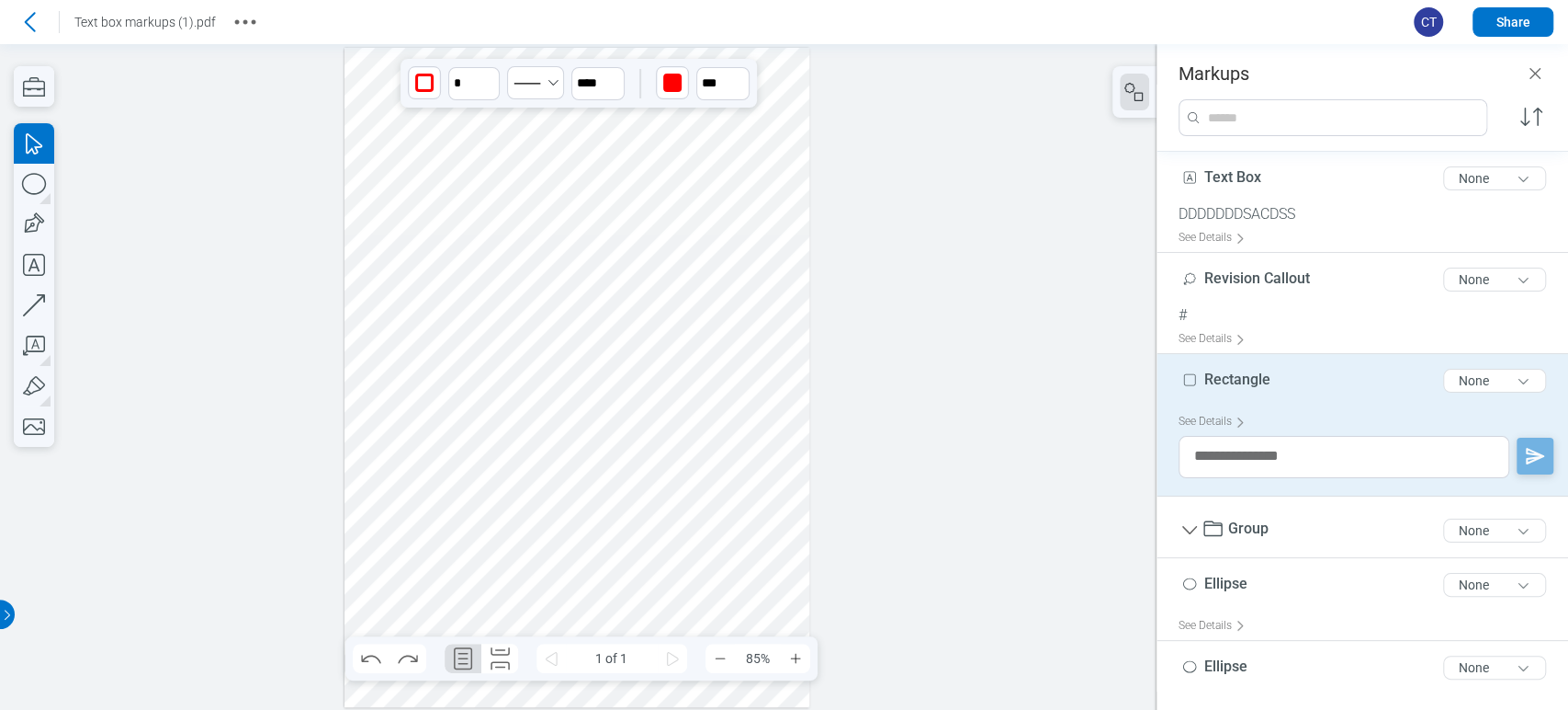
scroll to position [31, 0]
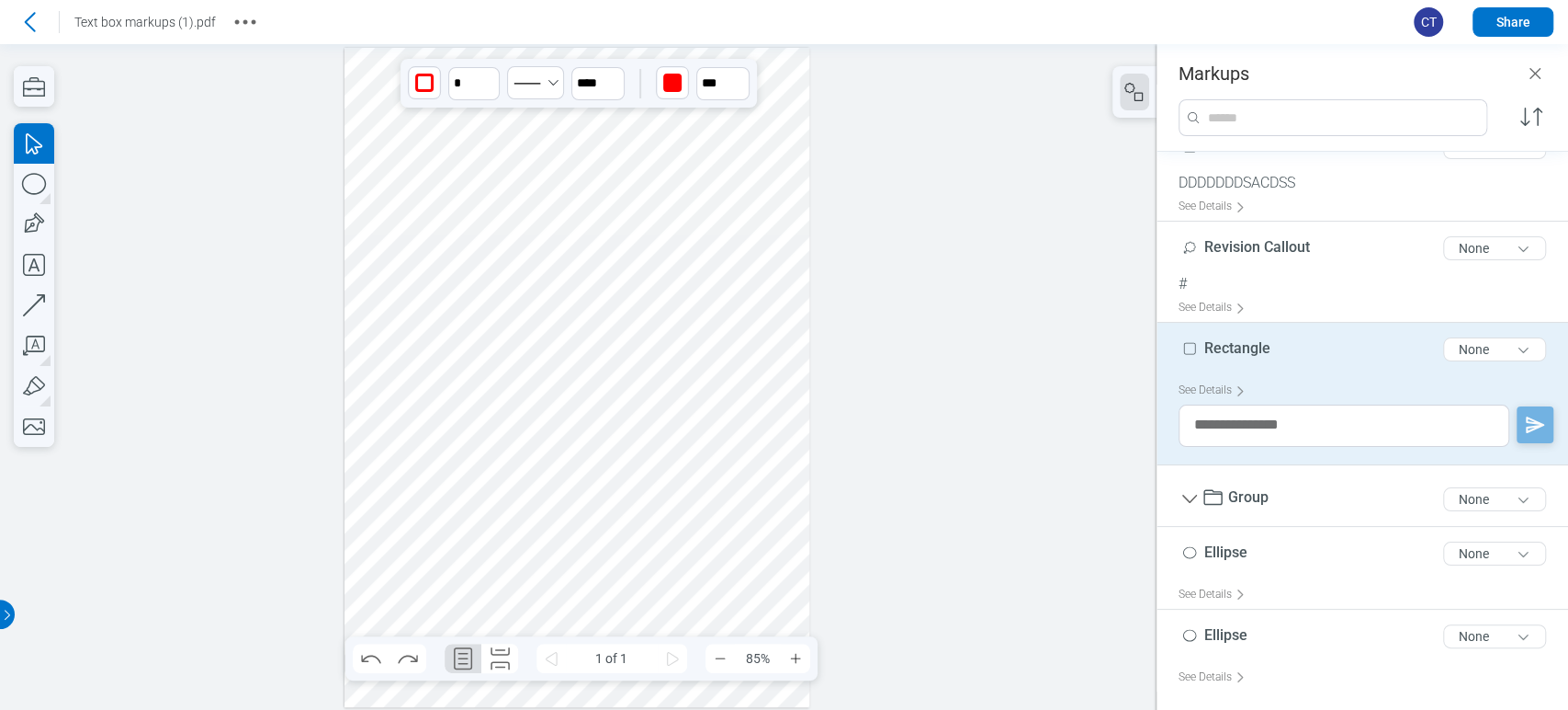
click at [544, 439] on div at bounding box center [577, 377] width 466 height 659
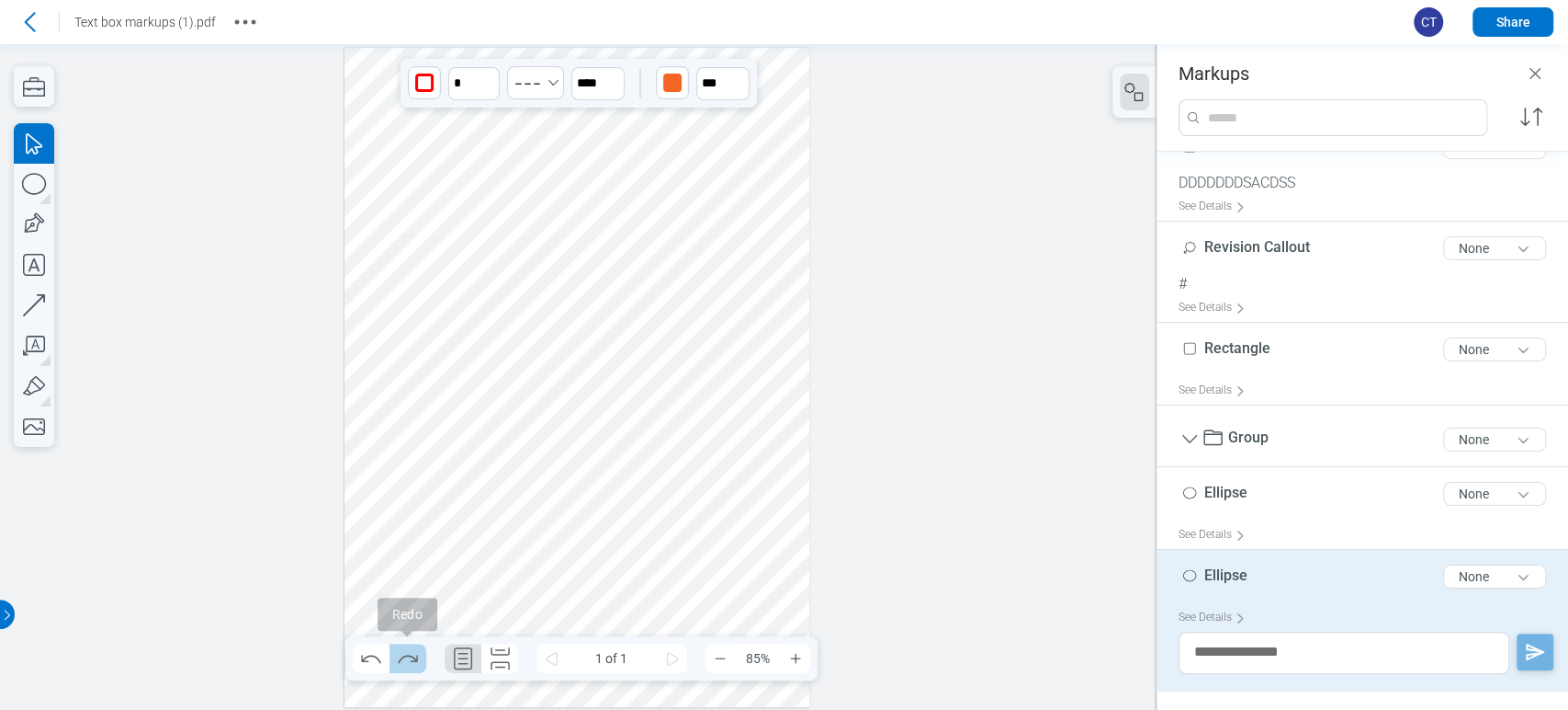
click at [403, 660] on icon "Redo" at bounding box center [407, 657] width 29 height 29
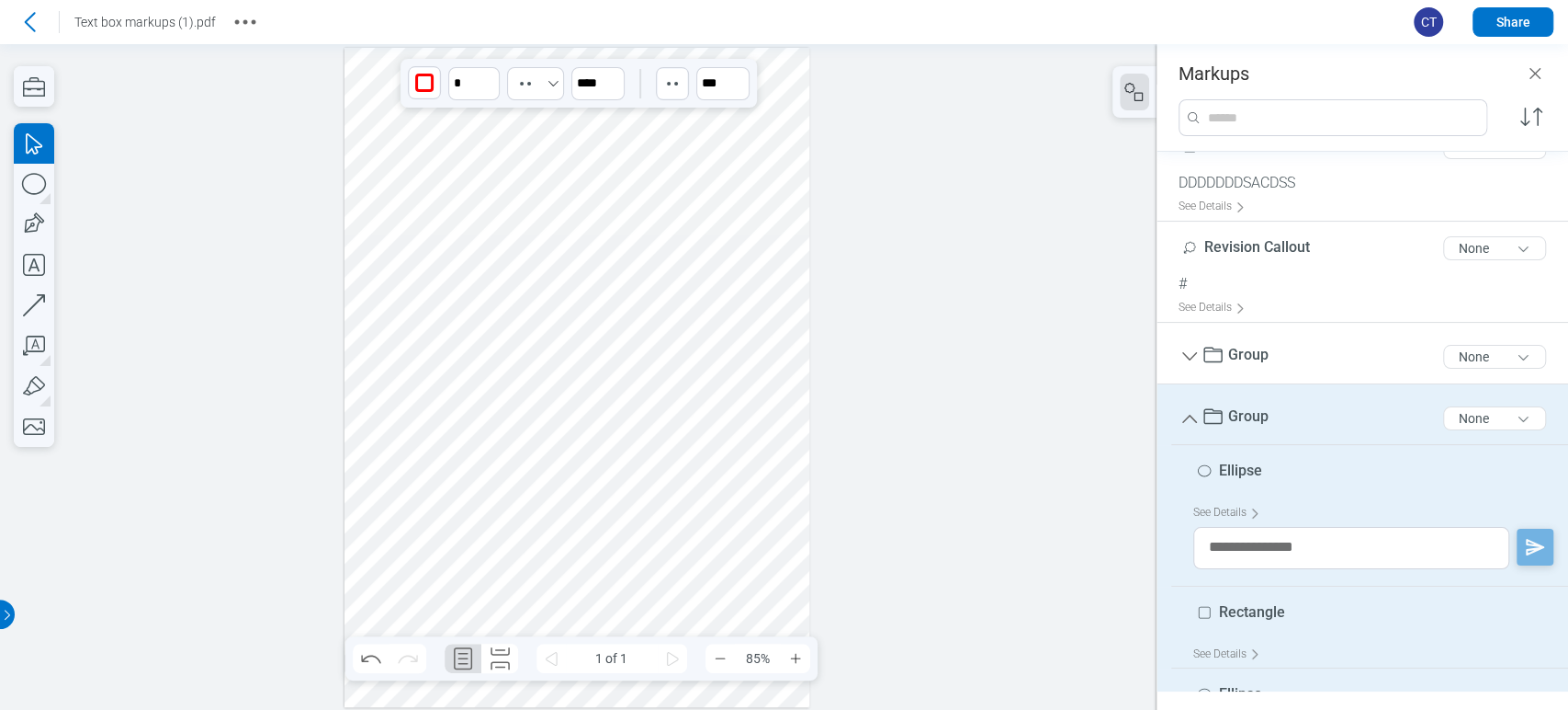
scroll to position [0, 0]
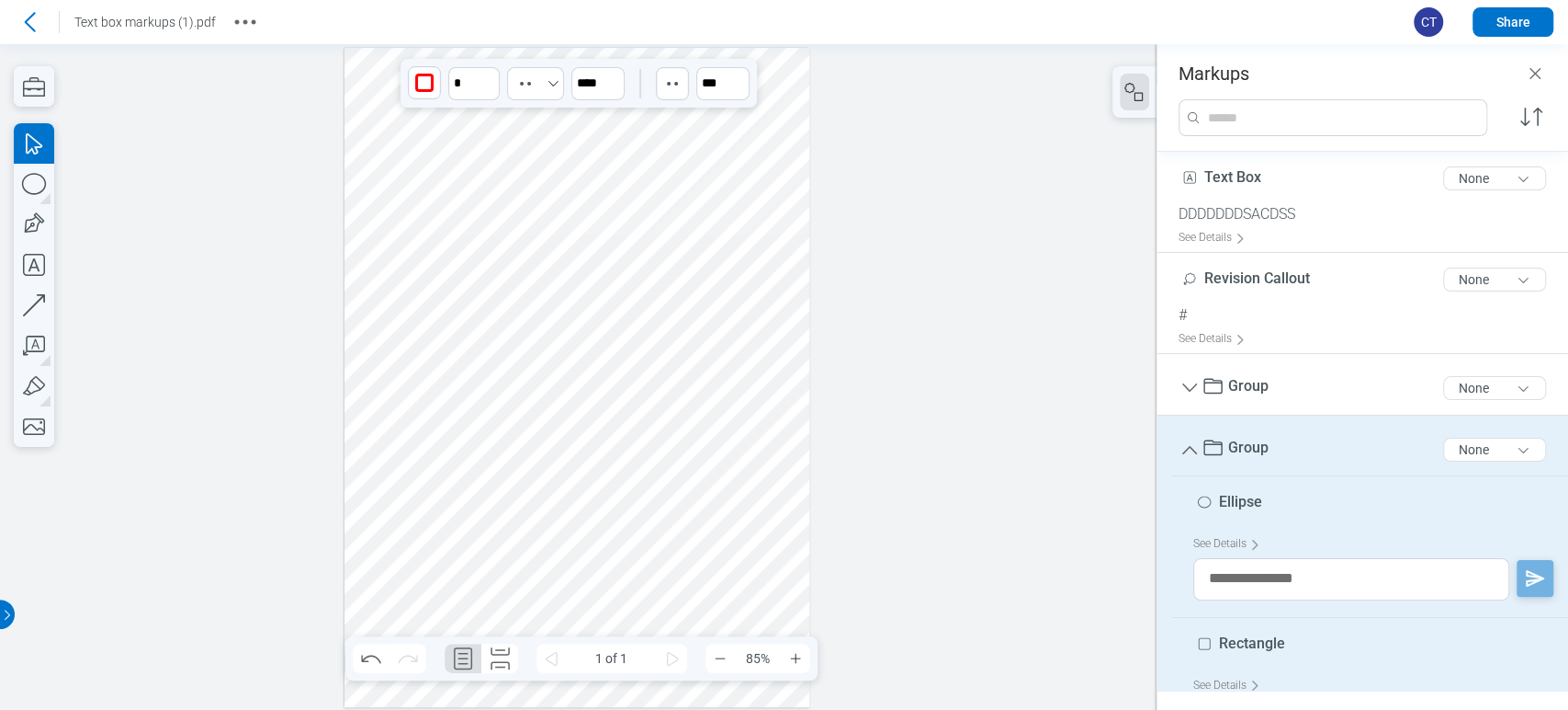
drag, startPoint x: 488, startPoint y: 451, endPoint x: 499, endPoint y: 454, distance: 11.4
click at [499, 454] on div at bounding box center [577, 377] width 466 height 659
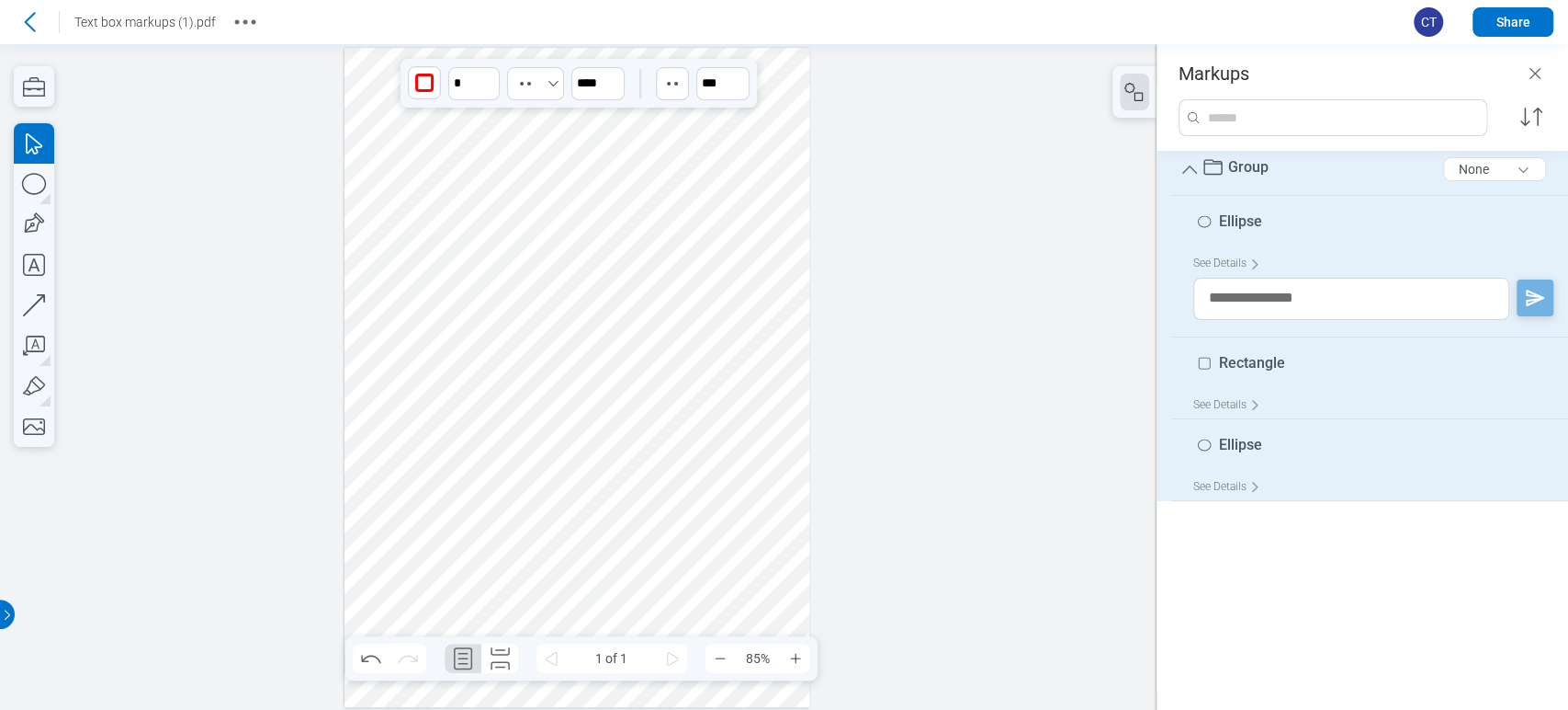
scroll to position [293, 0]
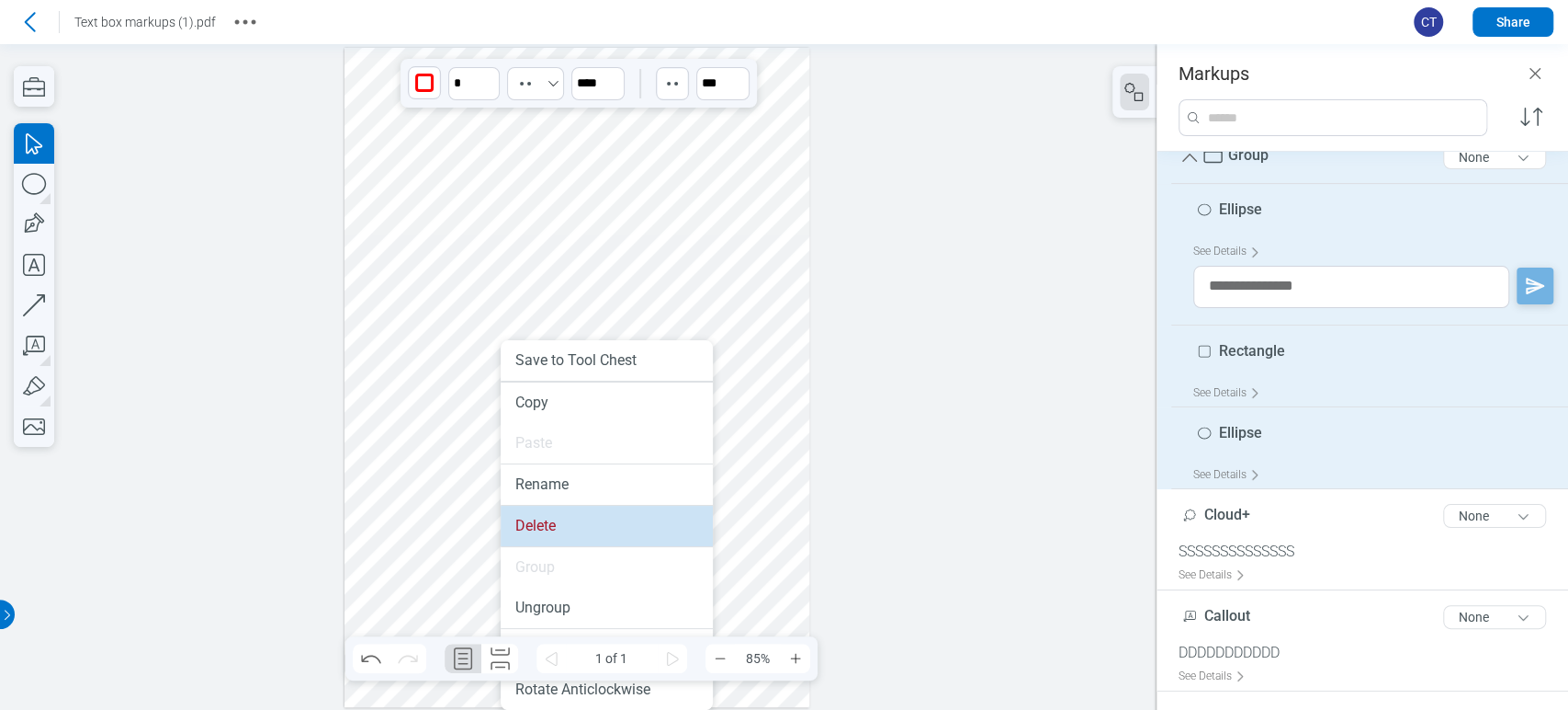
drag, startPoint x: 548, startPoint y: 528, endPoint x: 537, endPoint y: 487, distance: 42.4
click at [548, 528] on li "Delete" at bounding box center [607, 525] width 213 height 40
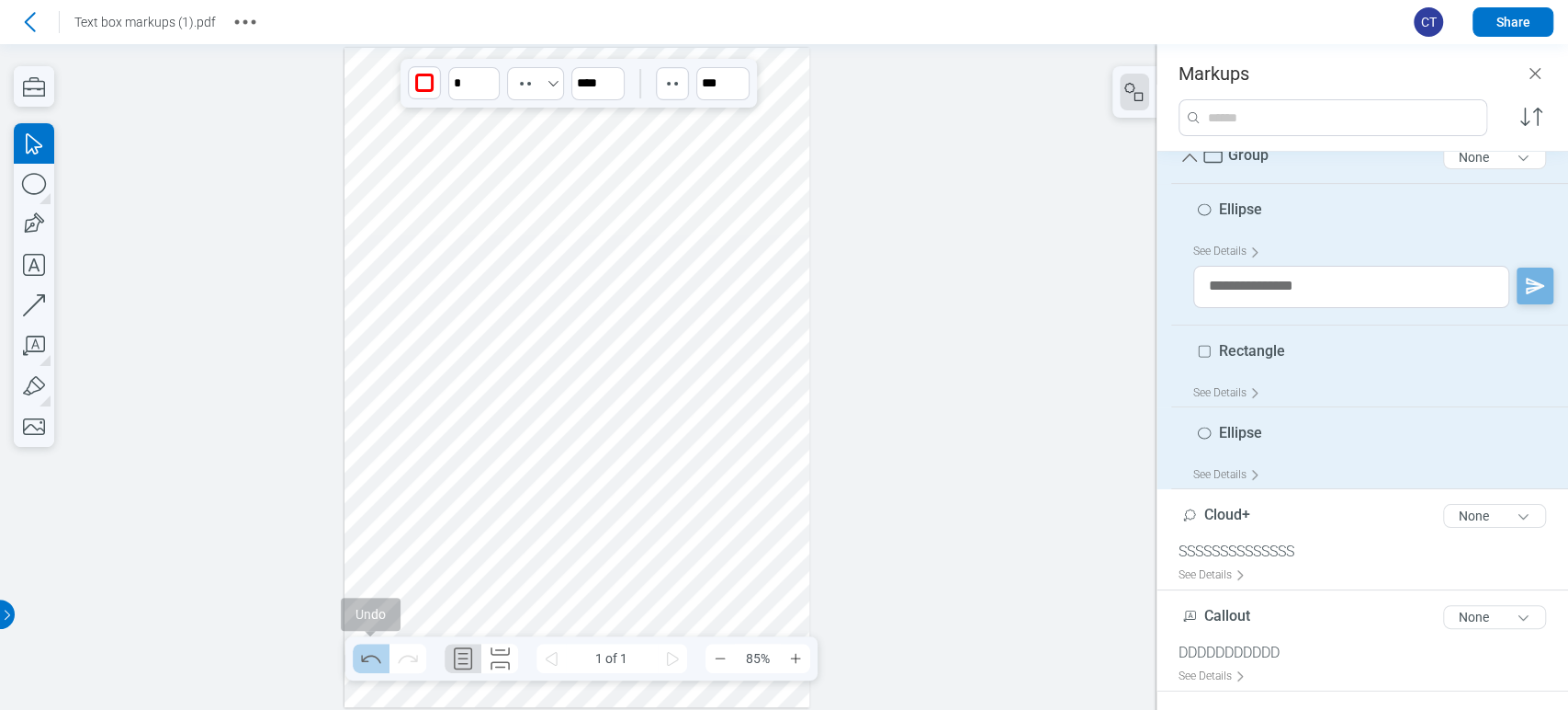
click at [360, 664] on icon "Undo" at bounding box center [370, 657] width 29 height 29
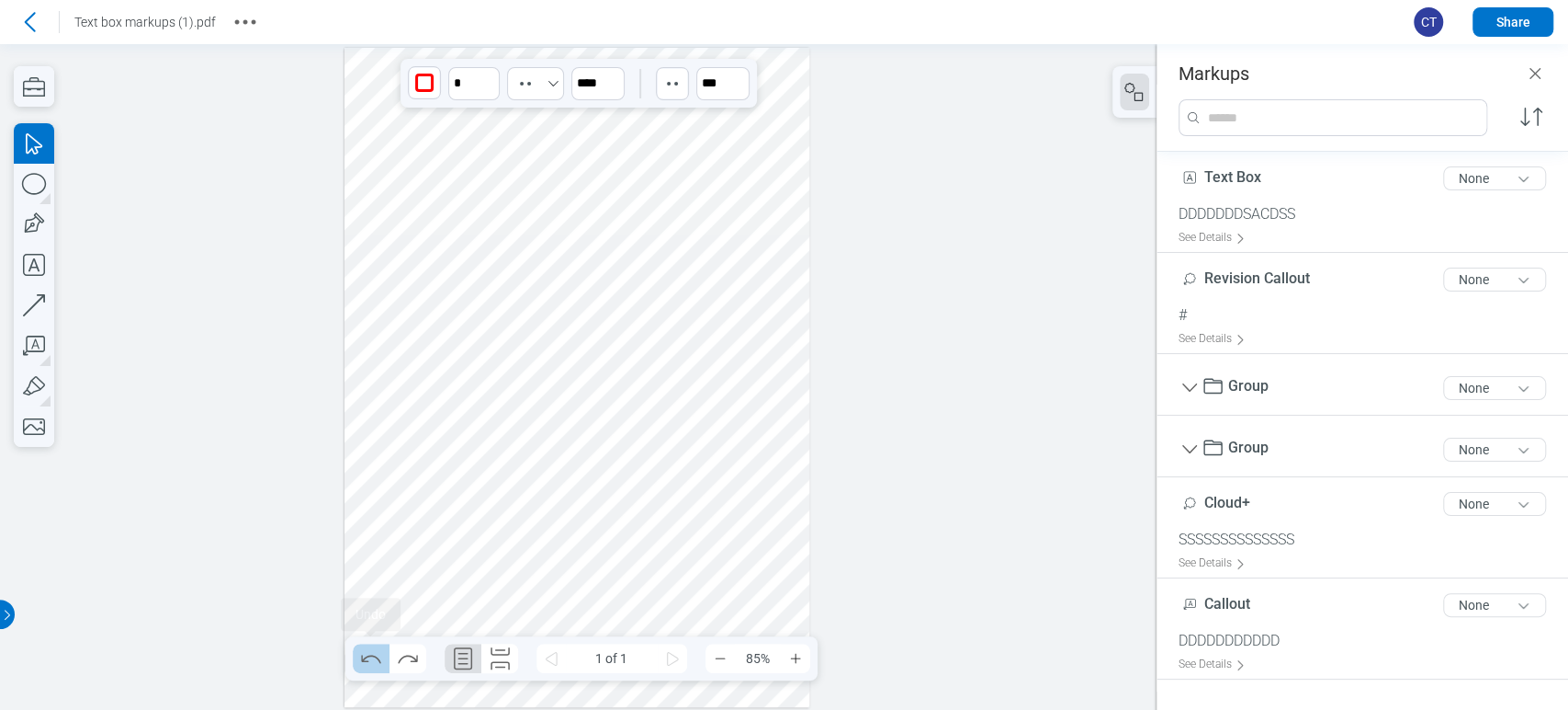
scroll to position [0, 0]
click at [404, 655] on icon "Redo" at bounding box center [407, 658] width 19 height 8
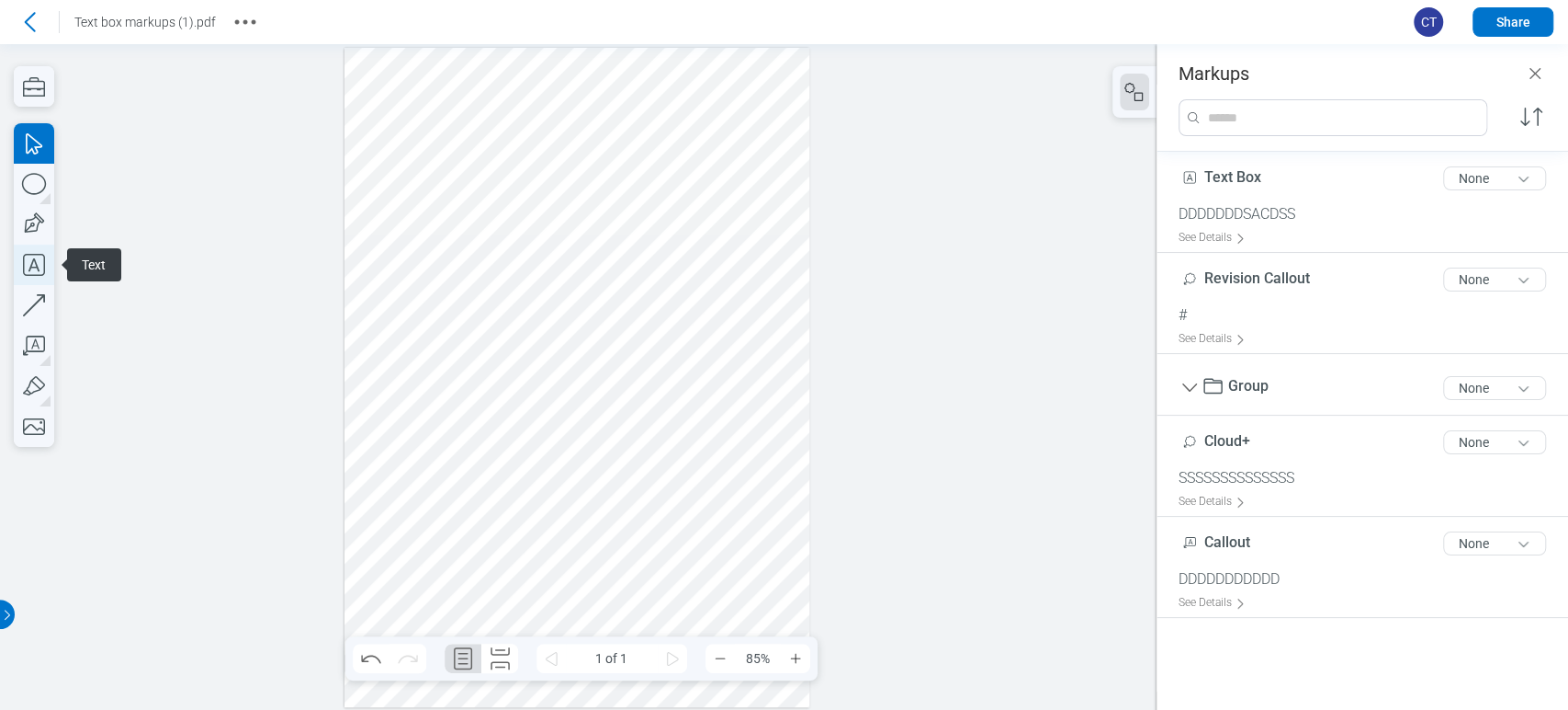
click at [48, 280] on icon "button" at bounding box center [34, 265] width 40 height 40
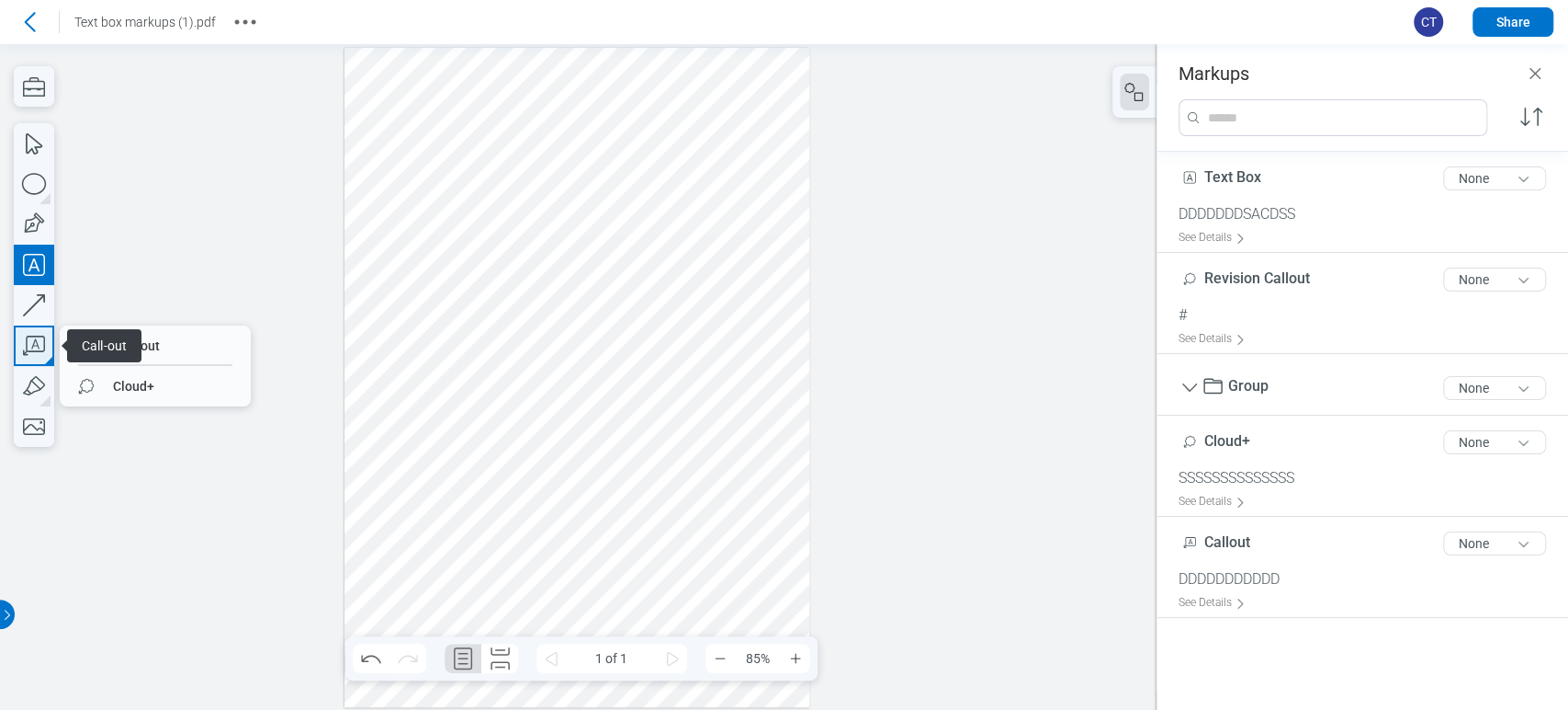
click at [49, 341] on icon "button" at bounding box center [34, 346] width 40 height 40
drag, startPoint x: 94, startPoint y: 366, endPoint x: 417, endPoint y: 263, distance: 339.0
drag, startPoint x: 477, startPoint y: 377, endPoint x: 533, endPoint y: 432, distance: 78.5
click at [533, 432] on div at bounding box center [577, 377] width 466 height 659
click at [538, 459] on div at bounding box center [577, 377] width 466 height 659
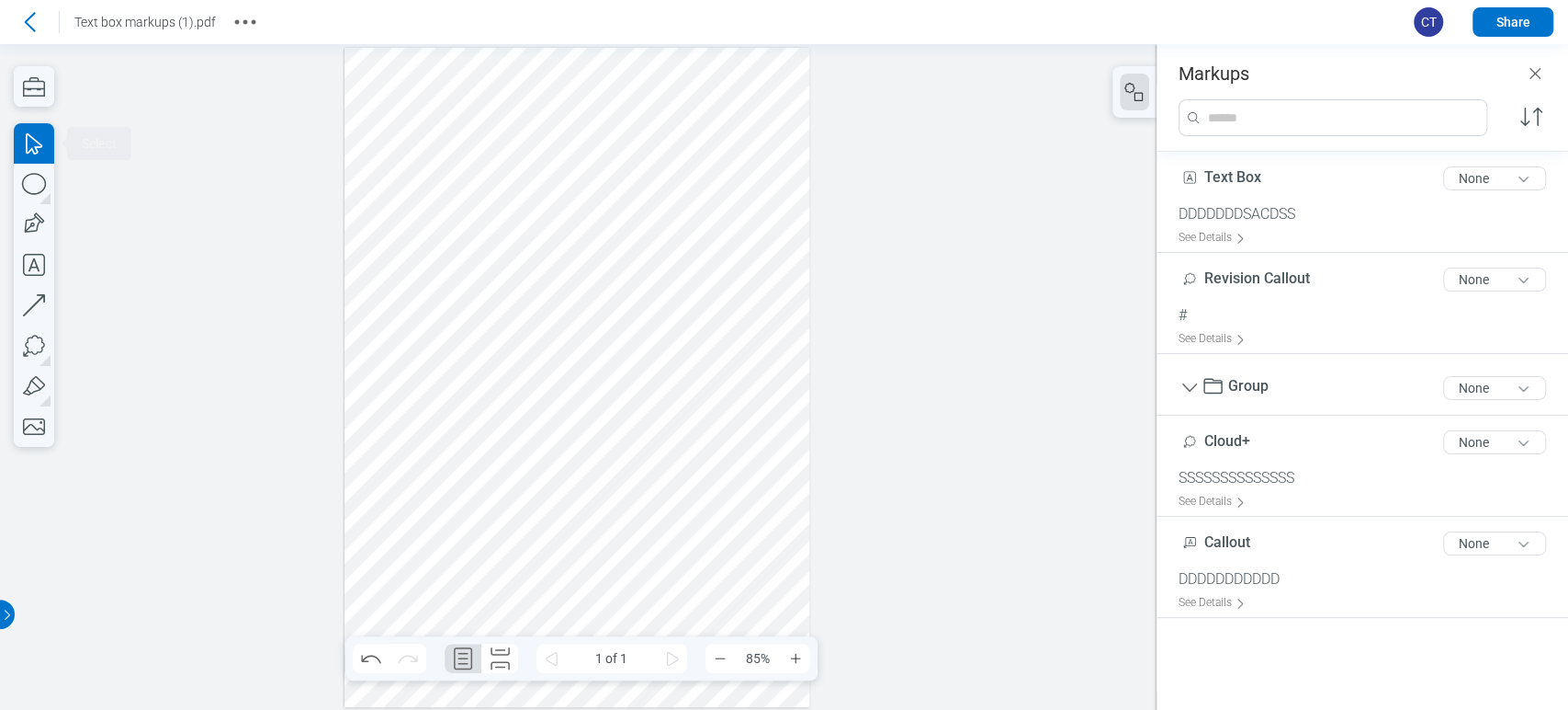
click at [618, 398] on div at bounding box center [577, 377] width 466 height 659
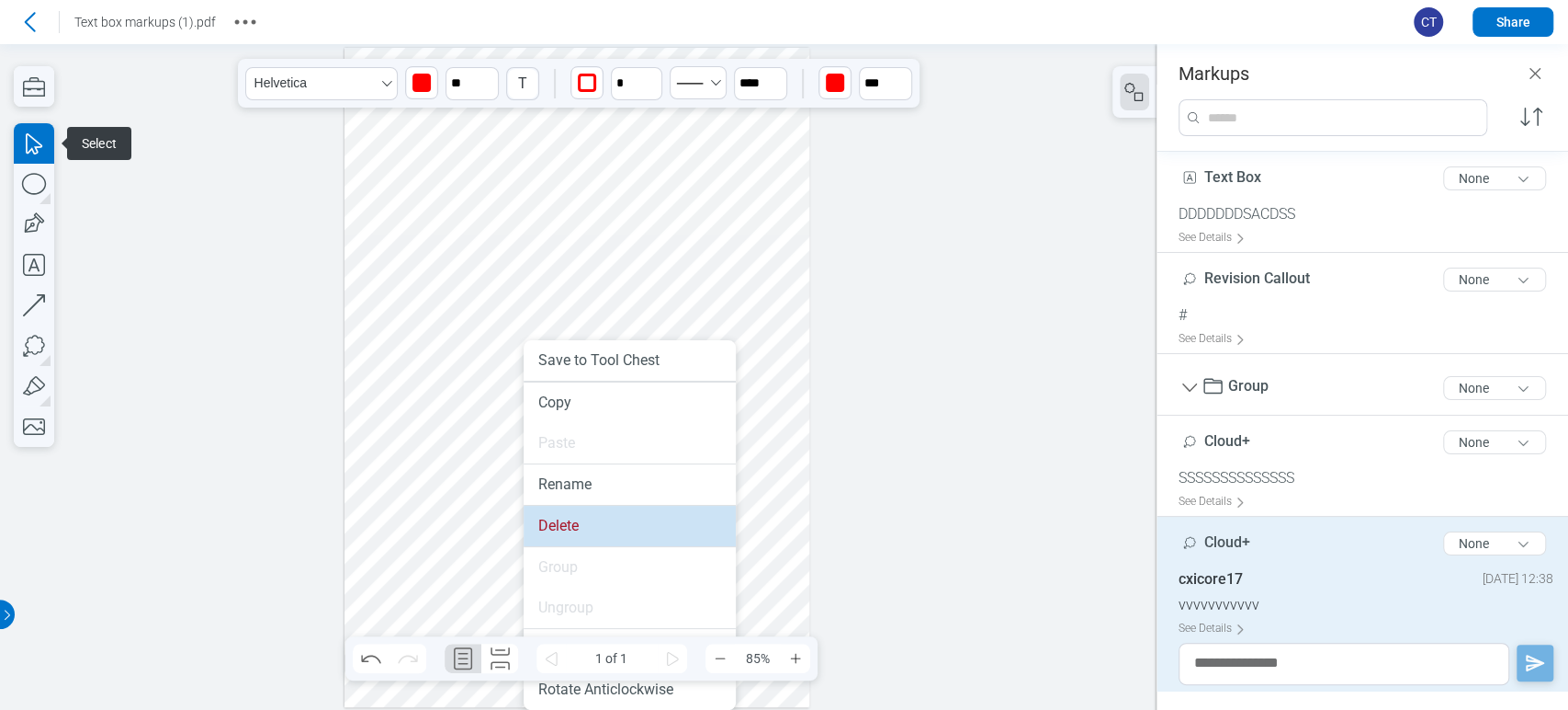
click at [558, 512] on li "Delete" at bounding box center [630, 525] width 213 height 40
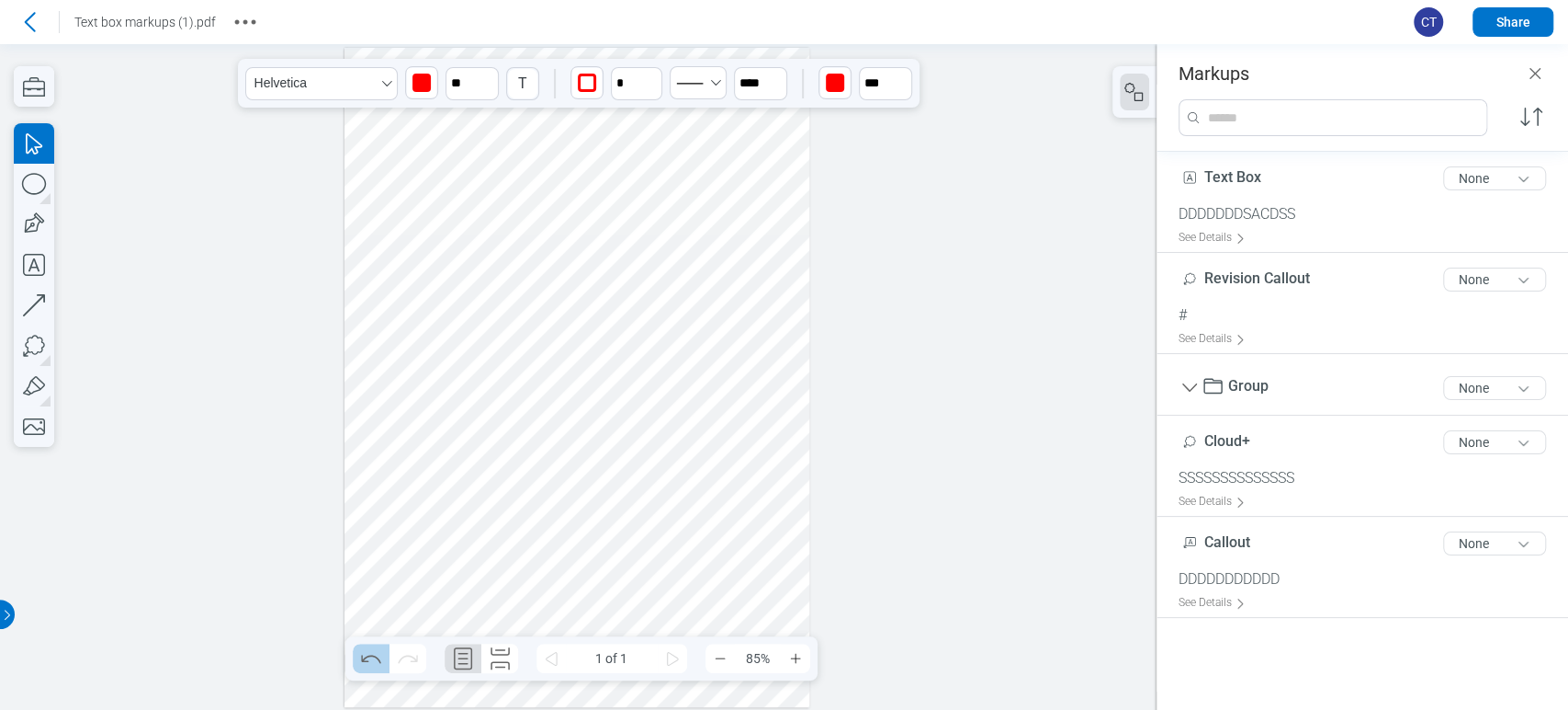
click at [375, 660] on icon "Undo" at bounding box center [370, 657] width 29 height 29
click at [393, 660] on icon "Redo" at bounding box center [407, 657] width 29 height 29
click at [26, 26] on icon at bounding box center [29, 21] width 29 height 29
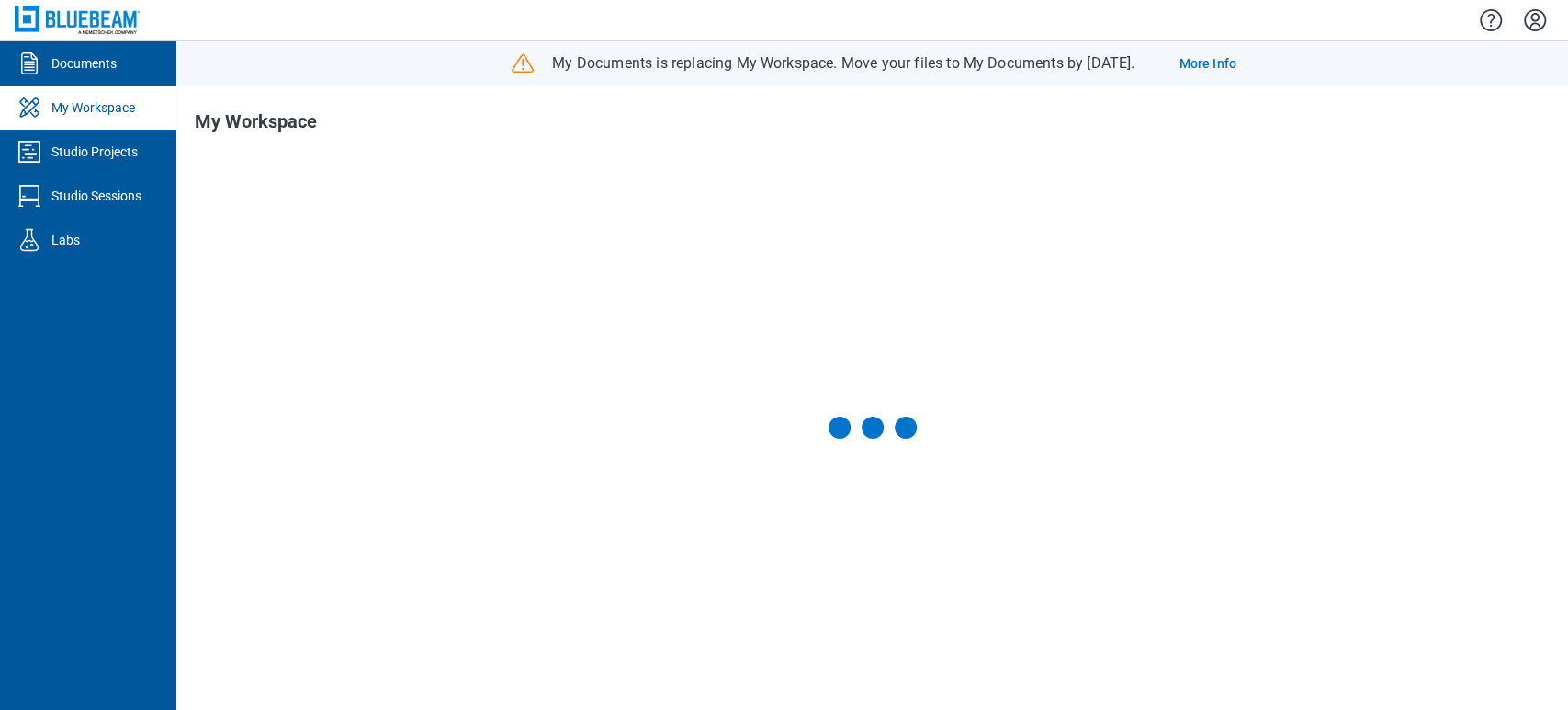
click at [1536, 18] on icon "Settings" at bounding box center [1534, 20] width 29 height 29
click at [1540, 18] on icon "Settings" at bounding box center [1534, 20] width 29 height 29
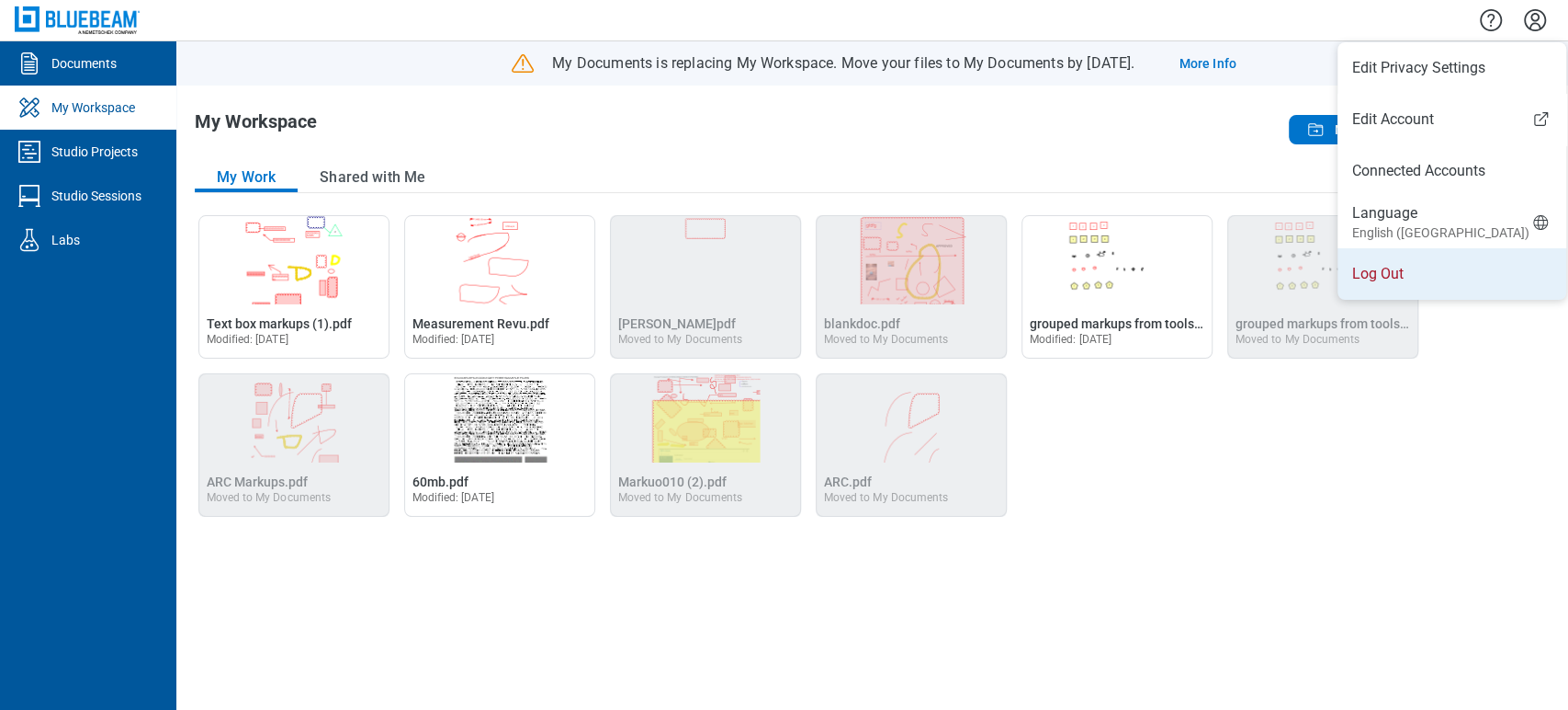
click at [1420, 268] on li "Log Out" at bounding box center [1451, 275] width 229 height 52
